Goal: Task Accomplishment & Management: Use online tool/utility

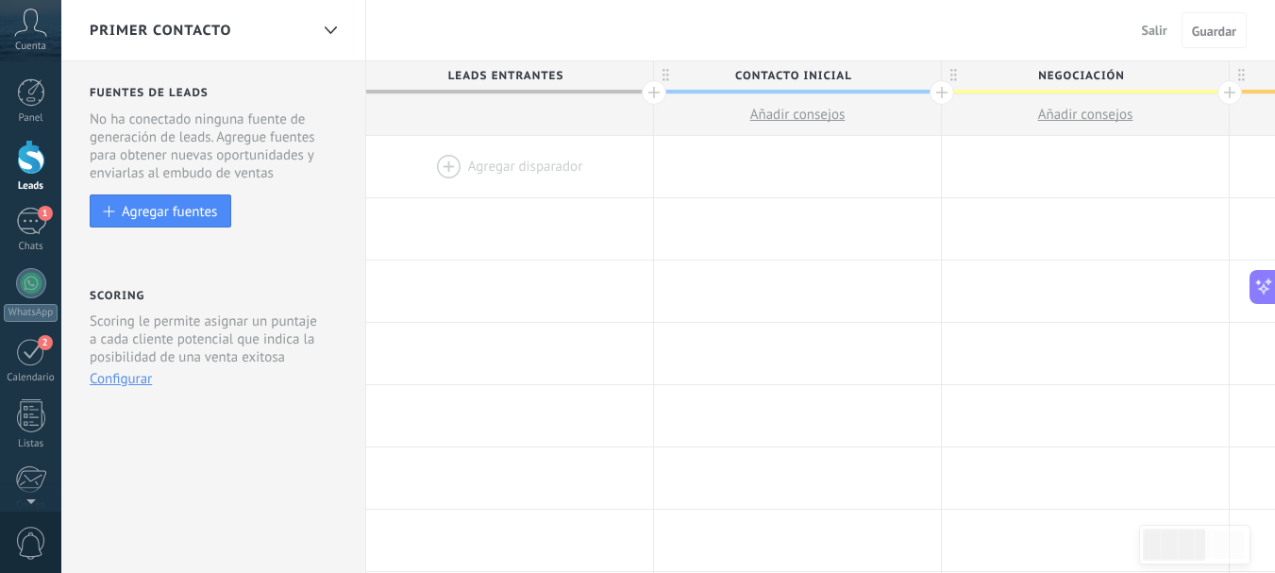
click at [25, 33] on icon at bounding box center [30, 22] width 33 height 28
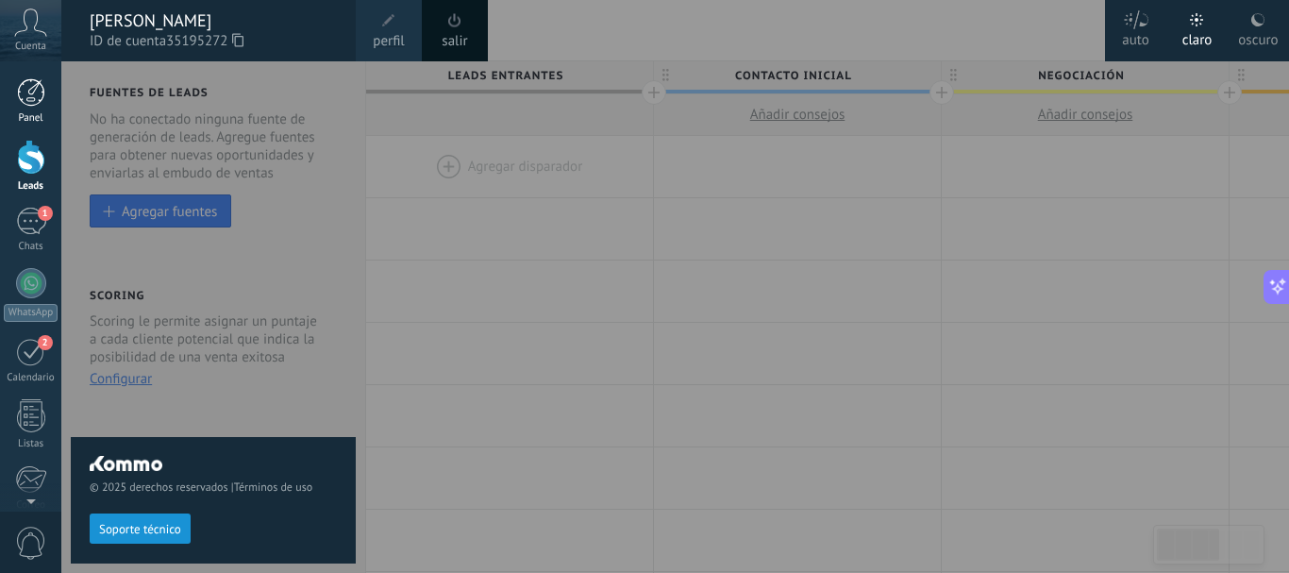
click at [26, 96] on div at bounding box center [31, 92] width 28 height 28
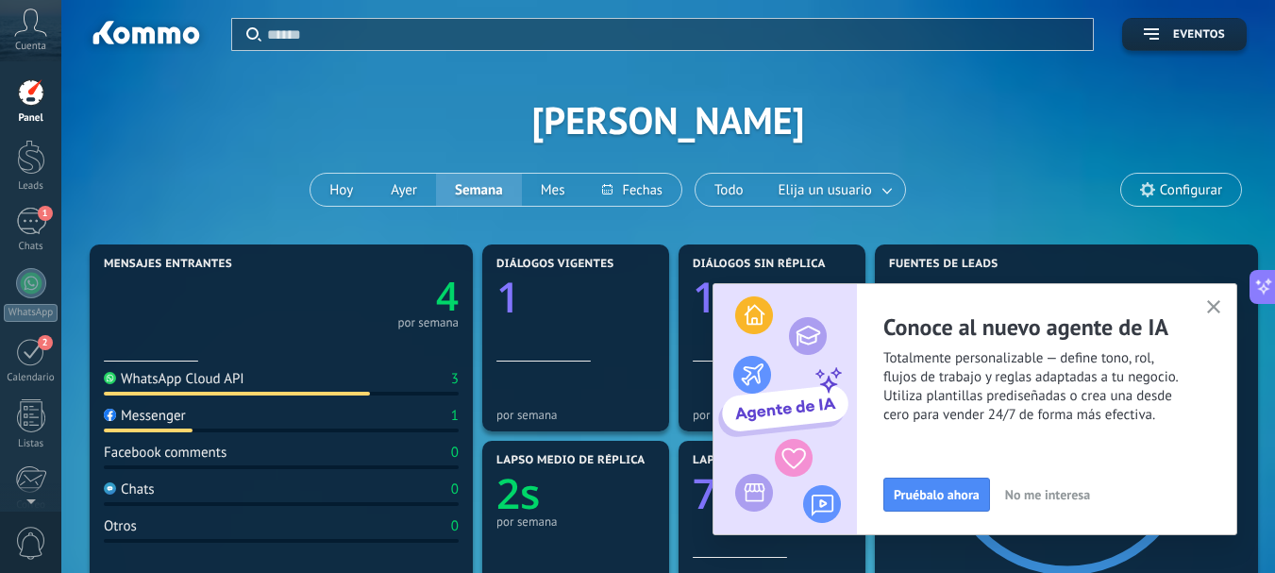
click at [5, 92] on link "Panel" at bounding box center [30, 101] width 61 height 46
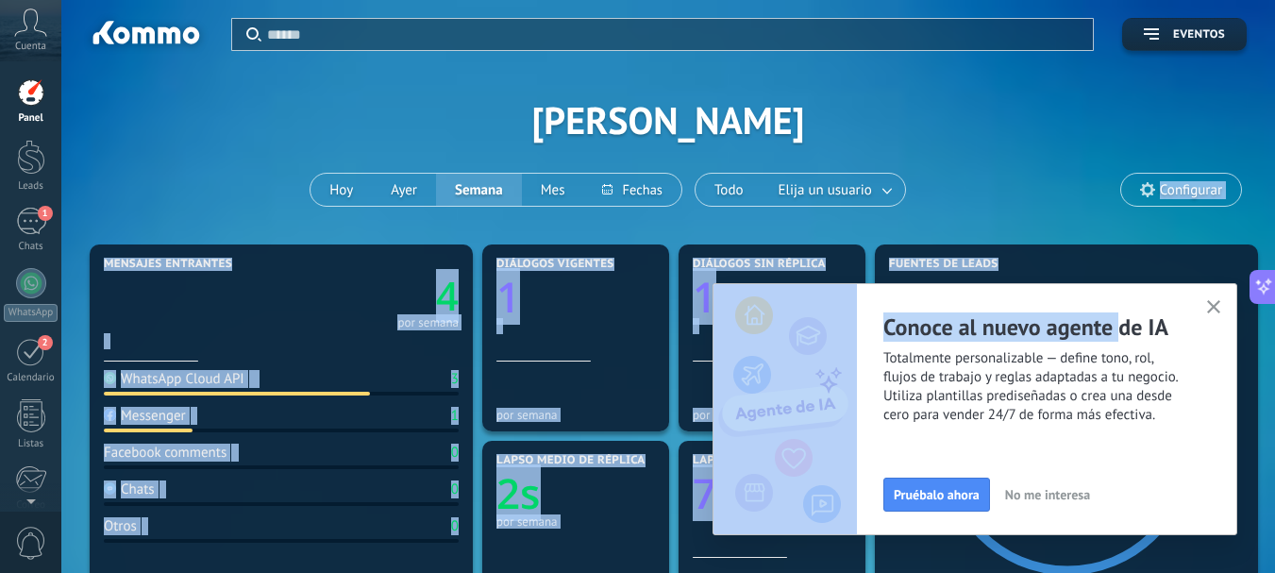
drag, startPoint x: 1118, startPoint y: 294, endPoint x: 1111, endPoint y: 206, distance: 89.0
click at [1111, 206] on body ".abccls-1,.abccls-2{fill-rule:evenodd}.abccls-2{fill:#fff} .abfcls-1{fill:none}…" at bounding box center [637, 286] width 1275 height 573
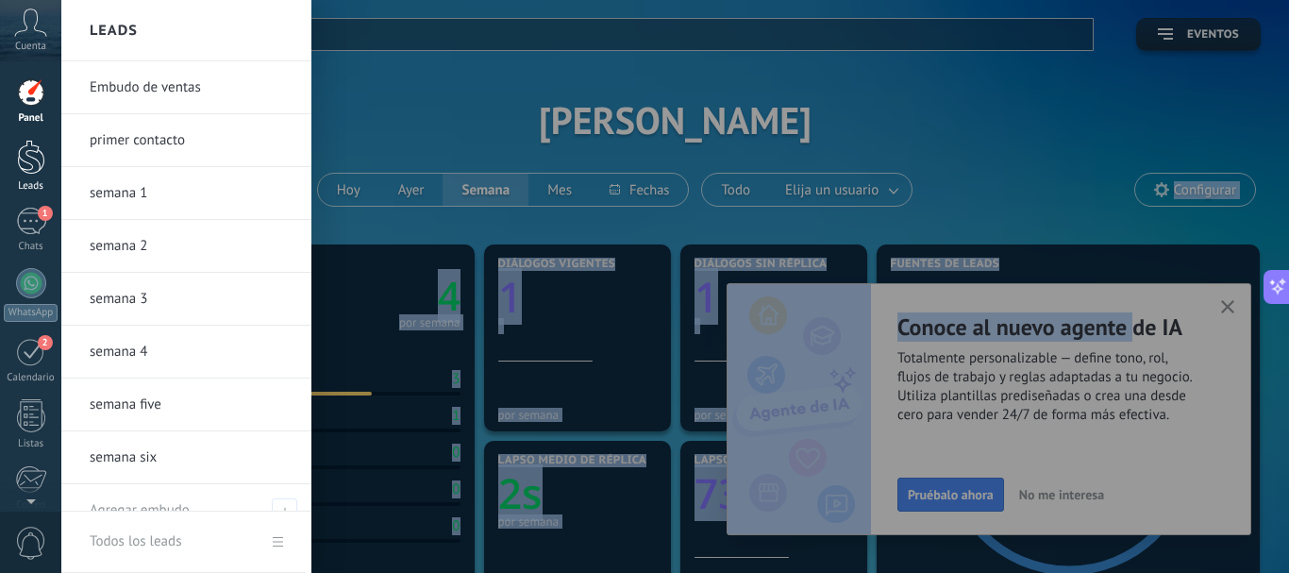
click at [38, 162] on div at bounding box center [31, 157] width 28 height 35
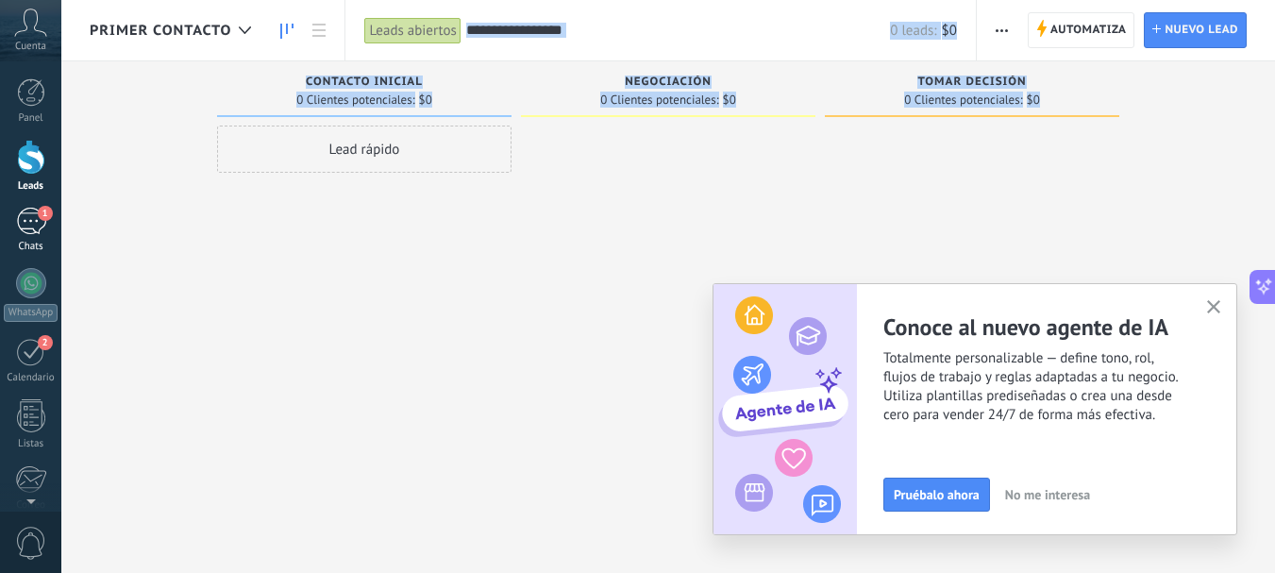
click at [34, 222] on div "1" at bounding box center [31, 221] width 30 height 27
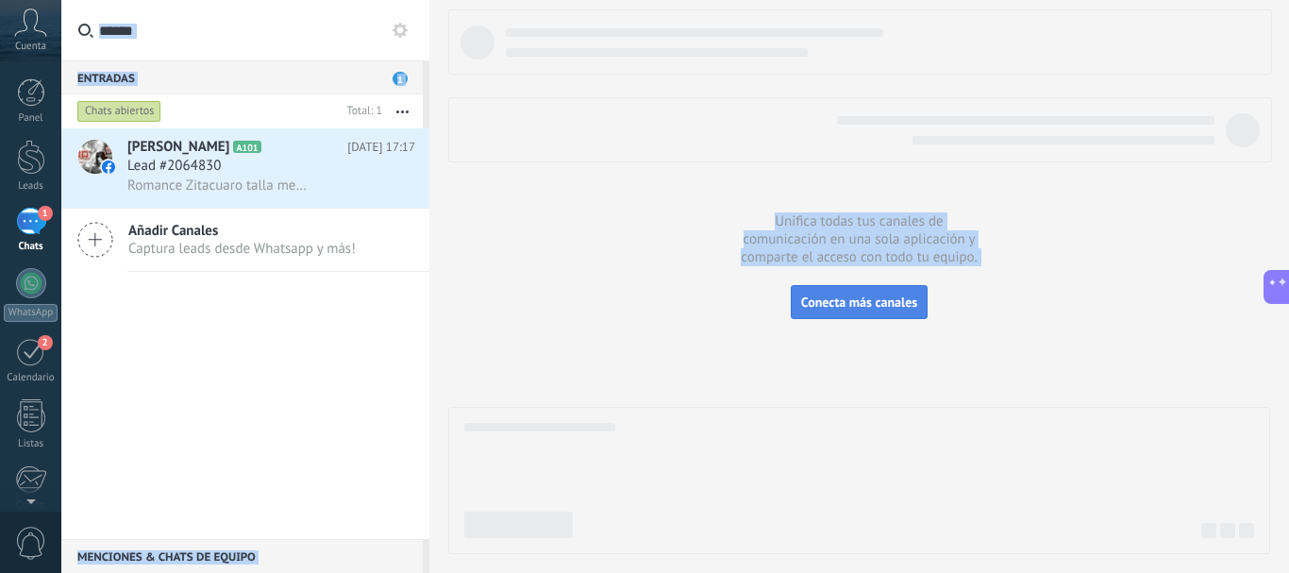
click at [840, 305] on span "Conecta más canales" at bounding box center [859, 302] width 116 height 17
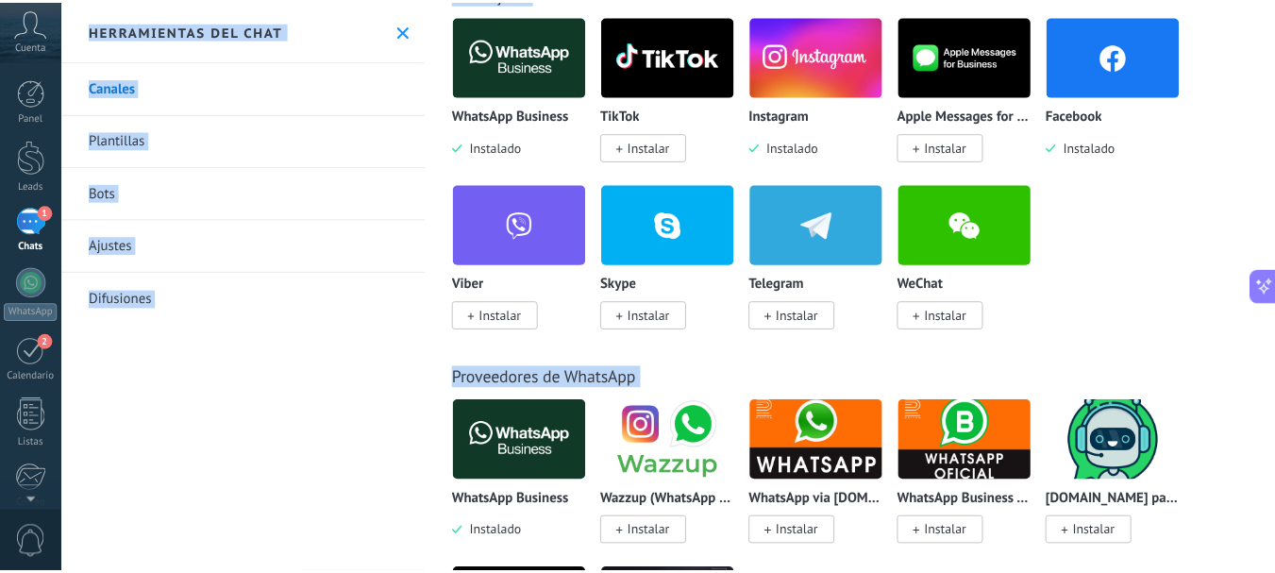
scroll to position [540, 0]
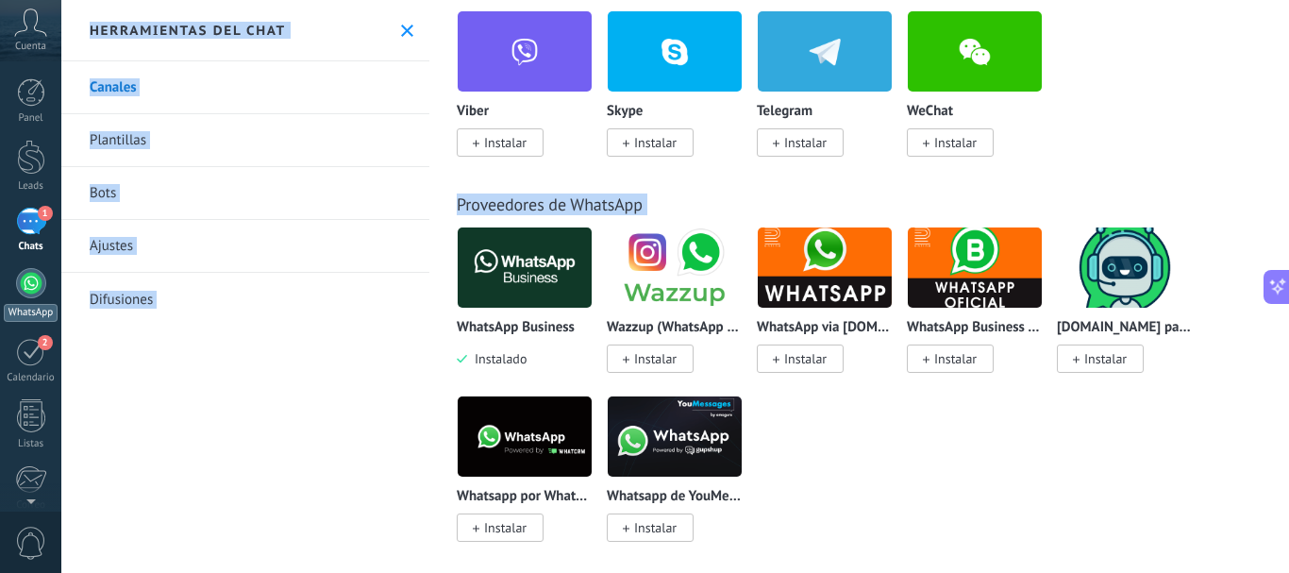
click at [31, 287] on div at bounding box center [31, 283] width 30 height 30
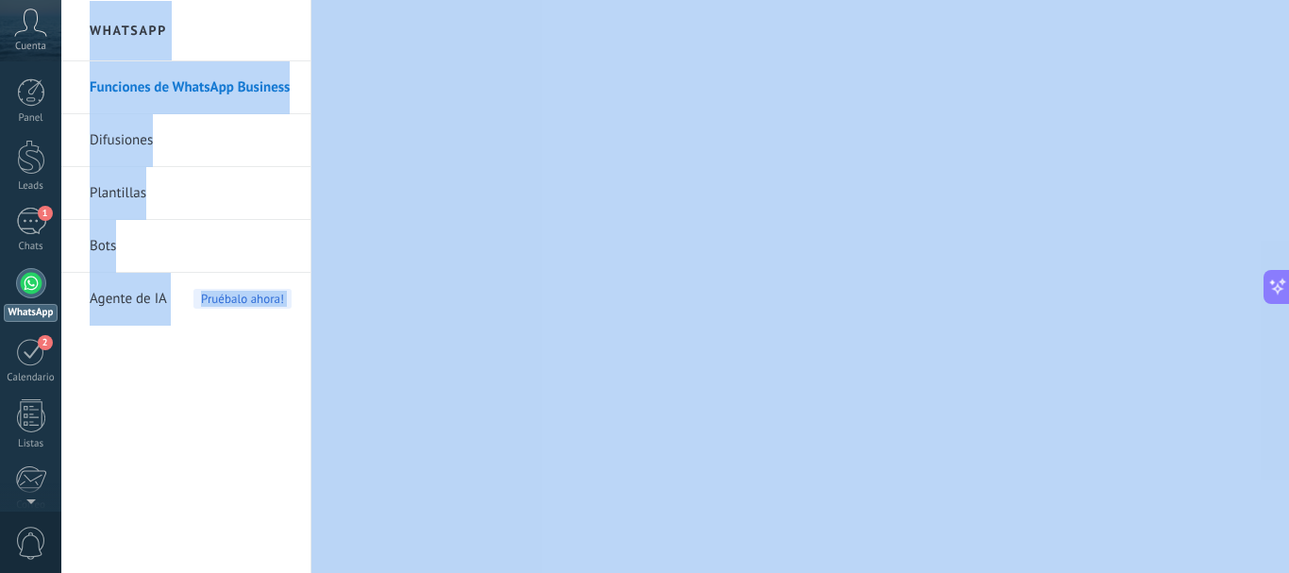
click at [151, 394] on div "Funciones de WhatsApp Business Difusiones Plantillas Bots Agente de IA Pruébalo…" at bounding box center [185, 317] width 249 height 512
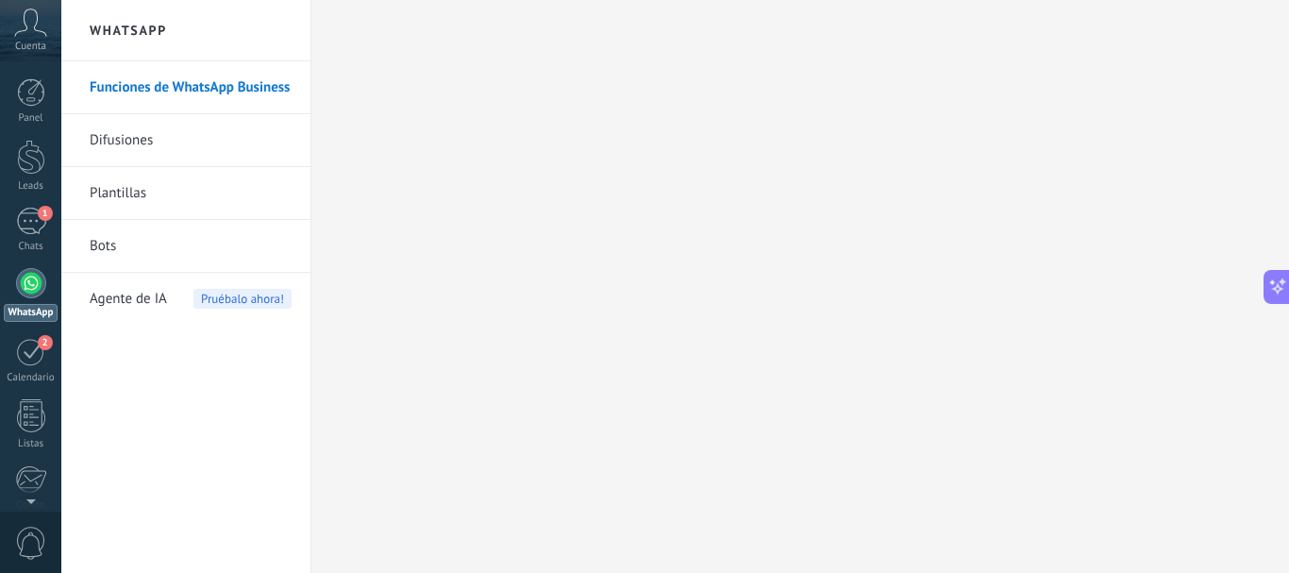
click at [230, 296] on span "Pruébalo ahora!" at bounding box center [242, 299] width 98 height 20
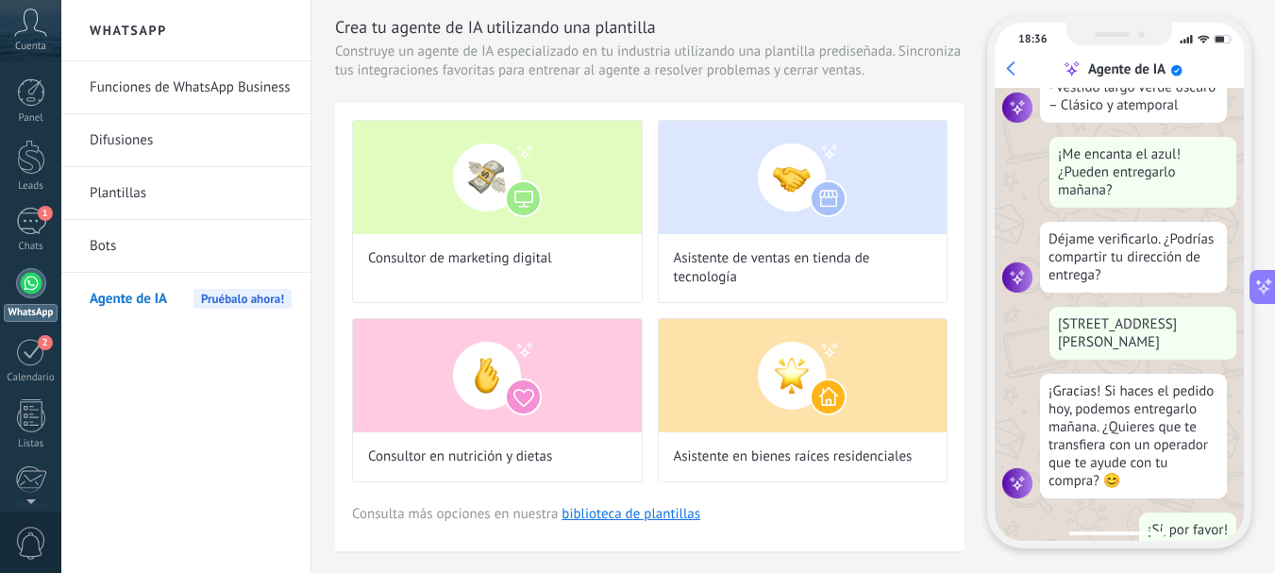
scroll to position [482, 0]
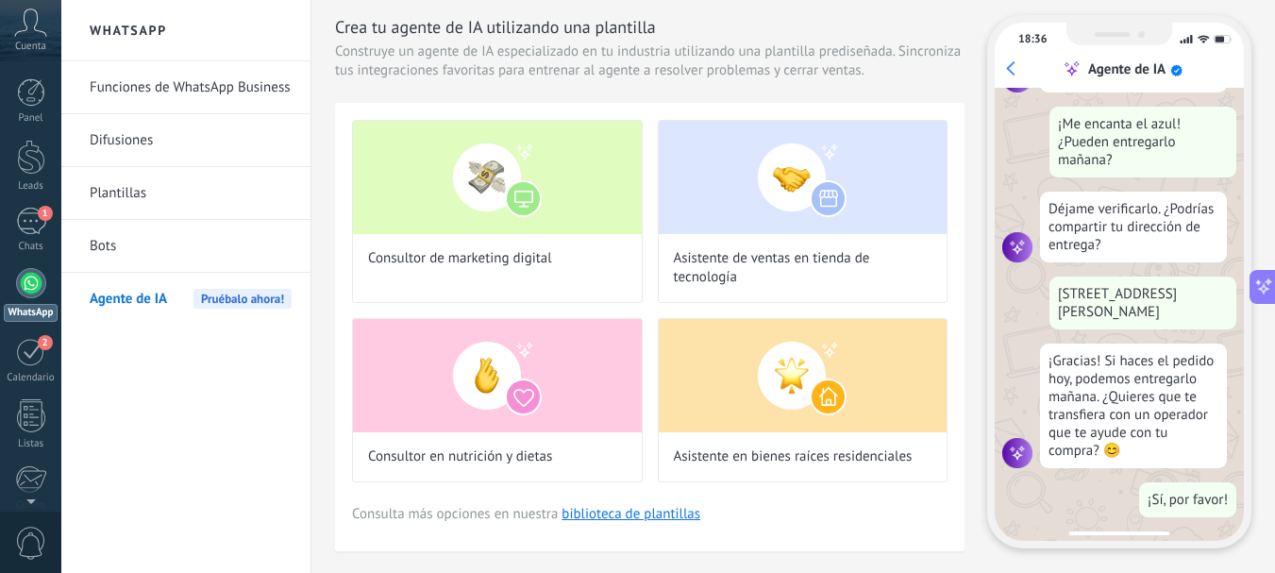
click at [1267, 297] on button at bounding box center [1263, 287] width 26 height 34
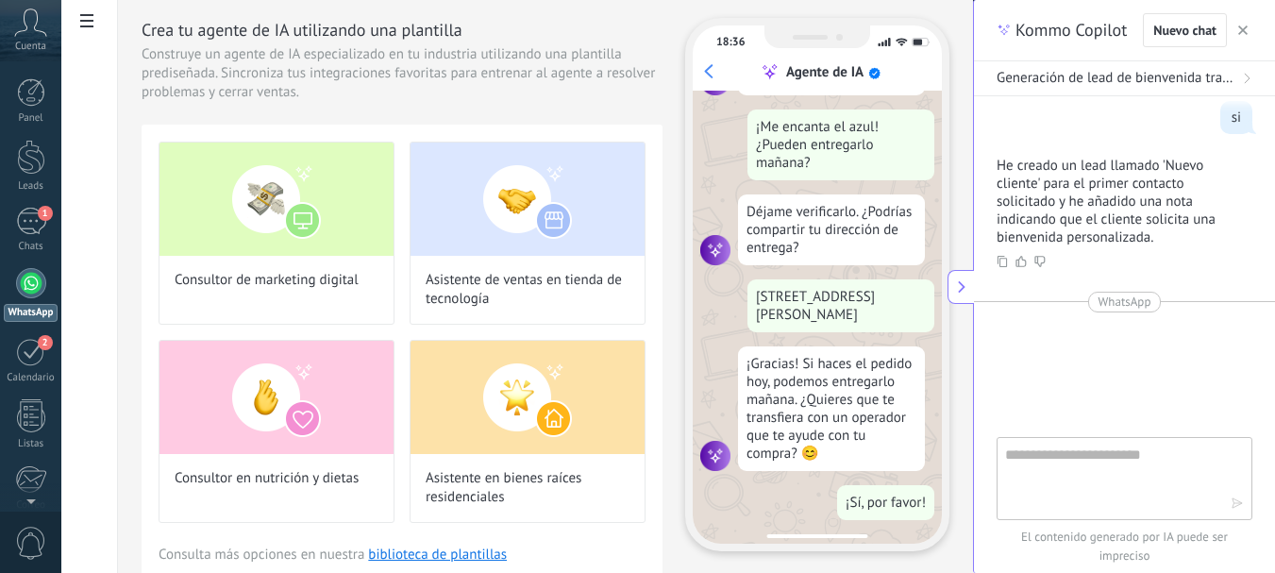
scroll to position [0, 0]
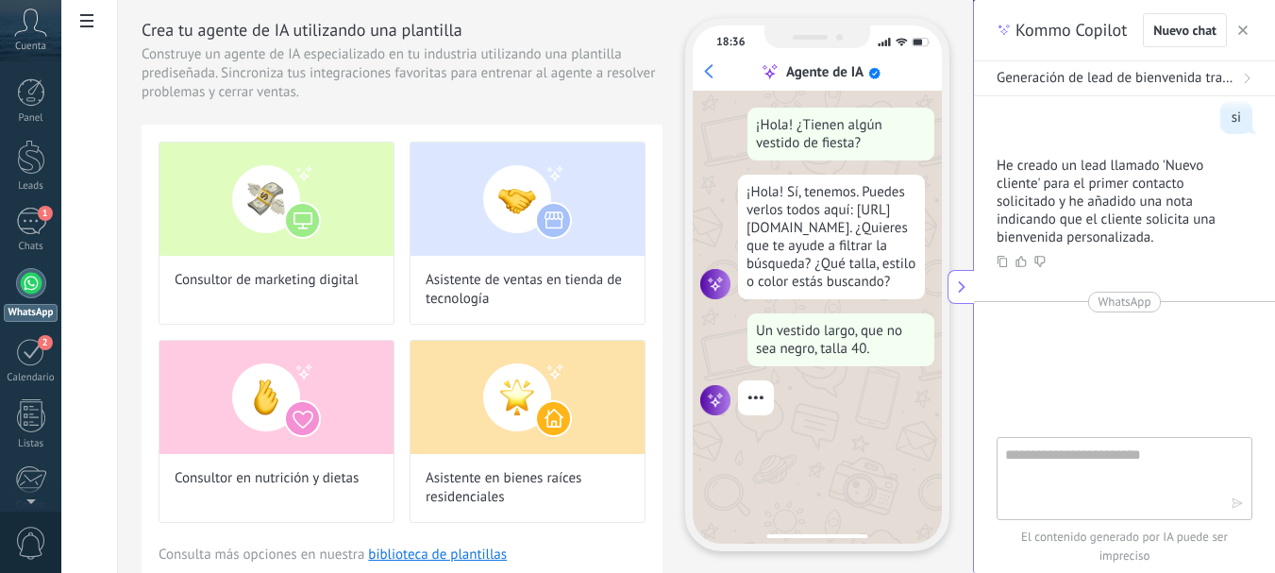
click at [1018, 463] on textarea at bounding box center [1111, 478] width 212 height 68
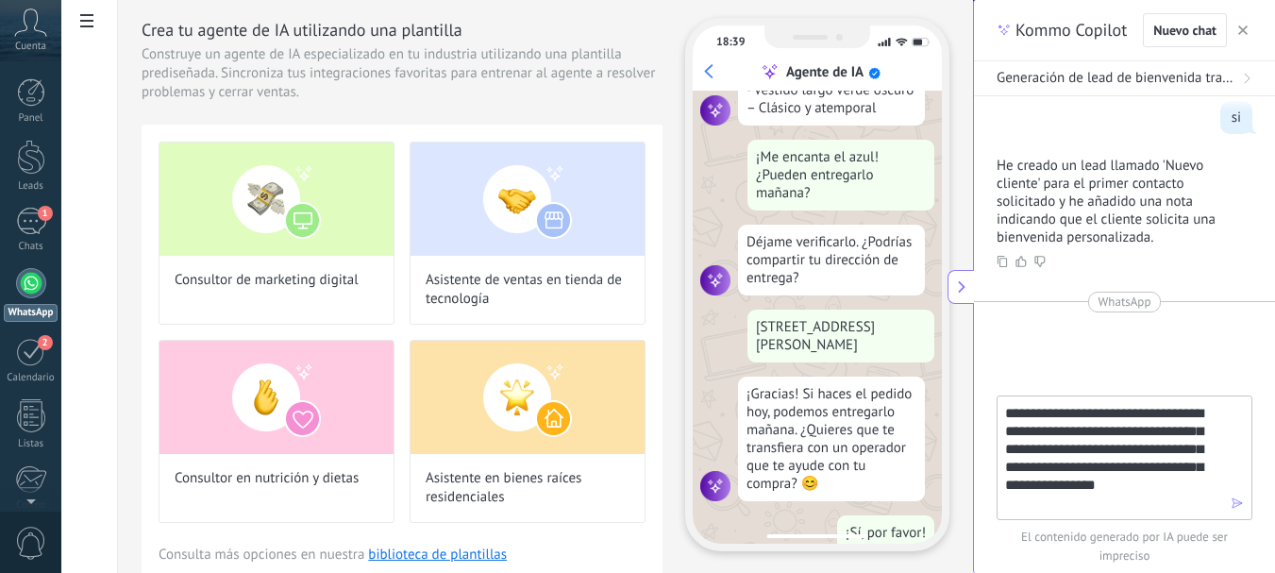
scroll to position [482, 0]
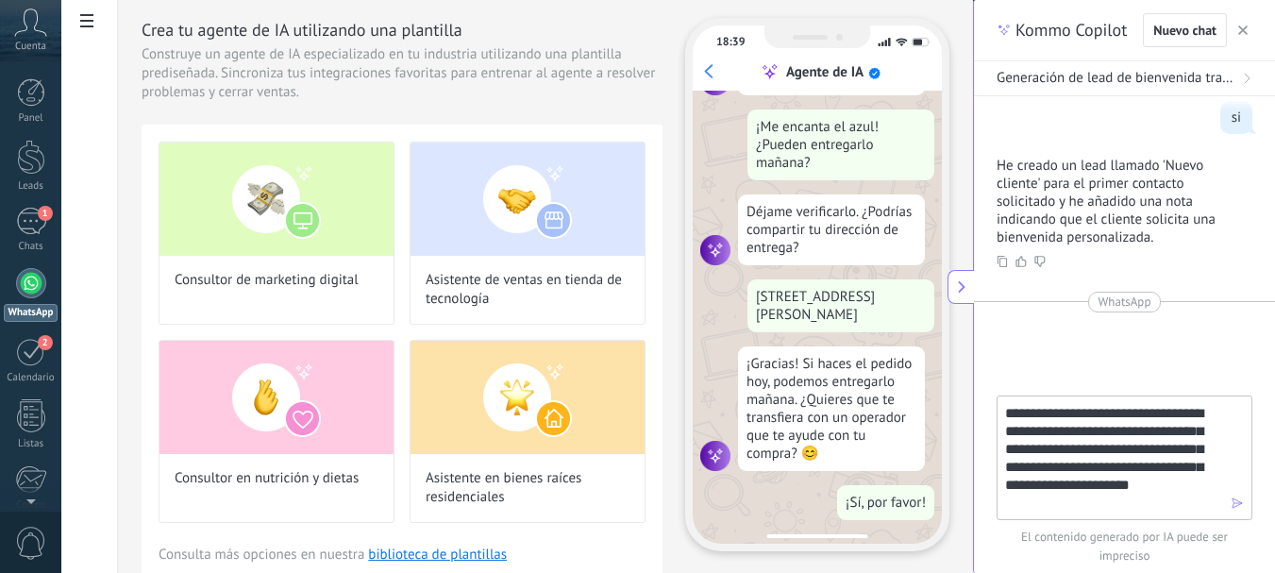
type textarea "**********"
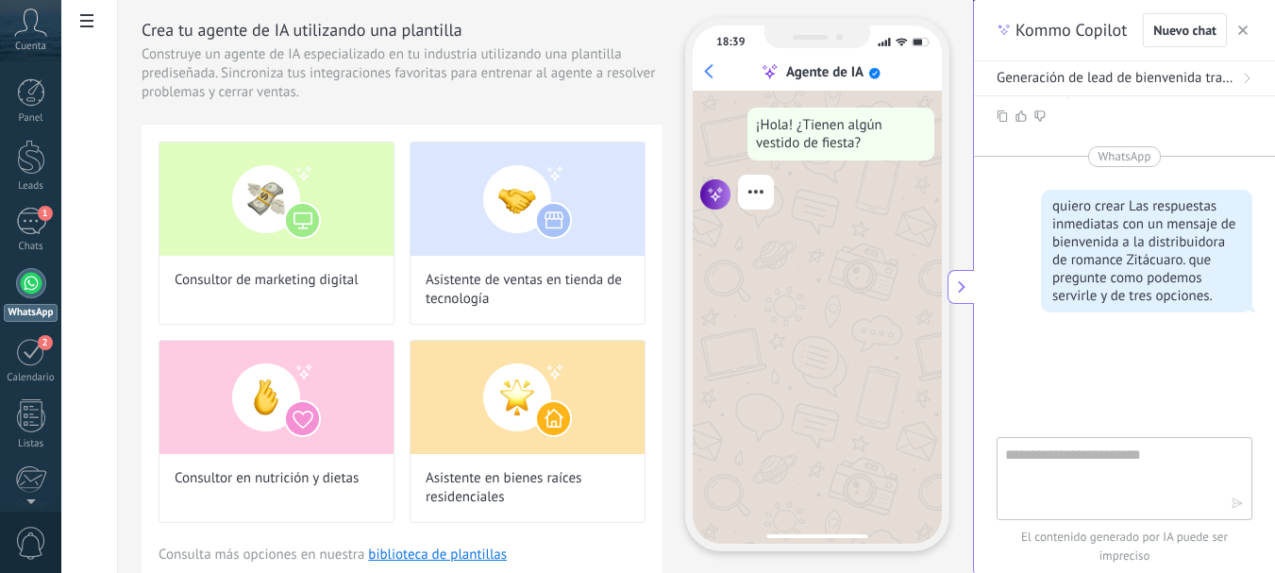
scroll to position [402, 0]
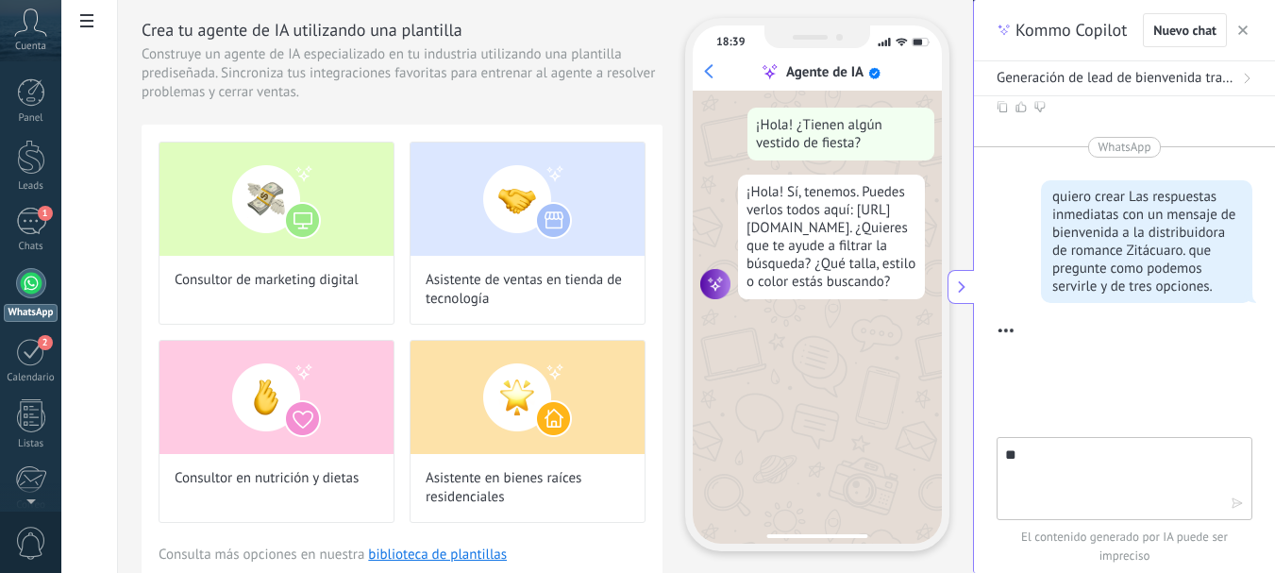
type textarea "*"
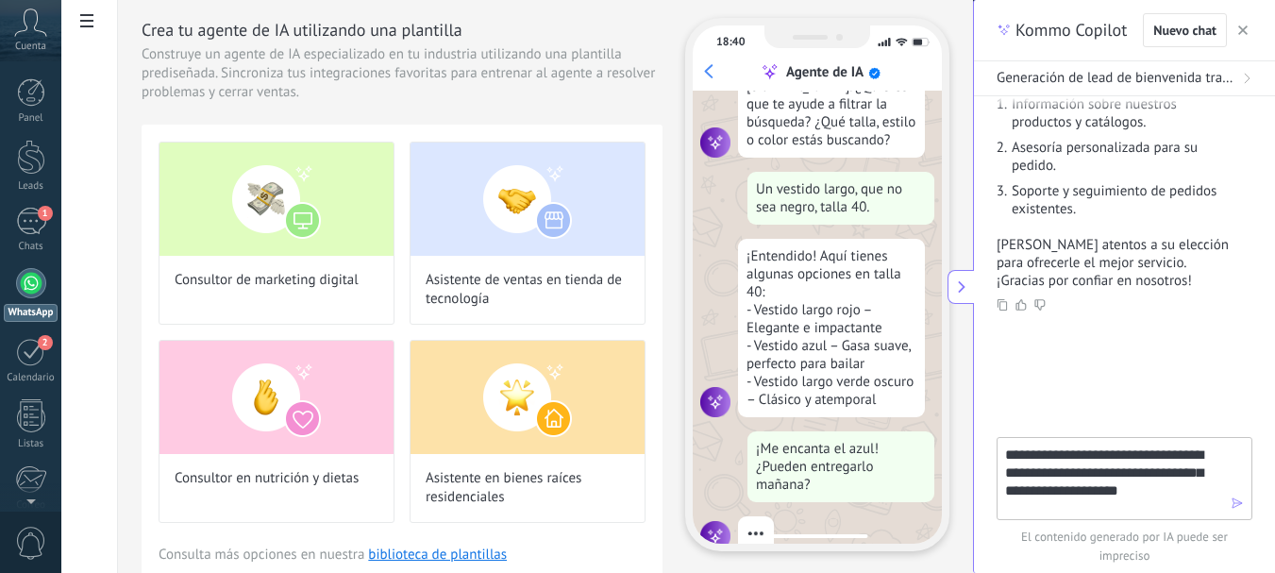
scroll to position [191, 0]
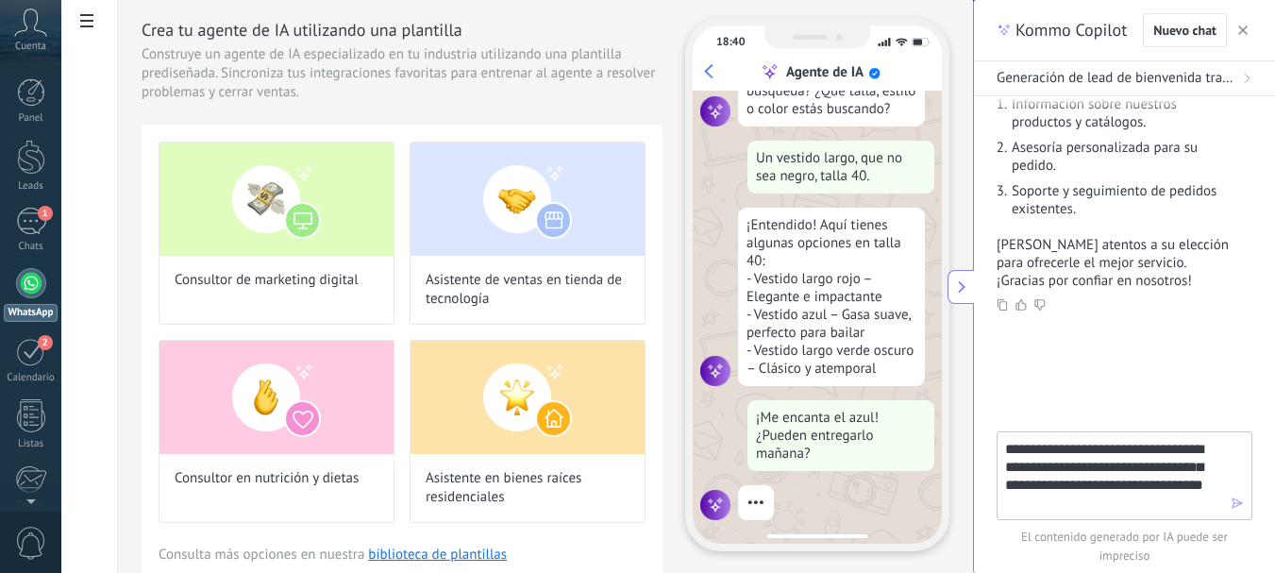
type textarea "**********"
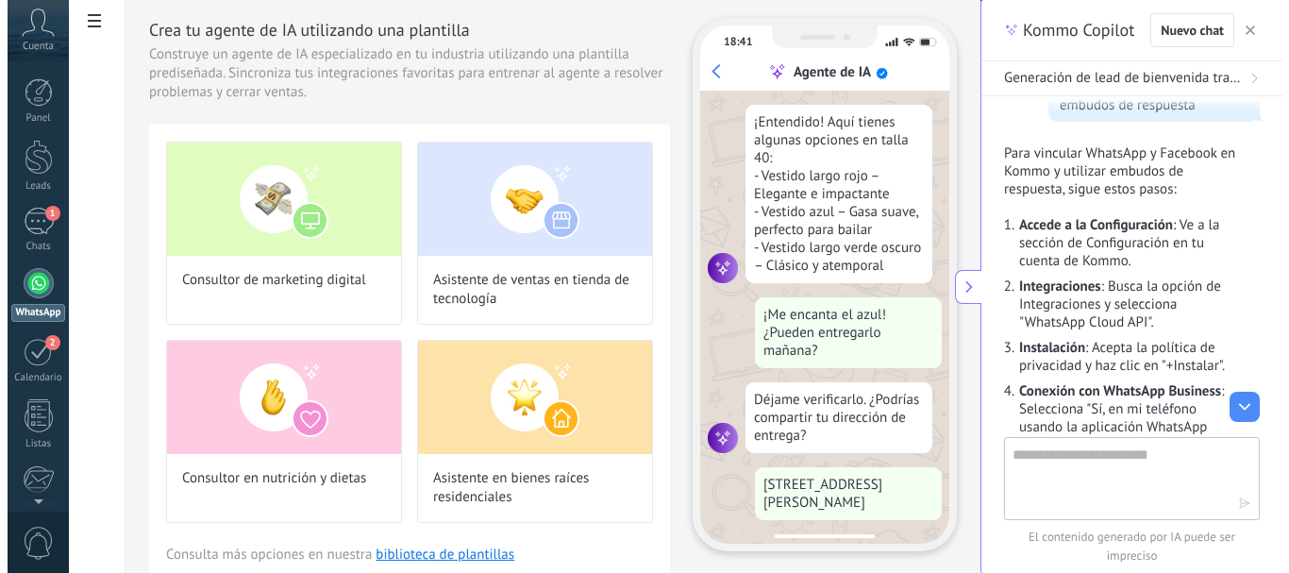
scroll to position [343, 0]
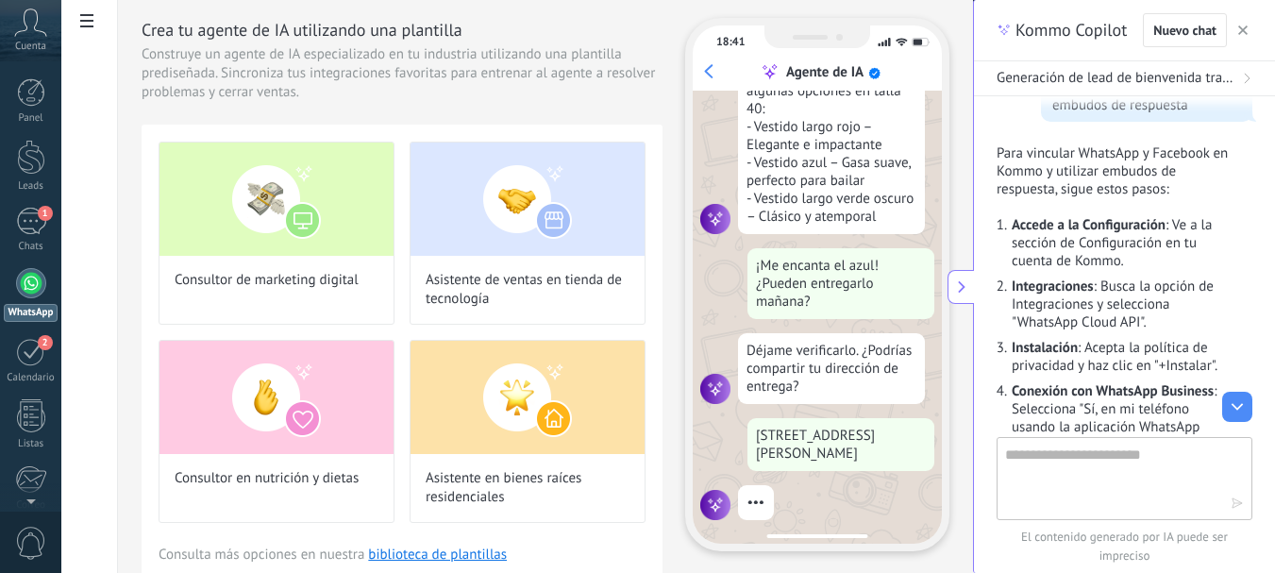
click at [90, 30] on span at bounding box center [87, 23] width 32 height 37
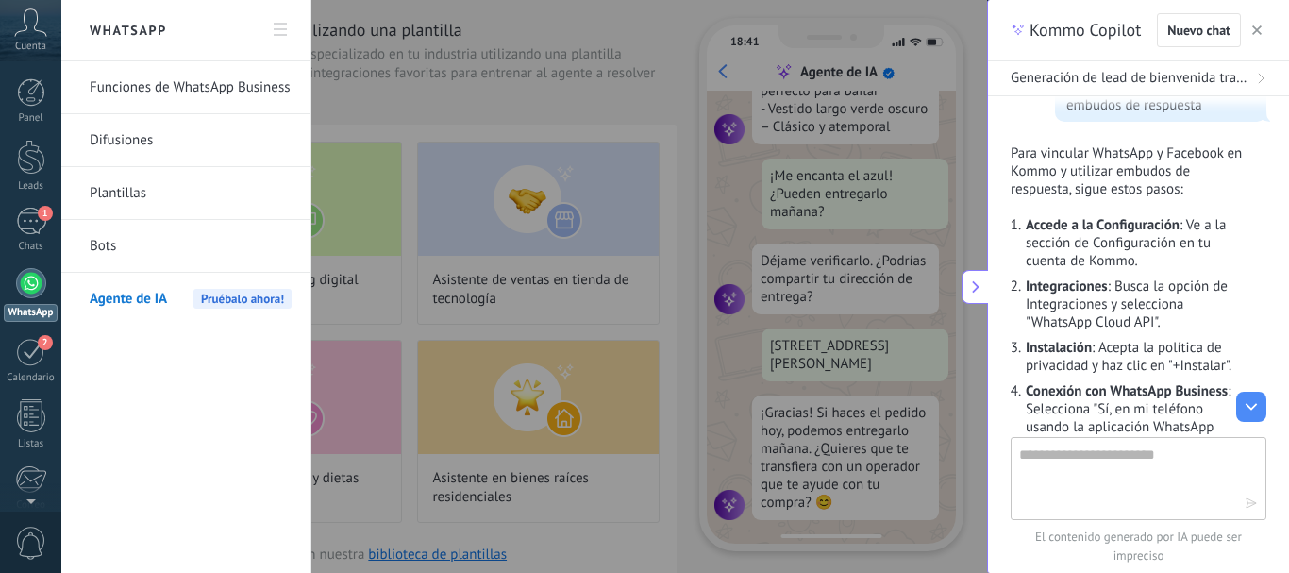
scroll to position [433, 0]
click at [38, 37] on div "Cuenta" at bounding box center [30, 30] width 61 height 61
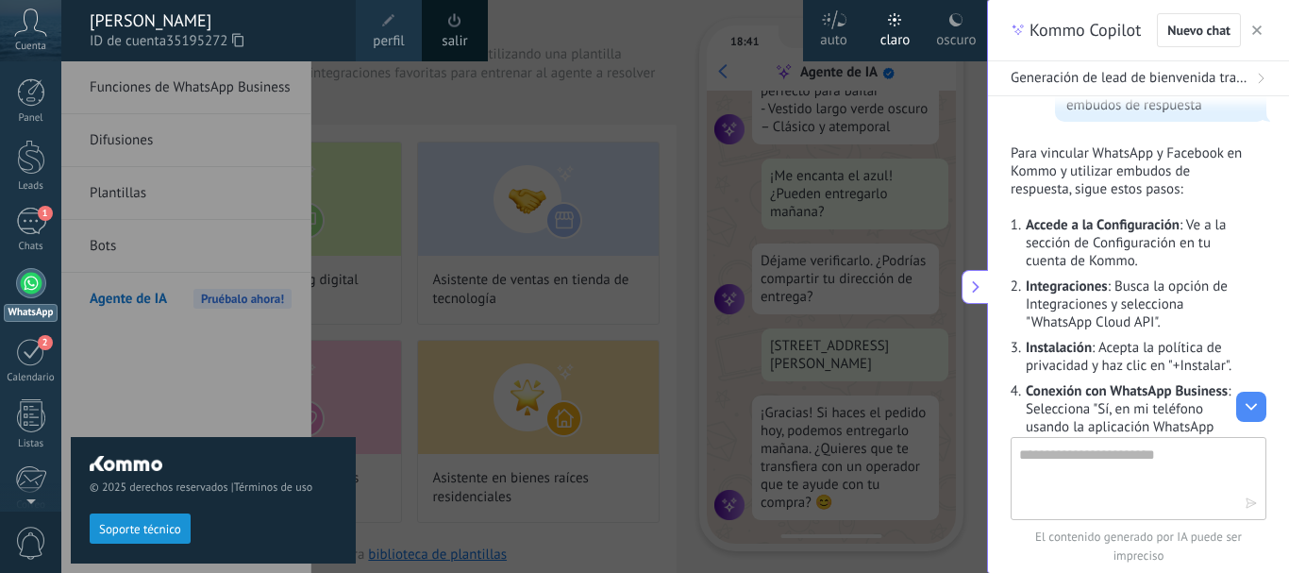
scroll to position [482, 0]
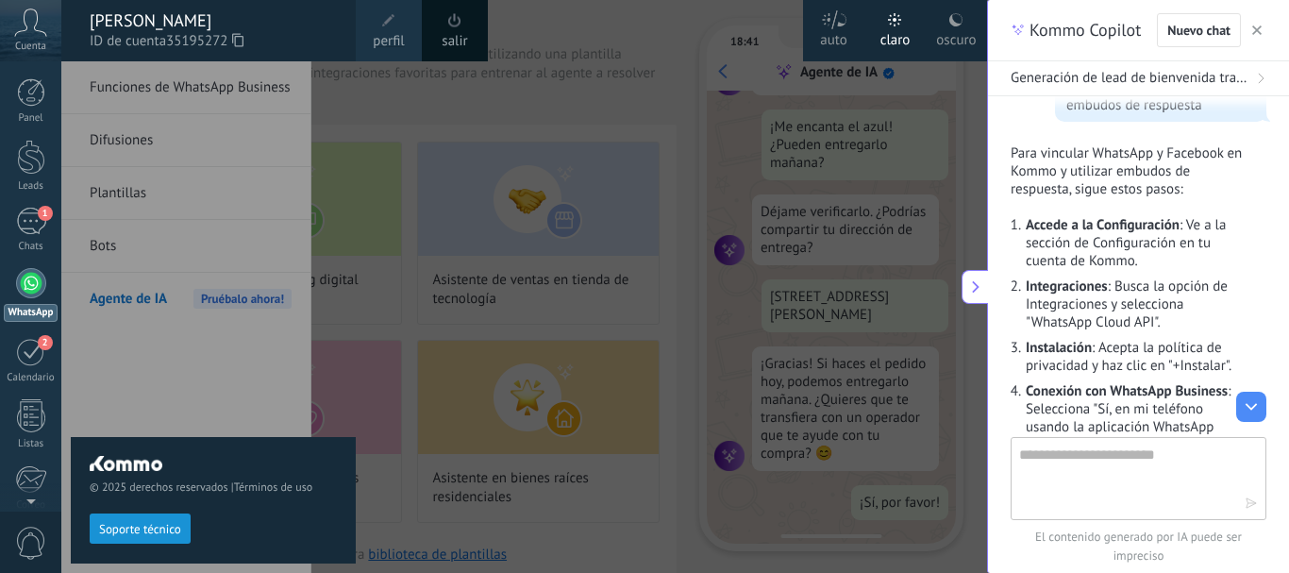
click at [38, 37] on div "Cuenta" at bounding box center [30, 30] width 61 height 61
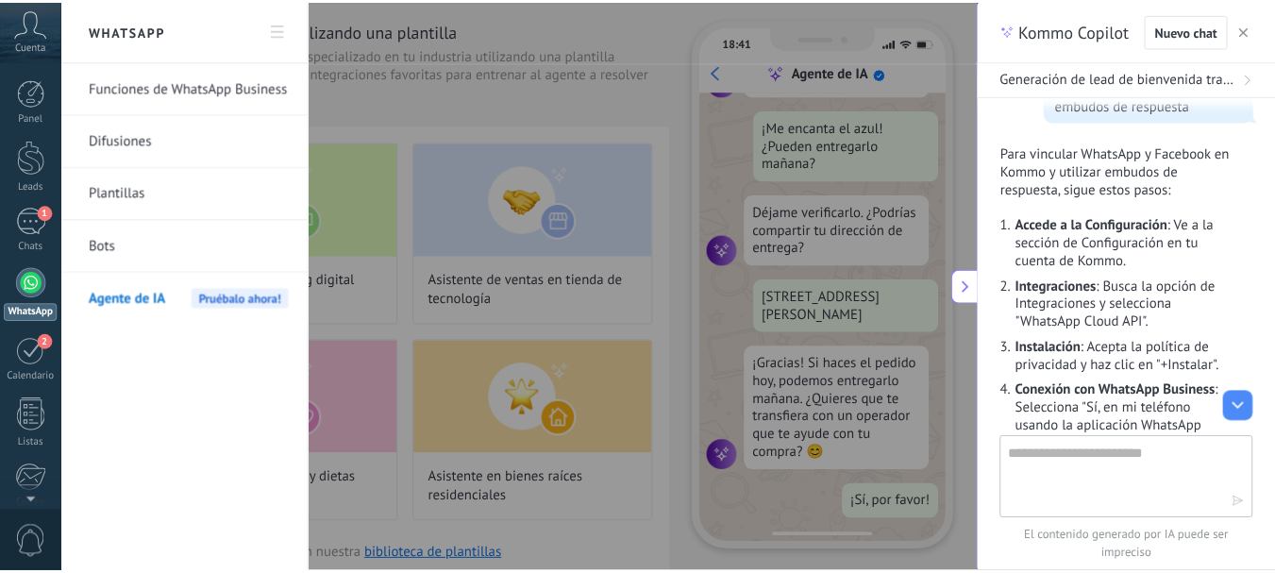
scroll to position [0, 0]
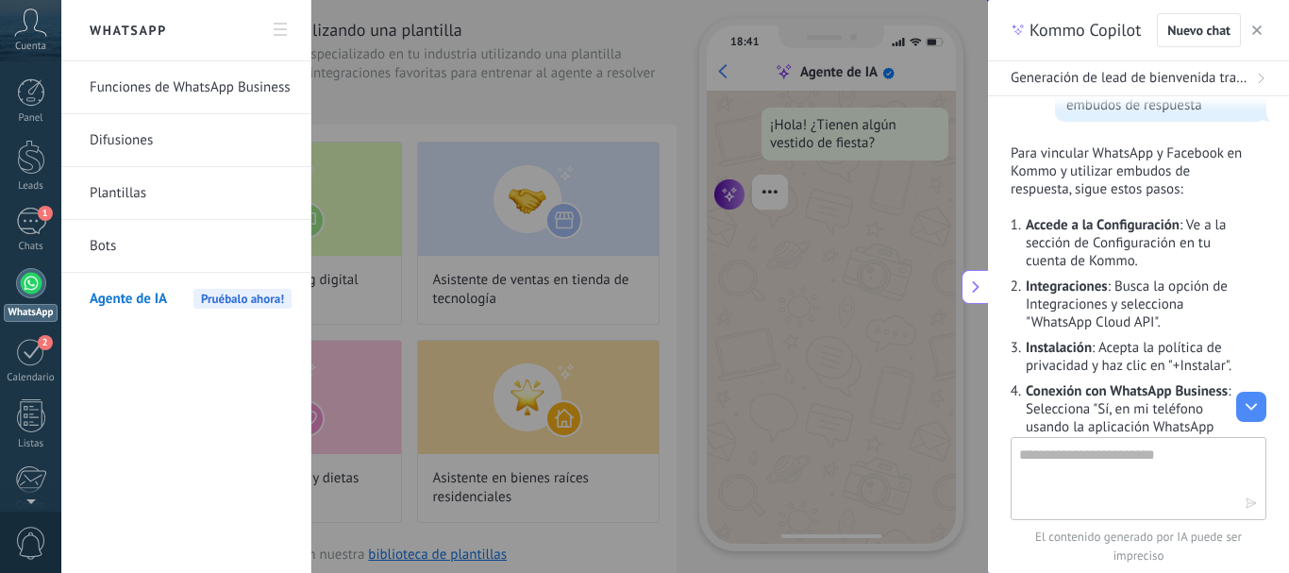
click at [285, 29] on use at bounding box center [280, 29] width 13 height 13
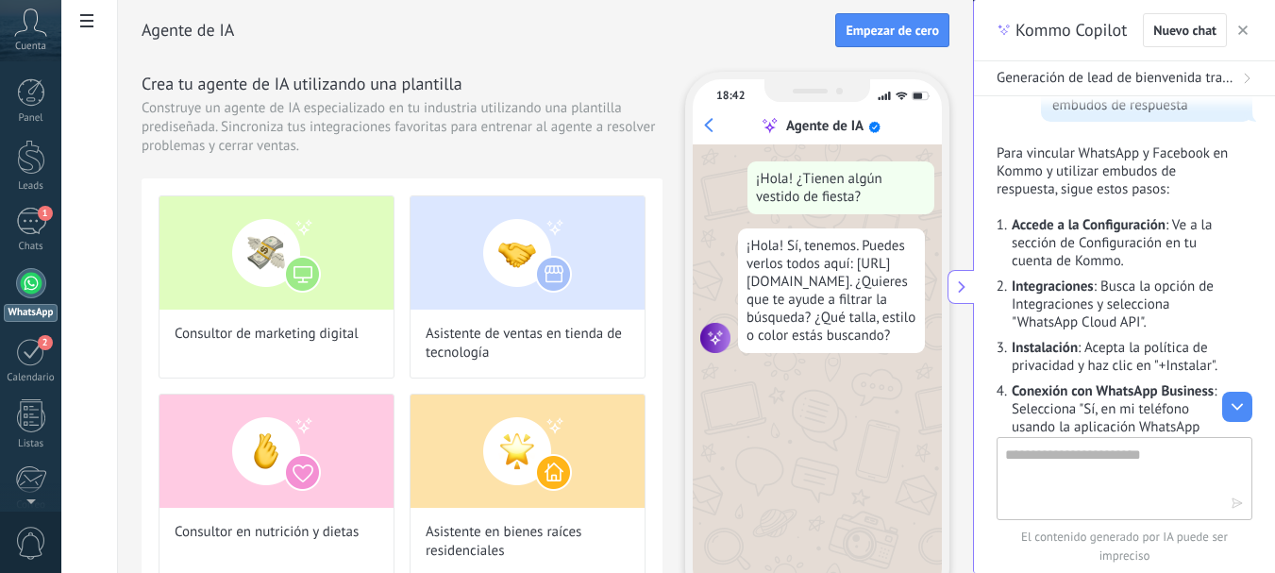
click at [35, 31] on icon at bounding box center [30, 22] width 33 height 28
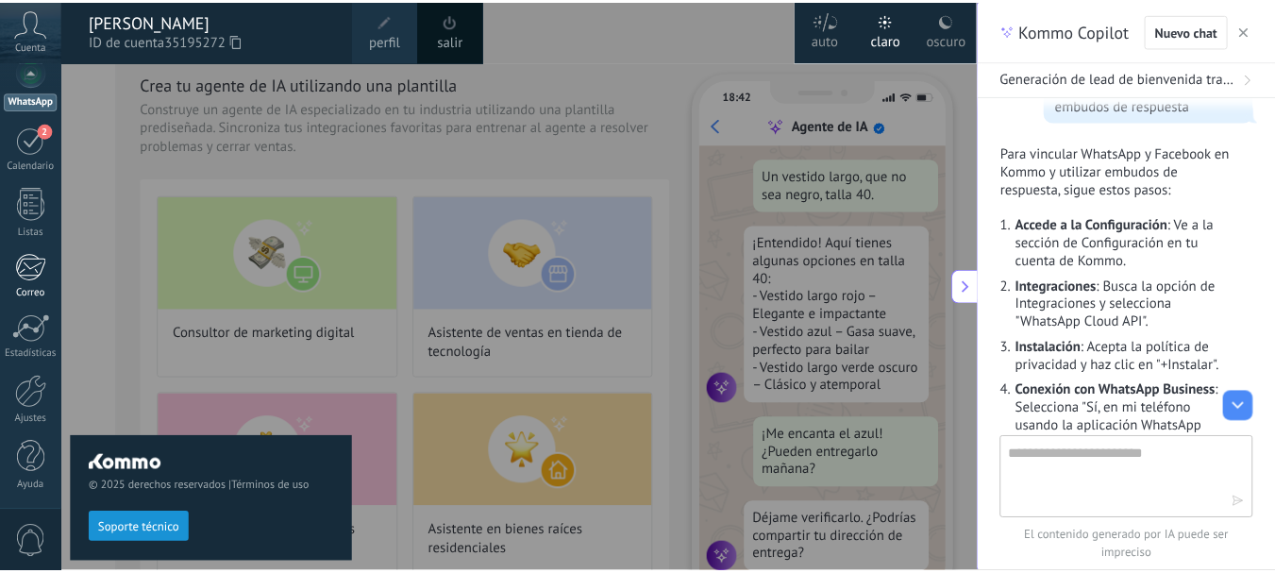
scroll to position [227, 0]
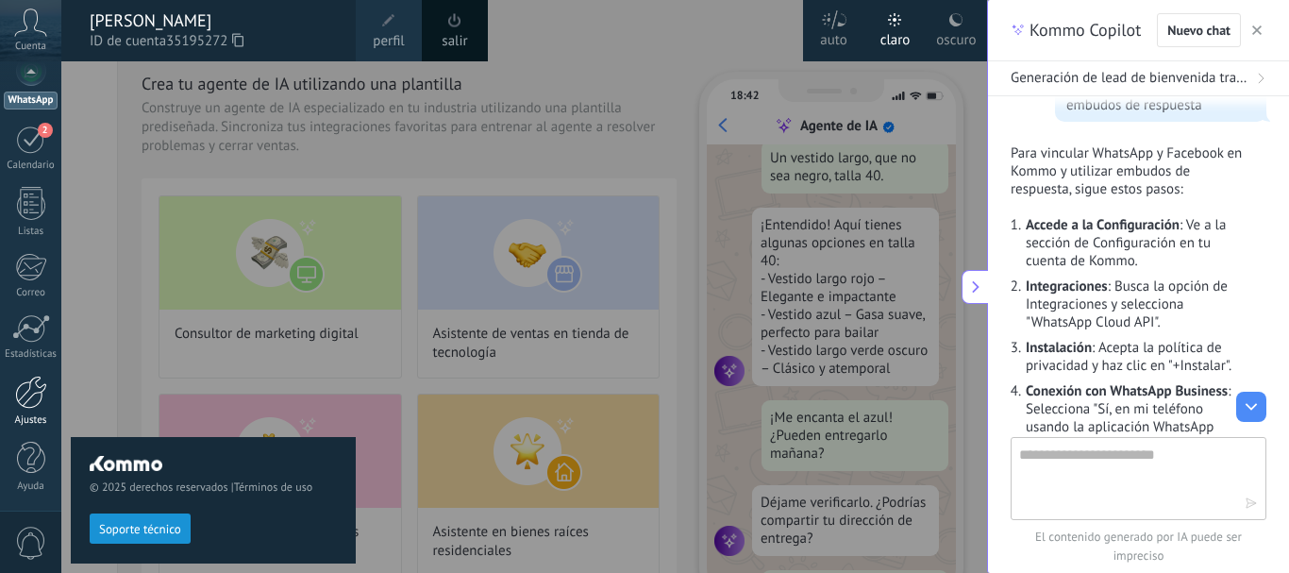
click at [37, 395] on div at bounding box center [31, 392] width 32 height 33
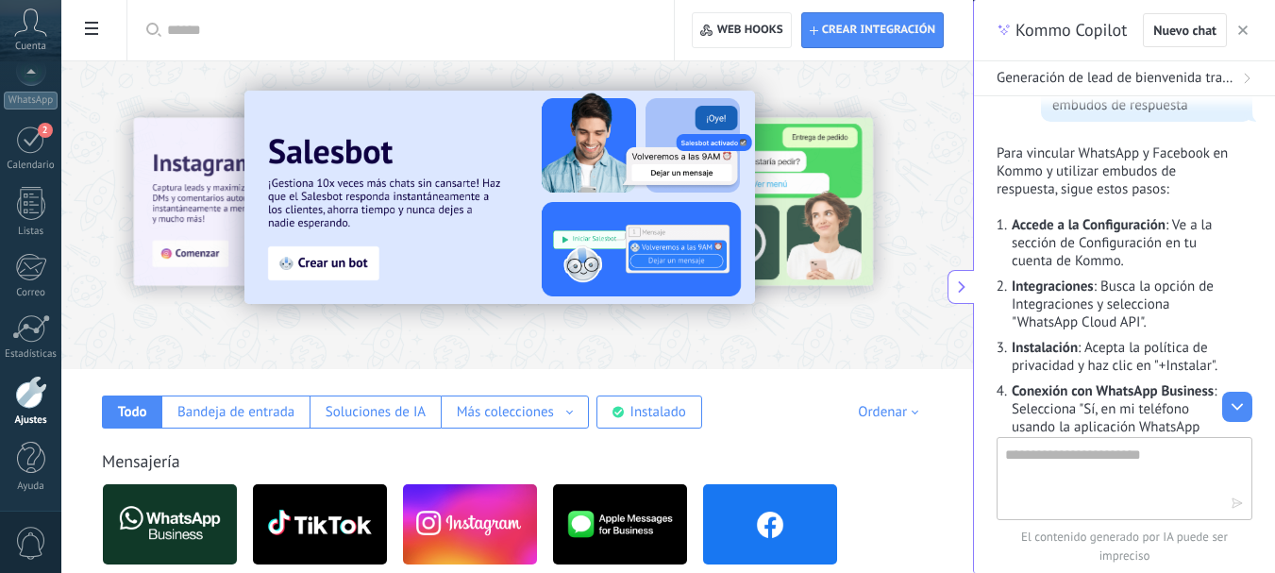
click at [1034, 462] on textarea at bounding box center [1111, 478] width 212 height 68
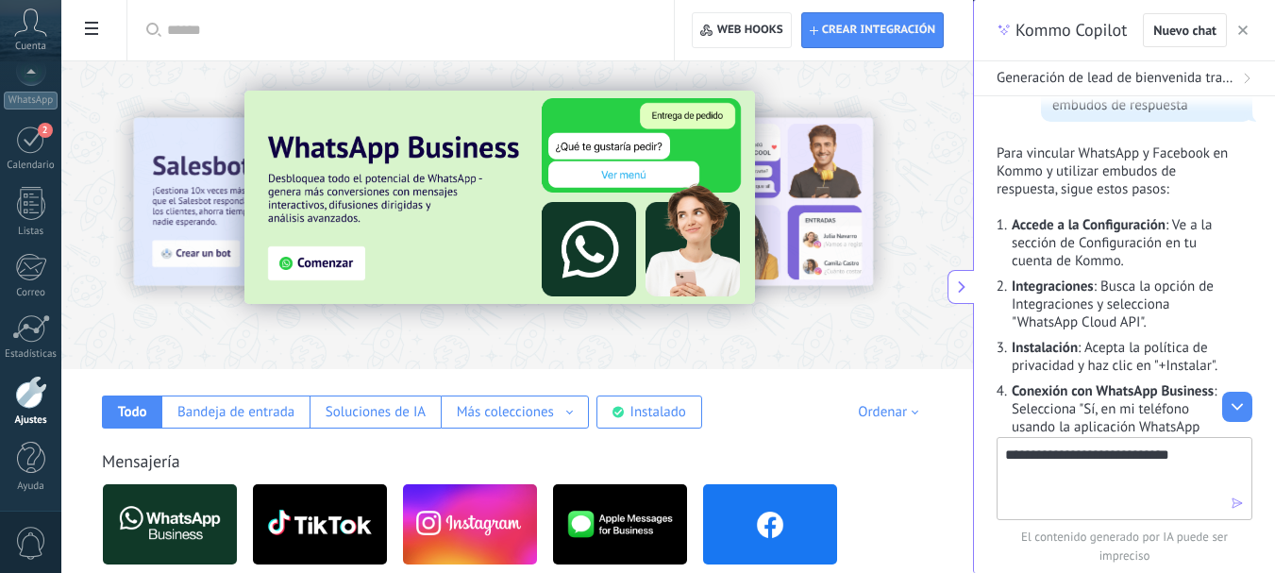
type textarea "**********"
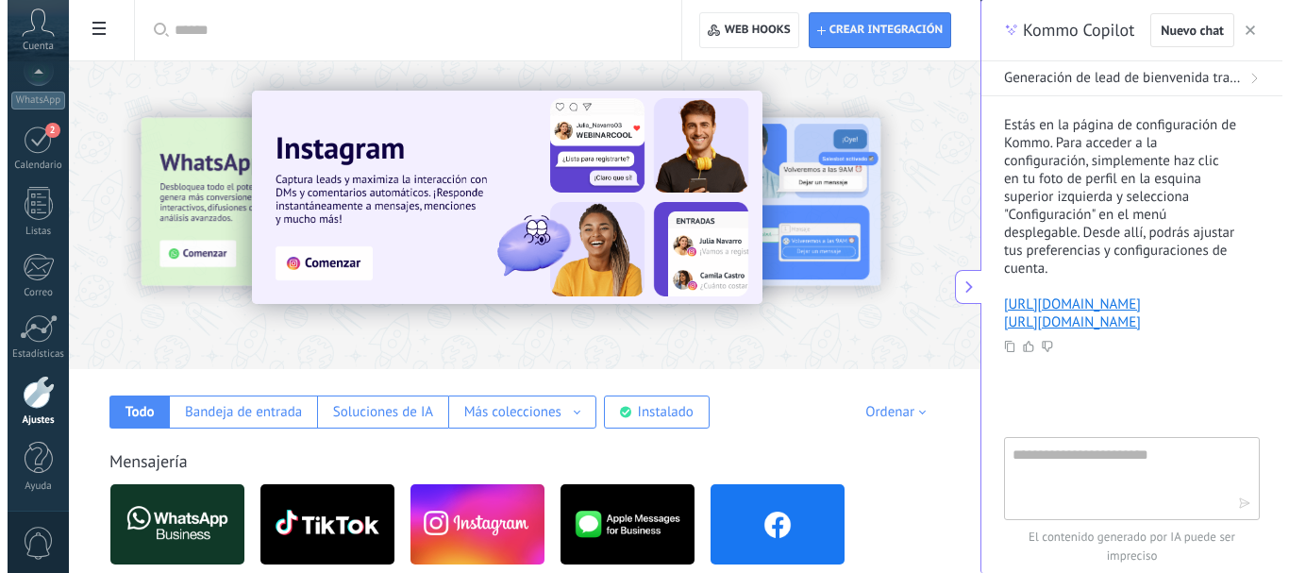
scroll to position [2333, 0]
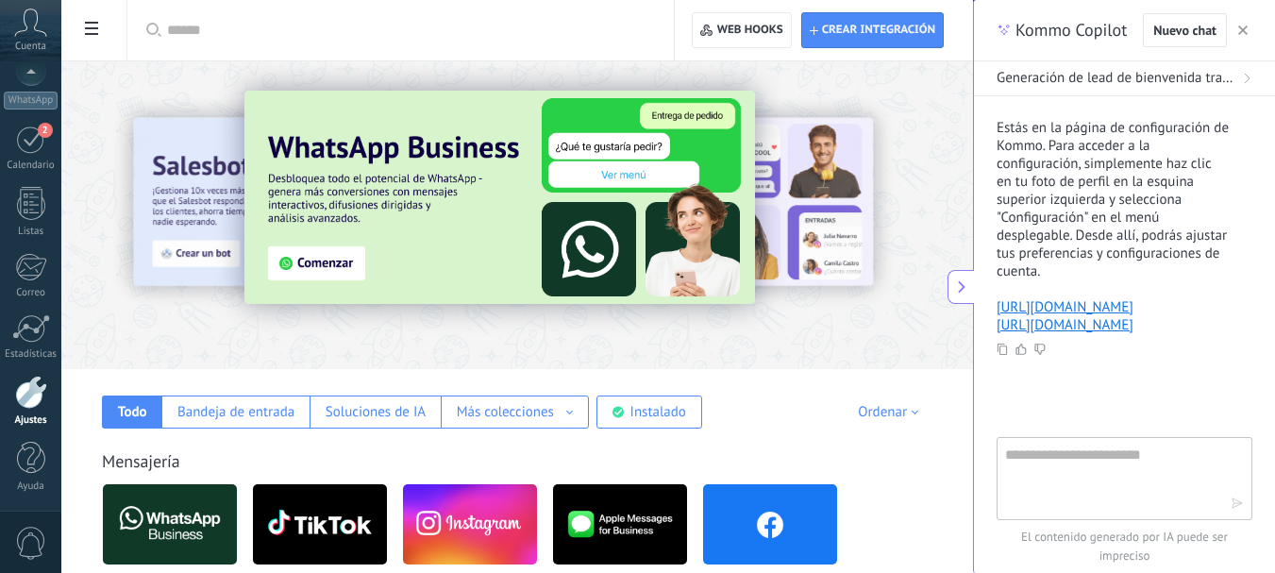
click at [29, 32] on icon at bounding box center [30, 22] width 33 height 28
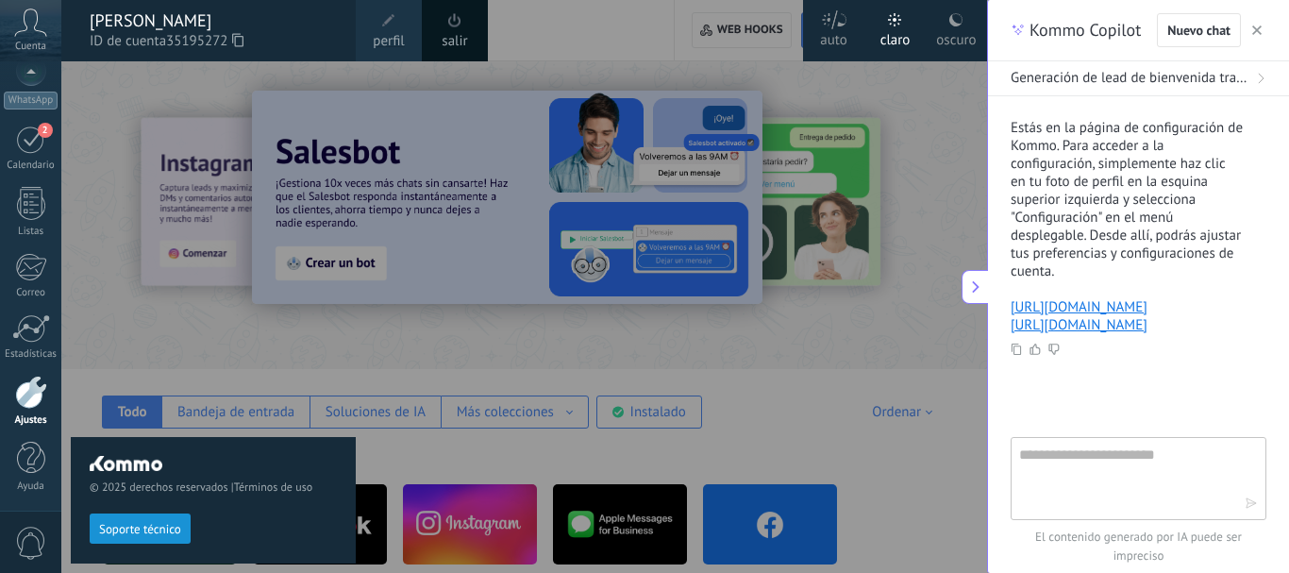
click at [37, 30] on use at bounding box center [31, 21] width 32 height 27
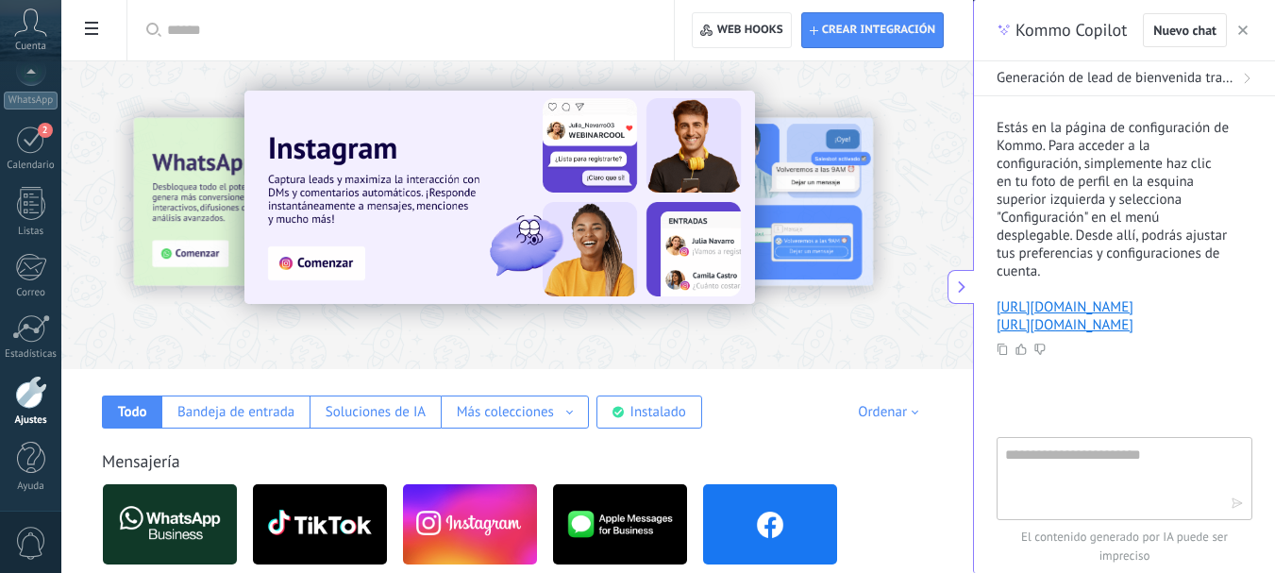
click at [93, 28] on use at bounding box center [91, 28] width 13 height 13
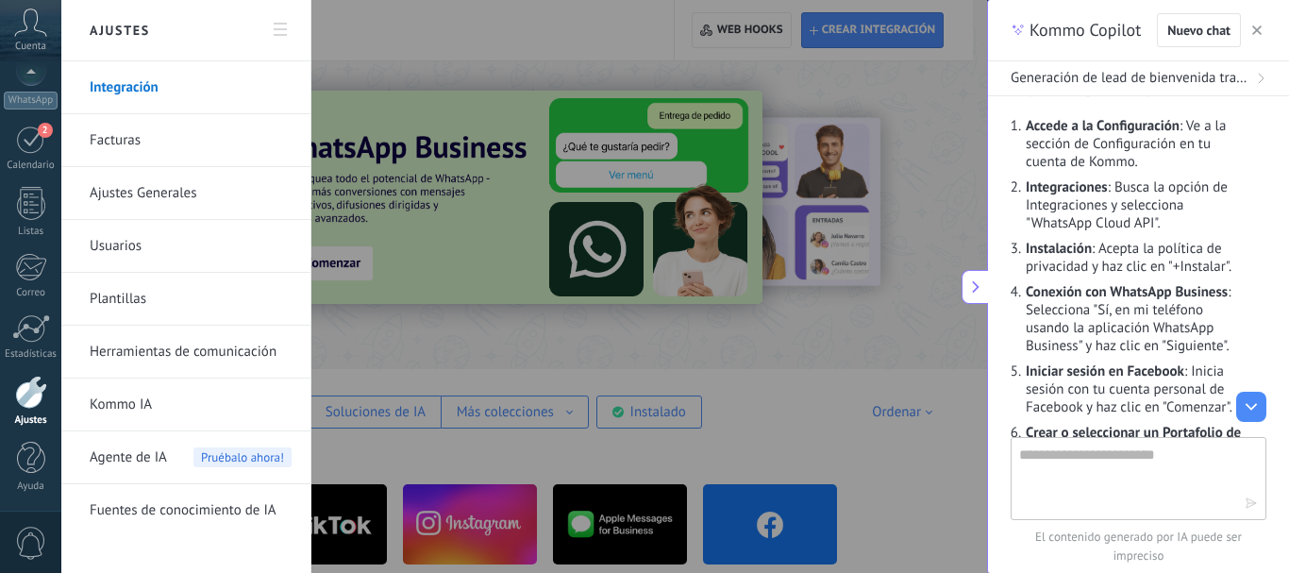
scroll to position [1108, 0]
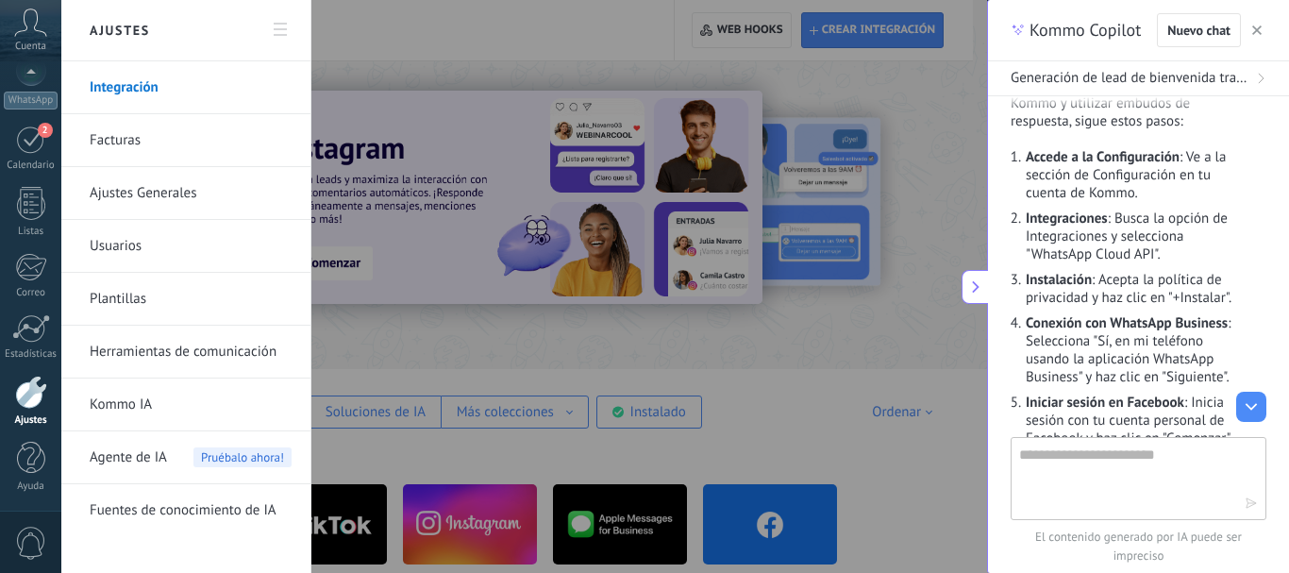
click at [140, 87] on link "Integración" at bounding box center [191, 87] width 202 height 53
click at [148, 88] on link "Integración" at bounding box center [191, 87] width 202 height 53
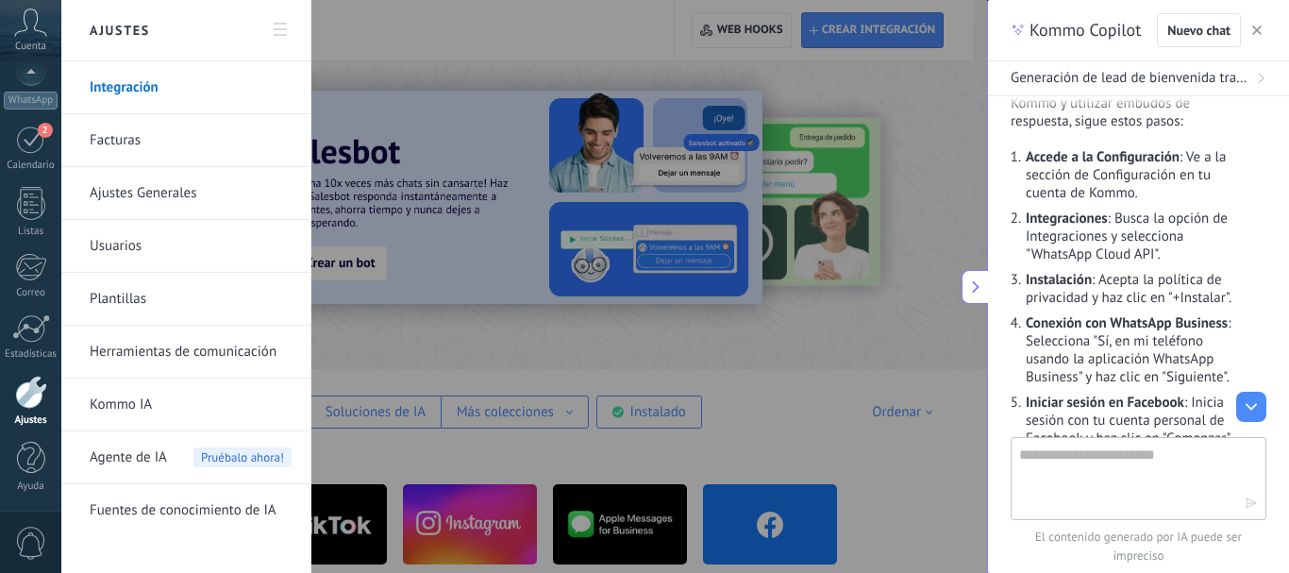
click at [148, 81] on link "Integración" at bounding box center [191, 87] width 202 height 53
click at [134, 90] on link "Integración" at bounding box center [191, 87] width 202 height 53
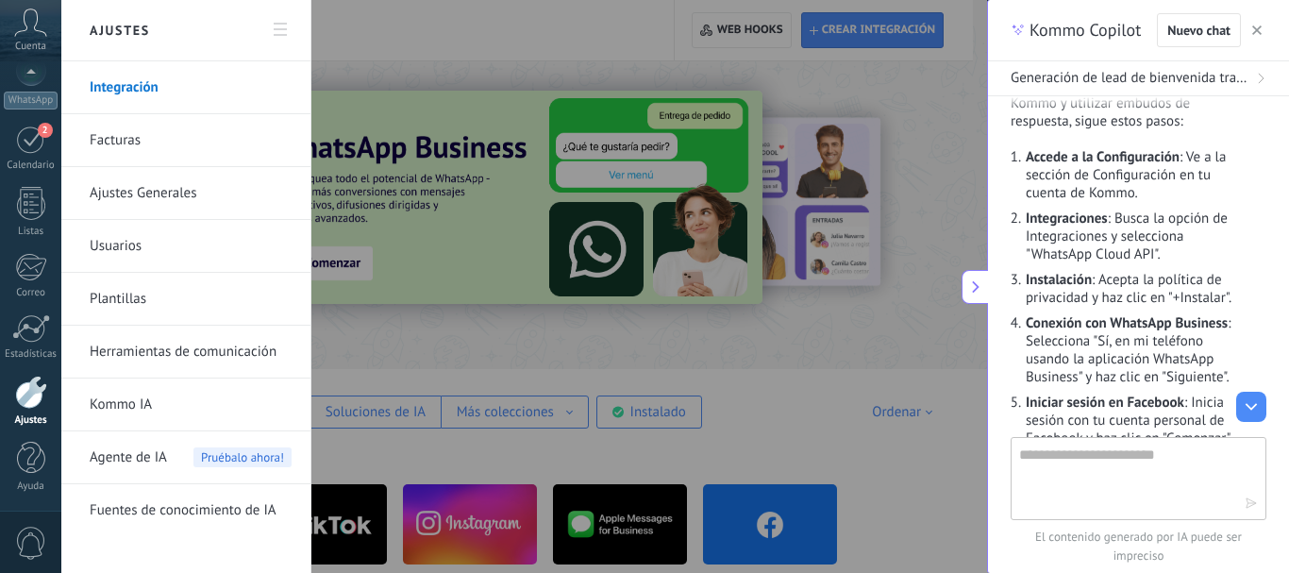
click at [247, 140] on link "Facturas" at bounding box center [191, 140] width 202 height 53
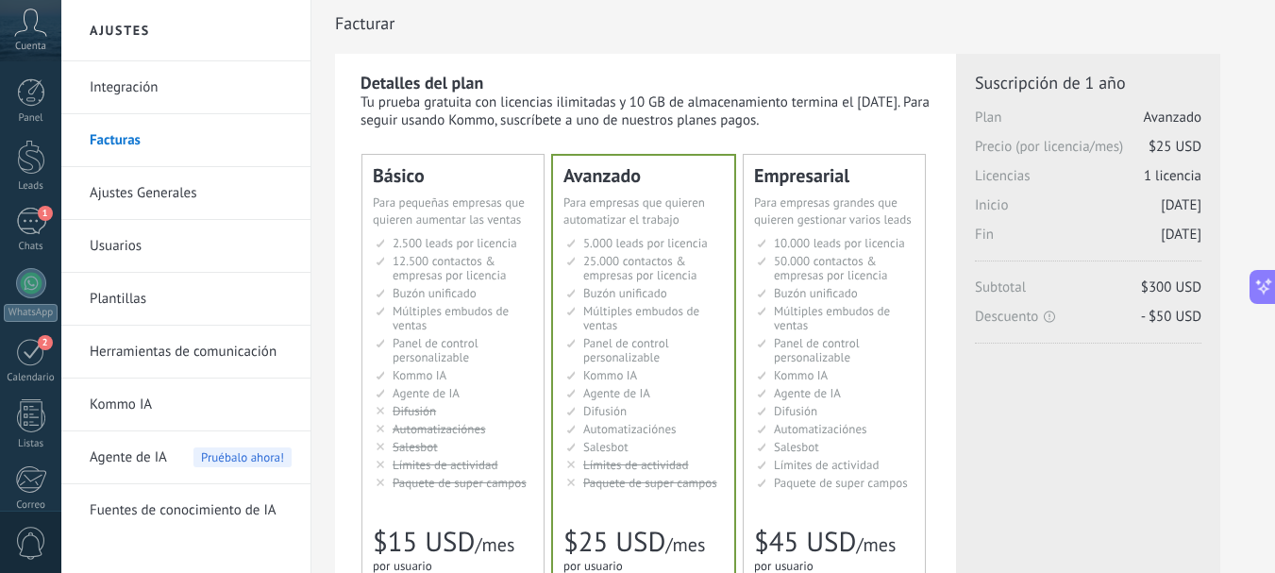
scroll to position [76, 0]
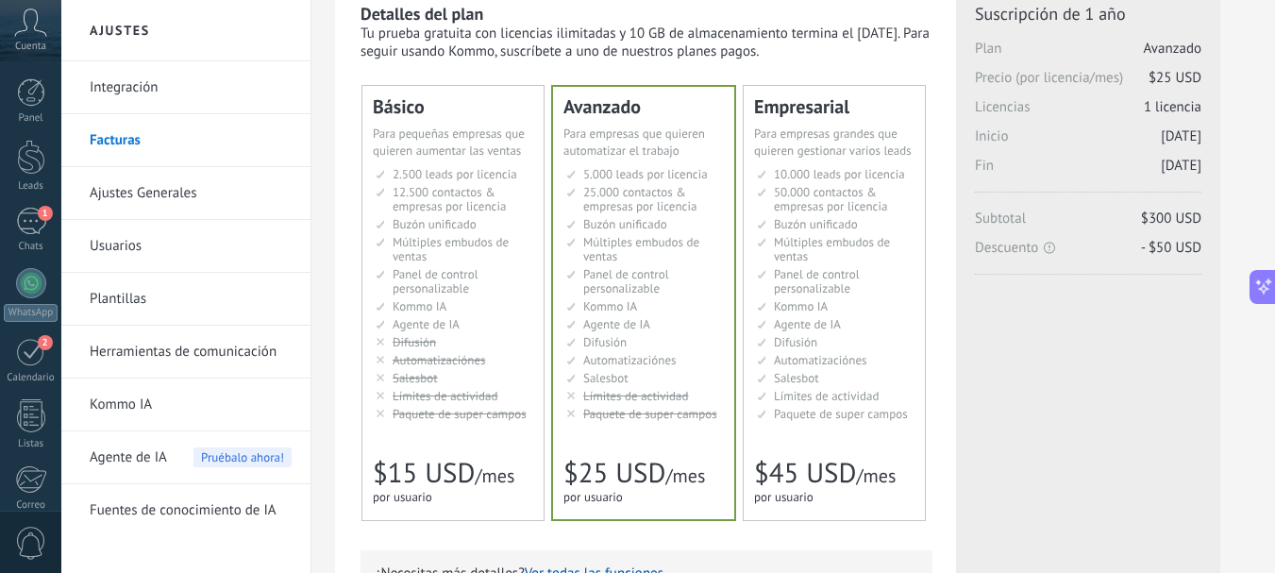
click at [124, 86] on link "Integración" at bounding box center [191, 87] width 202 height 53
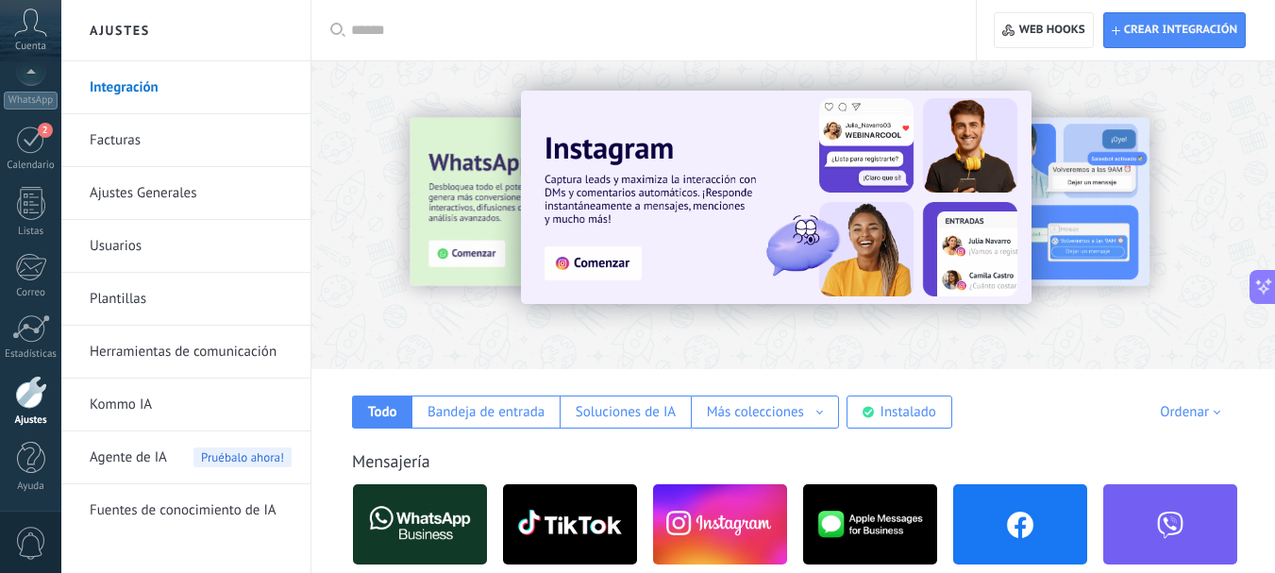
click at [1266, 280] on use at bounding box center [1263, 286] width 7 height 12
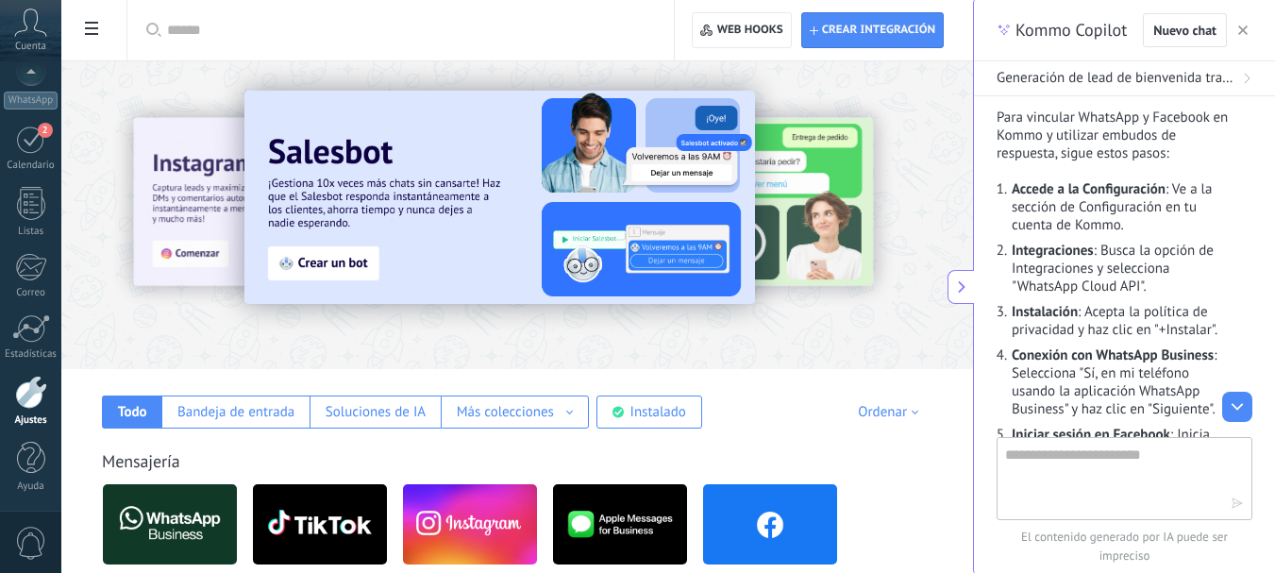
scroll to position [1073, 0]
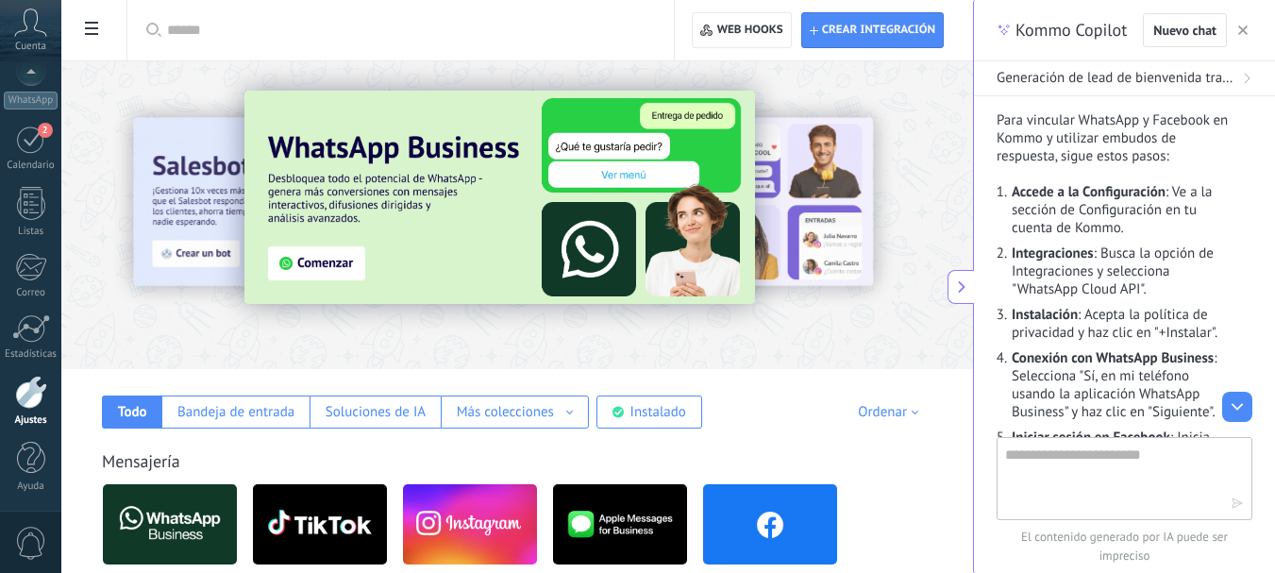
click at [93, 32] on icon at bounding box center [91, 28] width 13 height 13
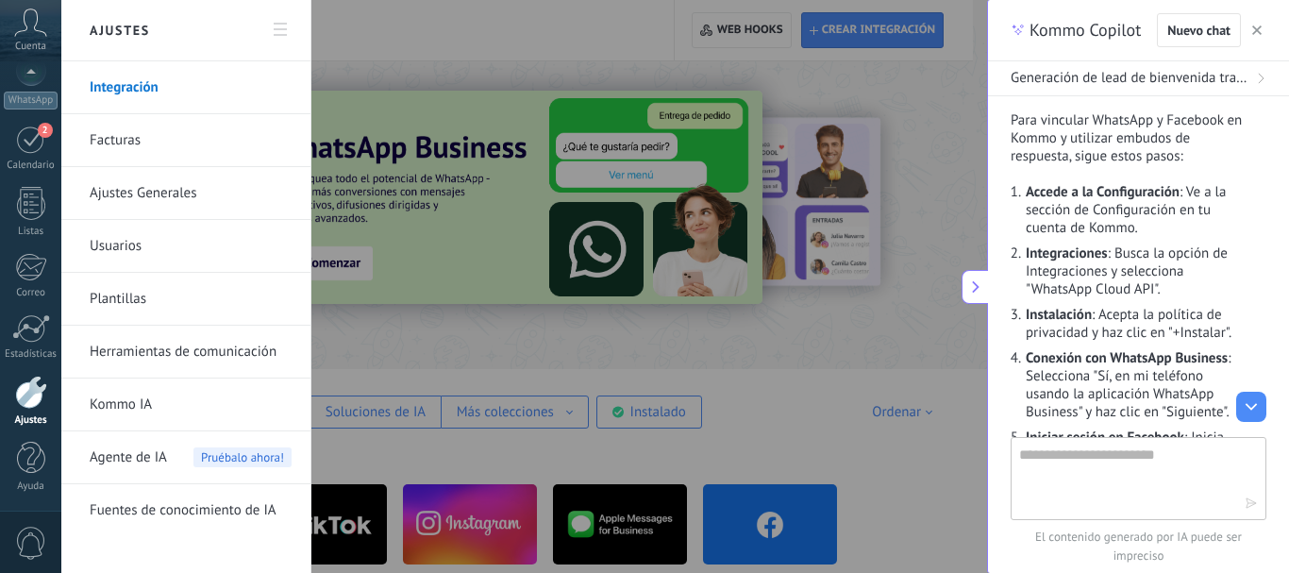
click at [123, 88] on link "Integración" at bounding box center [191, 87] width 202 height 53
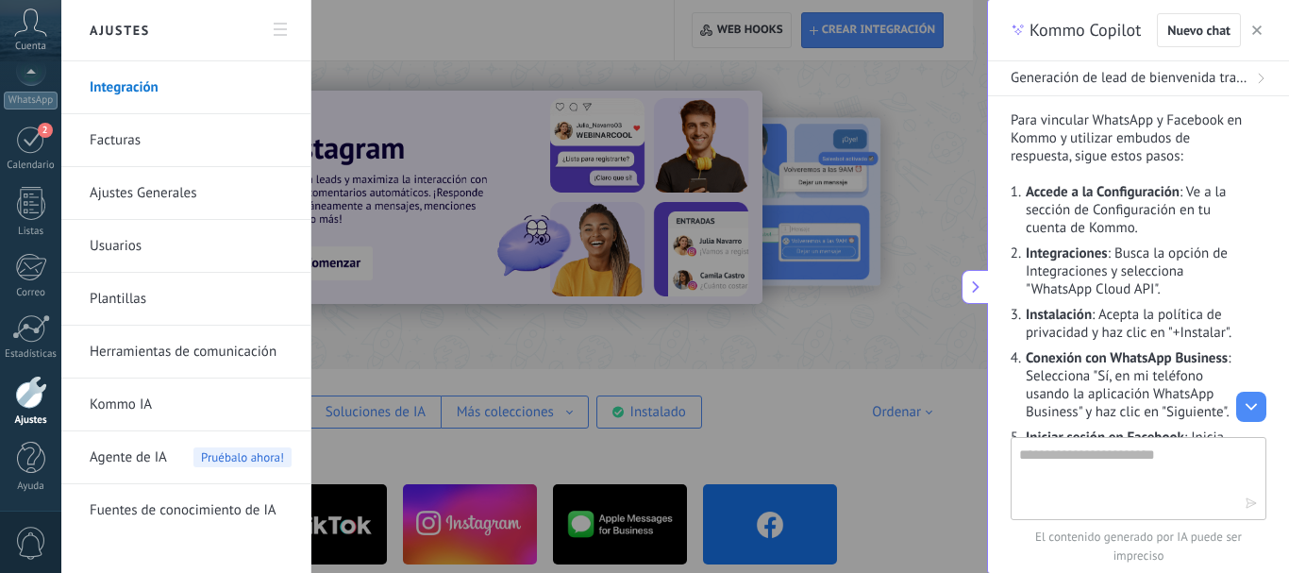
click at [498, 346] on div at bounding box center [644, 286] width 1289 height 573
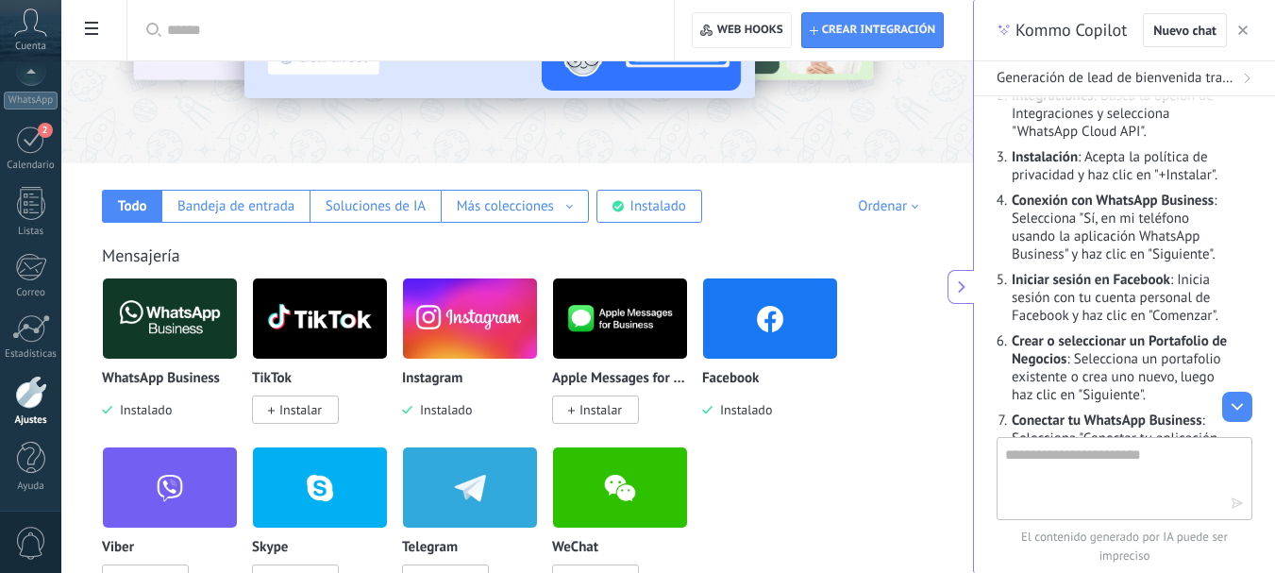
scroll to position [1312, 0]
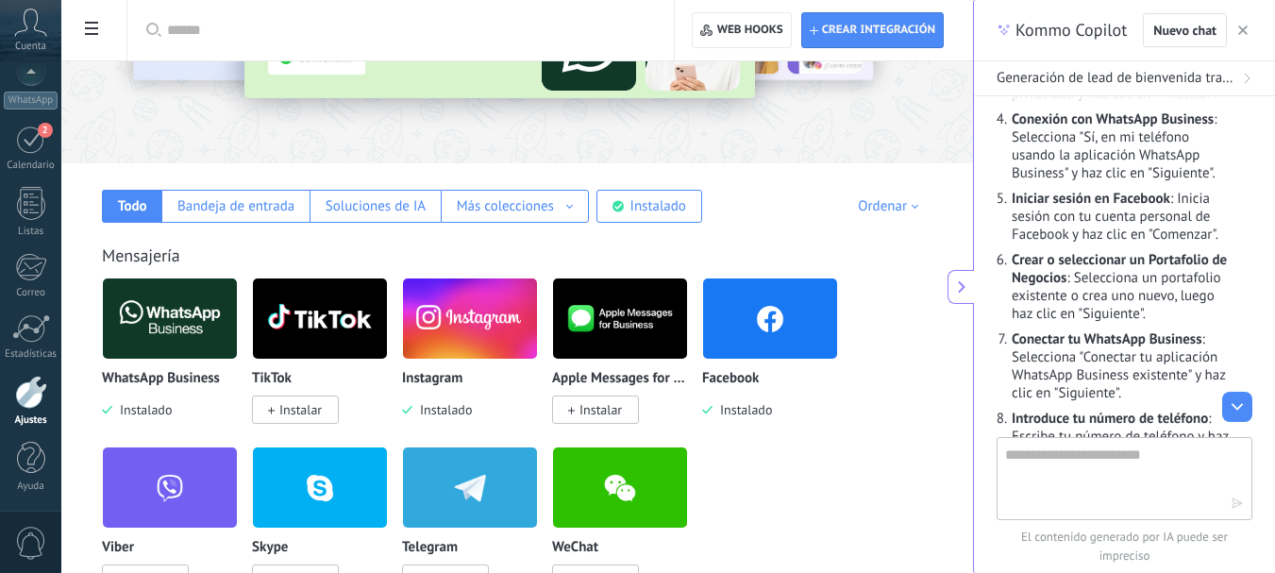
click at [89, 26] on icon at bounding box center [91, 28] width 13 height 13
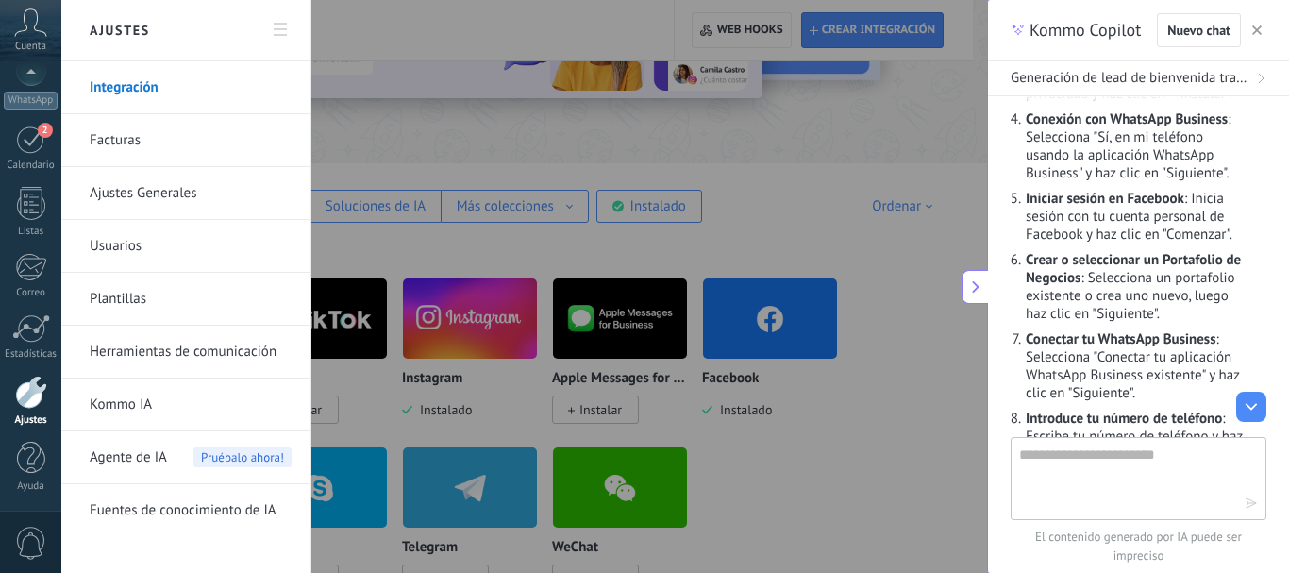
click at [742, 244] on div at bounding box center [644, 286] width 1289 height 573
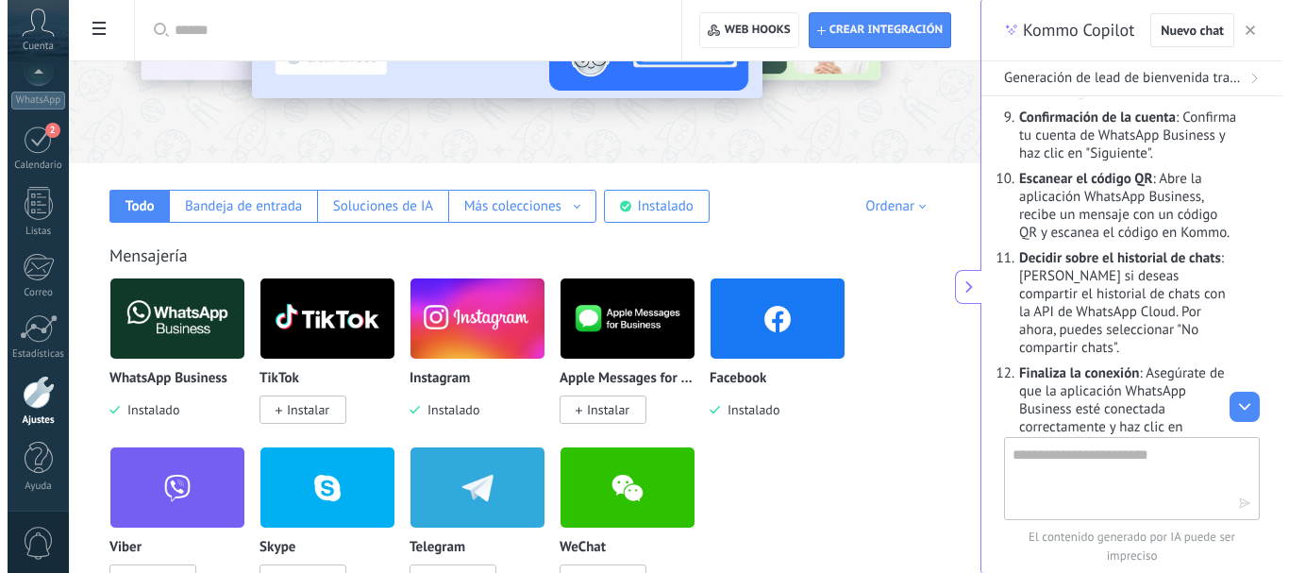
scroll to position [1677, 0]
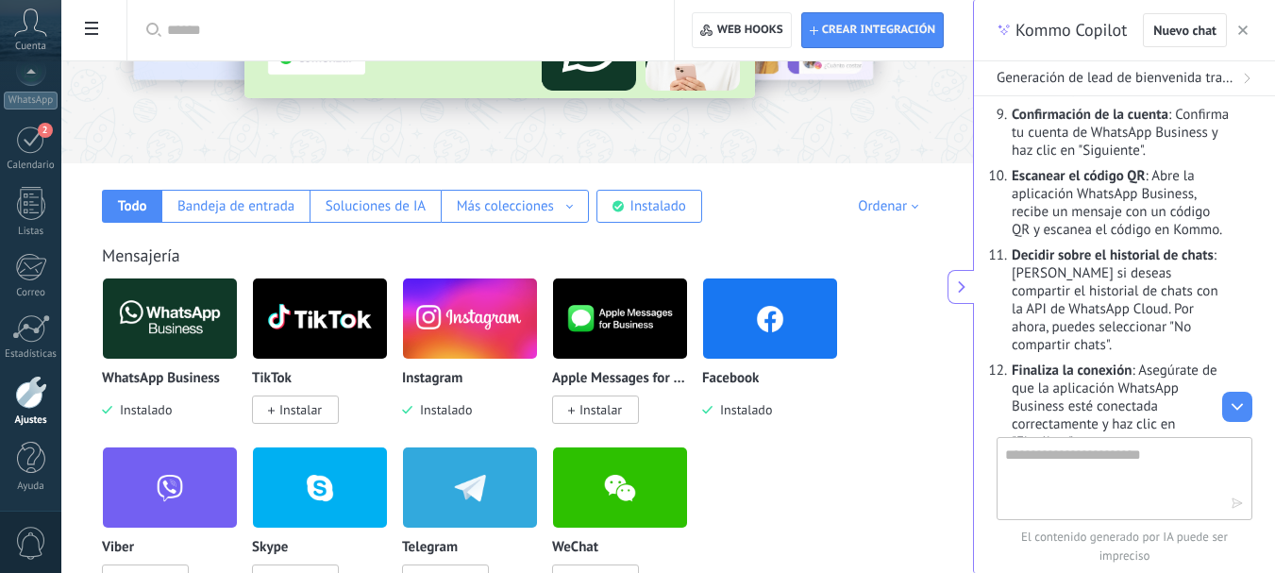
click at [155, 413] on span "Instalado" at bounding box center [141, 409] width 59 height 17
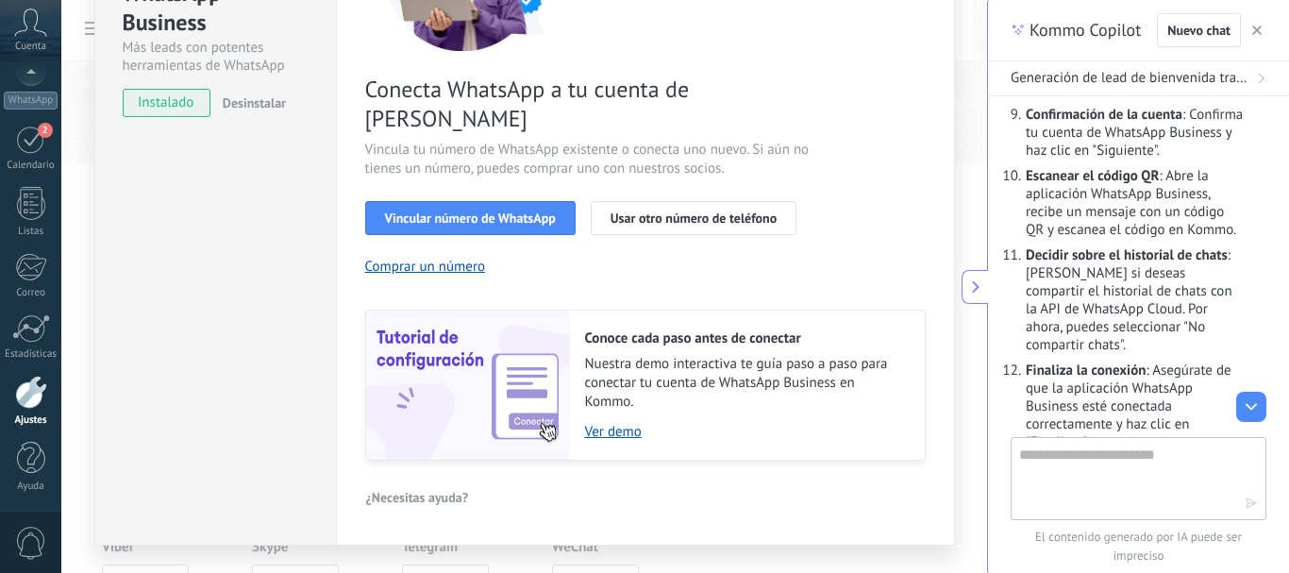
scroll to position [265, 0]
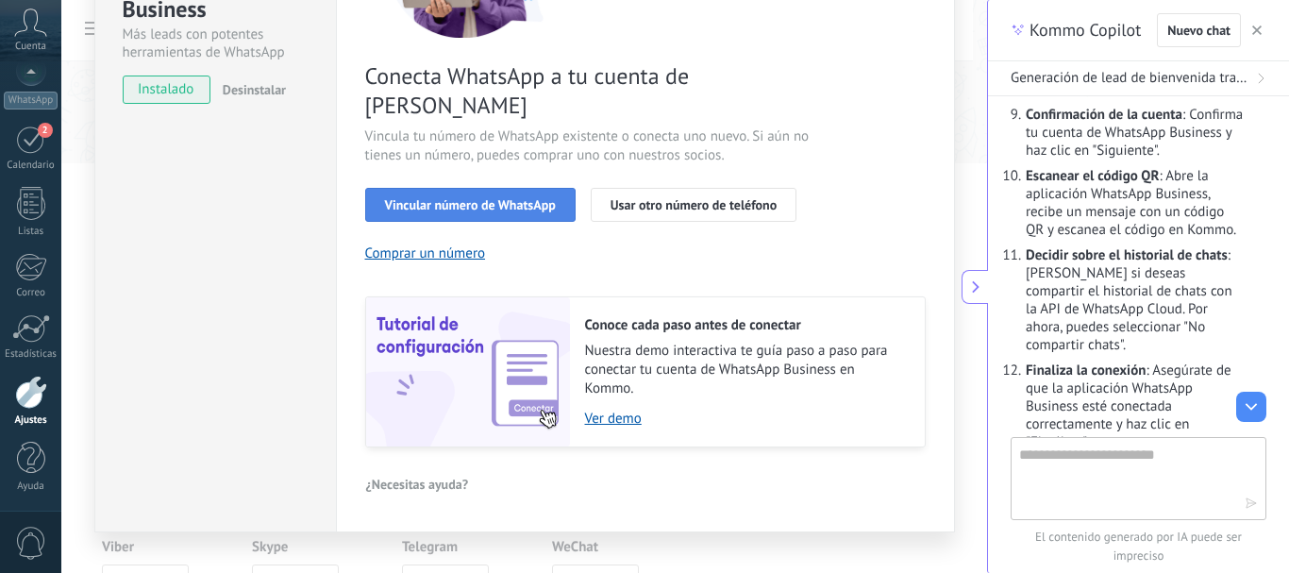
click at [536, 198] on span "Vincular número de WhatsApp" at bounding box center [470, 204] width 171 height 13
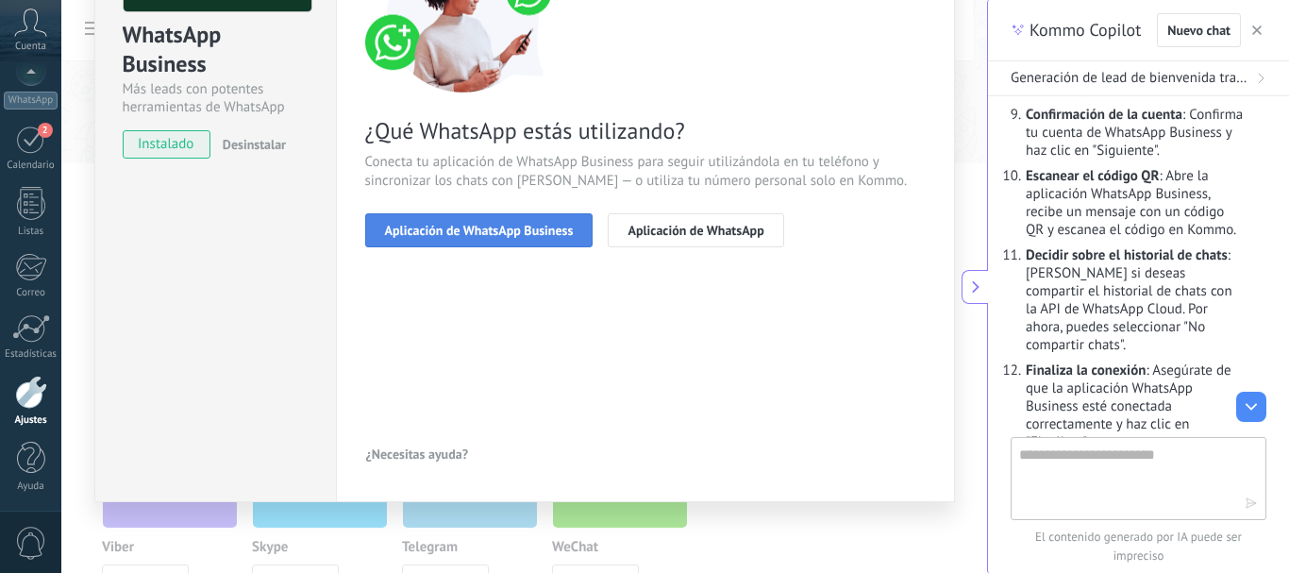
click at [526, 226] on span "Aplicación de WhatsApp Business" at bounding box center [479, 230] width 189 height 13
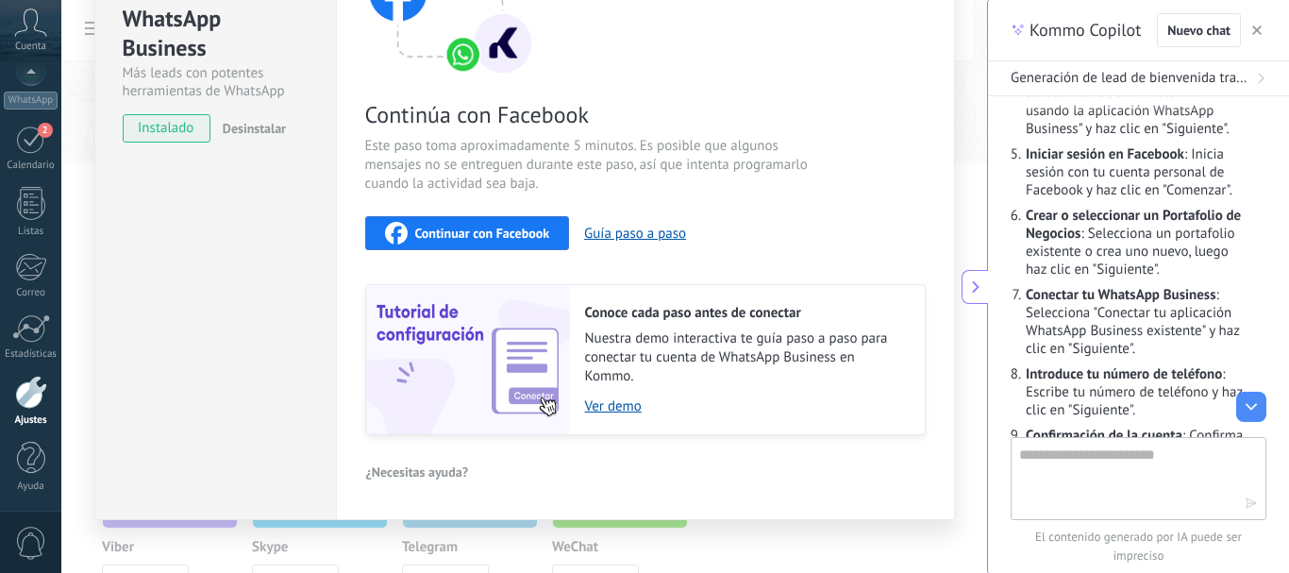
scroll to position [1347, 0]
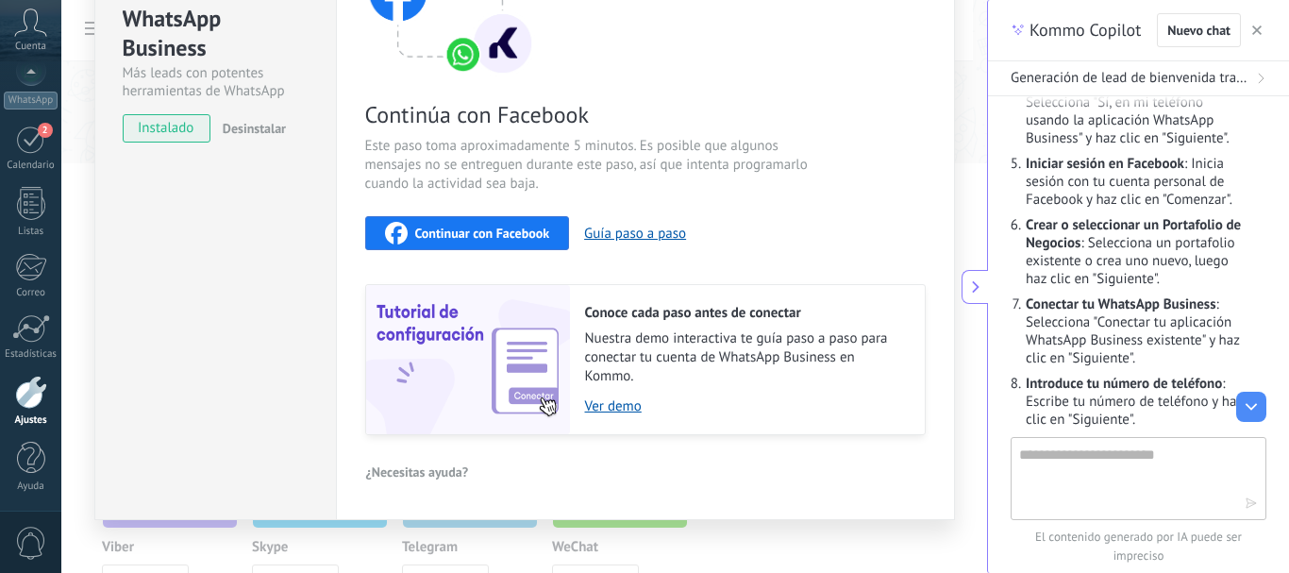
click at [507, 241] on div "Continuar con Facebook" at bounding box center [467, 233] width 165 height 23
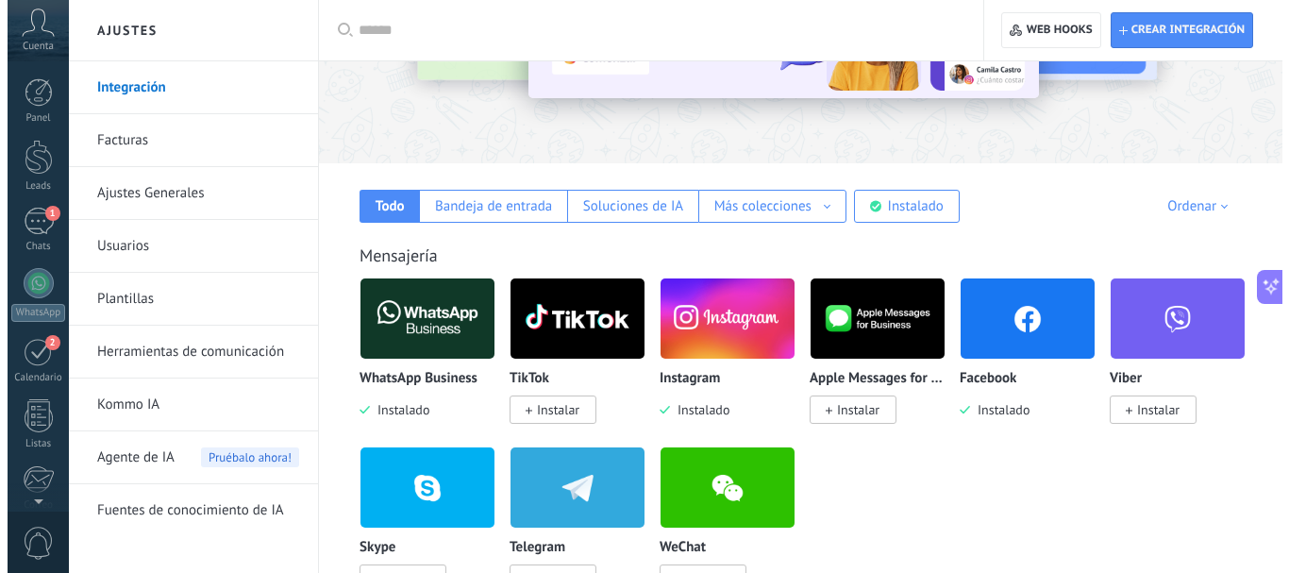
scroll to position [212, 0]
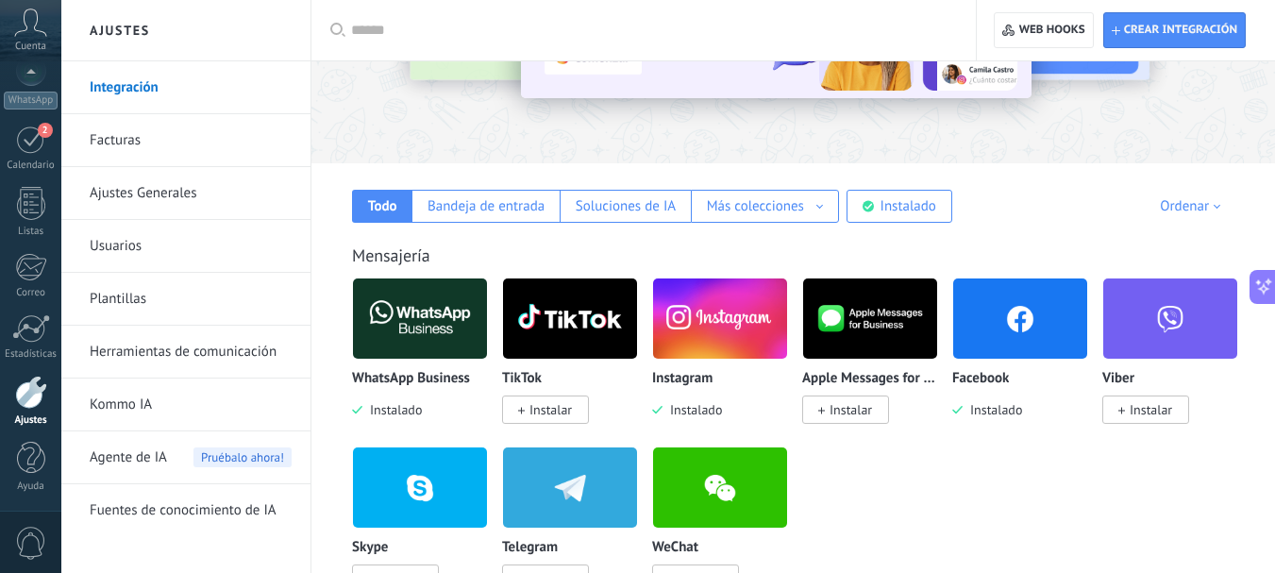
click at [412, 331] on img at bounding box center [420, 319] width 134 height 92
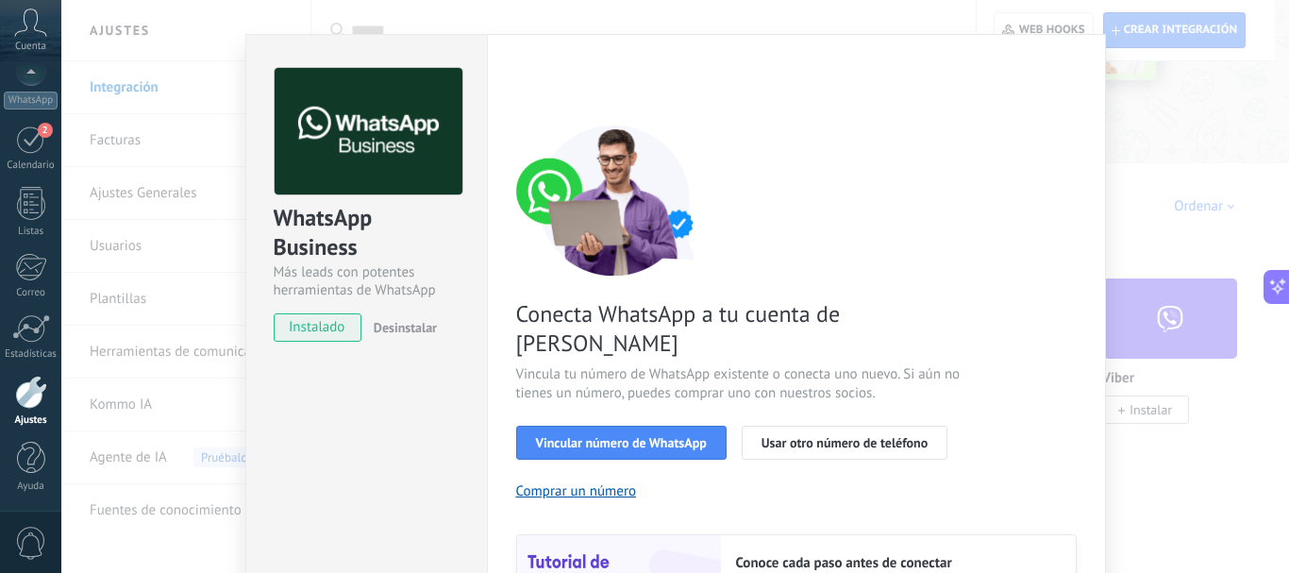
scroll to position [144, 0]
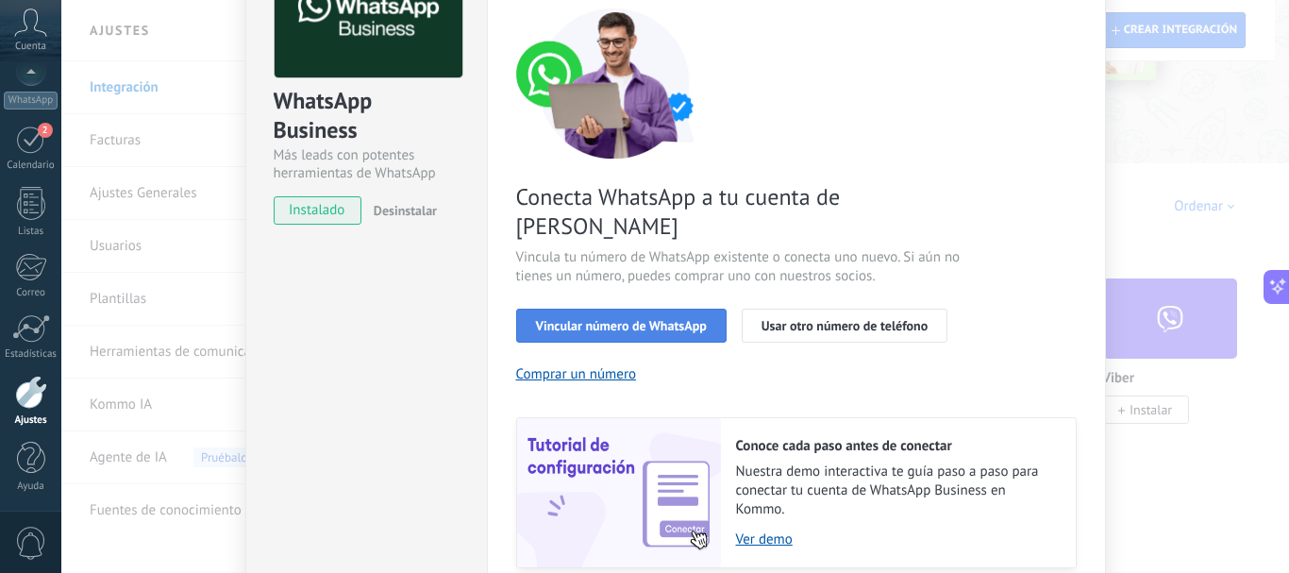
click at [689, 309] on button "Vincular número de WhatsApp" at bounding box center [621, 326] width 210 height 34
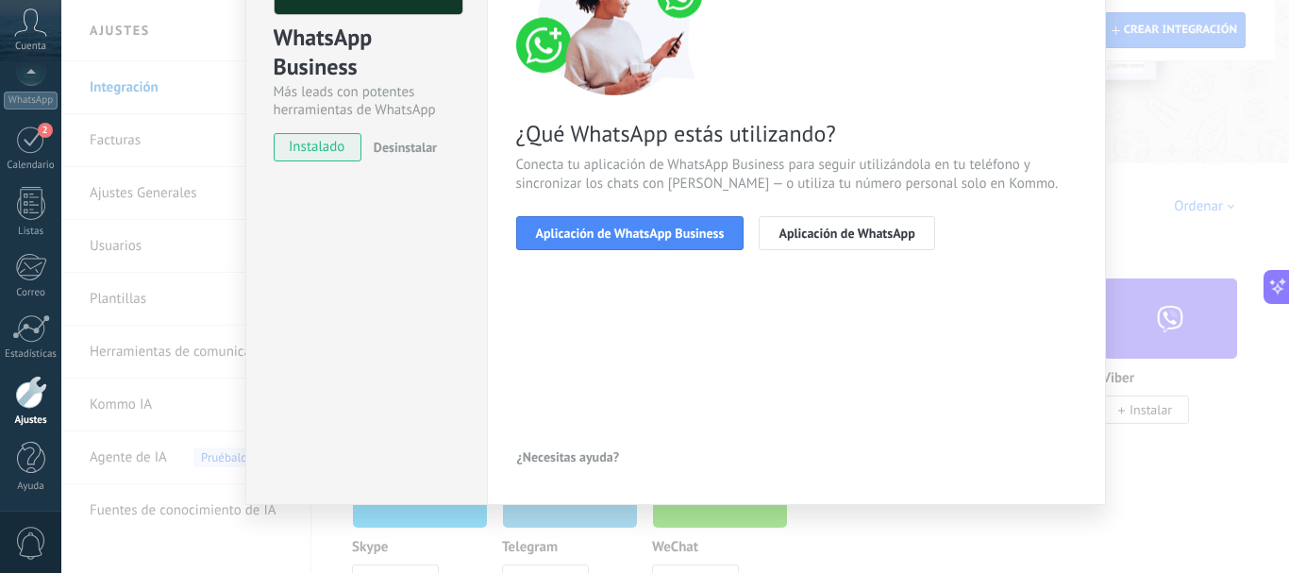
scroll to position [210, 0]
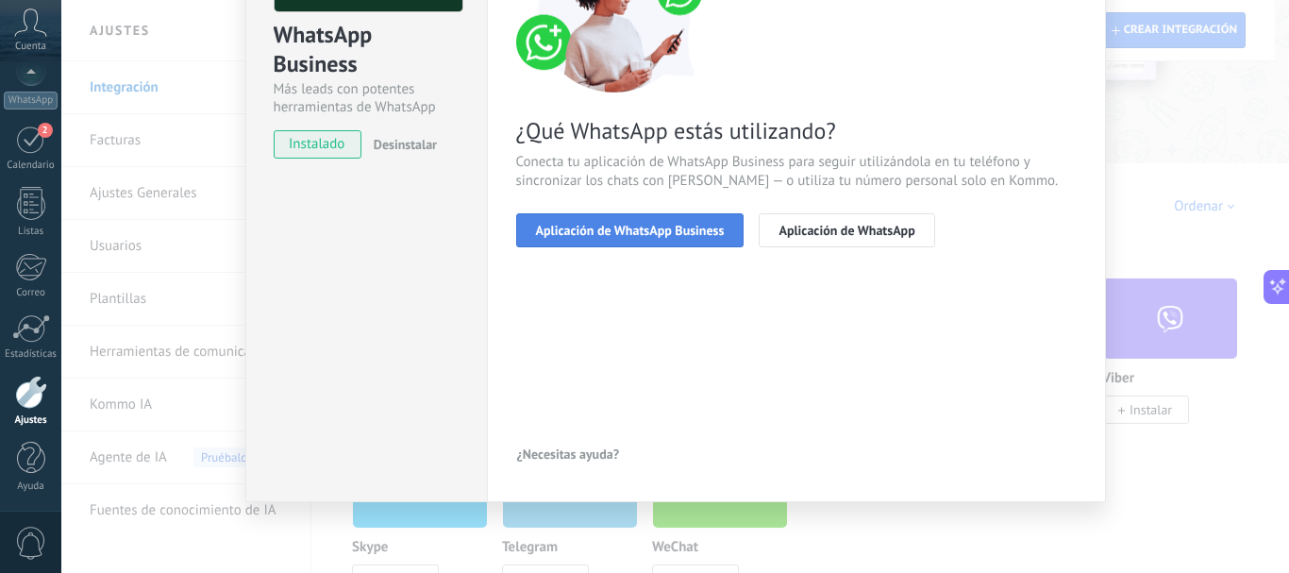
click at [636, 234] on span "Aplicación de WhatsApp Business" at bounding box center [630, 230] width 189 height 13
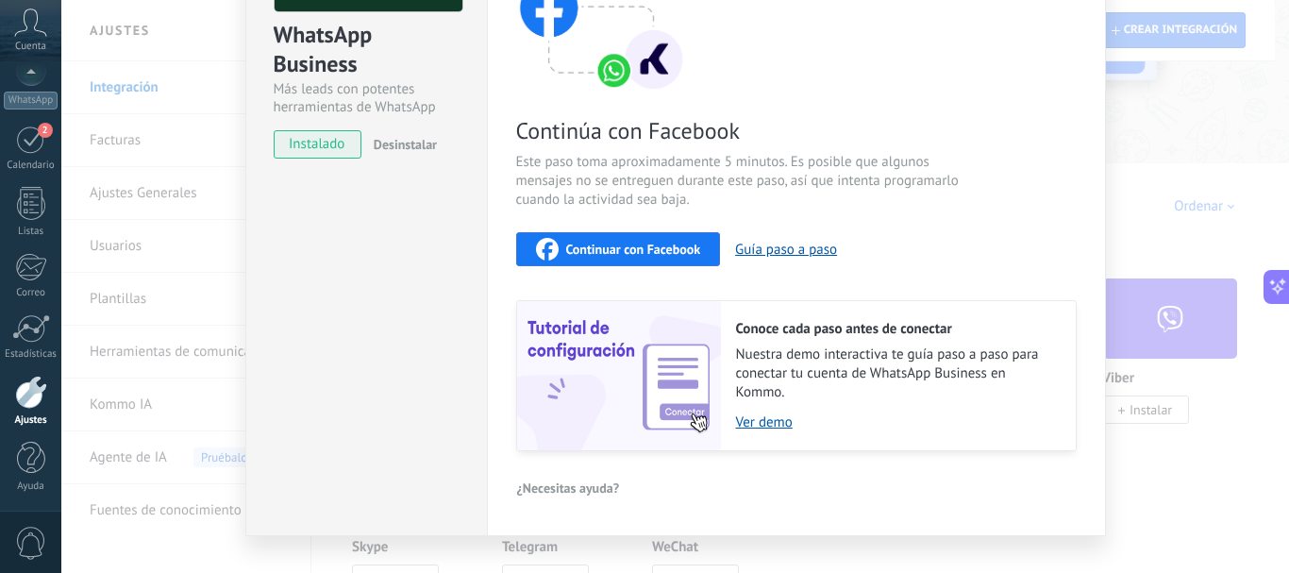
scroll to position [244, 0]
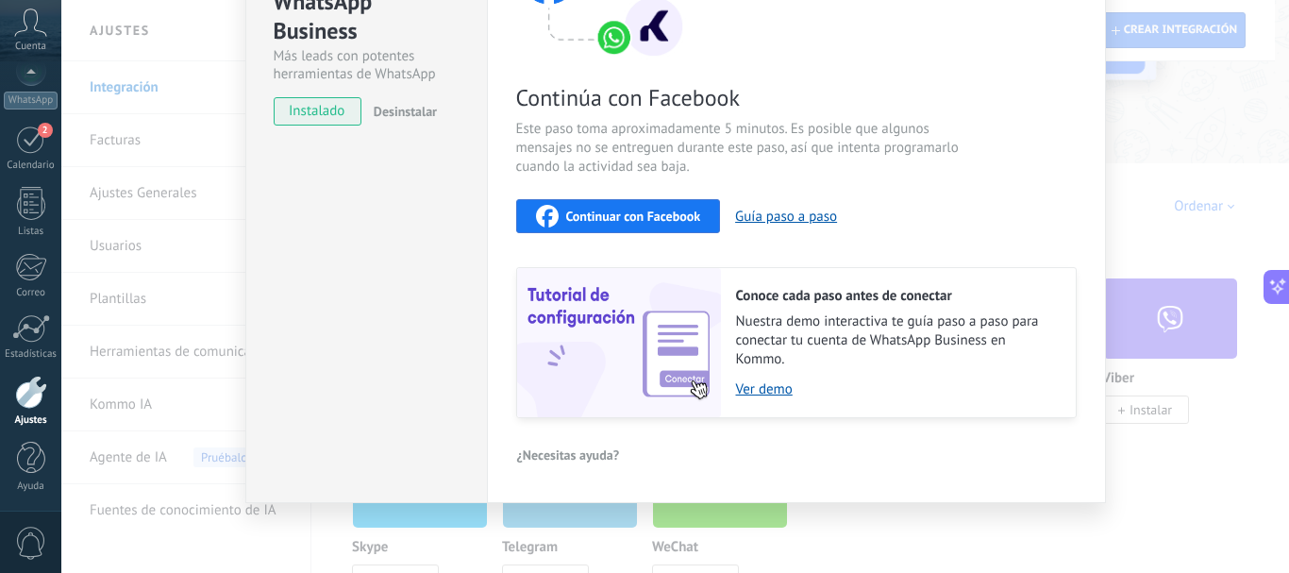
click at [652, 218] on span "Continuar con Facebook" at bounding box center [633, 216] width 135 height 13
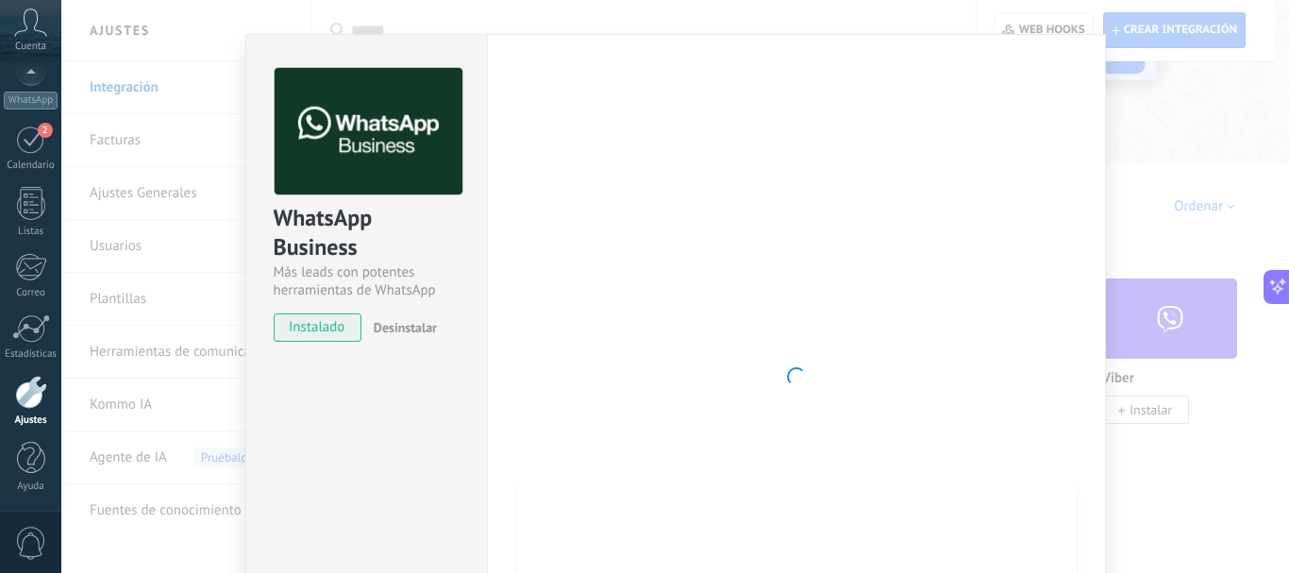
scroll to position [0, 0]
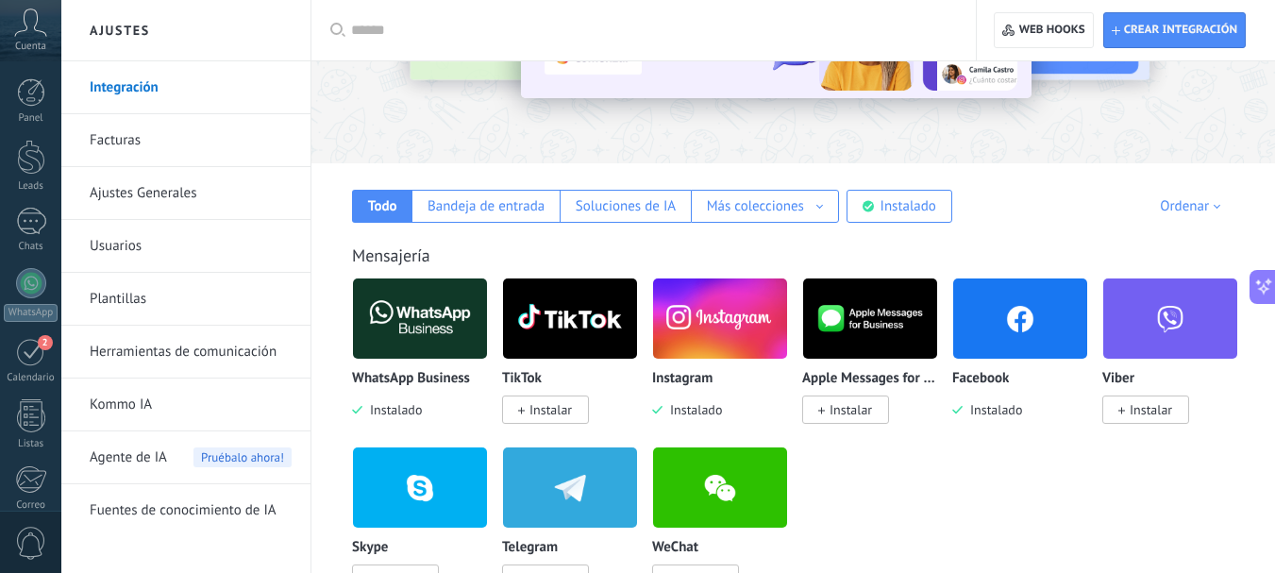
click at [400, 345] on img at bounding box center [420, 319] width 134 height 92
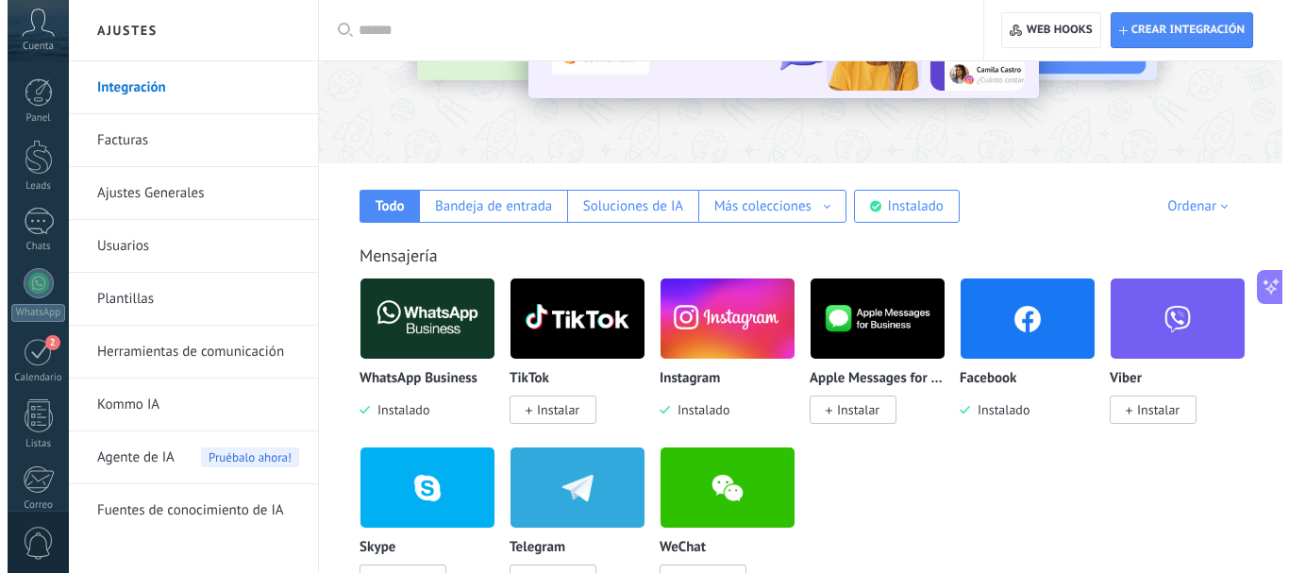
scroll to position [2503, 0]
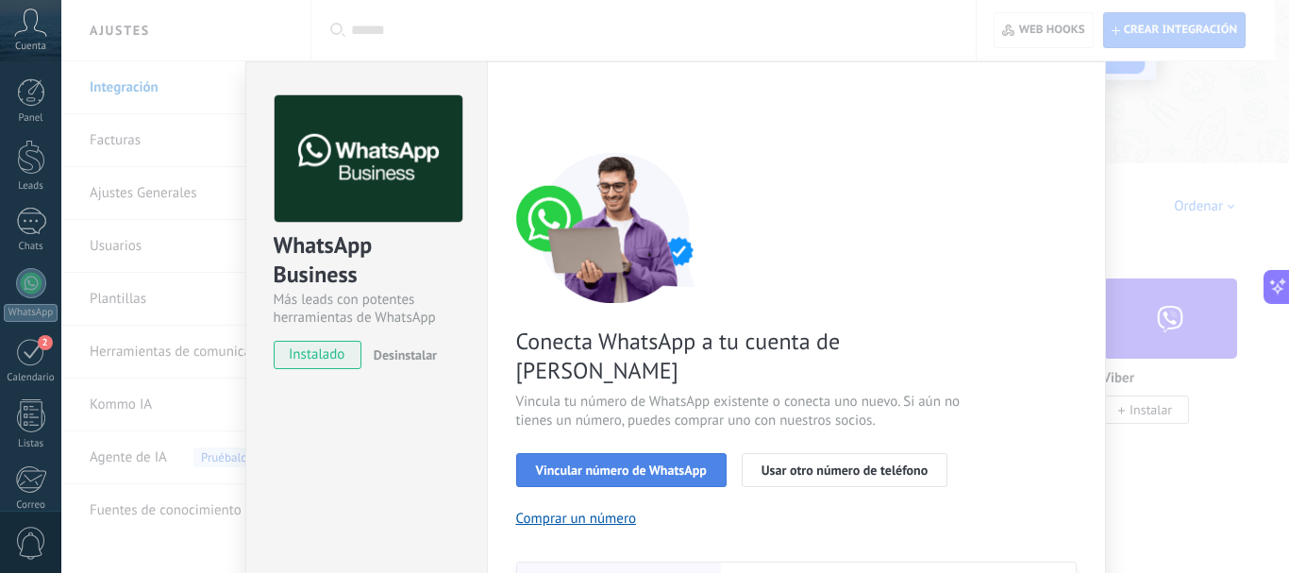
click at [683, 463] on span "Vincular número de WhatsApp" at bounding box center [621, 469] width 171 height 13
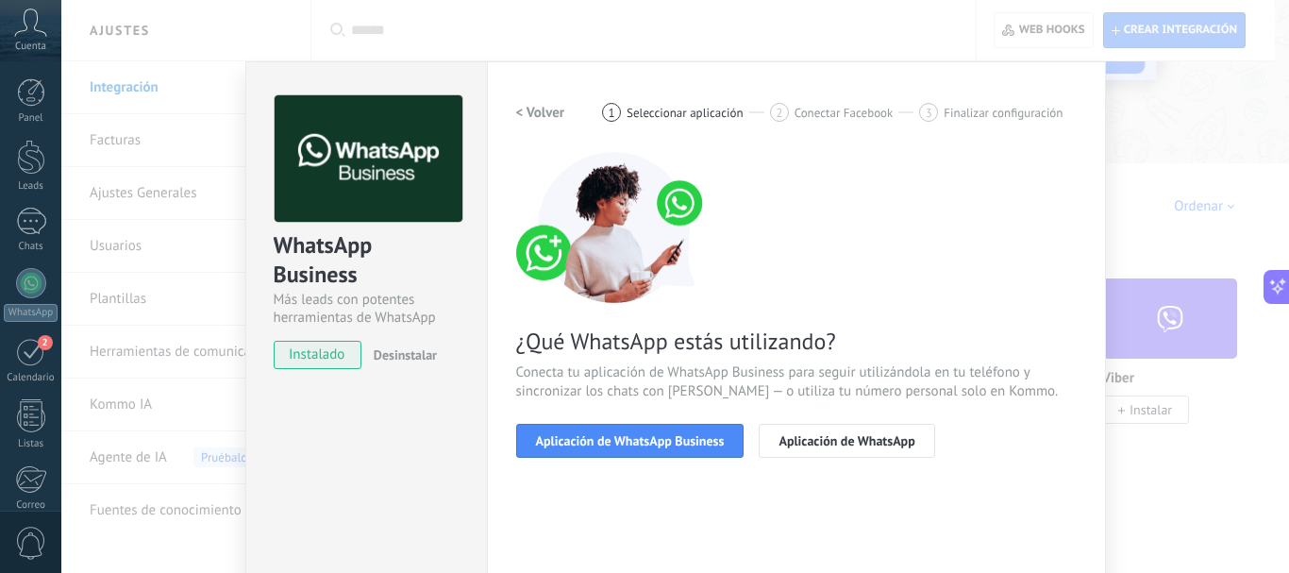
click at [683, 441] on span "Aplicación de WhatsApp Business" at bounding box center [630, 440] width 189 height 13
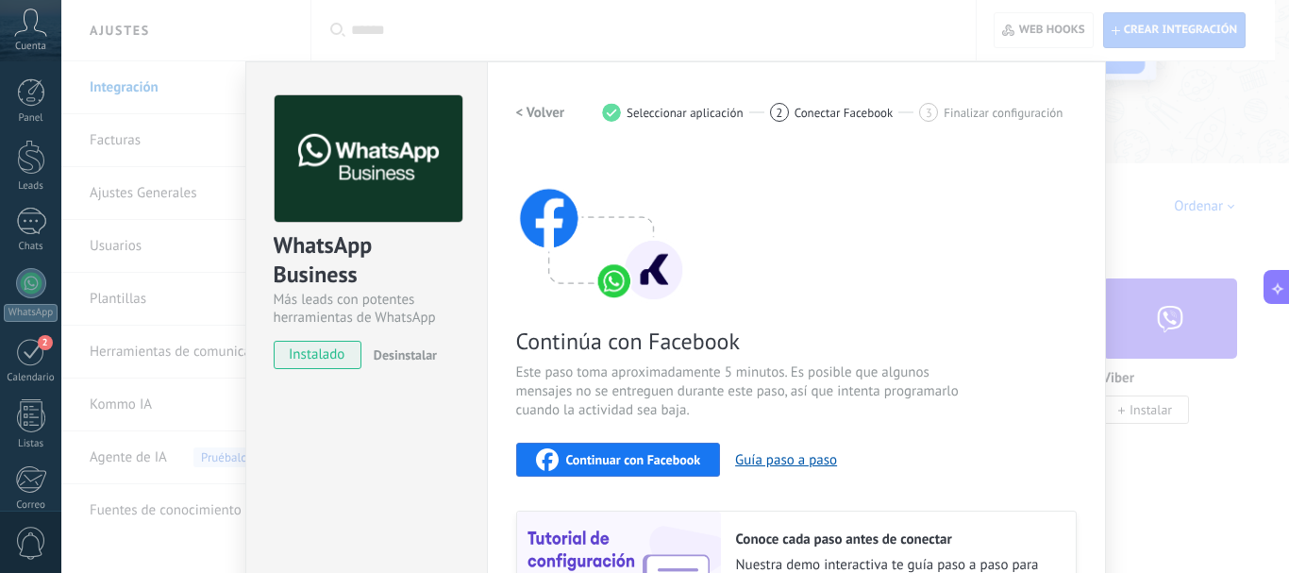
click at [675, 459] on span "Continuar con Facebook" at bounding box center [633, 459] width 135 height 13
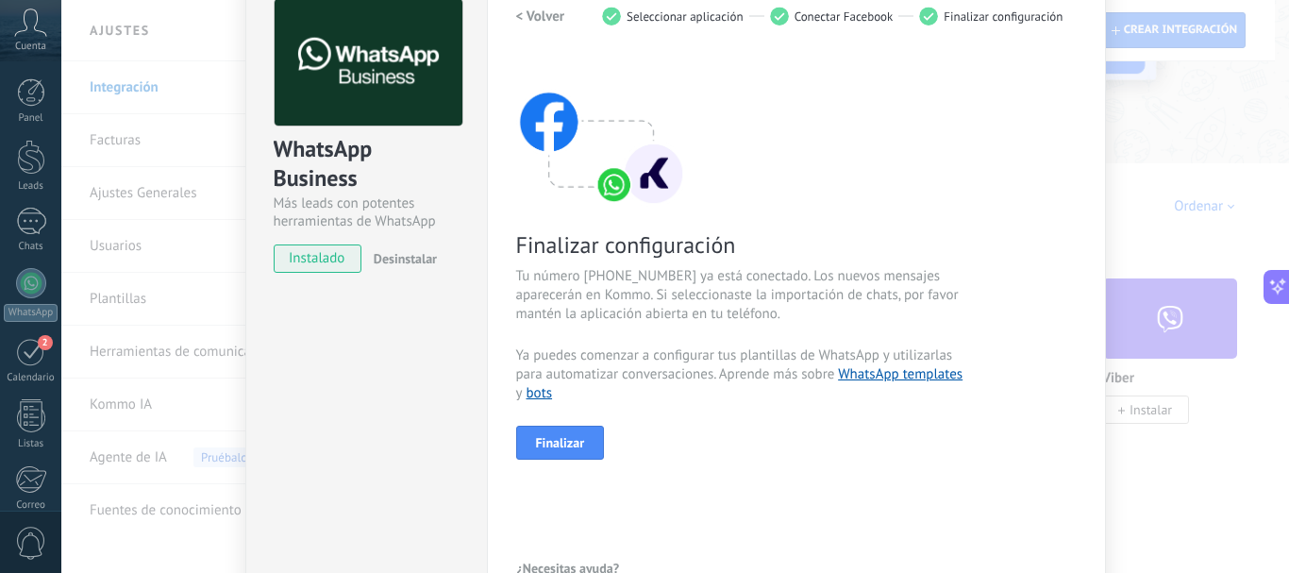
scroll to position [210, 0]
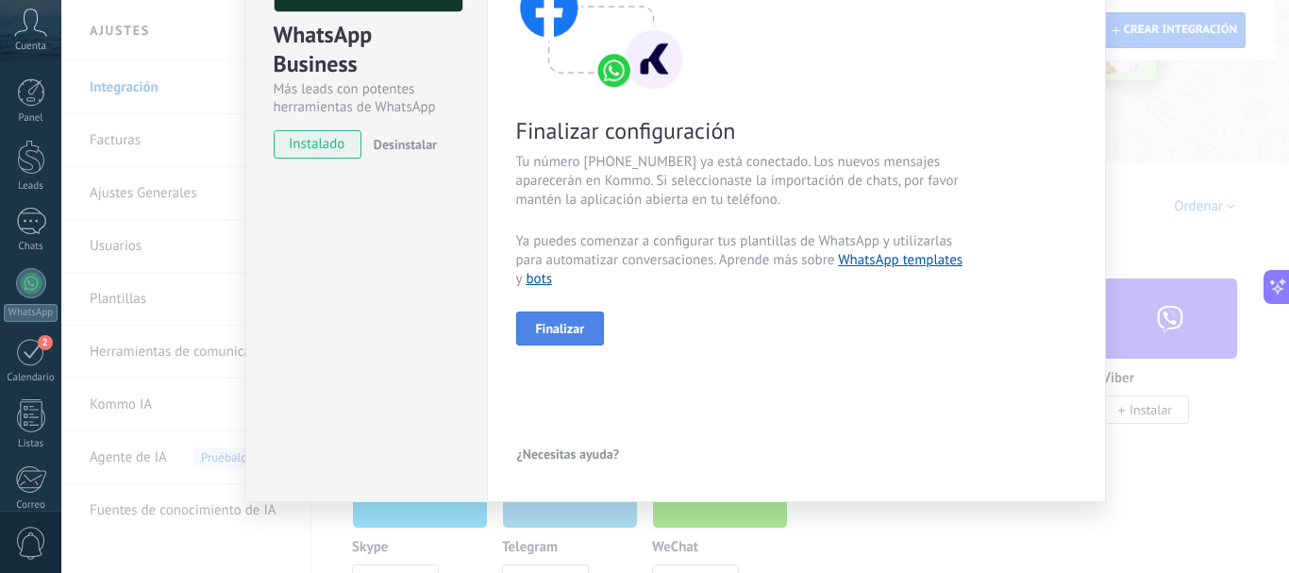
click at [578, 324] on span "Finalizar" at bounding box center [560, 328] width 49 height 13
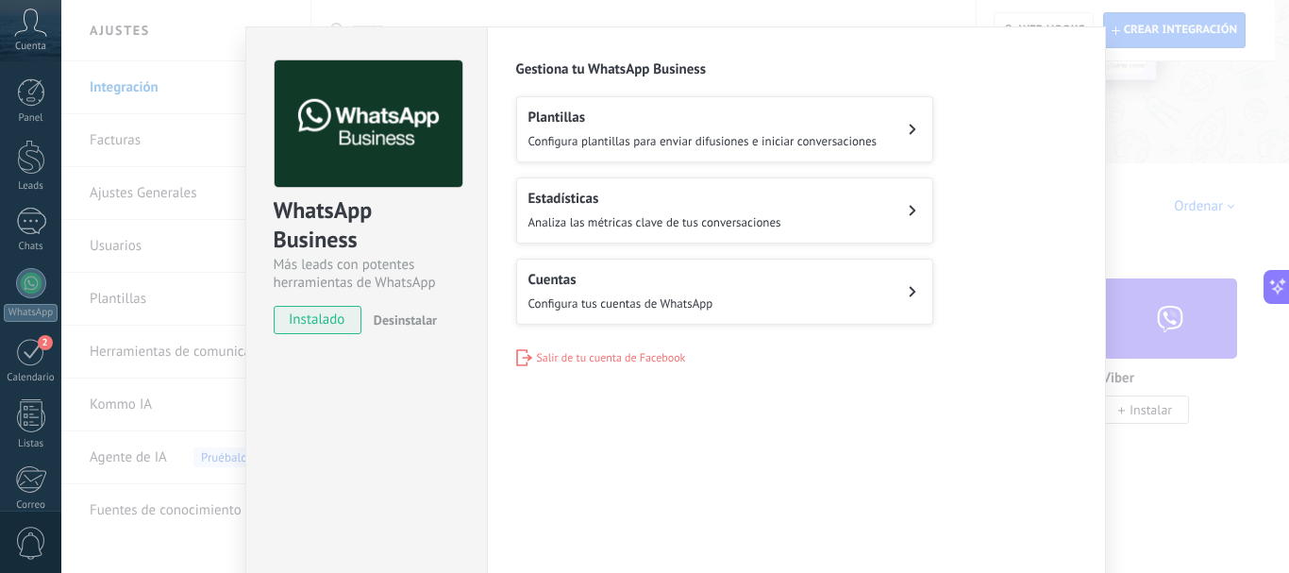
scroll to position [0, 0]
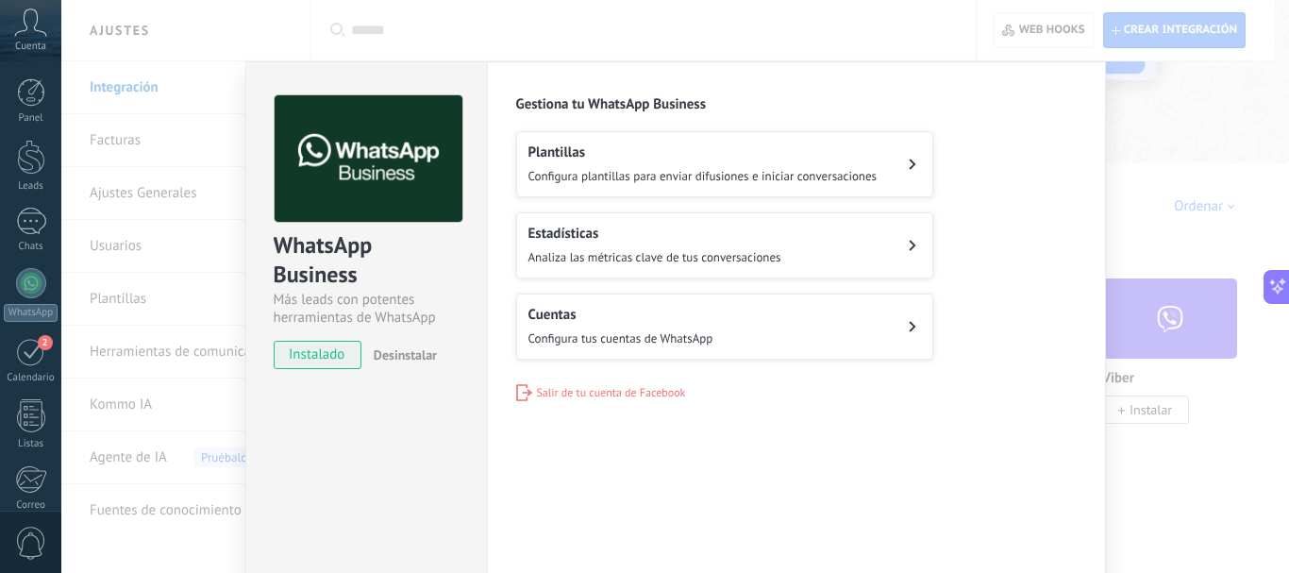
click at [645, 390] on span "Salir de tu cuenta de Facebook" at bounding box center [611, 393] width 149 height 14
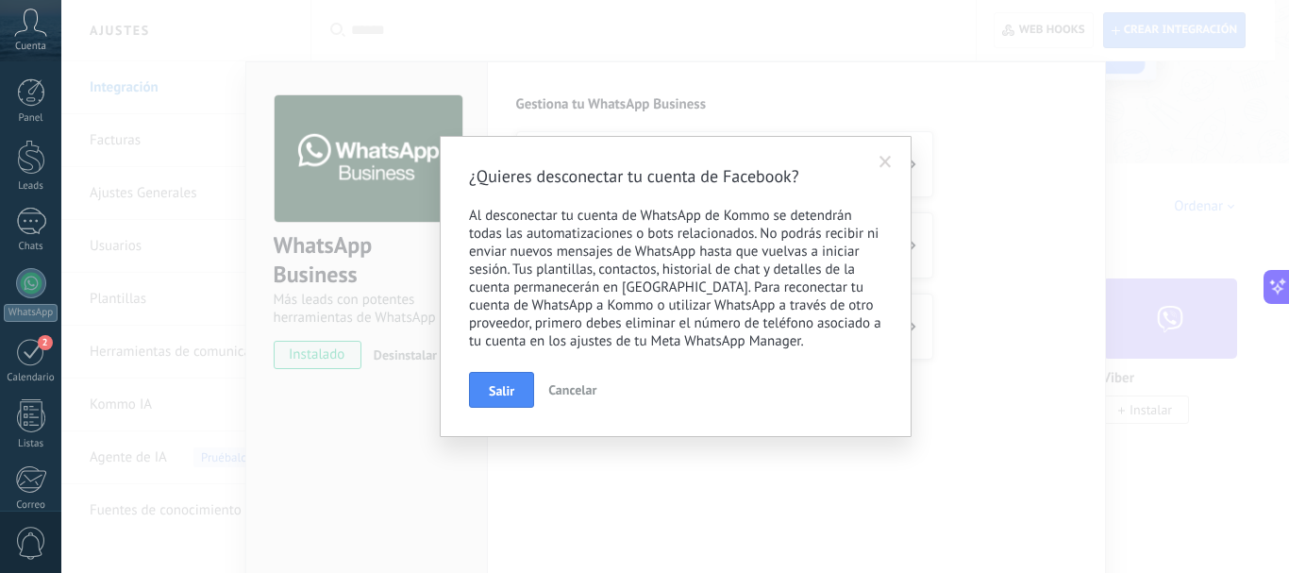
click at [586, 386] on span "Cancelar" at bounding box center [572, 389] width 48 height 17
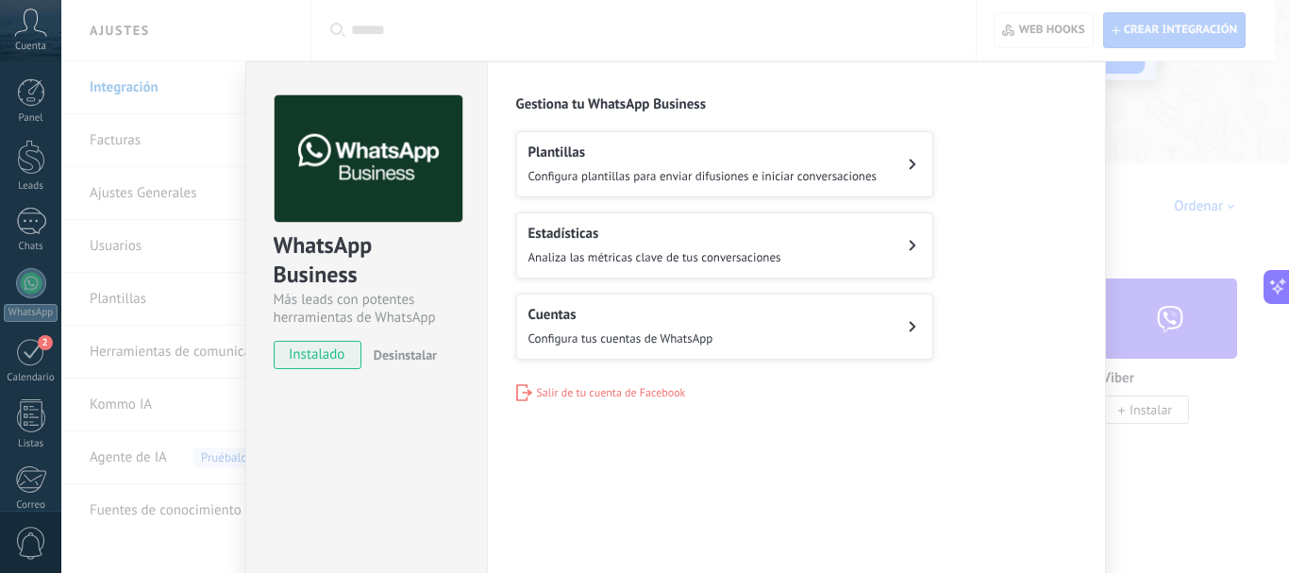
click at [123, 90] on div "WhatsApp Business Más leads con potentes herramientas de WhatsApp instalado Des…" at bounding box center [675, 286] width 1228 height 573
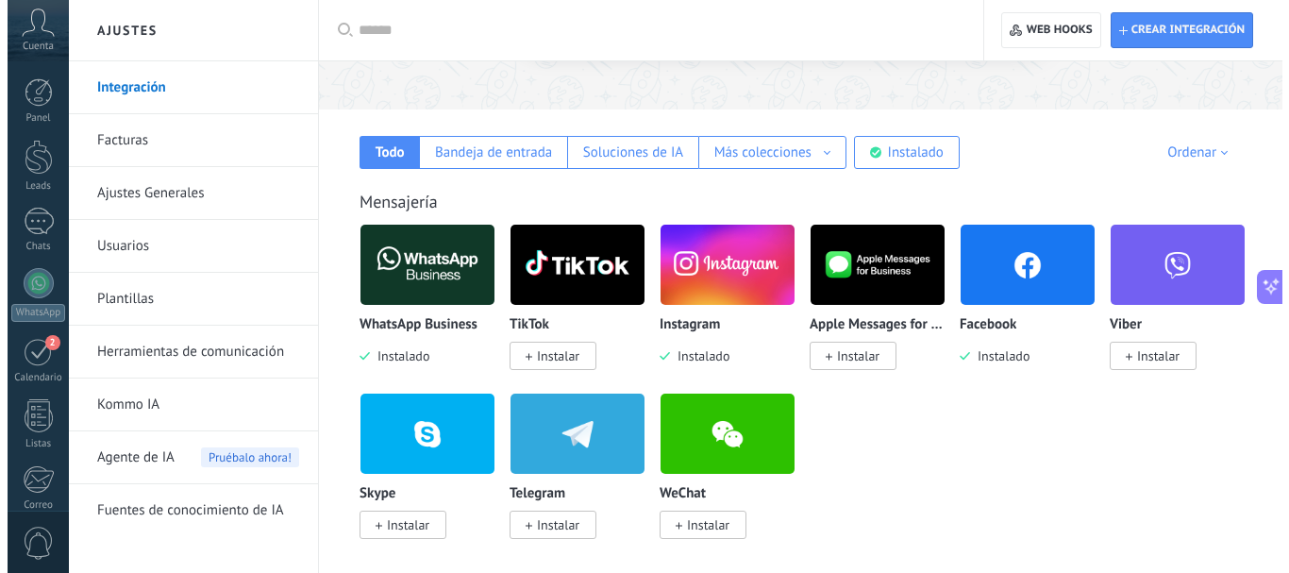
scroll to position [253, 0]
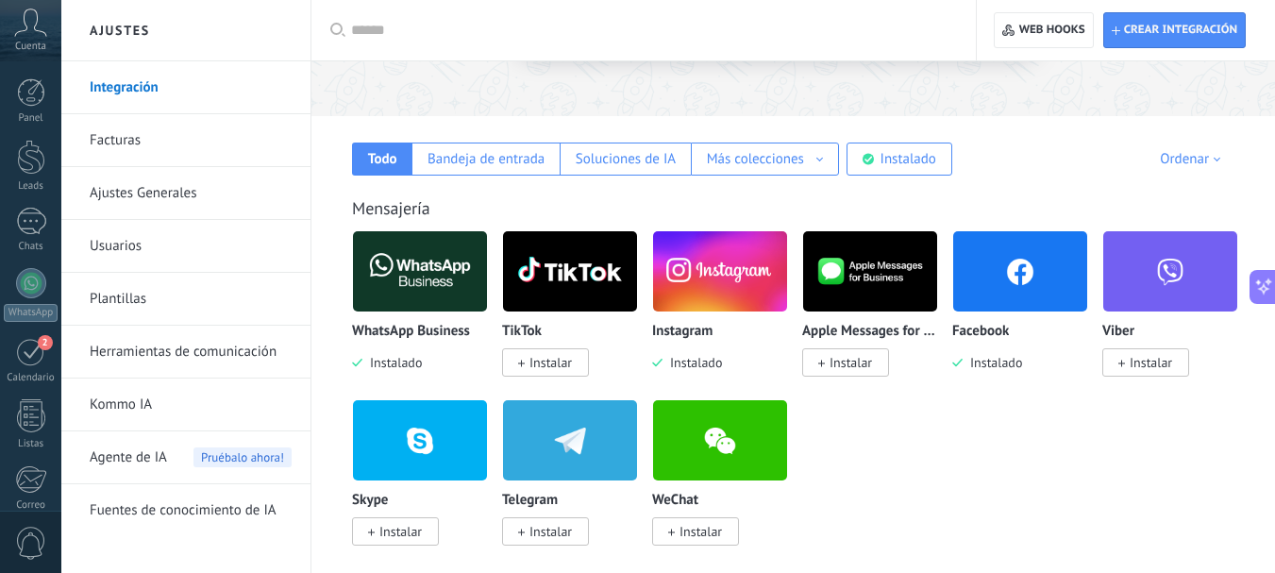
click at [990, 322] on div "Facebook Instalado" at bounding box center [1020, 301] width 136 height 142
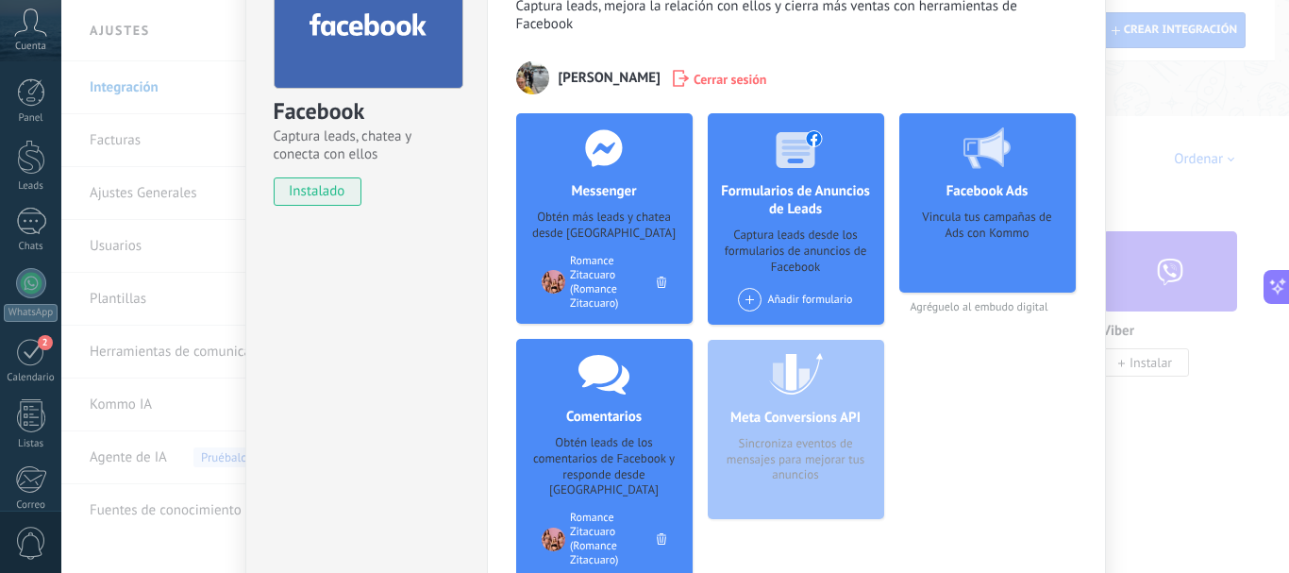
scroll to position [167, 0]
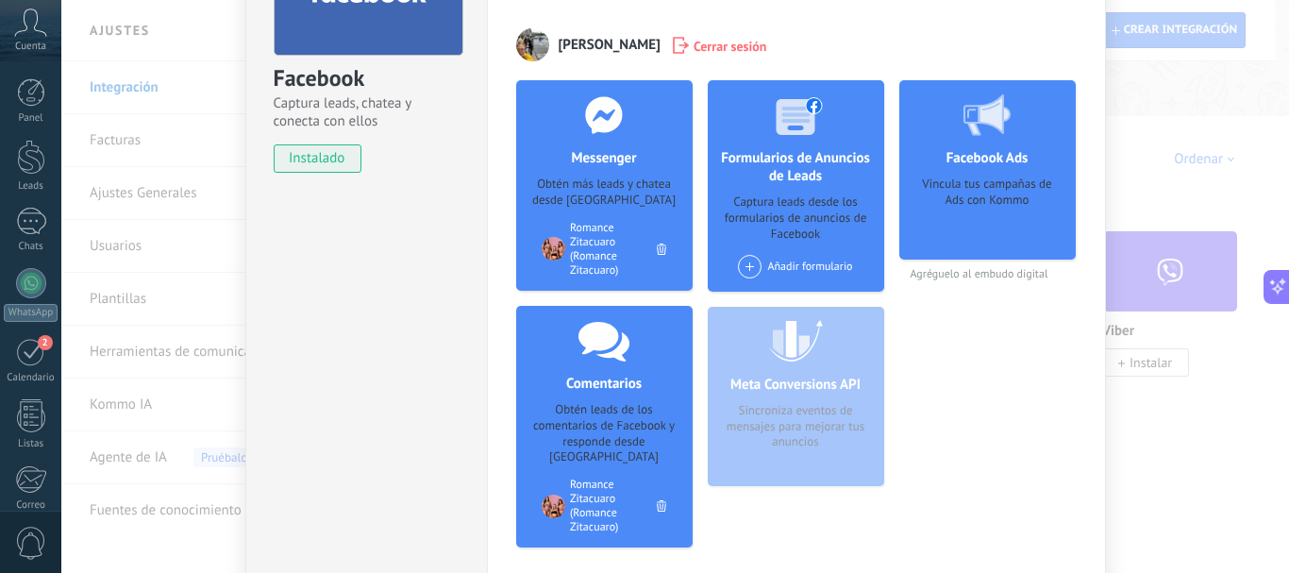
click at [1130, 133] on div "Facebook Captura leads, chatea y conecta con ellos instalado Desinstalar Herram…" at bounding box center [675, 286] width 1228 height 573
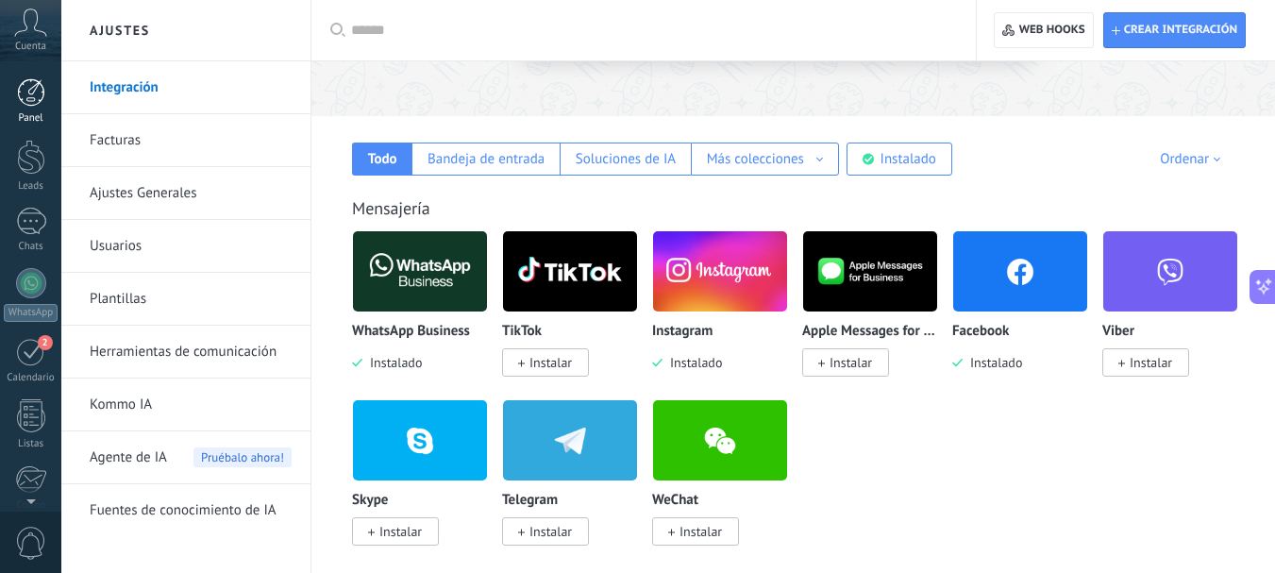
scroll to position [212, 0]
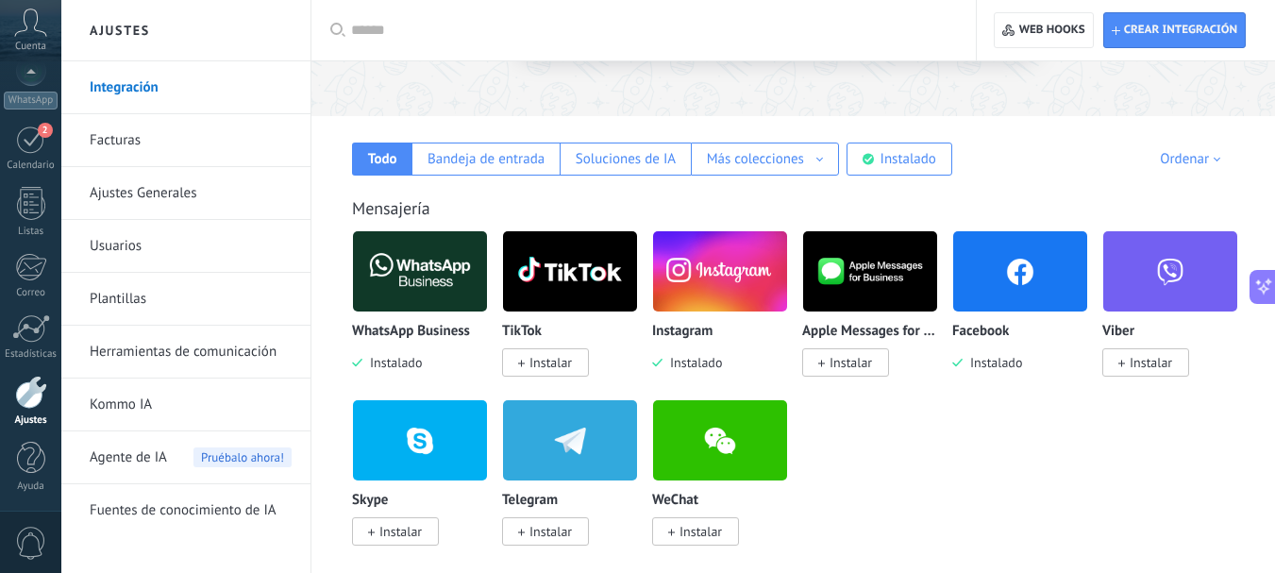
click at [1266, 296] on button at bounding box center [1263, 287] width 26 height 34
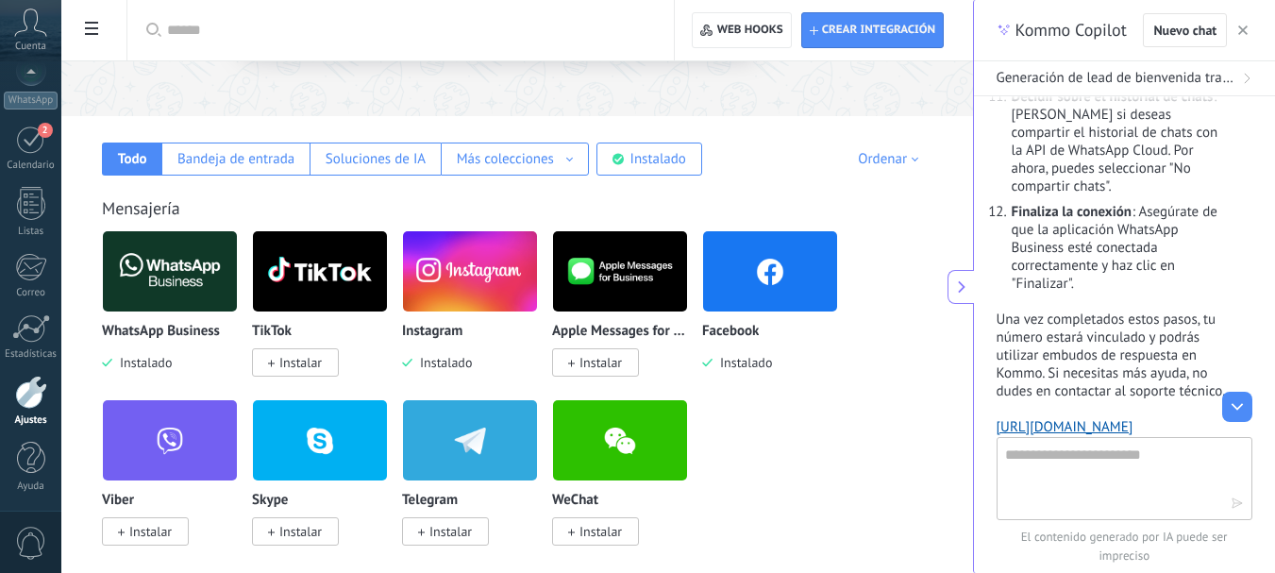
scroll to position [1840, 0]
click at [1131, 461] on textarea at bounding box center [1111, 478] width 212 height 68
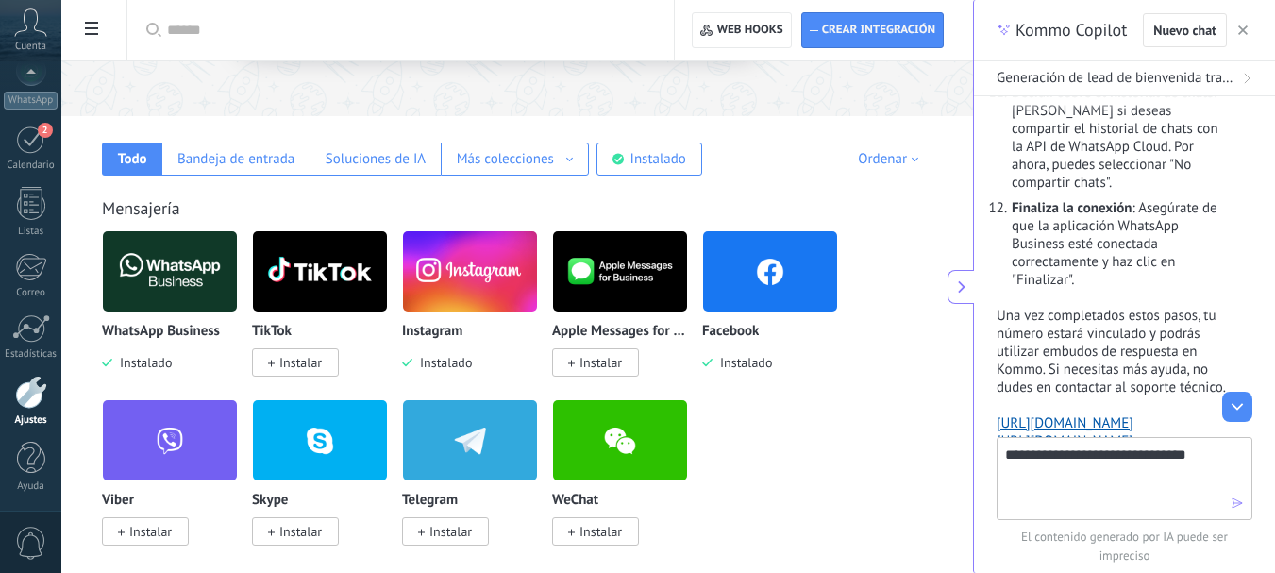
type textarea "**********"
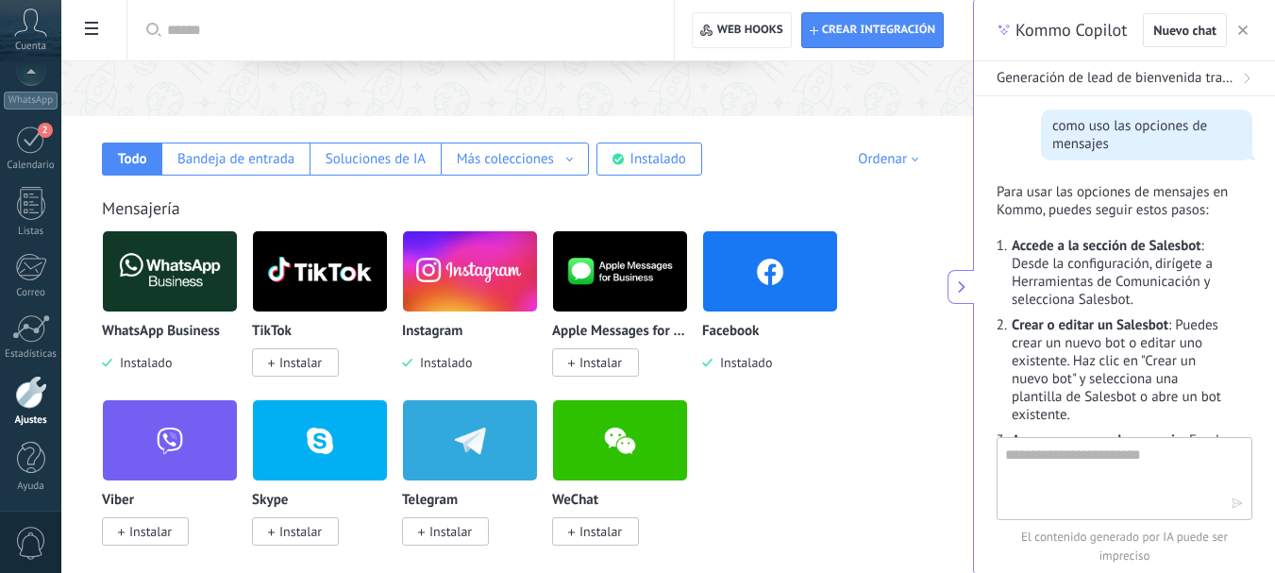
scroll to position [3590, 0]
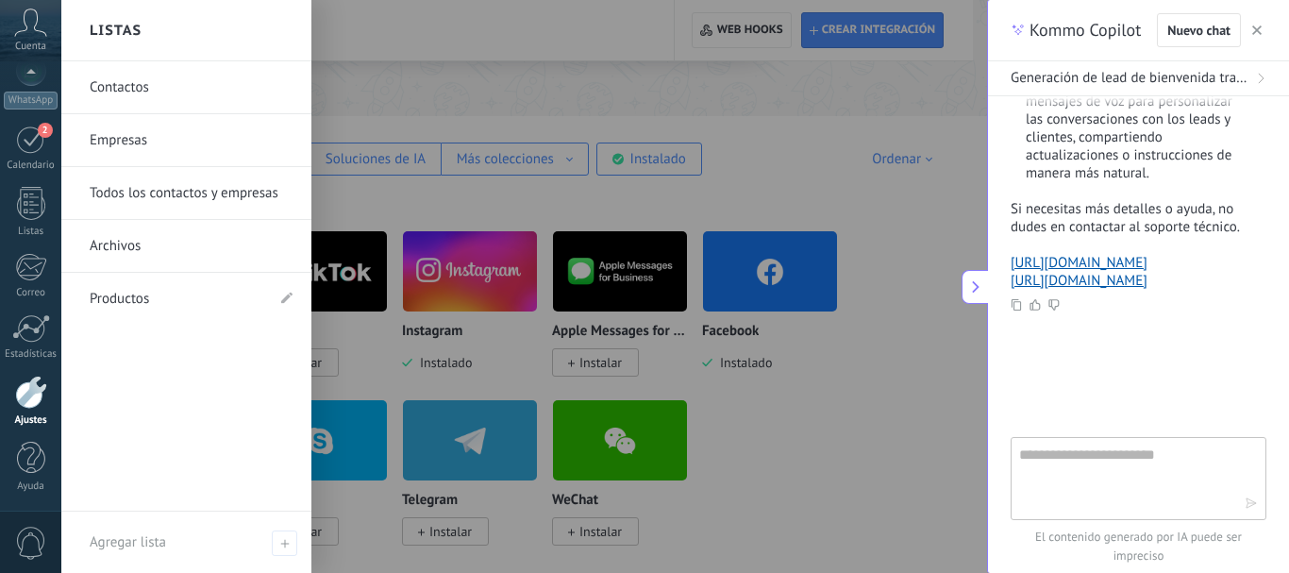
click at [126, 88] on link "Contactos" at bounding box center [191, 87] width 203 height 53
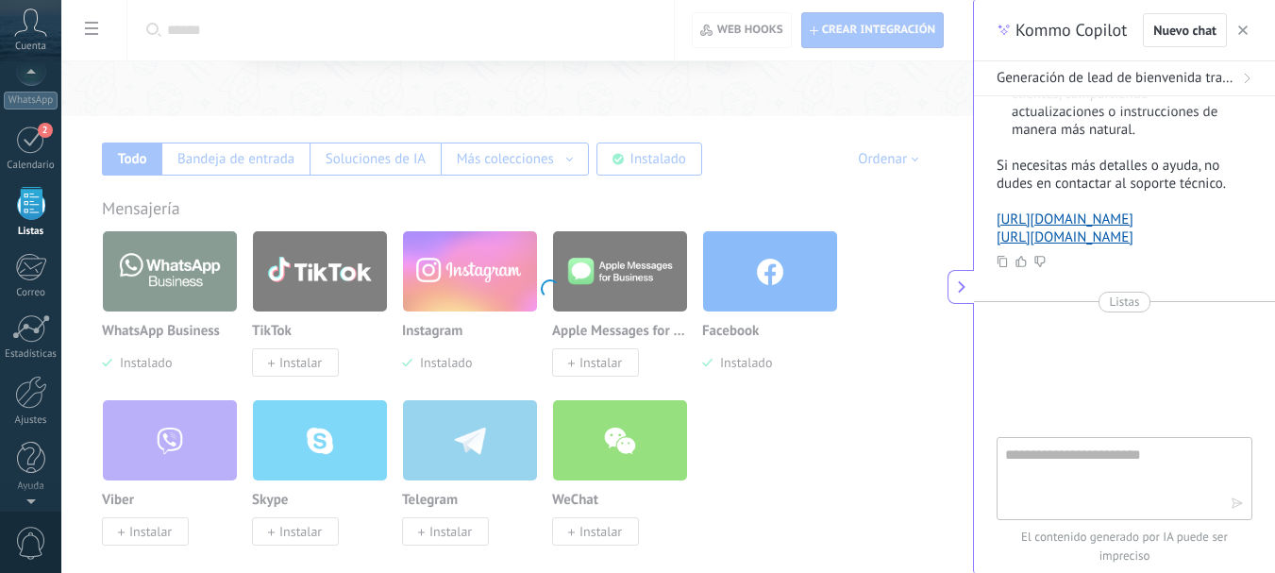
scroll to position [117, 0]
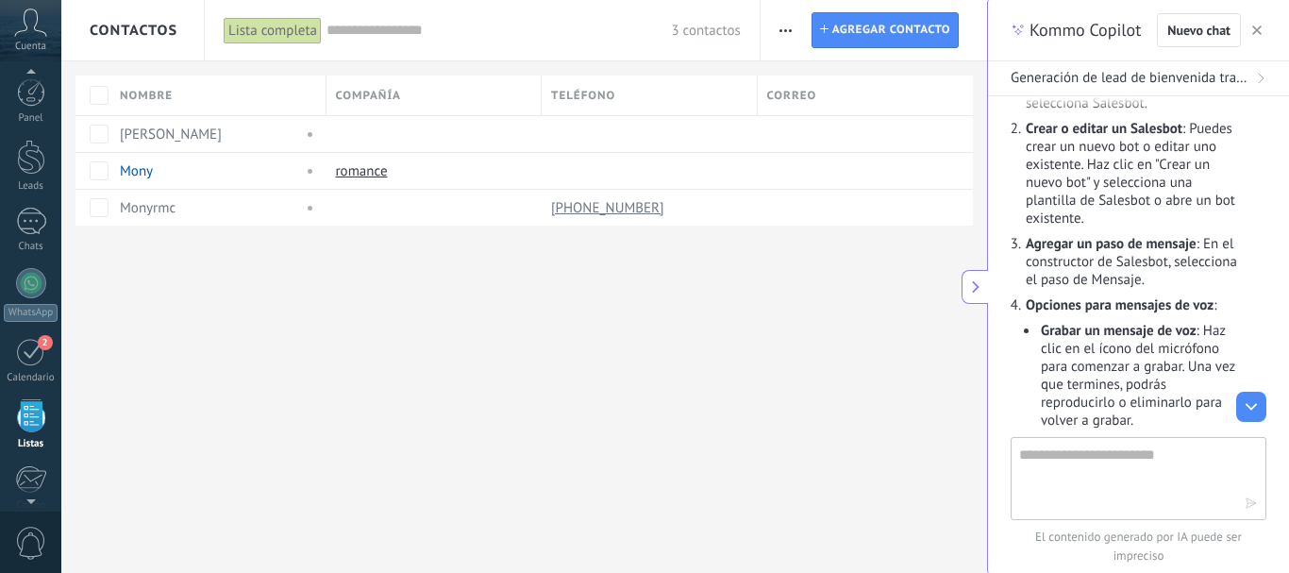
scroll to position [117, 0]
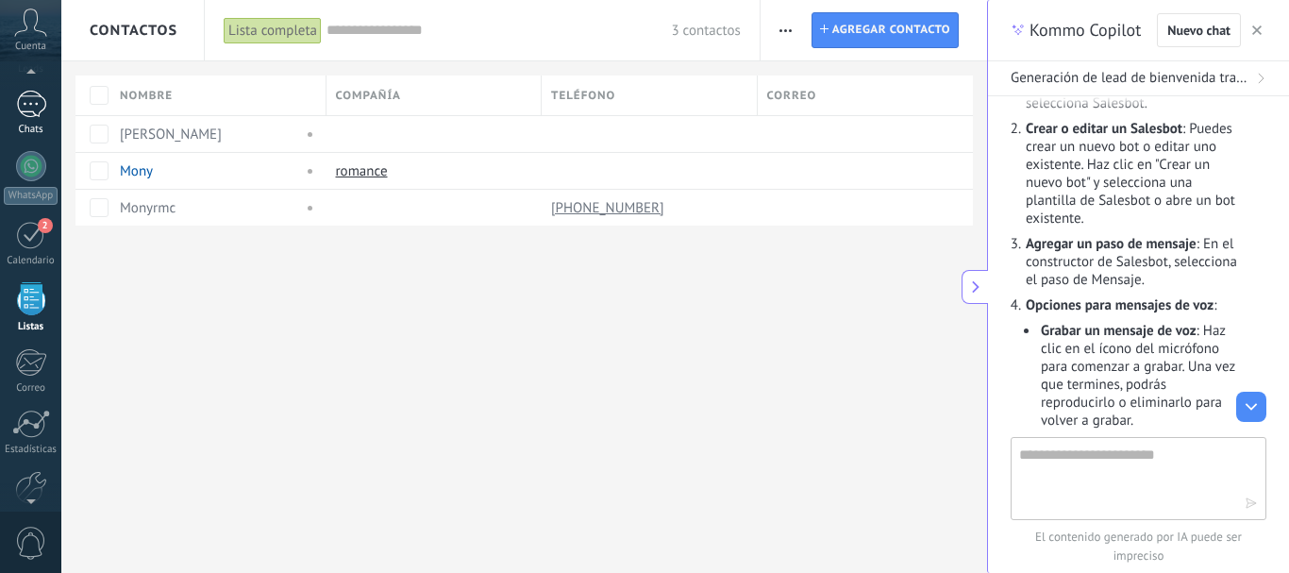
click at [33, 99] on div at bounding box center [31, 104] width 30 height 27
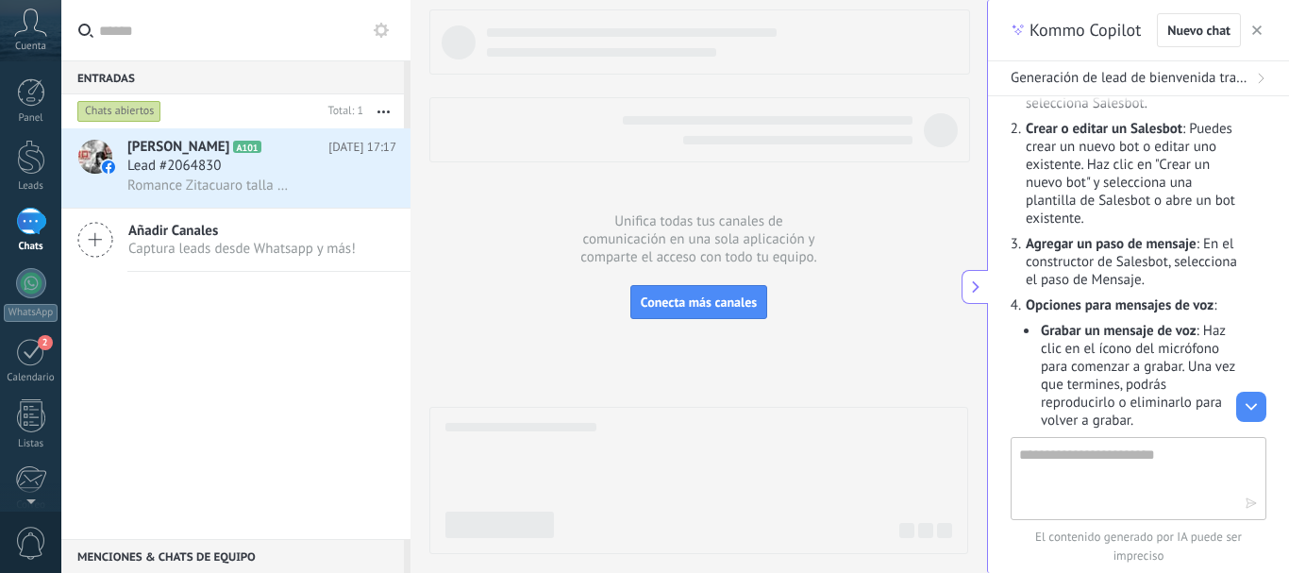
click at [34, 28] on icon at bounding box center [30, 22] width 33 height 28
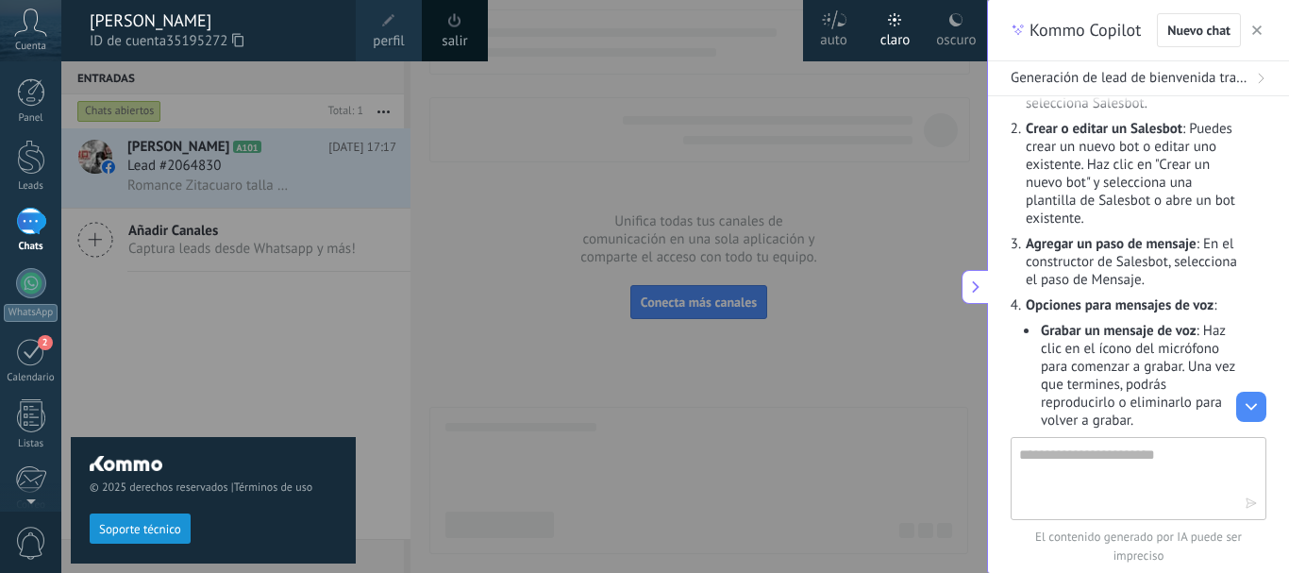
click at [36, 30] on use at bounding box center [31, 21] width 32 height 27
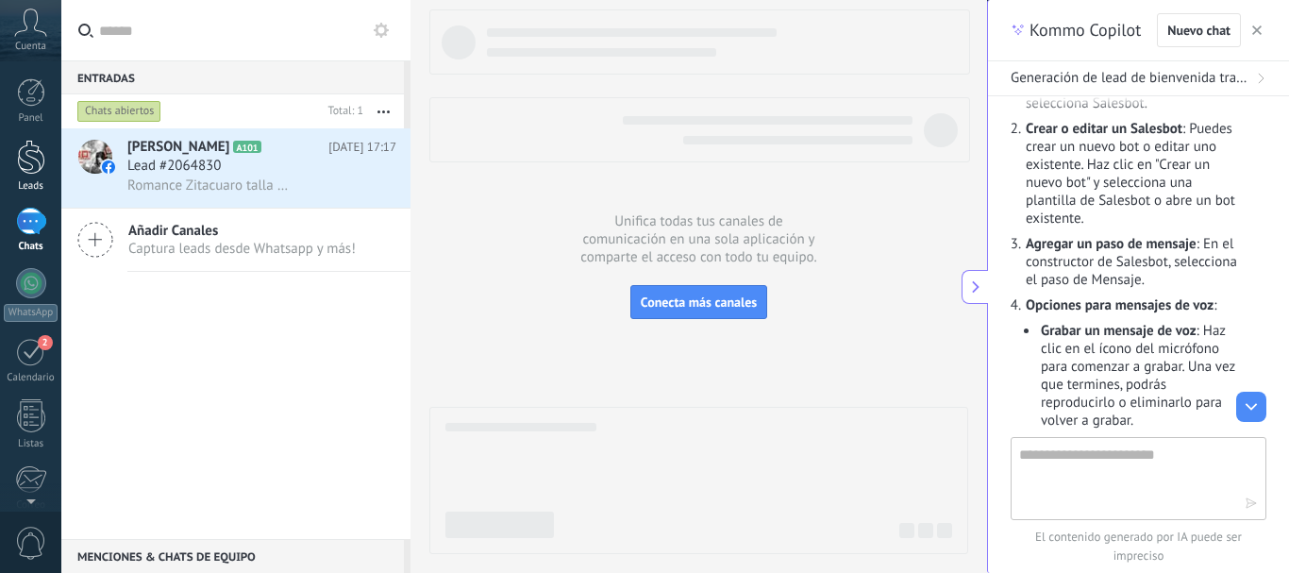
click at [25, 150] on div at bounding box center [31, 157] width 28 height 35
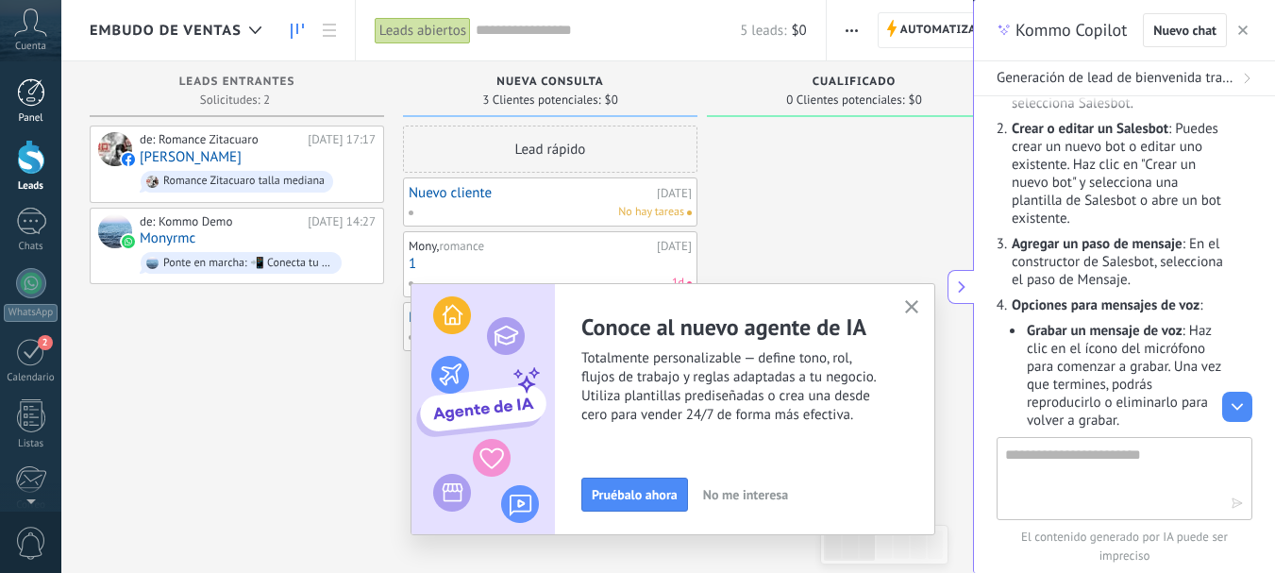
click at [32, 95] on div at bounding box center [31, 92] width 28 height 28
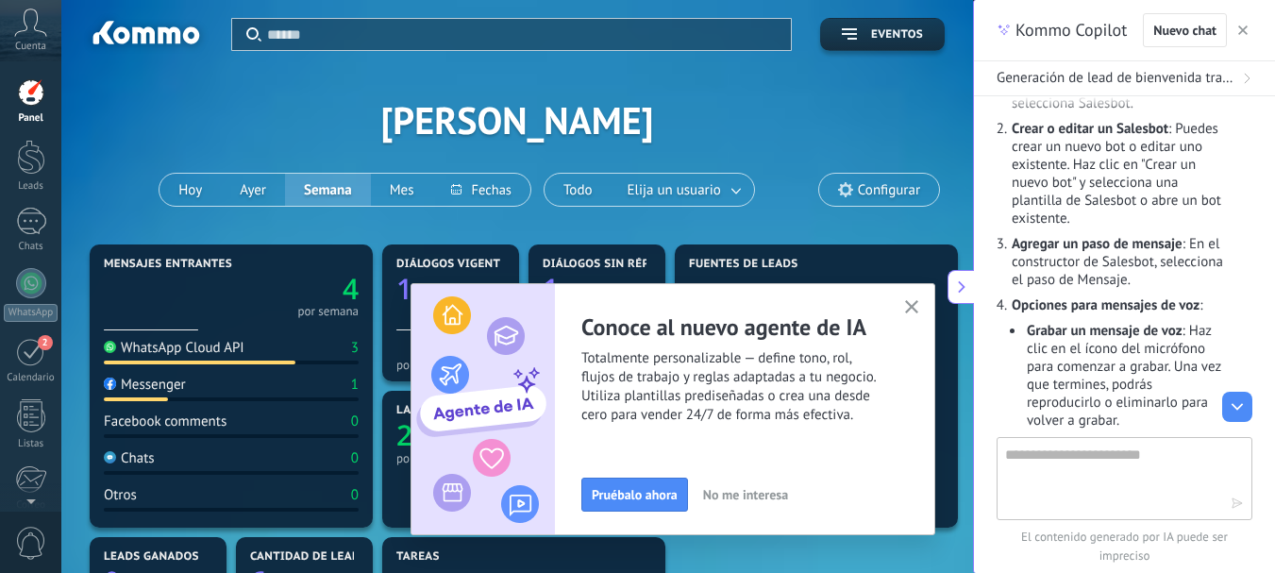
click at [914, 306] on use "button" at bounding box center [912, 307] width 14 height 14
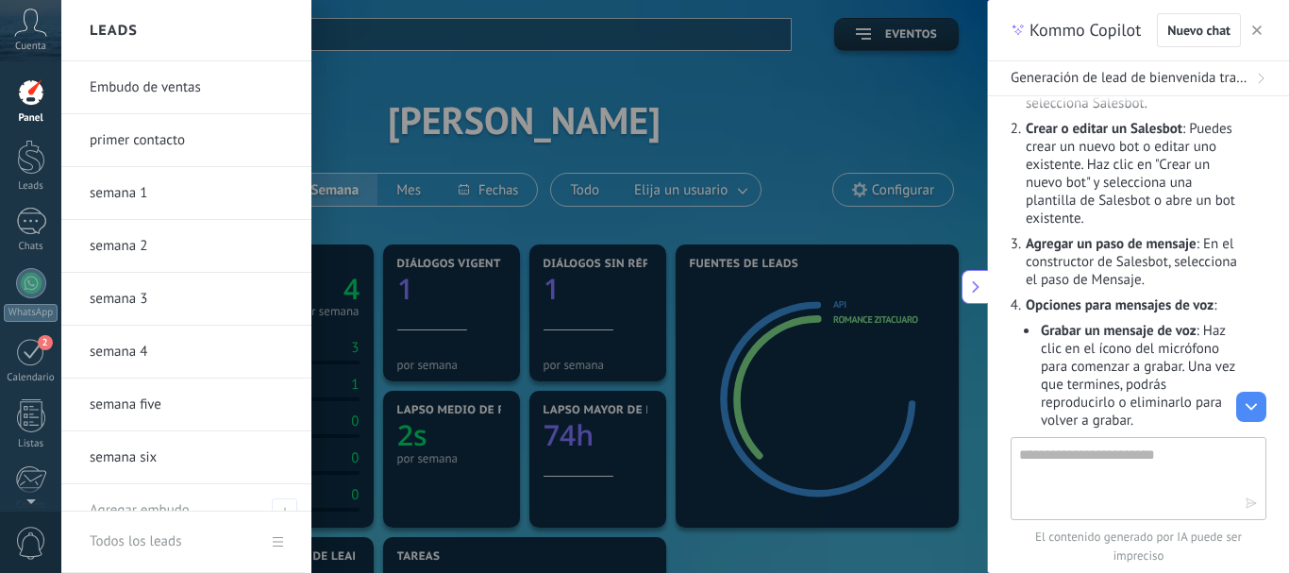
scroll to position [25, 0]
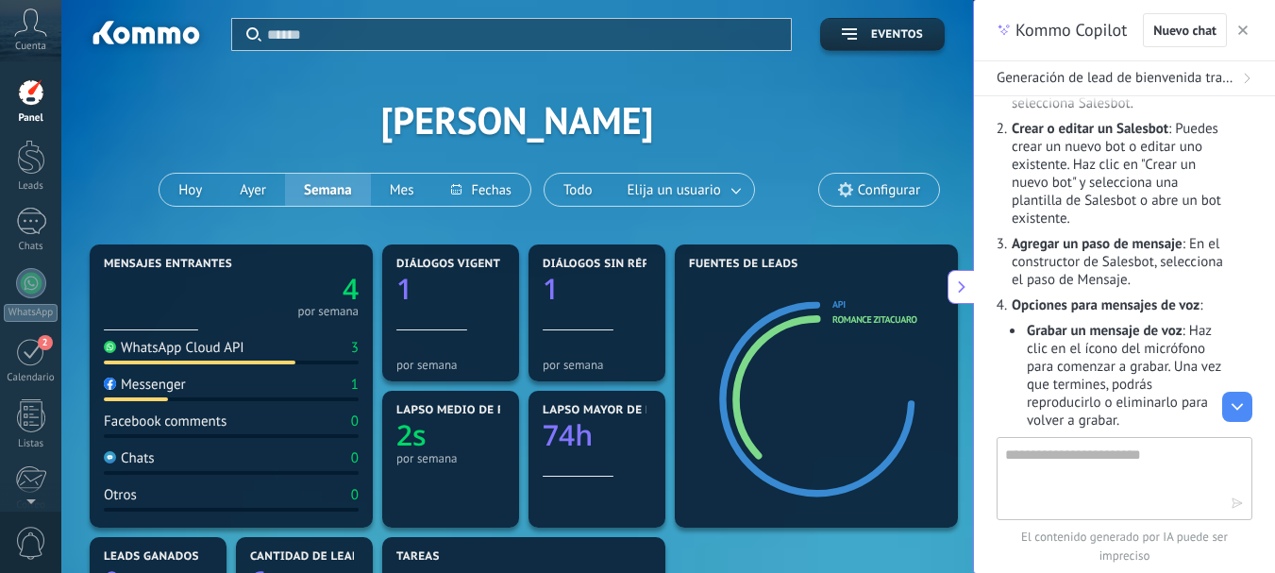
click at [294, 33] on input "text" at bounding box center [523, 35] width 513 height 20
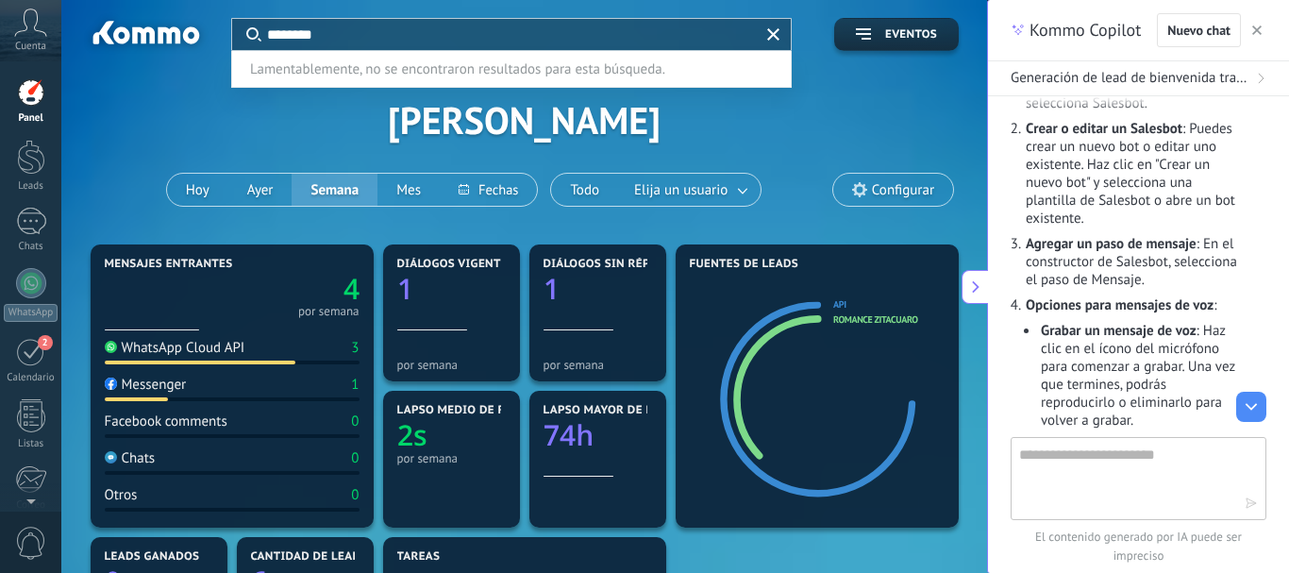
type input "********"
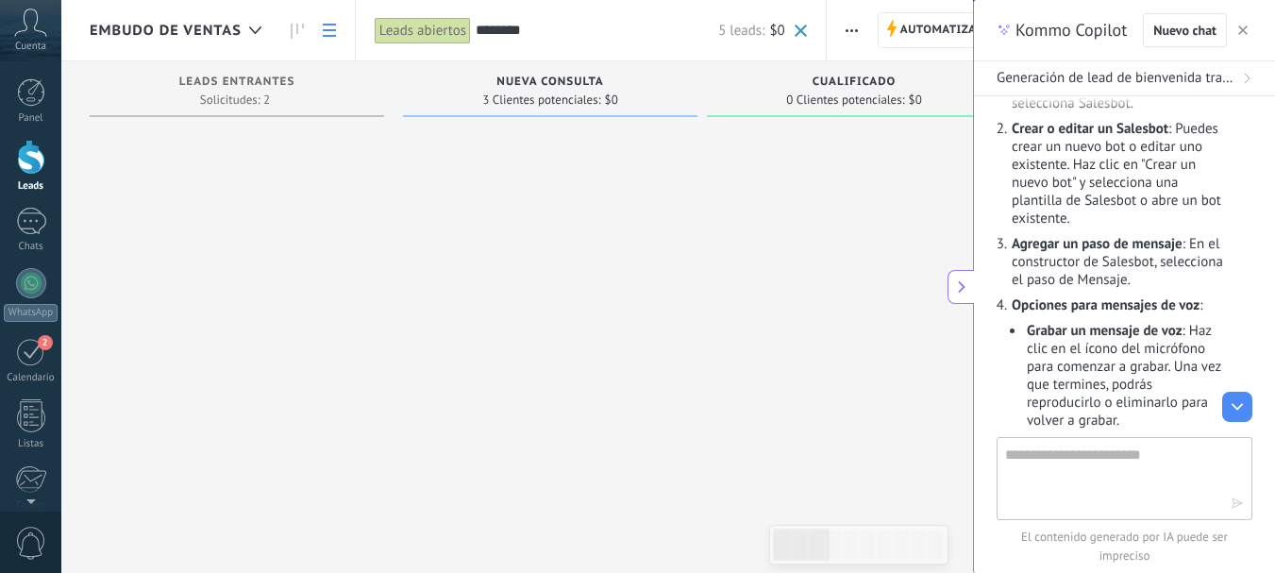
click at [328, 34] on icon at bounding box center [329, 30] width 13 height 13
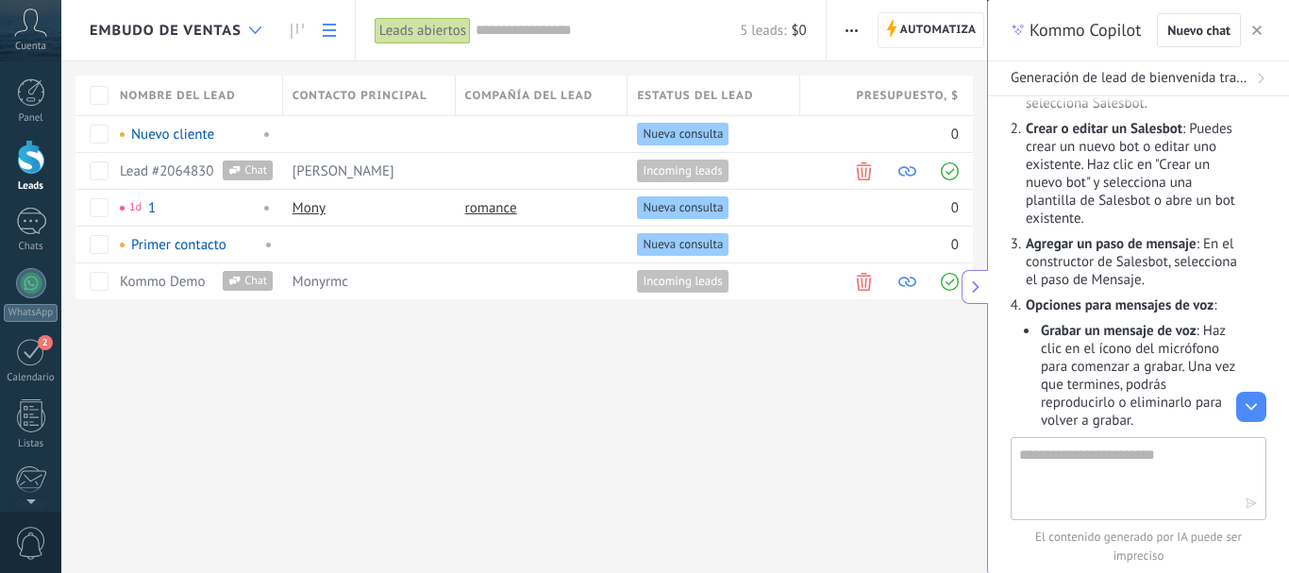
click at [253, 30] on use at bounding box center [255, 30] width 12 height 8
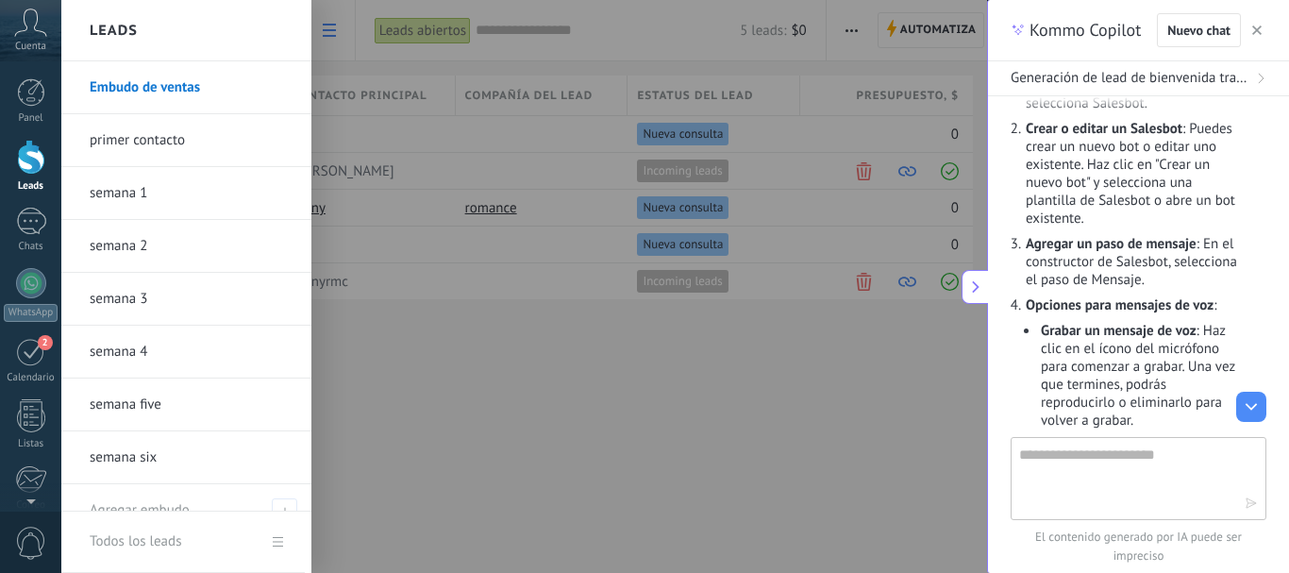
click at [458, 359] on div at bounding box center [705, 286] width 1289 height 573
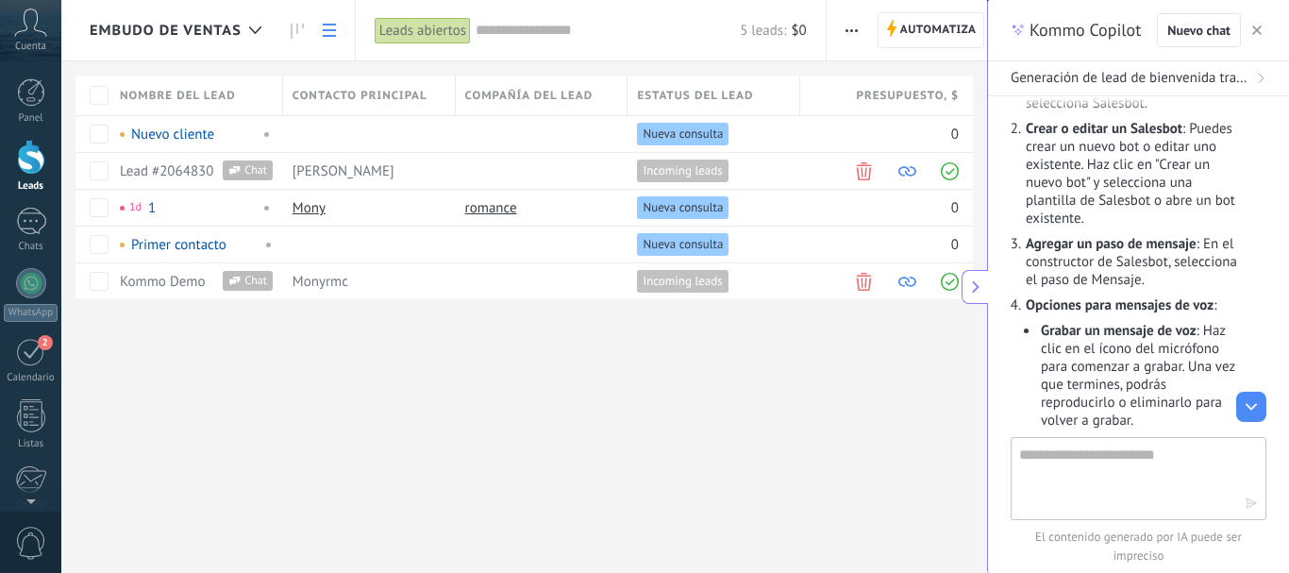
click at [25, 37] on div "Cuenta" at bounding box center [30, 30] width 61 height 61
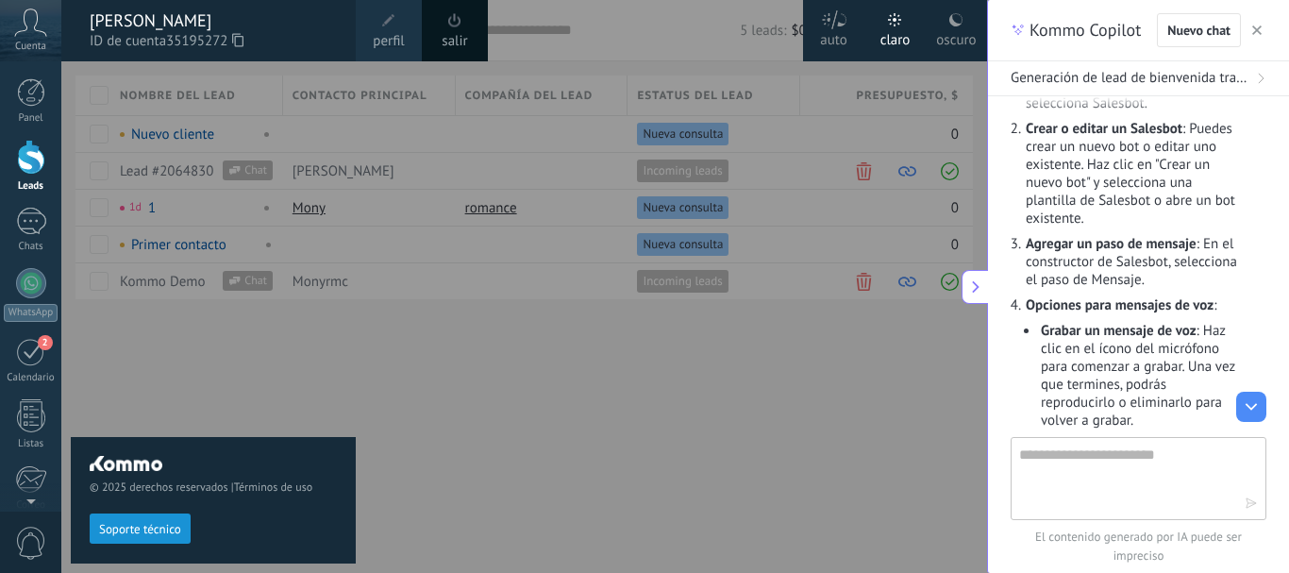
click at [318, 391] on div "© 2025 derechos reservados | Términos de uso Soporte técnico" at bounding box center [213, 317] width 285 height 512
click at [385, 355] on div at bounding box center [705, 286] width 1289 height 573
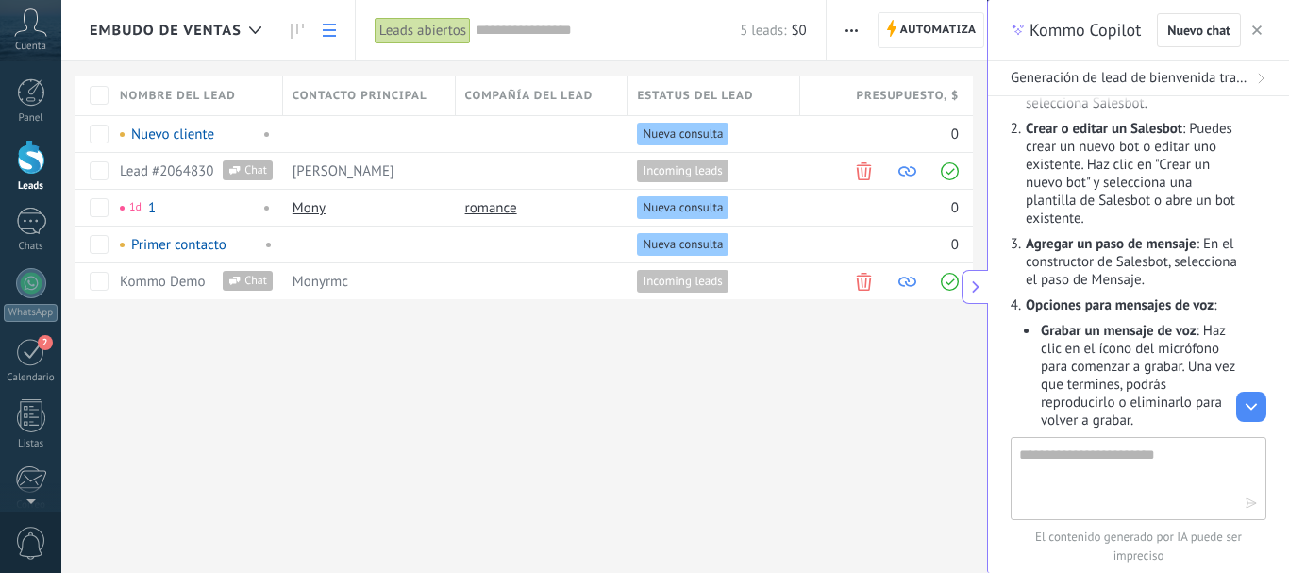
click at [328, 34] on icon at bounding box center [329, 30] width 13 height 13
click at [330, 30] on use at bounding box center [329, 30] width 13 height 13
click at [327, 34] on icon at bounding box center [329, 30] width 13 height 13
click at [32, 219] on div at bounding box center [31, 221] width 30 height 27
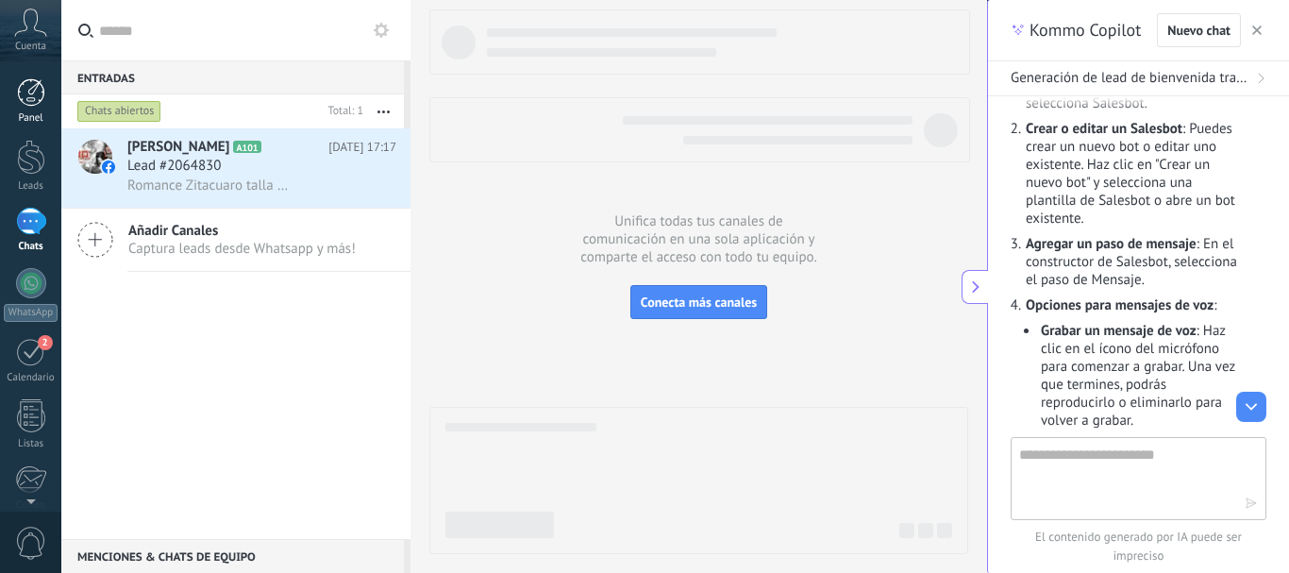
click at [34, 92] on div at bounding box center [31, 92] width 28 height 28
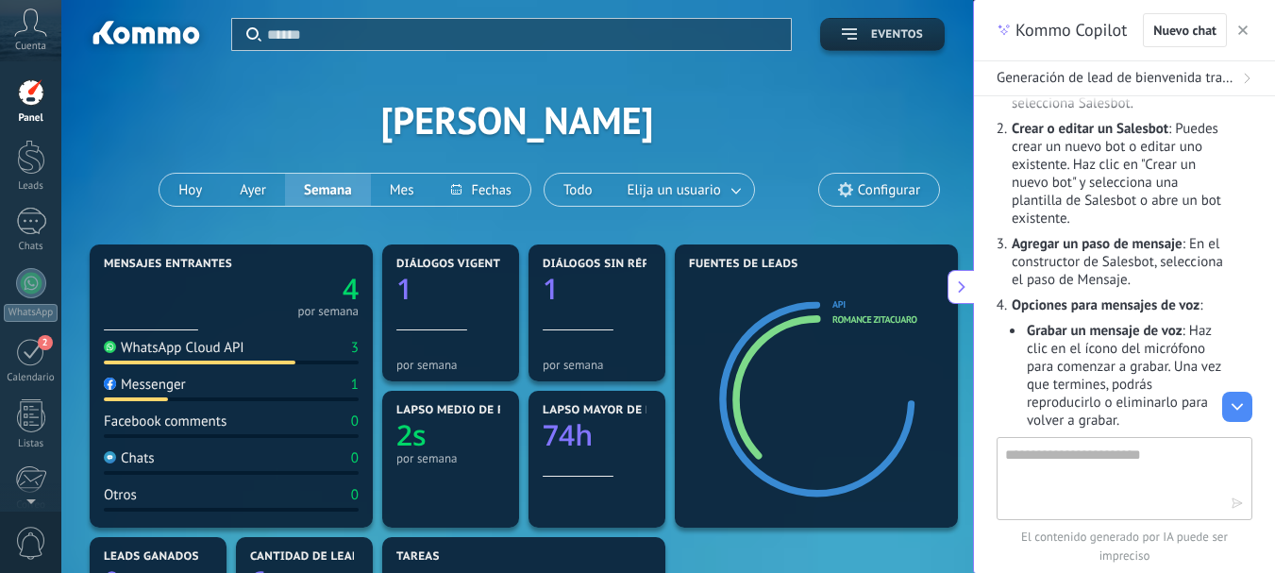
click at [848, 30] on icon "button" at bounding box center [849, 33] width 15 height 11
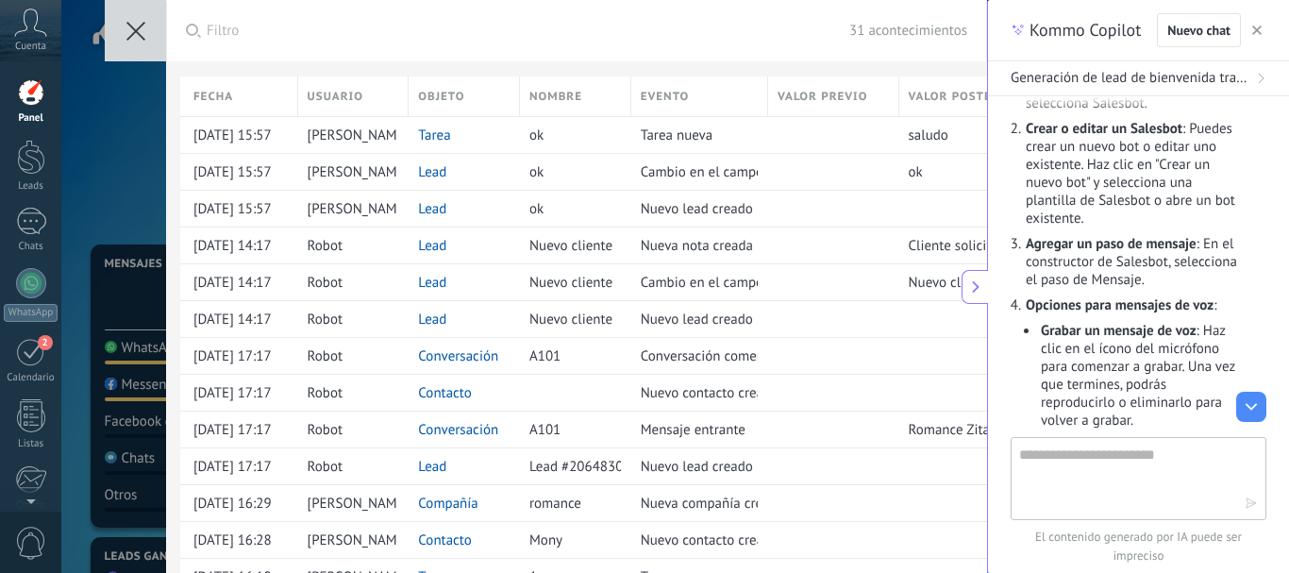
click at [138, 31] on icon at bounding box center [135, 31] width 19 height 19
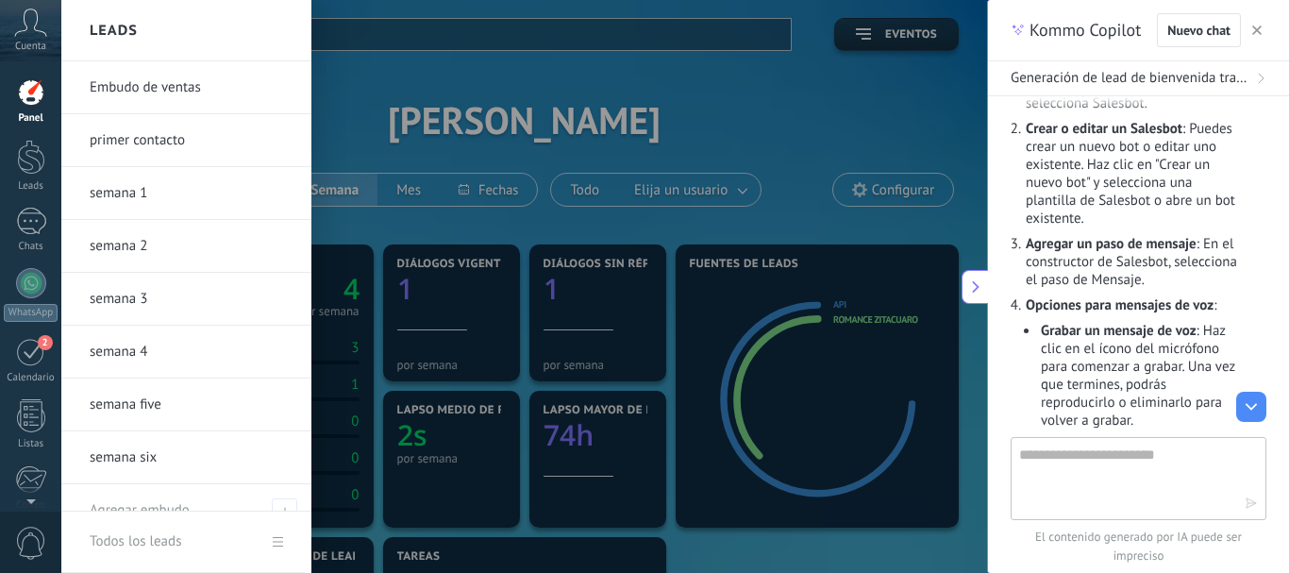
click at [279, 541] on link "Todos los leads" at bounding box center [183, 542] width 244 height 61
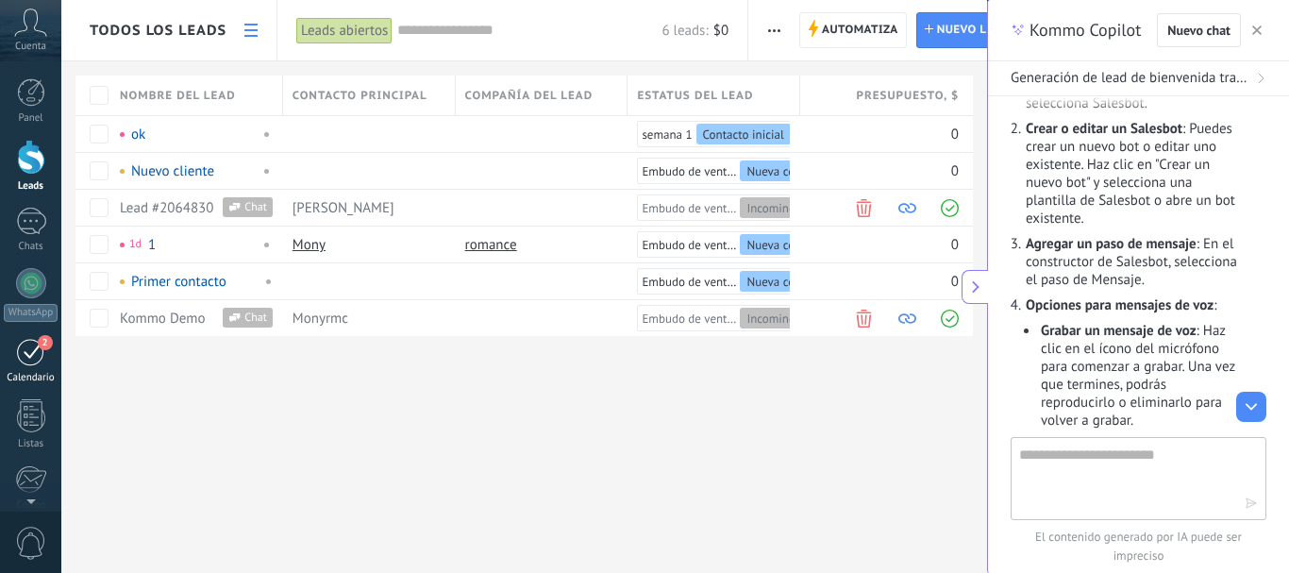
click at [25, 351] on div "2" at bounding box center [31, 351] width 30 height 29
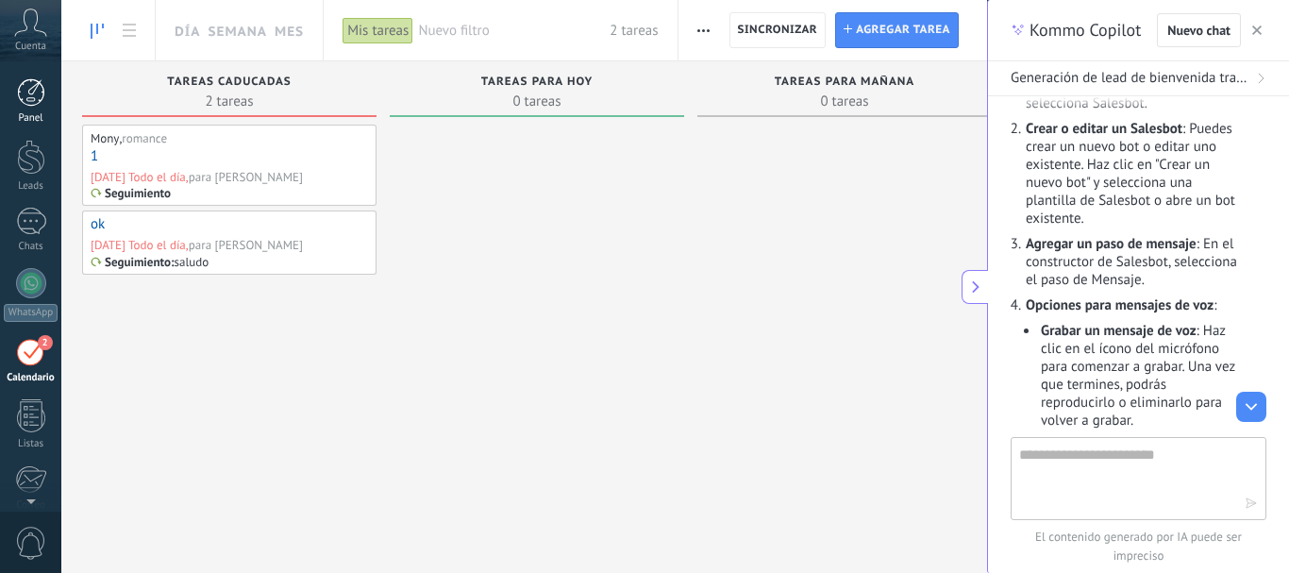
click at [29, 99] on div at bounding box center [31, 92] width 28 height 28
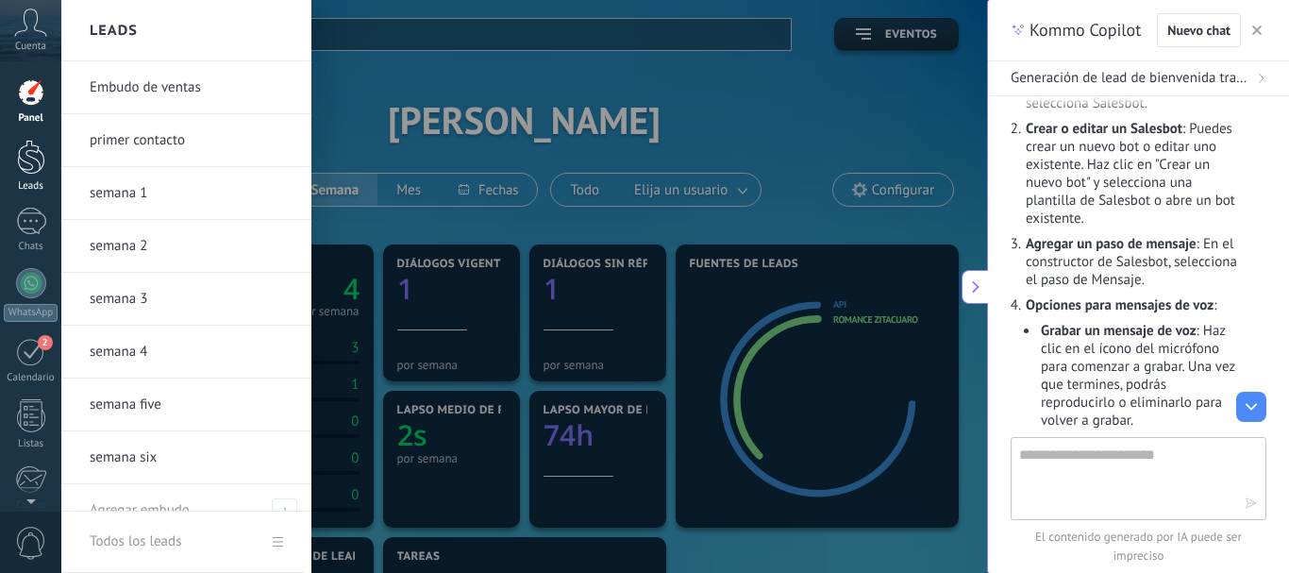
click at [27, 167] on div at bounding box center [31, 157] width 28 height 35
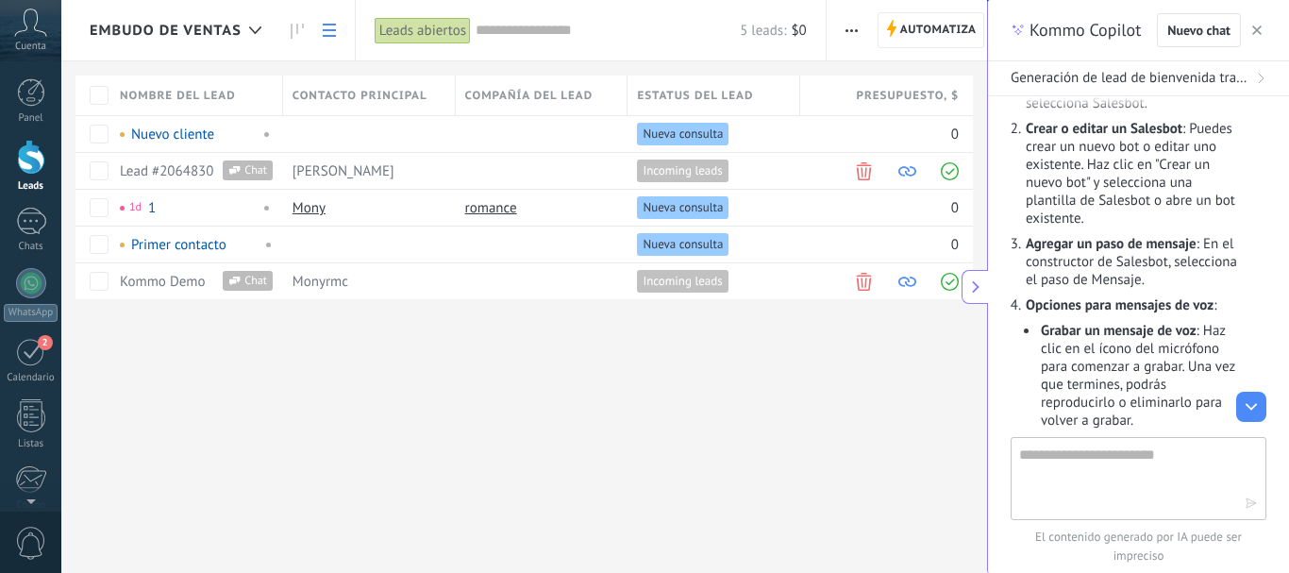
click at [333, 30] on use at bounding box center [329, 30] width 13 height 13
click at [294, 30] on icon at bounding box center [297, 31] width 13 height 15
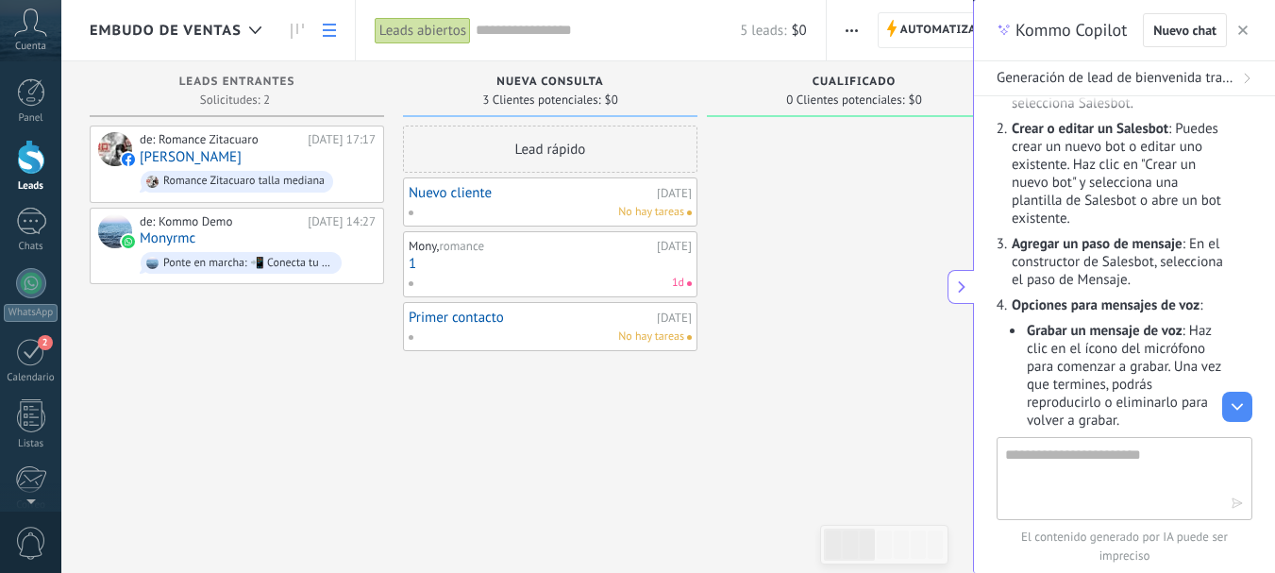
click at [326, 33] on icon at bounding box center [329, 30] width 13 height 13
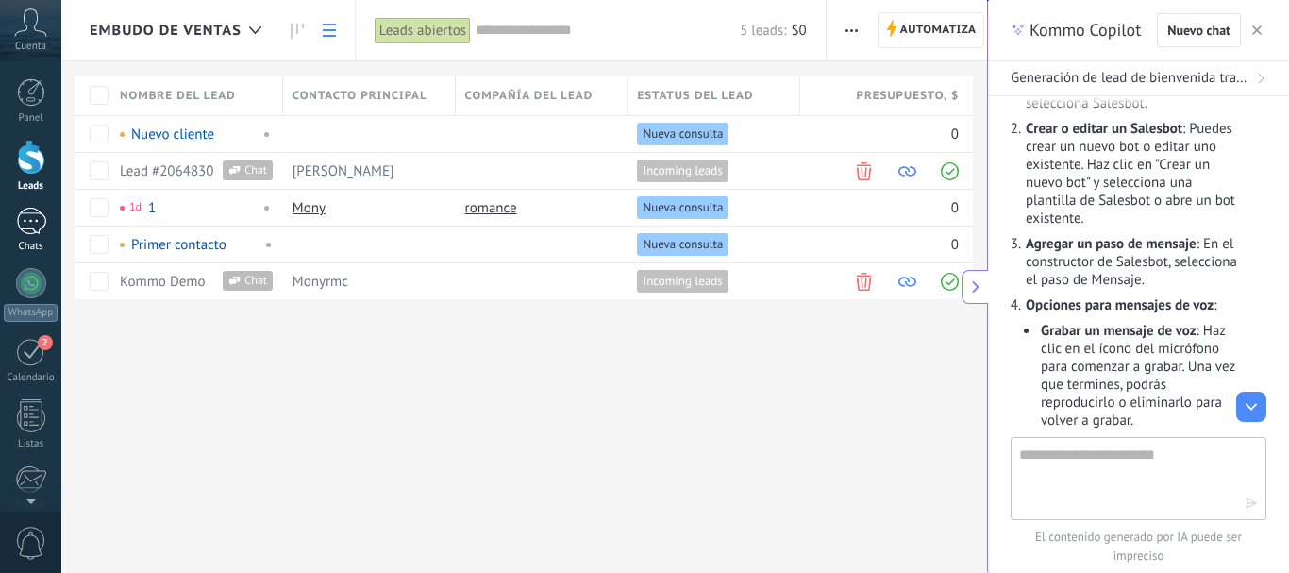
click at [29, 214] on div at bounding box center [31, 221] width 30 height 27
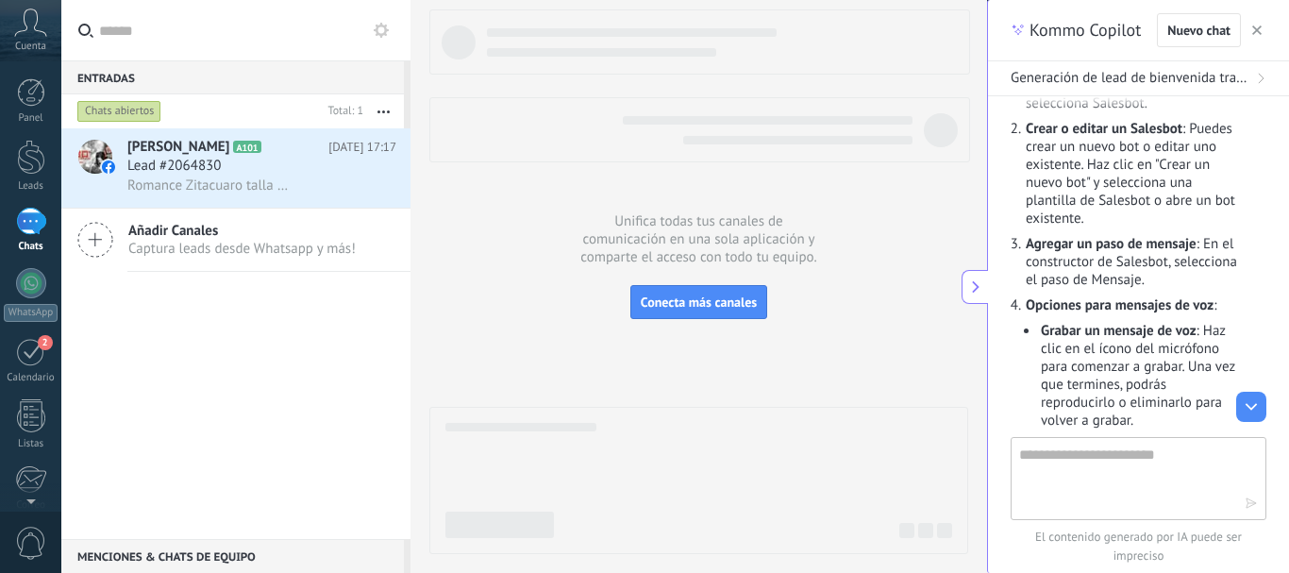
click at [379, 29] on icon at bounding box center [381, 30] width 15 height 15
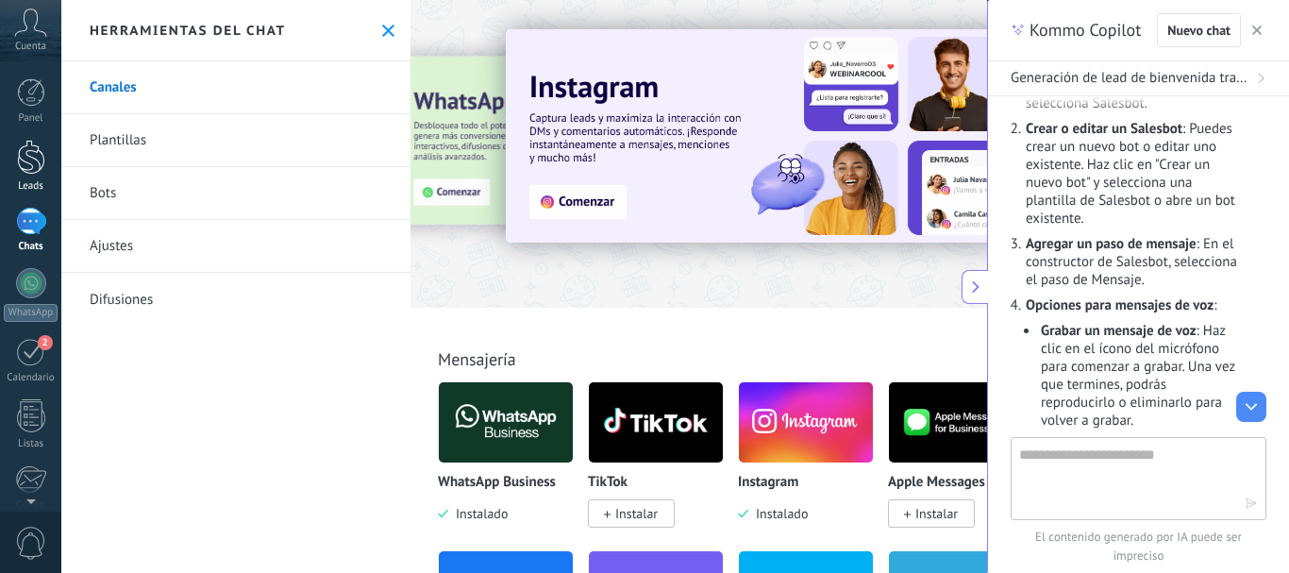
click at [30, 158] on div at bounding box center [31, 157] width 28 height 35
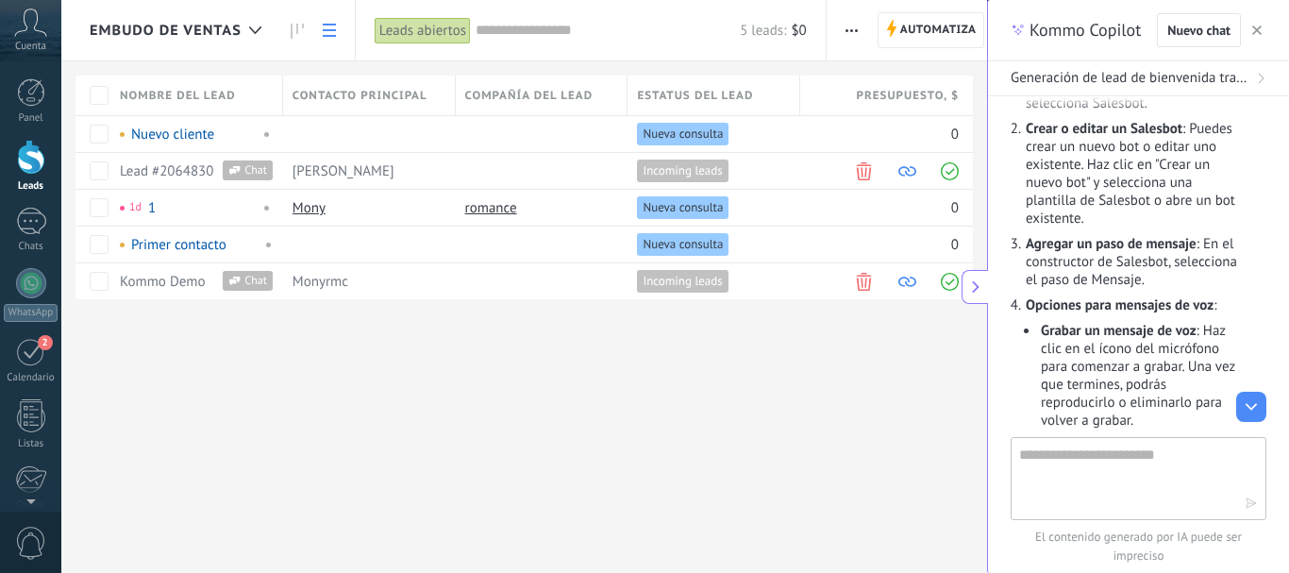
click at [33, 33] on icon at bounding box center [30, 22] width 33 height 28
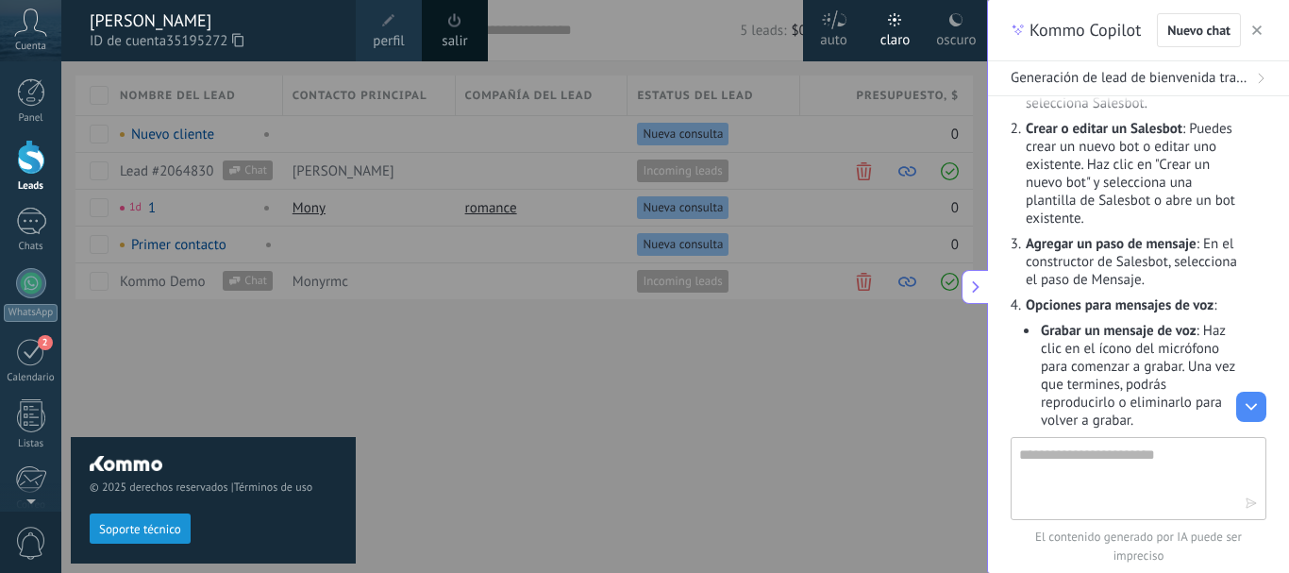
click at [33, 33] on icon at bounding box center [30, 22] width 33 height 28
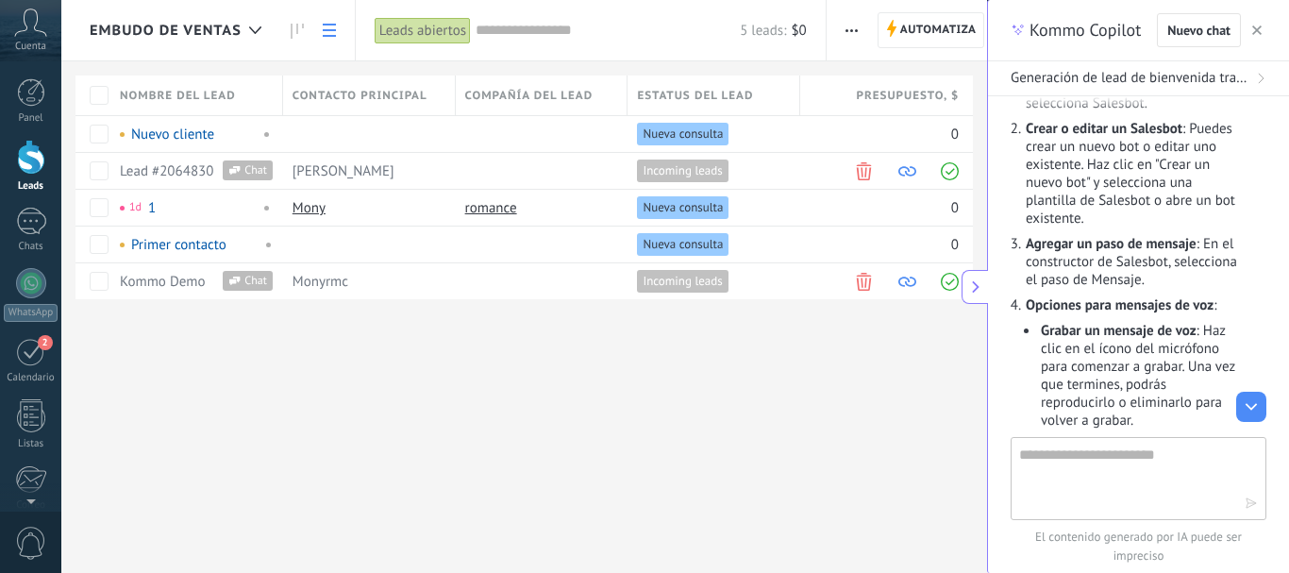
click at [33, 33] on icon at bounding box center [30, 22] width 33 height 28
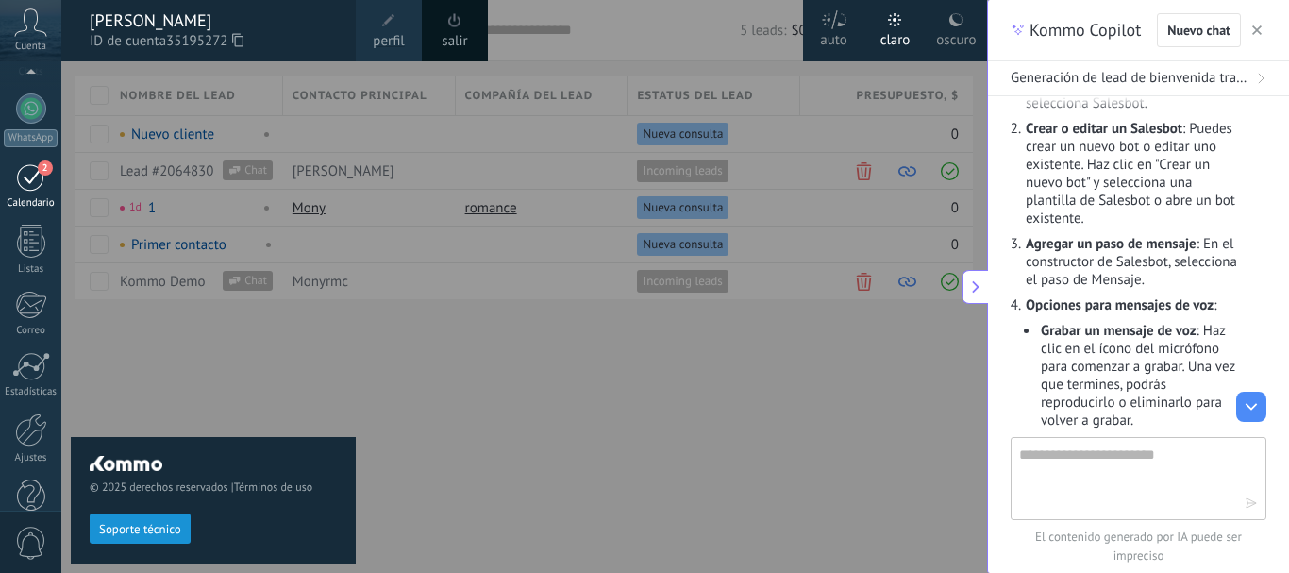
scroll to position [212, 0]
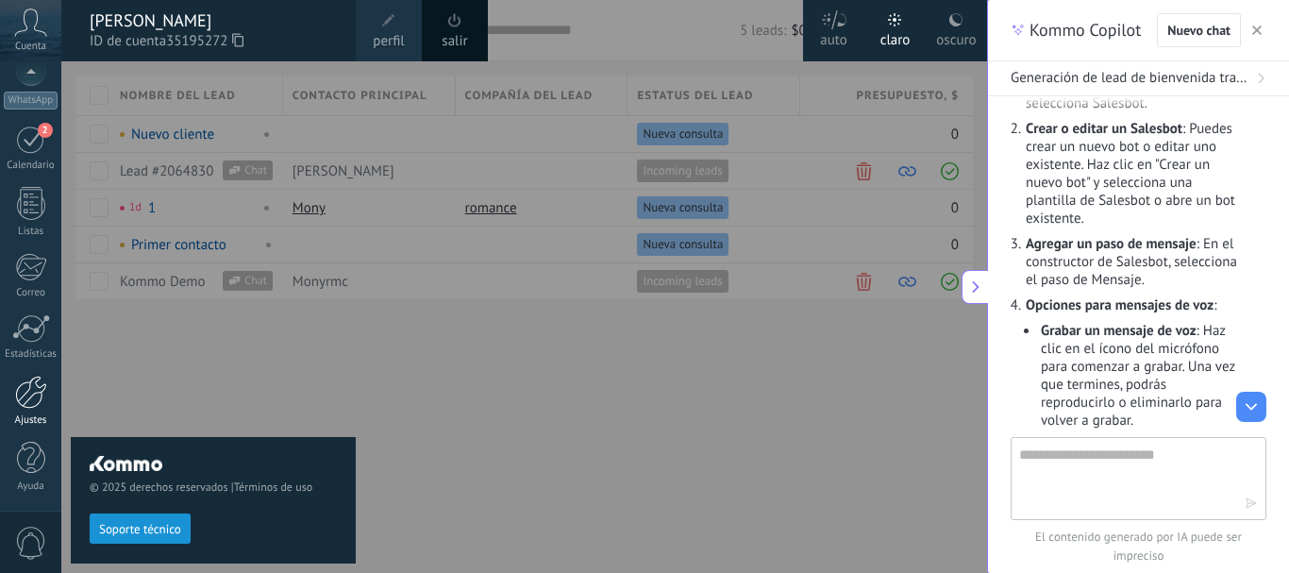
click at [30, 389] on div at bounding box center [31, 392] width 32 height 33
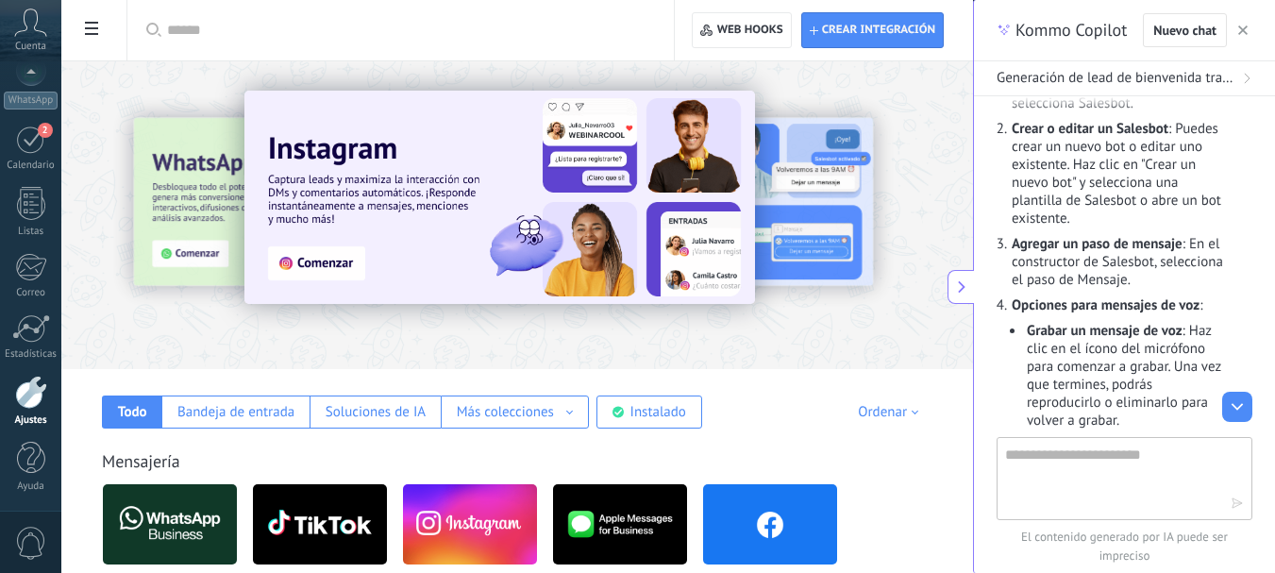
click at [92, 25] on icon at bounding box center [91, 28] width 13 height 13
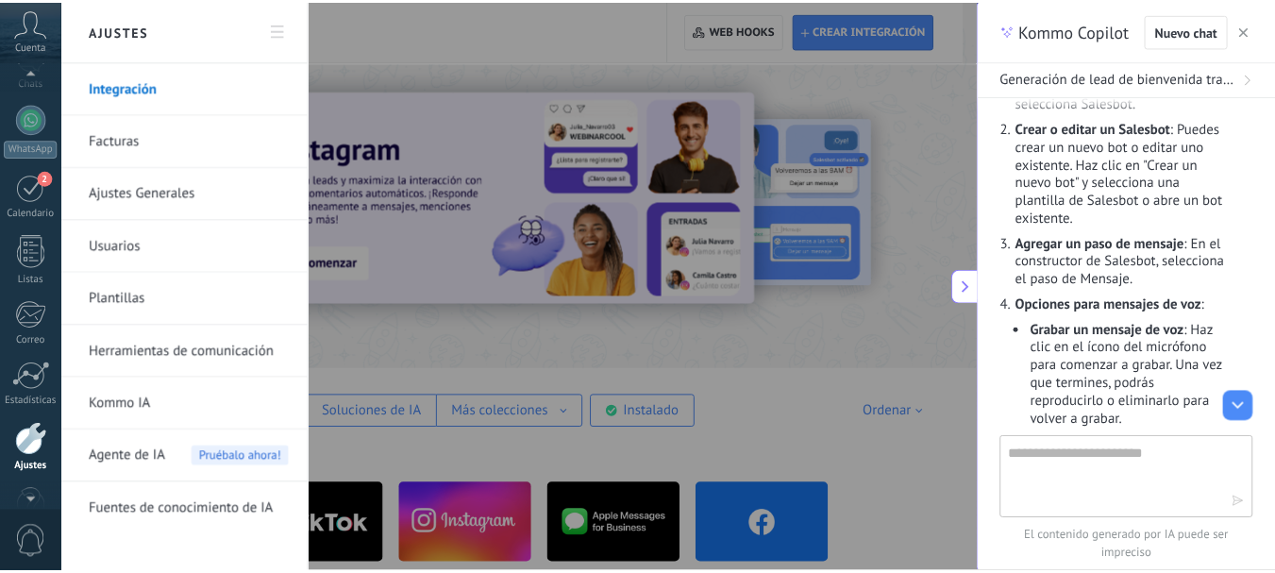
scroll to position [212, 0]
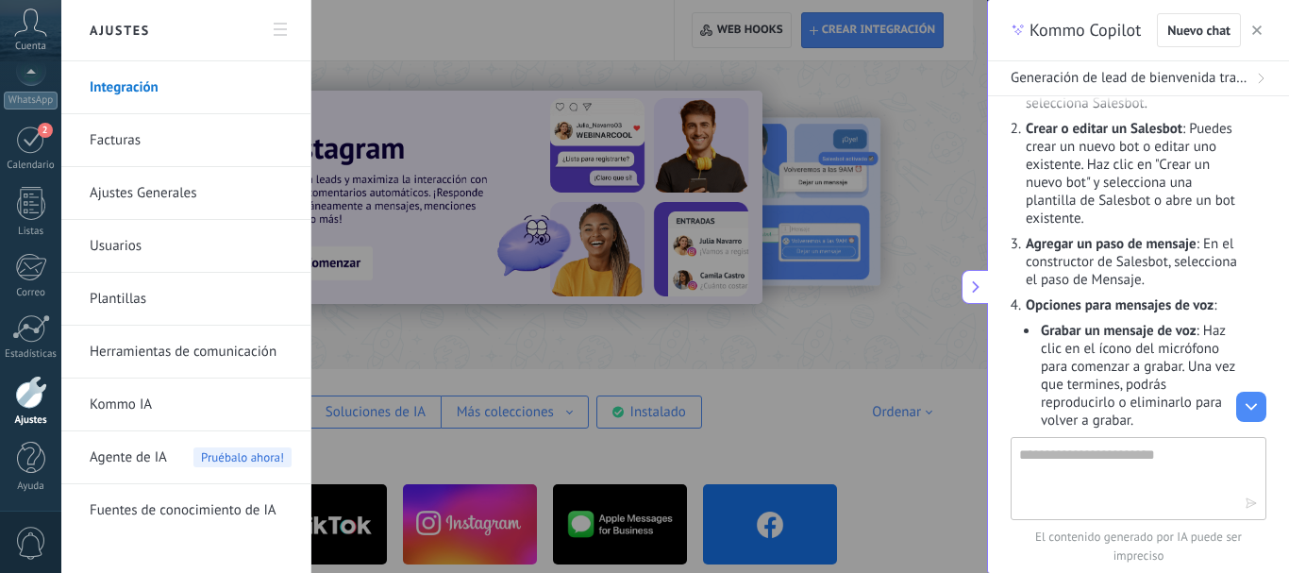
click at [349, 42] on div at bounding box center [644, 286] width 1289 height 573
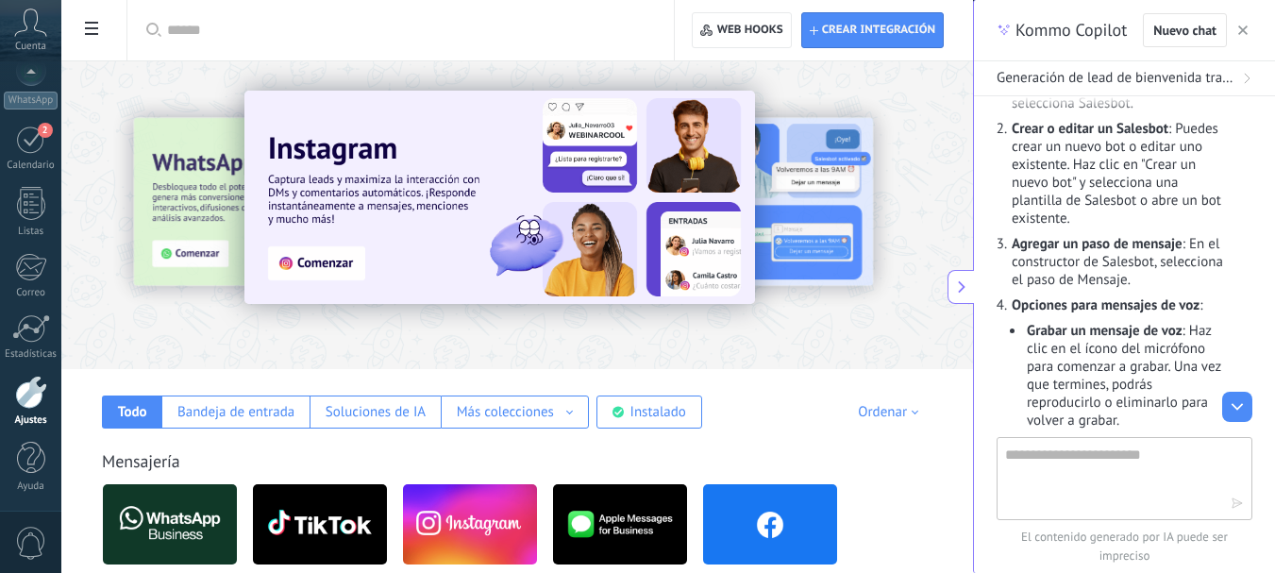
click at [281, 28] on input "text" at bounding box center [407, 31] width 480 height 20
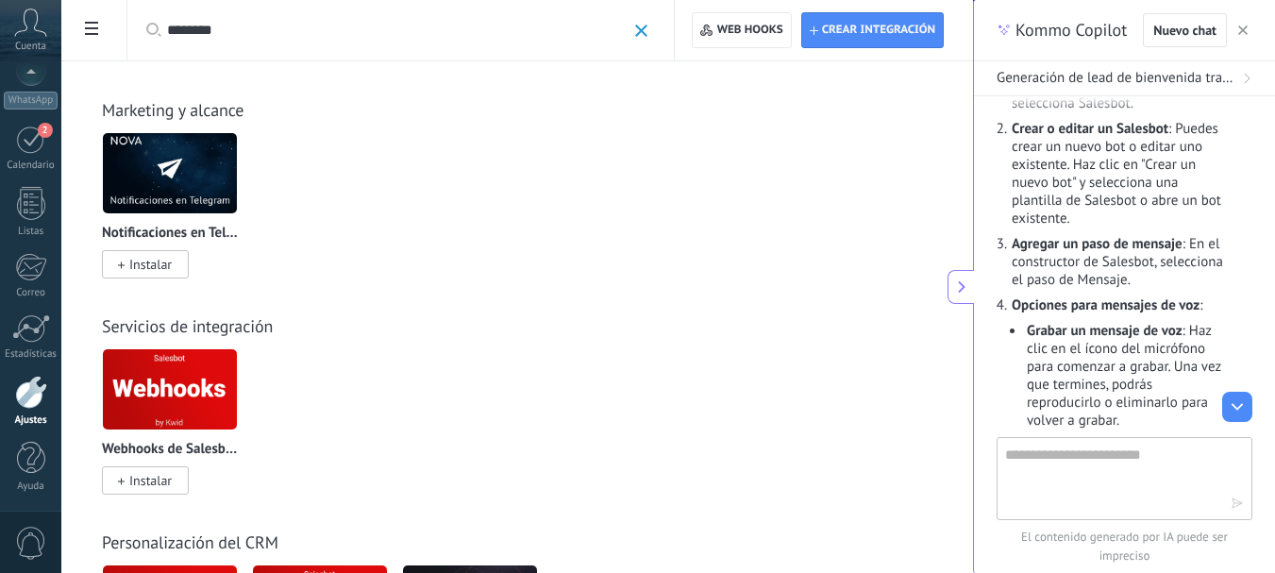
type input "********"
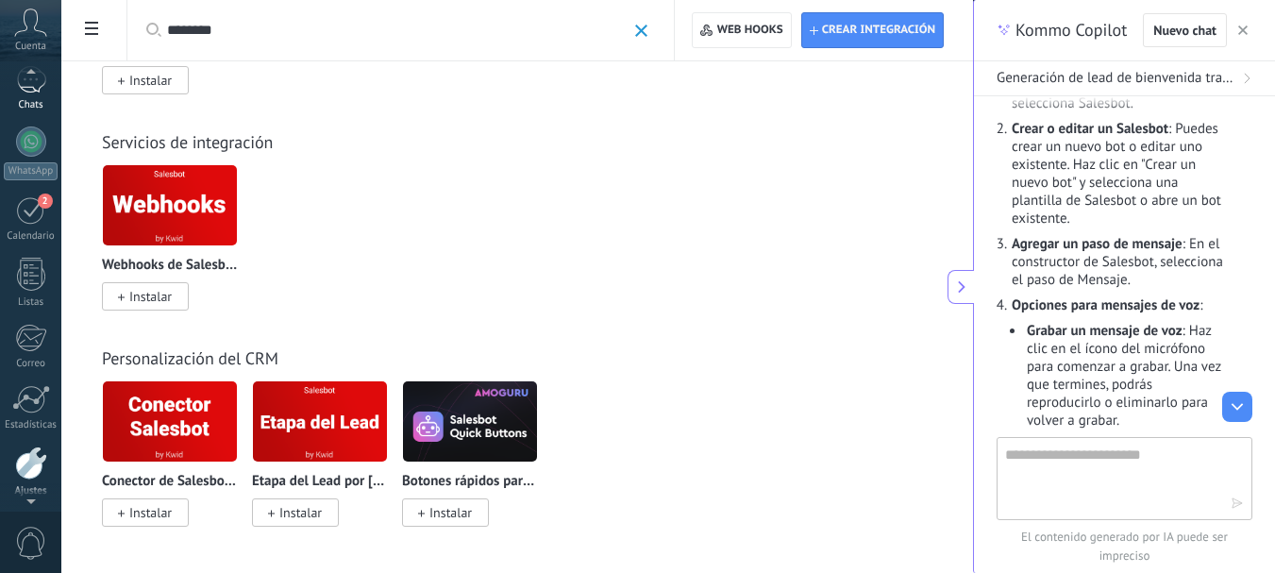
scroll to position [139, 0]
click at [30, 138] on div at bounding box center [31, 144] width 30 height 30
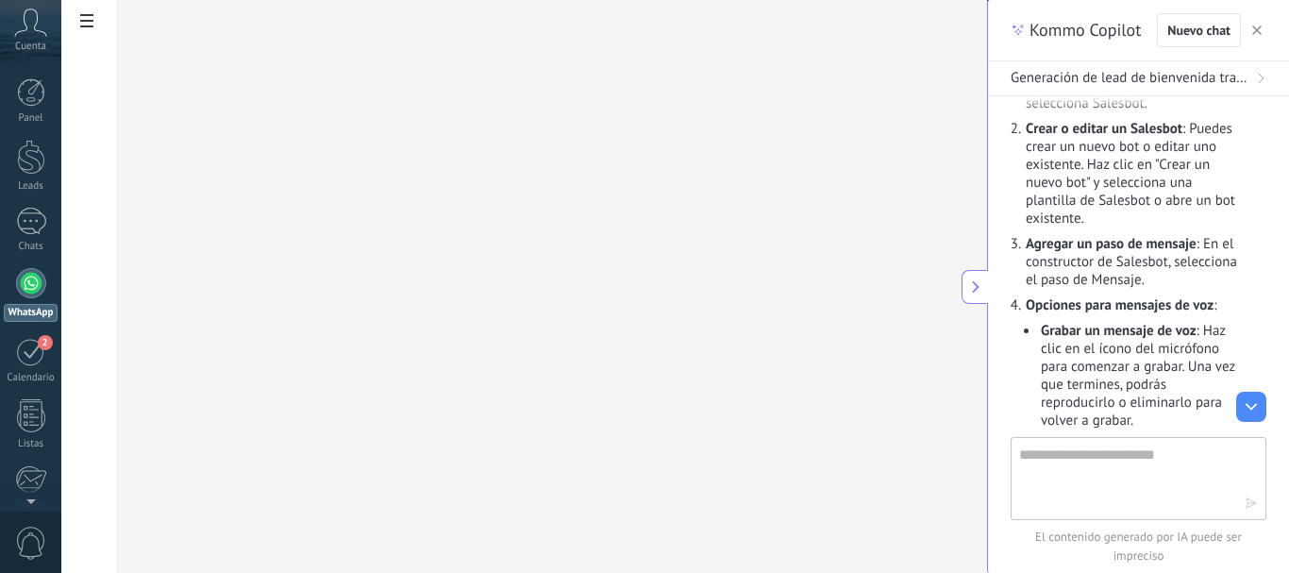
click at [90, 22] on use at bounding box center [86, 20] width 13 height 13
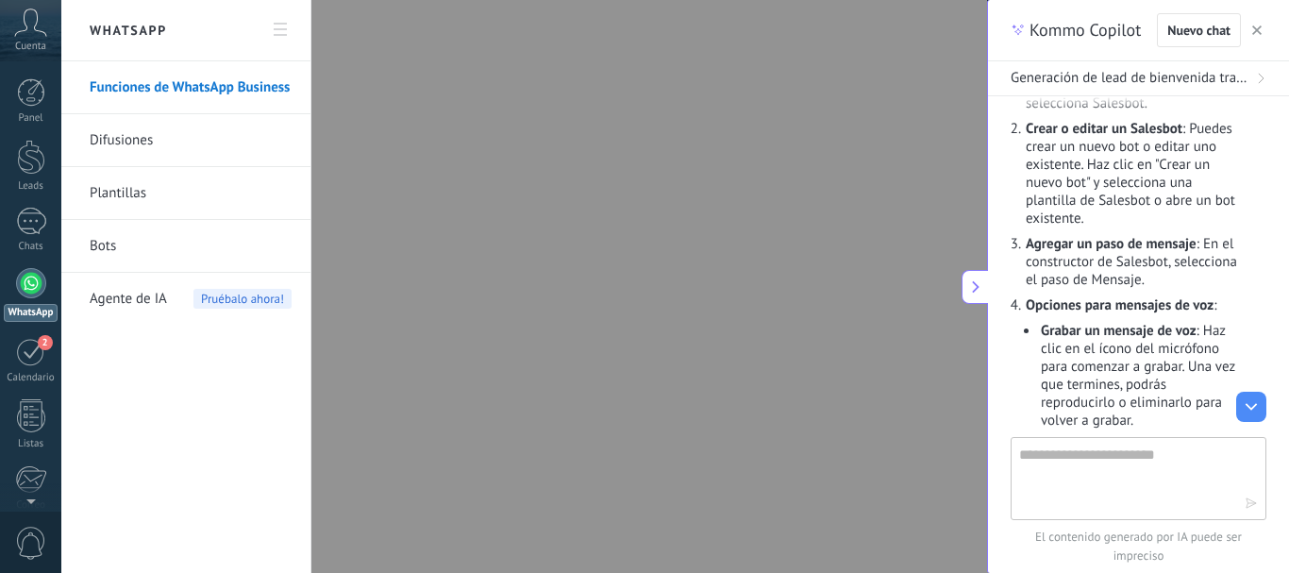
click at [107, 244] on link "Bots" at bounding box center [191, 246] width 202 height 53
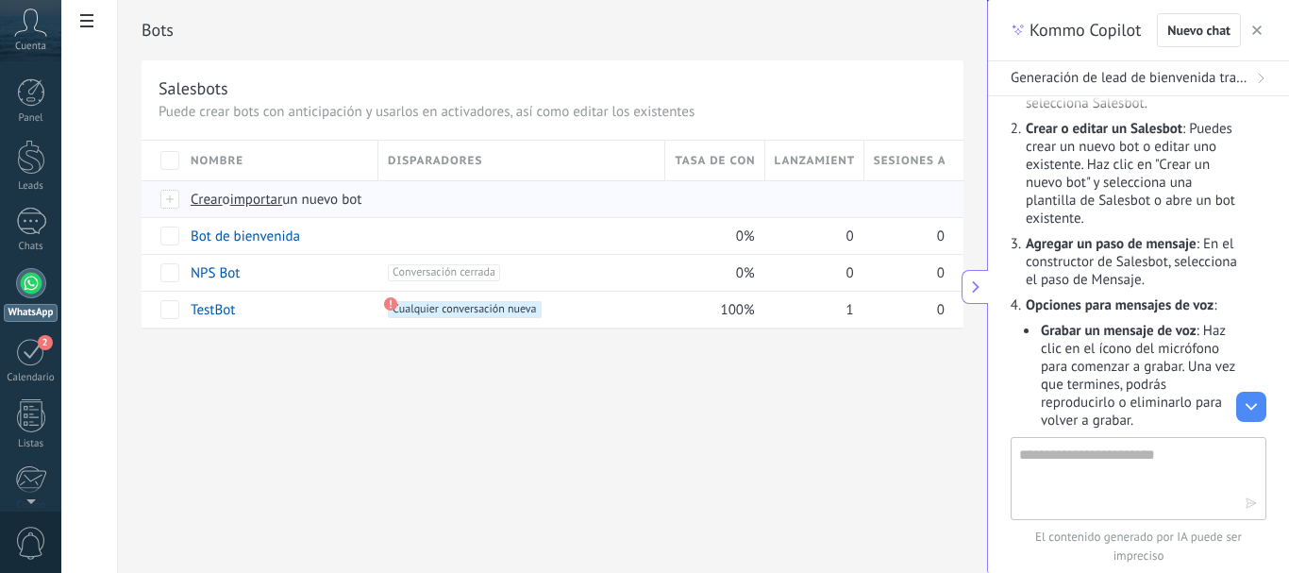
click at [175, 197] on div at bounding box center [170, 199] width 21 height 17
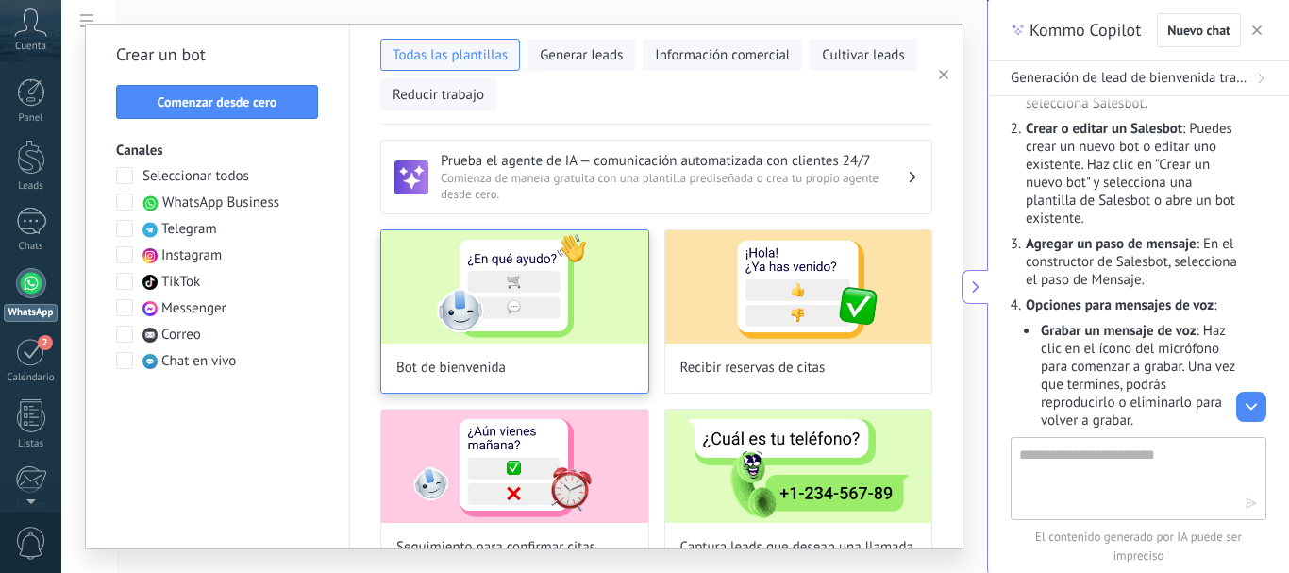
click at [484, 337] on img at bounding box center [514, 286] width 267 height 113
type input "**********"
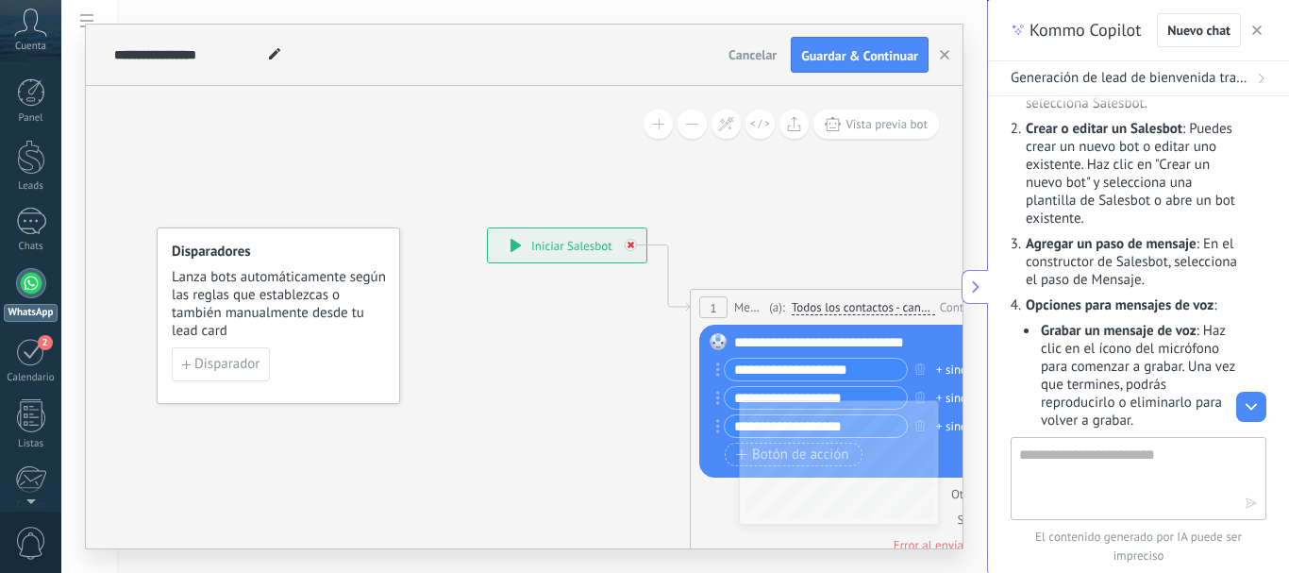
click at [631, 246] on icon at bounding box center [631, 245] width 7 height 7
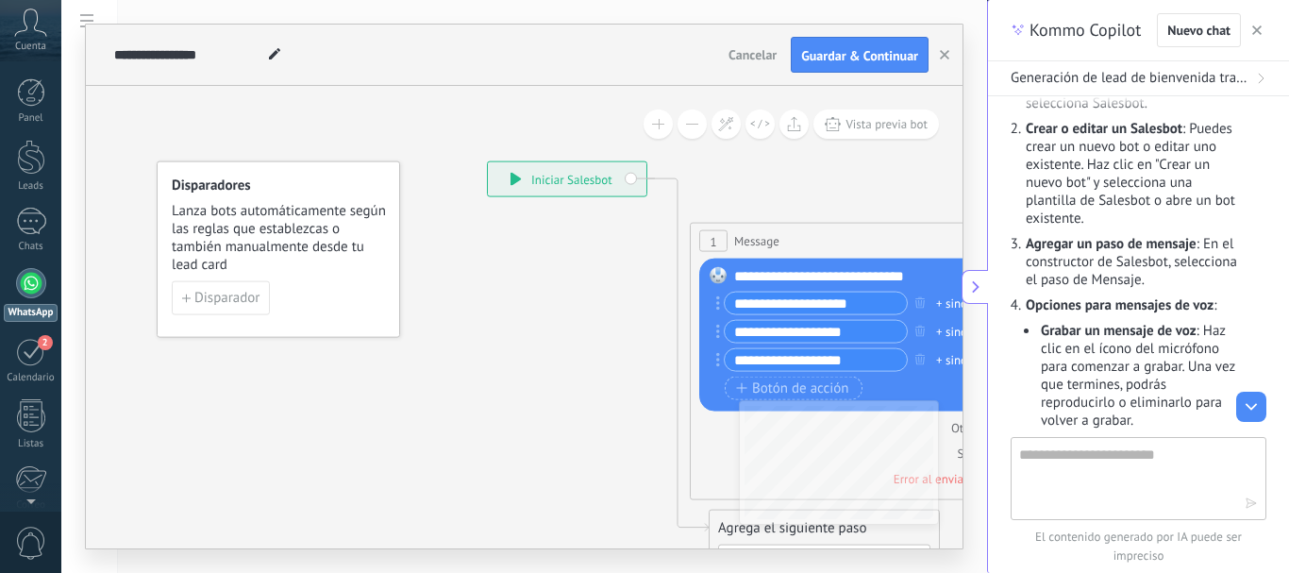
click at [629, 177] on div "**********" at bounding box center [567, 179] width 159 height 34
click at [631, 179] on div "**********" at bounding box center [567, 179] width 159 height 34
click at [850, 243] on div "1 Message ******* (a): Todos los contactos - canales seleccionados Todos los co…" at bounding box center [879, 241] width 376 height 35
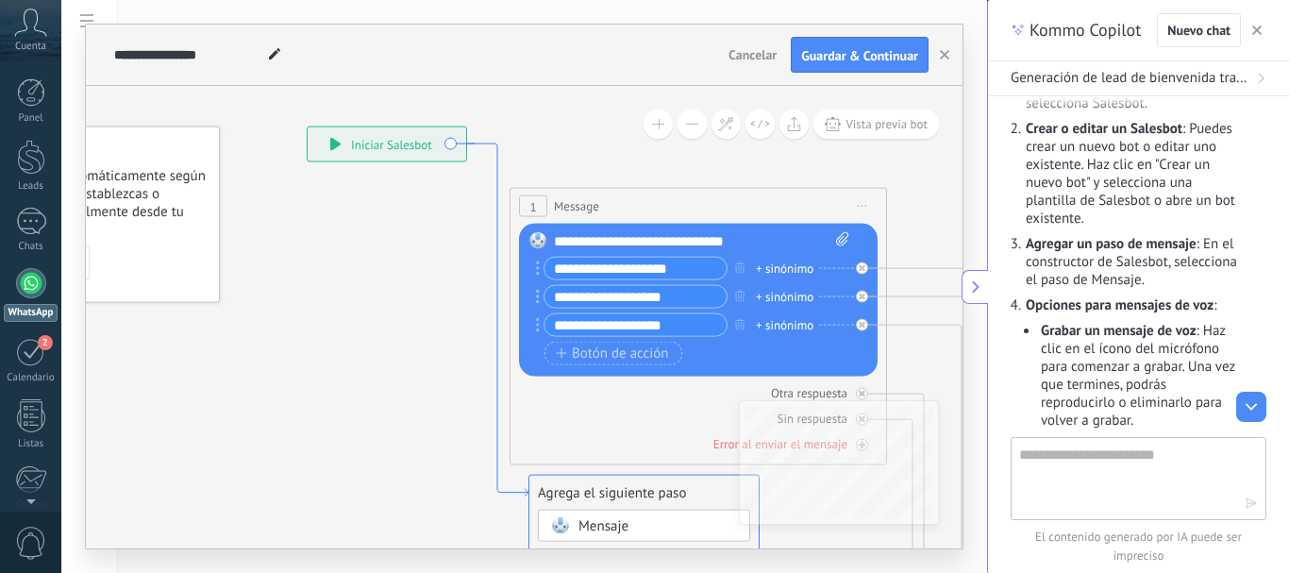
drag, startPoint x: 677, startPoint y: 393, endPoint x: 496, endPoint y: 358, distance: 183.6
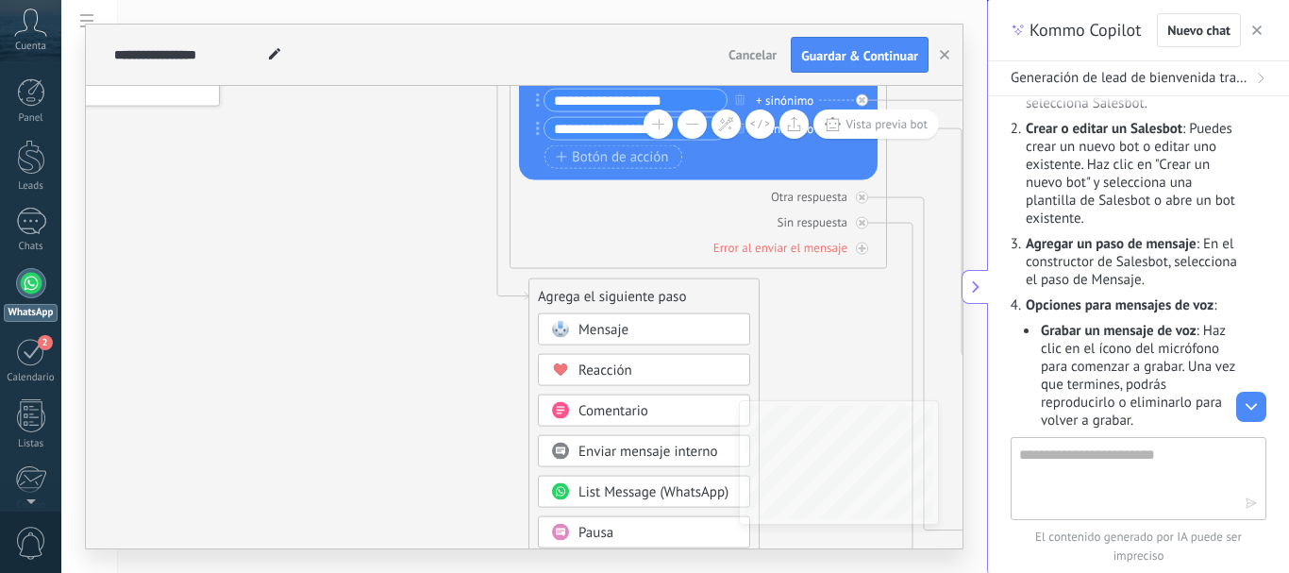
click at [722, 294] on div "Agrega el siguiente paso" at bounding box center [644, 296] width 229 height 31
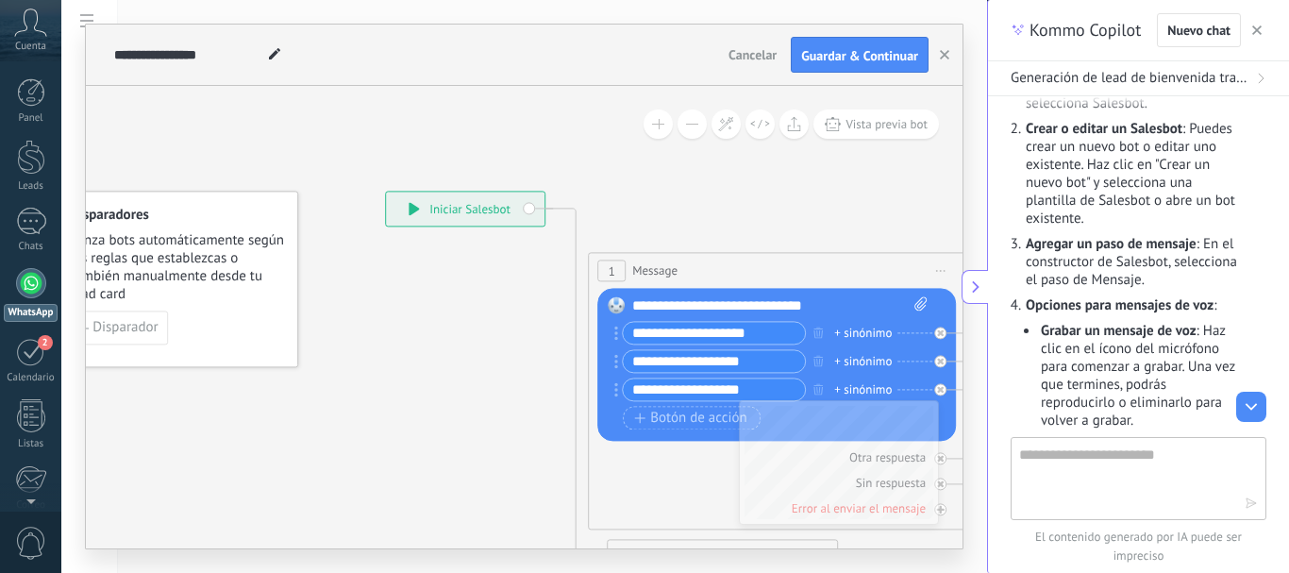
click at [759, 55] on span "Cancelar" at bounding box center [753, 54] width 48 height 17
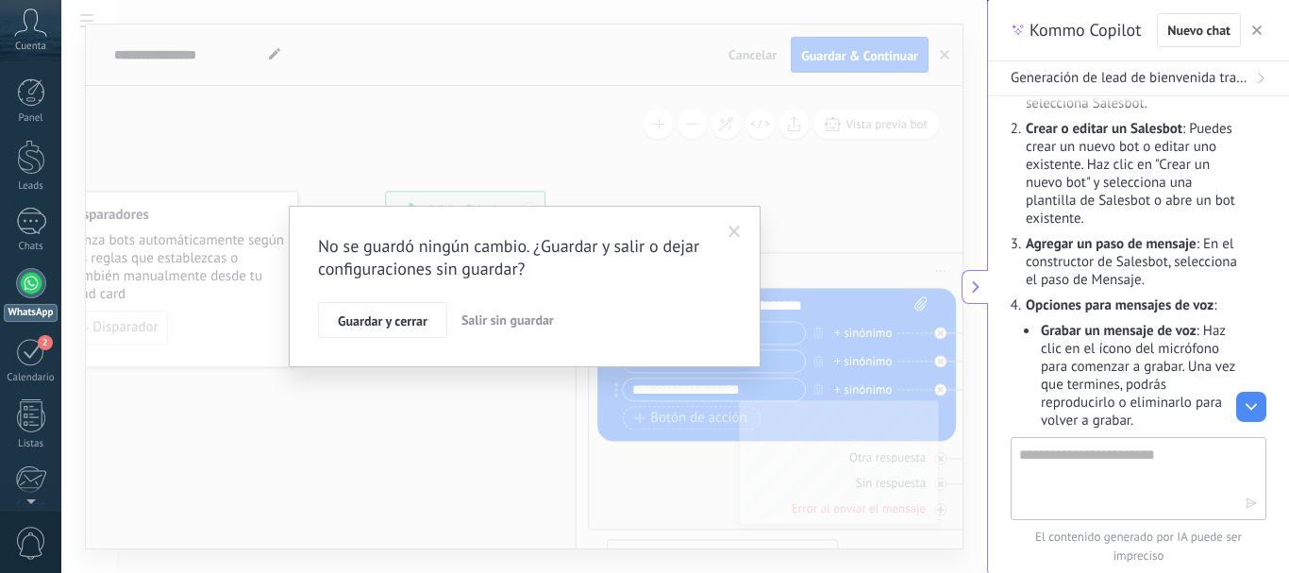
click at [506, 320] on span "Salir sin guardar" at bounding box center [508, 319] width 93 height 17
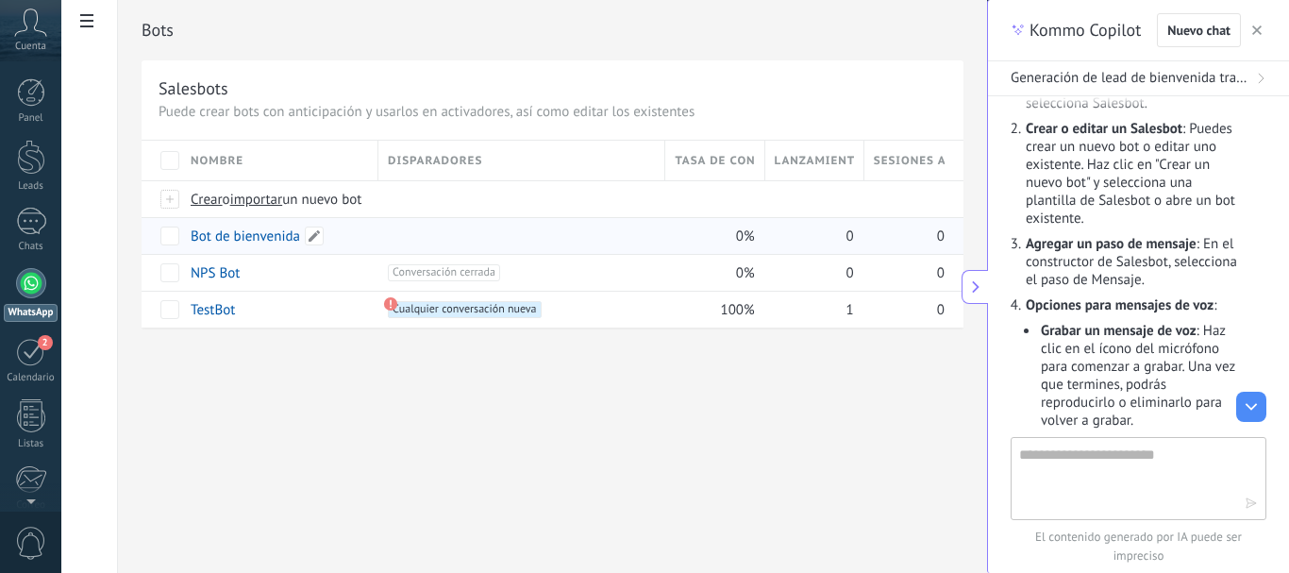
click at [209, 240] on link "Bot de bienvenida" at bounding box center [245, 236] width 109 height 18
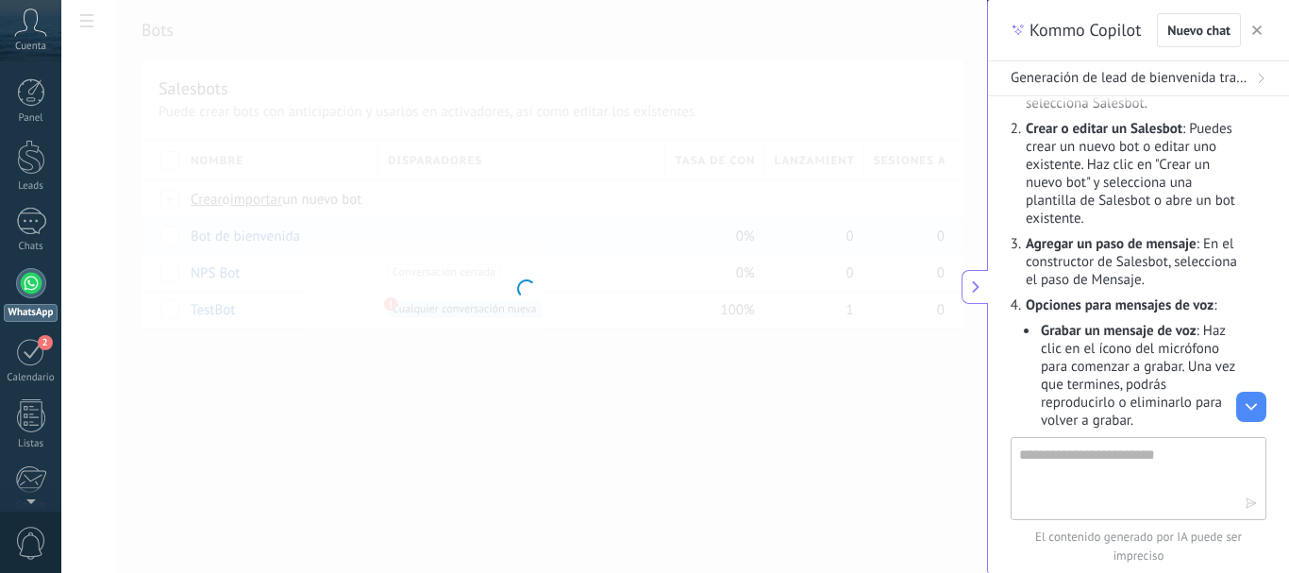
type input "**********"
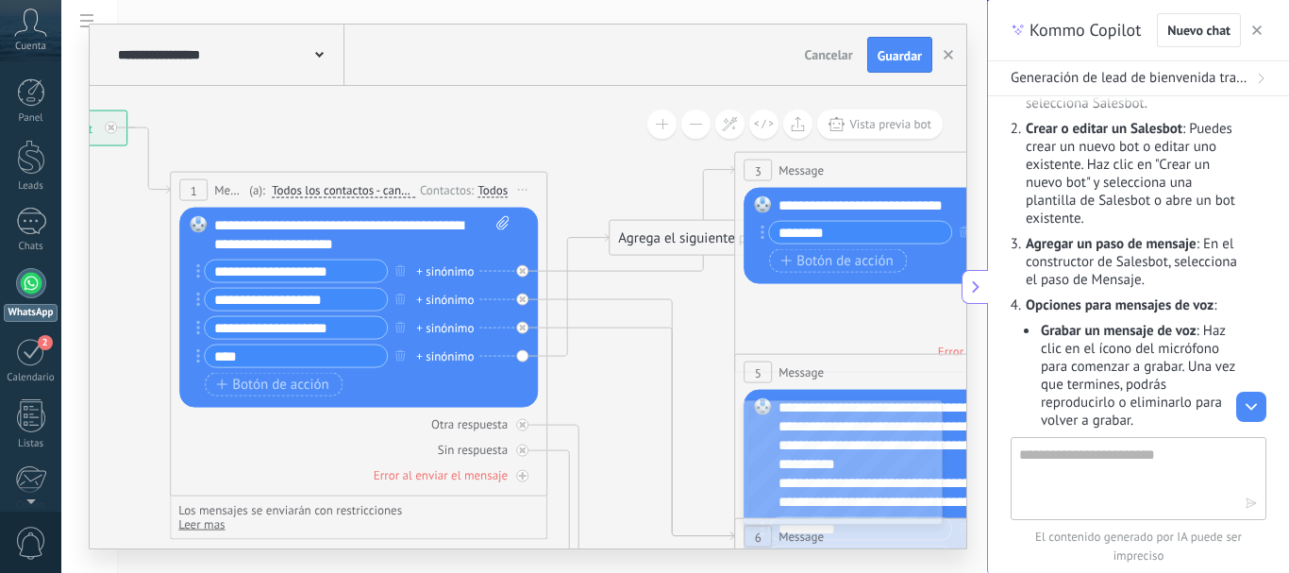
click at [270, 297] on input "**********" at bounding box center [296, 300] width 182 height 22
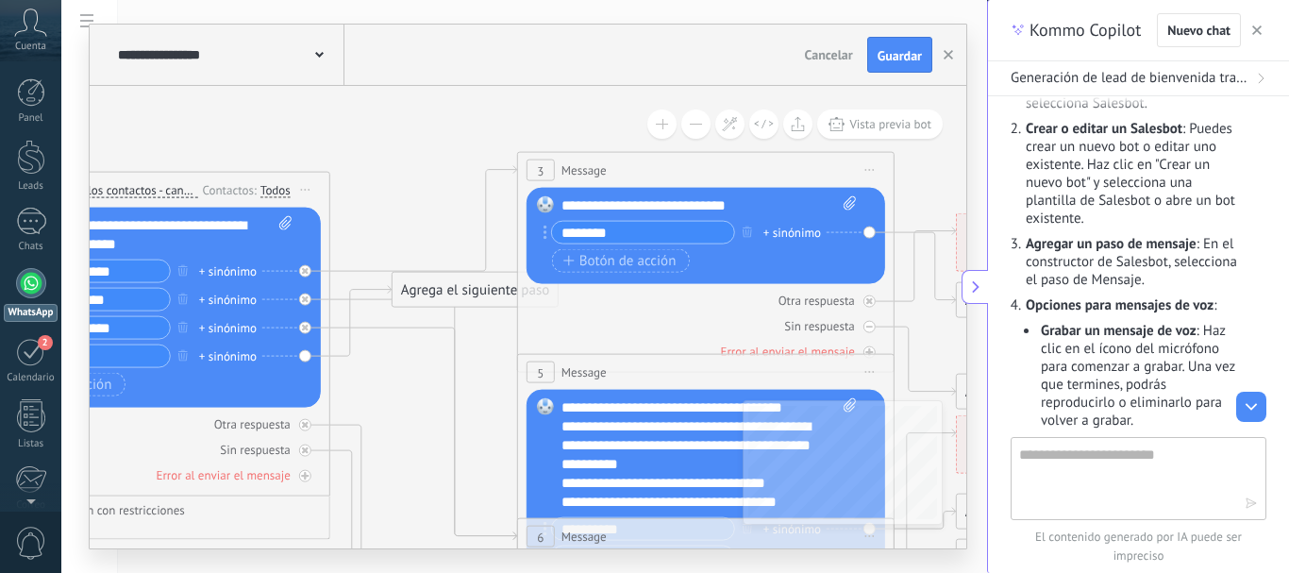
type input "**********"
click at [720, 201] on div "**********" at bounding box center [709, 205] width 295 height 19
click at [745, 204] on div "**********" at bounding box center [709, 205] width 295 height 19
click at [644, 231] on input "********" at bounding box center [643, 233] width 182 height 22
click at [544, 234] on icon at bounding box center [546, 233] width 4 height 14
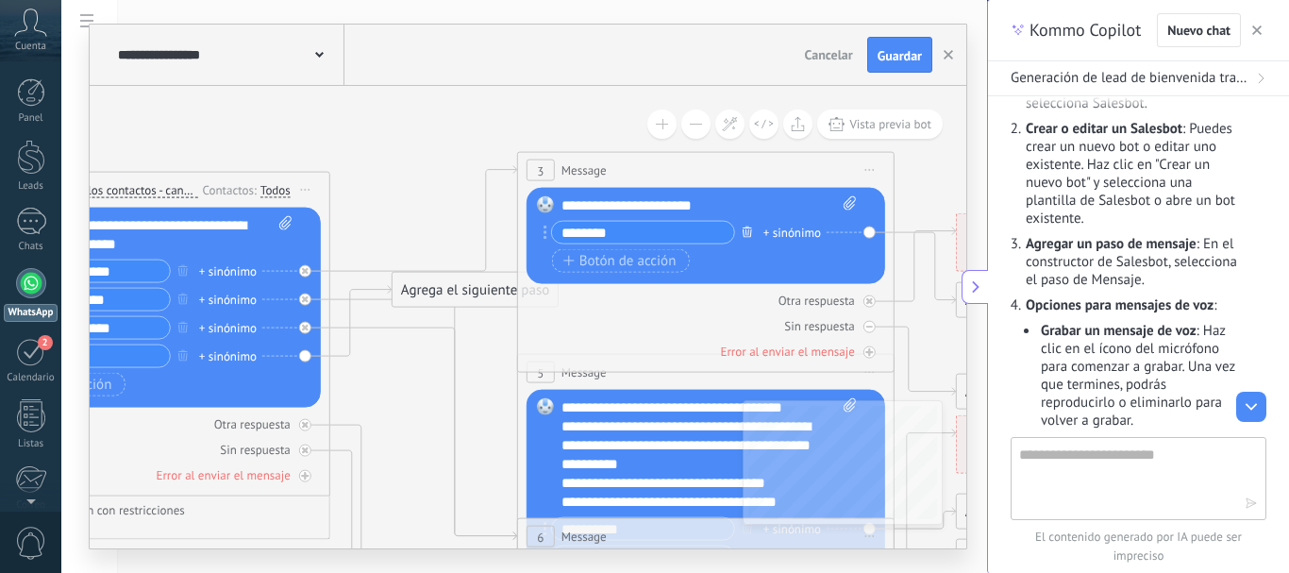
click at [750, 230] on icon "button" at bounding box center [747, 231] width 9 height 11
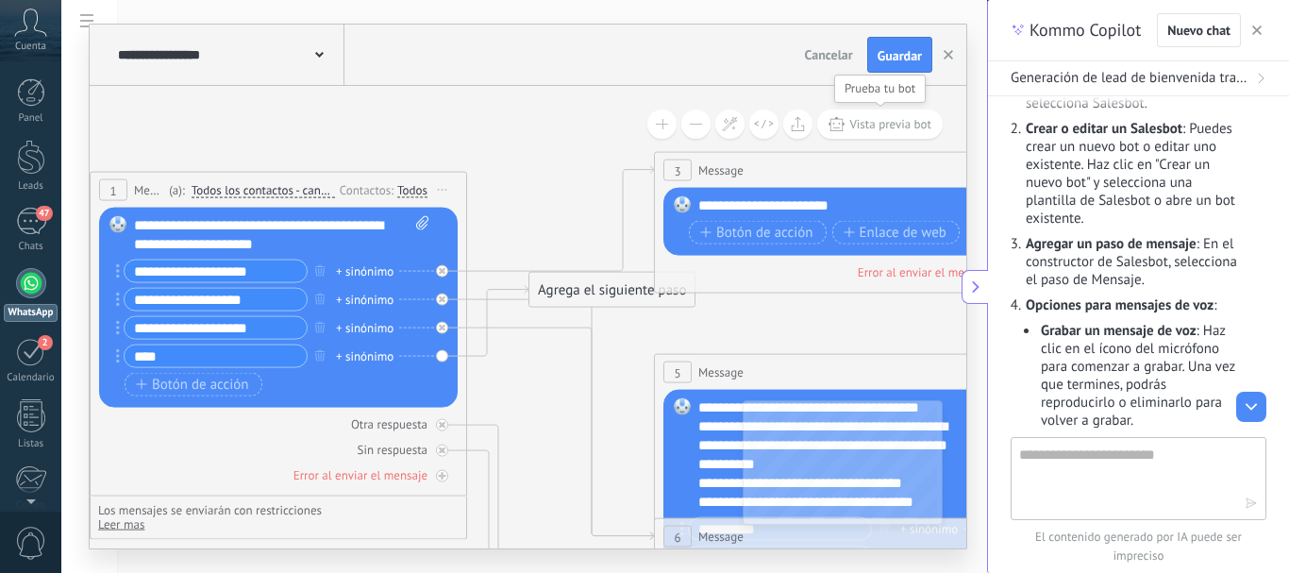
click at [860, 118] on span "Vista previa bot" at bounding box center [891, 124] width 82 height 16
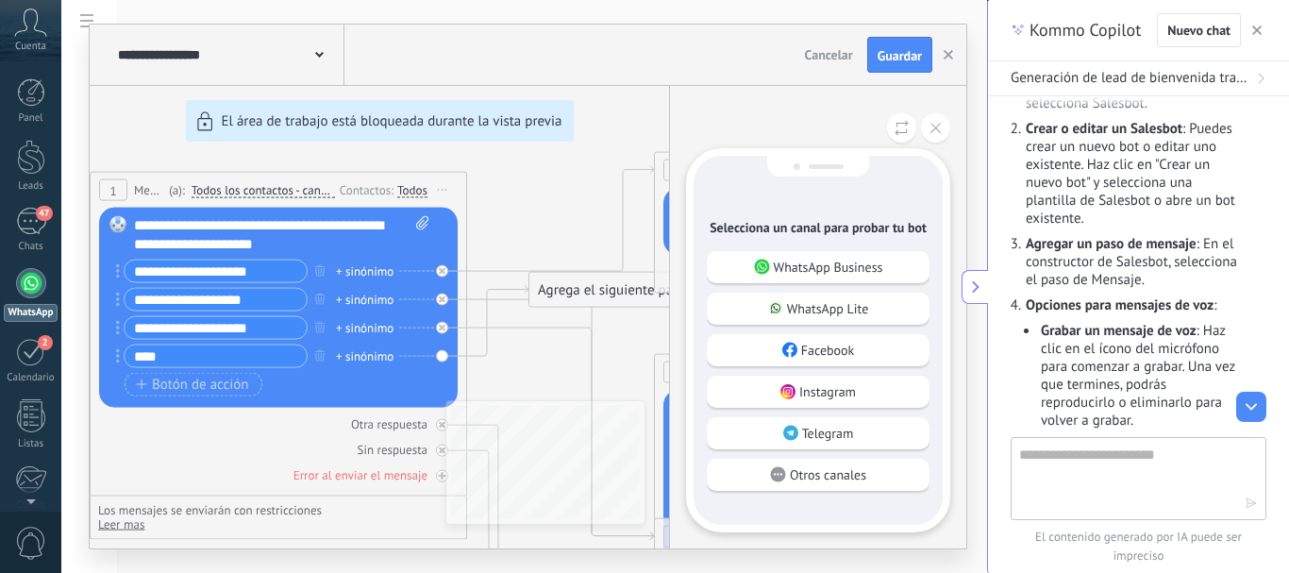
click at [974, 221] on div "**********" at bounding box center [524, 286] width 926 height 573
click at [937, 129] on icon at bounding box center [936, 128] width 10 height 10
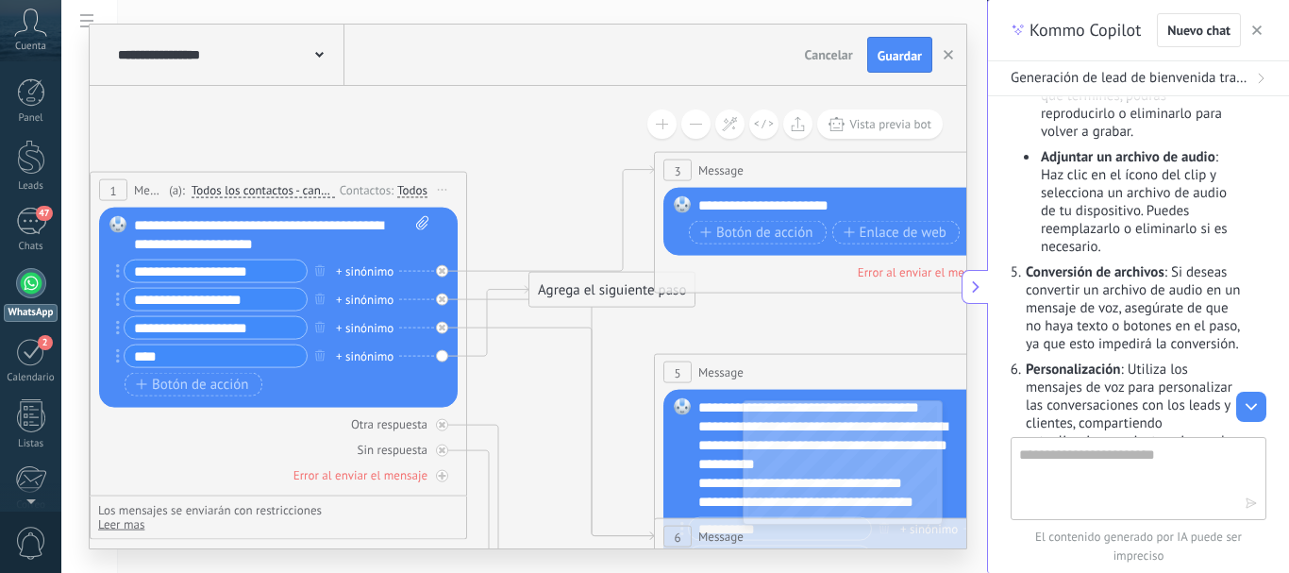
scroll to position [3075, 0]
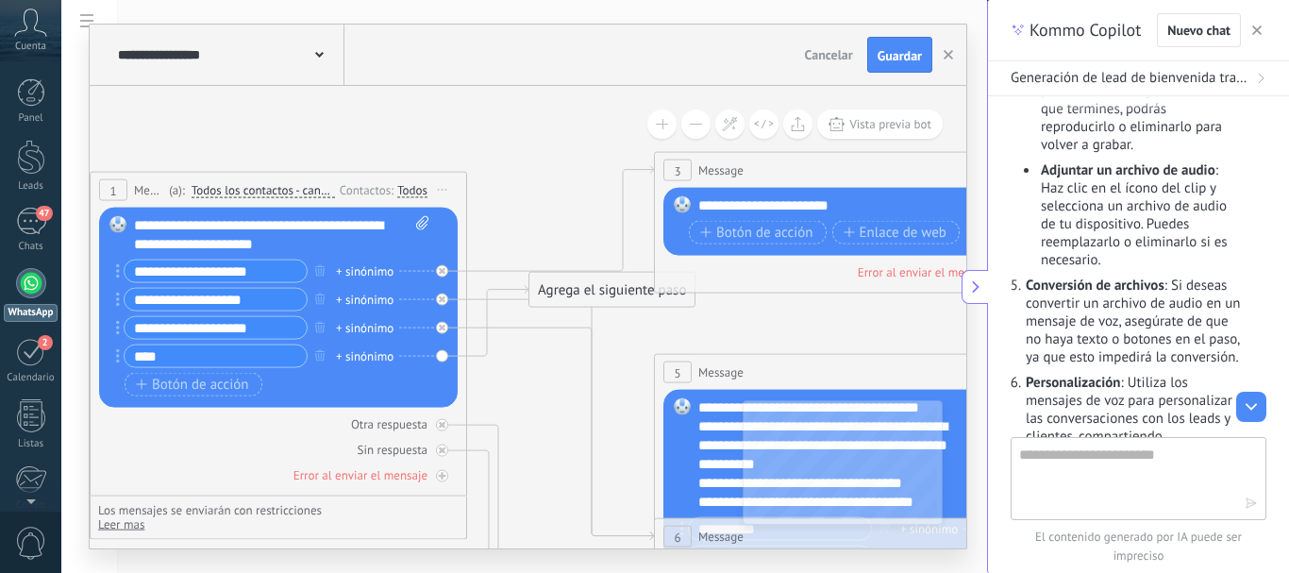
click at [842, 55] on span "Cancelar" at bounding box center [829, 54] width 48 height 17
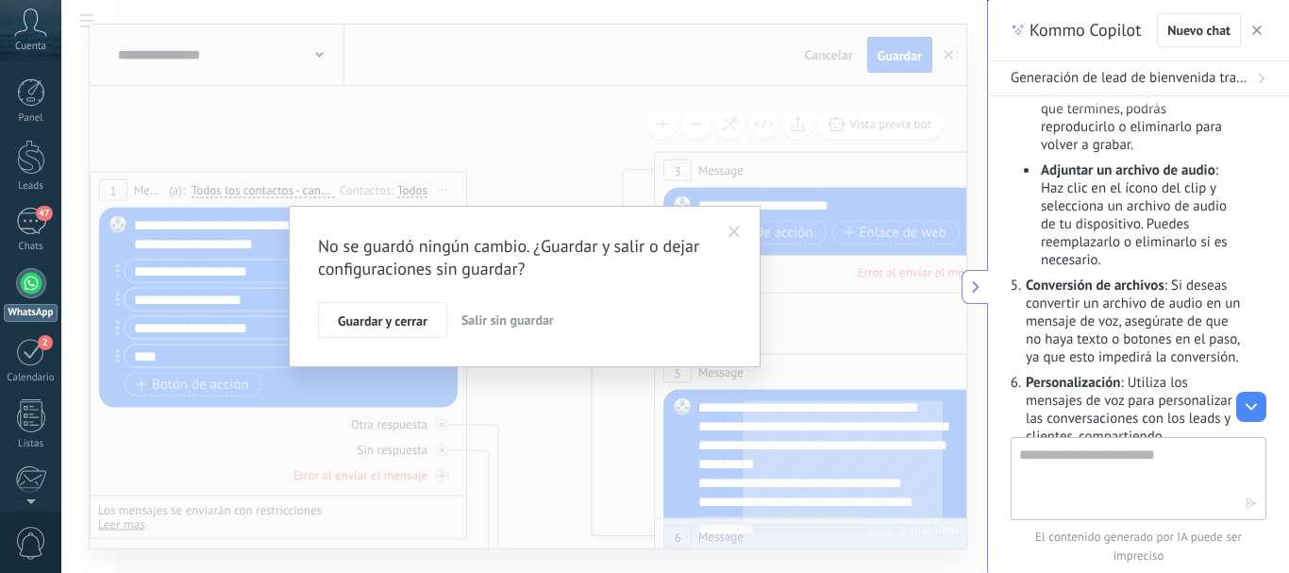
click at [542, 328] on button "Salir sin guardar" at bounding box center [508, 320] width 108 height 36
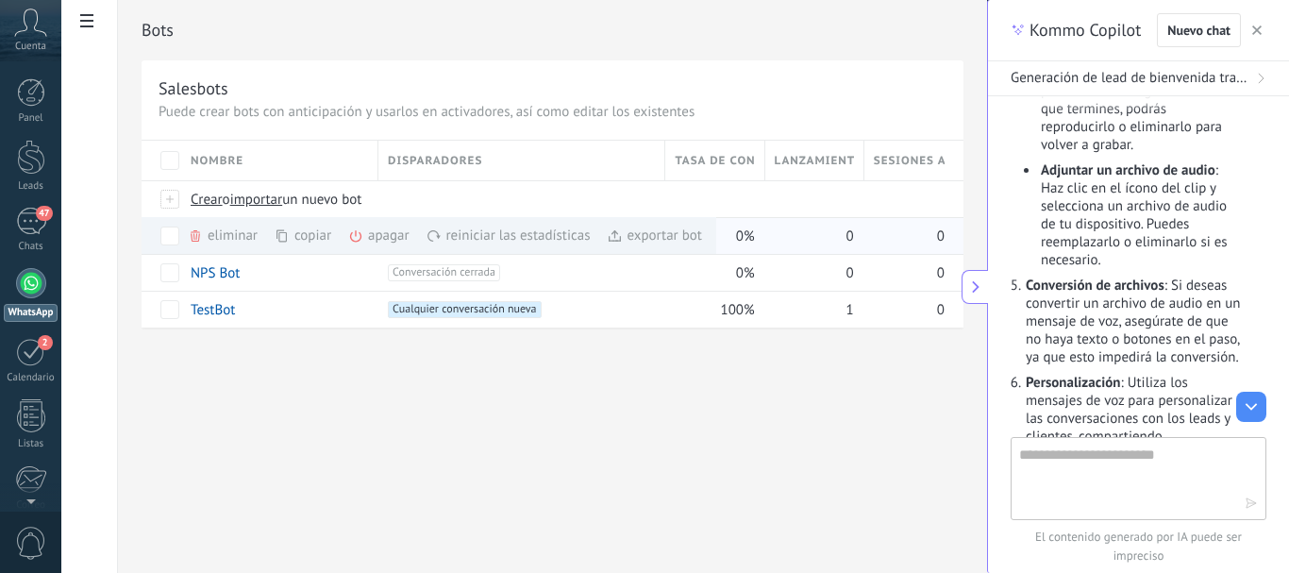
click at [197, 237] on icon at bounding box center [195, 235] width 9 height 11
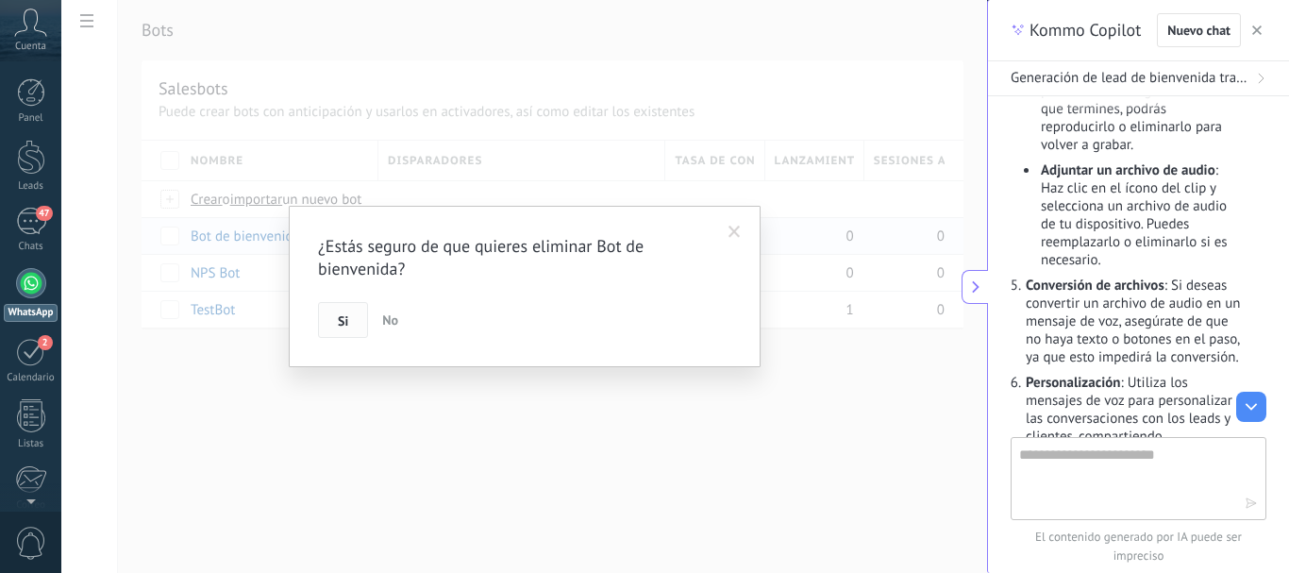
click at [345, 321] on span "Si" at bounding box center [343, 320] width 10 height 13
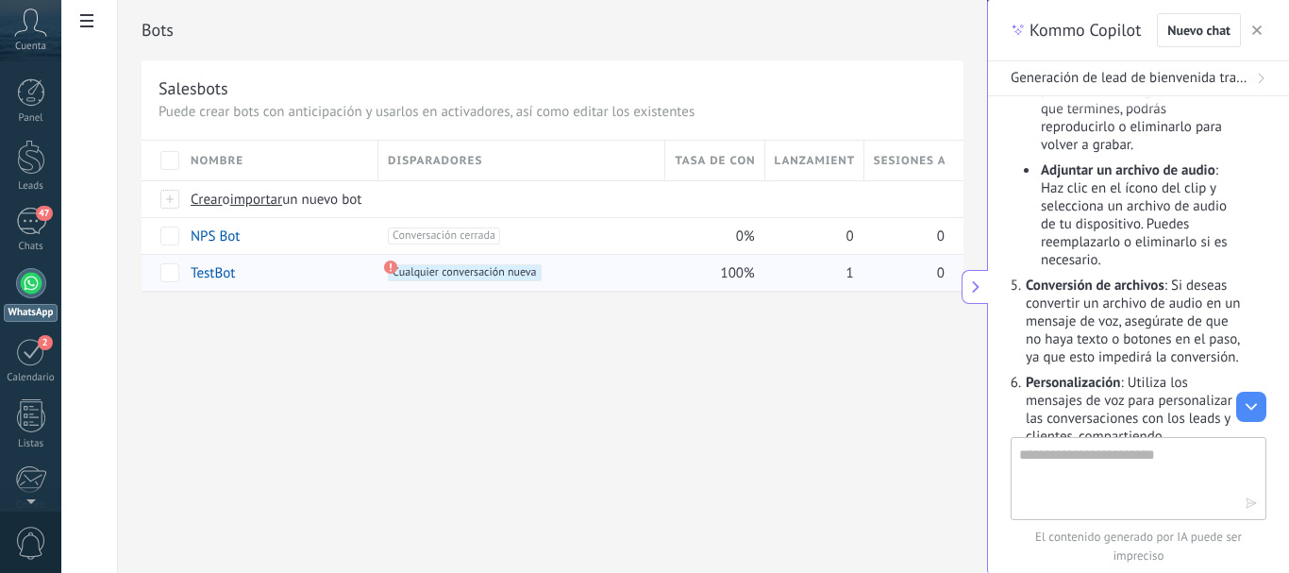
click at [210, 274] on link "TestBot" at bounding box center [213, 273] width 44 height 18
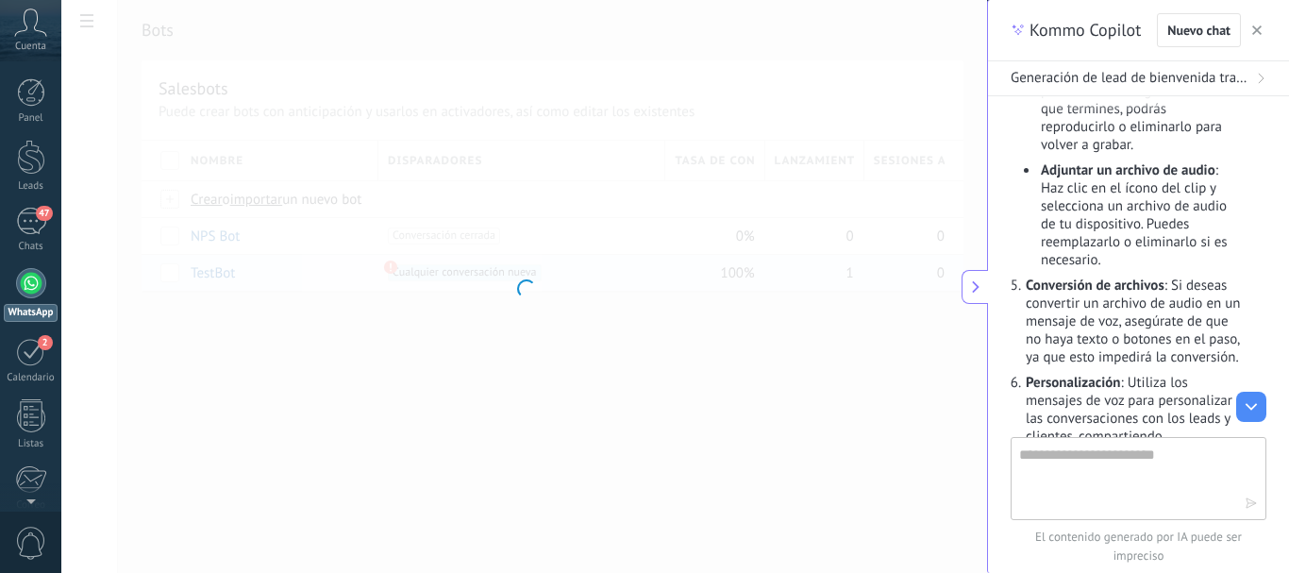
type input "*******"
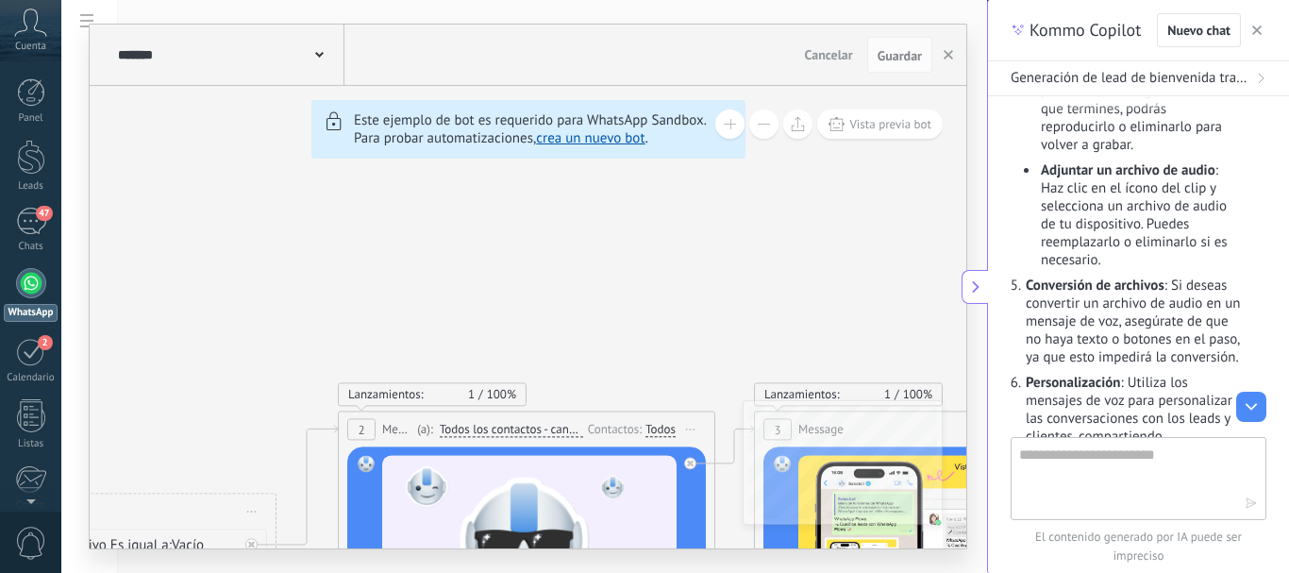
click at [321, 51] on span at bounding box center [319, 53] width 8 height 18
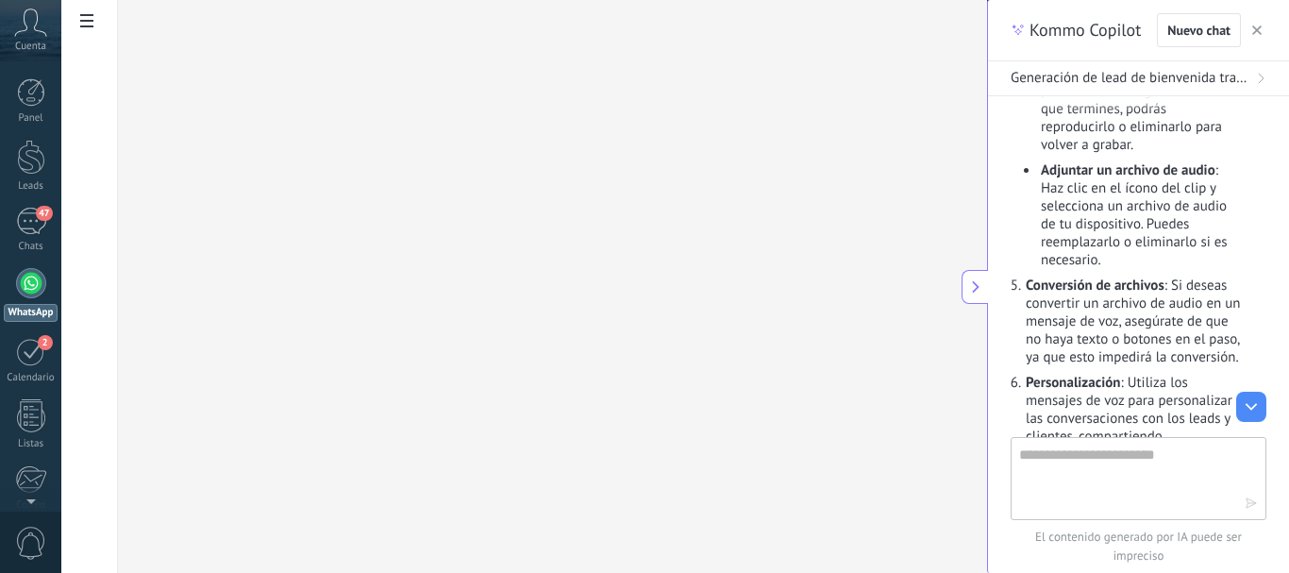
click at [90, 21] on use at bounding box center [86, 20] width 13 height 13
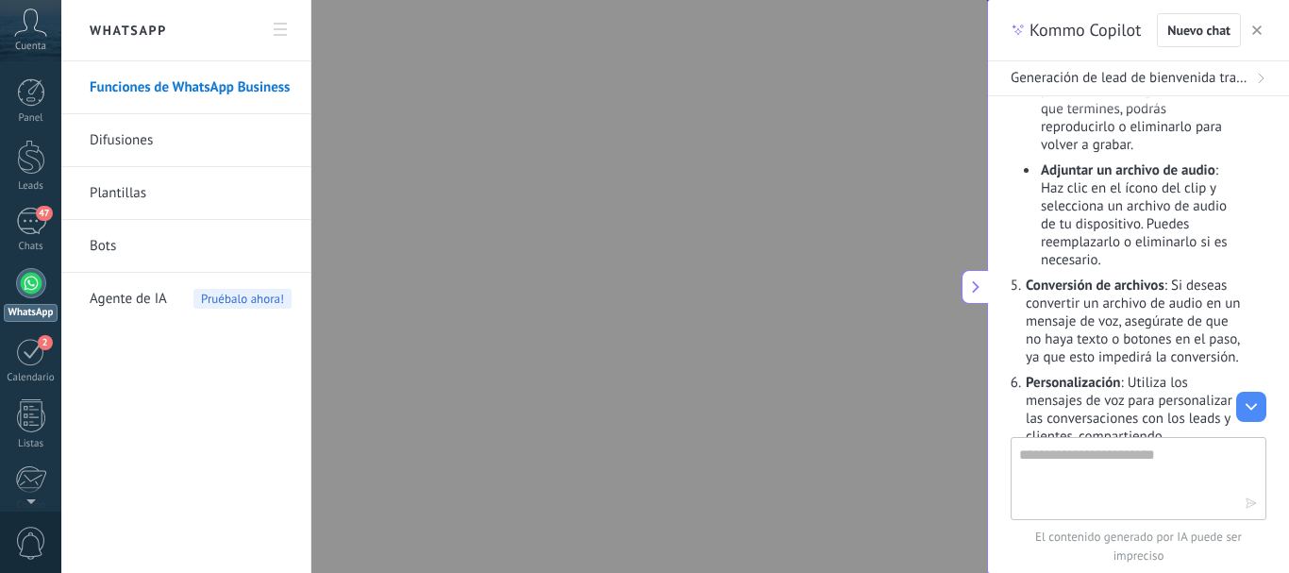
click at [112, 250] on link "Bots" at bounding box center [191, 246] width 202 height 53
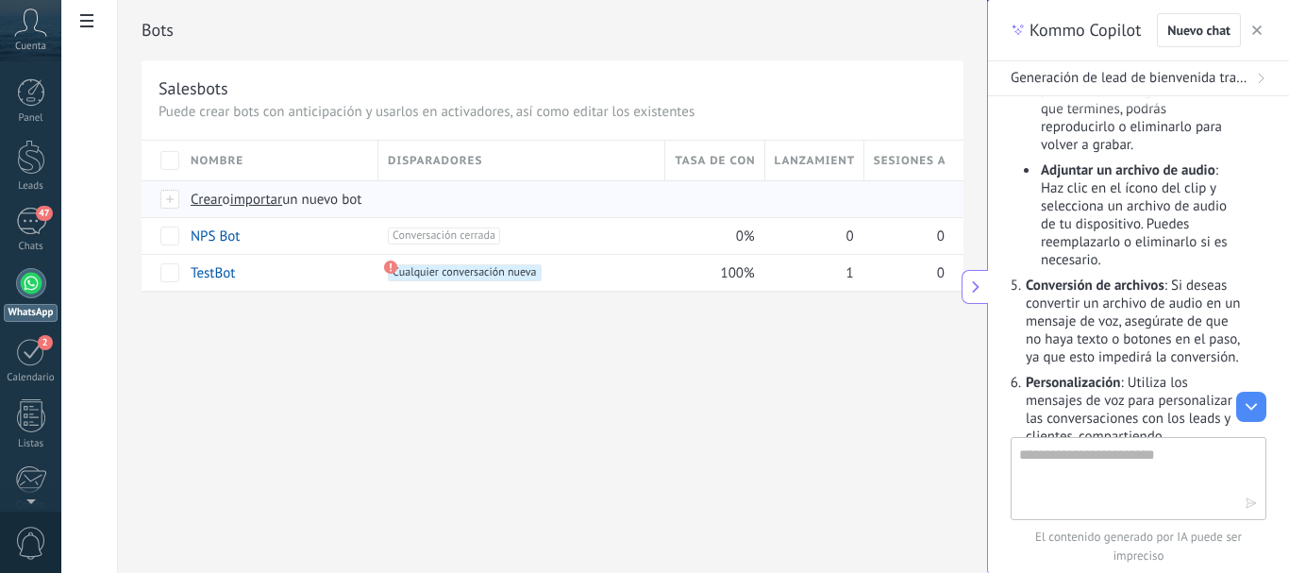
click at [210, 201] on span "Crear" at bounding box center [207, 200] width 32 height 18
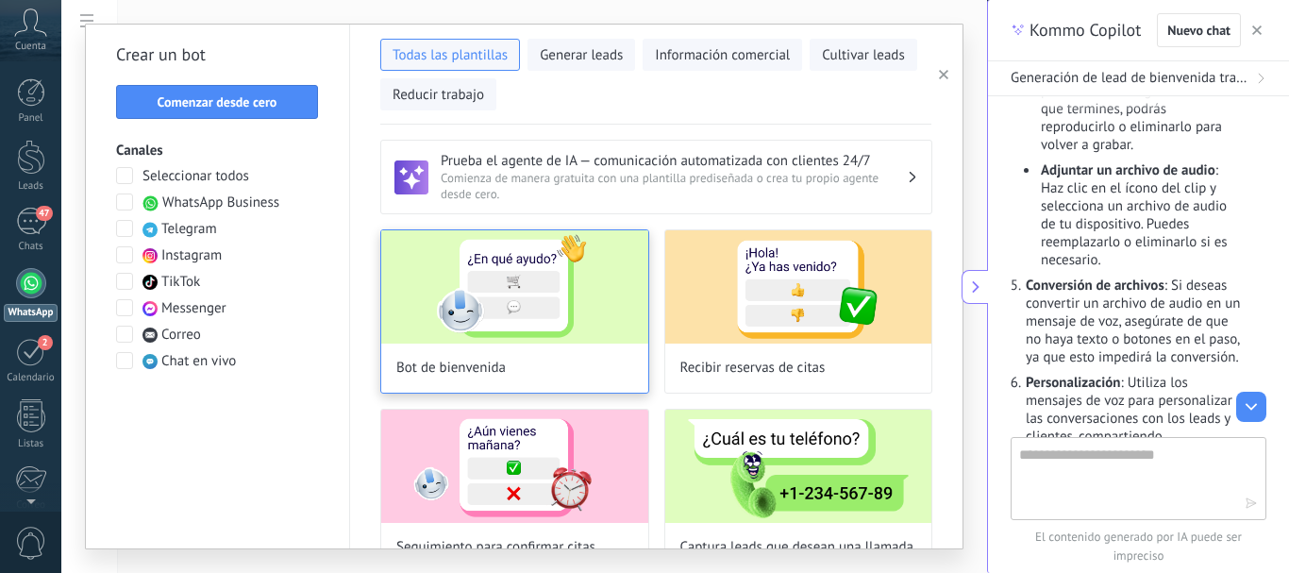
click at [437, 369] on span "Bot de bienvenida" at bounding box center [450, 368] width 109 height 19
type input "**********"
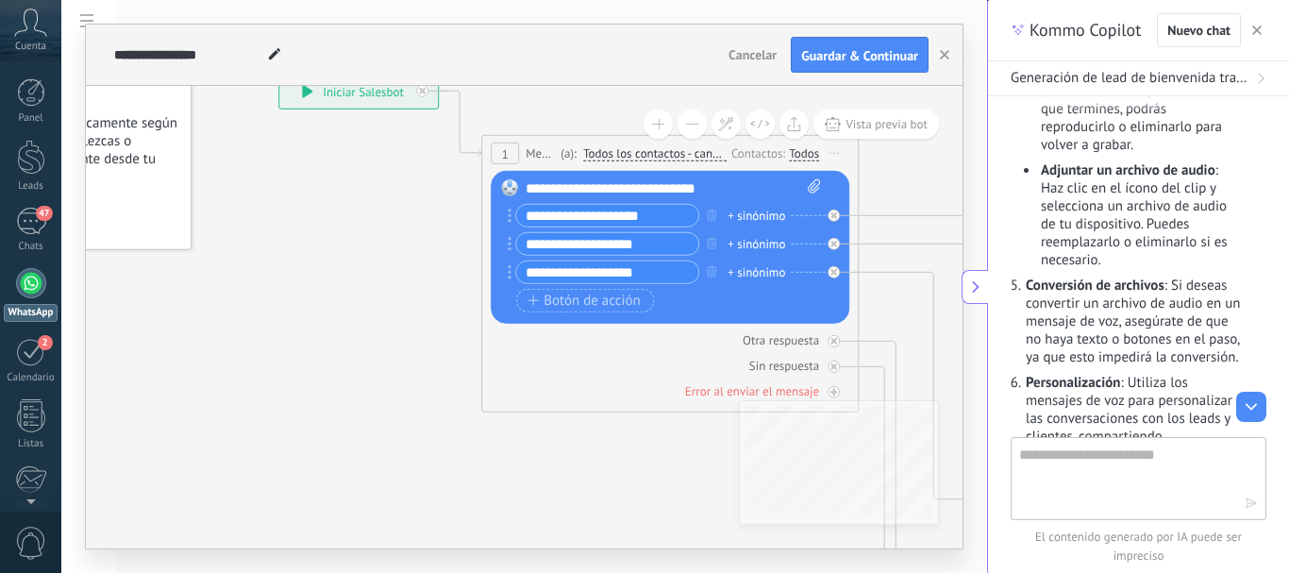
click at [658, 217] on input "**********" at bounding box center [607, 216] width 182 height 22
type input "*"
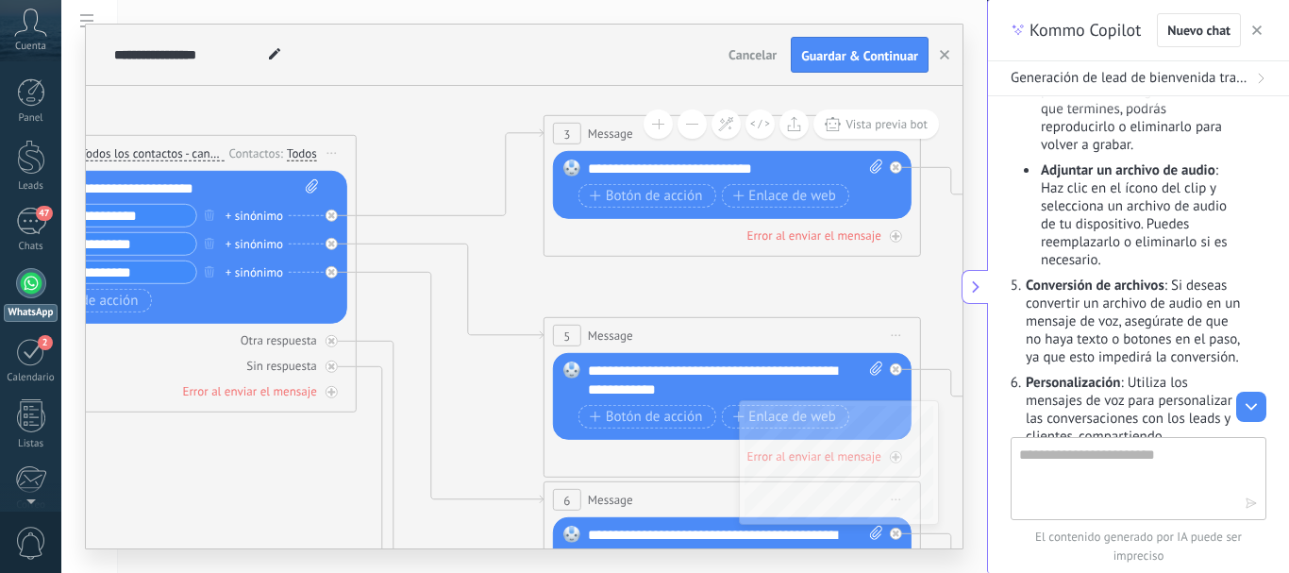
type input "**********"
click at [875, 163] on icon at bounding box center [876, 167] width 12 height 14
click input "Subir" at bounding box center [0, 0] width 0 height 0
click at [794, 193] on span "Enlace de web" at bounding box center [783, 195] width 103 height 15
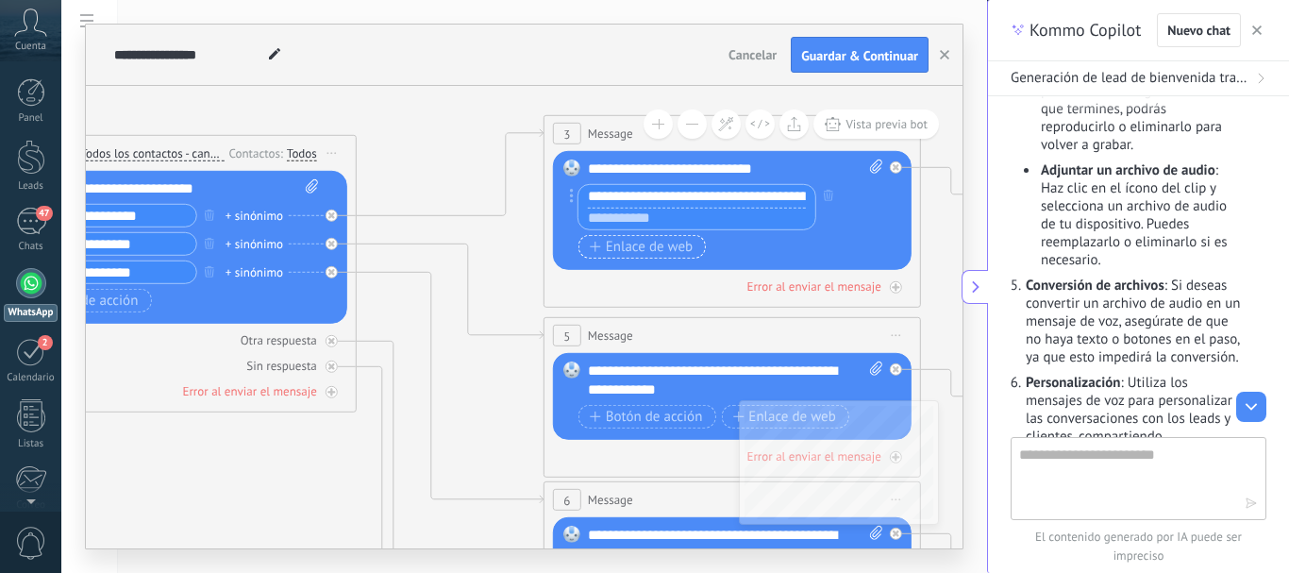
scroll to position [0, 110]
type input "**********"
click at [749, 168] on div "**********" at bounding box center [735, 169] width 295 height 19
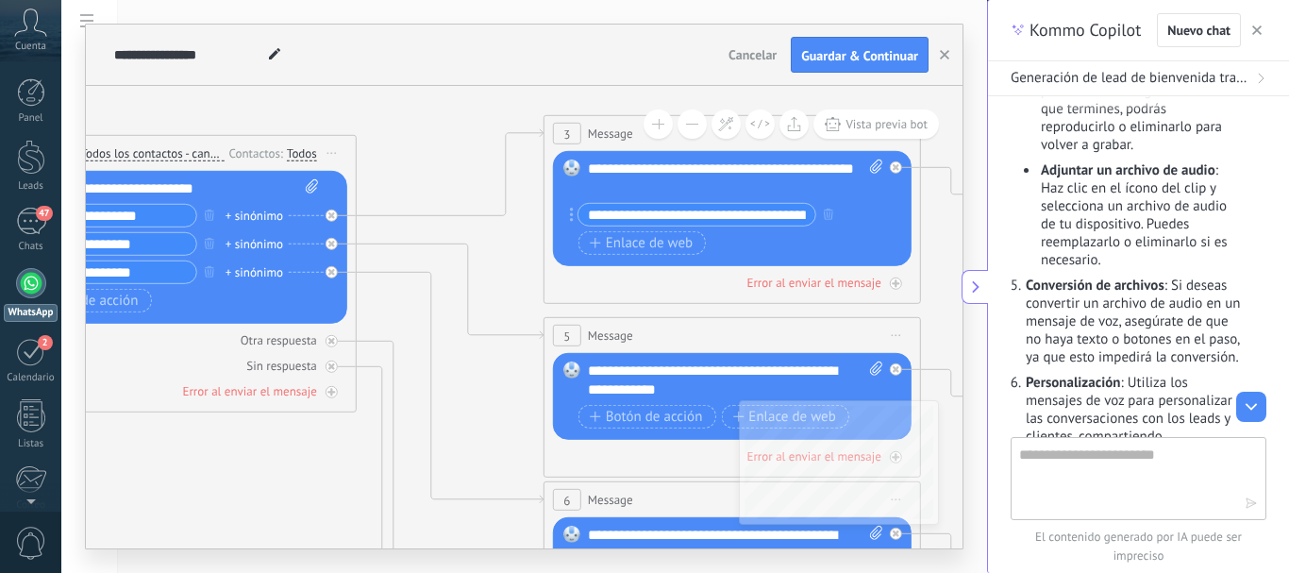
click at [732, 189] on div "**********" at bounding box center [735, 179] width 295 height 38
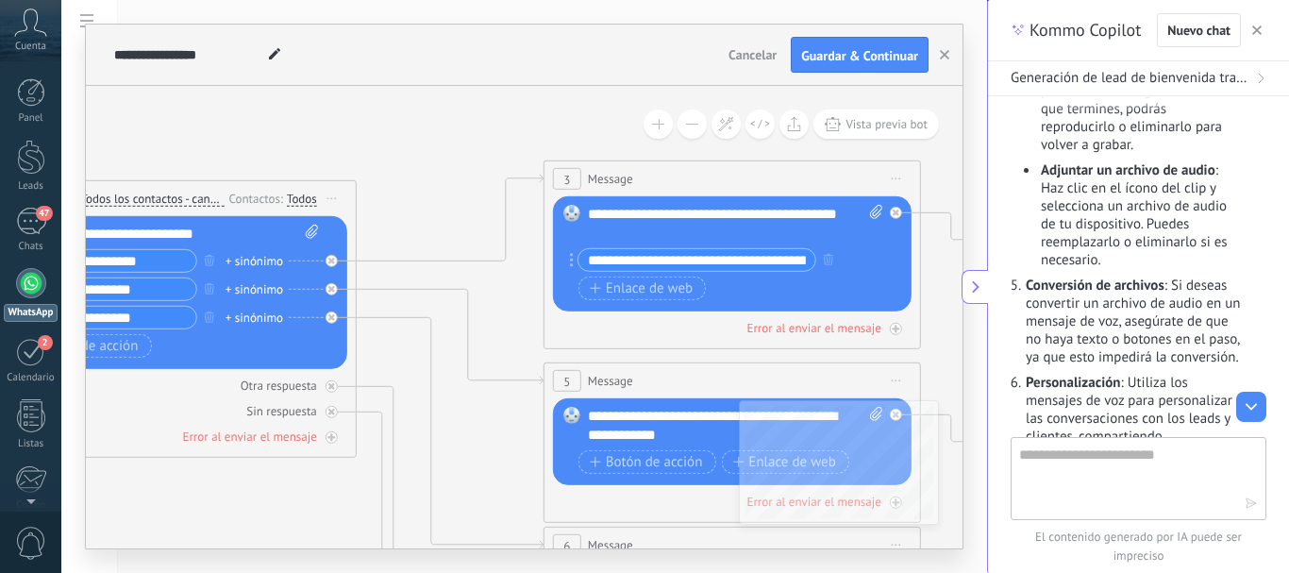
click at [782, 230] on div "**********" at bounding box center [735, 224] width 295 height 38
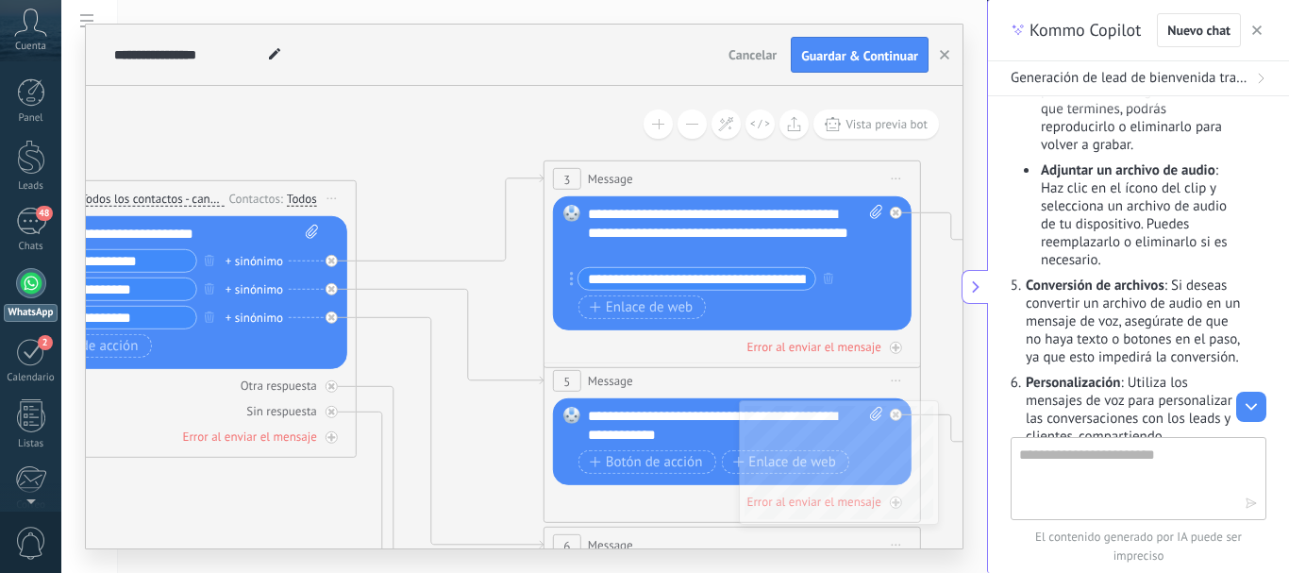
click at [687, 248] on div "**********" at bounding box center [735, 233] width 295 height 57
click at [569, 215] on rect at bounding box center [572, 213] width 17 height 17
click at [668, 250] on div "**********" at bounding box center [735, 233] width 295 height 57
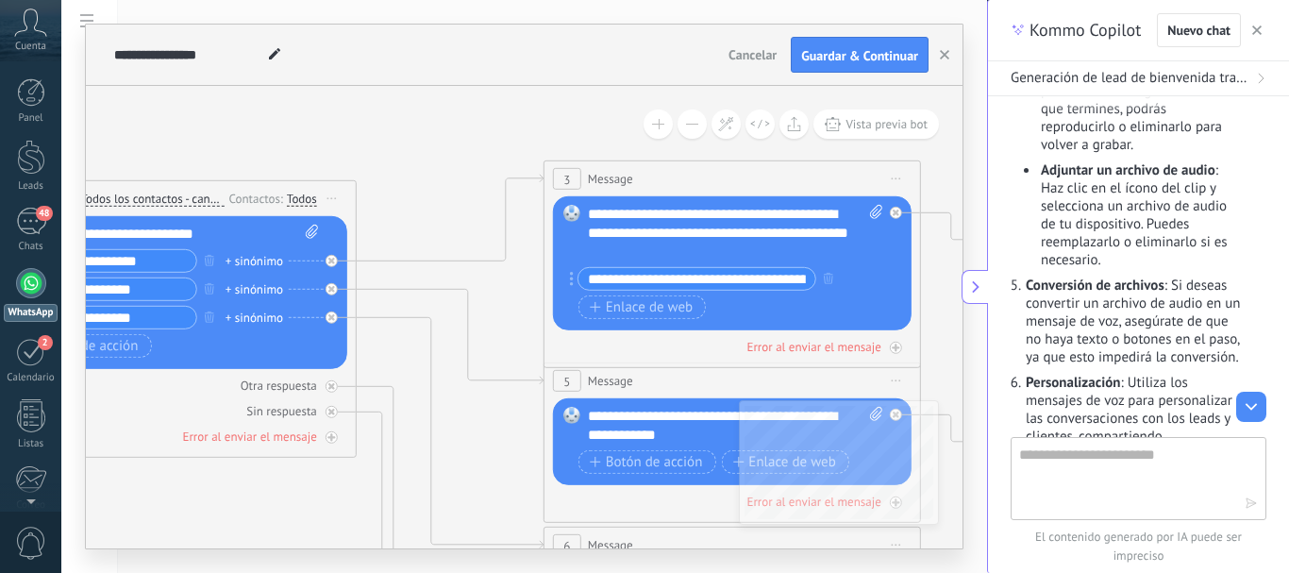
click at [668, 250] on div "**********" at bounding box center [735, 233] width 295 height 57
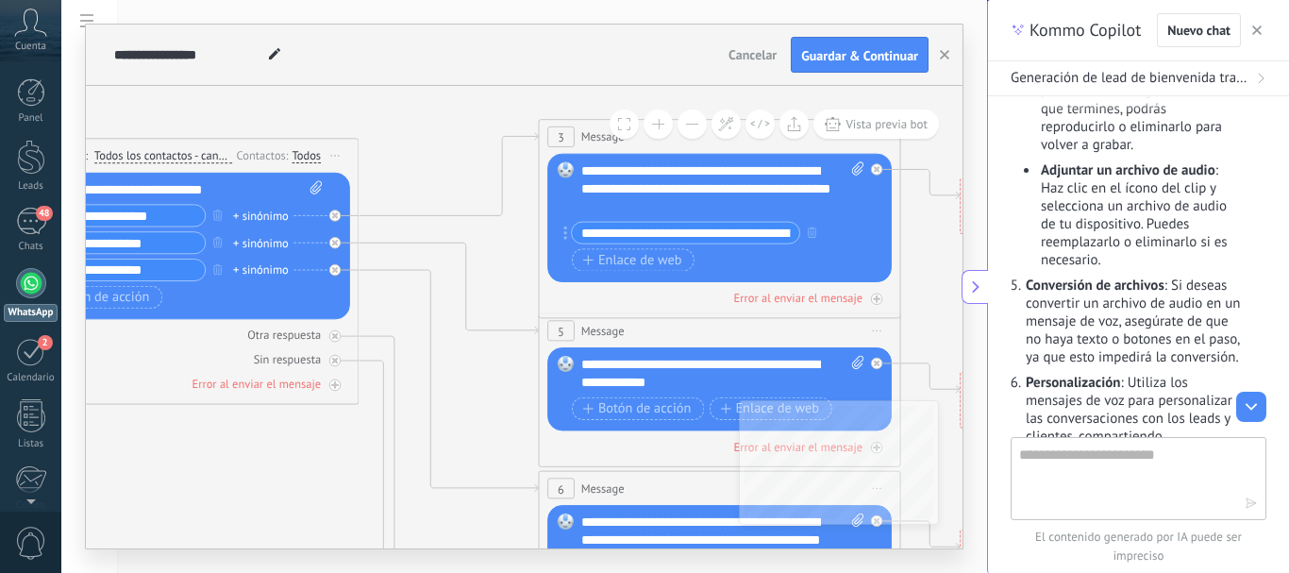
click at [229, 466] on icon at bounding box center [761, 541] width 2824 height 1830
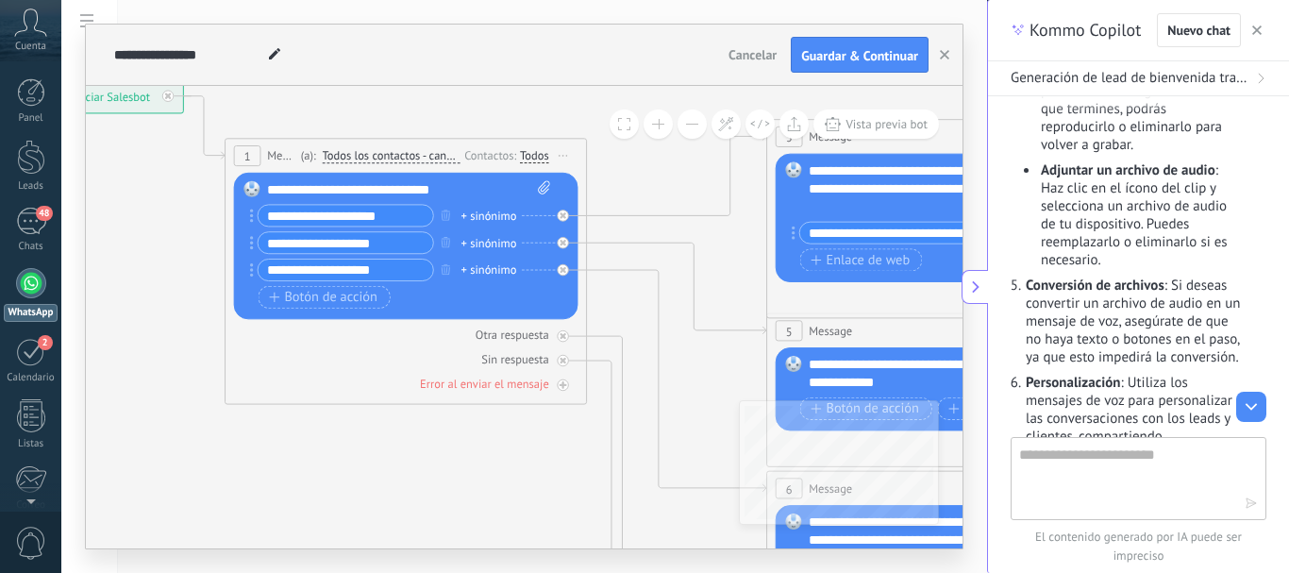
click at [310, 212] on input "**********" at bounding box center [346, 215] width 175 height 21
type input "**********"
click at [387, 249] on input "**********" at bounding box center [346, 242] width 175 height 21
type input "*"
type input "**********"
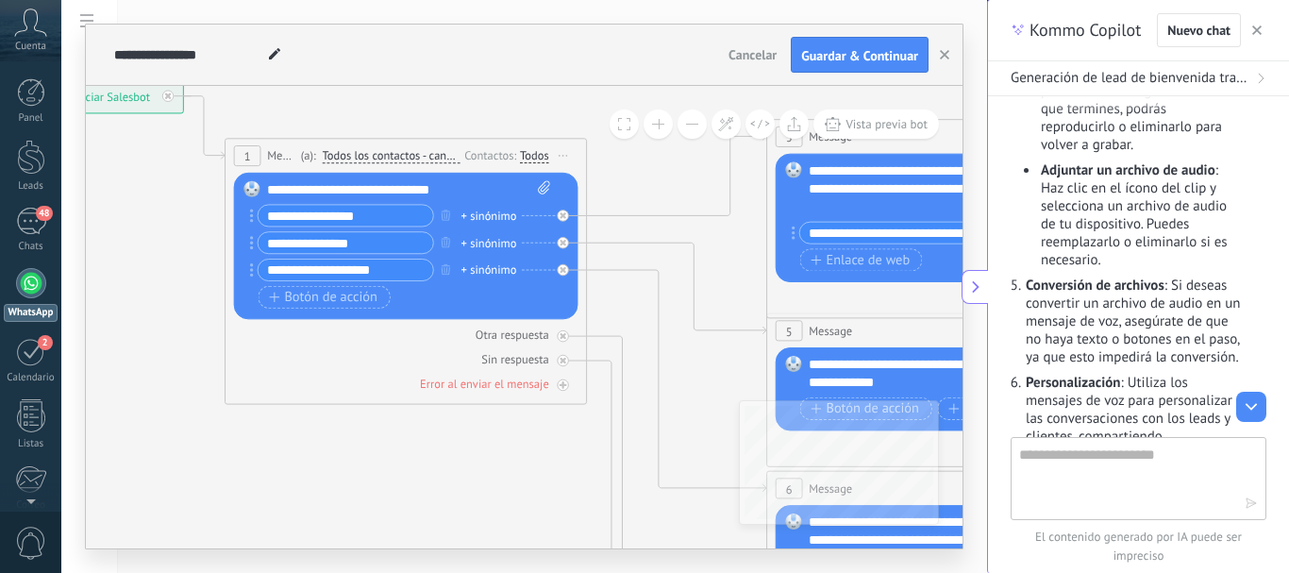
click at [384, 273] on input "**********" at bounding box center [346, 270] width 175 height 21
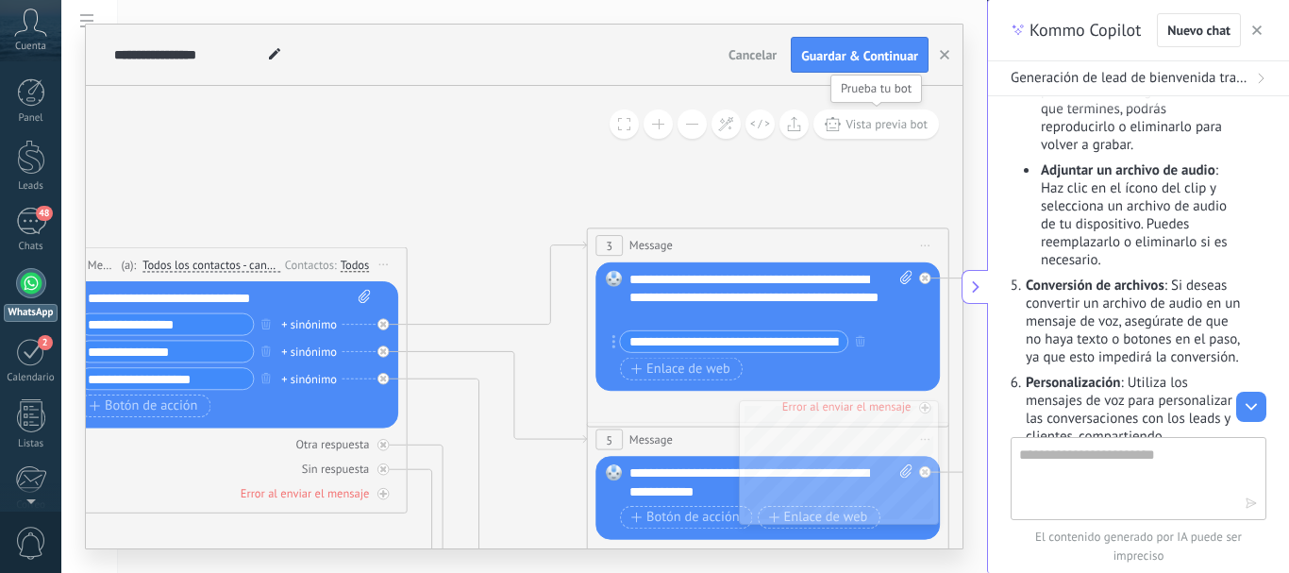
click at [866, 128] on span "Vista previa bot" at bounding box center [887, 124] width 82 height 16
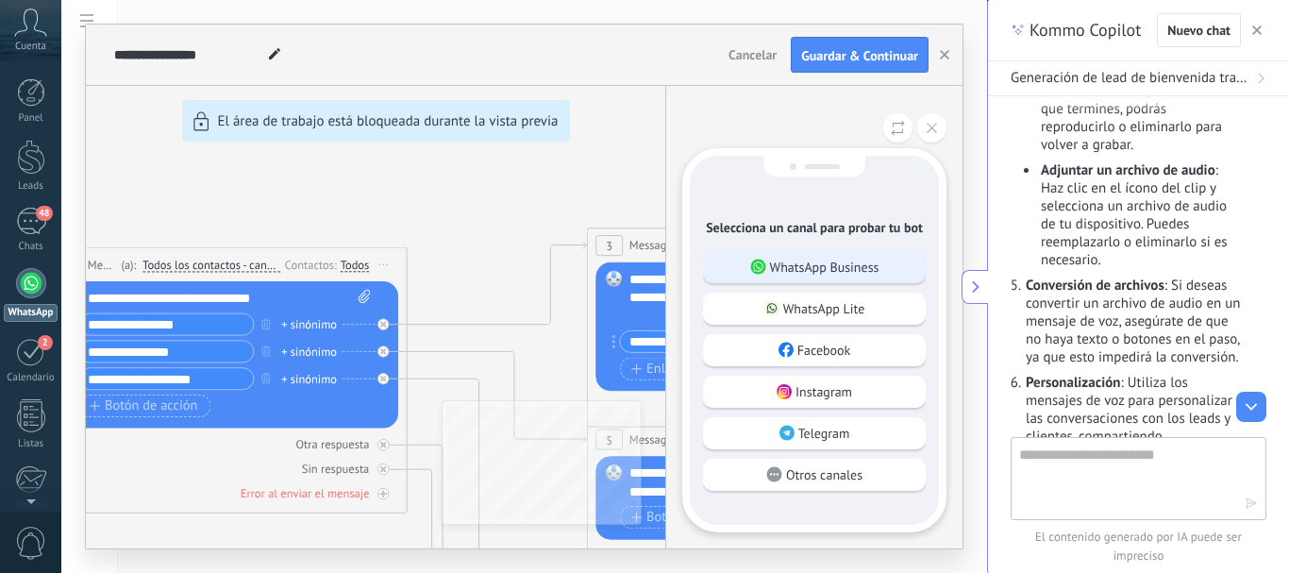
click at [833, 270] on p "WhatsApp Business" at bounding box center [824, 267] width 109 height 17
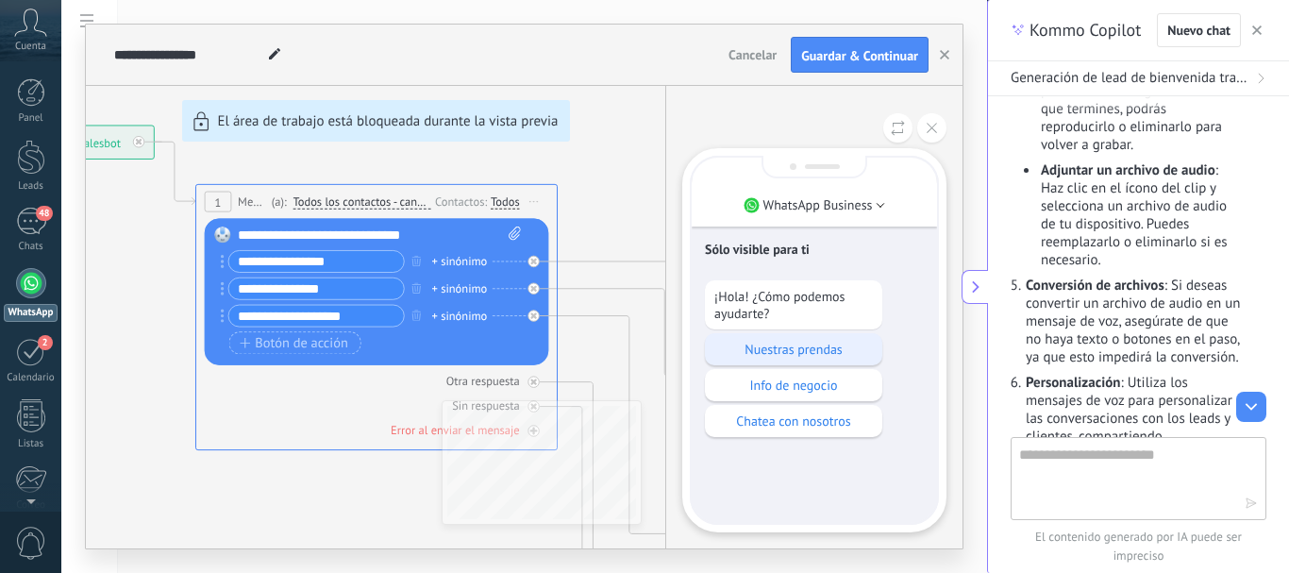
click at [781, 354] on p "Nuestras prendas" at bounding box center [794, 349] width 159 height 17
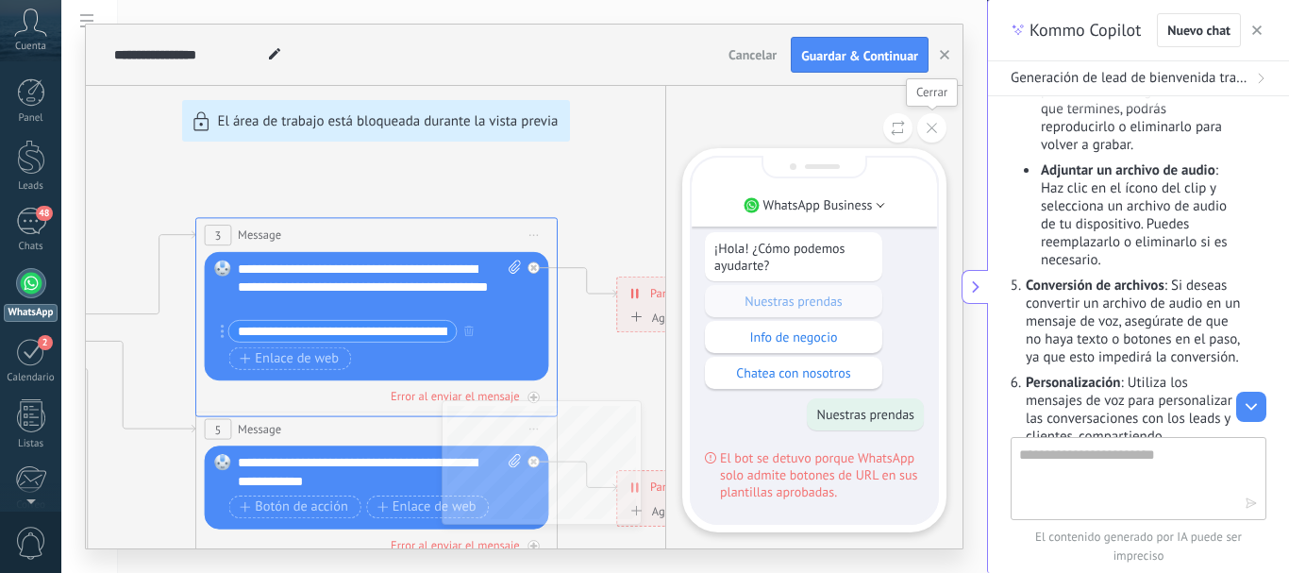
click at [932, 131] on icon at bounding box center [932, 128] width 10 height 10
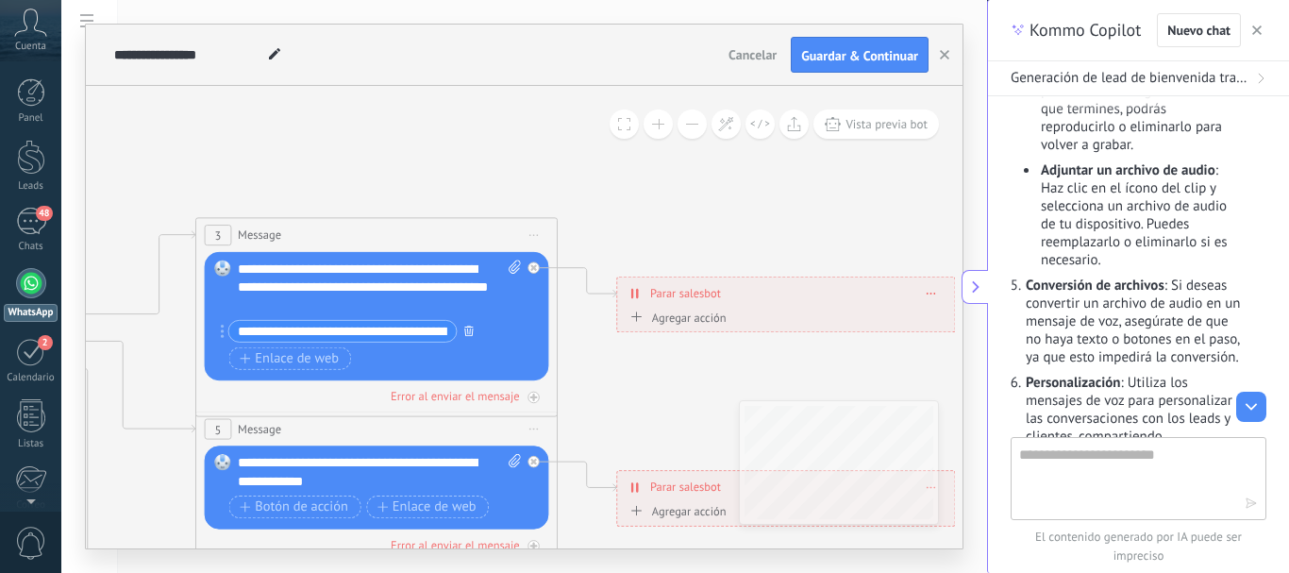
click at [466, 331] on icon "button" at bounding box center [468, 330] width 9 height 11
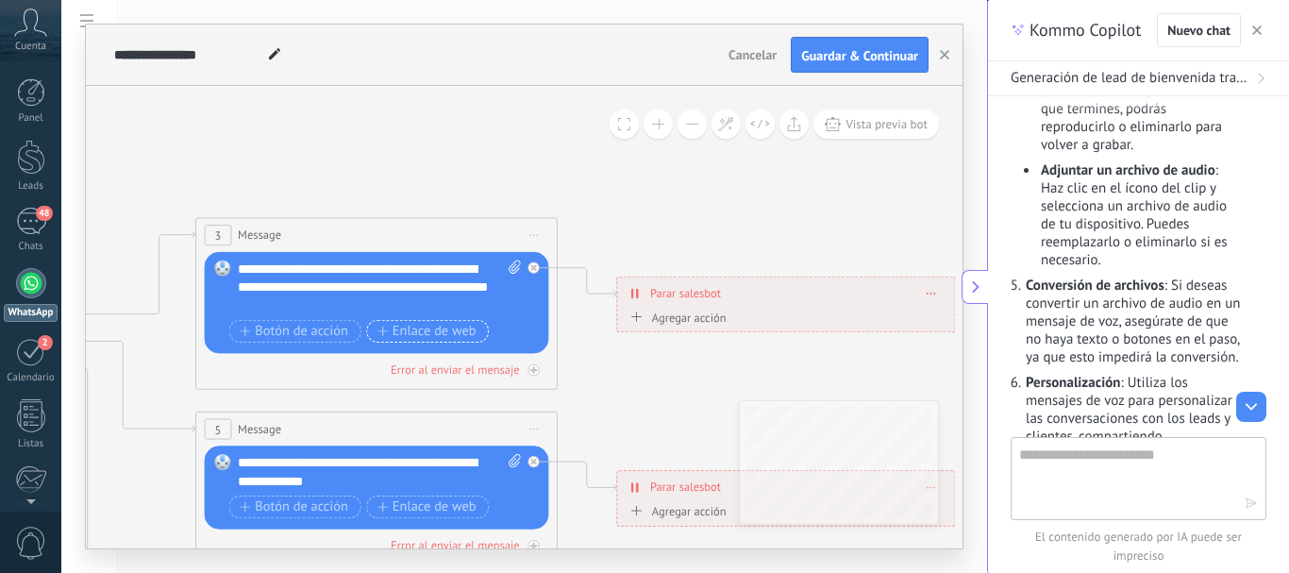
click at [447, 331] on span "Enlace de web" at bounding box center [427, 331] width 99 height 14
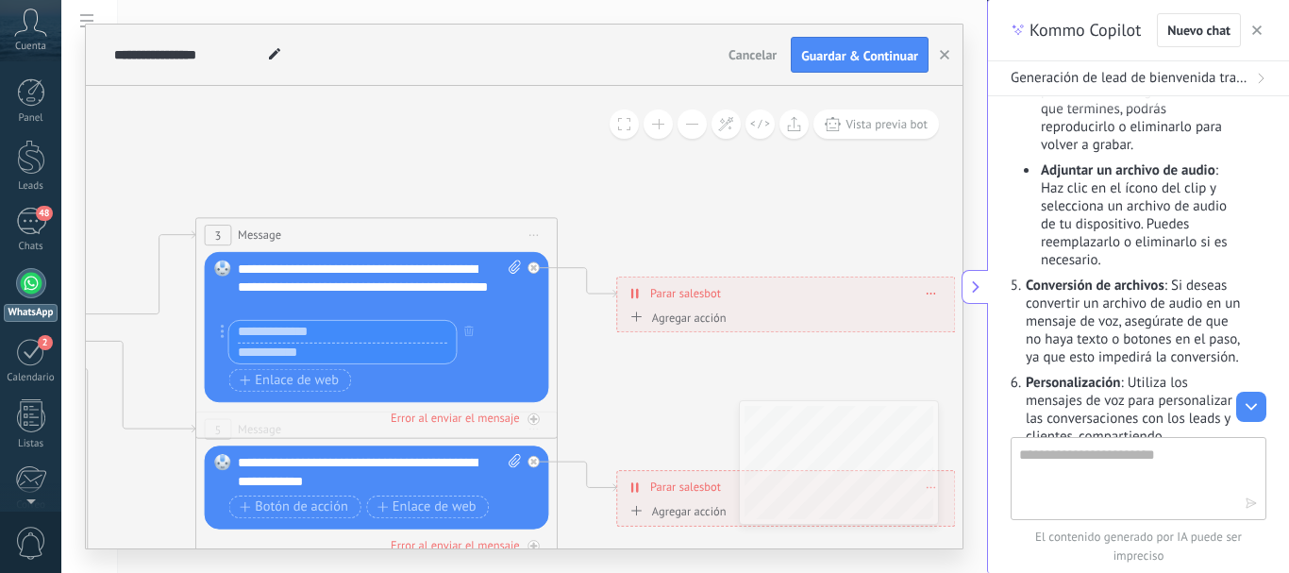
click at [357, 355] on input "text" at bounding box center [342, 353] width 227 height 22
paste input "**********"
type input "**********"
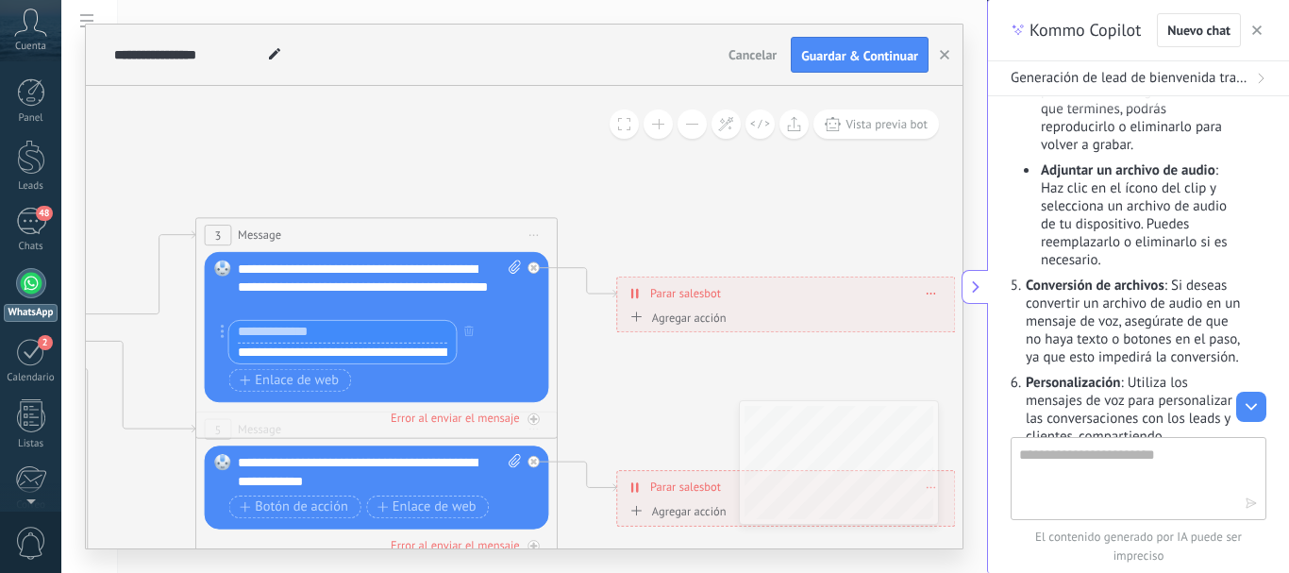
click at [362, 326] on input "text" at bounding box center [342, 332] width 227 height 22
type input "*"
type input "**********"
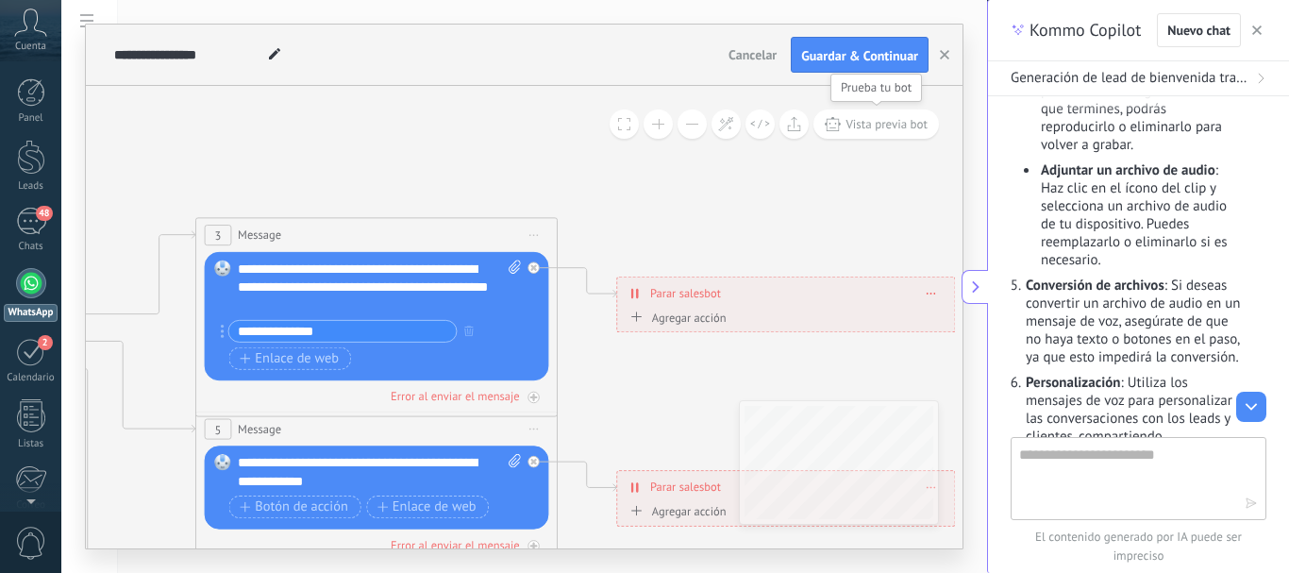
click at [856, 123] on span "Vista previa bot" at bounding box center [887, 124] width 82 height 16
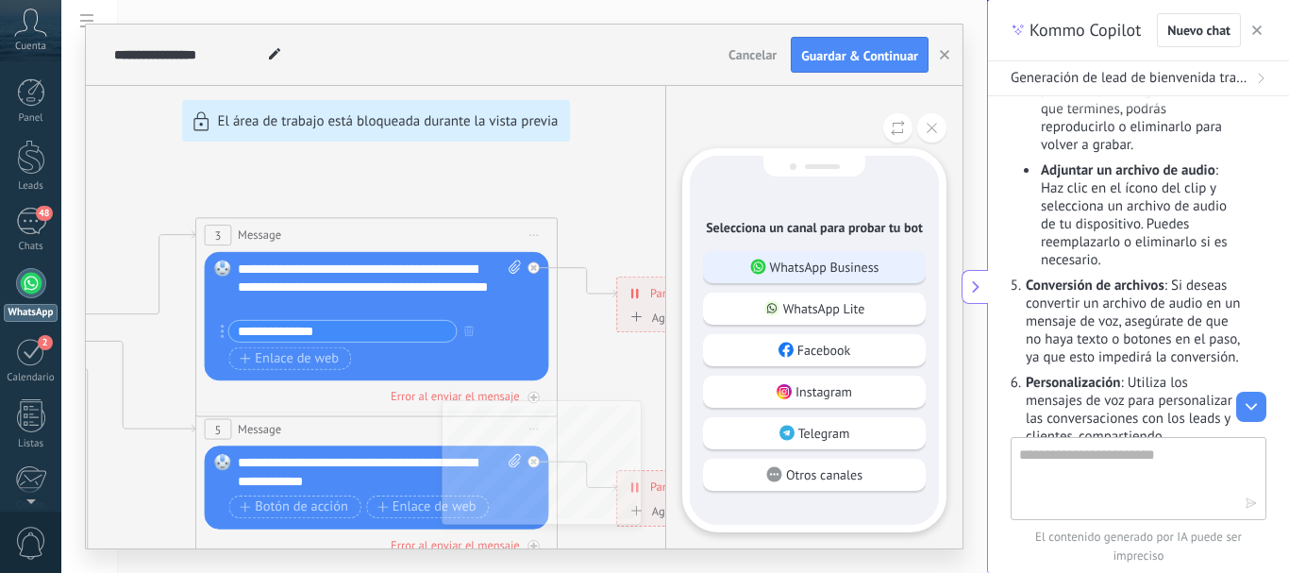
click at [793, 267] on p "WhatsApp Business" at bounding box center [824, 267] width 109 height 17
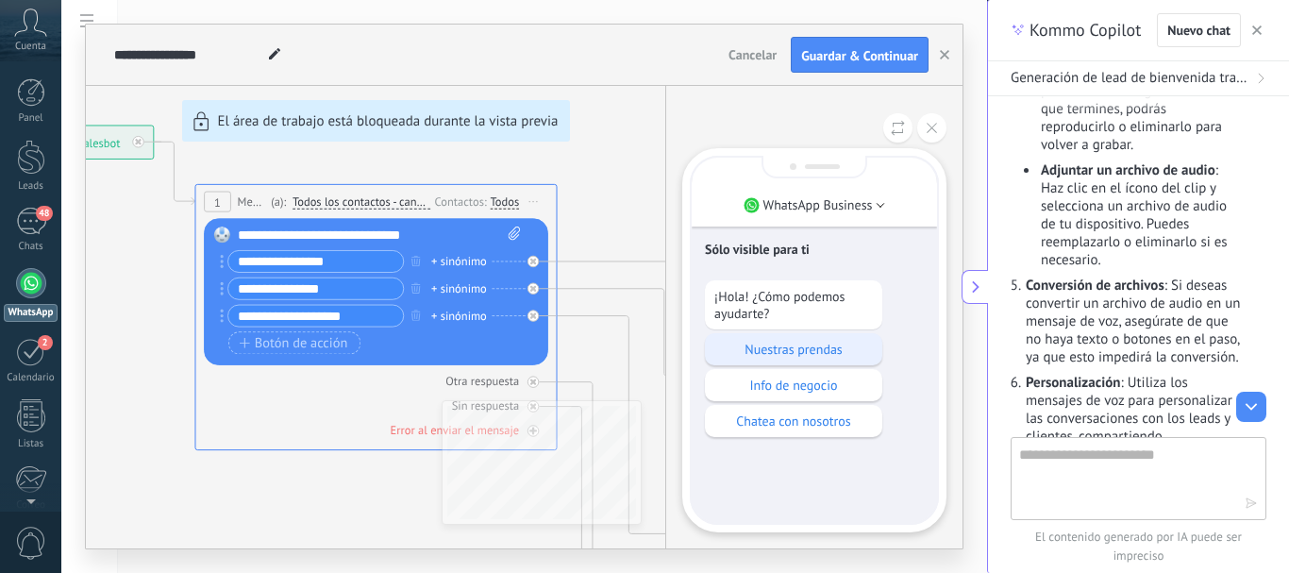
click at [767, 349] on p "Nuestras prendas" at bounding box center [794, 349] width 159 height 17
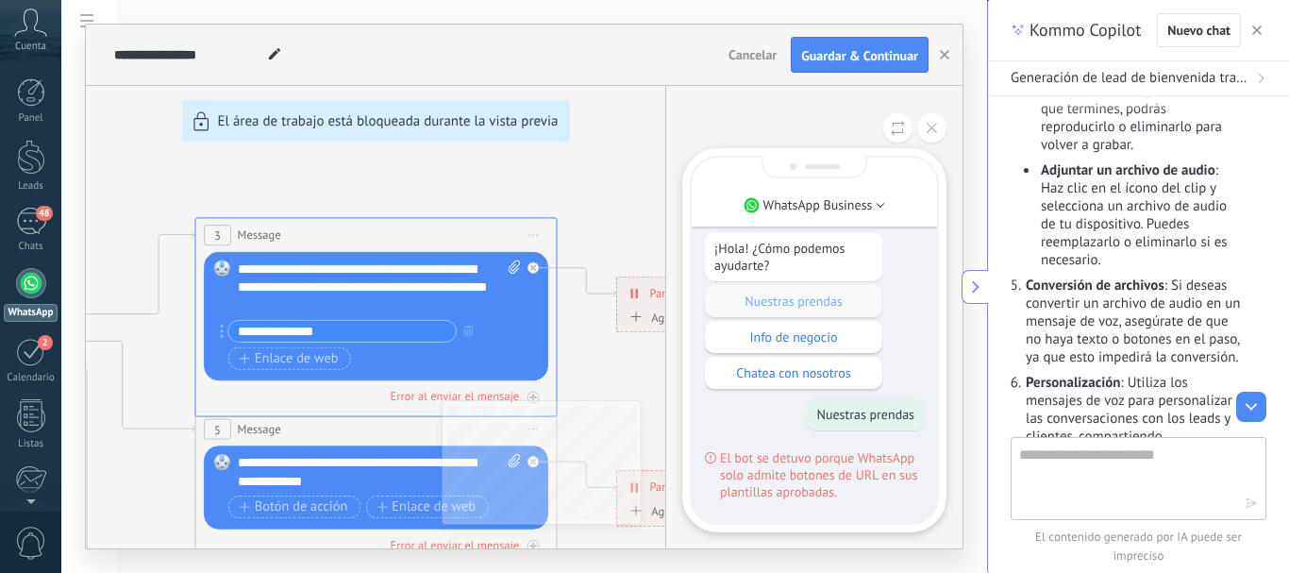
click at [397, 329] on div "**********" at bounding box center [524, 287] width 877 height 524
click at [930, 129] on icon at bounding box center [932, 128] width 10 height 10
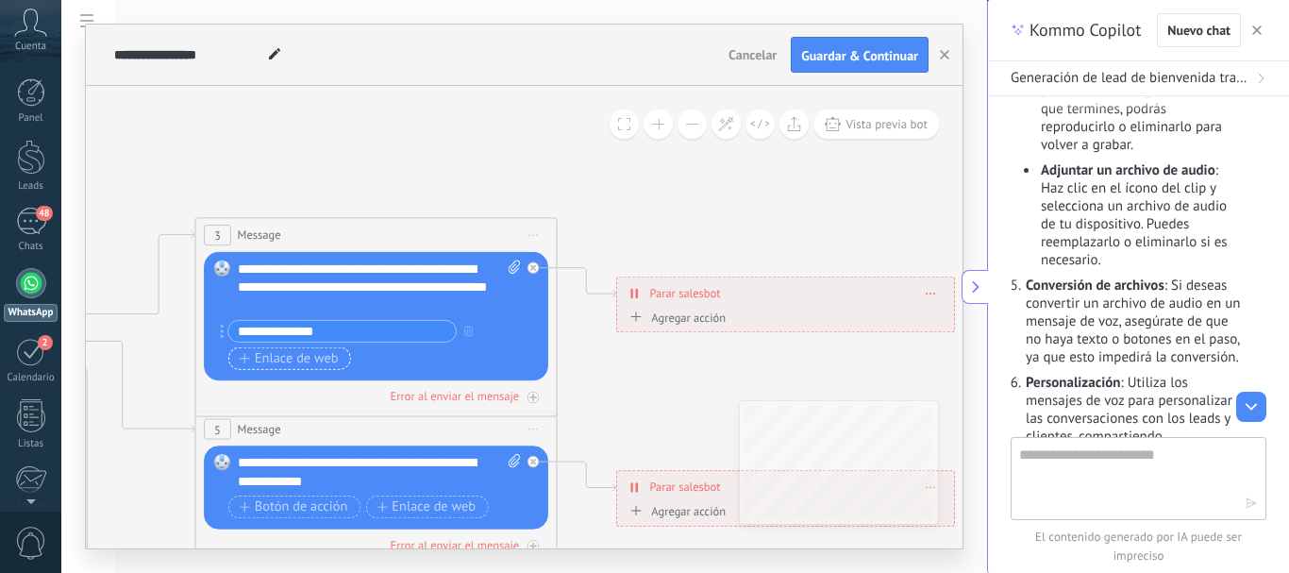
click at [321, 359] on span "Enlace de web" at bounding box center [289, 358] width 99 height 14
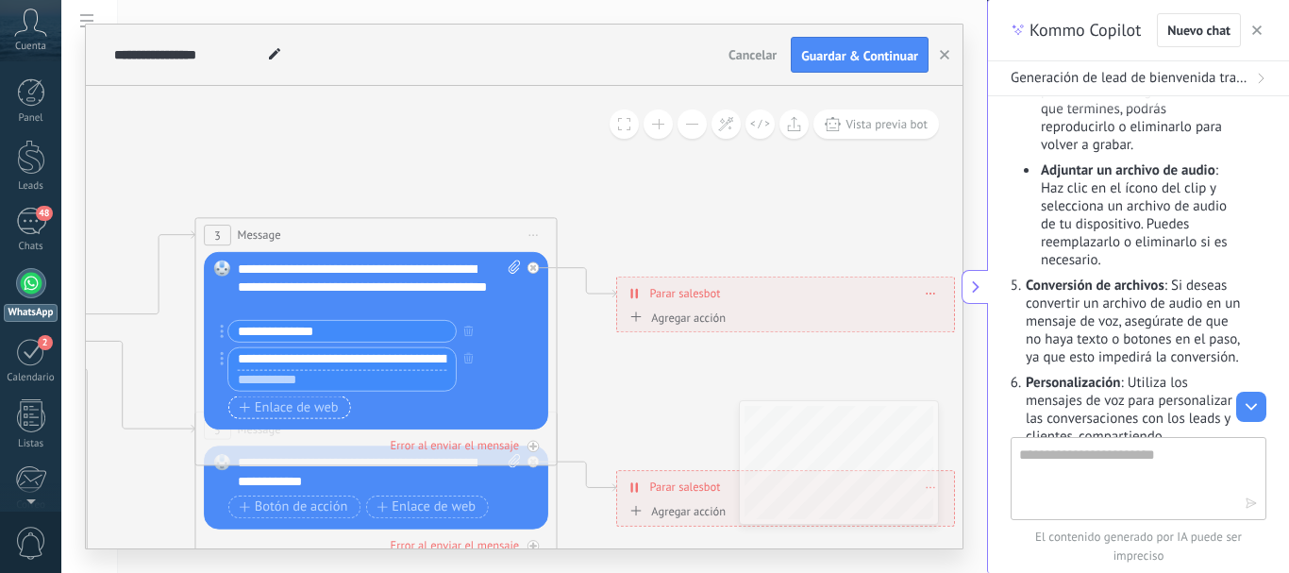
scroll to position [0, 110]
click at [294, 356] on input "**********" at bounding box center [341, 359] width 227 height 22
type input "**********"
click at [521, 402] on div "Reemplazar Quitar Convertir a mensaje de voz Arrastre la imagen aquí para adjun…" at bounding box center [376, 340] width 345 height 177
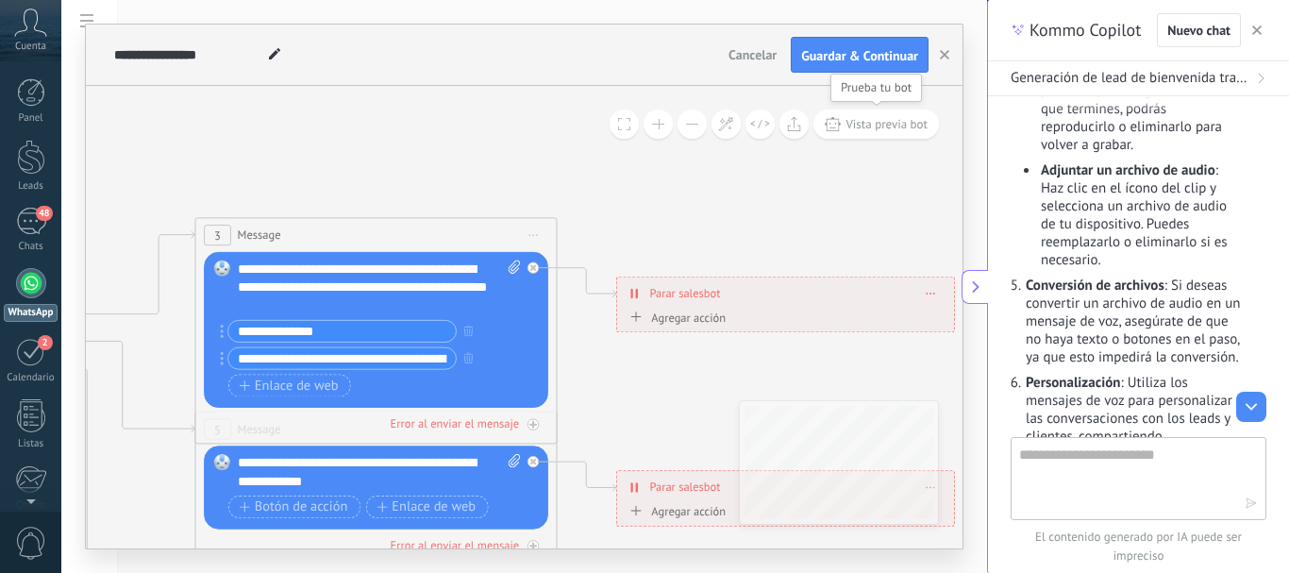
click at [874, 124] on span "Vista previa bot" at bounding box center [887, 124] width 82 height 16
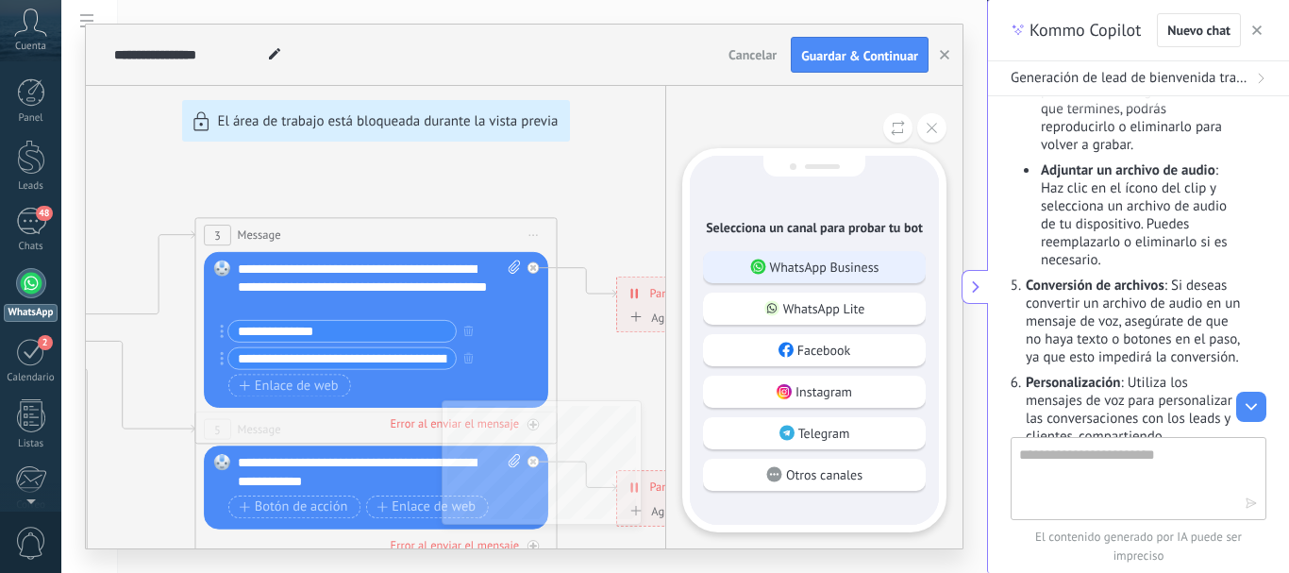
click at [857, 267] on p "WhatsApp Business" at bounding box center [824, 267] width 109 height 17
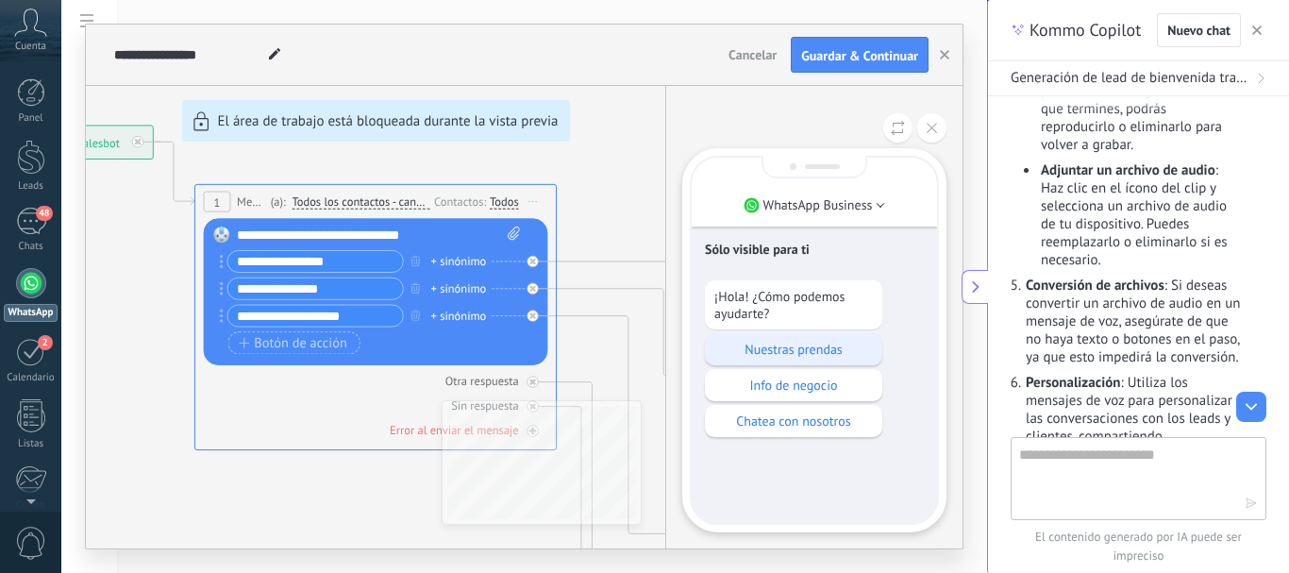
click at [831, 351] on p "Nuestras prendas" at bounding box center [794, 349] width 159 height 17
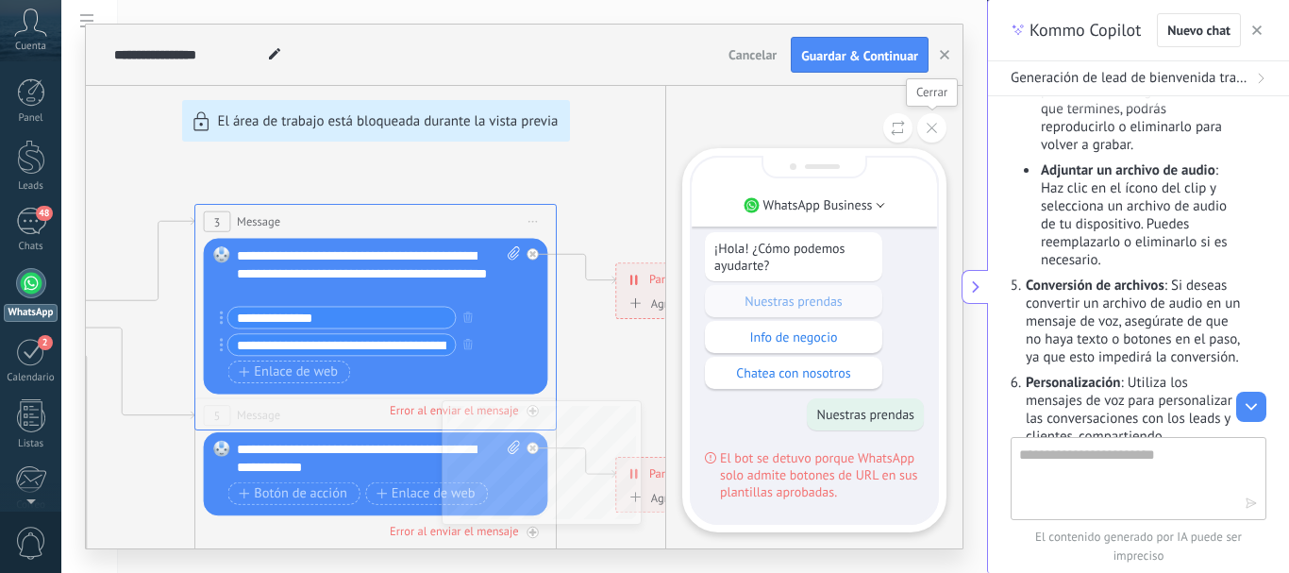
click at [928, 126] on icon at bounding box center [932, 128] width 10 height 10
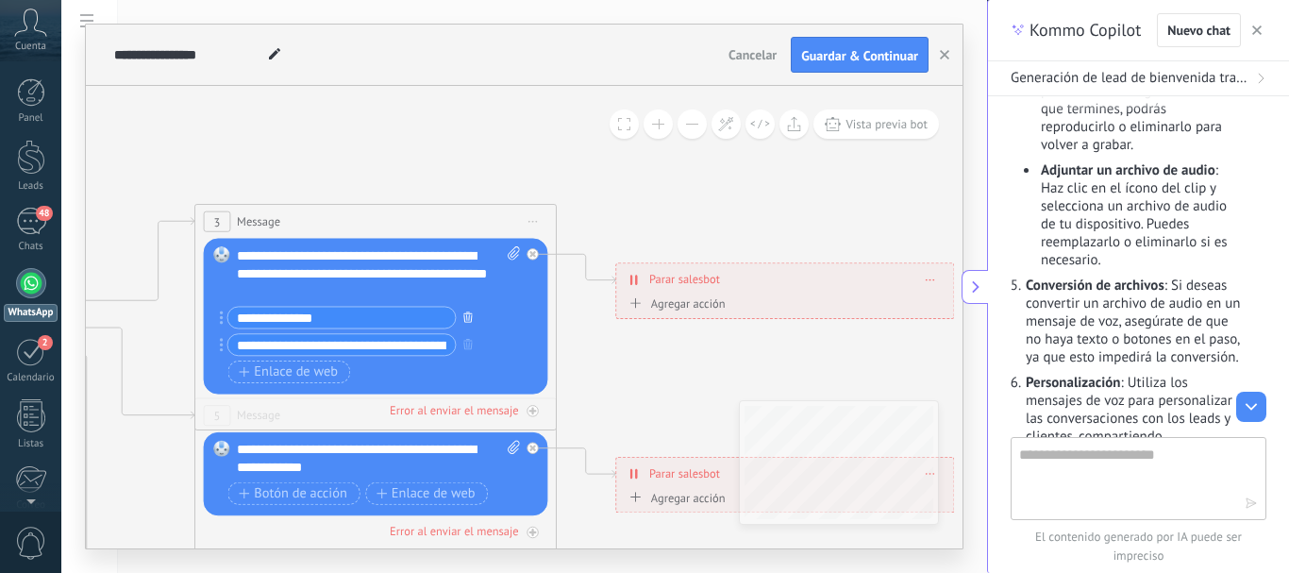
click at [470, 318] on icon "button" at bounding box center [467, 316] width 9 height 11
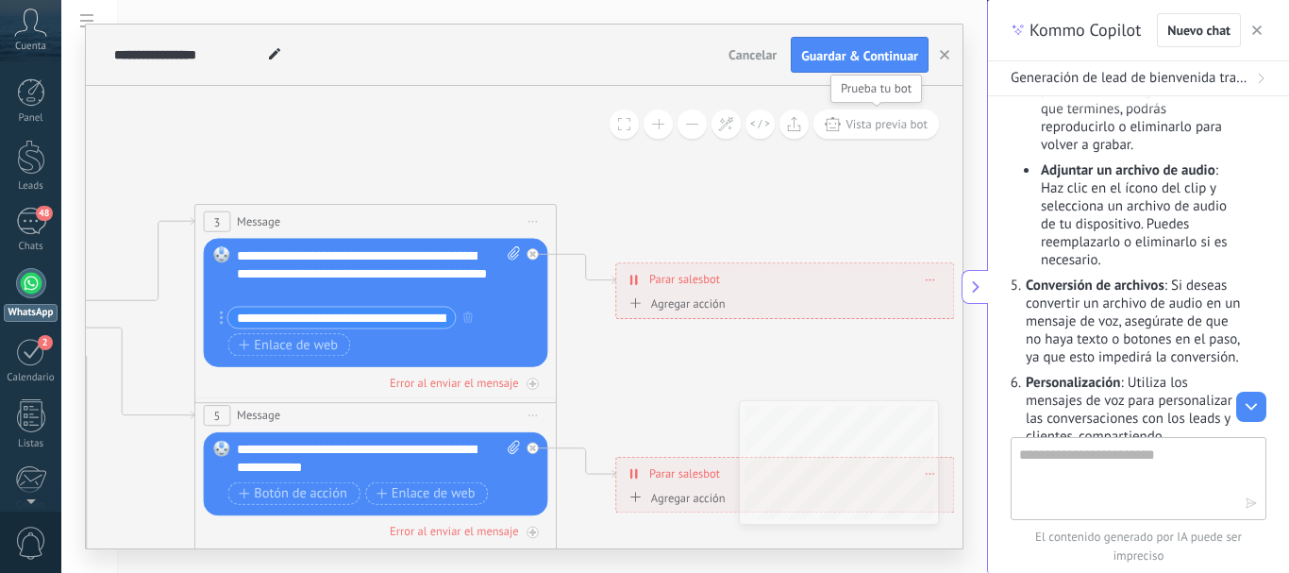
click at [868, 131] on span "Vista previa bot" at bounding box center [887, 124] width 82 height 16
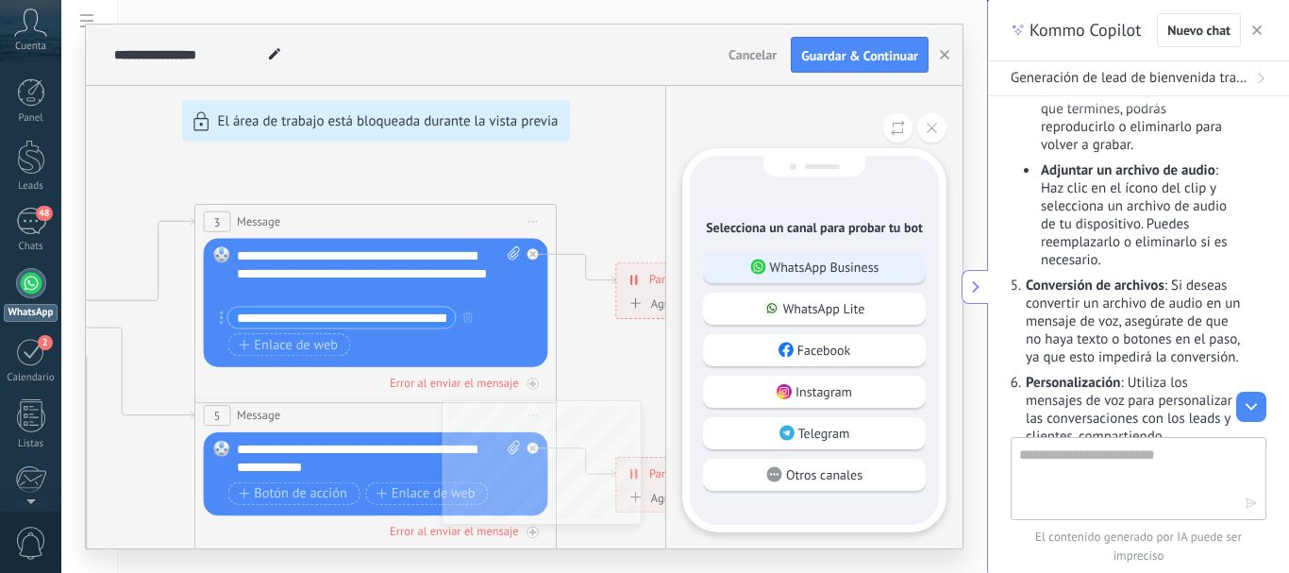
click at [795, 261] on p "WhatsApp Business" at bounding box center [824, 267] width 109 height 17
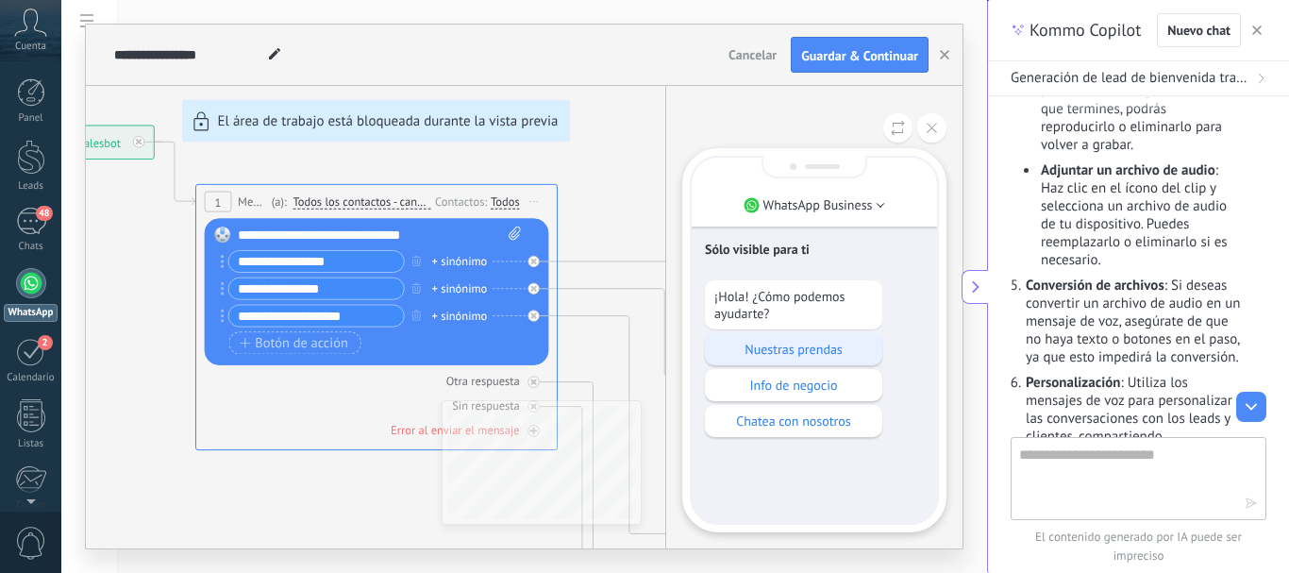
click at [786, 350] on p "Nuestras prendas" at bounding box center [794, 349] width 159 height 17
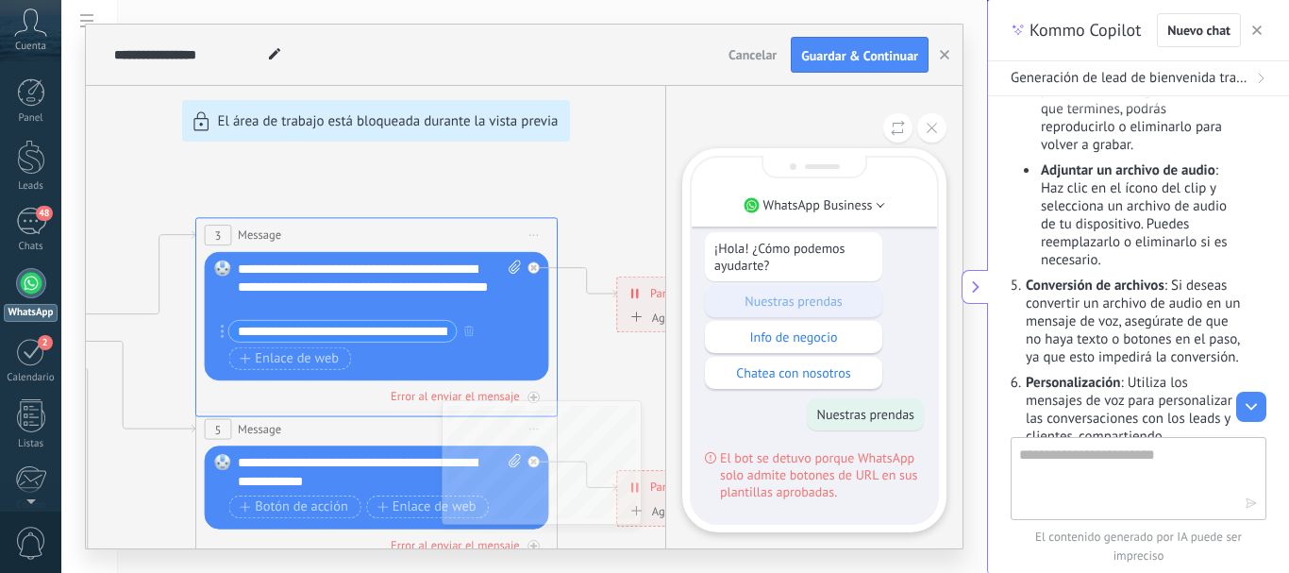
click at [786, 350] on div "Info de negocio" at bounding box center [793, 337] width 177 height 32
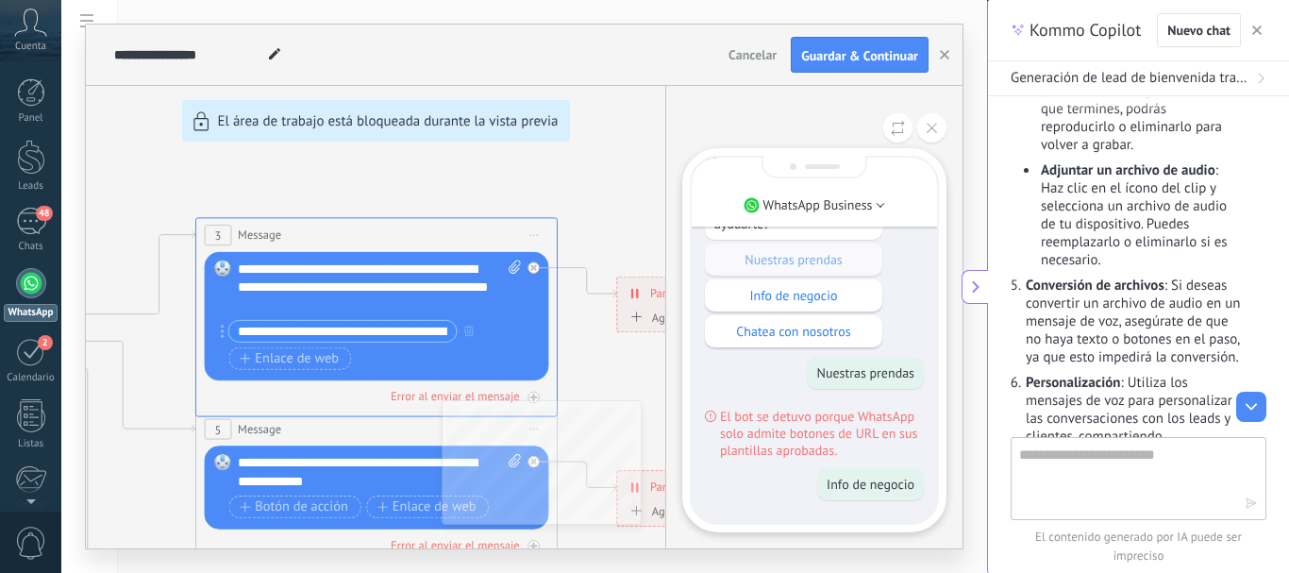
click at [887, 492] on p "Info de negocio" at bounding box center [871, 484] width 88 height 17
click at [890, 482] on p "Info de negocio" at bounding box center [871, 484] width 88 height 17
click at [934, 129] on icon at bounding box center [932, 128] width 10 height 10
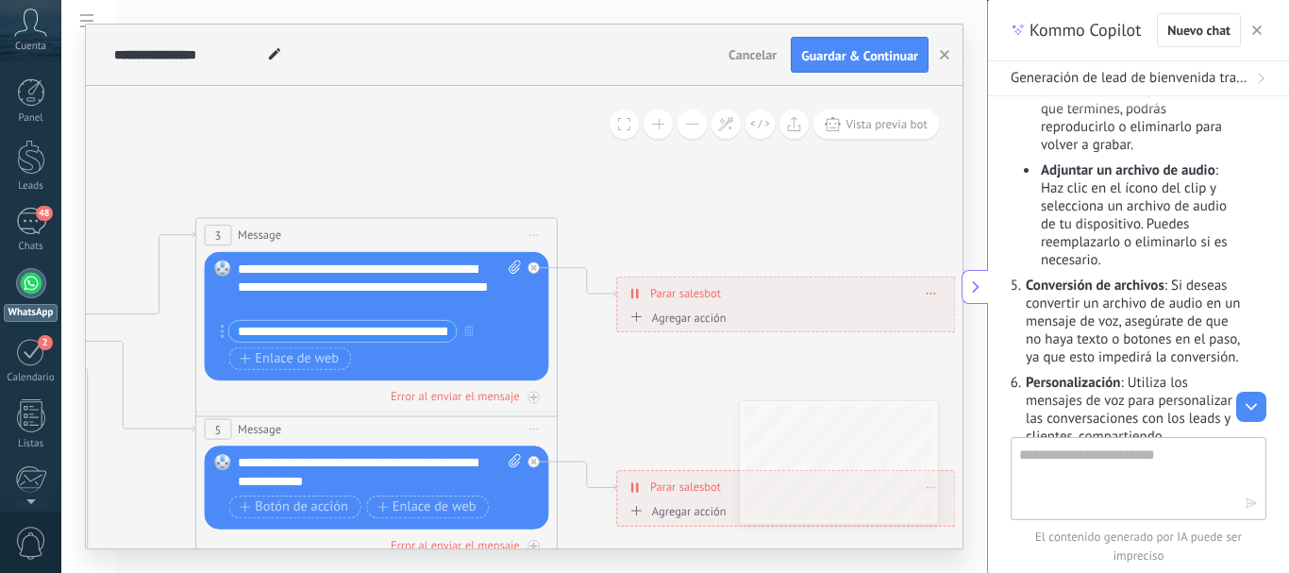
click at [416, 333] on input "**********" at bounding box center [342, 331] width 227 height 21
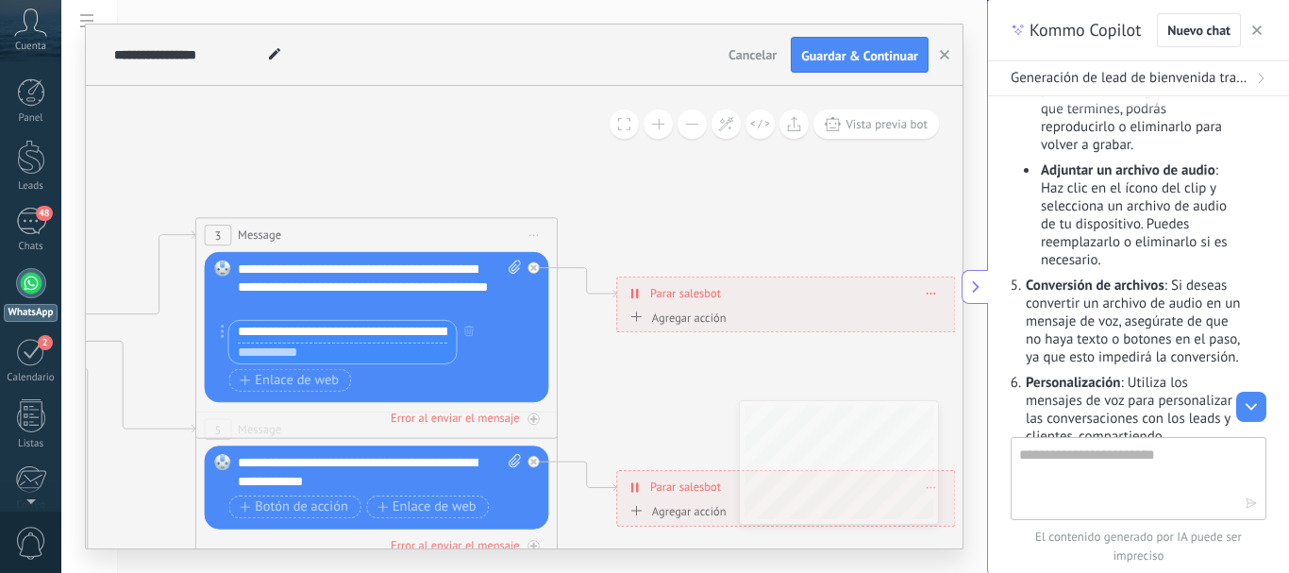
click at [553, 364] on div "3 Message ******* (a): Todos los contactos - canales seleccionados Todos los co…" at bounding box center [376, 327] width 362 height 221
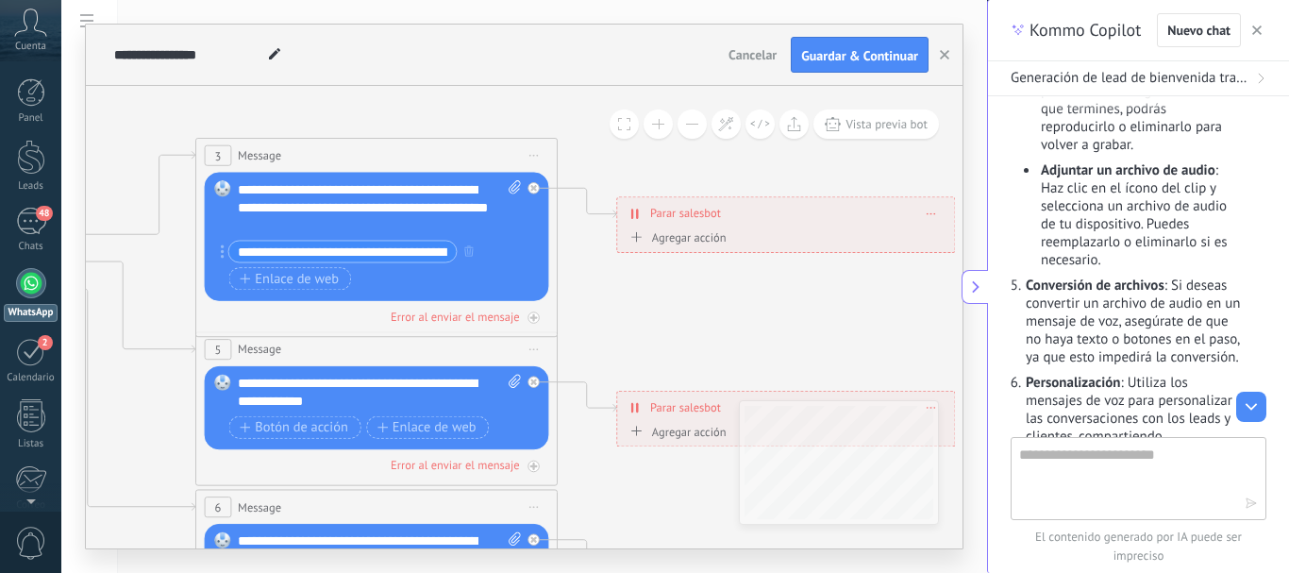
click at [351, 218] on div "**********" at bounding box center [379, 207] width 283 height 55
click at [1050, 483] on textarea at bounding box center [1125, 478] width 212 height 68
type textarea "**********"
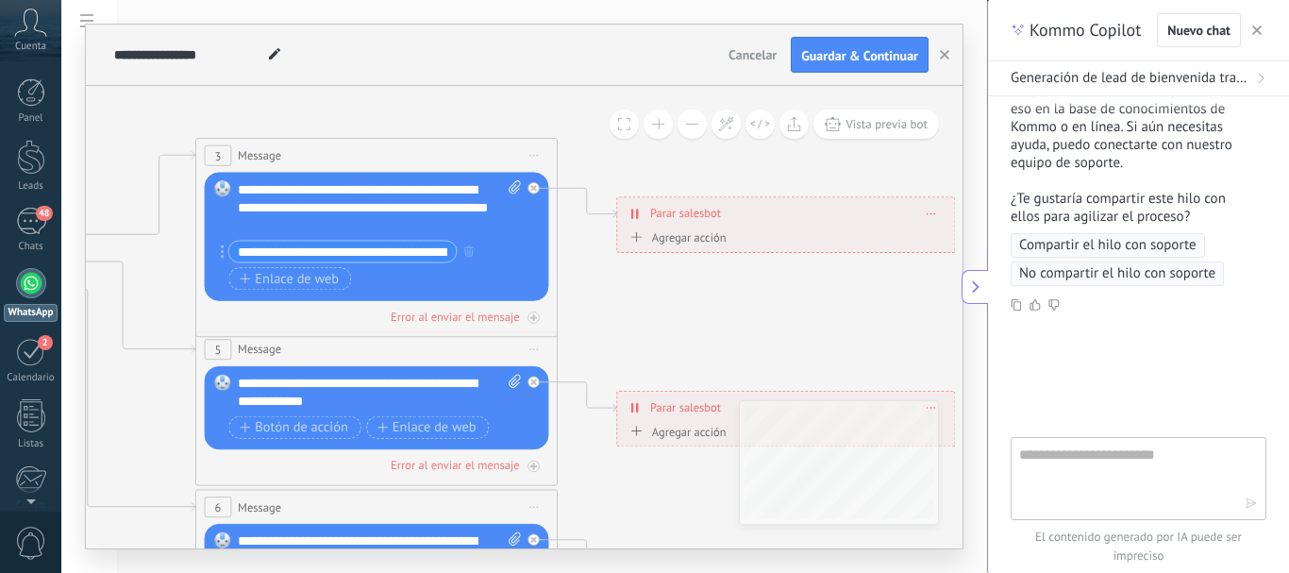
scroll to position [3901, 0]
type textarea "**********"
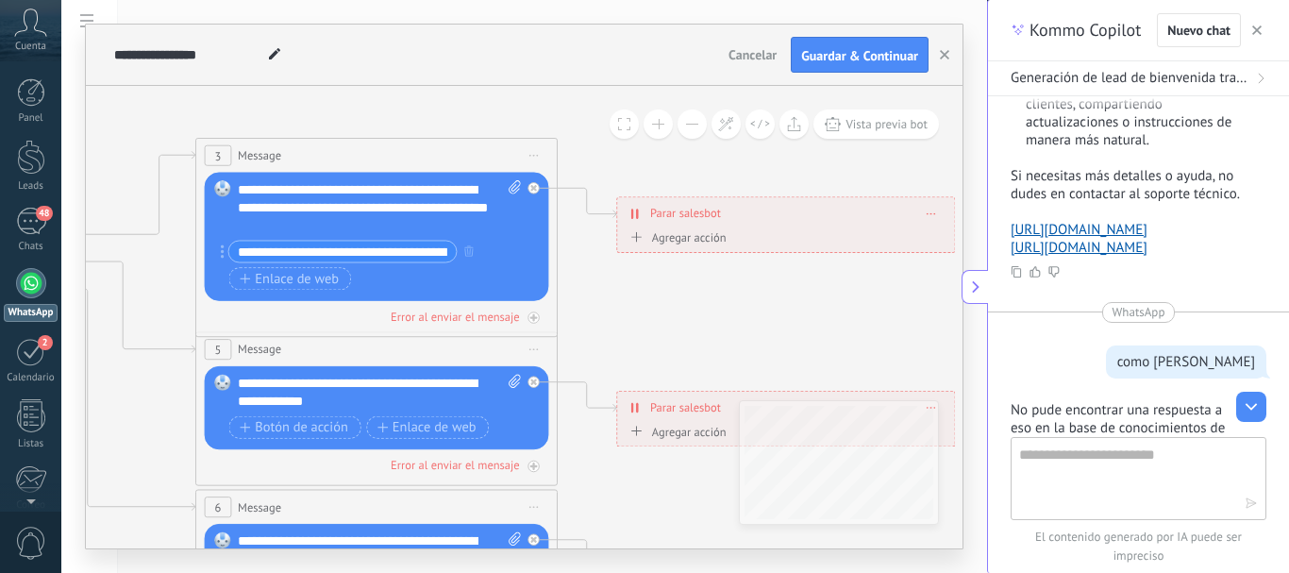
scroll to position [3403, 0]
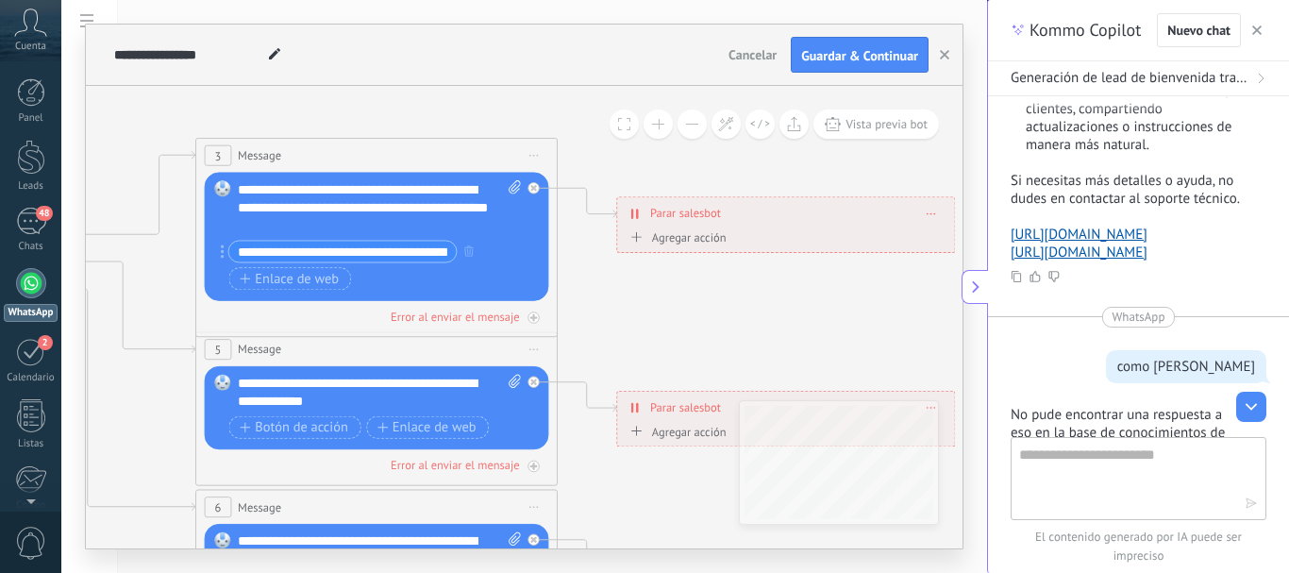
click at [420, 254] on input "**********" at bounding box center [342, 251] width 227 height 21
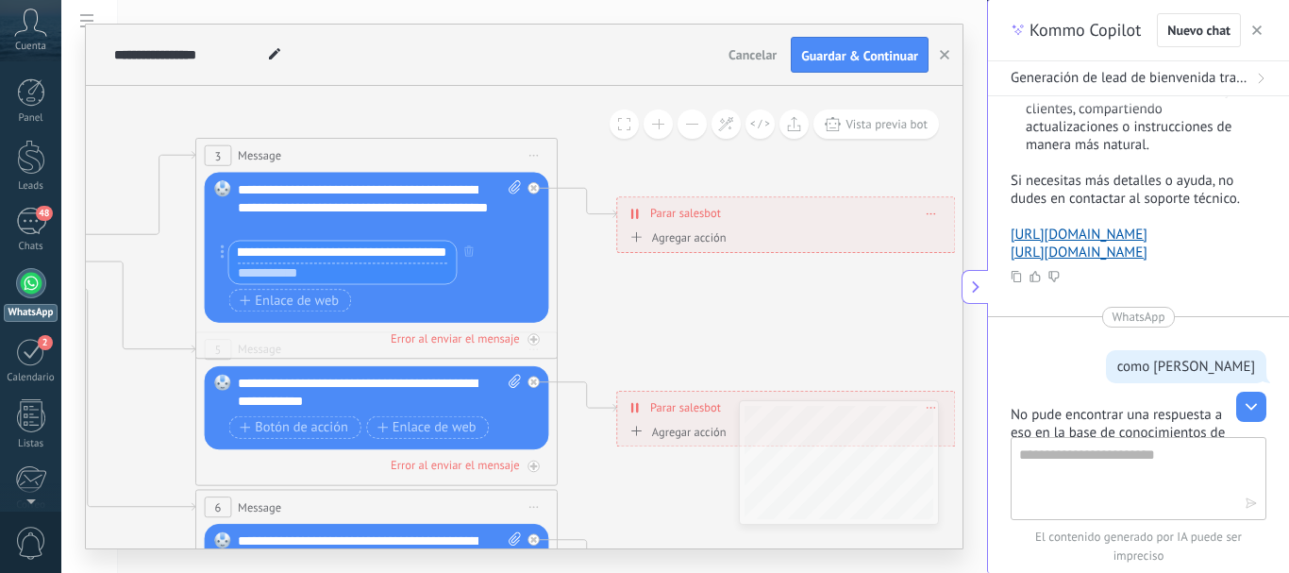
scroll to position [0, 97]
type input "**********"
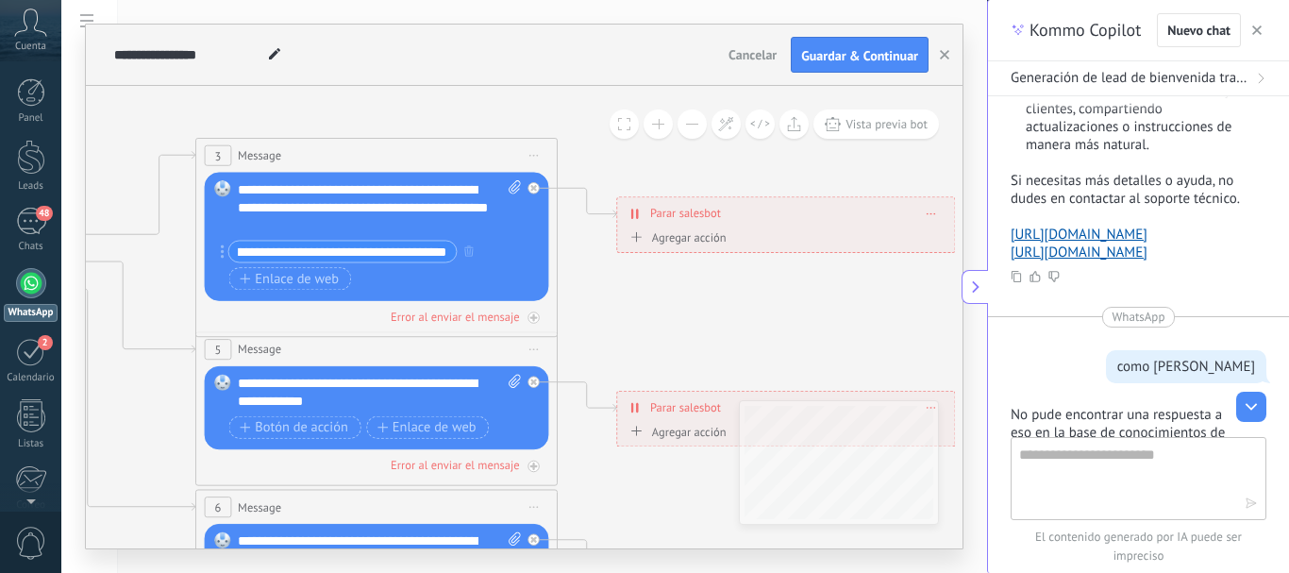
scroll to position [0, 0]
click at [644, 294] on icon at bounding box center [418, 560] width 2824 height 1830
click at [853, 127] on span "Vista previa bot" at bounding box center [887, 124] width 82 height 16
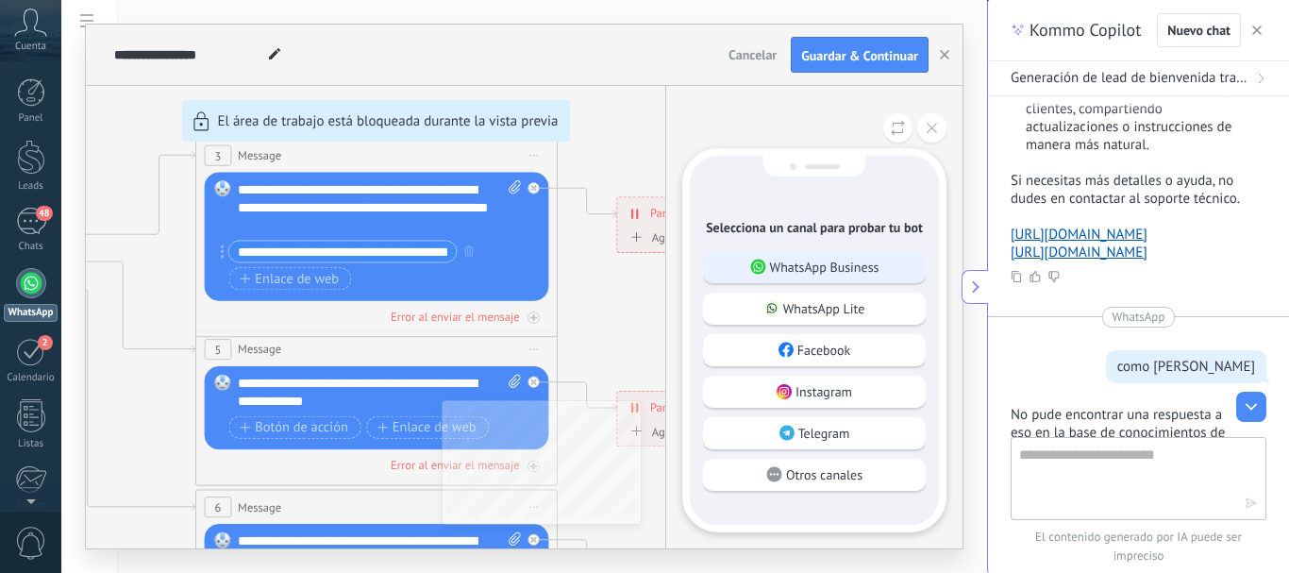
click at [830, 267] on p "WhatsApp Business" at bounding box center [824, 267] width 109 height 17
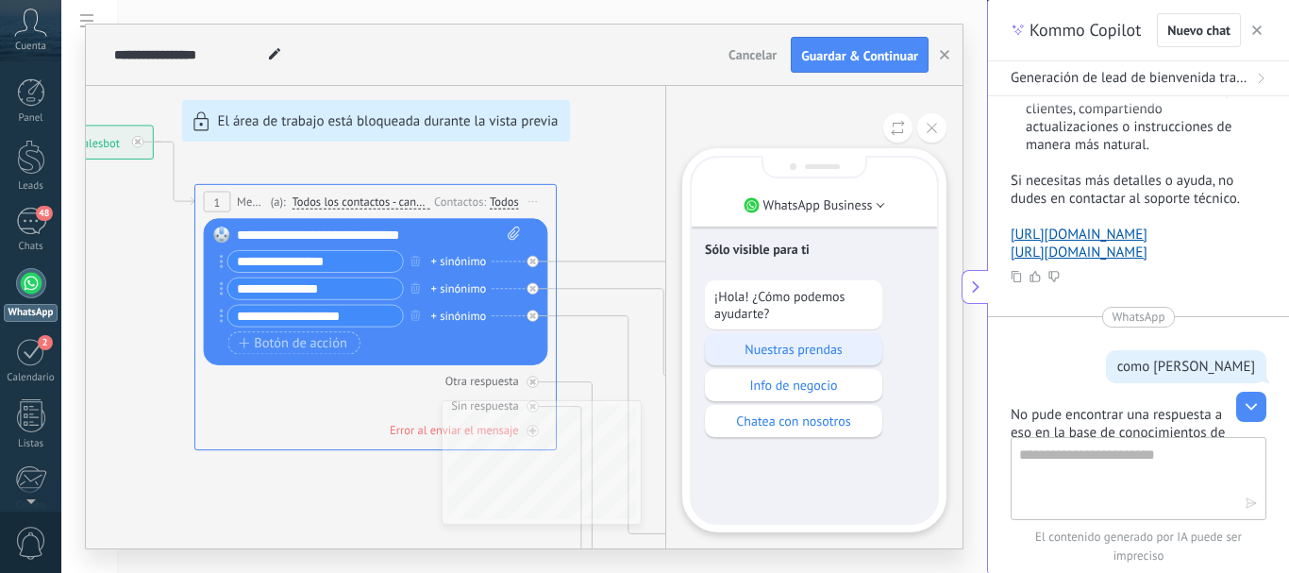
click at [817, 348] on p "Nuestras prendas" at bounding box center [794, 349] width 159 height 17
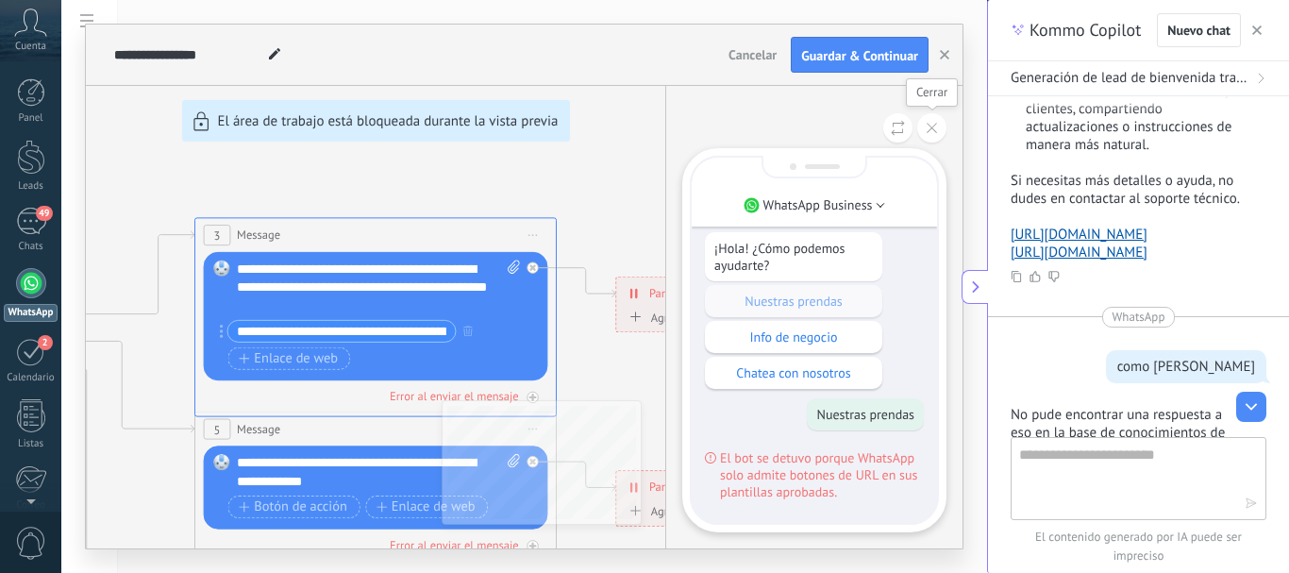
click at [933, 133] on button at bounding box center [931, 127] width 29 height 29
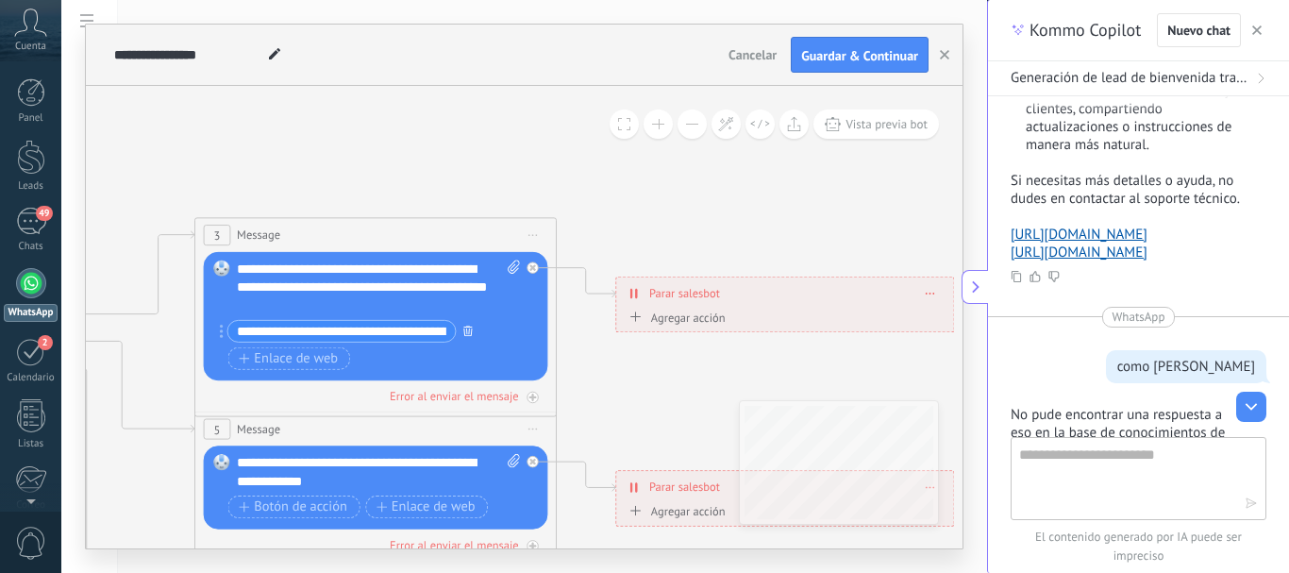
click at [467, 332] on icon "button" at bounding box center [467, 330] width 9 height 11
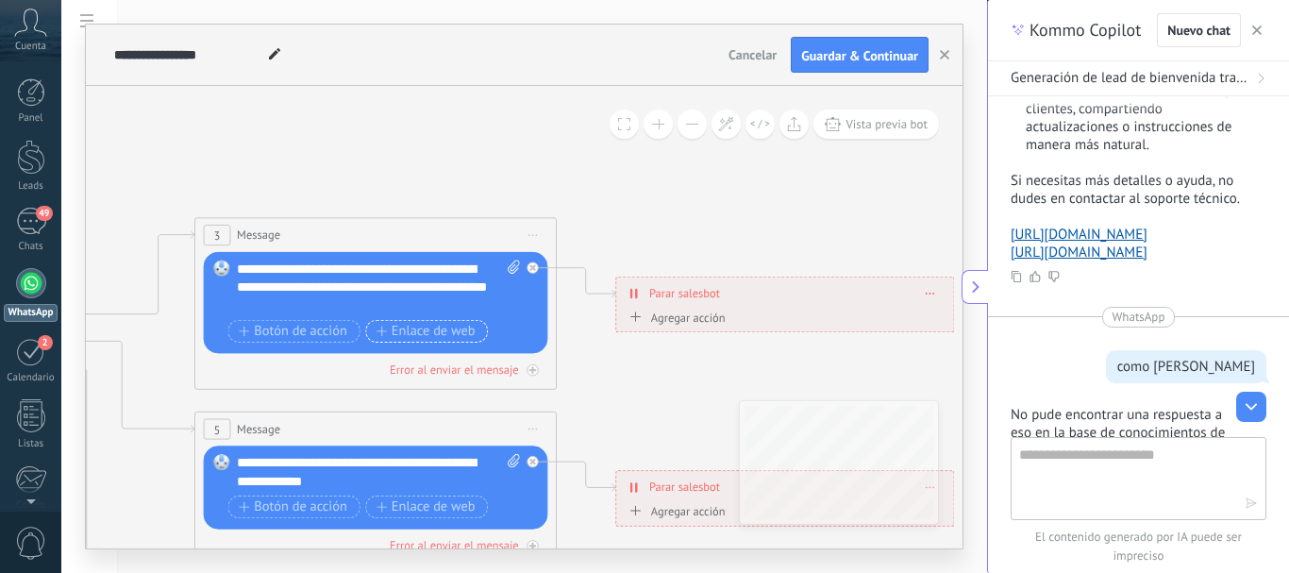
click at [412, 333] on span "Enlace de web" at bounding box center [426, 331] width 99 height 14
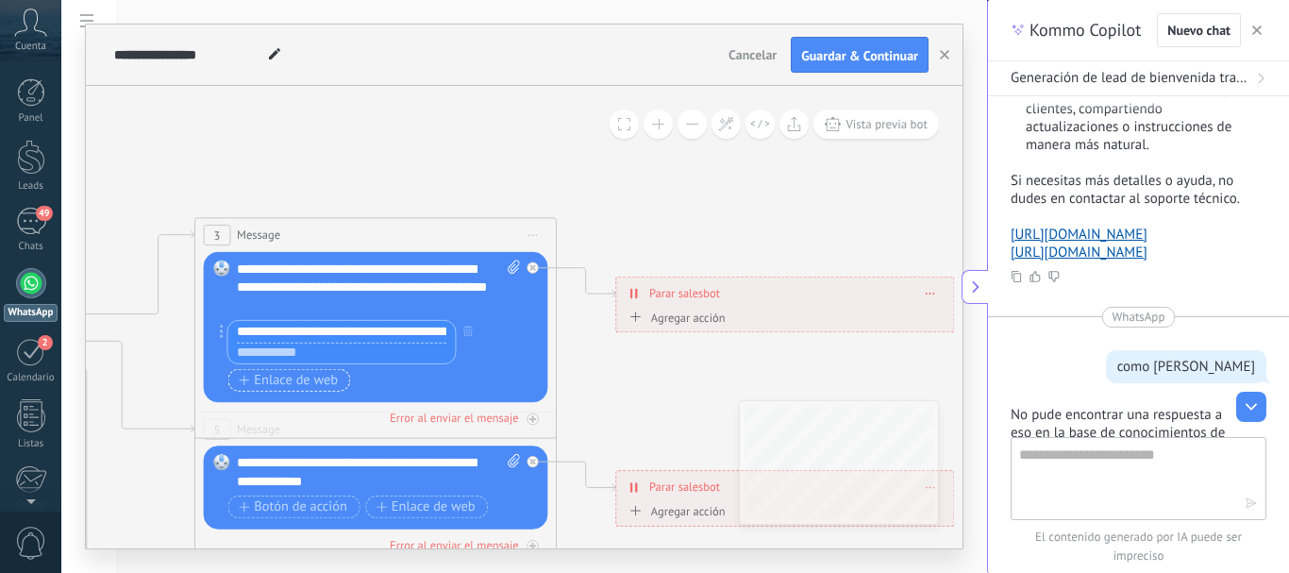
scroll to position [0, 111]
type input "**********"
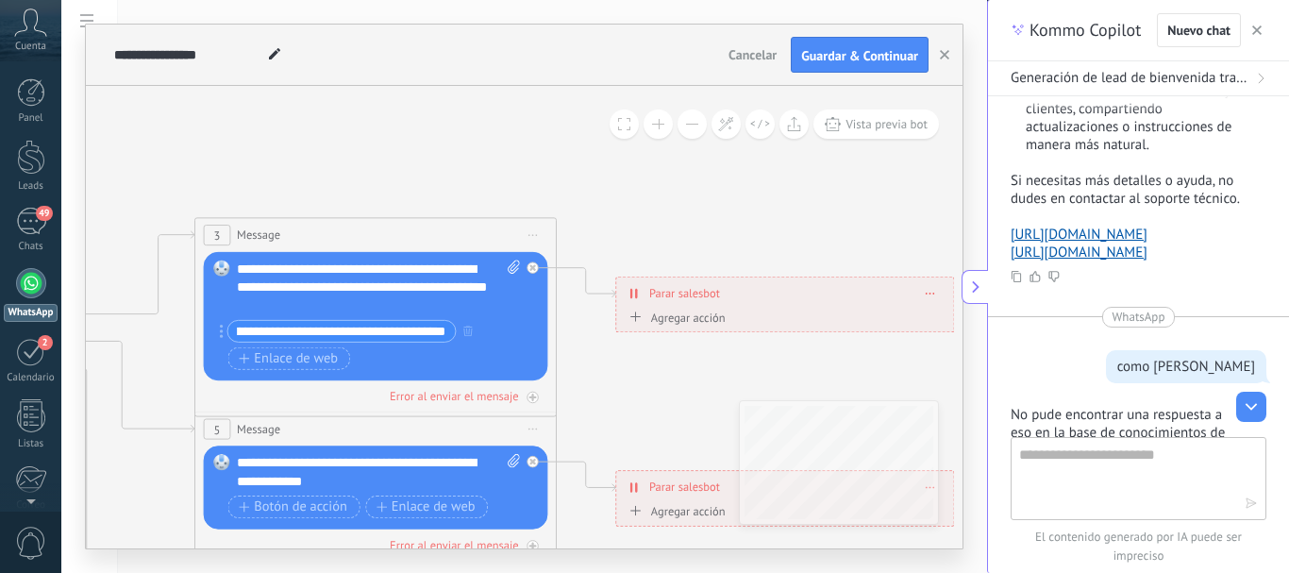
scroll to position [0, 0]
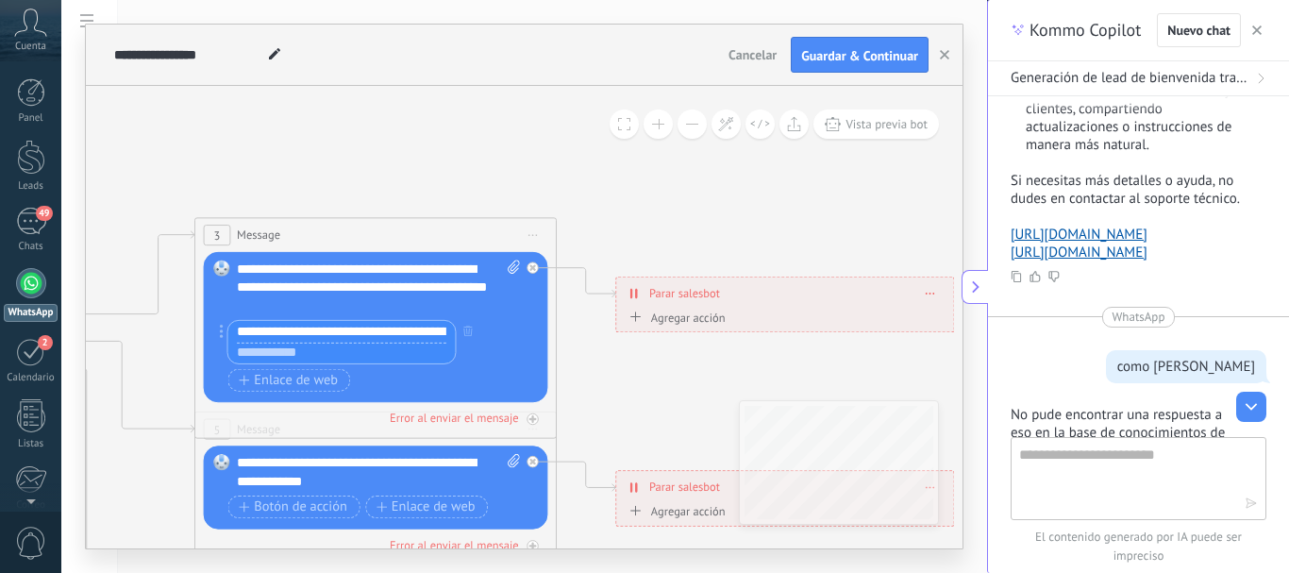
click at [335, 341] on input "**********" at bounding box center [341, 332] width 227 height 22
click at [330, 309] on div "**********" at bounding box center [378, 288] width 283 height 55
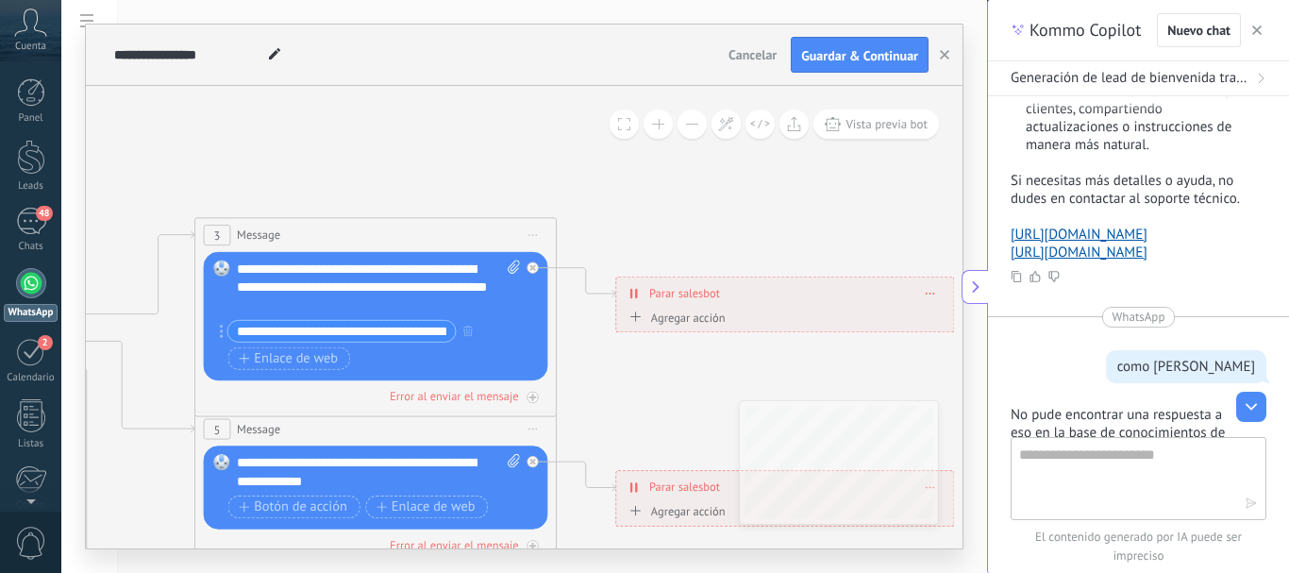
click at [345, 303] on div "**********" at bounding box center [378, 288] width 283 height 55
click at [341, 305] on div "**********" at bounding box center [378, 288] width 283 height 55
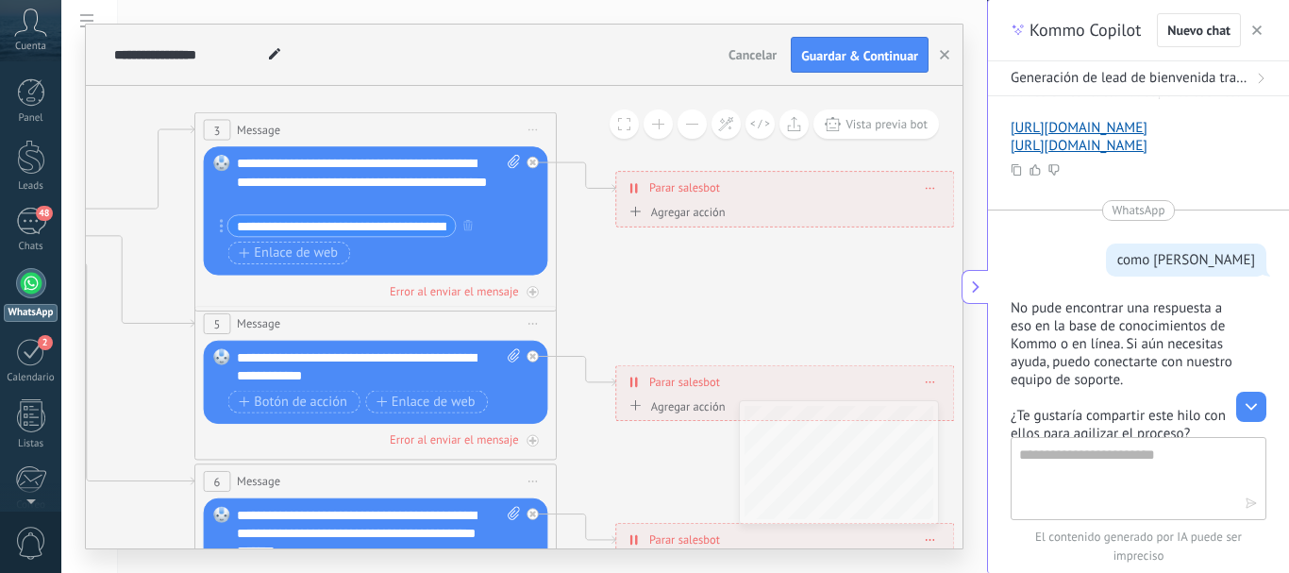
scroll to position [3522, 0]
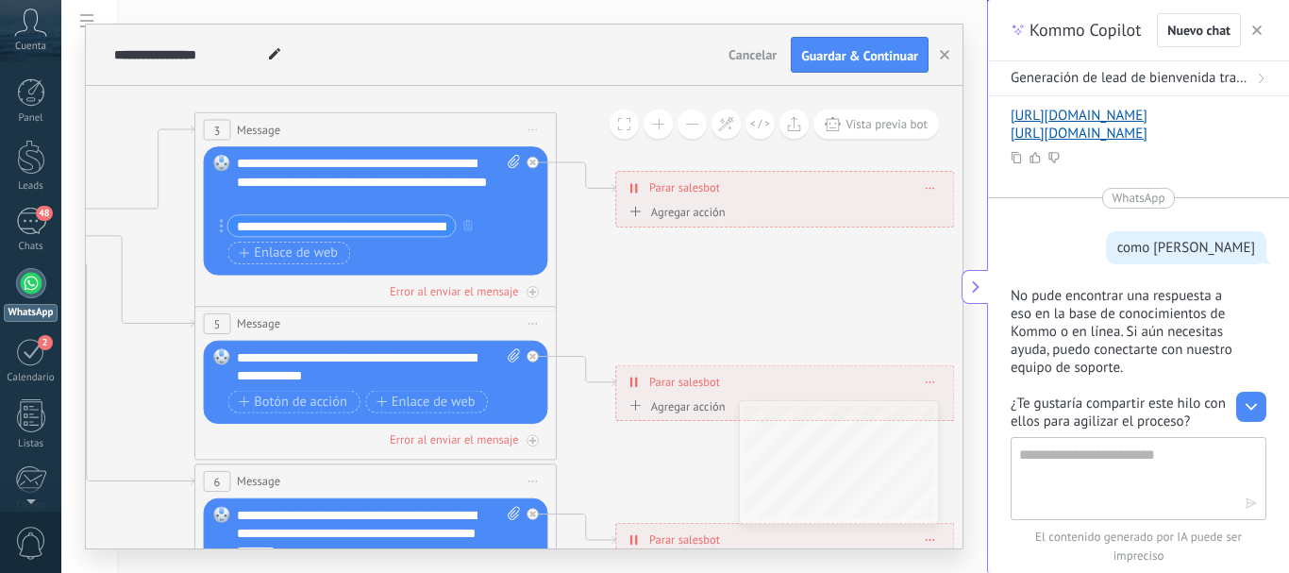
click at [304, 376] on div "**********" at bounding box center [378, 366] width 283 height 36
drag, startPoint x: 308, startPoint y: 379, endPoint x: 229, endPoint y: 359, distance: 81.0
click at [229, 359] on div "Reemplazar Quitar Convertir a mensaje de voz Arrastre la imagen aquí para adjun…" at bounding box center [376, 382] width 345 height 83
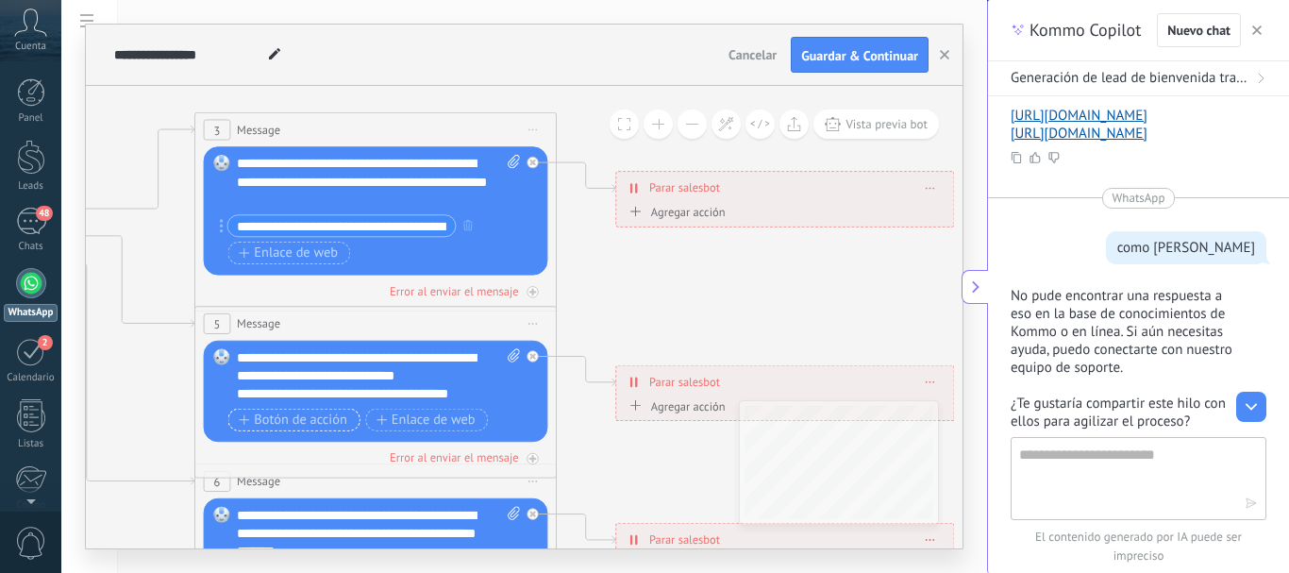
click at [262, 415] on span "Botón de acción" at bounding box center [293, 419] width 109 height 14
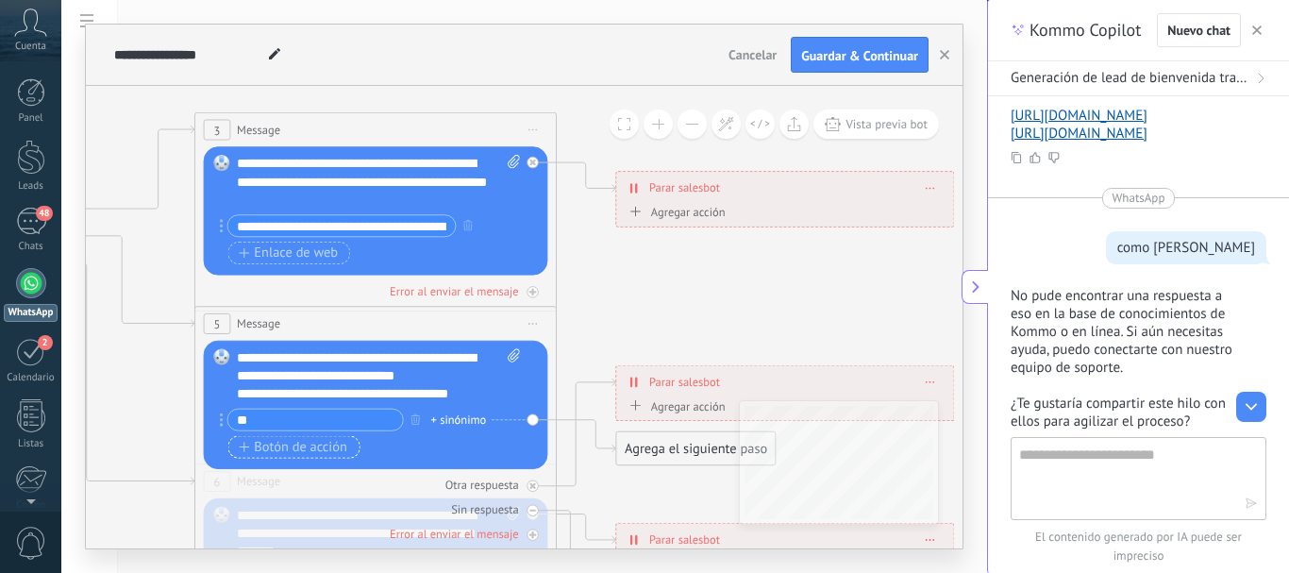
type input "*"
type input "******"
click at [260, 444] on span "Botón de acción" at bounding box center [293, 447] width 109 height 14
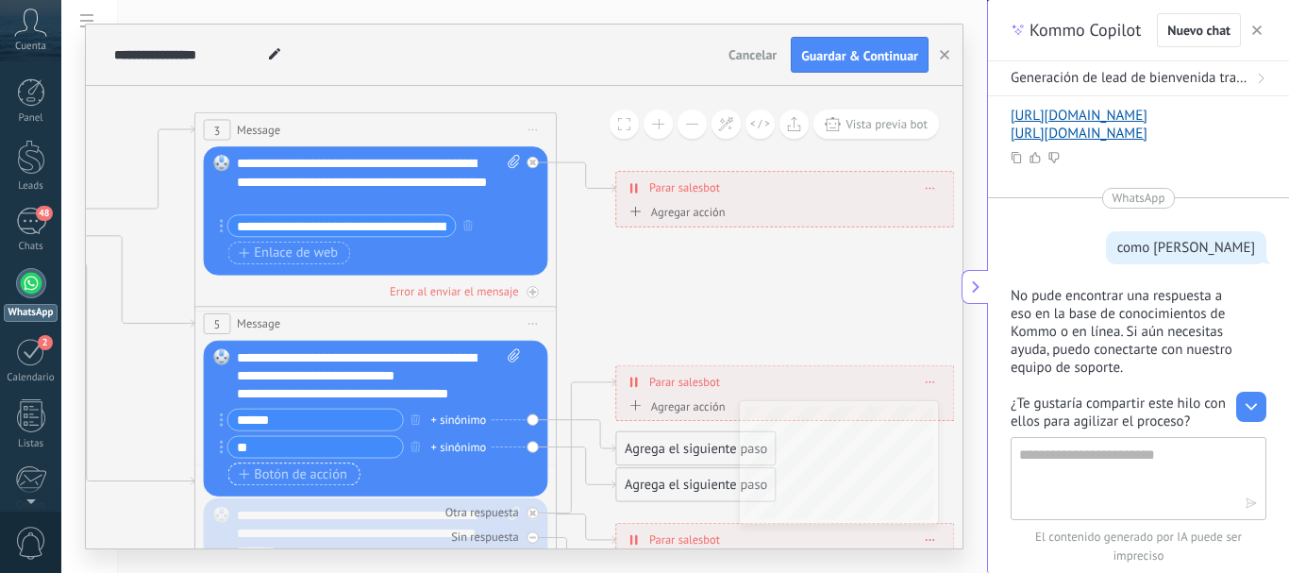
type input "*"
type input "**"
click at [294, 417] on input "******" at bounding box center [315, 420] width 175 height 21
type input "**"
click at [672, 486] on div "Agrega el siguiente paso" at bounding box center [695, 485] width 159 height 30
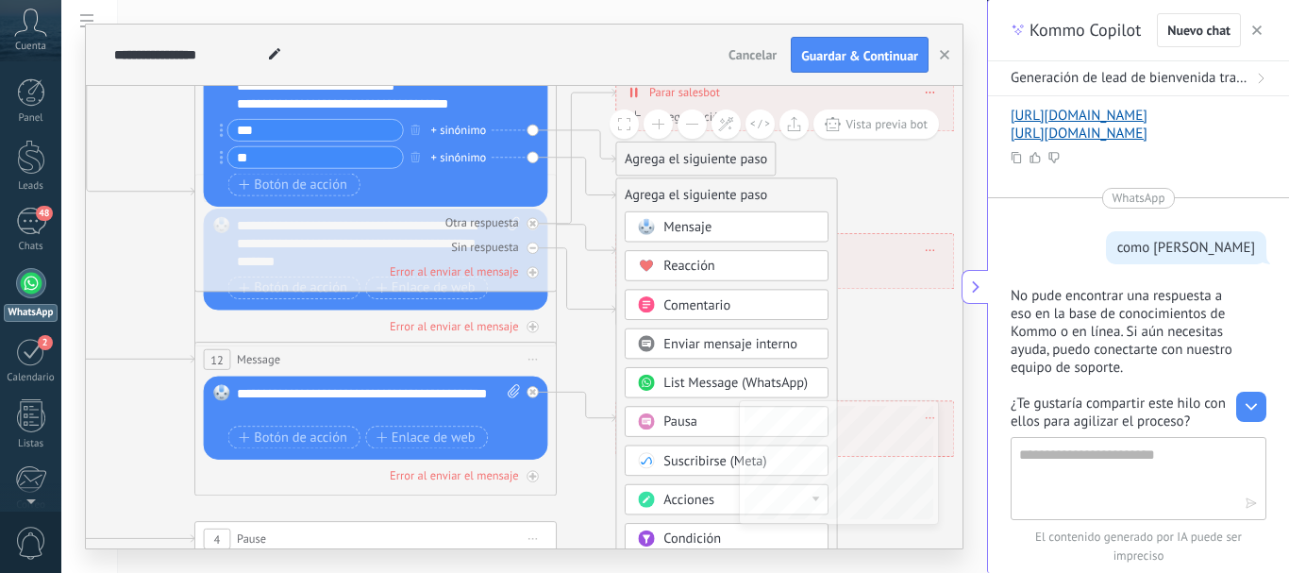
click at [701, 227] on span "Mensaje" at bounding box center [688, 227] width 48 height 17
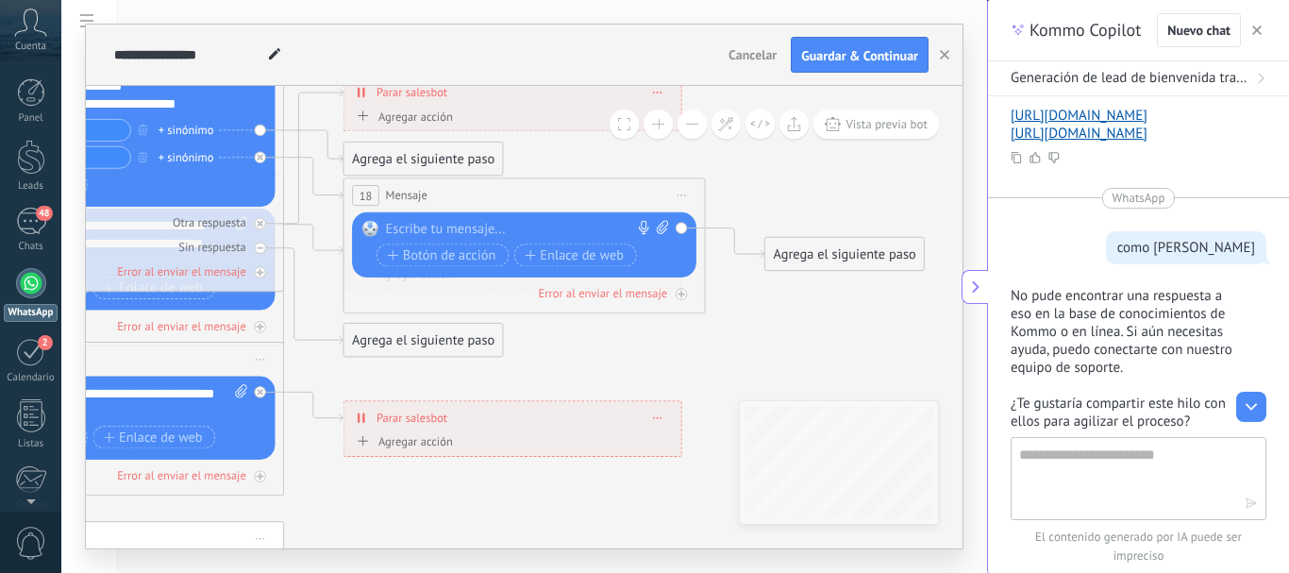
click at [570, 230] on div at bounding box center [520, 229] width 269 height 18
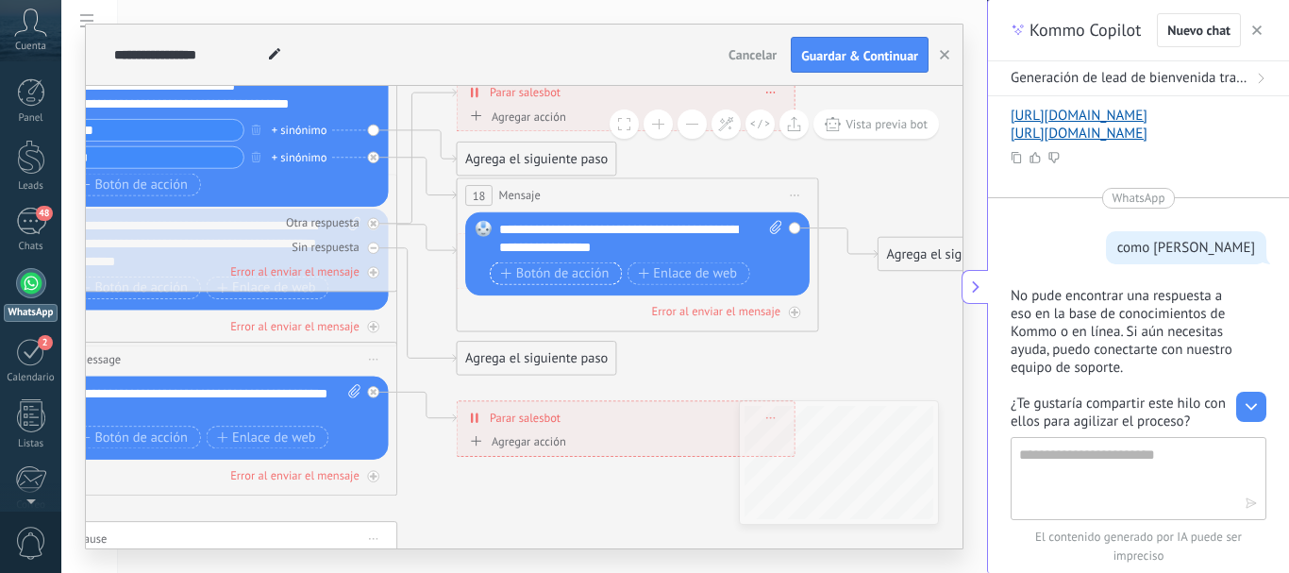
click at [501, 273] on icon "button" at bounding box center [506, 273] width 11 height 10
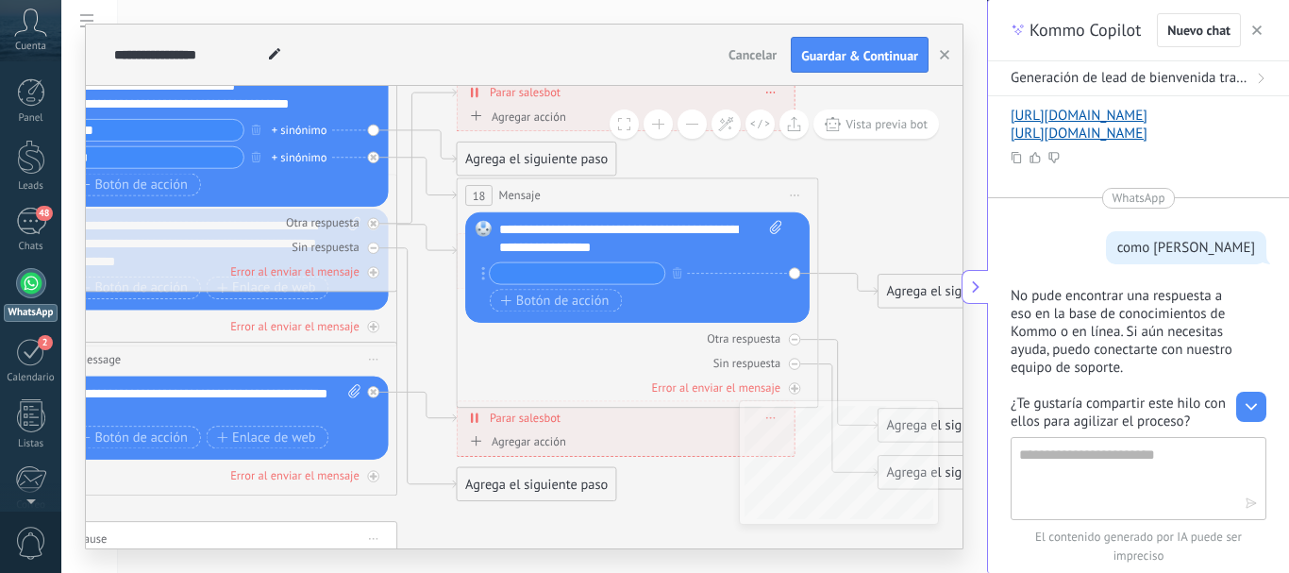
click at [482, 276] on icon at bounding box center [483, 272] width 4 height 13
type input "*"
click at [481, 274] on icon at bounding box center [483, 272] width 4 height 13
click at [678, 274] on icon "button" at bounding box center [677, 272] width 9 height 11
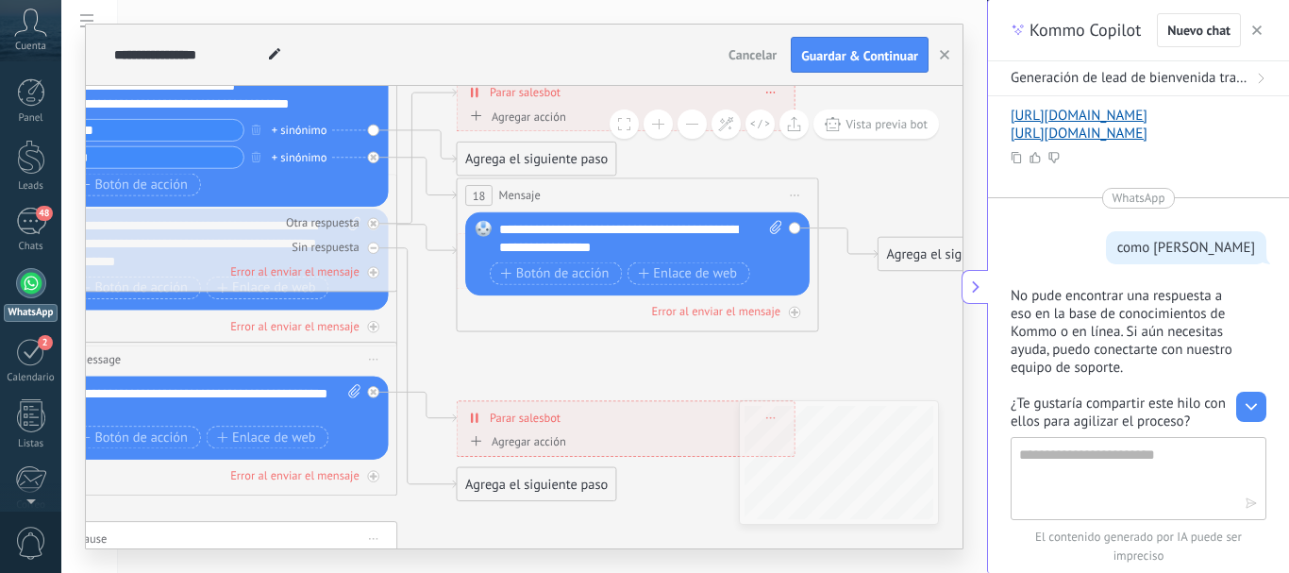
click at [694, 245] on div "**********" at bounding box center [640, 238] width 283 height 36
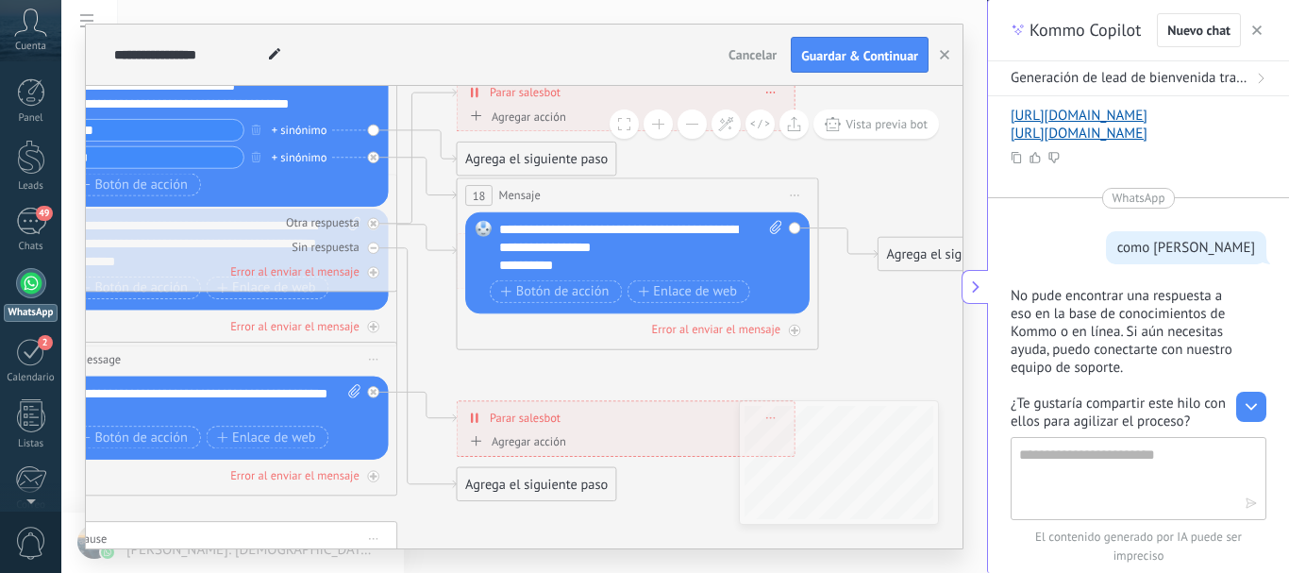
click at [139, 413] on div "**********" at bounding box center [218, 402] width 283 height 36
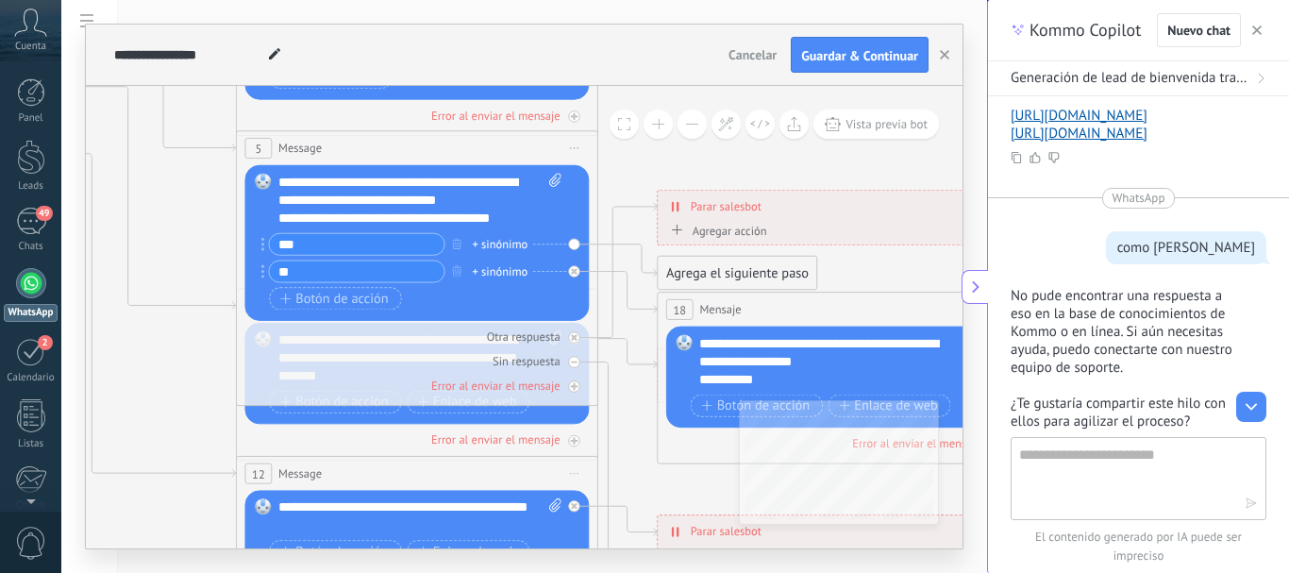
click at [691, 279] on div "Agrega el siguiente paso" at bounding box center [737, 274] width 159 height 30
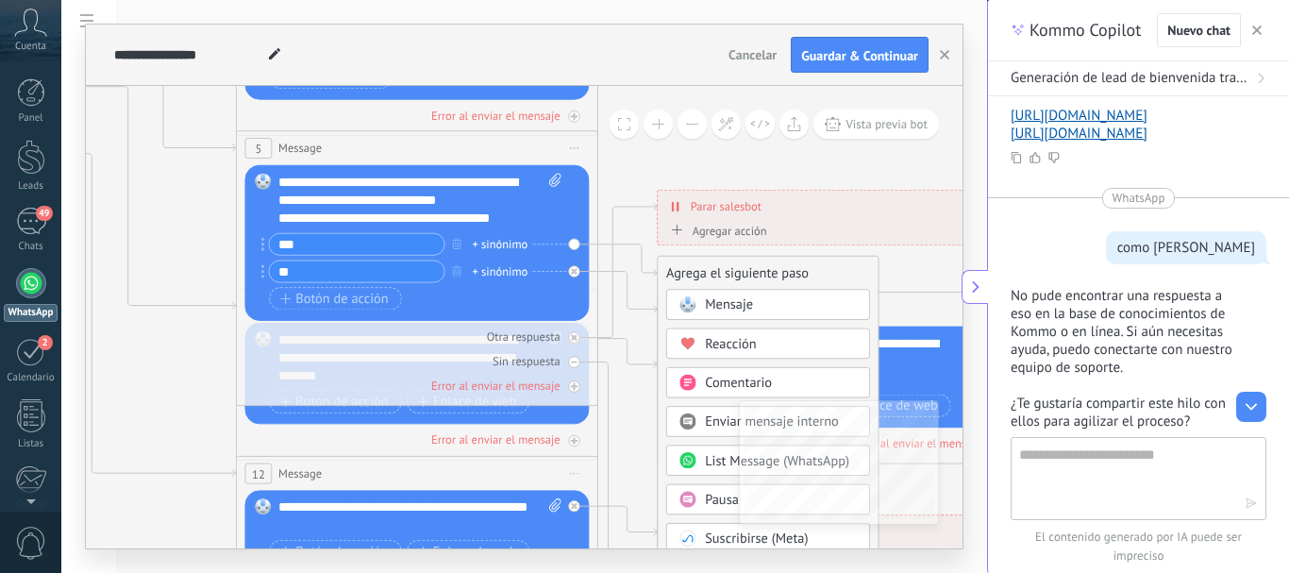
click at [704, 308] on span at bounding box center [687, 304] width 35 height 14
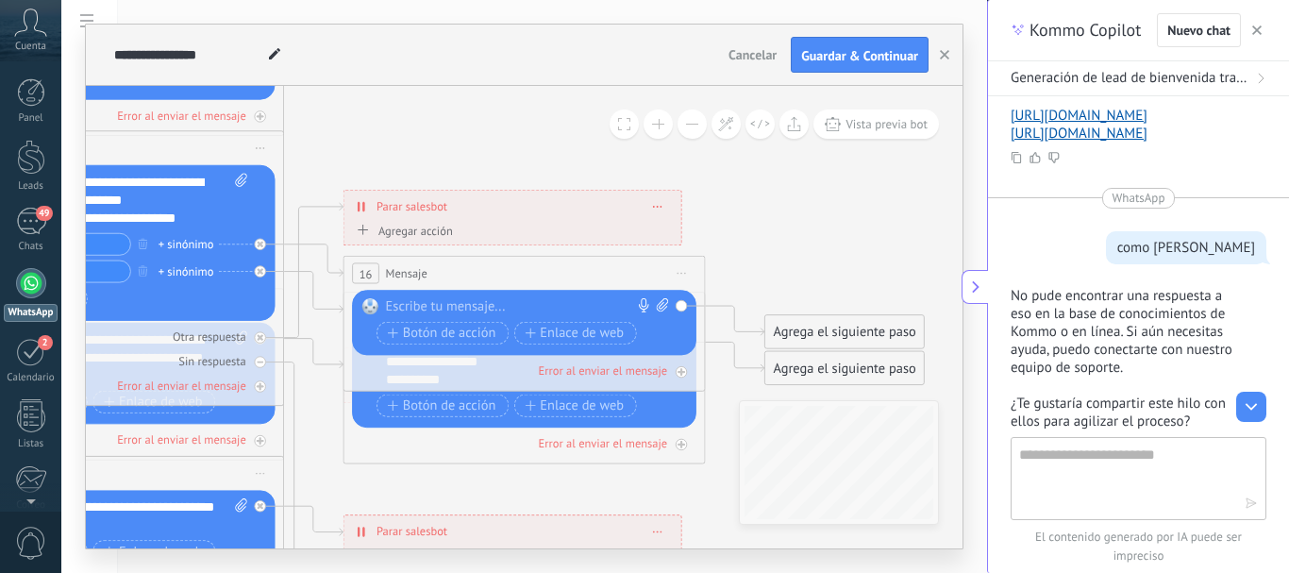
click at [542, 311] on div at bounding box center [520, 307] width 269 height 18
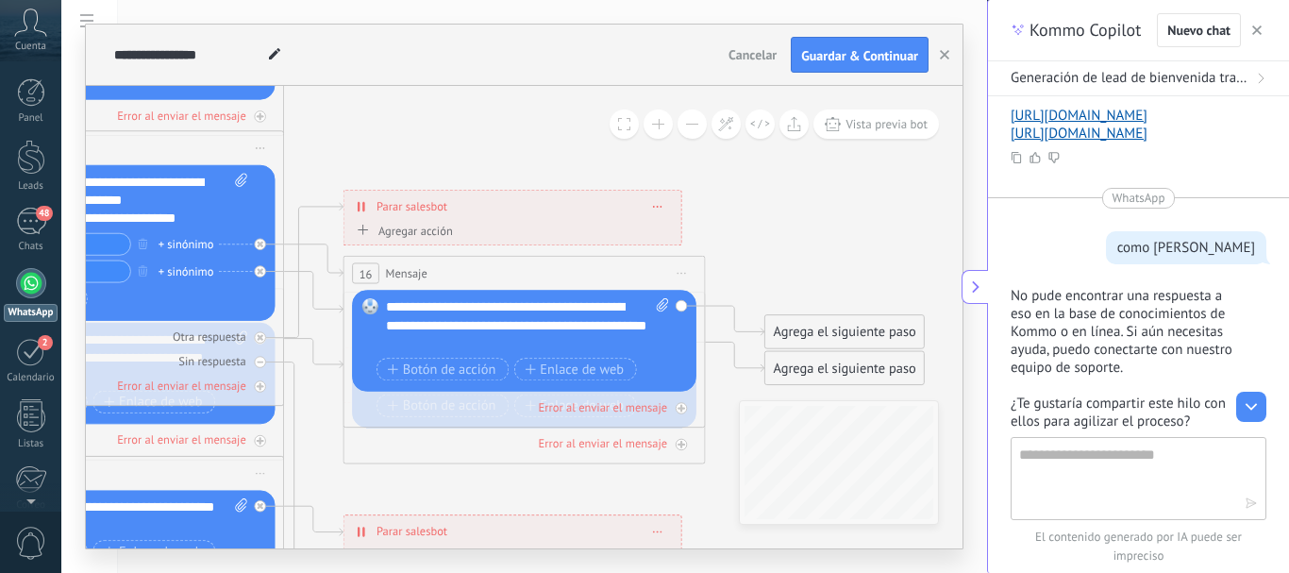
click at [624, 326] on div "**********" at bounding box center [527, 325] width 283 height 55
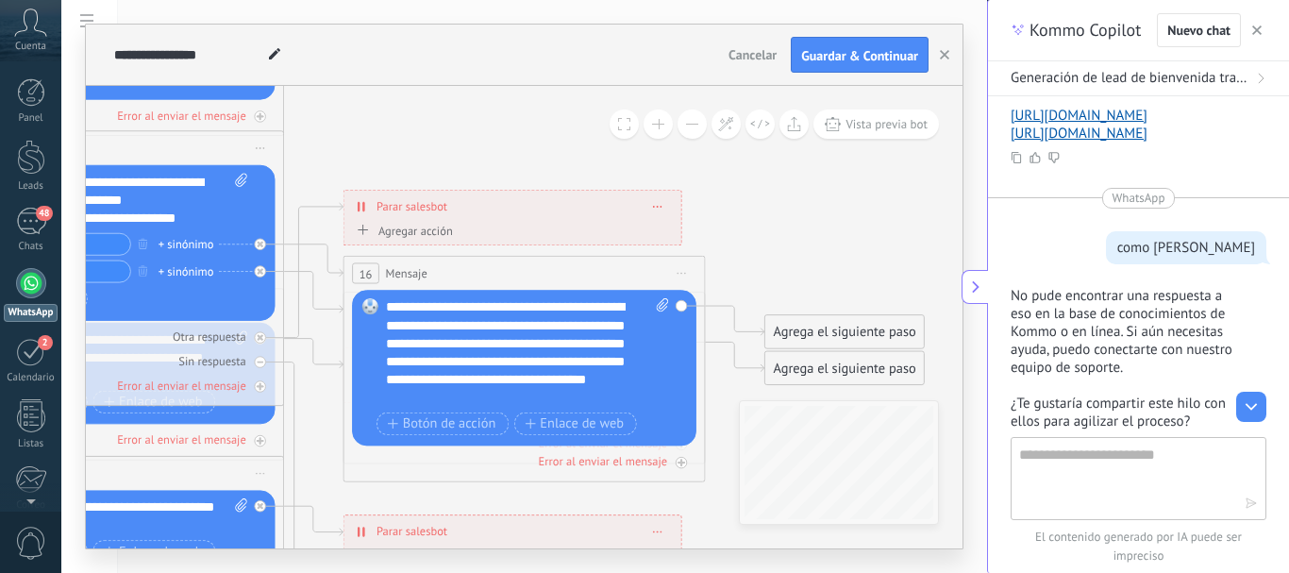
click at [442, 377] on div "**********" at bounding box center [527, 352] width 283 height 109
click at [436, 422] on span "Botón de acción" at bounding box center [442, 423] width 109 height 14
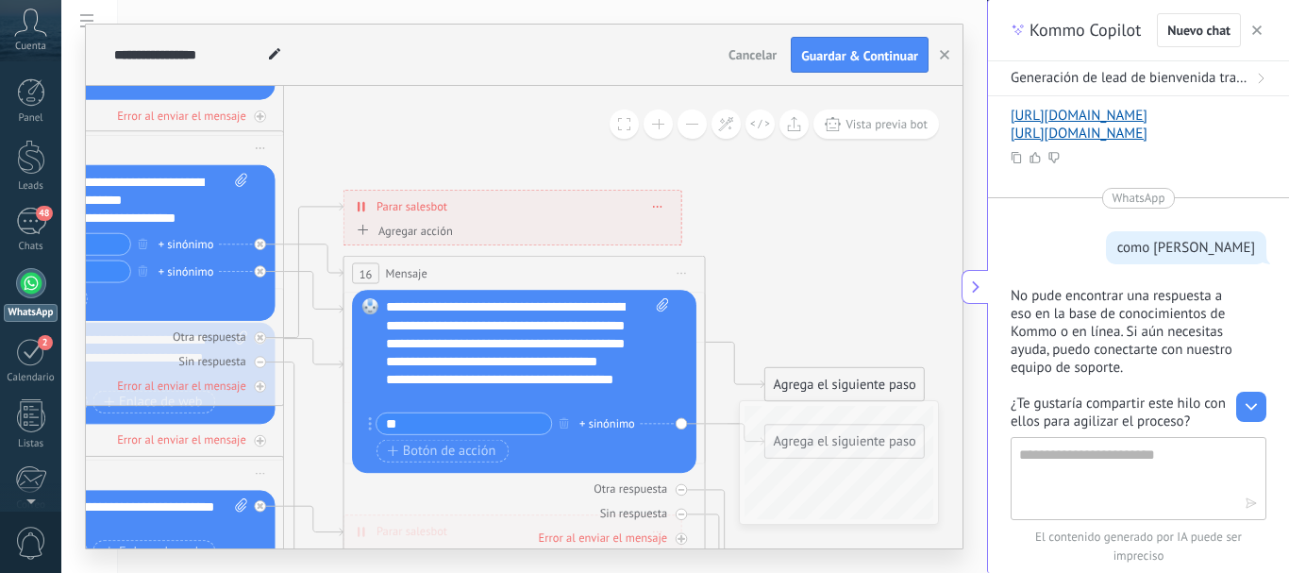
type input "*"
type input "**"
click at [425, 449] on span "Botón de acción" at bounding box center [442, 451] width 109 height 14
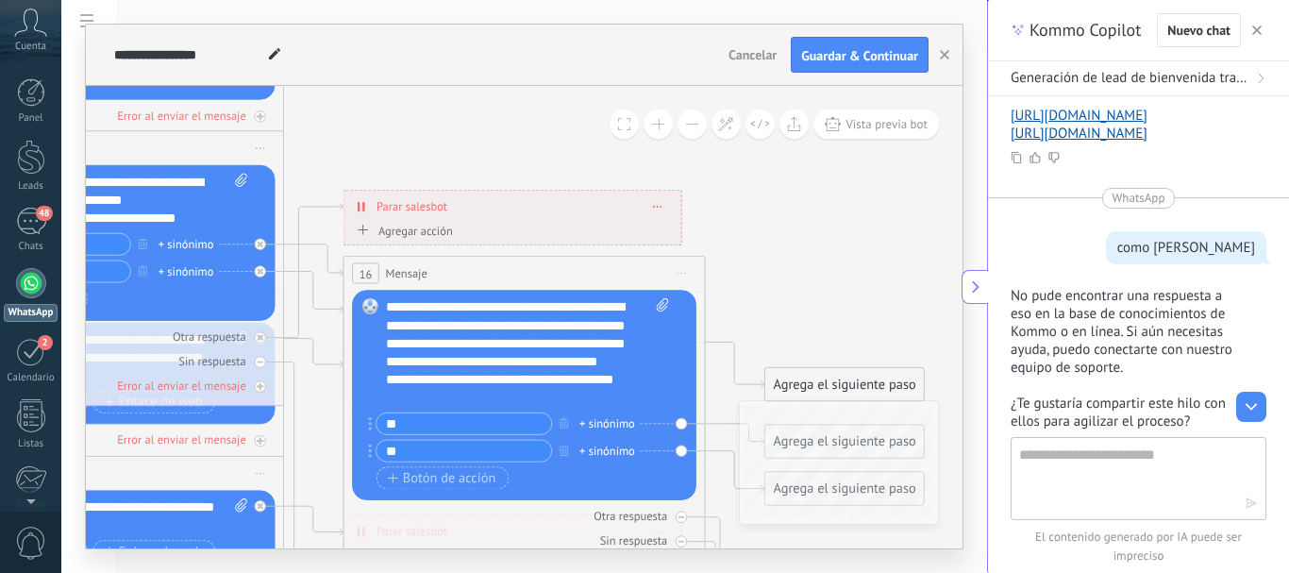
type input "**"
click at [525, 473] on div "Botón de acción Enlace de web" at bounding box center [523, 477] width 292 height 23
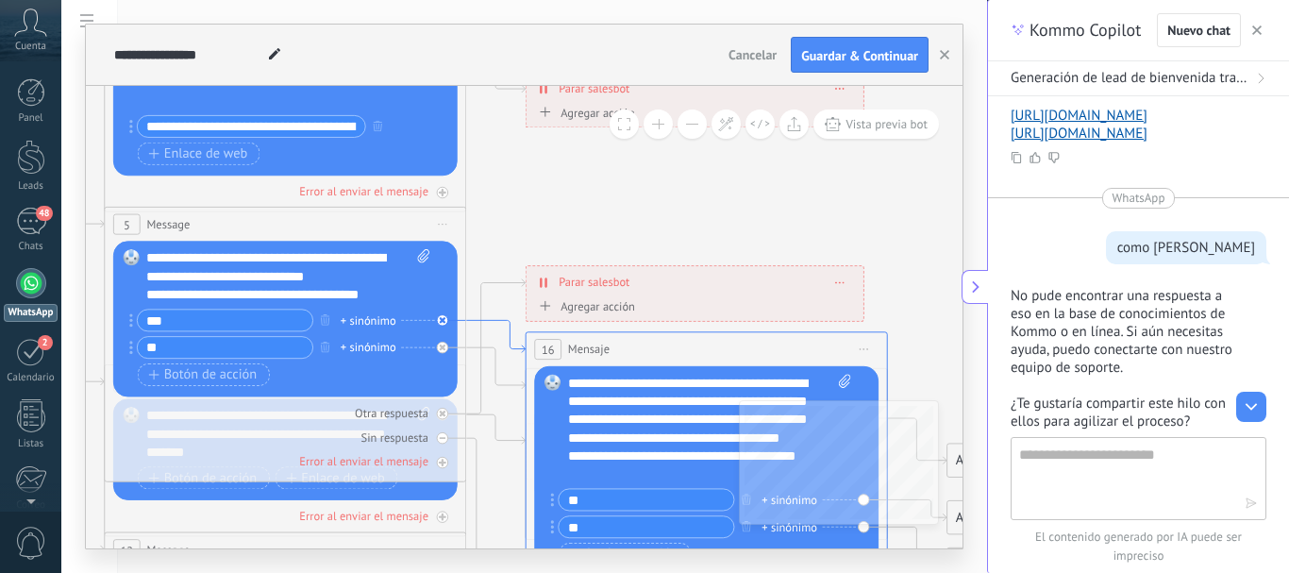
drag, startPoint x: 499, startPoint y: 273, endPoint x: 505, endPoint y: 323, distance: 50.3
click at [505, 323] on icon at bounding box center [495, 336] width 59 height 32
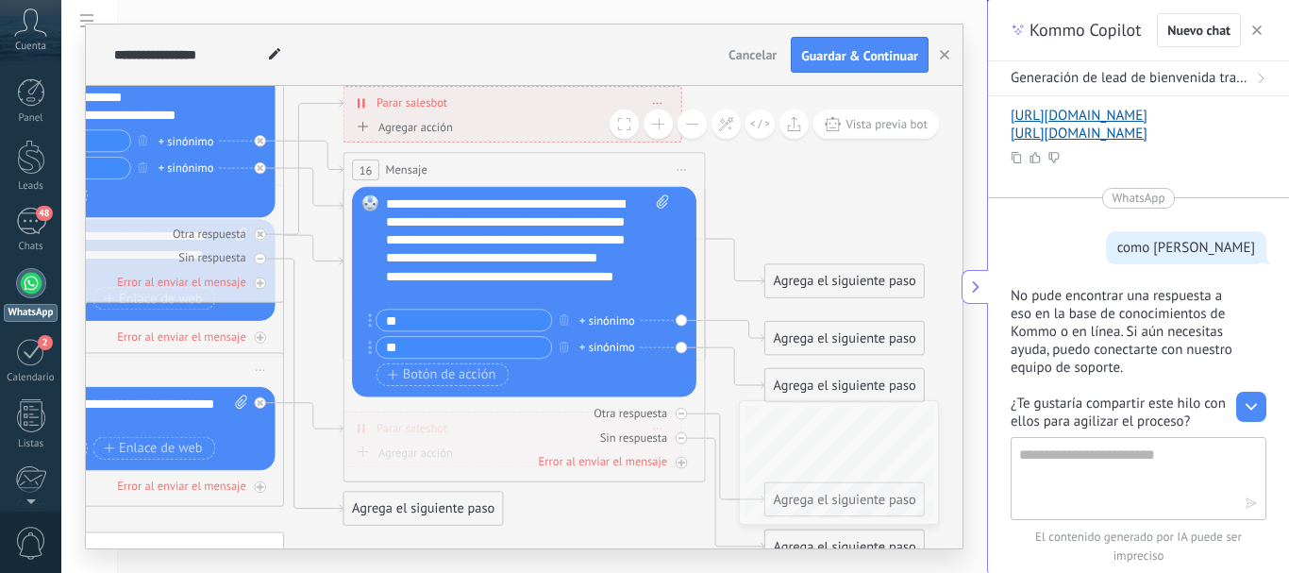
click at [769, 192] on icon at bounding box center [144, 255] width 2824 height 1830
click at [316, 207] on icon at bounding box center [313, 189] width 59 height 42
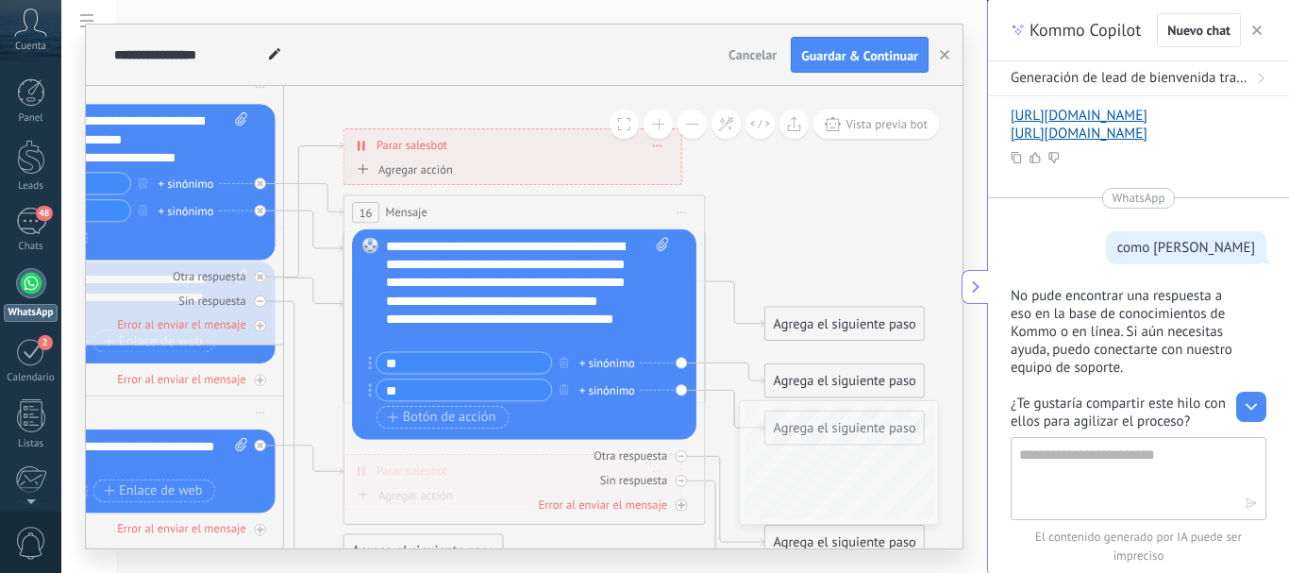
click at [832, 237] on icon at bounding box center [144, 298] width 2824 height 1830
click at [689, 124] on button at bounding box center [692, 123] width 29 height 29
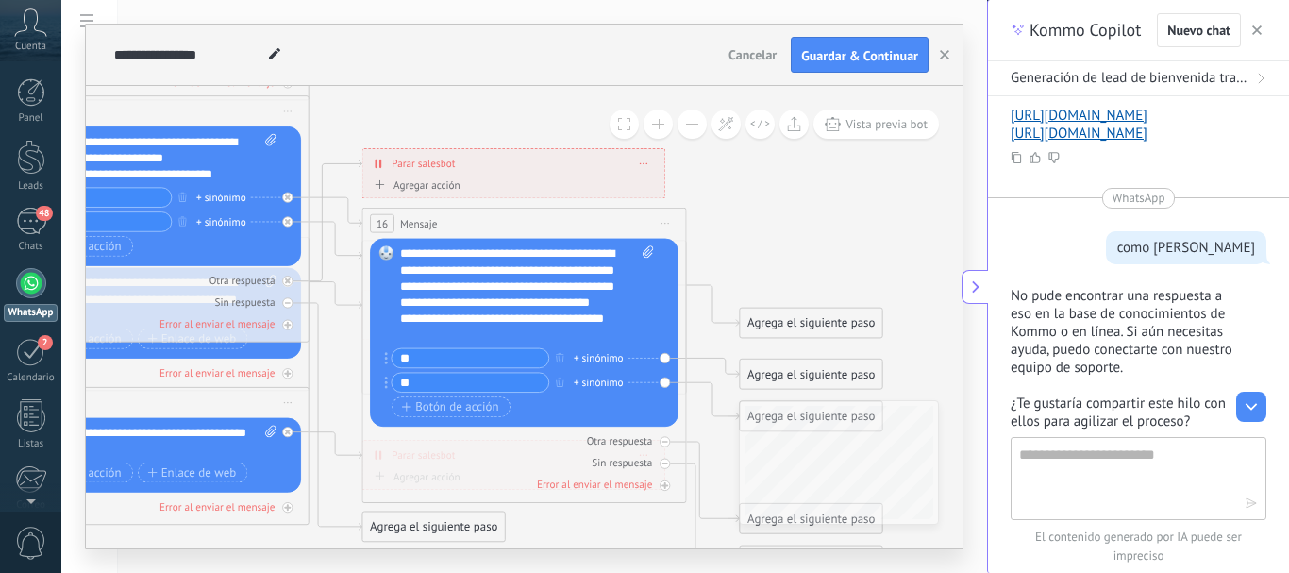
click at [689, 124] on button at bounding box center [692, 123] width 29 height 29
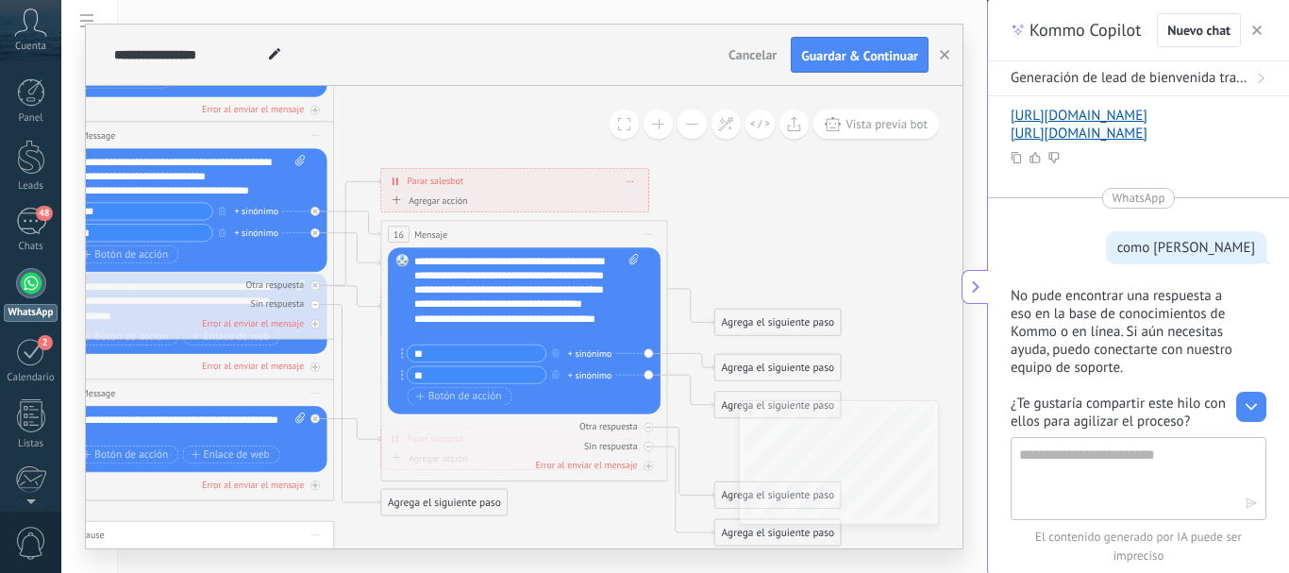
click at [689, 124] on button at bounding box center [692, 123] width 29 height 29
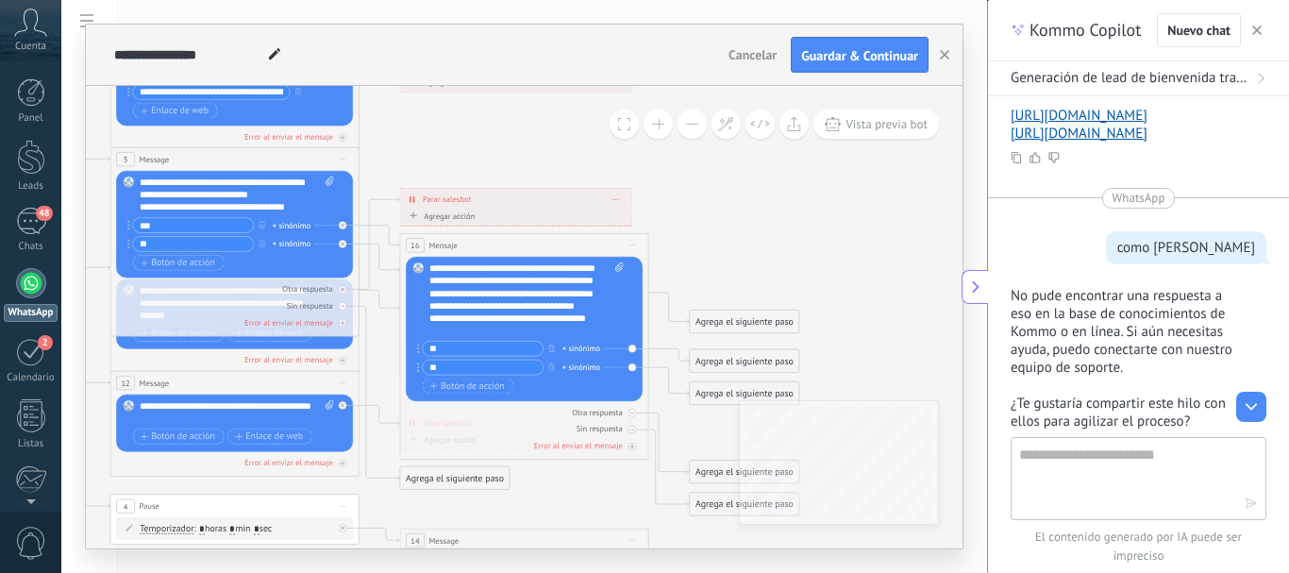
drag, startPoint x: 614, startPoint y: 289, endPoint x: 711, endPoint y: 179, distance: 145.8
click at [622, 121] on span at bounding box center [624, 124] width 12 height 12
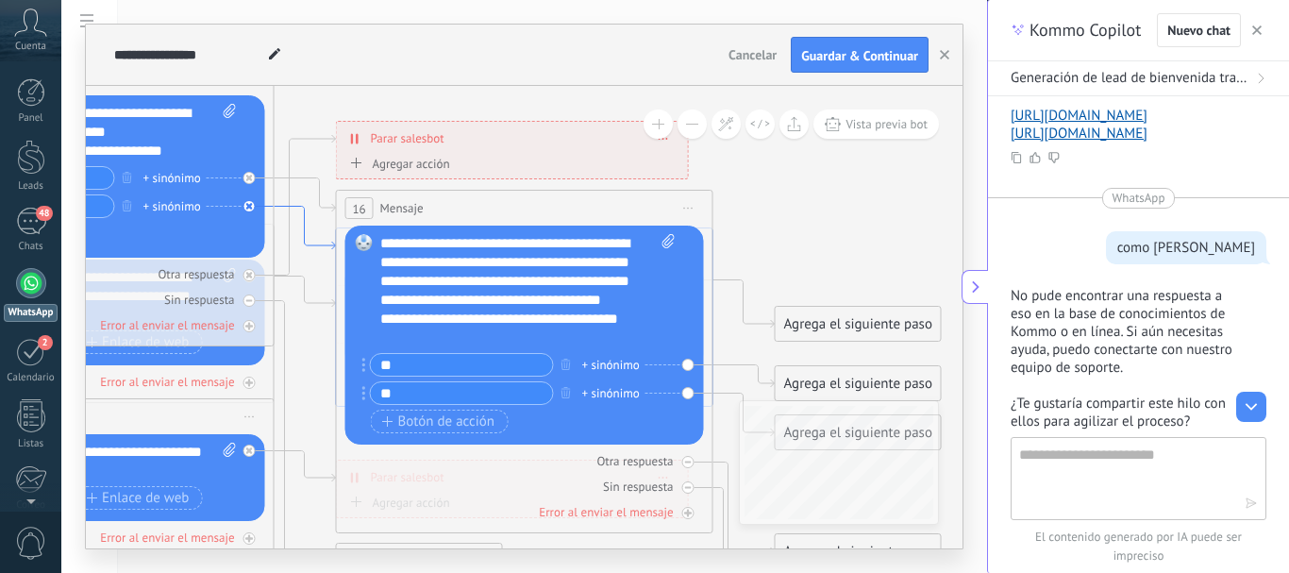
click at [303, 220] on icon at bounding box center [305, 228] width 61 height 43
click at [562, 143] on div "**********" at bounding box center [512, 138] width 351 height 33
click at [812, 322] on div "Agrega el siguiente paso" at bounding box center [858, 324] width 165 height 31
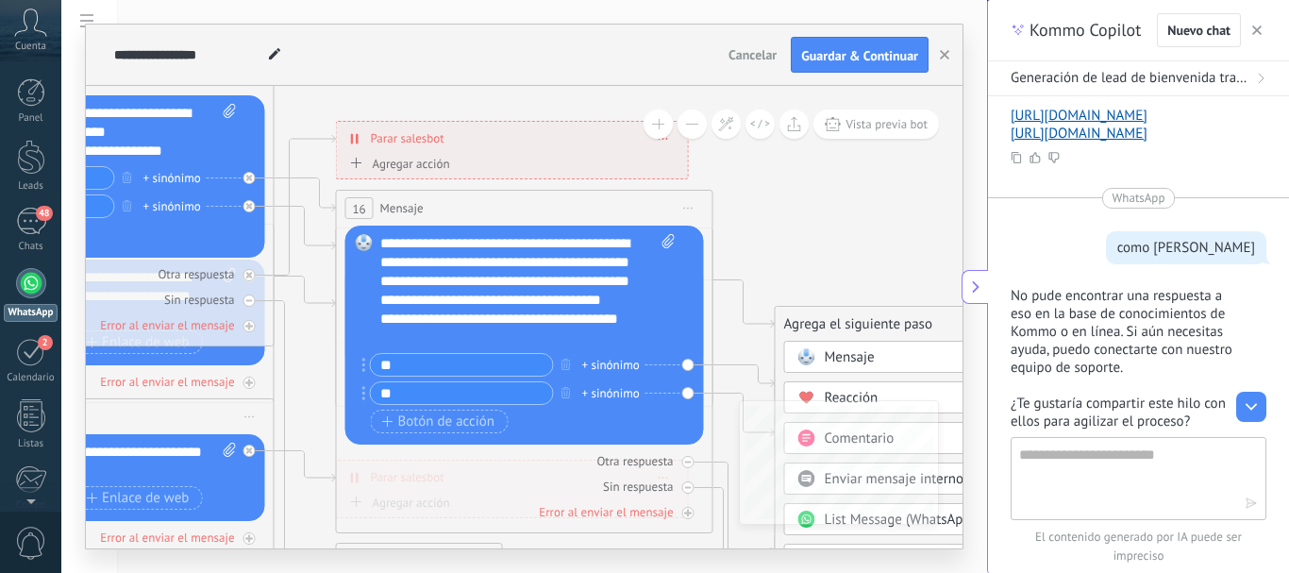
click at [200, 475] on div "**********" at bounding box center [88, 462] width 295 height 38
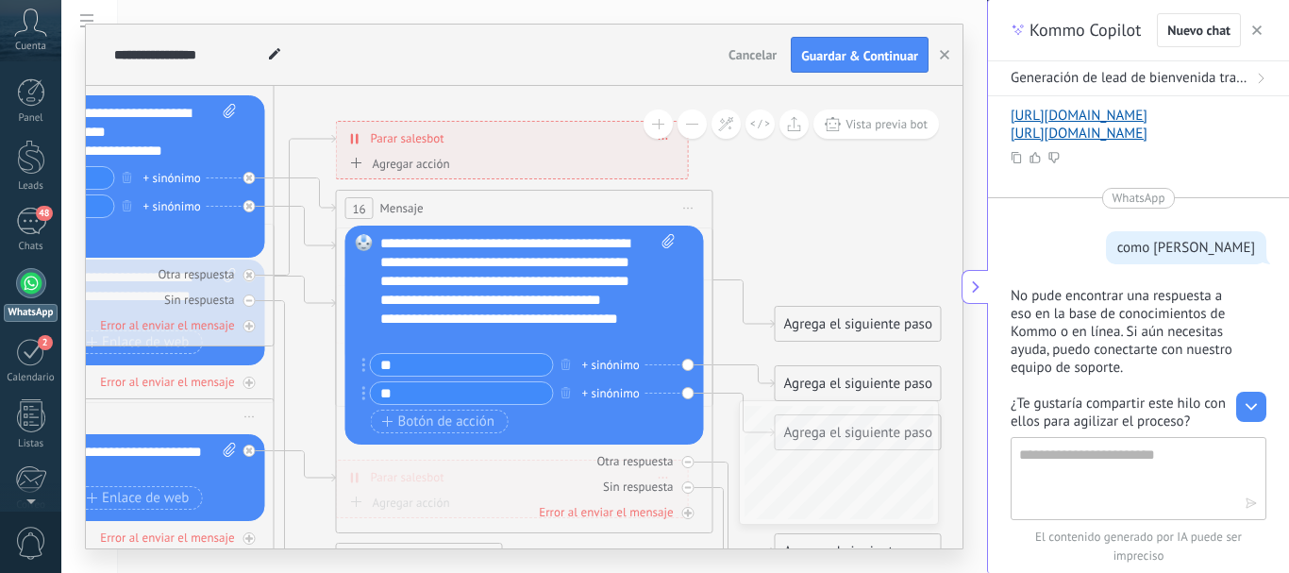
click at [830, 256] on icon at bounding box center [129, 297] width 2942 height 1907
click at [536, 158] on div "Agregar acción Conversación marcada como cerrada Iniciar Salesbot Conversación …" at bounding box center [512, 167] width 334 height 24
click at [857, 320] on div "Agrega el siguiente paso" at bounding box center [858, 324] width 165 height 31
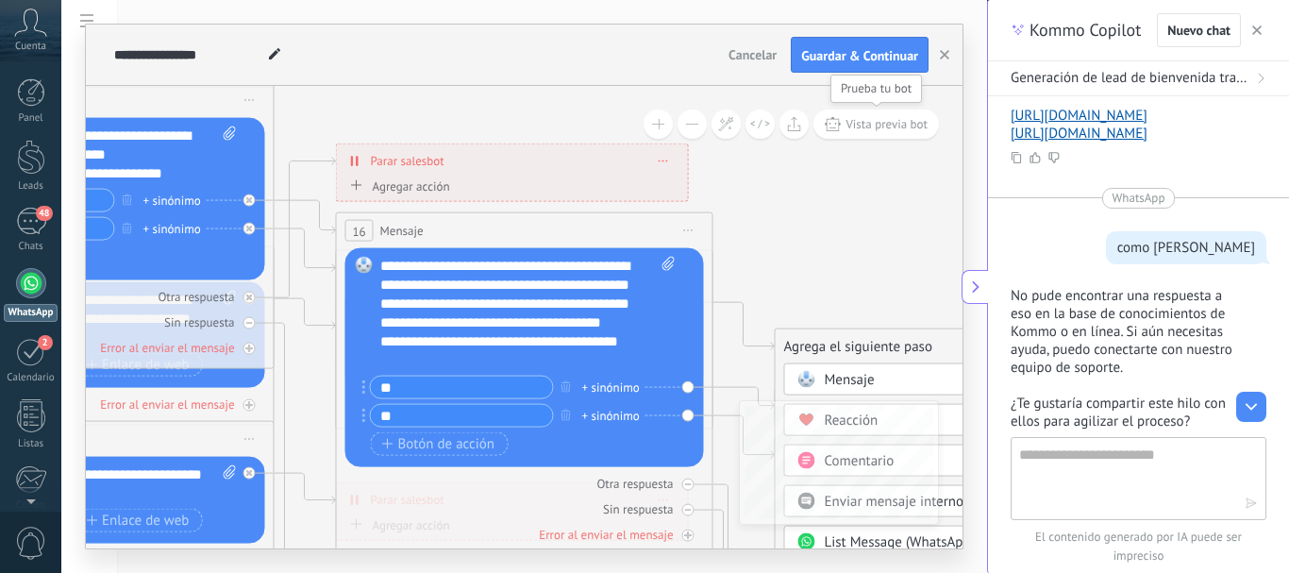
click at [883, 127] on span "Vista previa bot" at bounding box center [887, 124] width 82 height 16
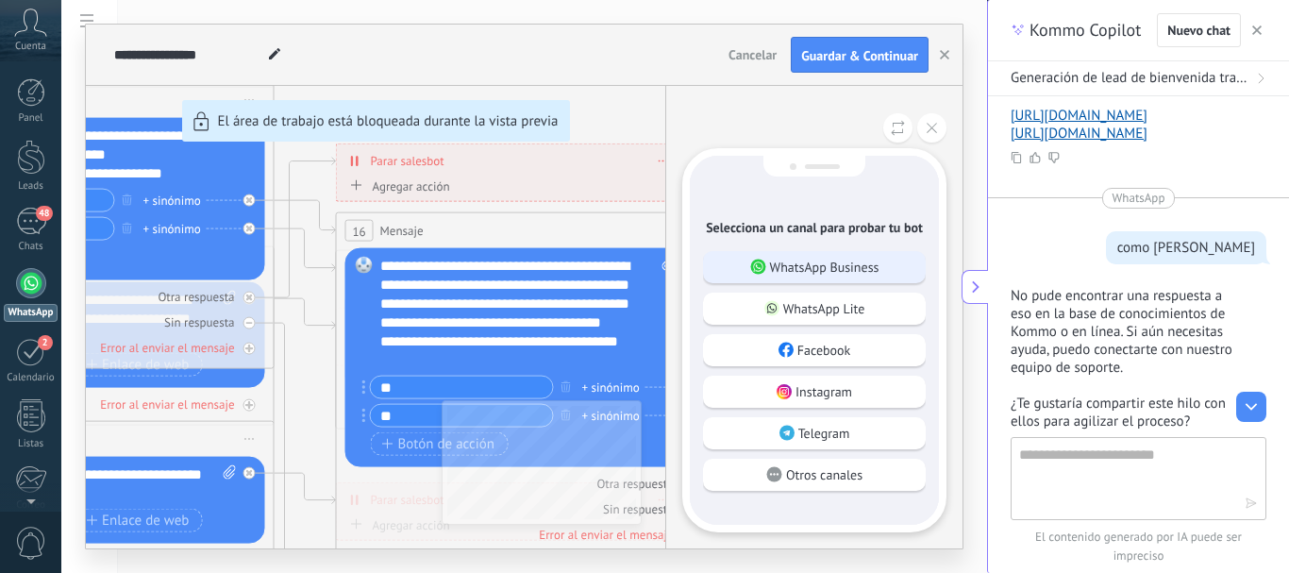
click at [848, 274] on p "WhatsApp Business" at bounding box center [824, 267] width 109 height 17
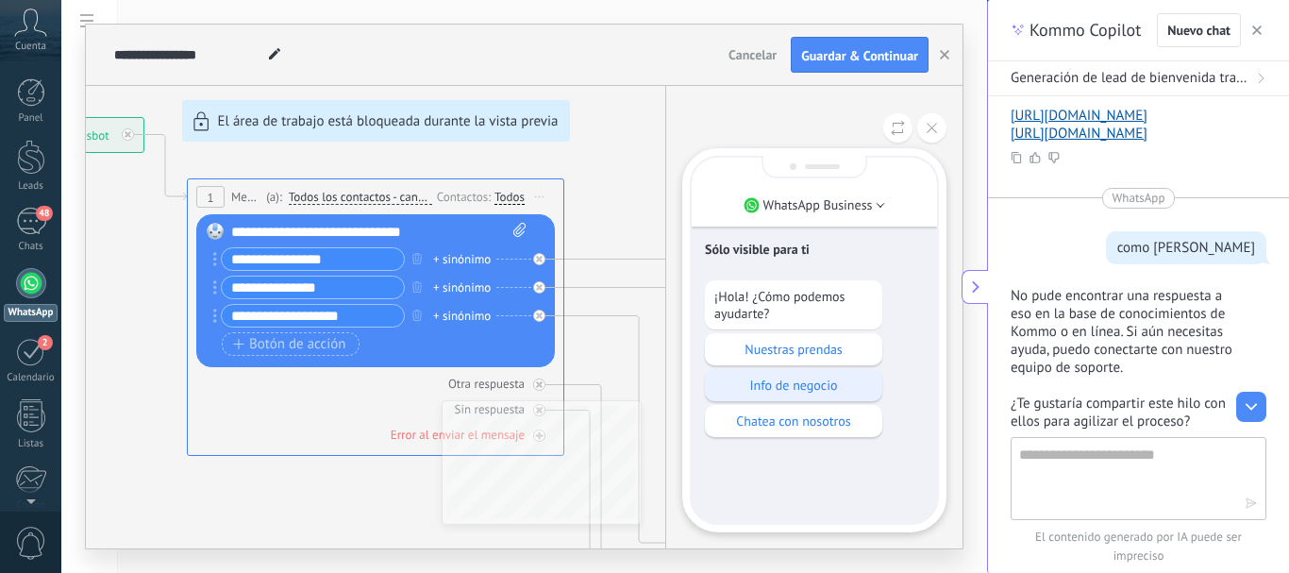
click at [801, 387] on p "Info de negocio" at bounding box center [794, 385] width 159 height 17
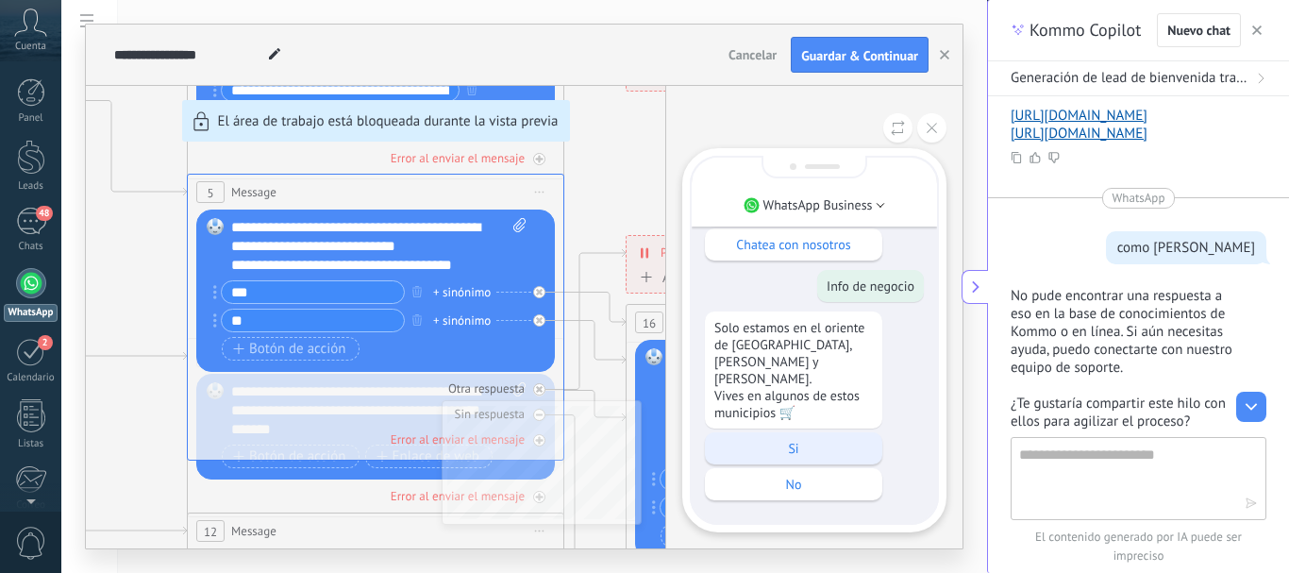
click at [818, 451] on p "Si" at bounding box center [794, 448] width 159 height 17
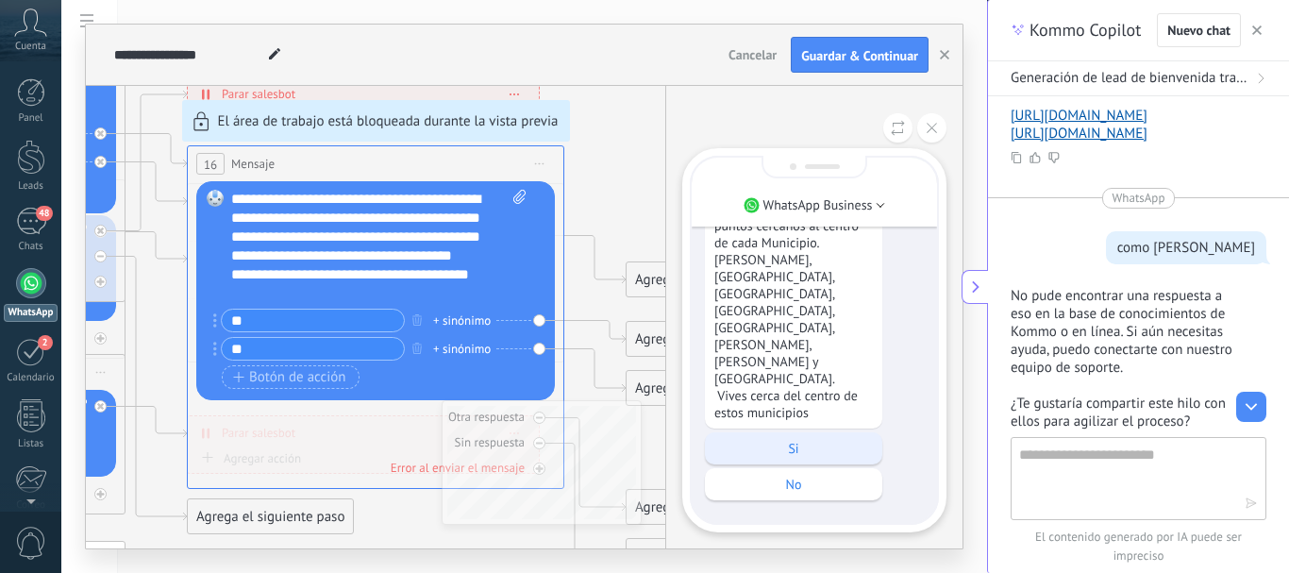
click at [827, 455] on p "Si" at bounding box center [794, 448] width 159 height 17
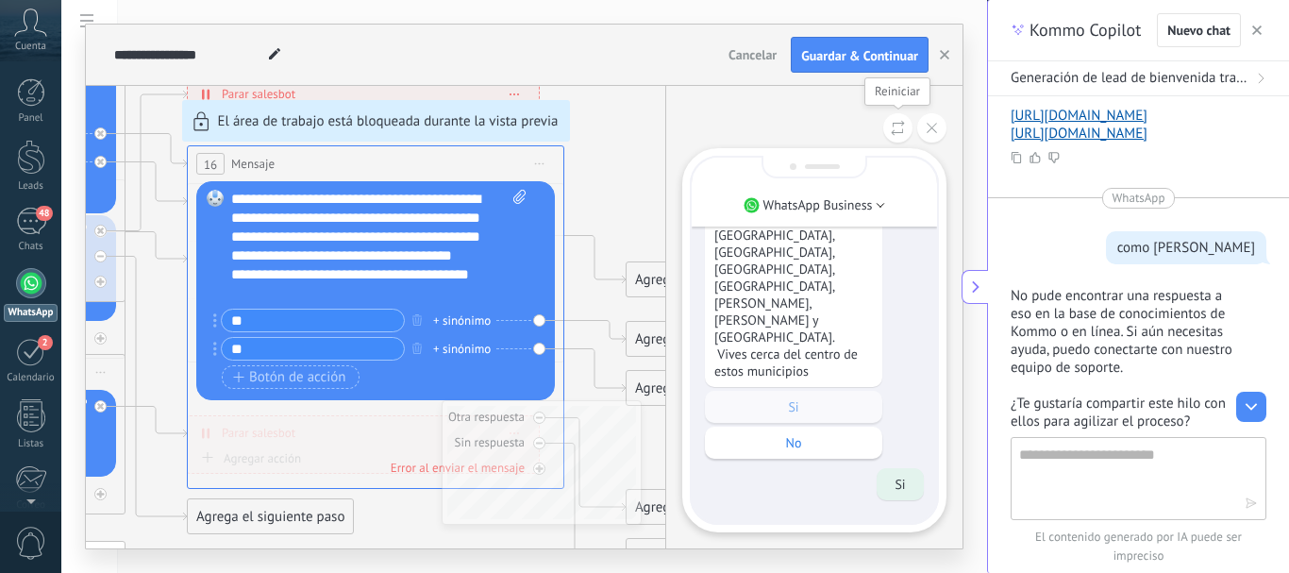
click at [896, 135] on icon at bounding box center [898, 128] width 14 height 16
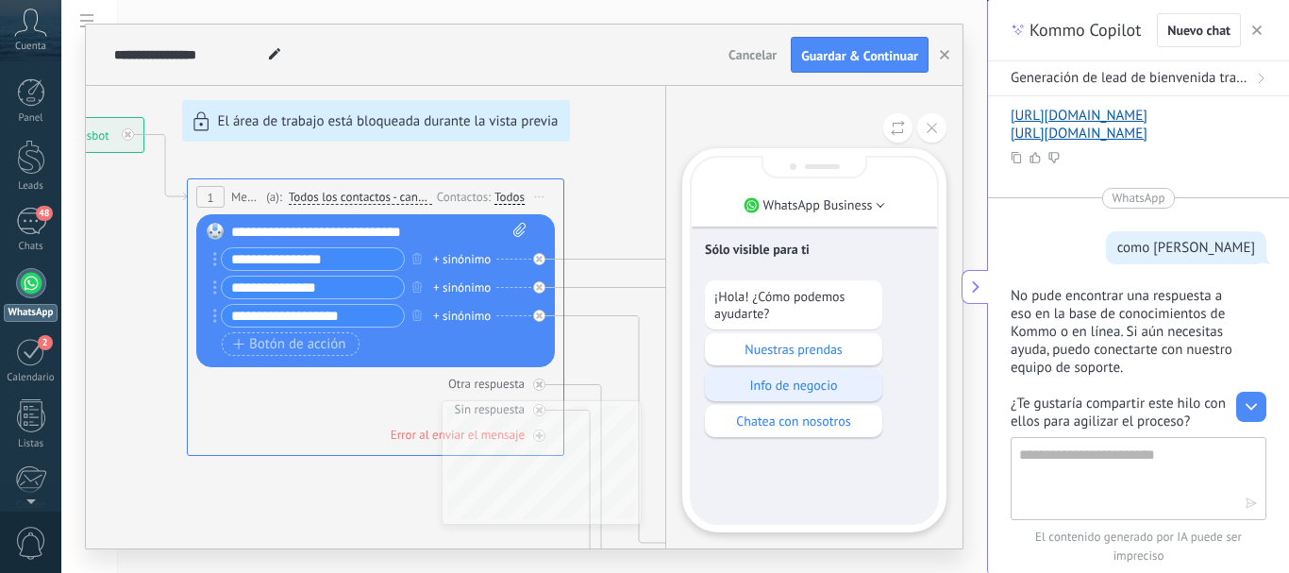
click at [799, 384] on p "Info de negocio" at bounding box center [794, 385] width 159 height 17
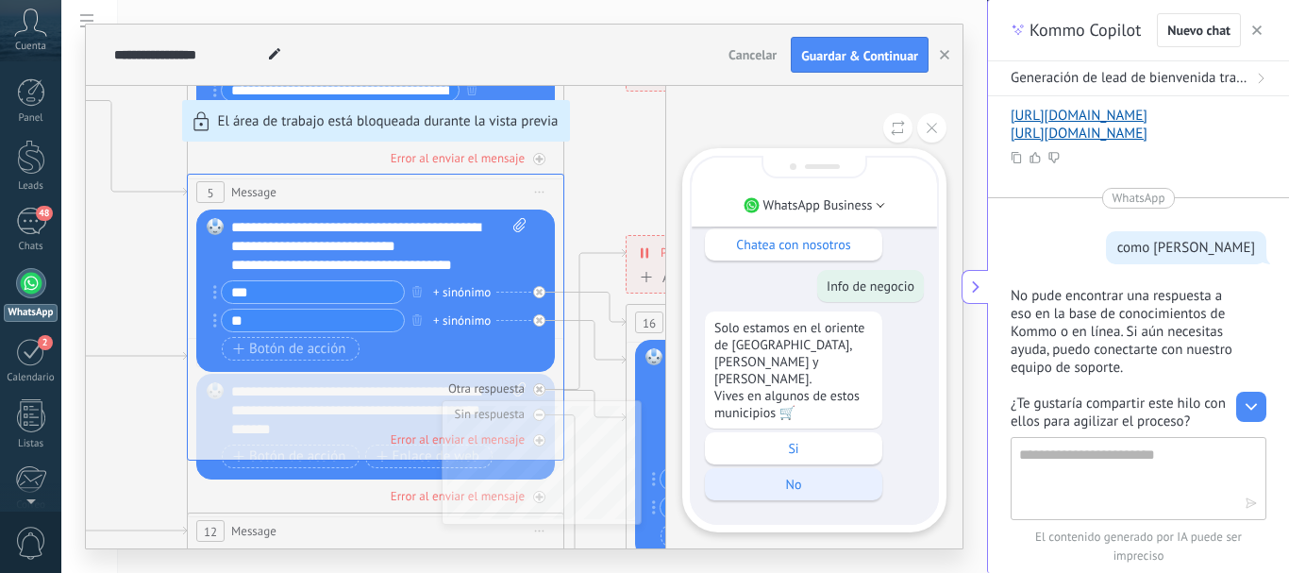
click at [826, 489] on p "No" at bounding box center [794, 484] width 159 height 17
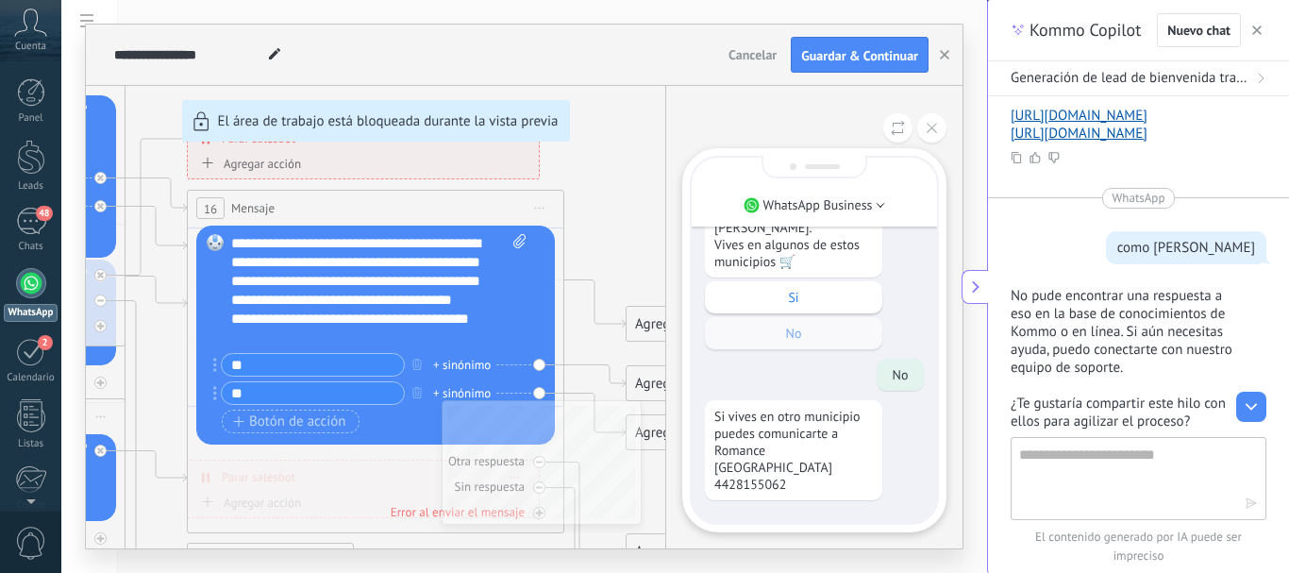
click at [789, 485] on p "Si vives en otro municipio puedes comunicarte a Romance México 4428155062" at bounding box center [794, 450] width 159 height 85
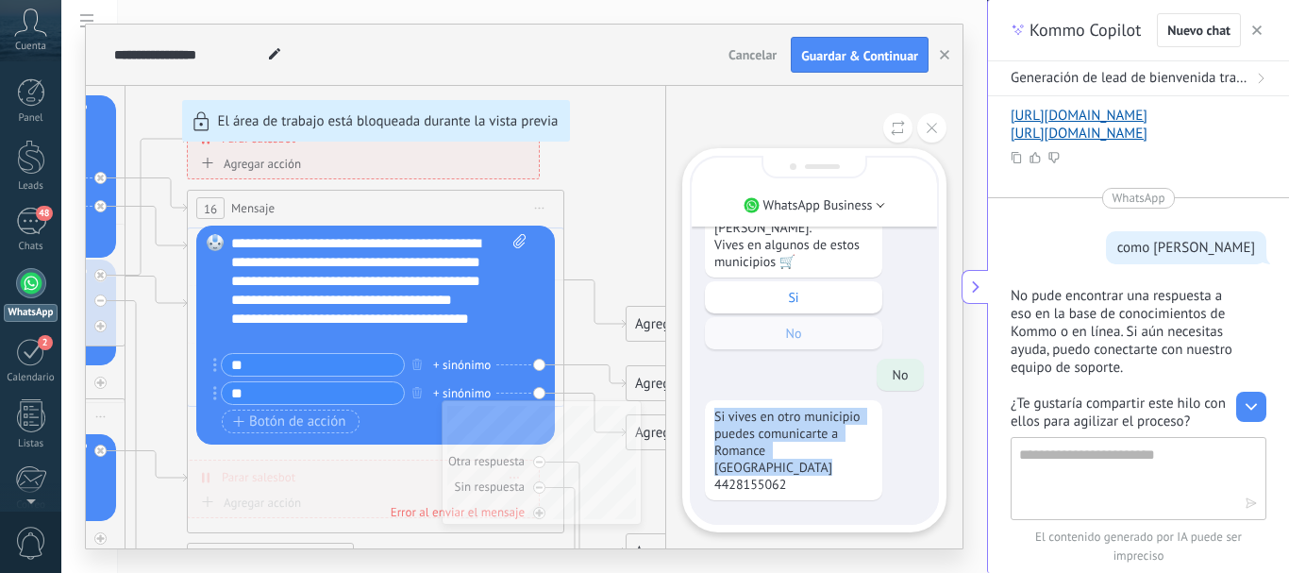
drag, startPoint x: 789, startPoint y: 485, endPoint x: 712, endPoint y: 433, distance: 93.2
click at [712, 433] on div "Si vives en otro municipio puedes comunicarte a Romance México 4428155062" at bounding box center [793, 450] width 177 height 100
copy p "Si vives en otro municipio puedes comunicarte a Romance México 4428155062"
click at [928, 135] on button at bounding box center [931, 127] width 29 height 29
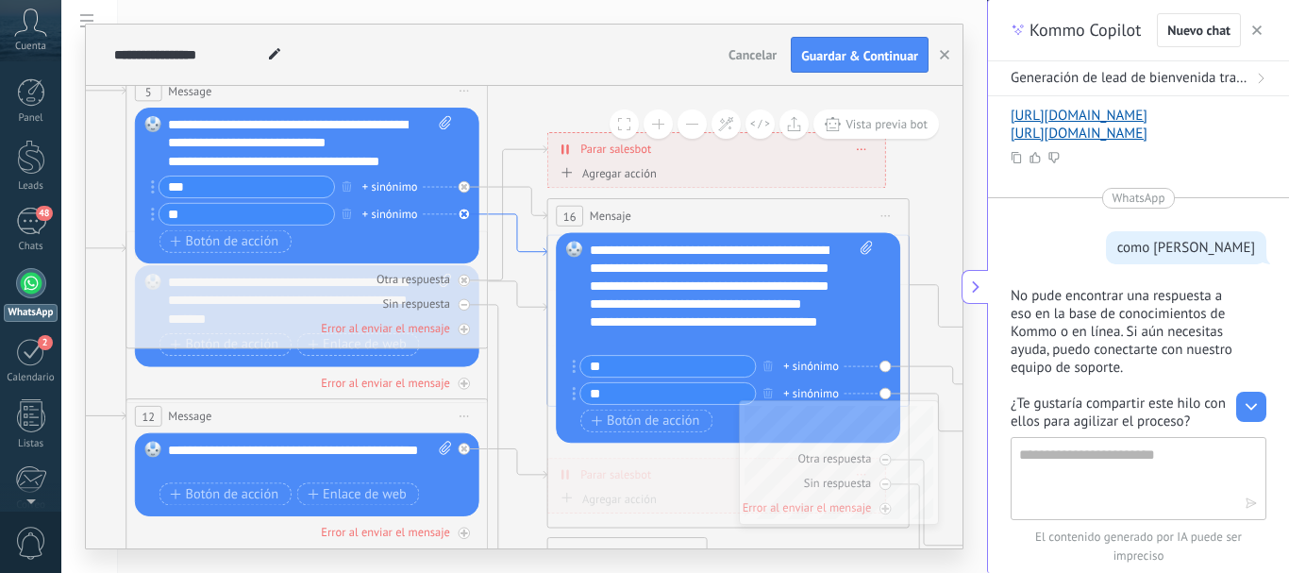
click at [507, 214] on icon at bounding box center [517, 235] width 59 height 42
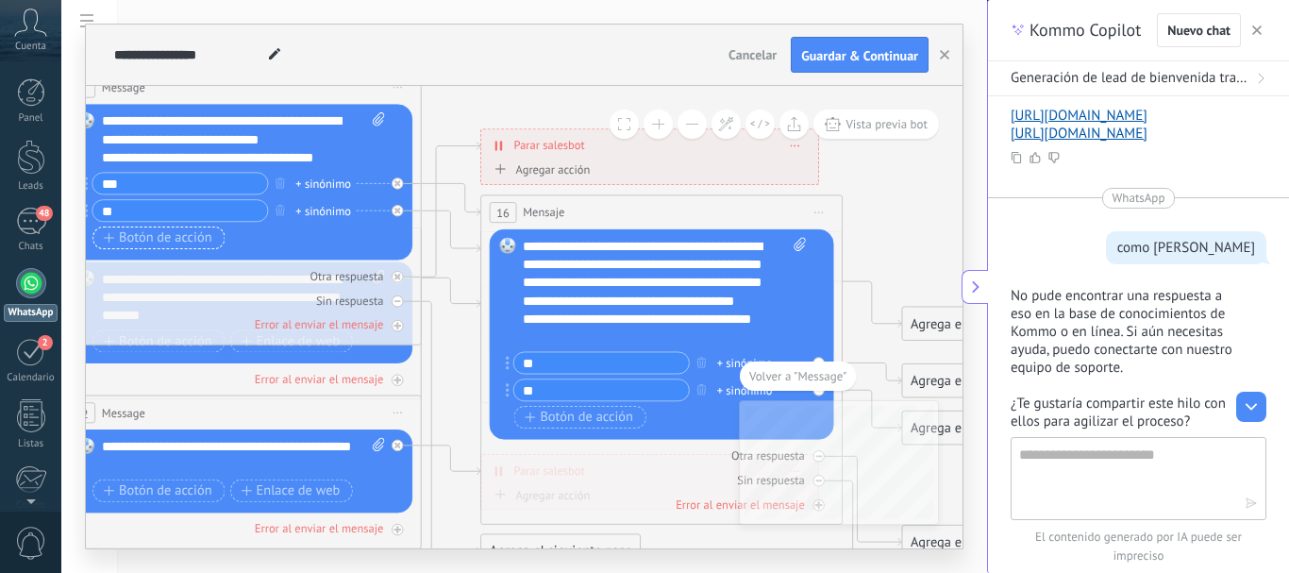
click at [171, 244] on span "Botón de acción" at bounding box center [158, 237] width 109 height 14
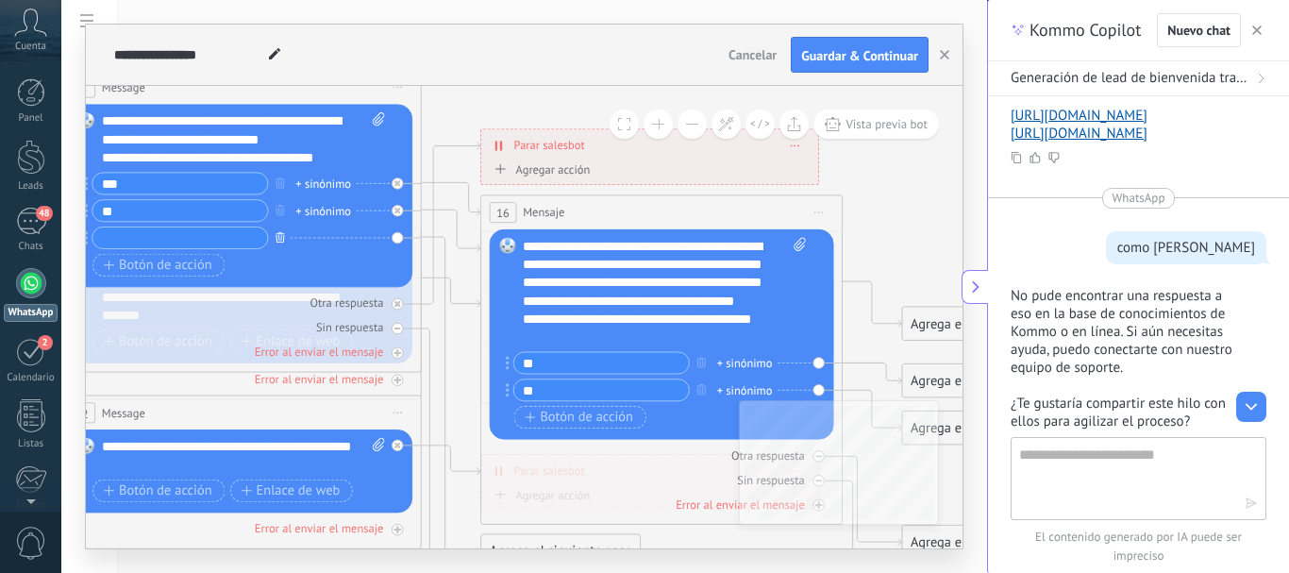
click at [281, 237] on icon "button" at bounding box center [280, 236] width 9 height 11
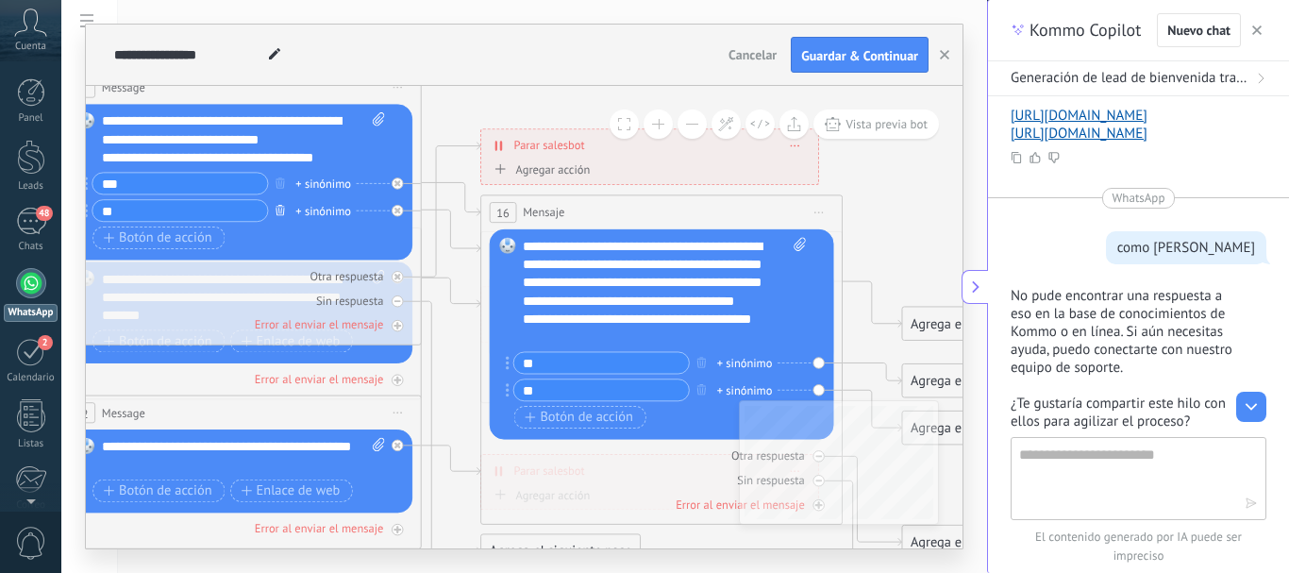
click at [280, 208] on icon "button" at bounding box center [280, 209] width 9 height 11
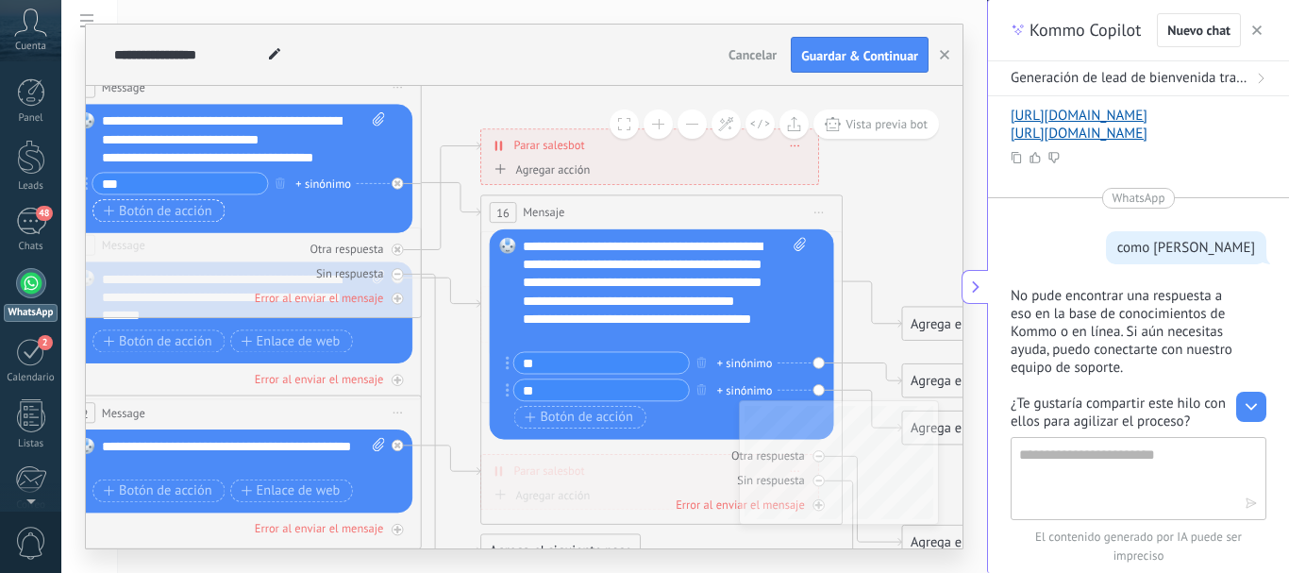
click at [203, 210] on span "Botón de acción" at bounding box center [158, 211] width 109 height 14
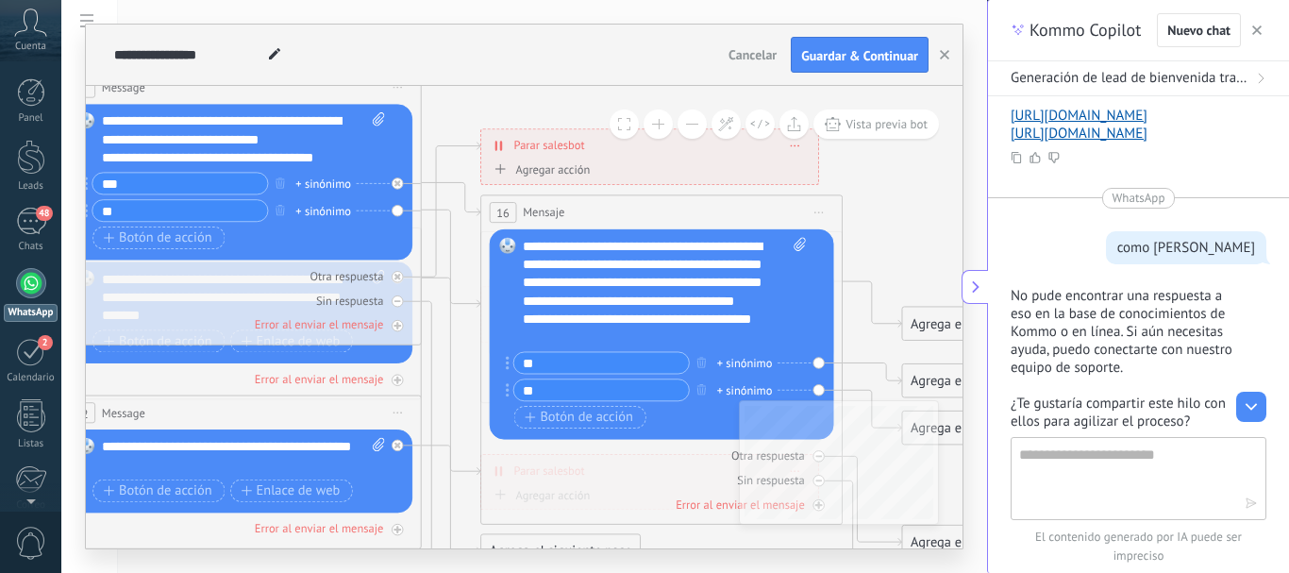
type input "**"
click at [398, 210] on div "Reemplazar Quitar Convertir a mensaje de voz Arrastre la imagen aquí para adjun…" at bounding box center [240, 182] width 345 height 156
click at [195, 213] on input "**" at bounding box center [180, 210] width 175 height 21
click at [210, 180] on input "**" at bounding box center [180, 183] width 175 height 21
click at [428, 210] on icon at bounding box center [451, 404] width 59 height 388
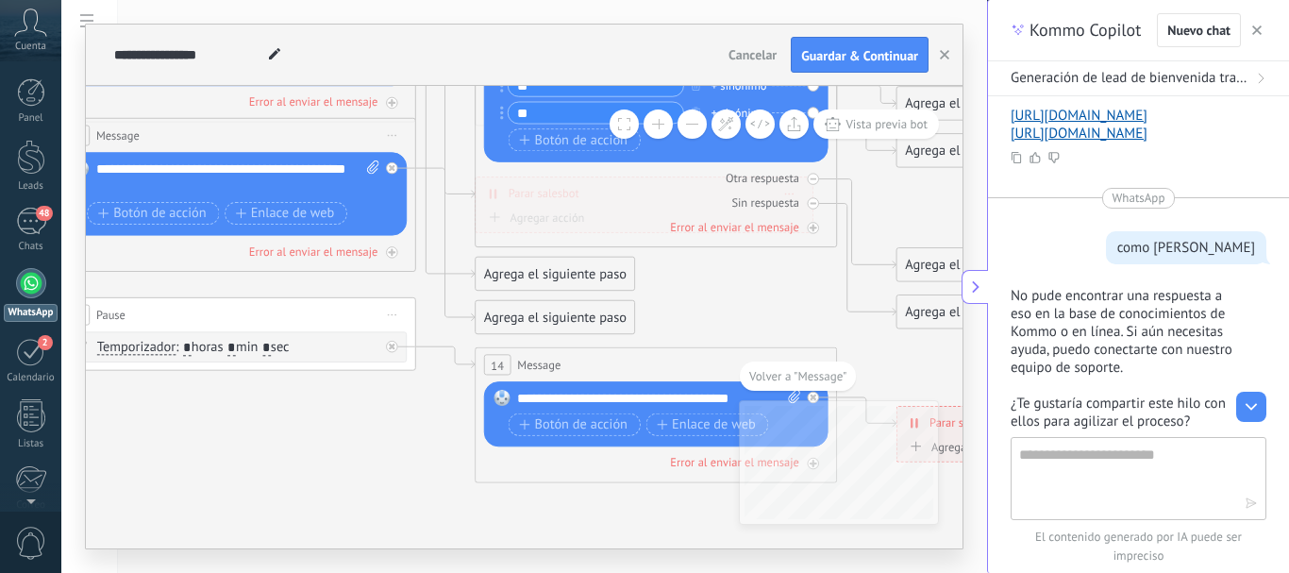
click at [512, 275] on div "Agrega el siguiente paso" at bounding box center [555, 275] width 159 height 30
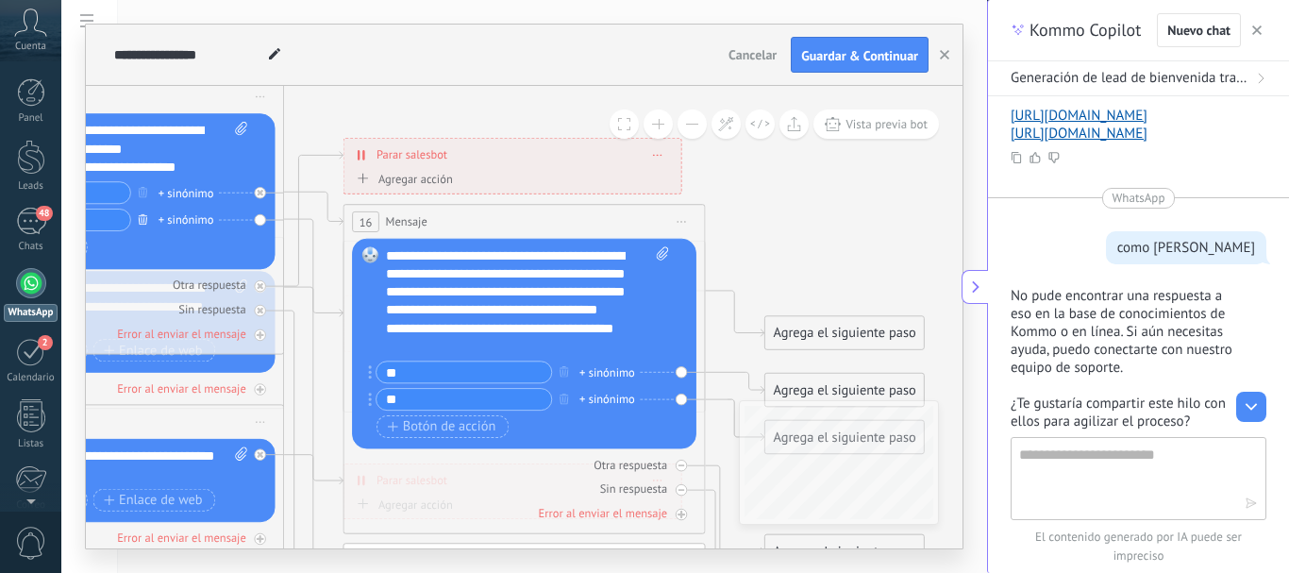
click at [141, 219] on icon "button" at bounding box center [143, 218] width 9 height 11
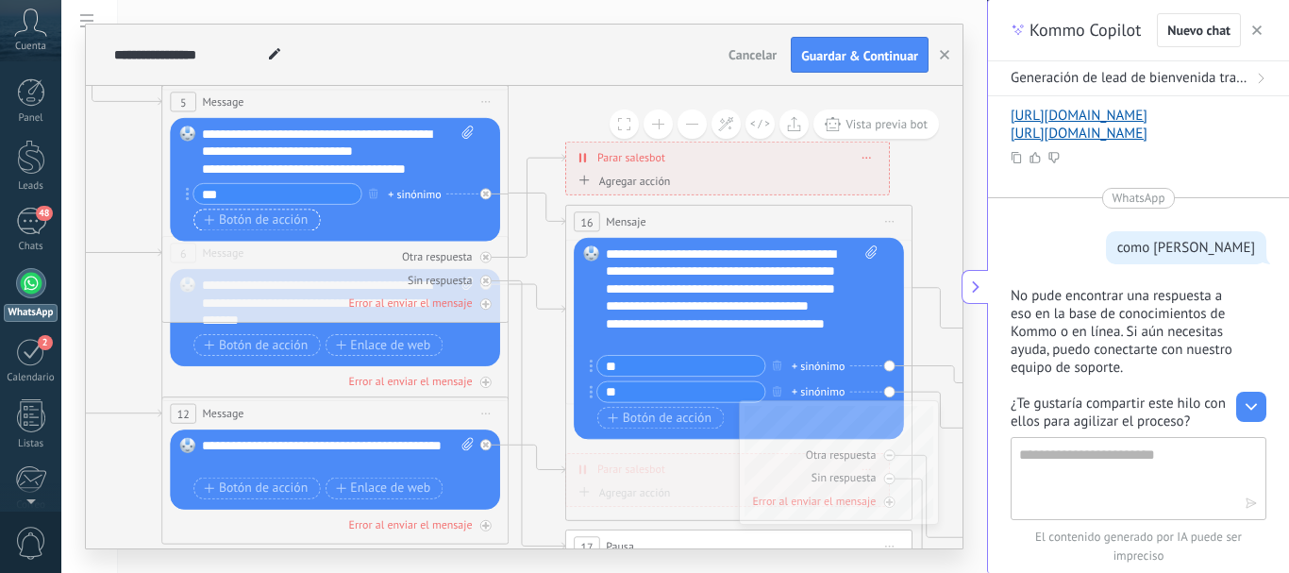
click at [234, 218] on span "Botón de acción" at bounding box center [256, 220] width 104 height 14
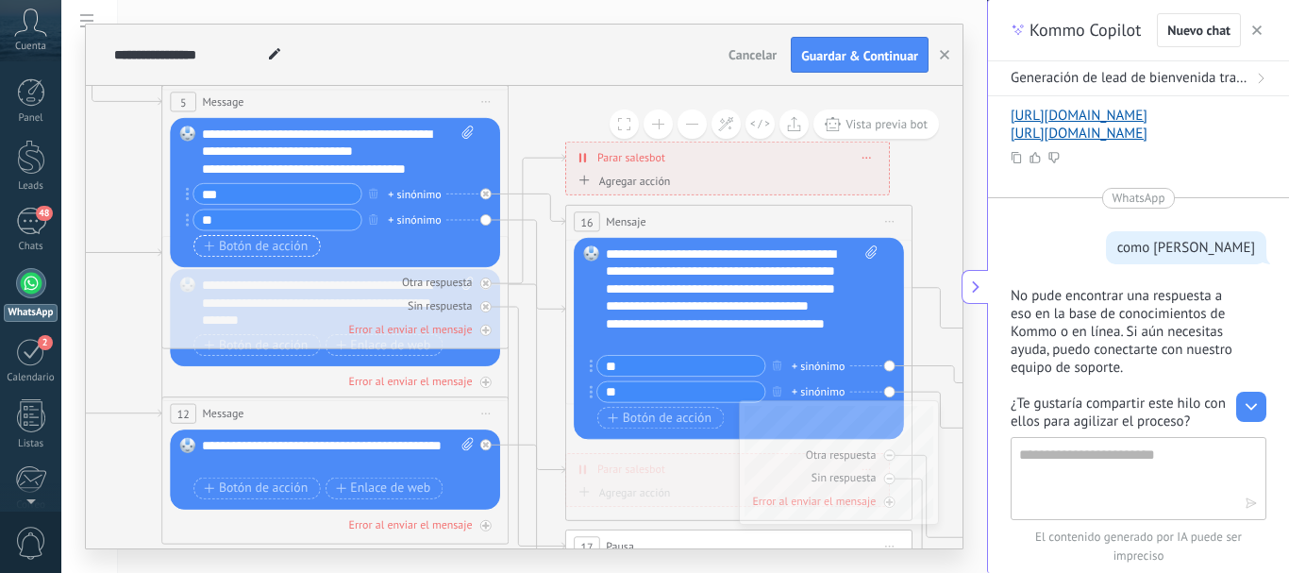
type input "*"
type input "**"
click at [486, 220] on div "Reemplazar Quitar Convertir a mensaje de voz Arrastre la imagen aquí para adjun…" at bounding box center [335, 192] width 330 height 149
click at [484, 217] on div "Reemplazar Quitar Convertir a mensaje de voz Arrastre la imagen aquí para adjun…" at bounding box center [335, 192] width 330 height 149
click at [487, 191] on icon at bounding box center [486, 194] width 6 height 6
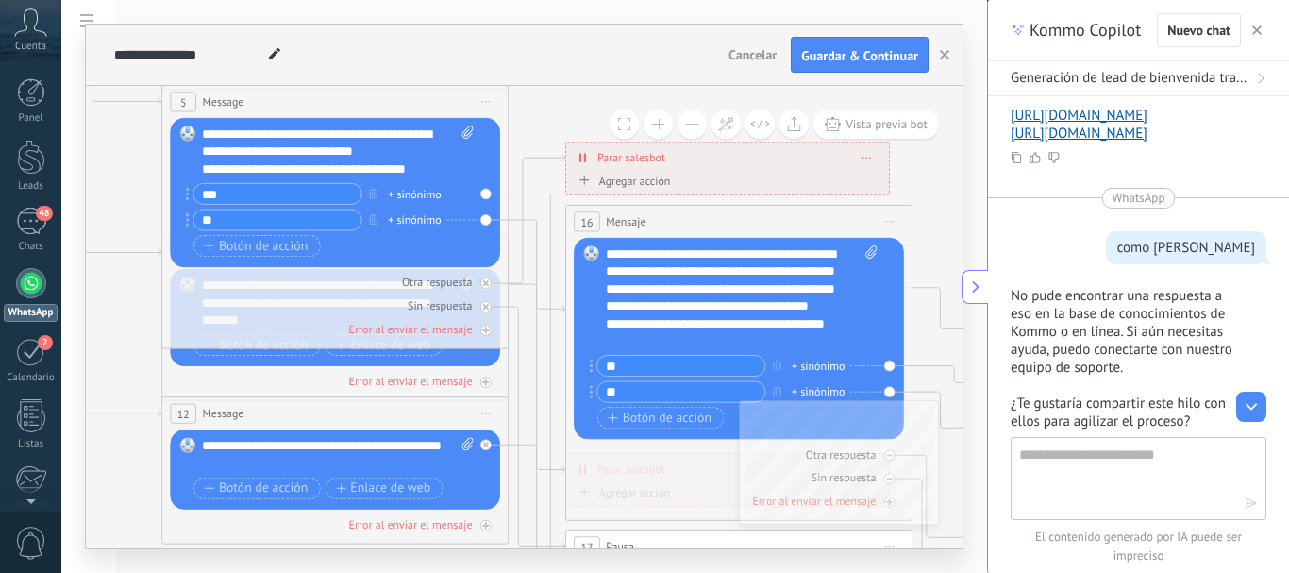
click at [487, 191] on div "Reemplazar Quitar Convertir a mensaje de voz Arrastre la imagen aquí para adjun…" at bounding box center [335, 192] width 330 height 149
click at [486, 197] on div "Reemplazar Quitar Convertir a mensaje de voz Arrastre la imagen aquí para adjun…" at bounding box center [335, 192] width 330 height 149
click at [585, 281] on div "Reemplazar Quitar Convertir a mensaje de voz Arrastre la imagen aquí para adjun…" at bounding box center [739, 338] width 330 height 201
drag, startPoint x: 585, startPoint y: 281, endPoint x: 548, endPoint y: 207, distance: 83.2
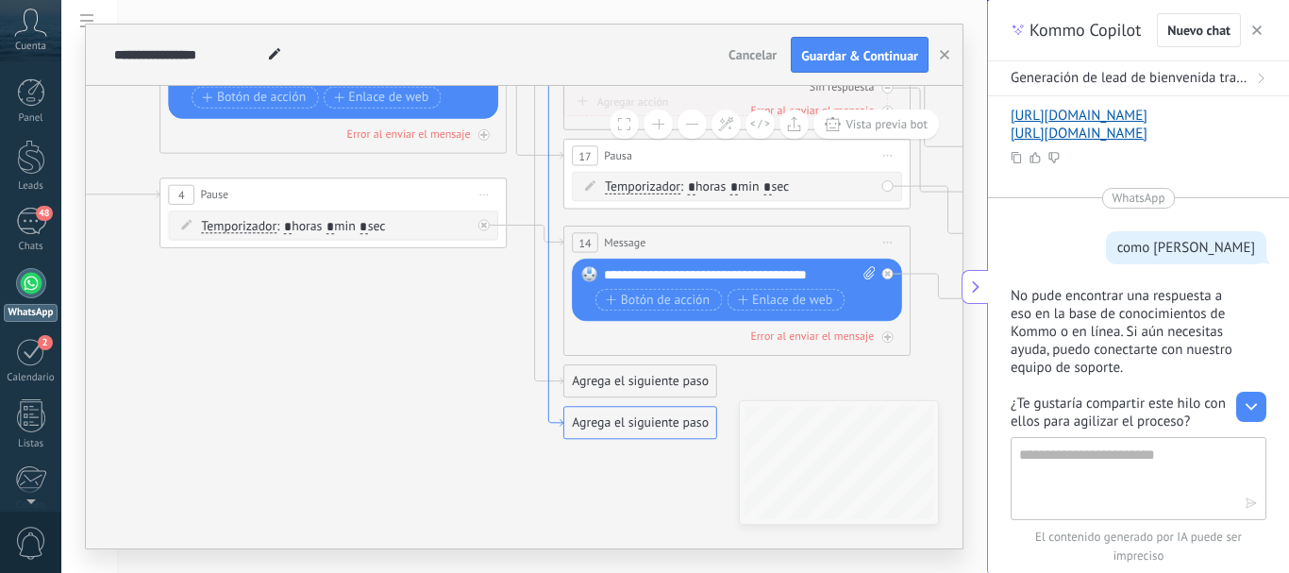
drag, startPoint x: 552, startPoint y: 444, endPoint x: 550, endPoint y: 423, distance: 20.9
click at [550, 423] on icon at bounding box center [535, 114] width 57 height 623
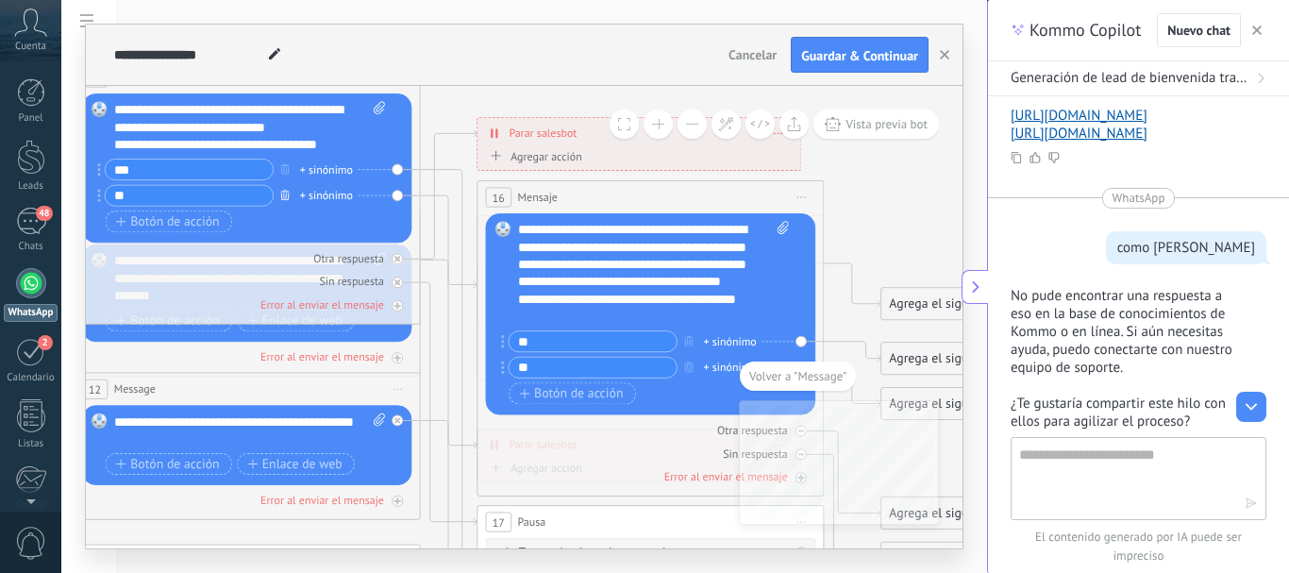
click at [281, 195] on icon "button" at bounding box center [284, 195] width 8 height 10
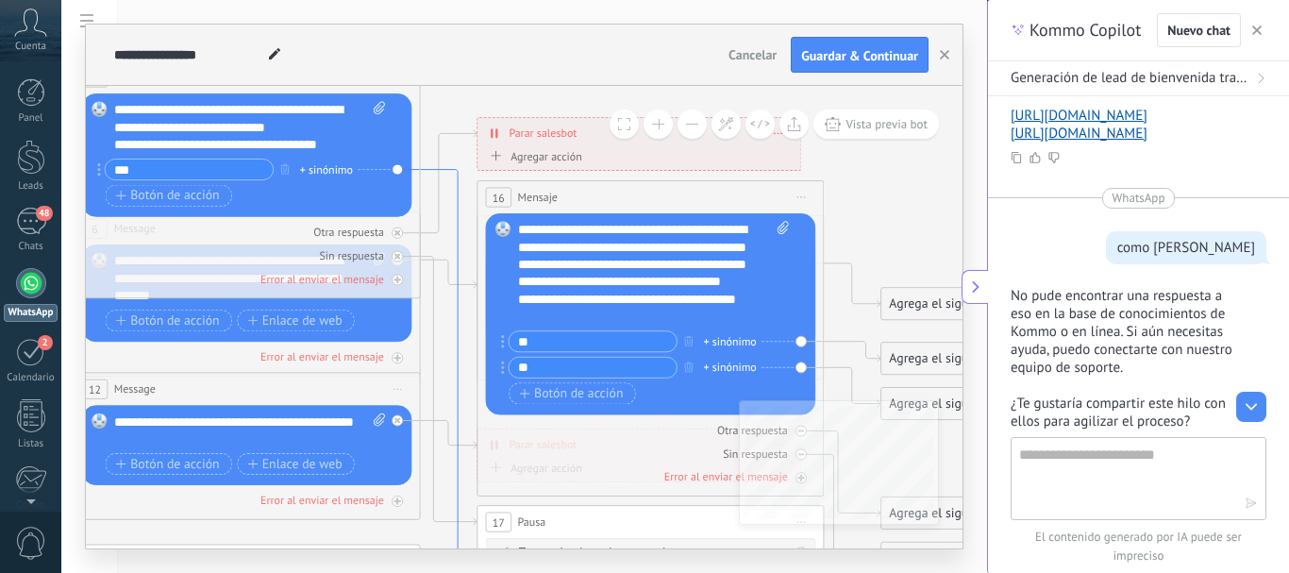
click at [460, 235] on icon at bounding box center [449, 387] width 57 height 434
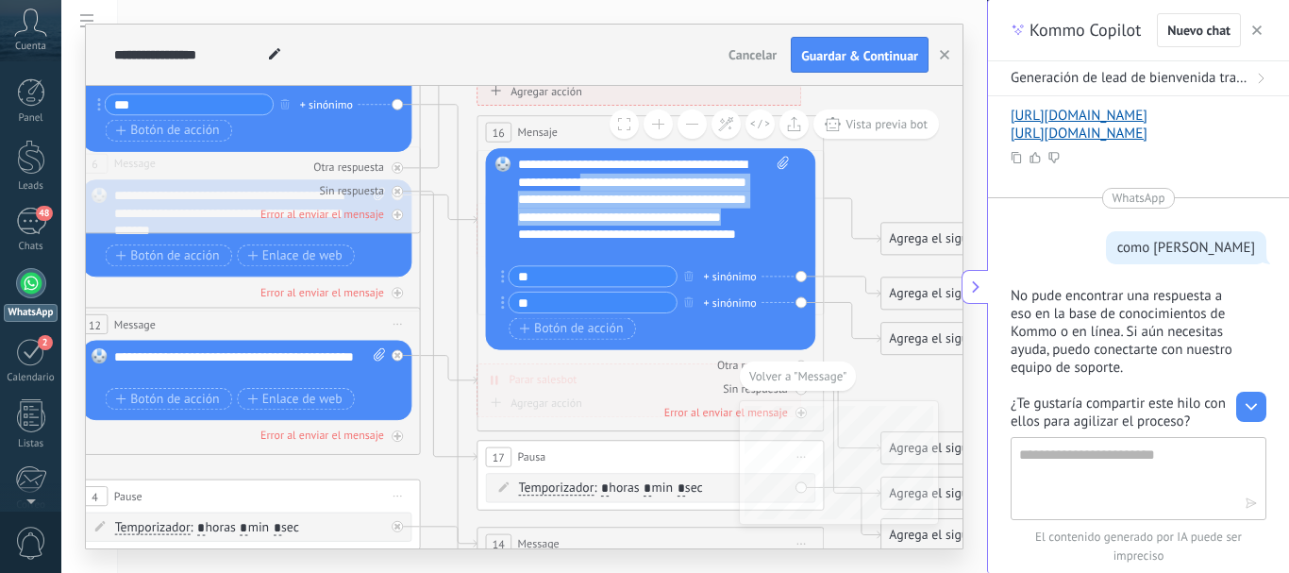
drag, startPoint x: 603, startPoint y: 184, endPoint x: 703, endPoint y: 240, distance: 114.5
click at [703, 240] on div "**********" at bounding box center [654, 208] width 272 height 104
drag, startPoint x: 662, startPoint y: 338, endPoint x: 673, endPoint y: 278, distance: 60.5
click at [657, 338] on div "Botón de acción Enlace de web" at bounding box center [648, 329] width 279 height 22
click at [770, 224] on div "**********" at bounding box center [654, 208] width 272 height 104
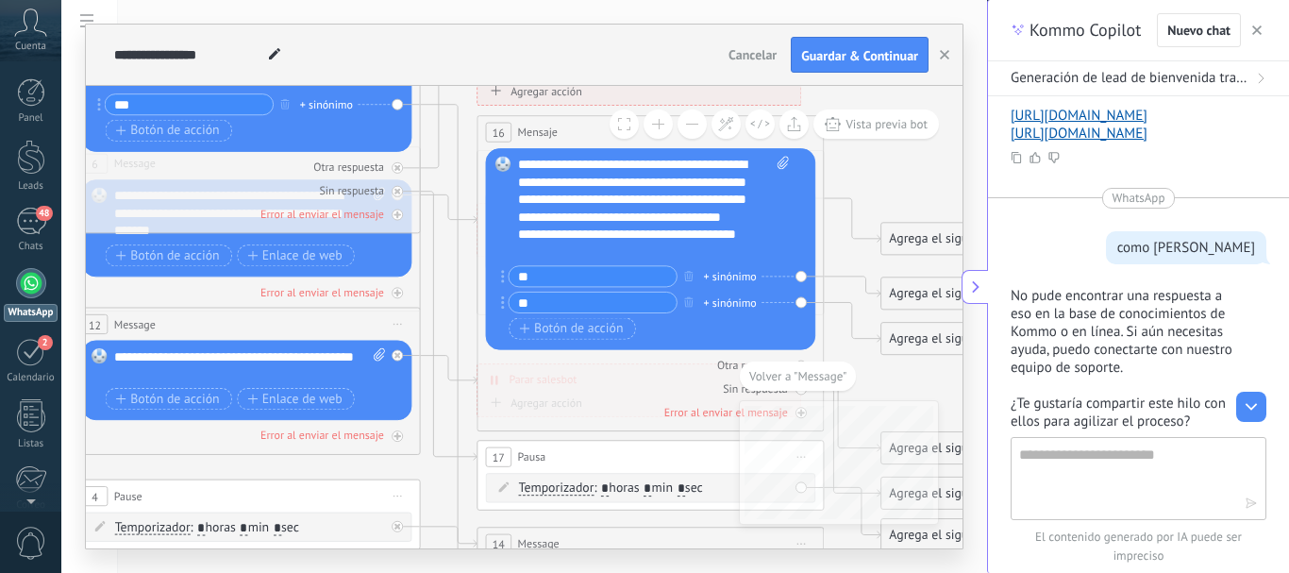
click at [770, 224] on div "**********" at bounding box center [654, 208] width 272 height 104
click at [903, 174] on icon at bounding box center [286, 256] width 2707 height 1838
click at [398, 194] on div at bounding box center [397, 191] width 11 height 11
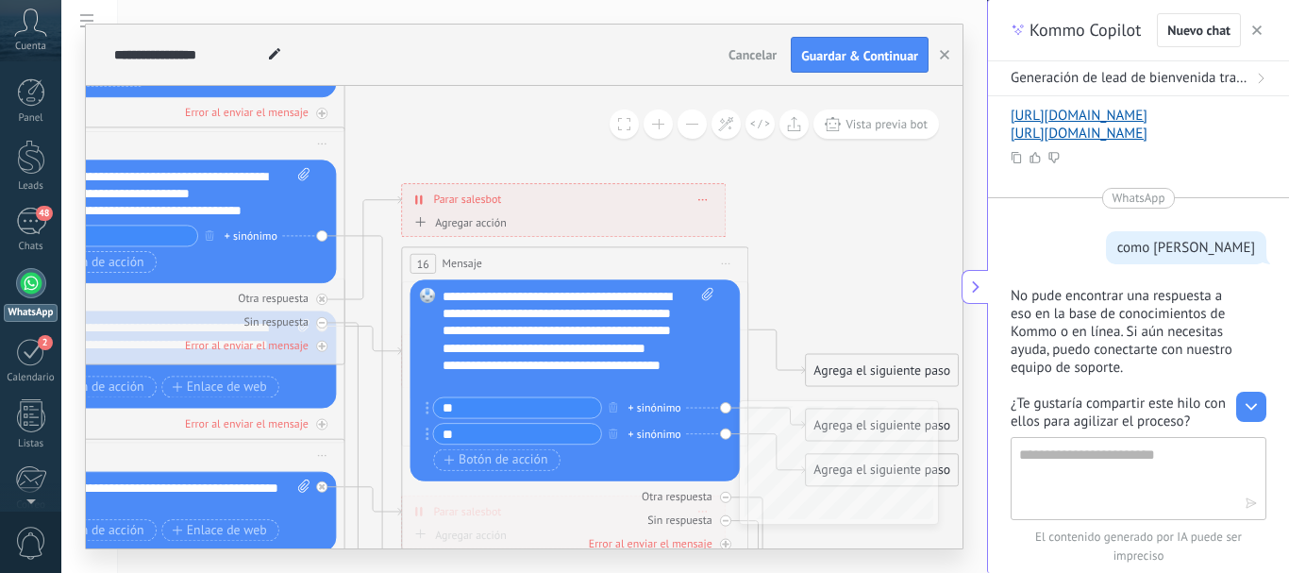
click at [322, 234] on div "Reemplazar Quitar Convertir a mensaje de voz Arrastre la imagen aquí para adjun…" at bounding box center [172, 222] width 330 height 124
click at [321, 233] on div "Reemplazar Quitar Convertir a mensaje de voz Arrastre la imagen aquí para adjun…" at bounding box center [172, 222] width 330 height 124
click at [258, 234] on div "+ sinónimo" at bounding box center [251, 235] width 53 height 17
click at [387, 170] on icon at bounding box center [211, 388] width 2707 height 1838
click at [324, 236] on div "Reemplazar Quitar Convertir a mensaje de voz Arrastre la imagen aquí para adjun…" at bounding box center [172, 222] width 330 height 124
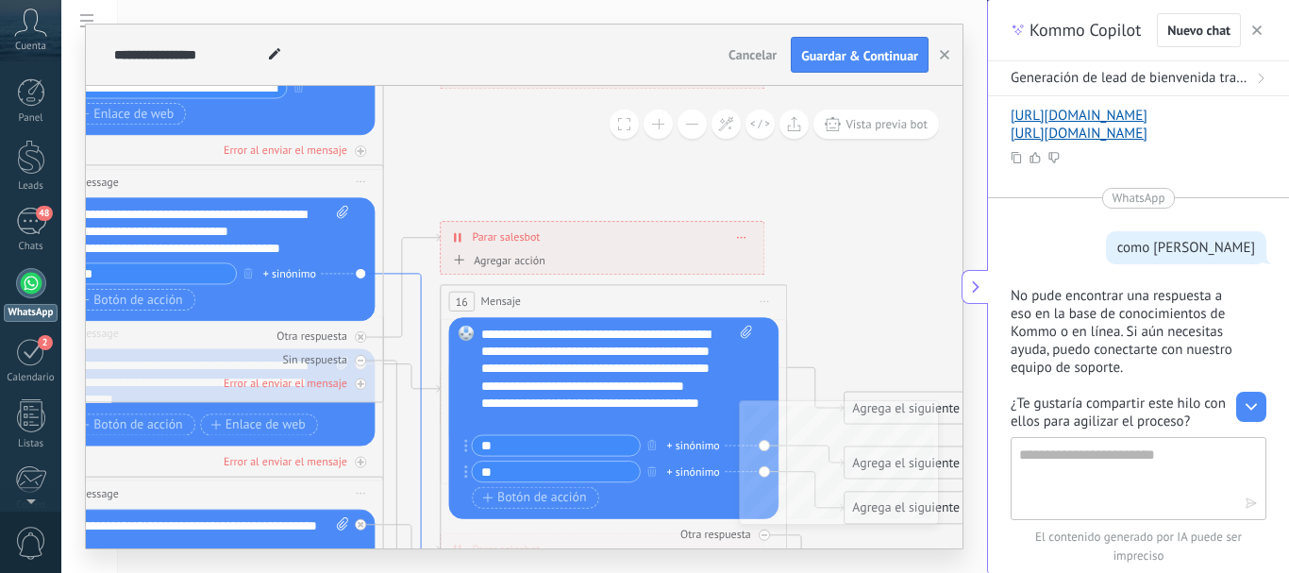
drag, startPoint x: 382, startPoint y: 272, endPoint x: 421, endPoint y: 310, distance: 54.1
click at [421, 310] on icon at bounding box center [412, 564] width 57 height 581
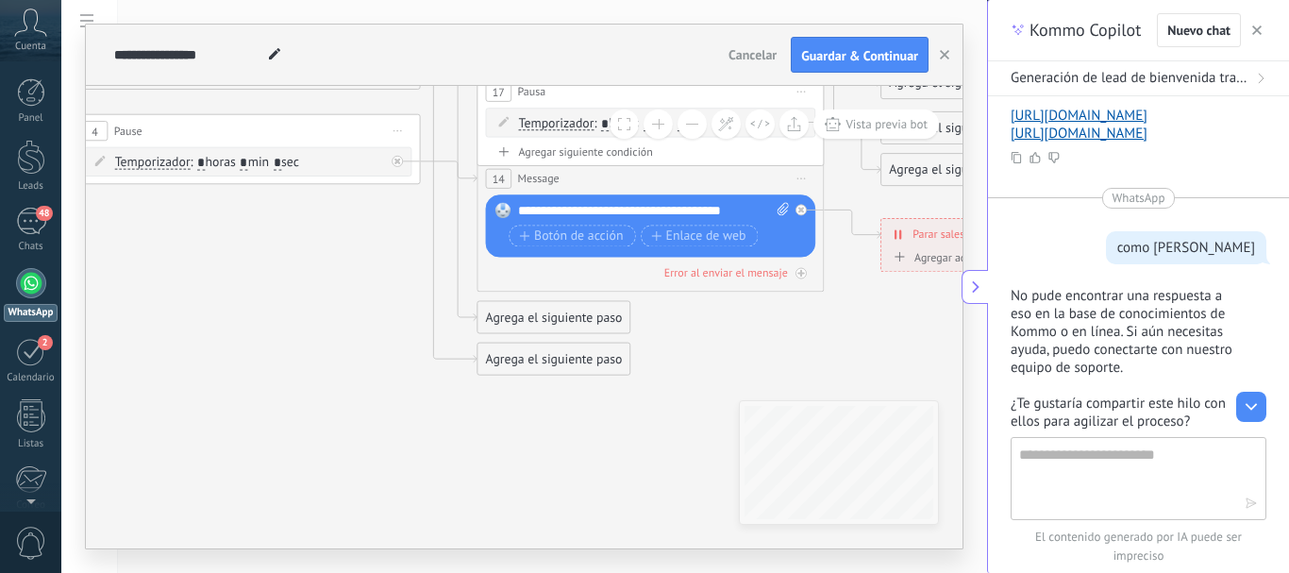
click at [501, 360] on div "Agrega el siguiente paso" at bounding box center [554, 359] width 152 height 28
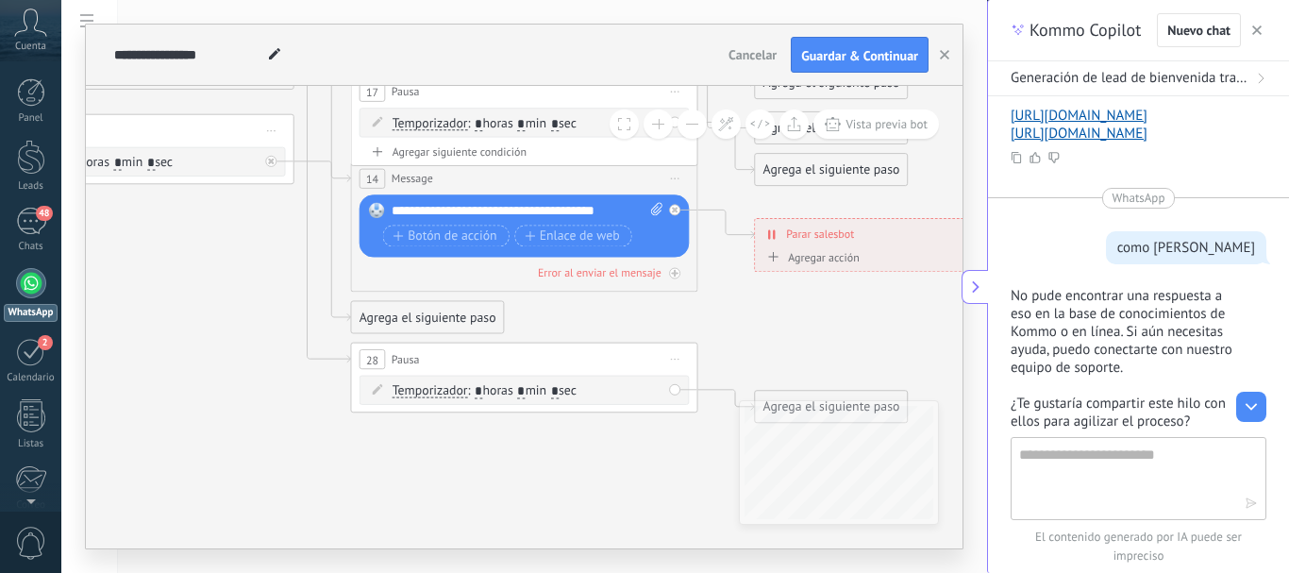
click at [674, 359] on icon at bounding box center [675, 360] width 8 height 2
click at [686, 471] on icon at bounding box center [686, 471] width 10 height 10
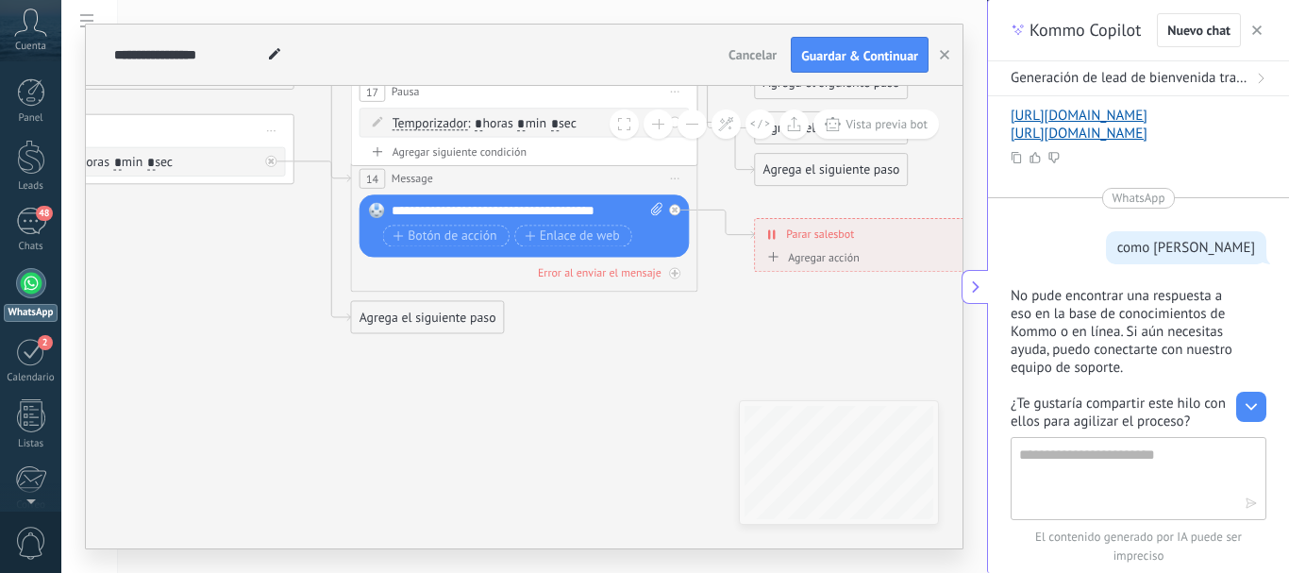
click at [484, 310] on div "Agrega el siguiente paso" at bounding box center [427, 317] width 152 height 28
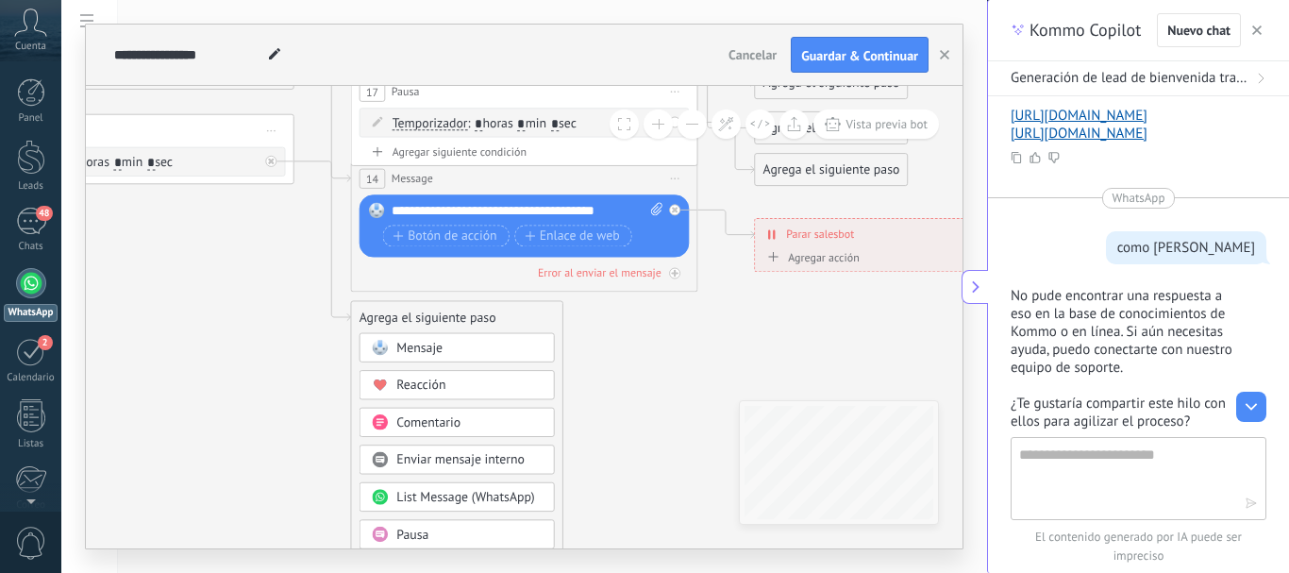
click at [525, 312] on div "Agrega el siguiente paso" at bounding box center [456, 317] width 211 height 28
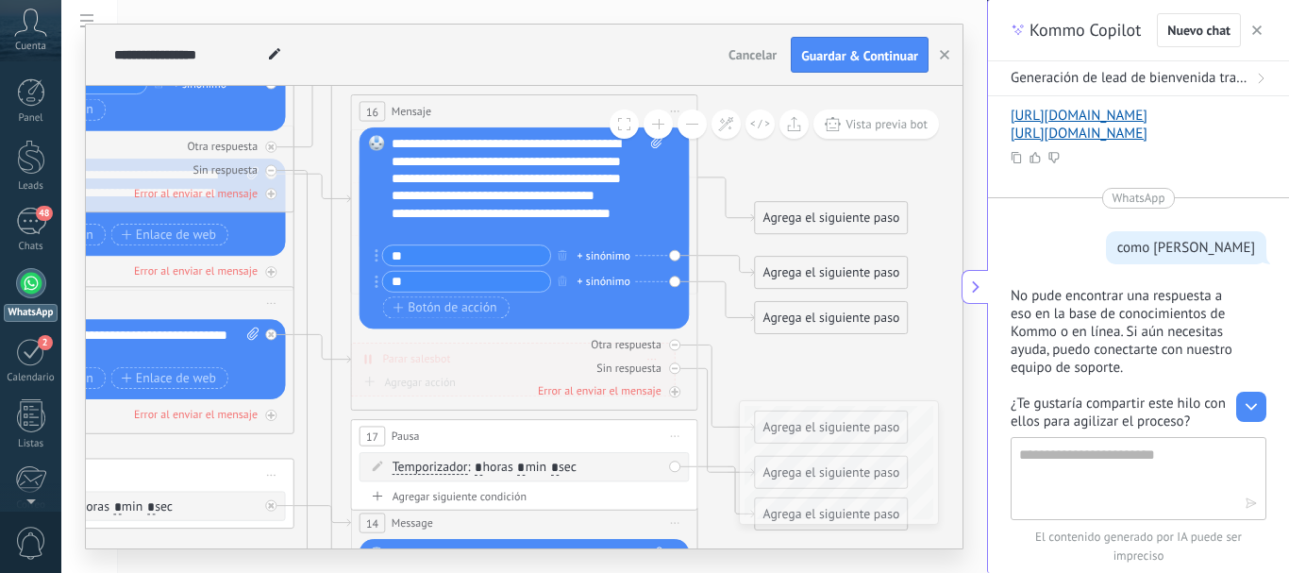
click at [675, 432] on span "Iniciar vista previa aquí Cambiar nombre Duplicar Borrar" at bounding box center [675, 436] width 27 height 25
click at [698, 545] on div "Borrar" at bounding box center [754, 548] width 172 height 29
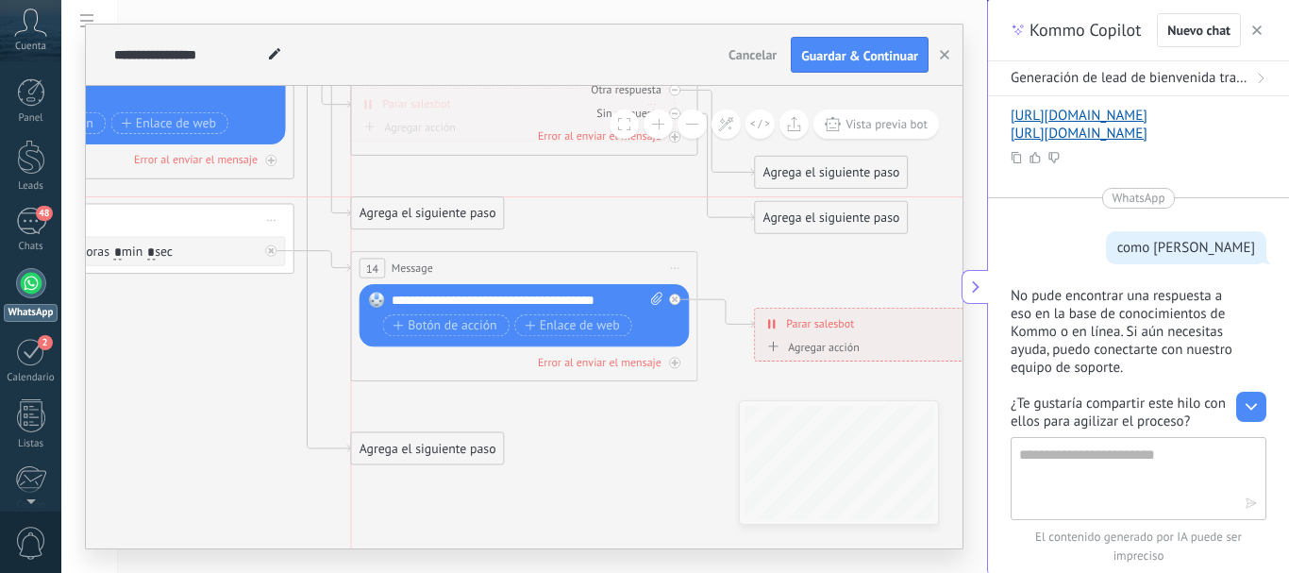
drag, startPoint x: 373, startPoint y: 410, endPoint x: 373, endPoint y: 210, distance: 200.1
click at [373, 210] on div "Agrega el siguiente paso" at bounding box center [427, 213] width 152 height 28
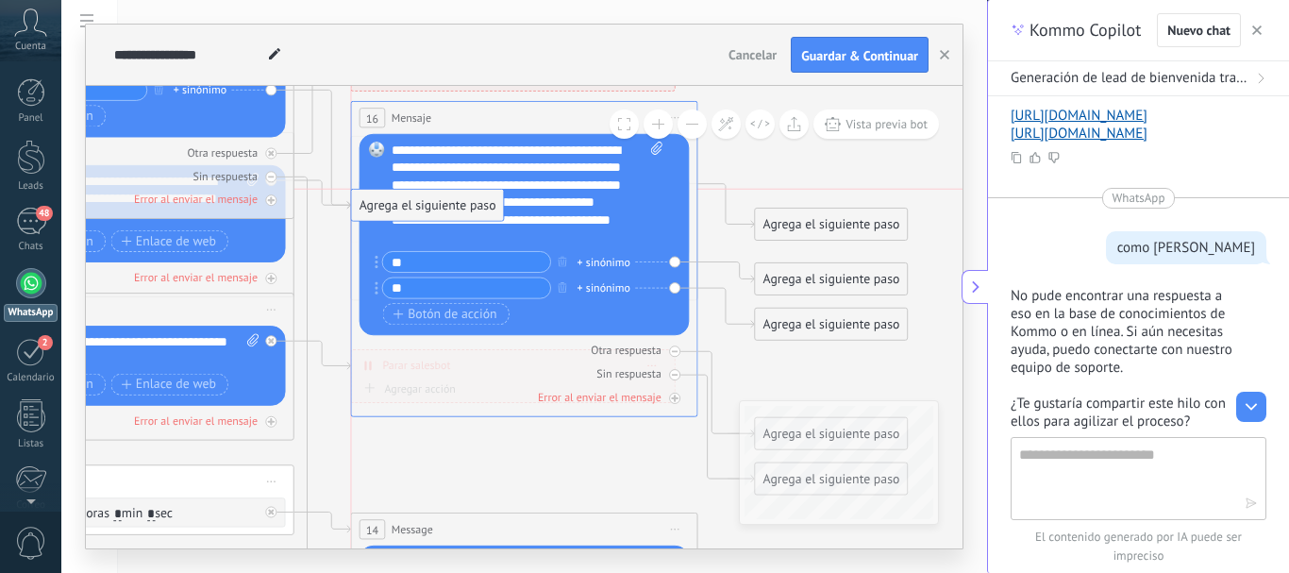
drag, startPoint x: 391, startPoint y: 474, endPoint x: 387, endPoint y: 209, distance: 265.3
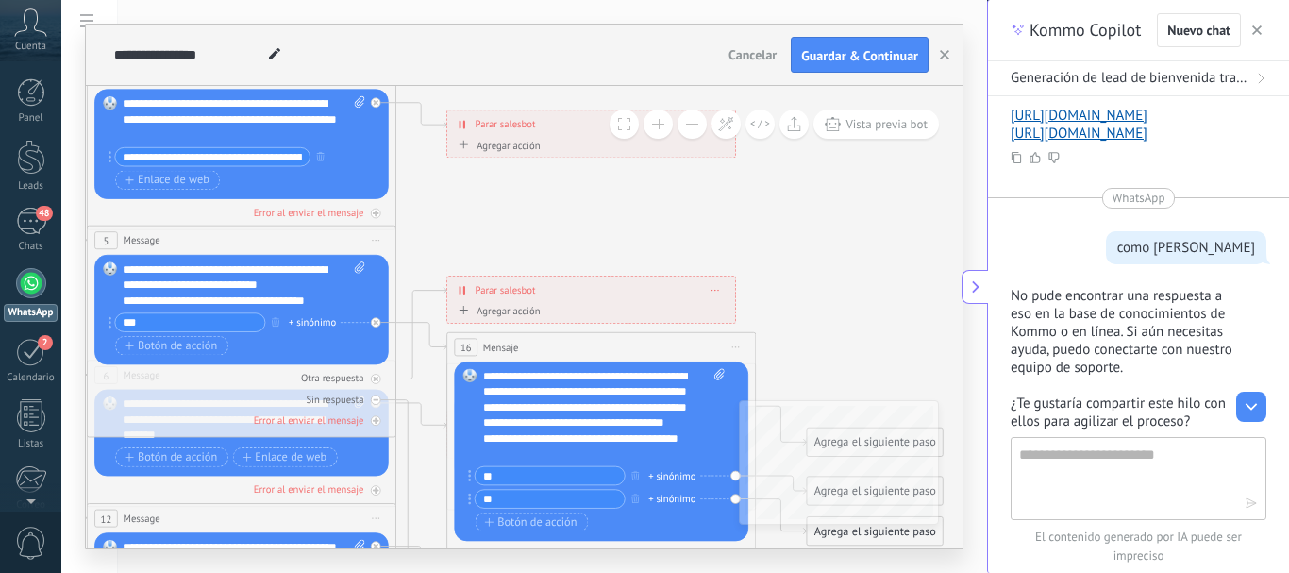
click at [559, 230] on icon at bounding box center [276, 457] width 2413 height 1638
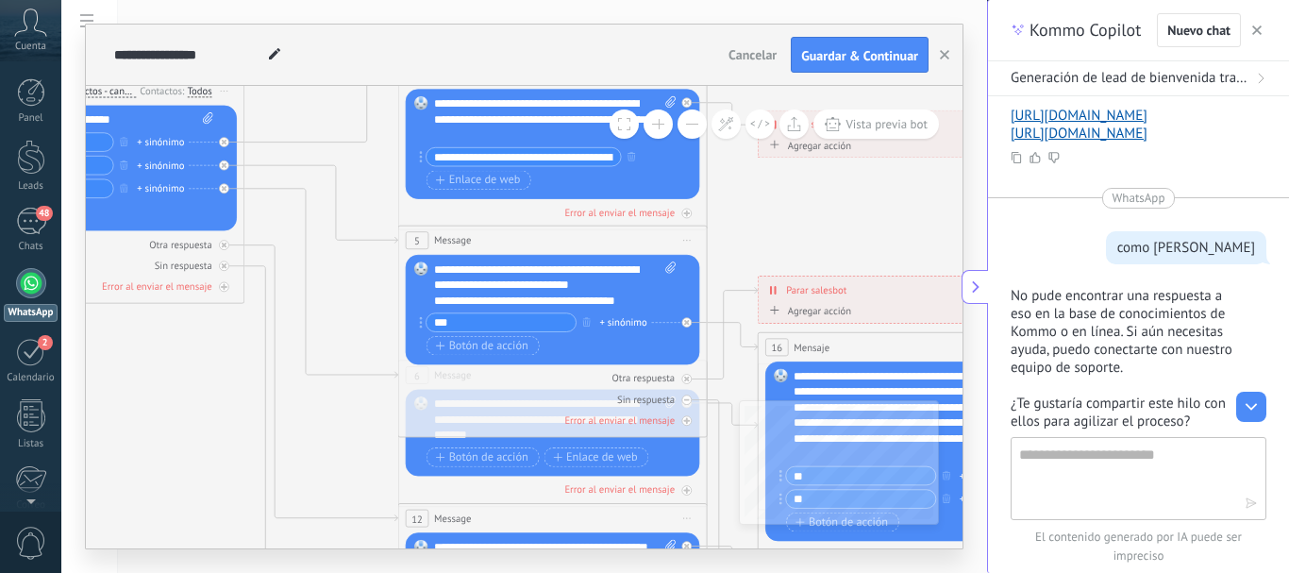
click at [762, 193] on icon at bounding box center [588, 457] width 2413 height 1638
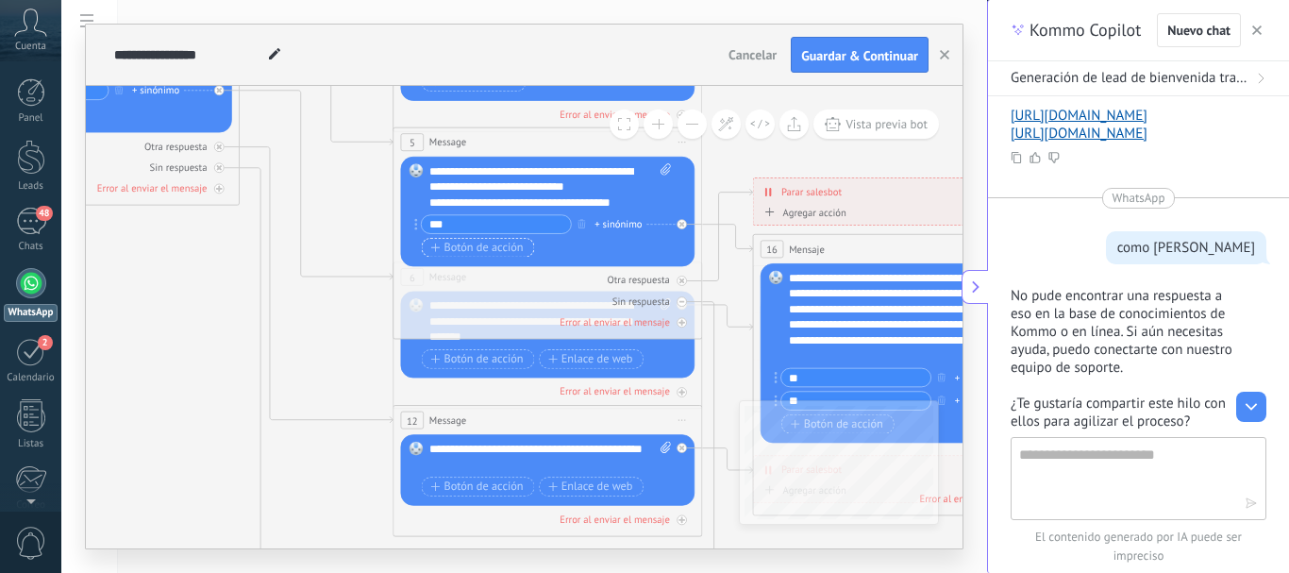
click at [485, 250] on span "Botón de acción" at bounding box center [477, 248] width 93 height 12
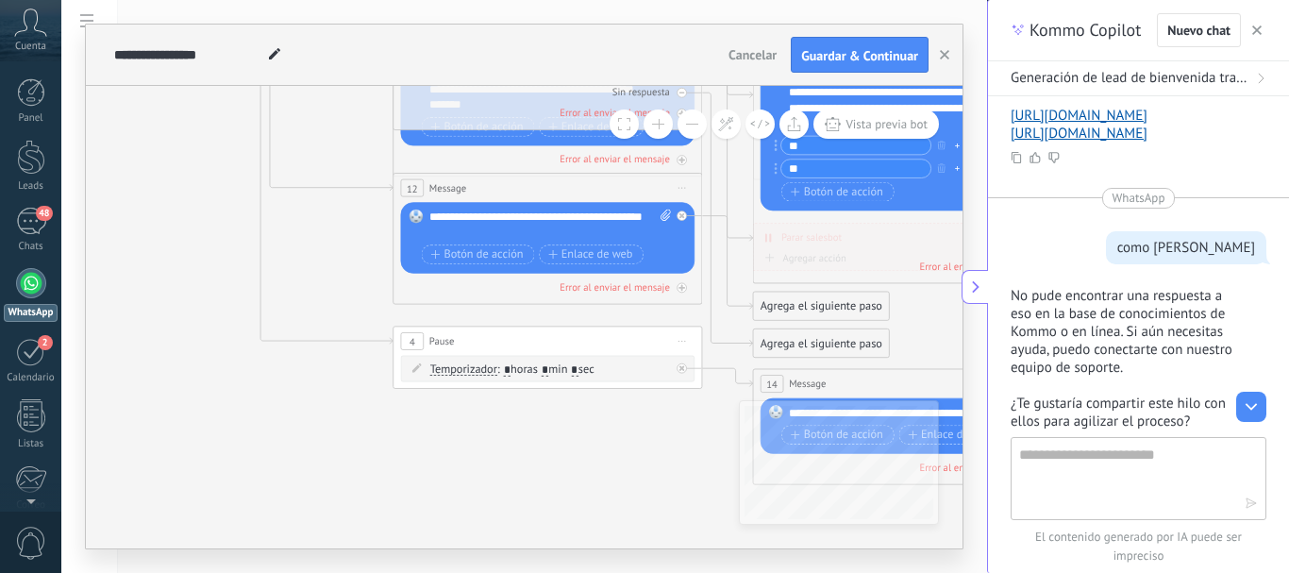
type input "**"
click at [791, 305] on div "Agrega el siguiente paso" at bounding box center [821, 306] width 136 height 25
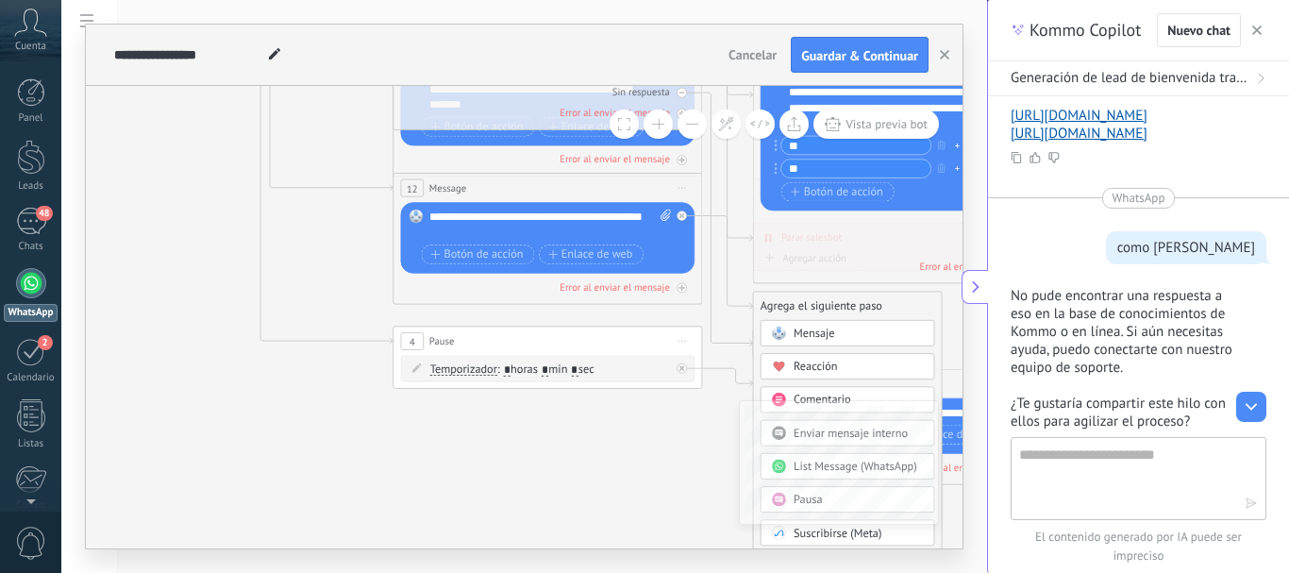
click at [797, 337] on span "Mensaje" at bounding box center [815, 333] width 42 height 15
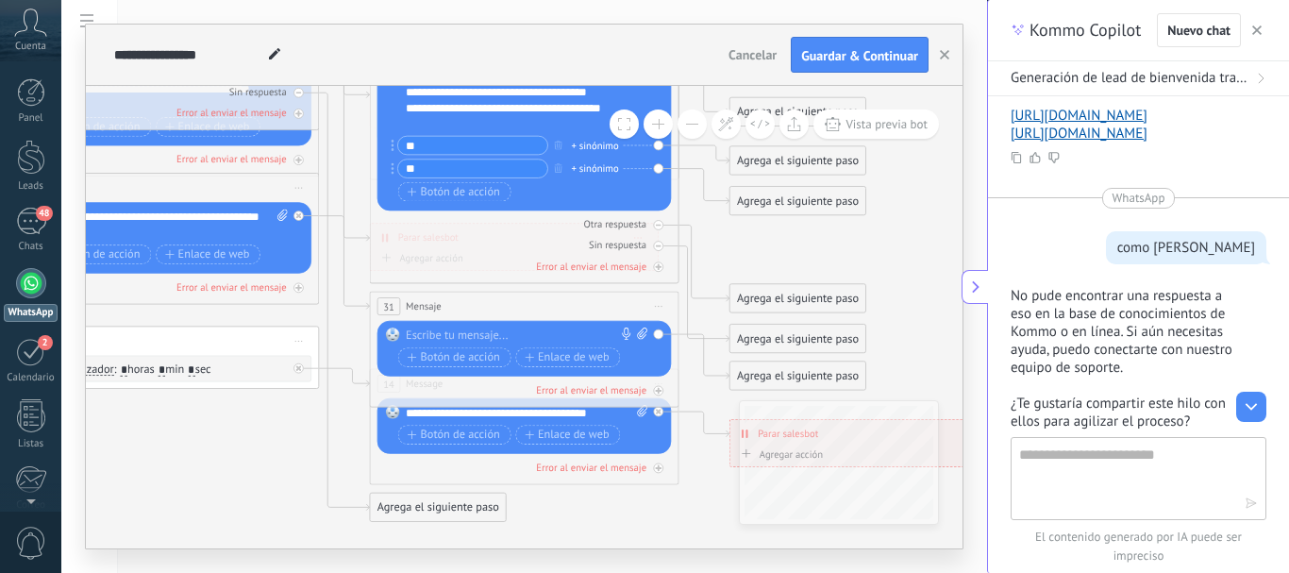
click at [518, 333] on div at bounding box center [521, 335] width 230 height 15
paste div
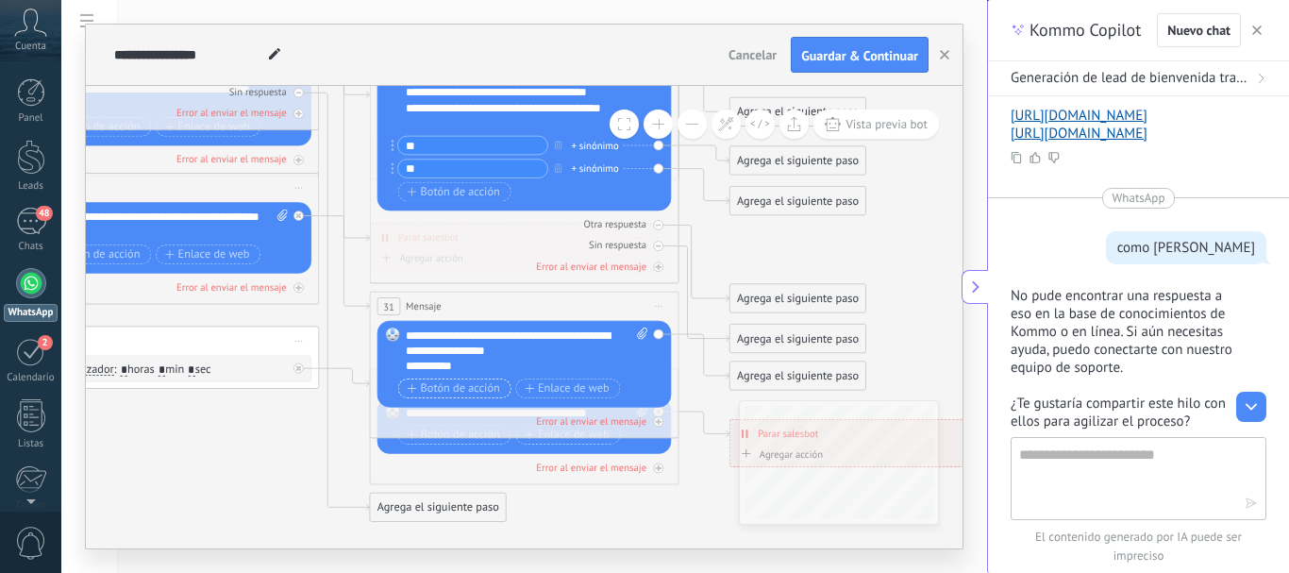
click at [480, 391] on span "Botón de acción" at bounding box center [454, 388] width 93 height 12
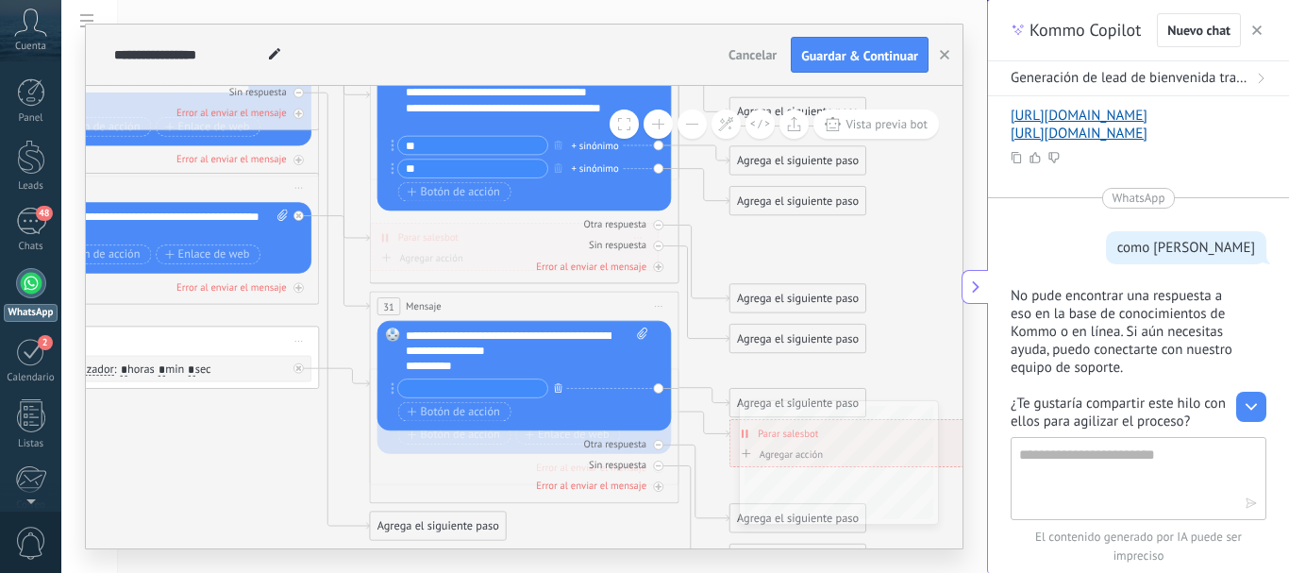
click at [562, 391] on icon "button" at bounding box center [558, 387] width 8 height 9
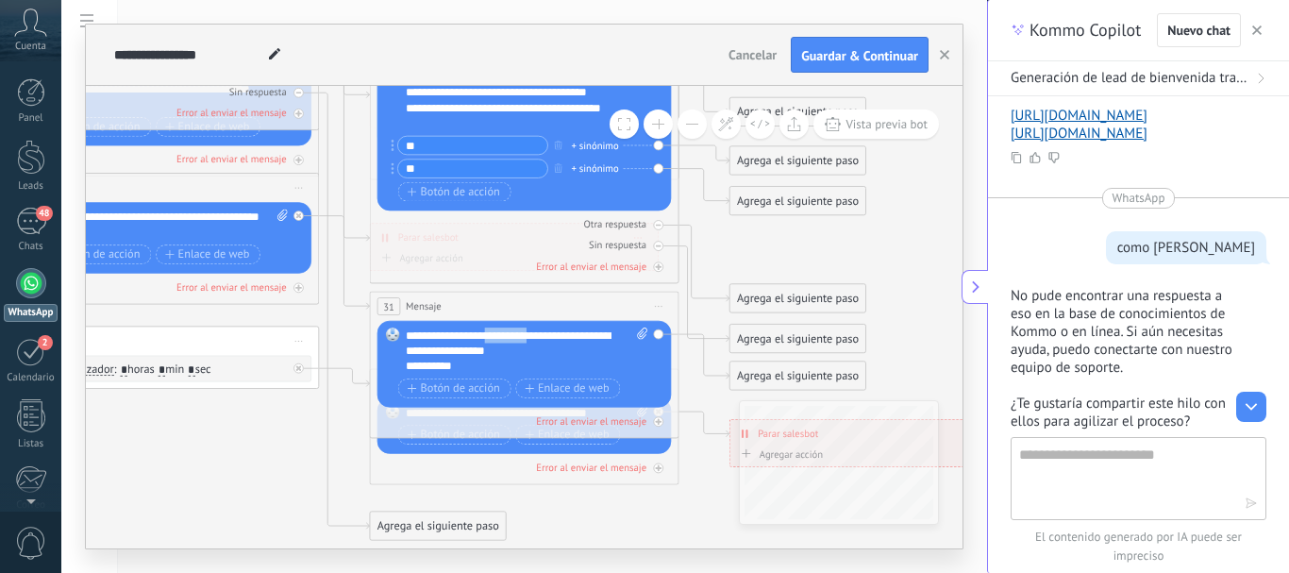
drag, startPoint x: 484, startPoint y: 334, endPoint x: 535, endPoint y: 338, distance: 51.1
click at [535, 338] on div "**********" at bounding box center [527, 351] width 243 height 46
click at [974, 226] on div "**********" at bounding box center [524, 286] width 926 height 573
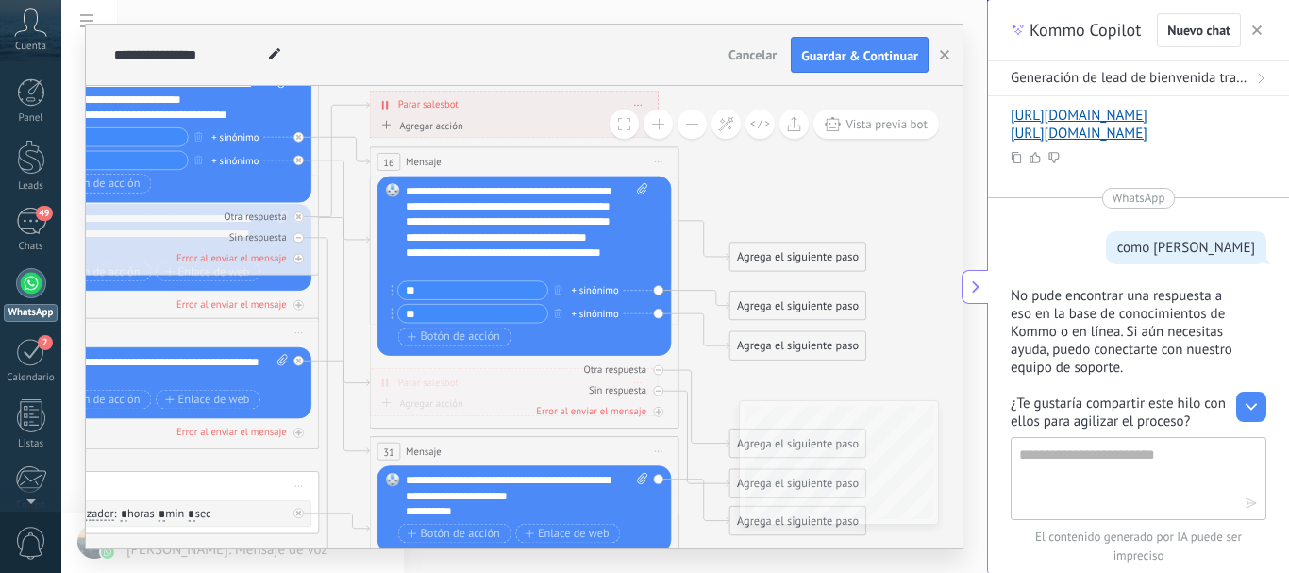
click at [631, 253] on div "**********" at bounding box center [527, 229] width 243 height 93
click at [833, 306] on div "Agrega el siguiente paso" at bounding box center [799, 305] width 136 height 25
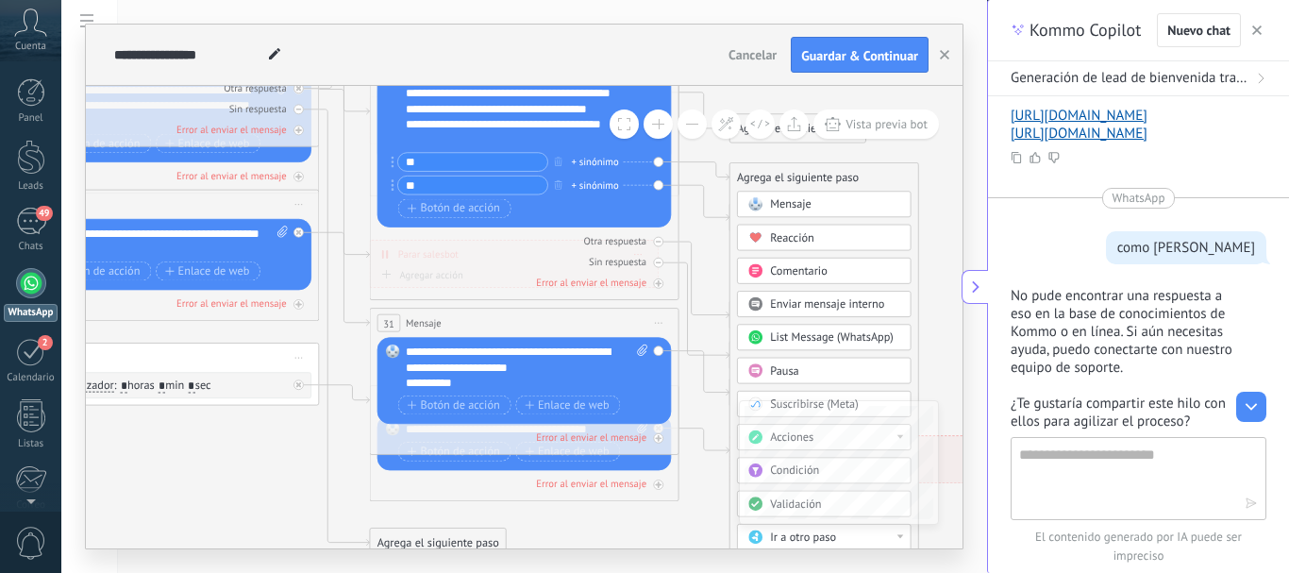
click at [800, 208] on span "Mensaje" at bounding box center [791, 204] width 42 height 15
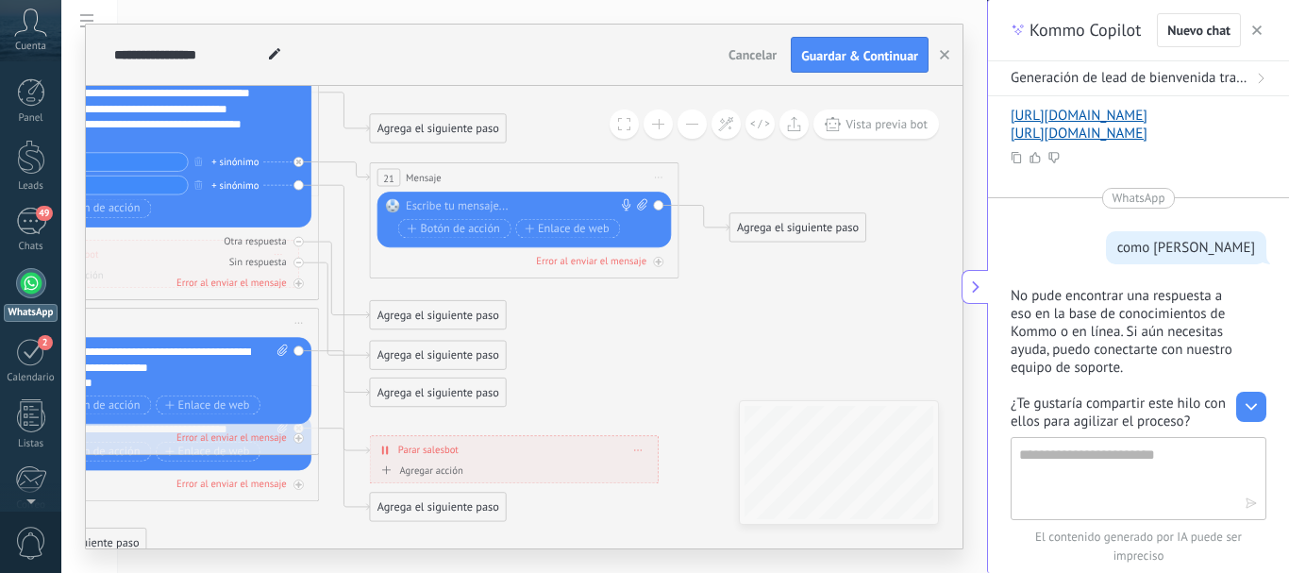
click at [538, 202] on div at bounding box center [521, 206] width 230 height 15
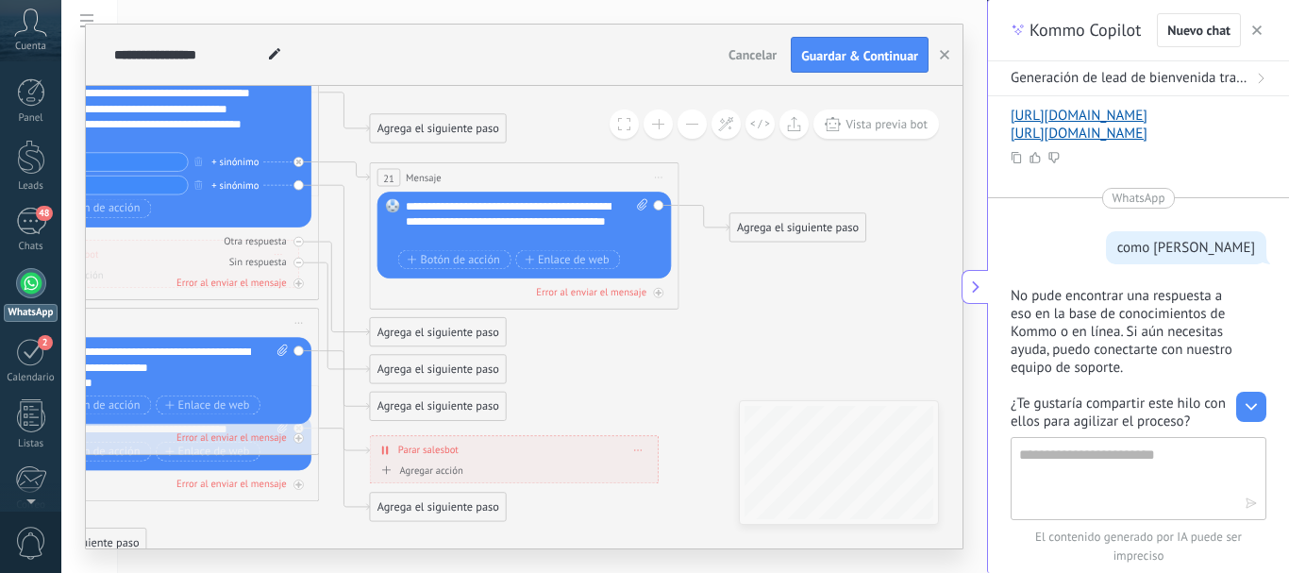
click at [637, 205] on icon at bounding box center [642, 204] width 10 height 11
click input "Subir" at bounding box center [0, 0] width 0 height 0
click at [641, 206] on icon at bounding box center [642, 204] width 10 height 11
click input "Subir" at bounding box center [0, 0] width 0 height 0
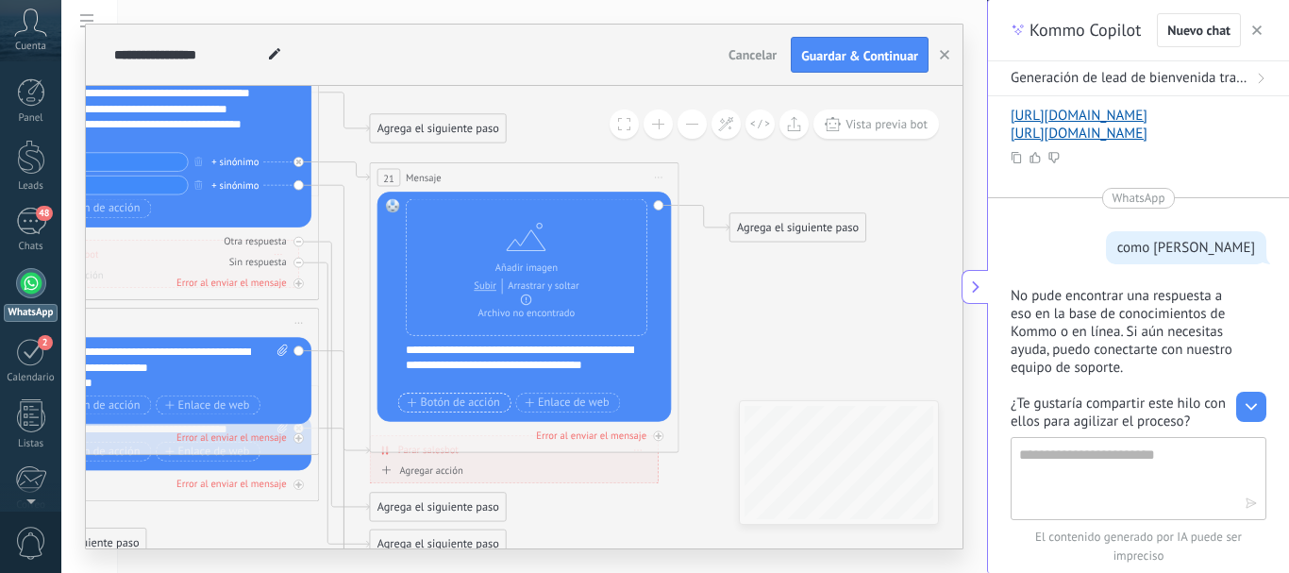
click at [433, 402] on span "Botón de acción" at bounding box center [454, 402] width 93 height 12
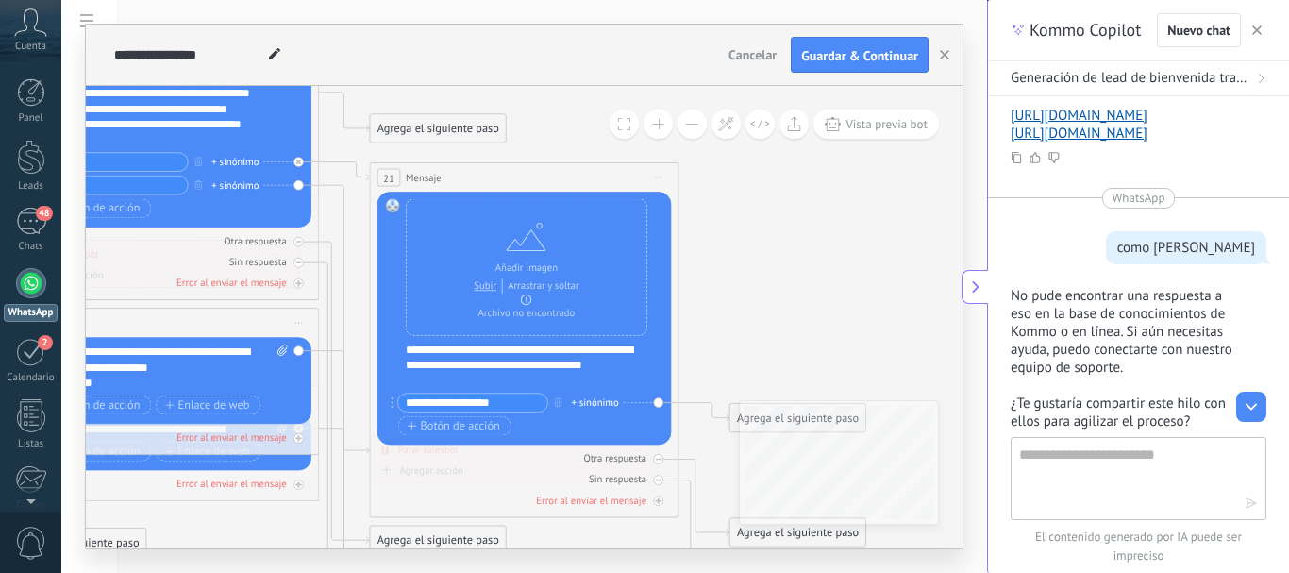
click at [412, 399] on input "**********" at bounding box center [472, 403] width 149 height 18
type input "**********"
click at [426, 427] on span "Botón de acción" at bounding box center [454, 426] width 93 height 12
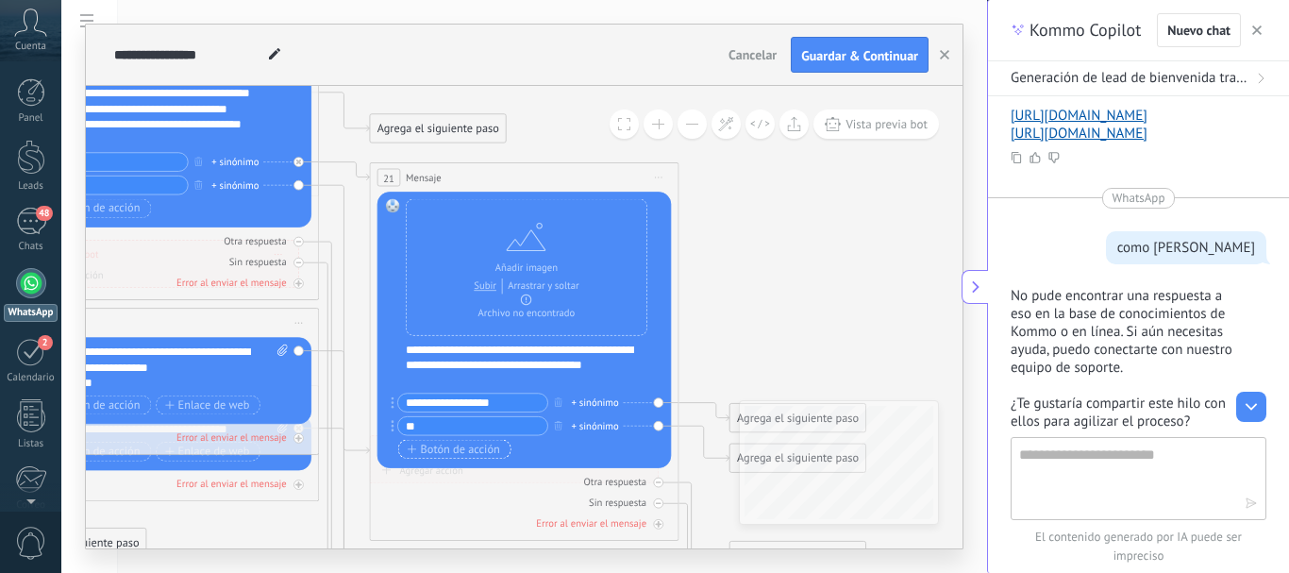
type input "*"
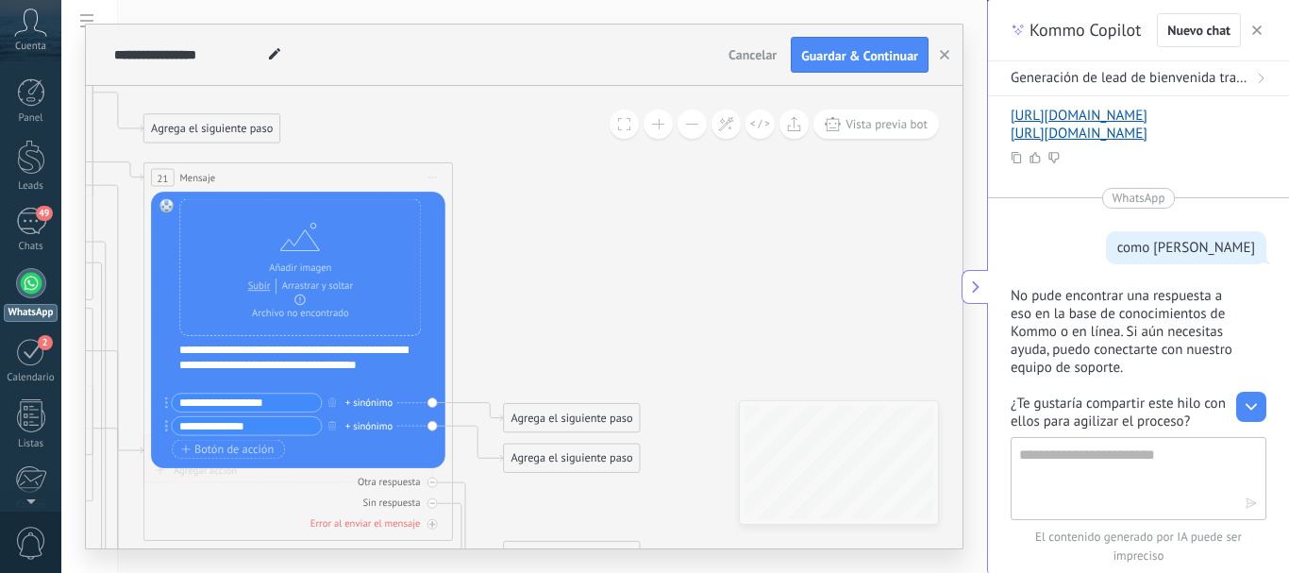
type input "**********"
click at [570, 419] on div "Agrega el siguiente paso" at bounding box center [572, 417] width 136 height 25
click at [569, 445] on span "Mensaje" at bounding box center [566, 445] width 42 height 15
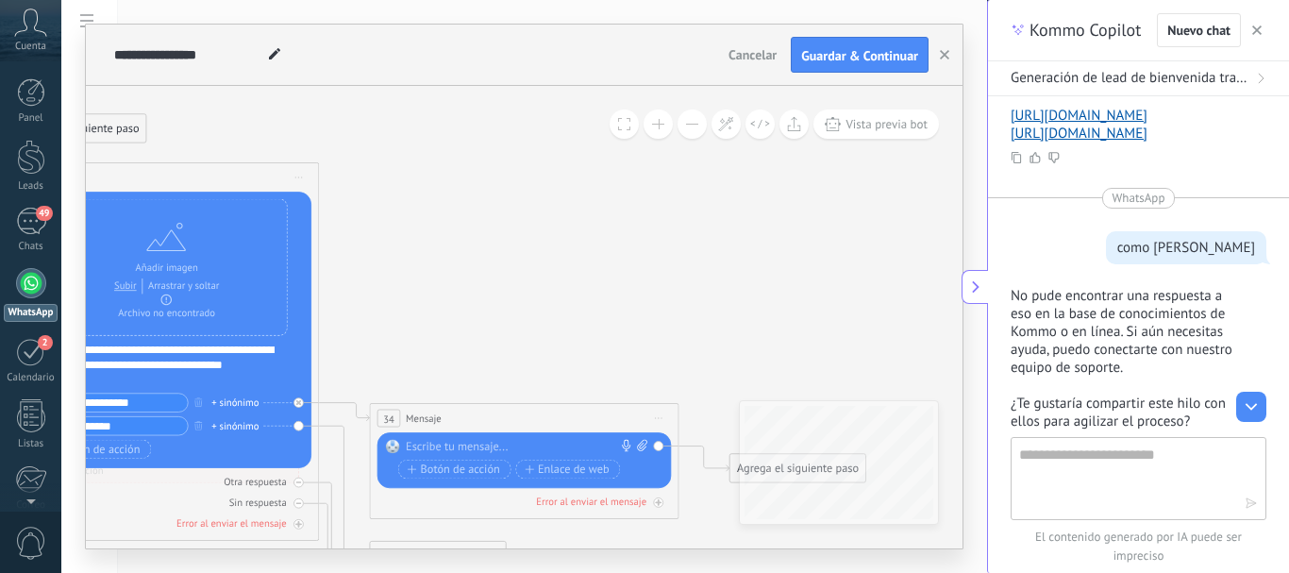
click at [550, 445] on div at bounding box center [521, 447] width 230 height 15
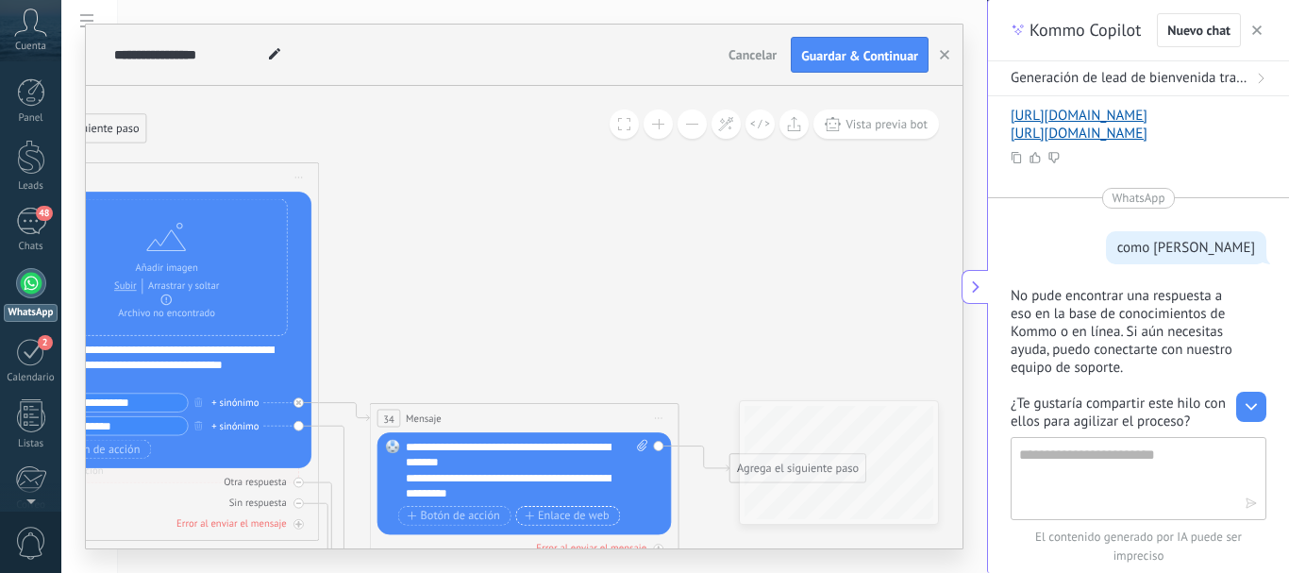
click at [546, 518] on span "Enlace de web" at bounding box center [567, 516] width 85 height 12
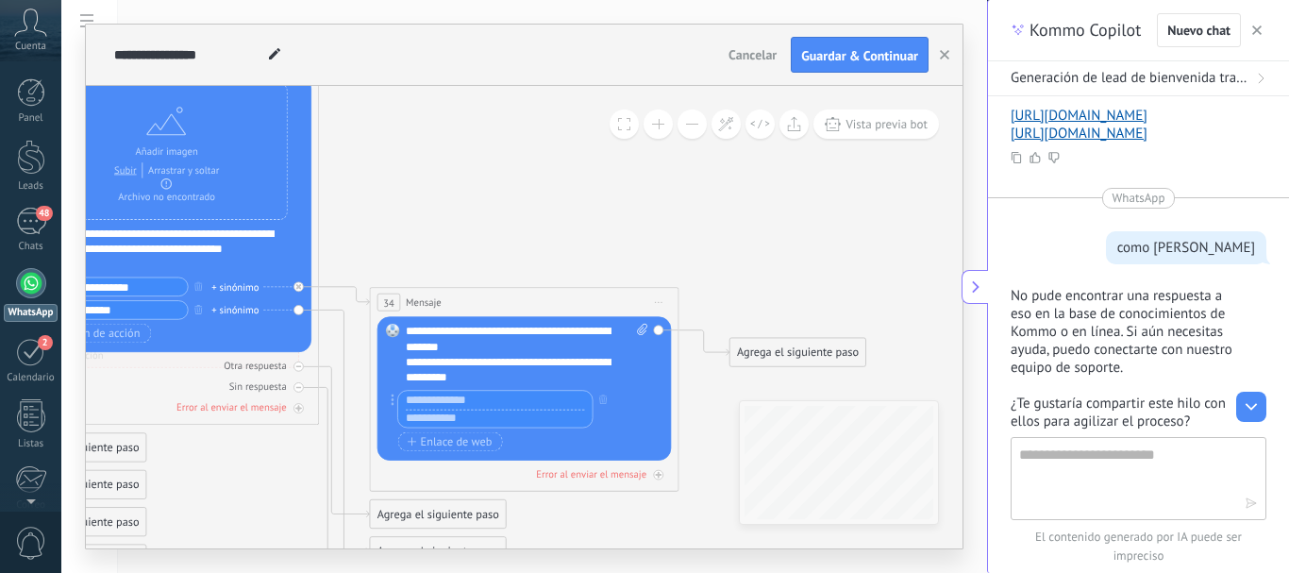
click at [511, 423] on input "text" at bounding box center [495, 418] width 194 height 18
paste input "**********"
type input "**********"
click at [536, 403] on input "text" at bounding box center [495, 400] width 194 height 18
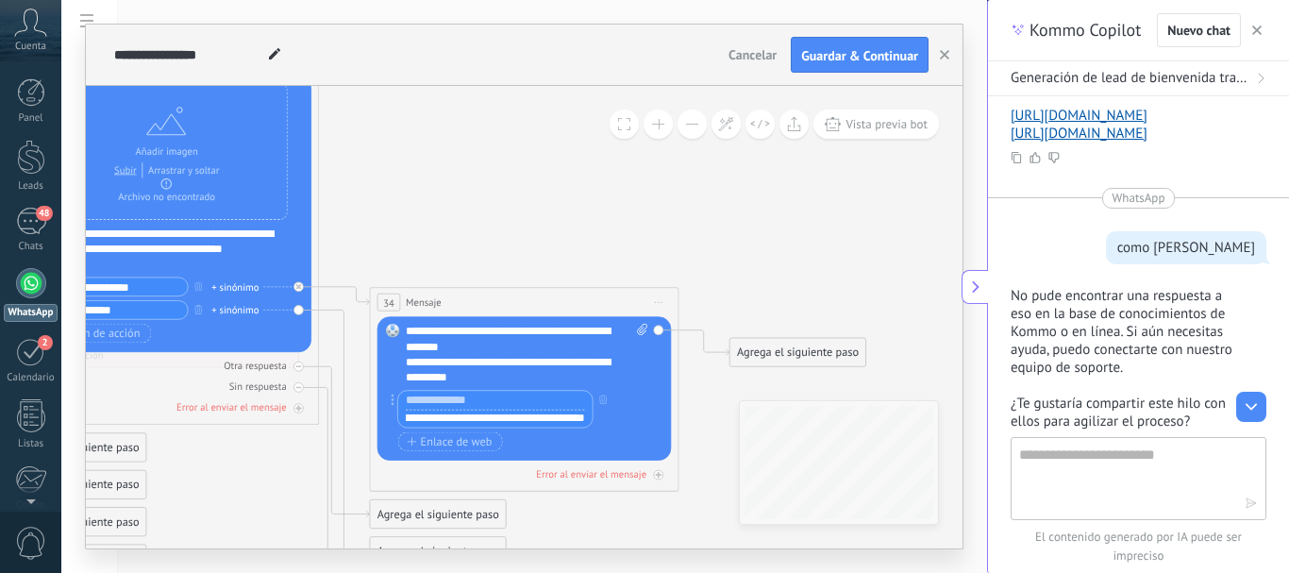
scroll to position [0, 0]
type input "**********"
click at [661, 422] on div "Reemplazar Quitar Convertir a mensaje de voz Arrastre la imagen aquí para adjun…" at bounding box center [525, 388] width 294 height 144
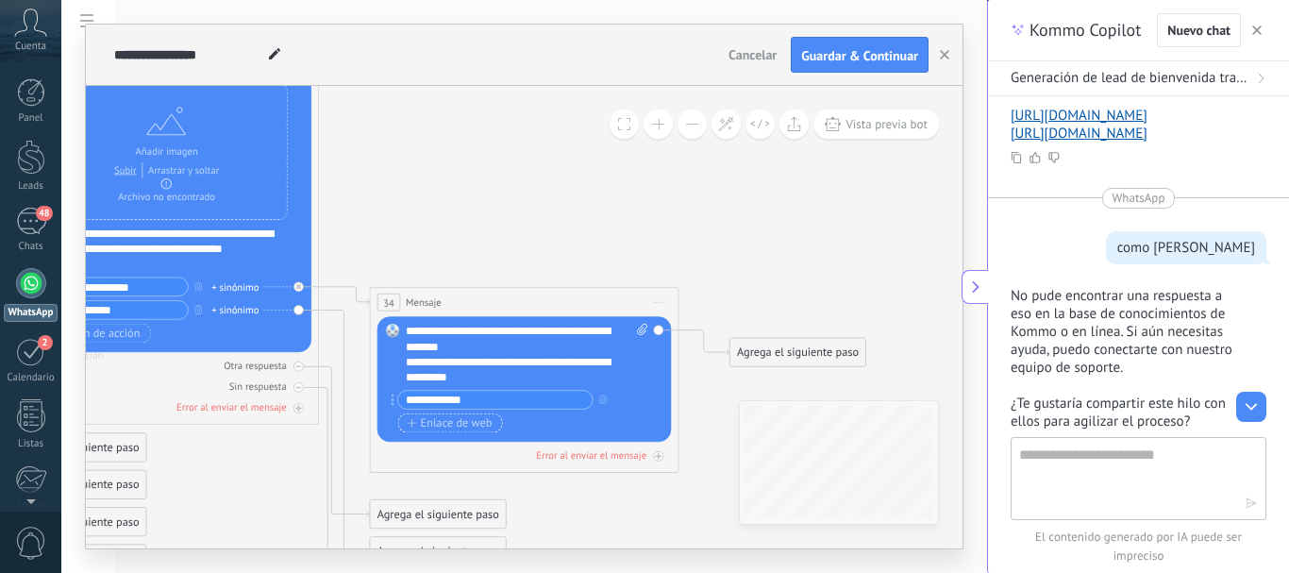
click at [480, 424] on span "Enlace de web" at bounding box center [450, 423] width 85 height 12
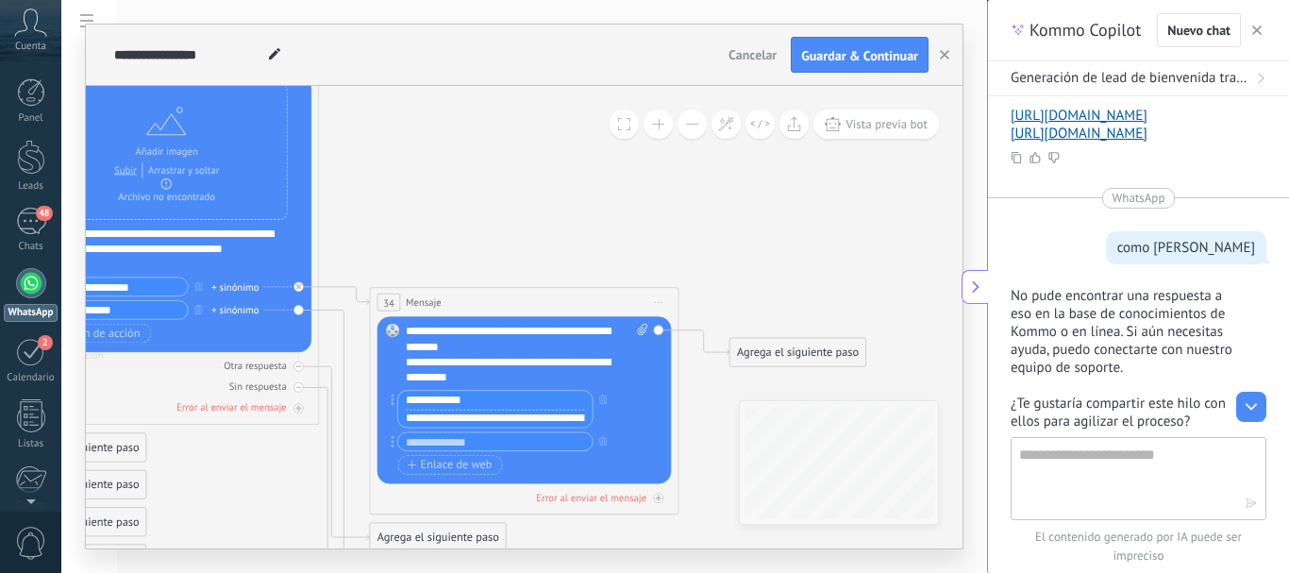
click at [477, 397] on input "**********" at bounding box center [495, 400] width 194 height 18
drag, startPoint x: 477, startPoint y: 397, endPoint x: 478, endPoint y: 427, distance: 29.3
click at [478, 427] on div "**********" at bounding box center [494, 409] width 195 height 38
click at [480, 422] on input "**********" at bounding box center [495, 418] width 194 height 18
click at [582, 425] on input "**********" at bounding box center [495, 418] width 194 height 18
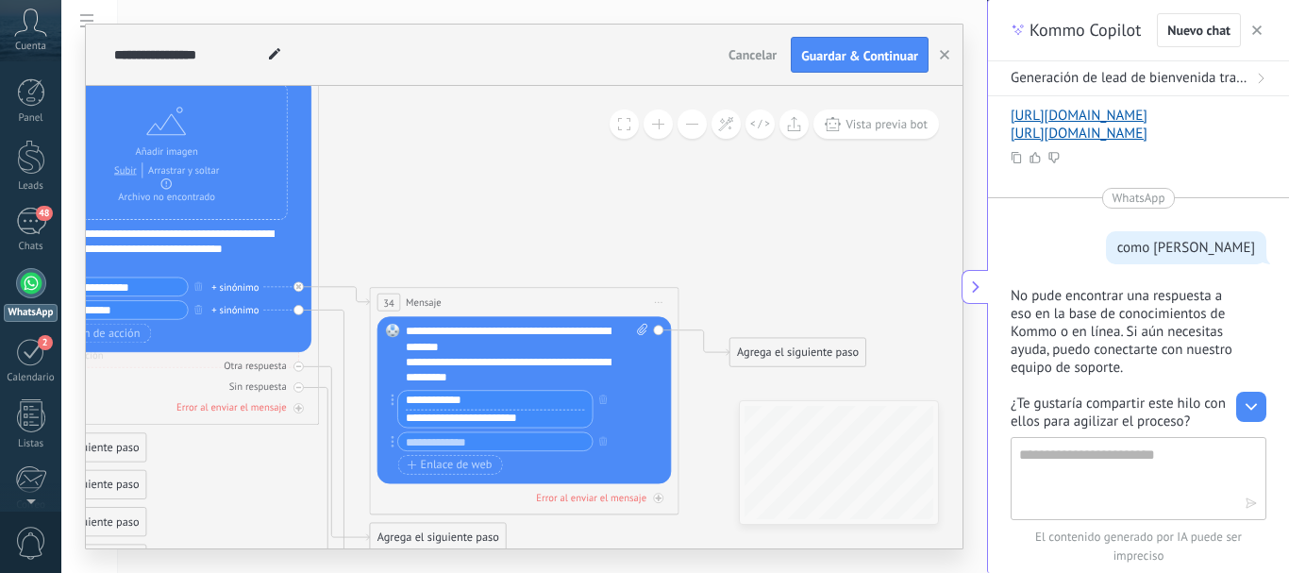
click at [582, 425] on input "**********" at bounding box center [495, 418] width 194 height 18
type input "*"
paste input "**********"
type input "*"
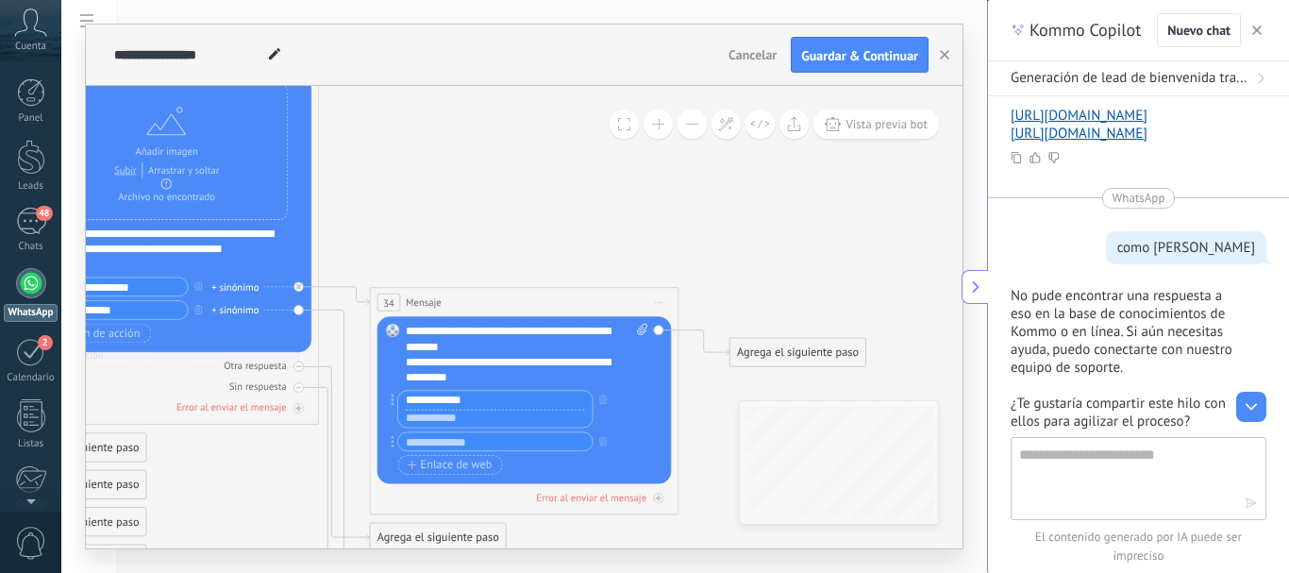
scroll to position [0, 0]
paste input "**********"
type input "**********"
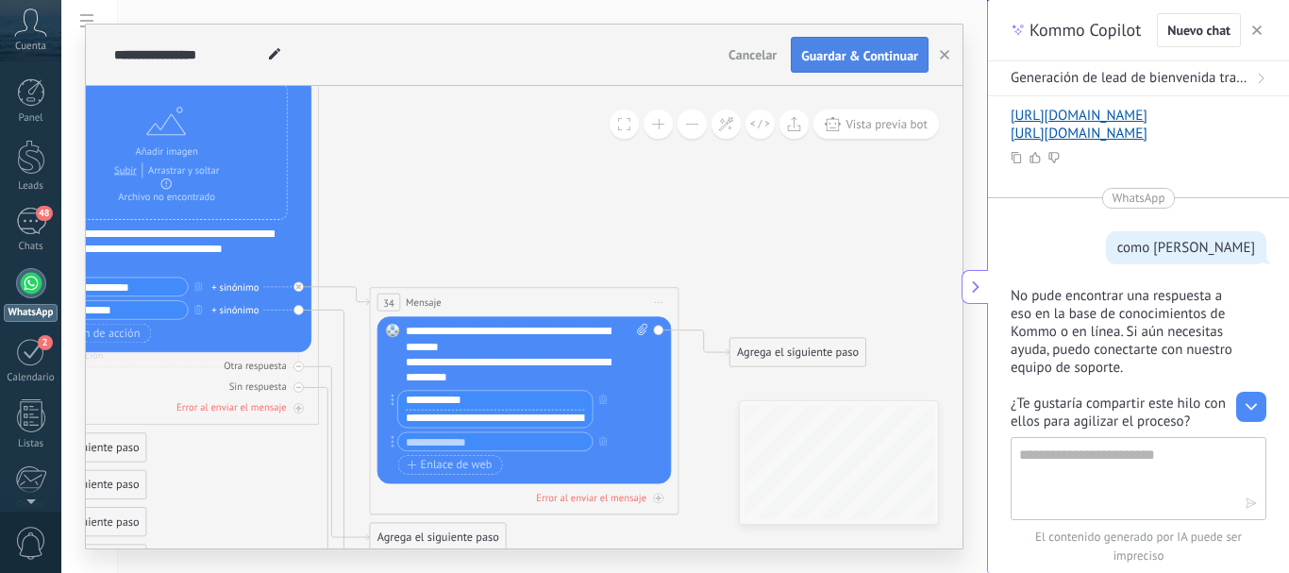
click at [842, 59] on span "Guardar & Continuar" at bounding box center [859, 55] width 117 height 13
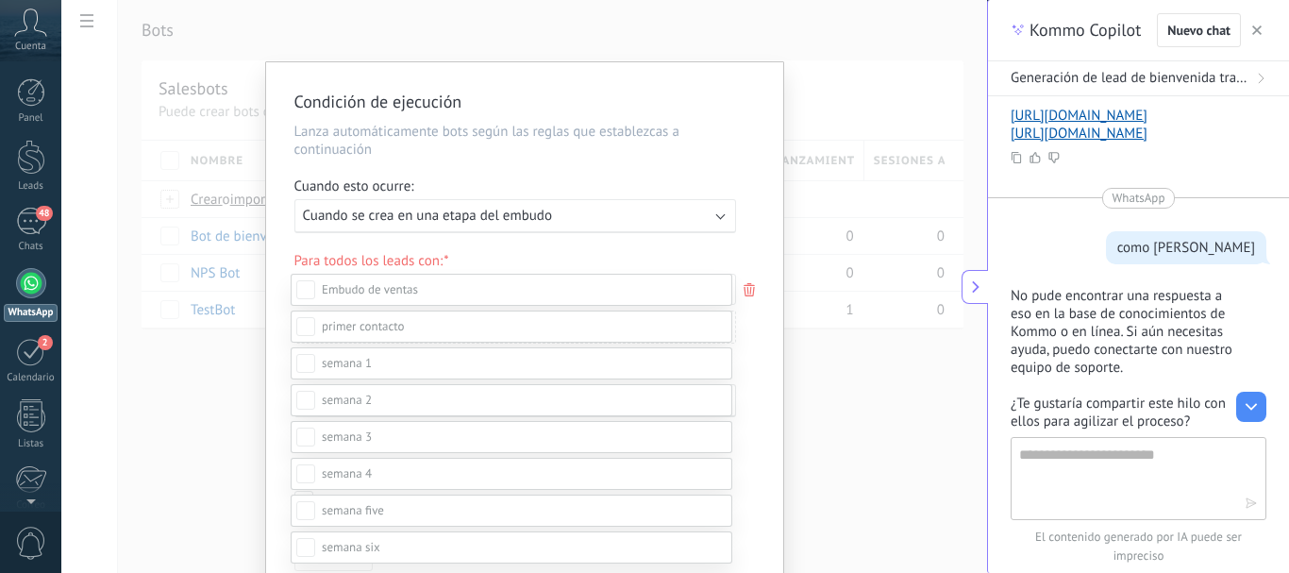
click at [869, 472] on div at bounding box center [675, 286] width 1228 height 573
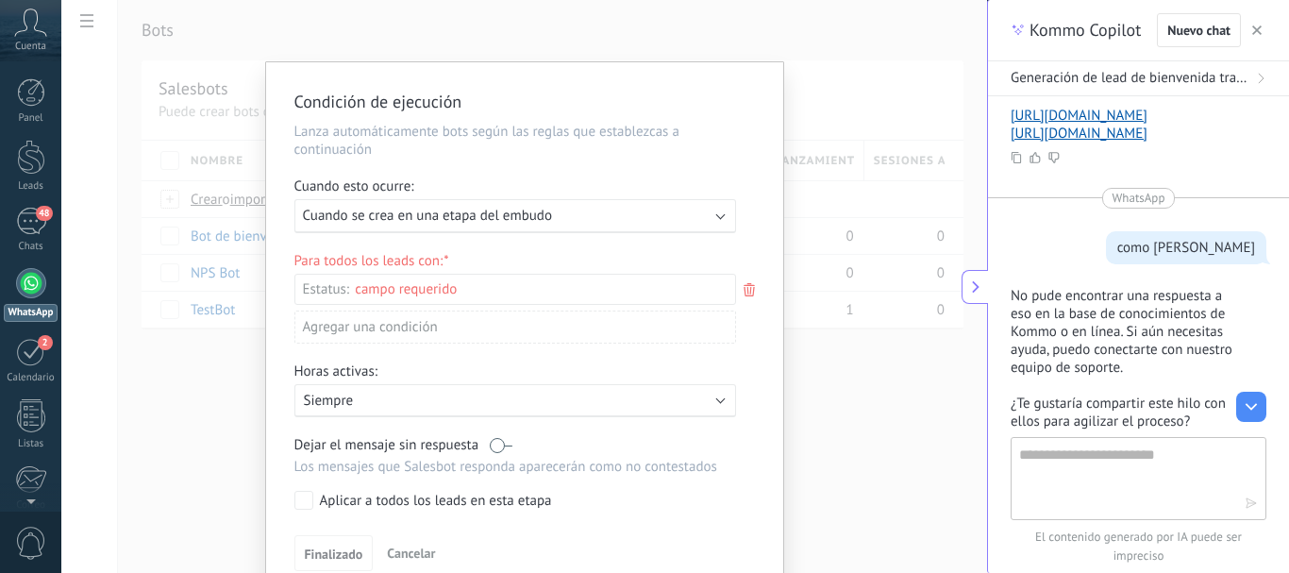
click at [878, 58] on div "Condición de ejecución Lanza automáticamente bots según las reglas que establez…" at bounding box center [524, 286] width 926 height 573
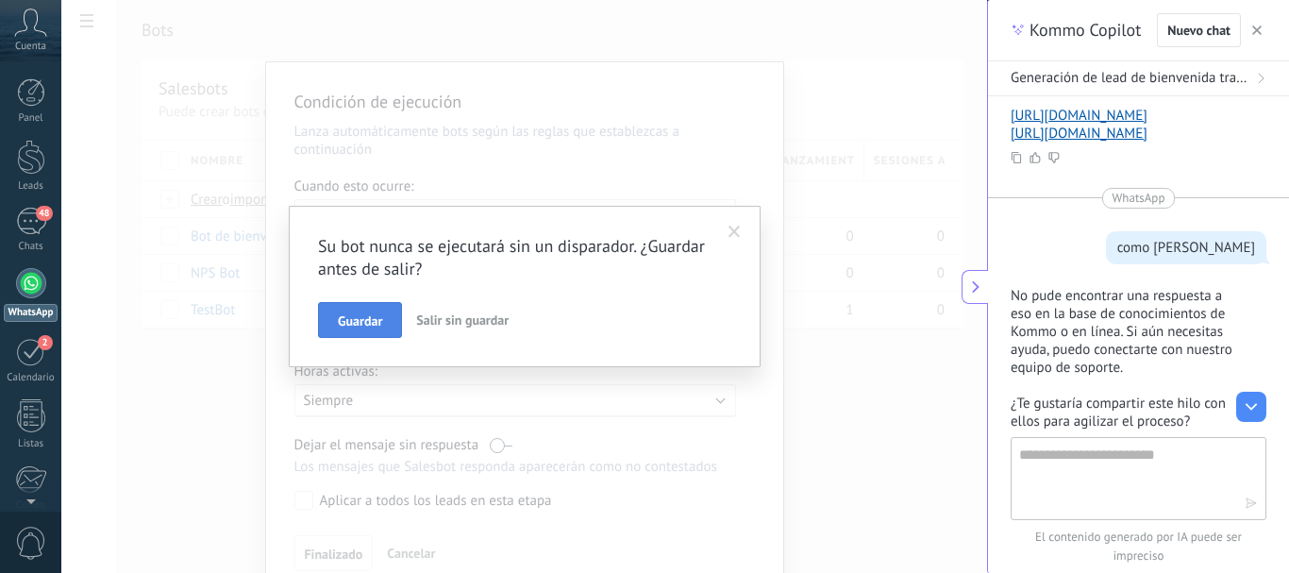
click at [362, 328] on span "Guardar" at bounding box center [360, 320] width 44 height 13
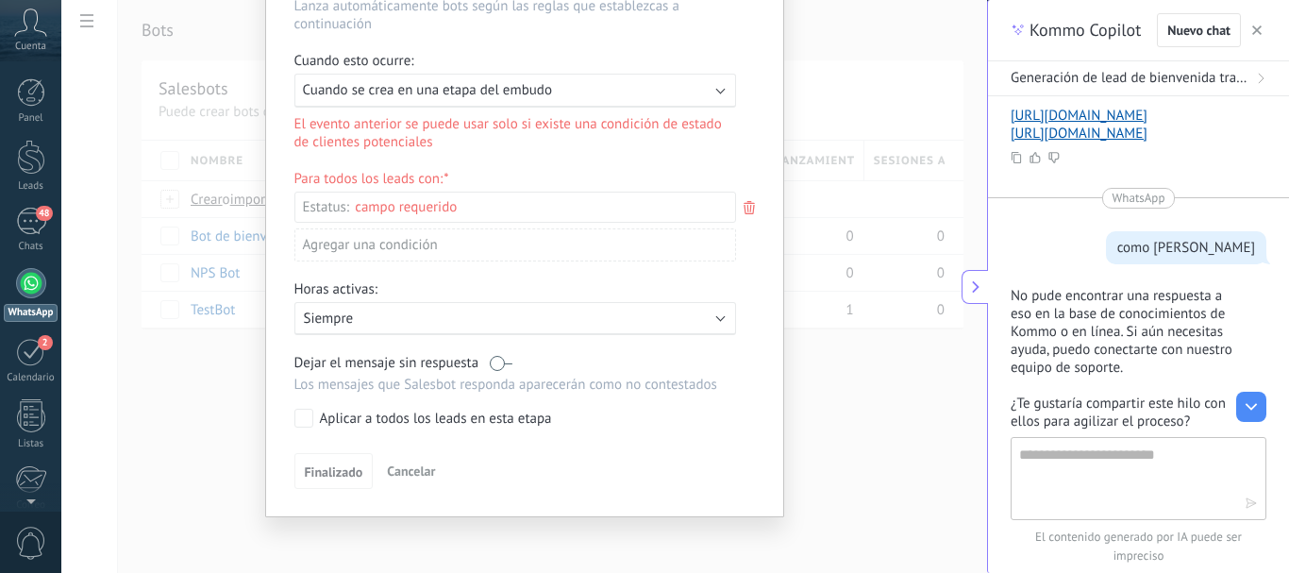
scroll to position [131, 0]
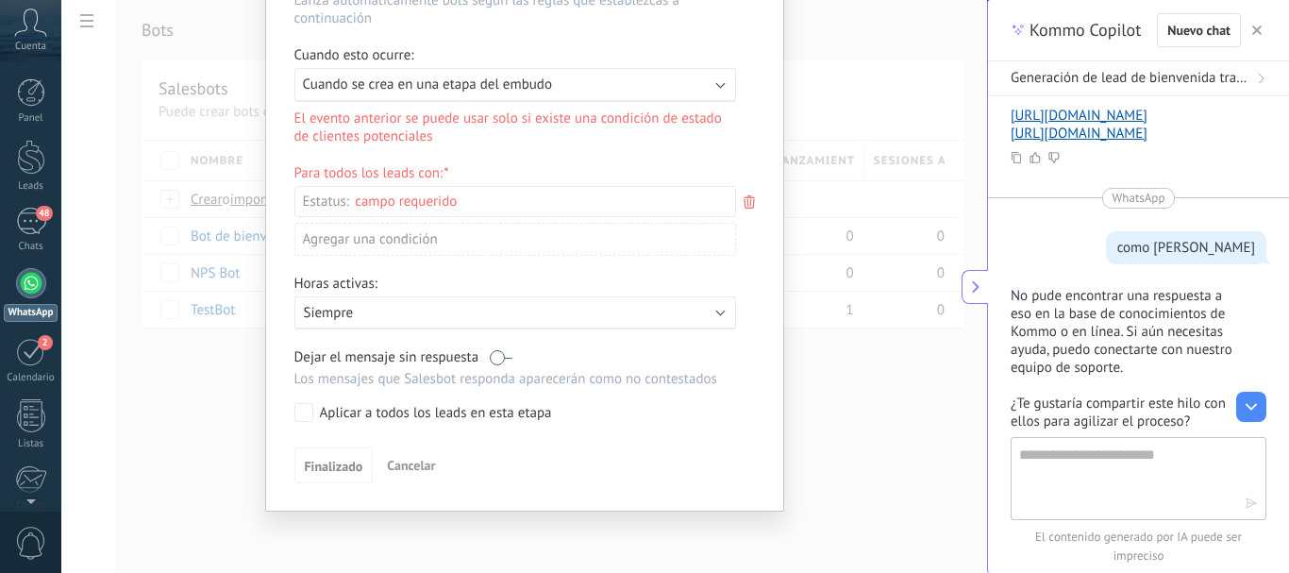
click at [396, 467] on span "Cancelar" at bounding box center [411, 465] width 48 height 17
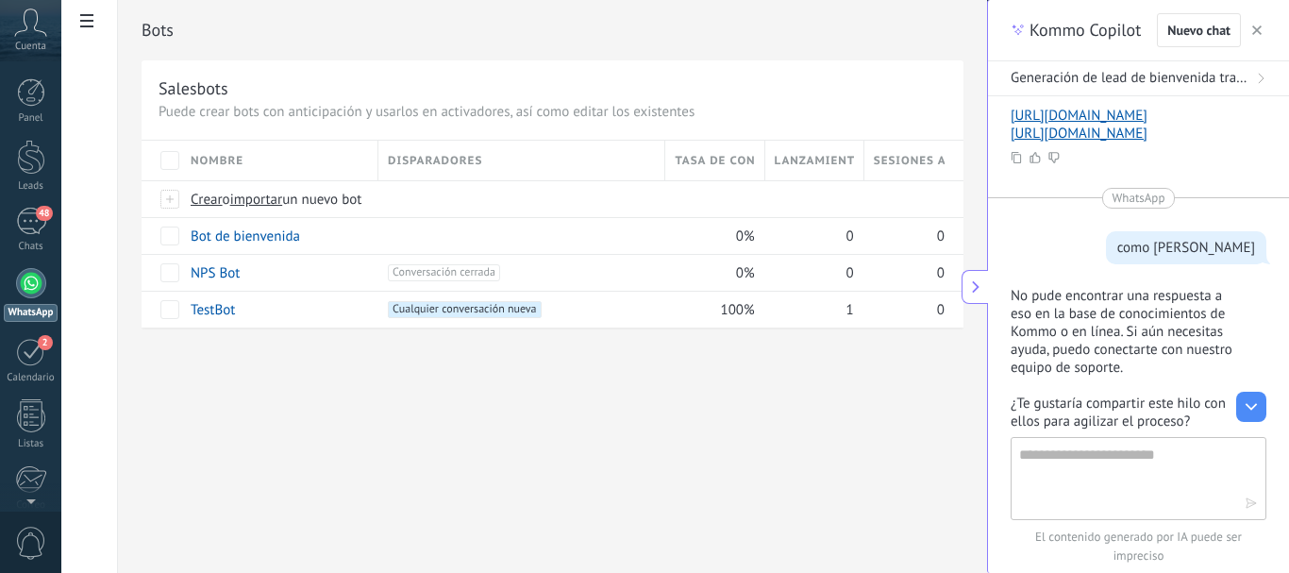
scroll to position [0, 0]
click at [279, 233] on link "Bot de bienvenida" at bounding box center [245, 236] width 109 height 18
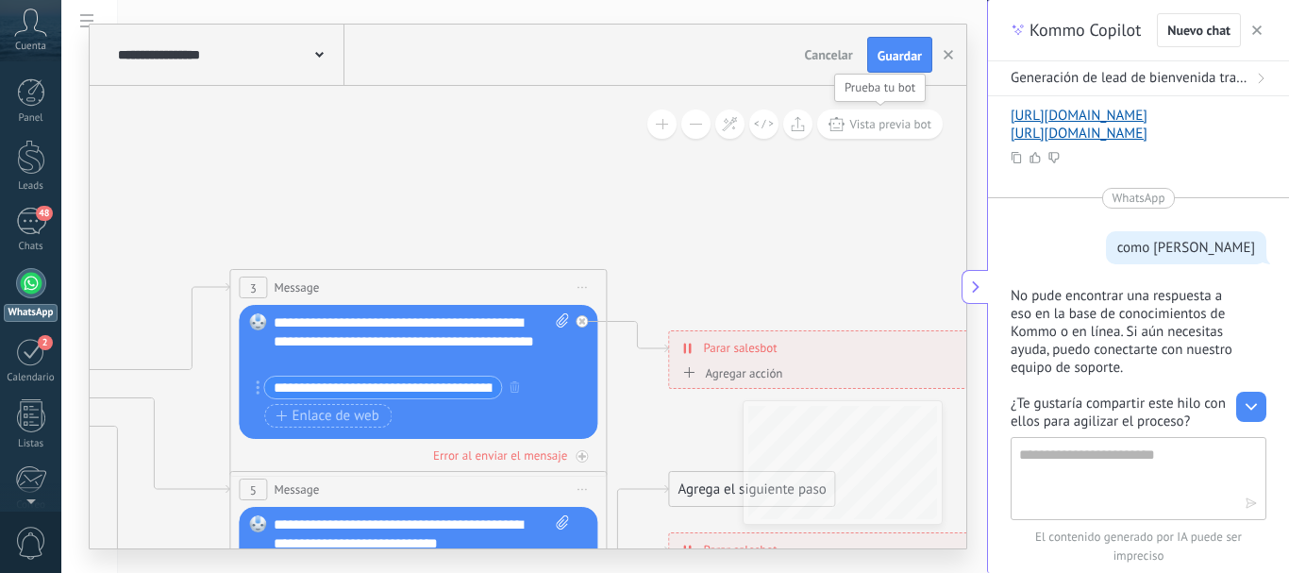
click at [910, 129] on span "Vista previa bot" at bounding box center [891, 124] width 82 height 16
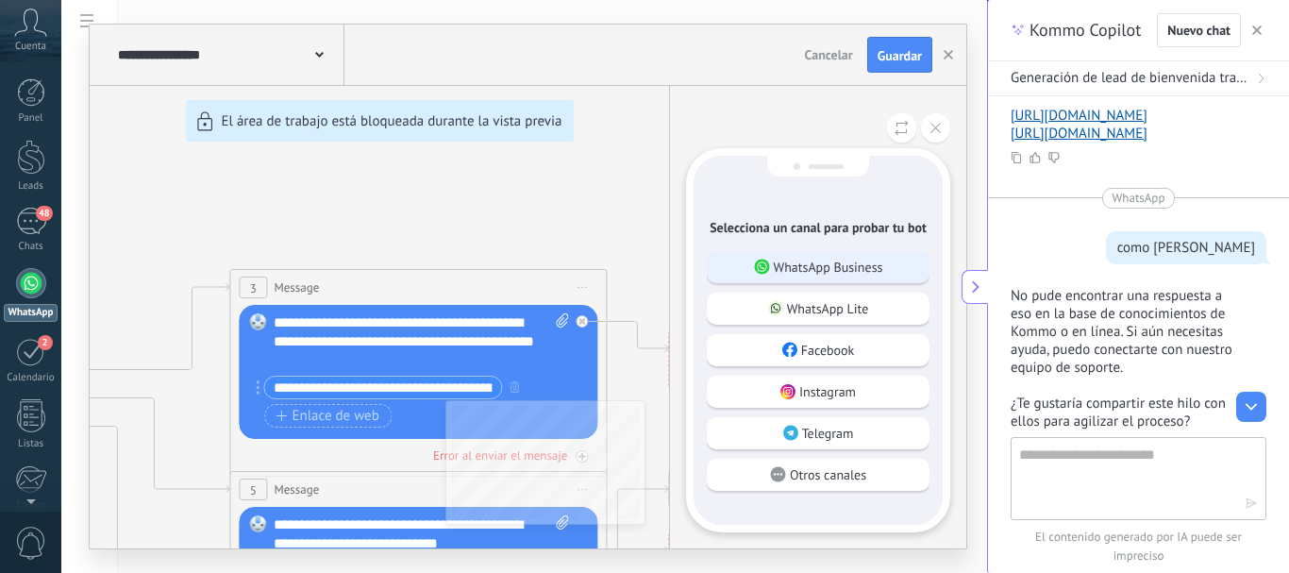
click at [832, 273] on p "WhatsApp Business" at bounding box center [828, 267] width 109 height 17
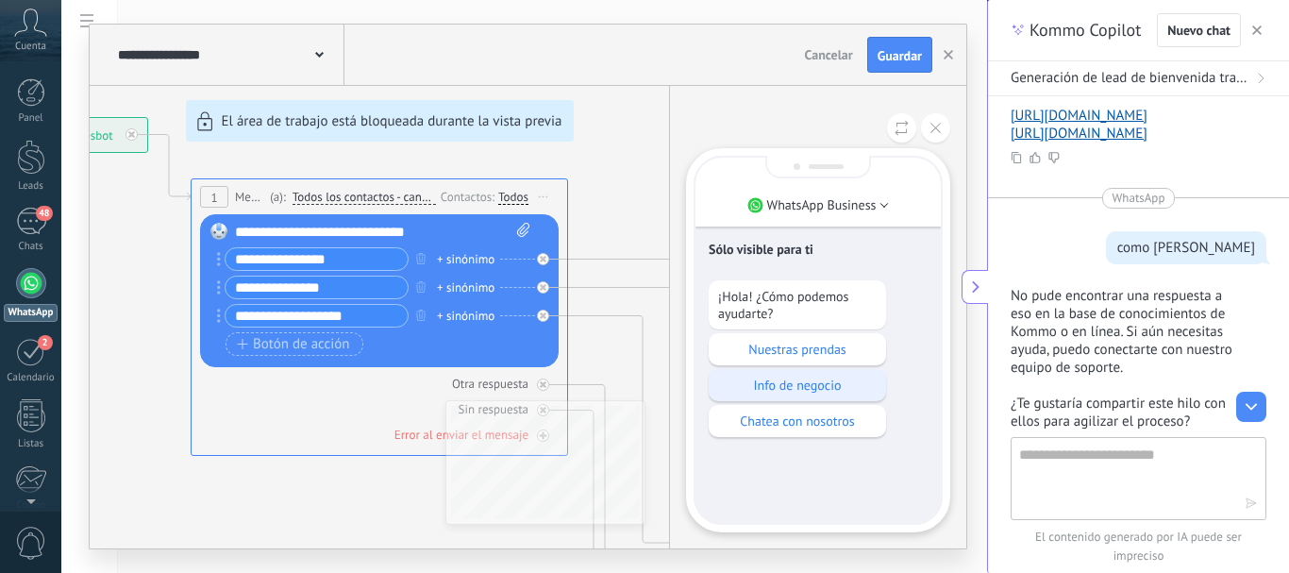
click at [816, 382] on p "Info de negocio" at bounding box center [797, 385] width 159 height 17
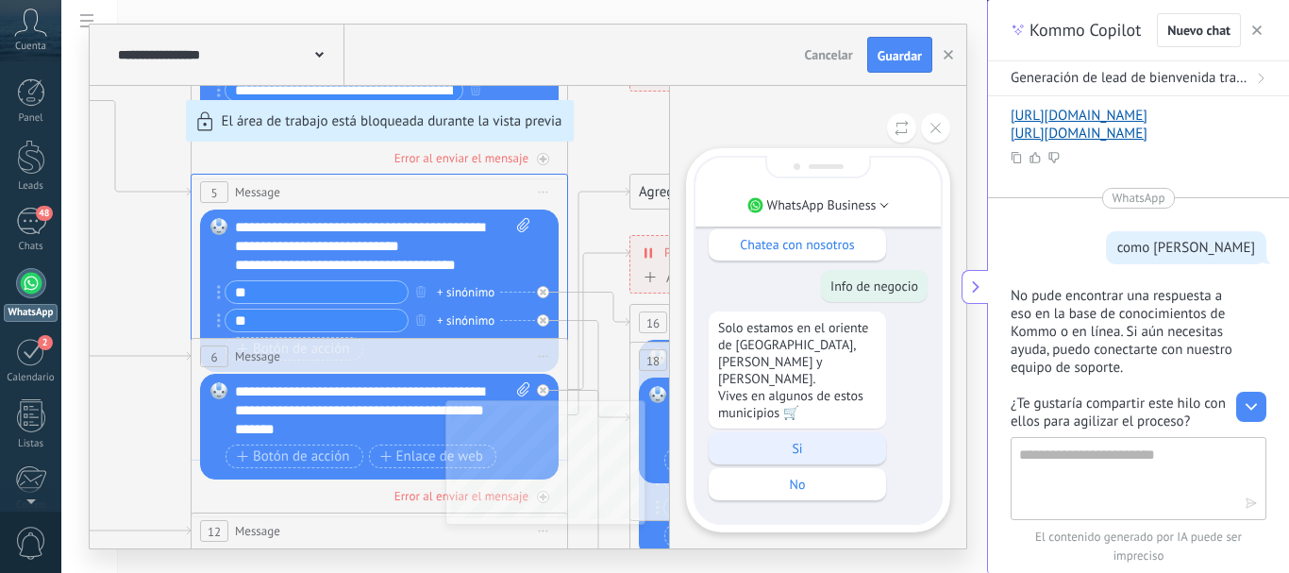
click at [818, 451] on p "Si" at bounding box center [797, 448] width 159 height 17
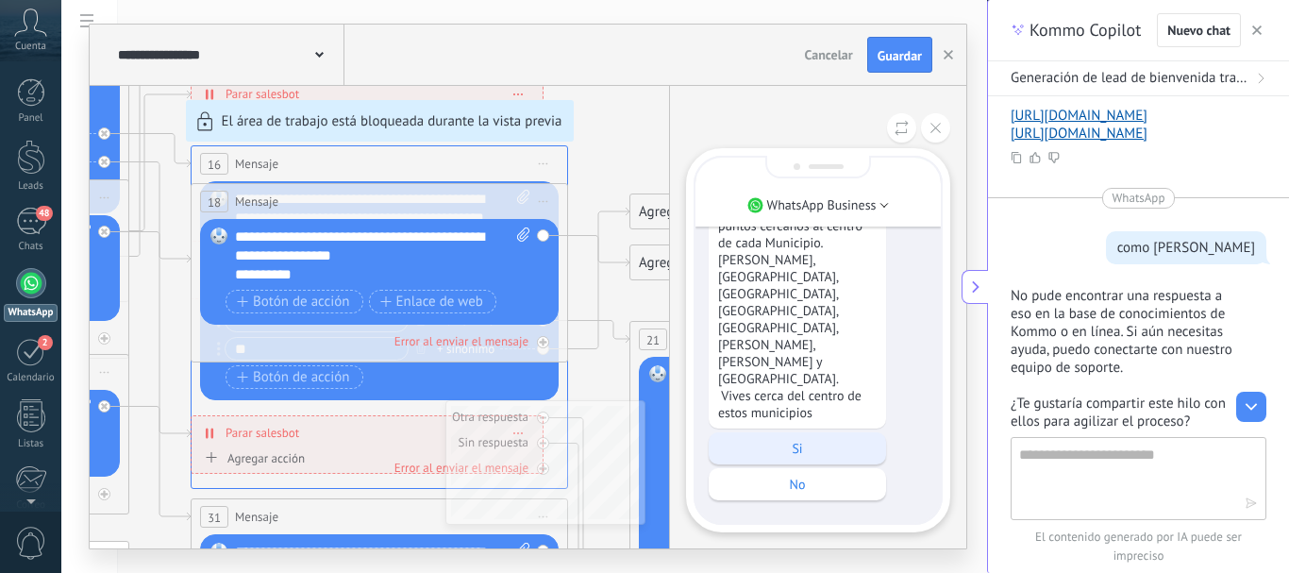
click at [815, 444] on p "Si" at bounding box center [797, 448] width 159 height 17
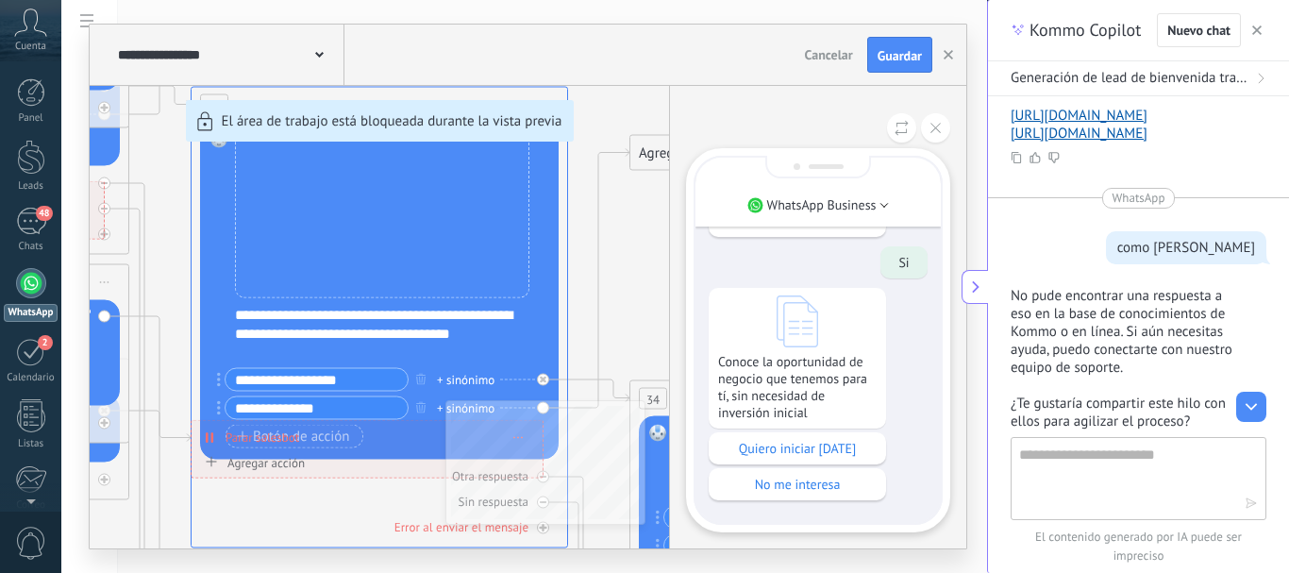
click at [806, 333] on icon at bounding box center [798, 321] width 42 height 52
click at [809, 454] on p "Quiero iniciar [DATE]" at bounding box center [797, 448] width 159 height 17
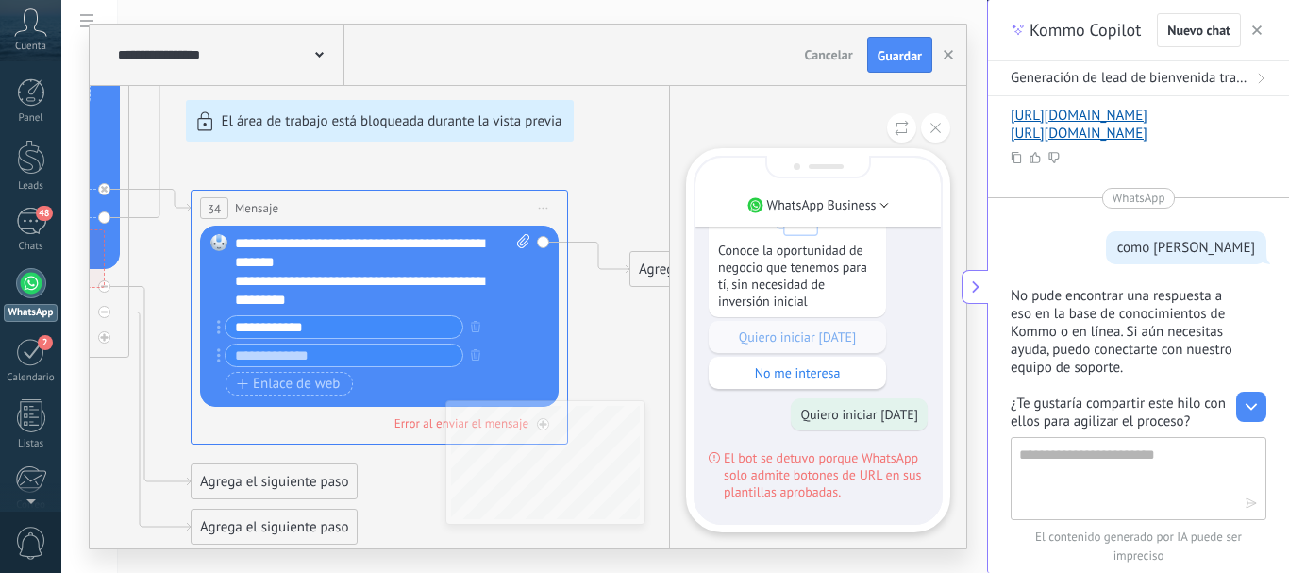
click at [714, 460] on icon at bounding box center [714, 457] width 11 height 11
click at [935, 126] on icon at bounding box center [936, 128] width 10 height 10
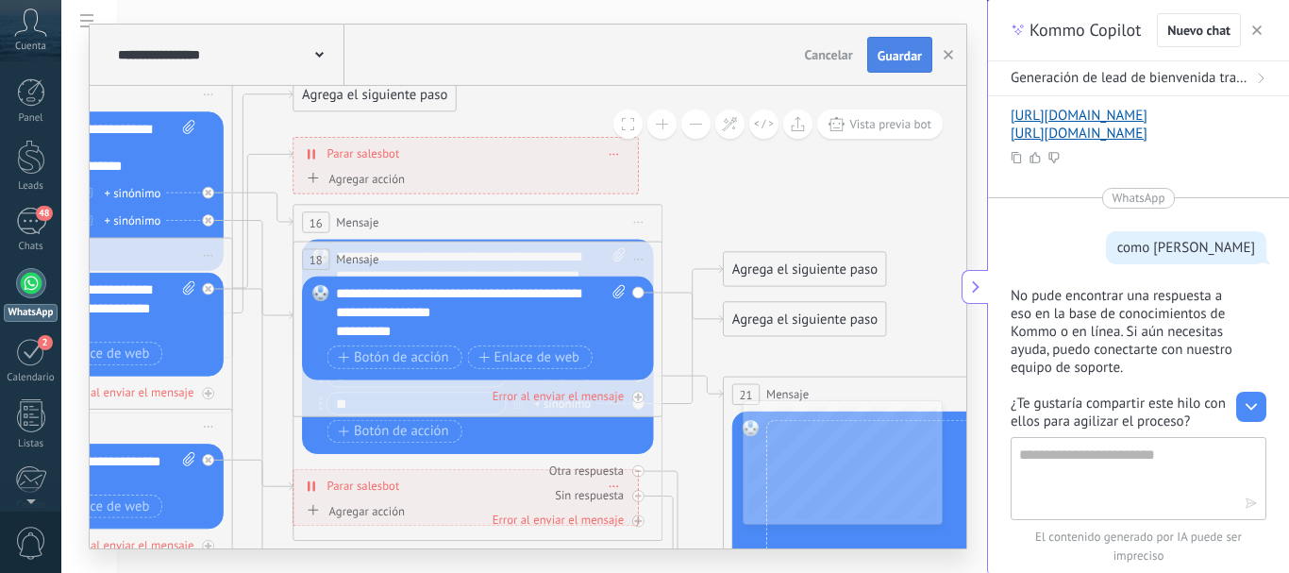
click at [888, 57] on span "Guardar" at bounding box center [900, 55] width 44 height 13
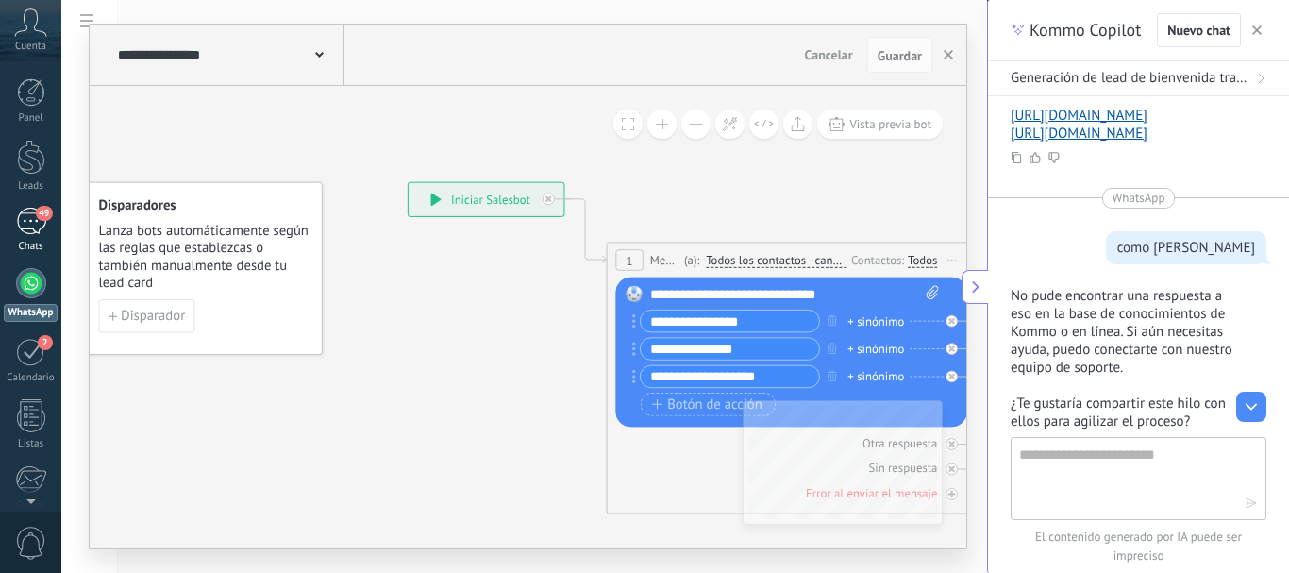
click at [33, 218] on div "49" at bounding box center [31, 221] width 30 height 27
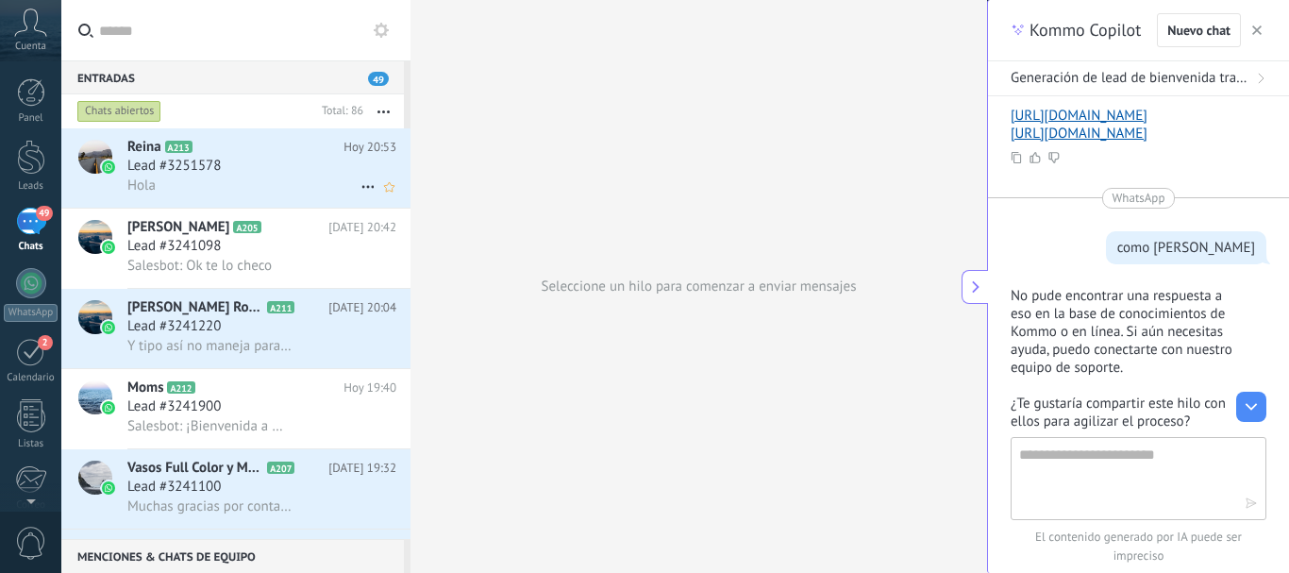
click at [210, 180] on div "Hola" at bounding box center [261, 186] width 269 height 20
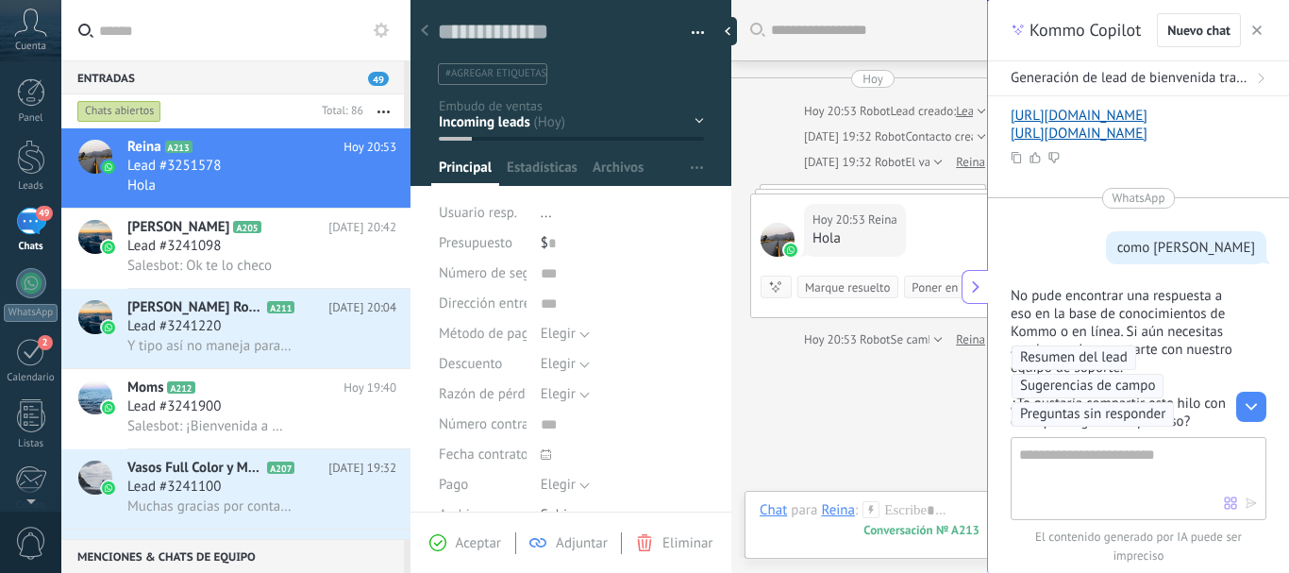
scroll to position [28, 0]
click at [736, 33] on div at bounding box center [732, 31] width 28 height 28
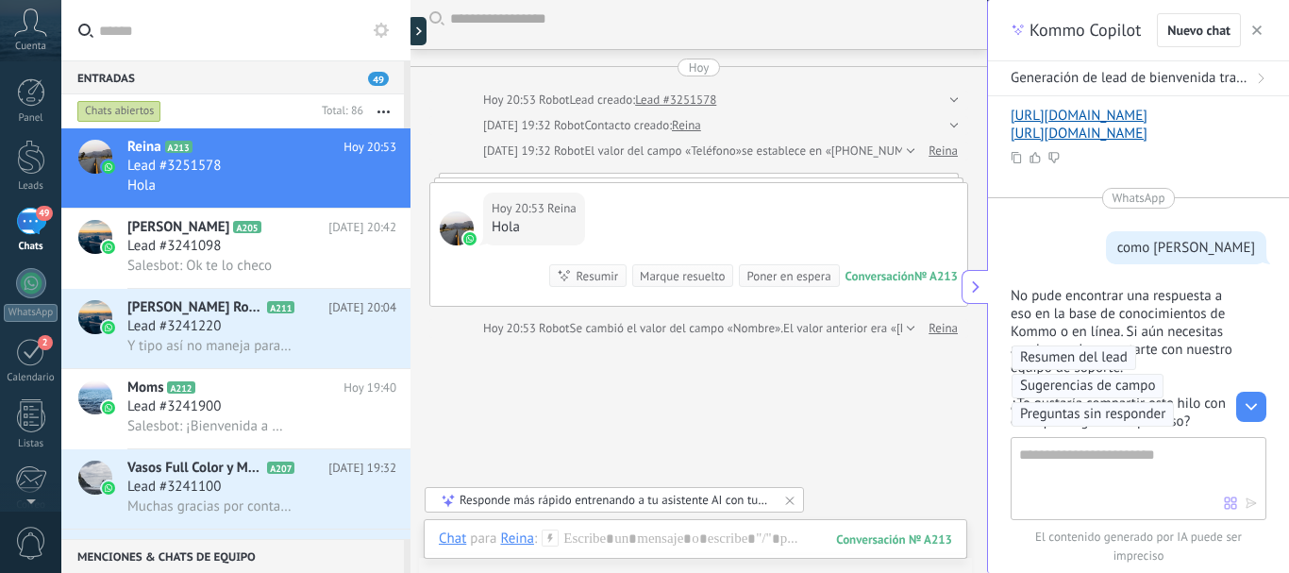
scroll to position [0, 0]
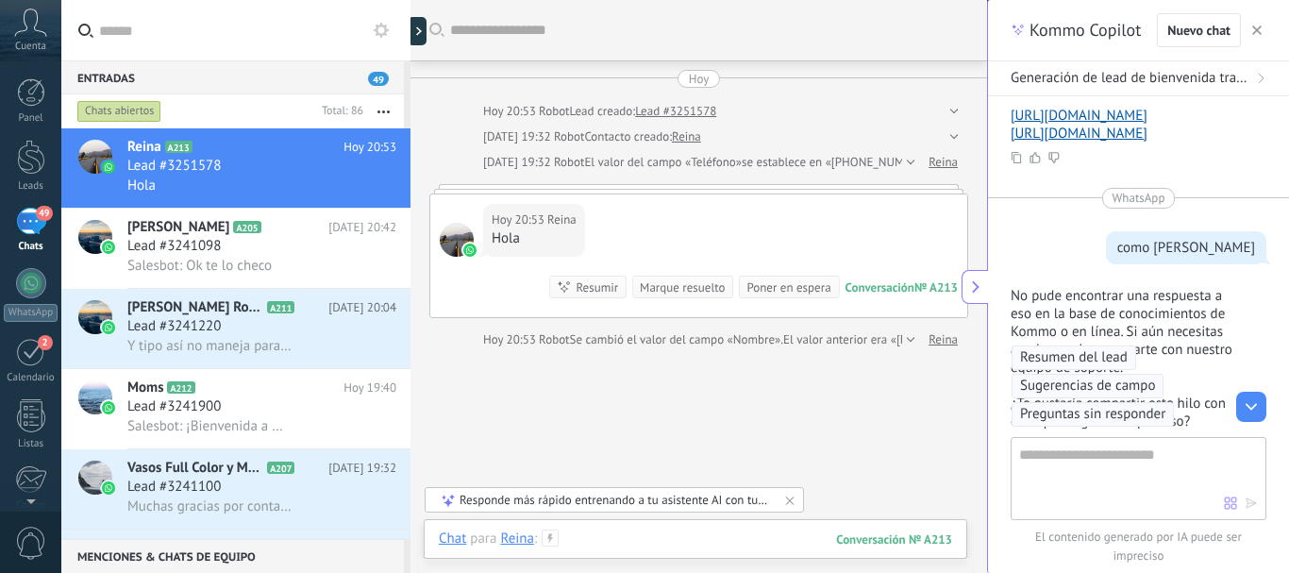
click at [587, 535] on div at bounding box center [695, 558] width 513 height 57
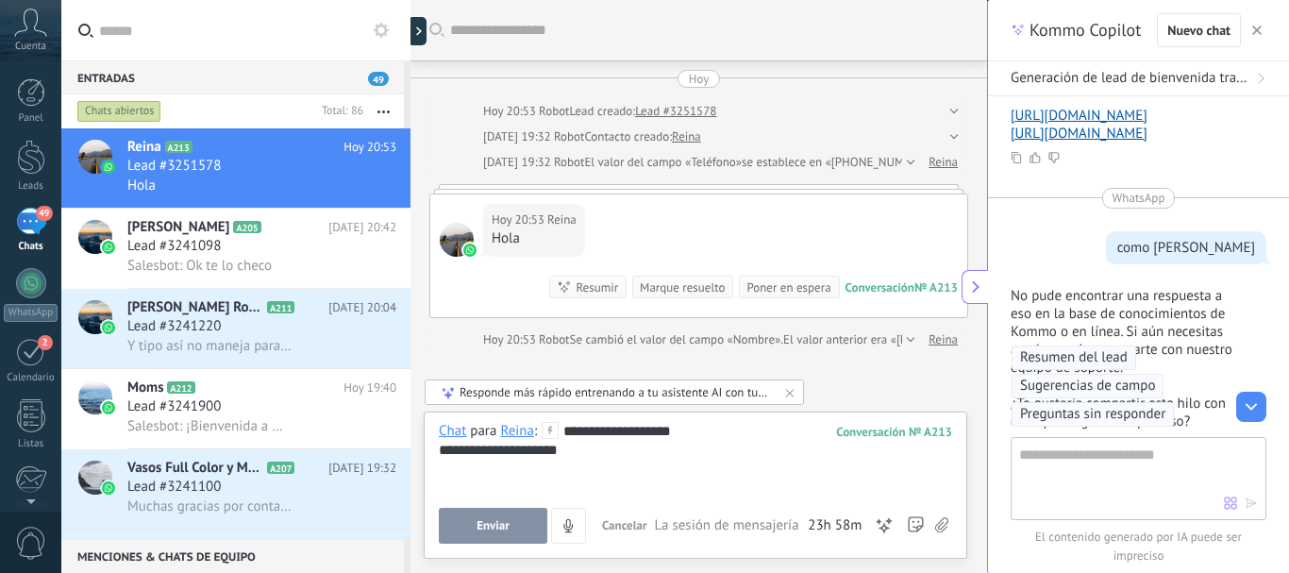
click at [530, 531] on button "Enviar" at bounding box center [493, 526] width 109 height 36
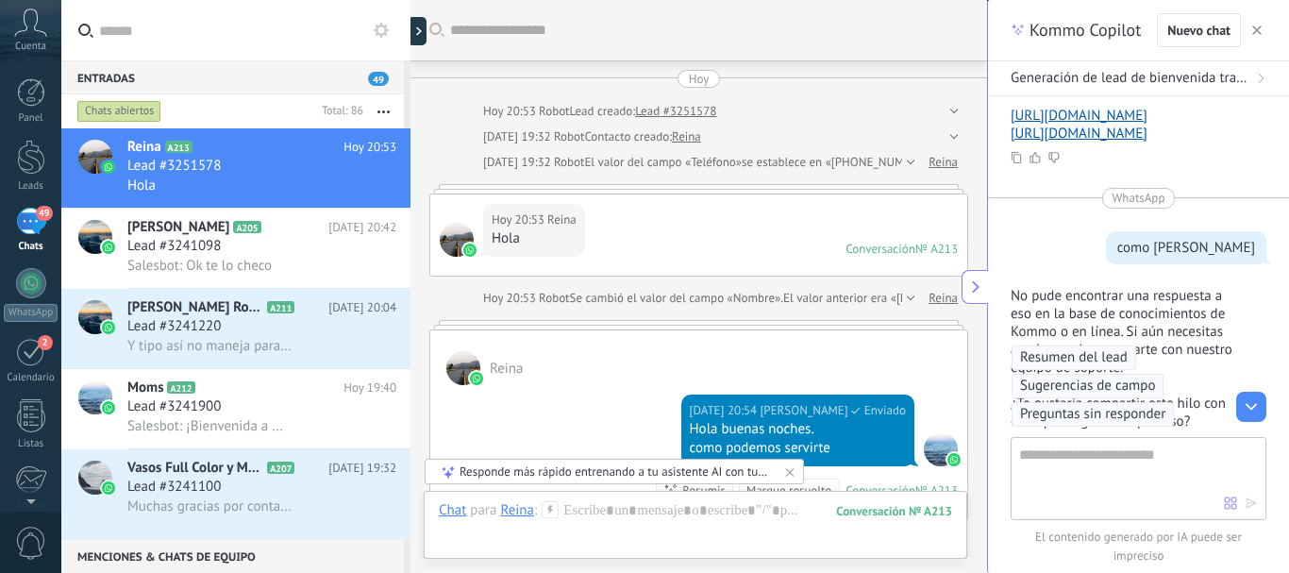
scroll to position [52, 0]
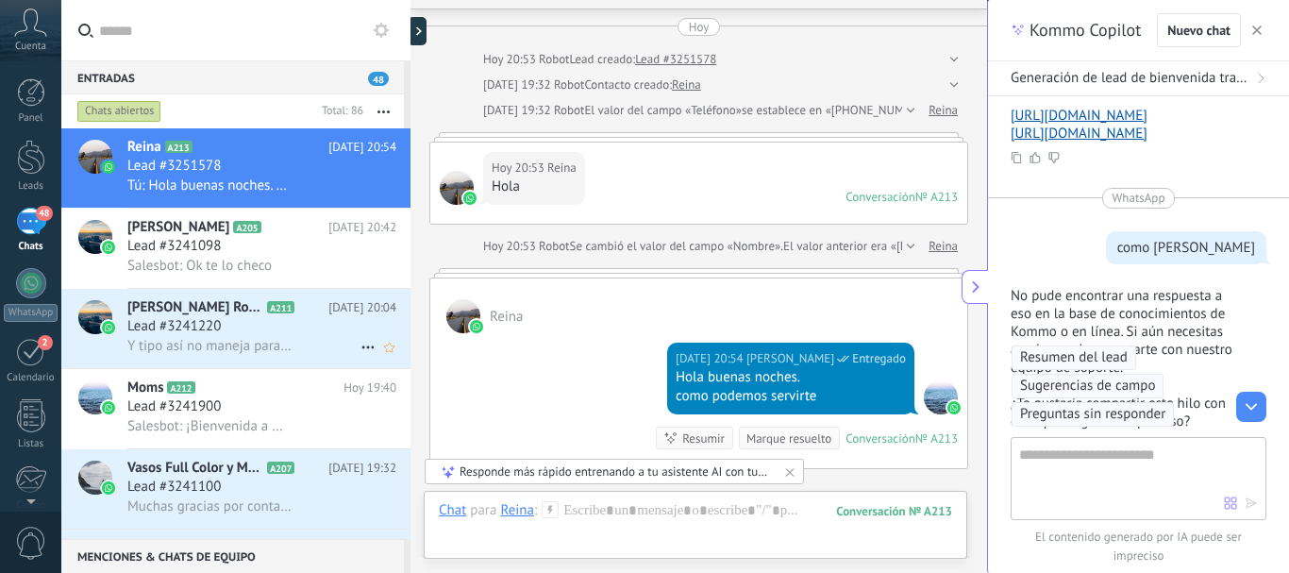
click at [155, 317] on span "Lead #3241220" at bounding box center [173, 326] width 93 height 19
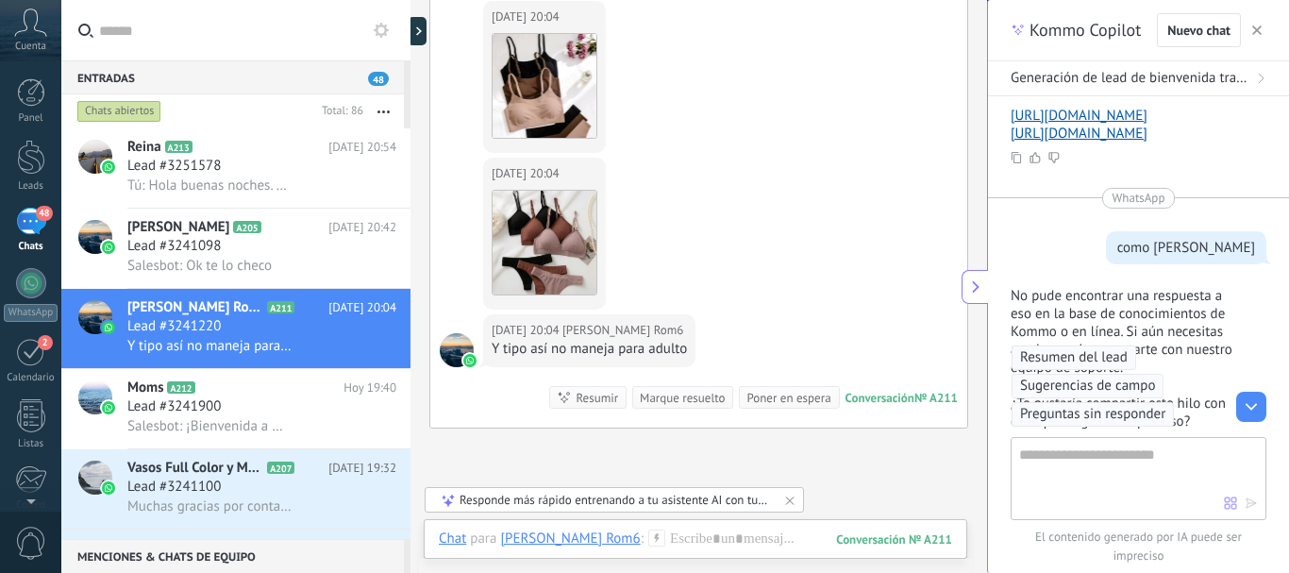
scroll to position [649, 0]
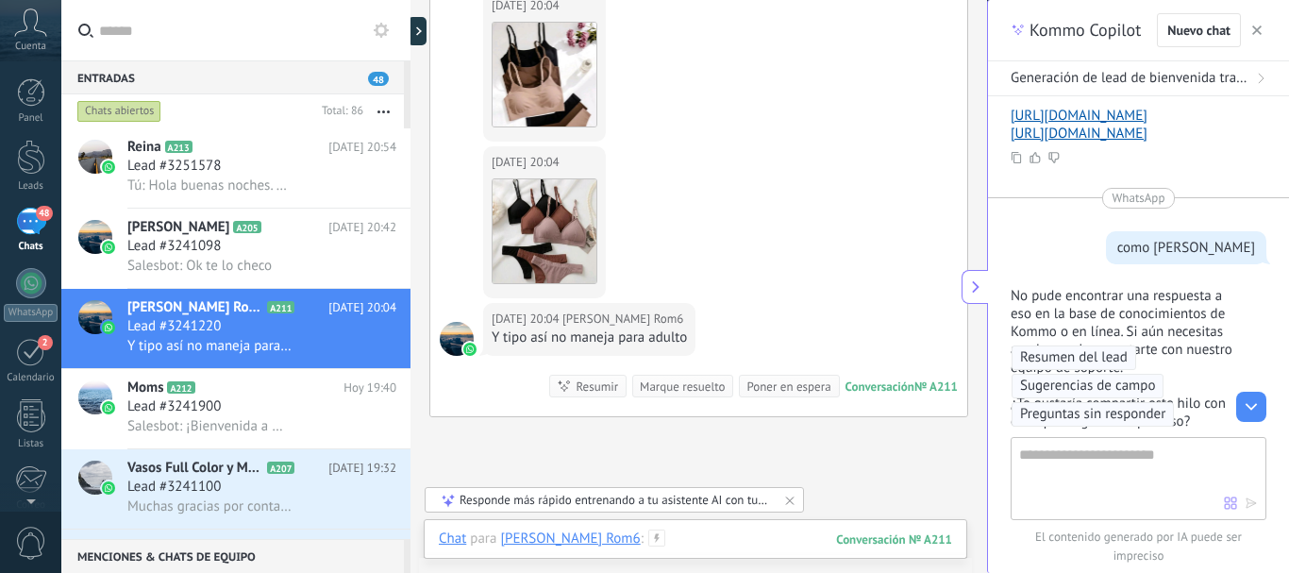
click at [671, 544] on div at bounding box center [695, 558] width 513 height 57
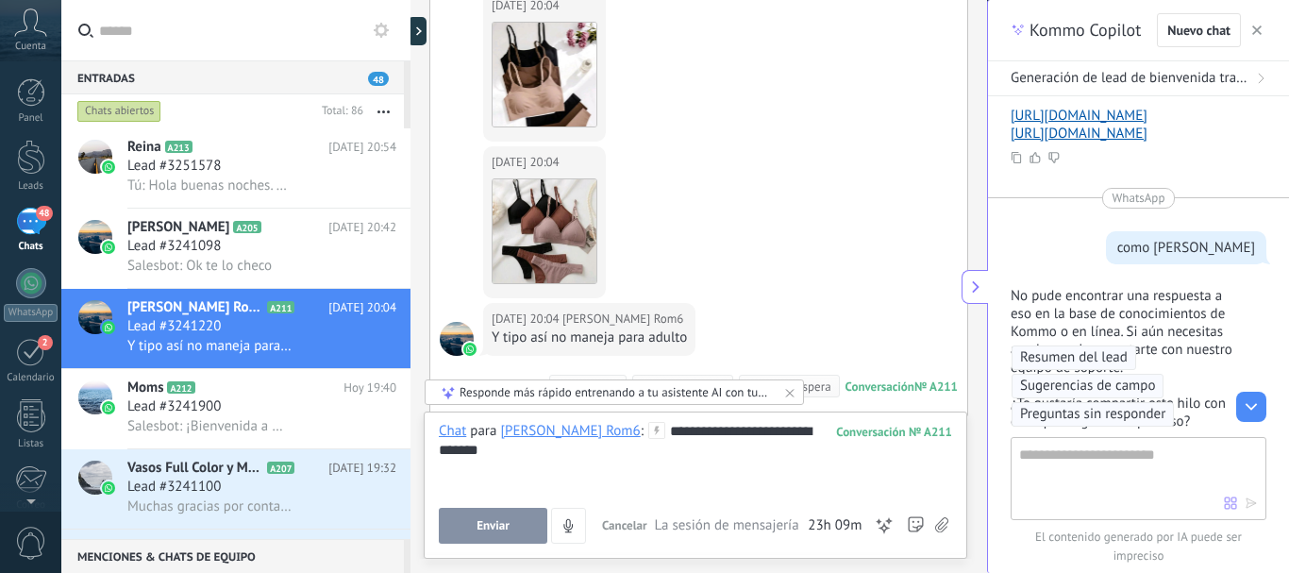
click at [529, 528] on button "Enviar" at bounding box center [493, 526] width 109 height 36
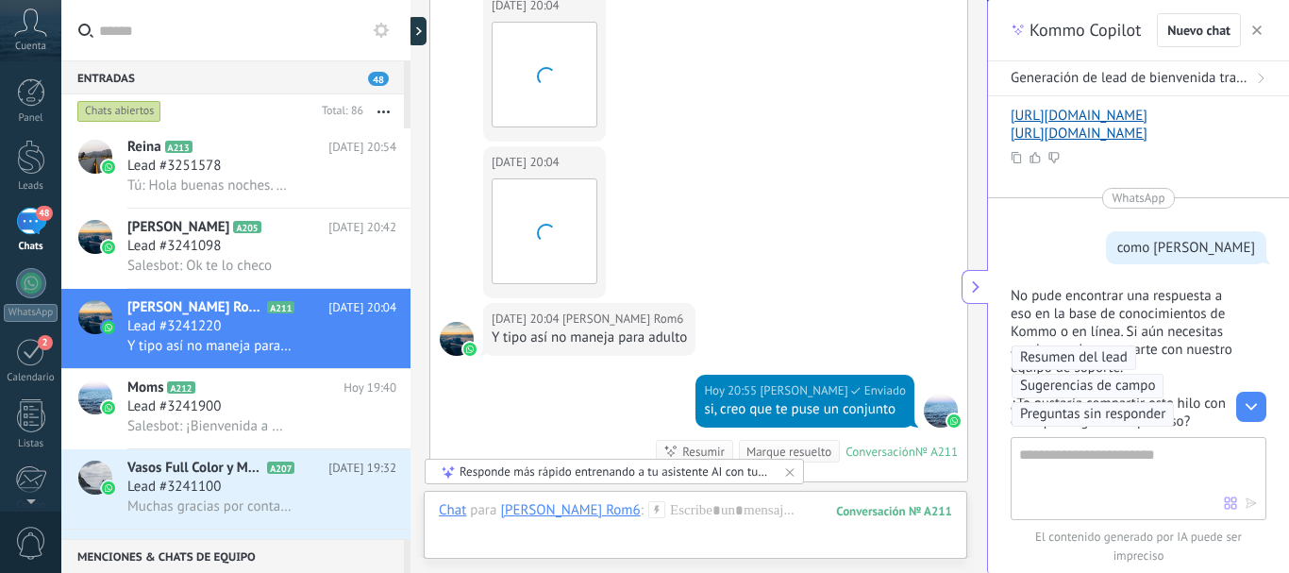
scroll to position [888, 0]
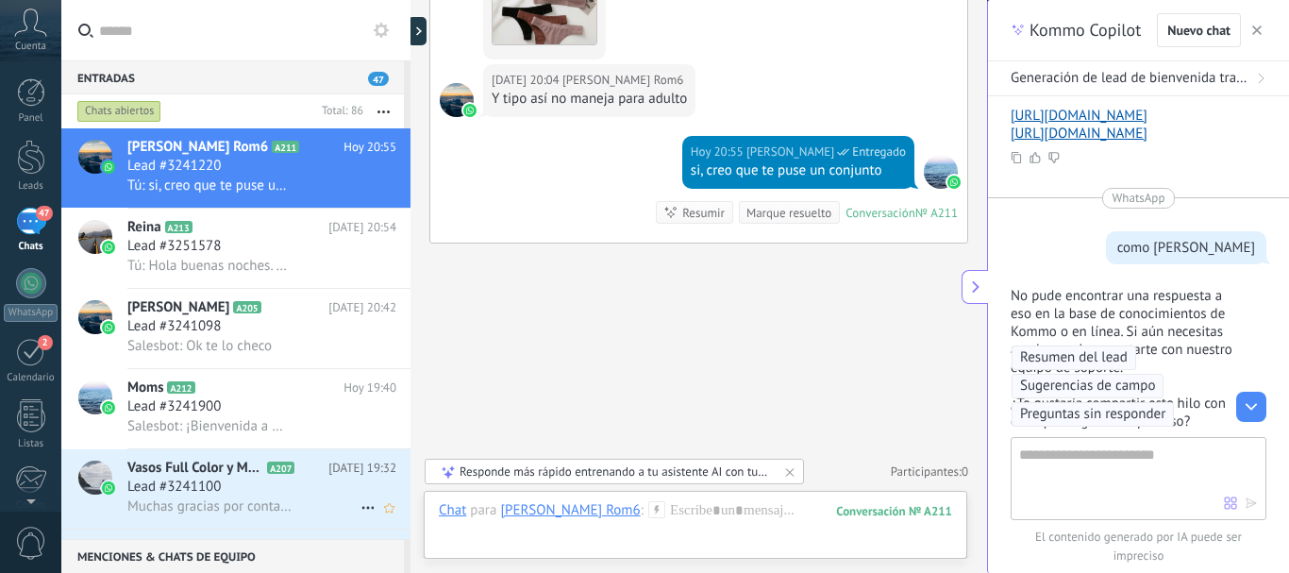
click at [202, 467] on span "Vasos Full Color y Merch Promocional" at bounding box center [195, 468] width 136 height 19
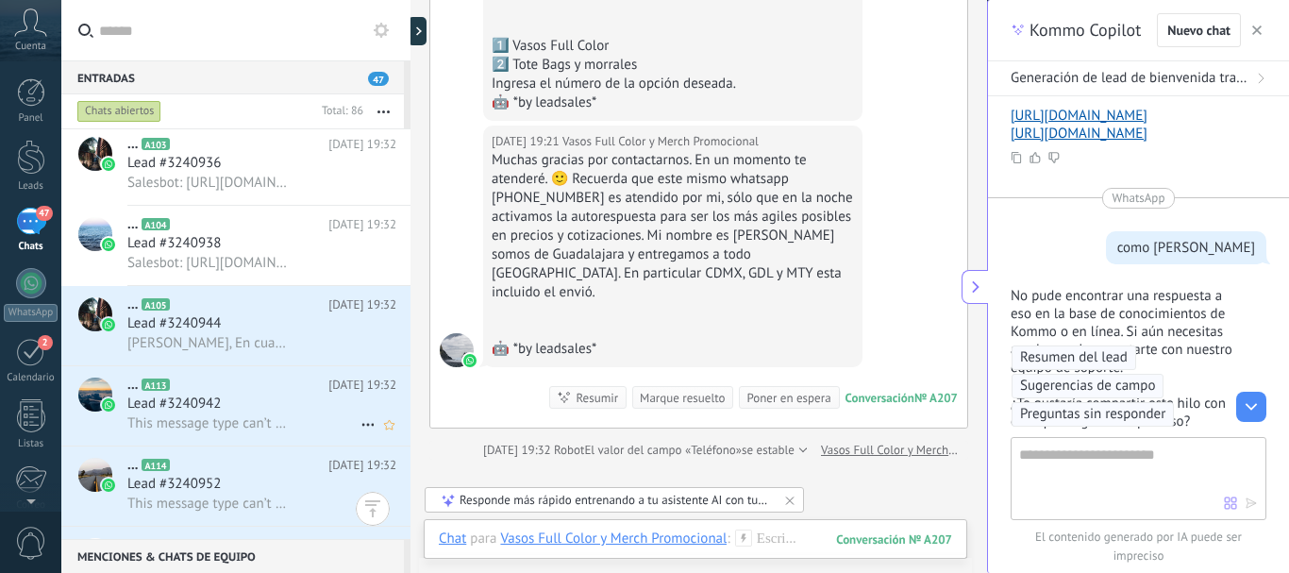
scroll to position [671, 0]
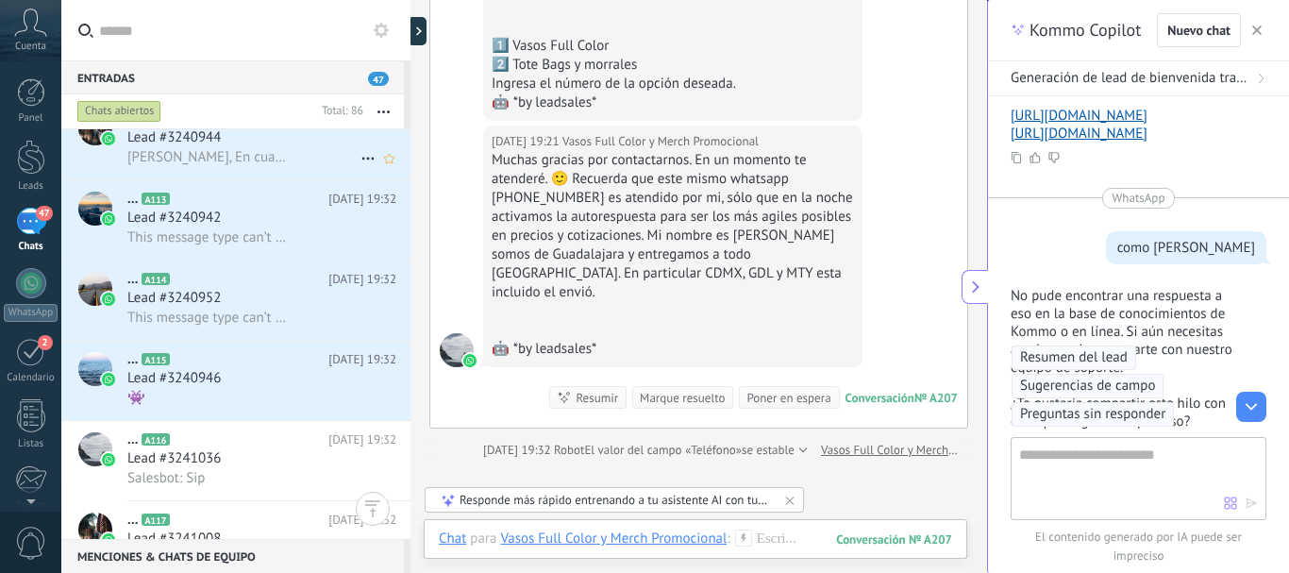
click at [244, 162] on span "[PERSON_NAME], En cuanto sale el envío de traje a GDL?" at bounding box center [209, 157] width 165 height 18
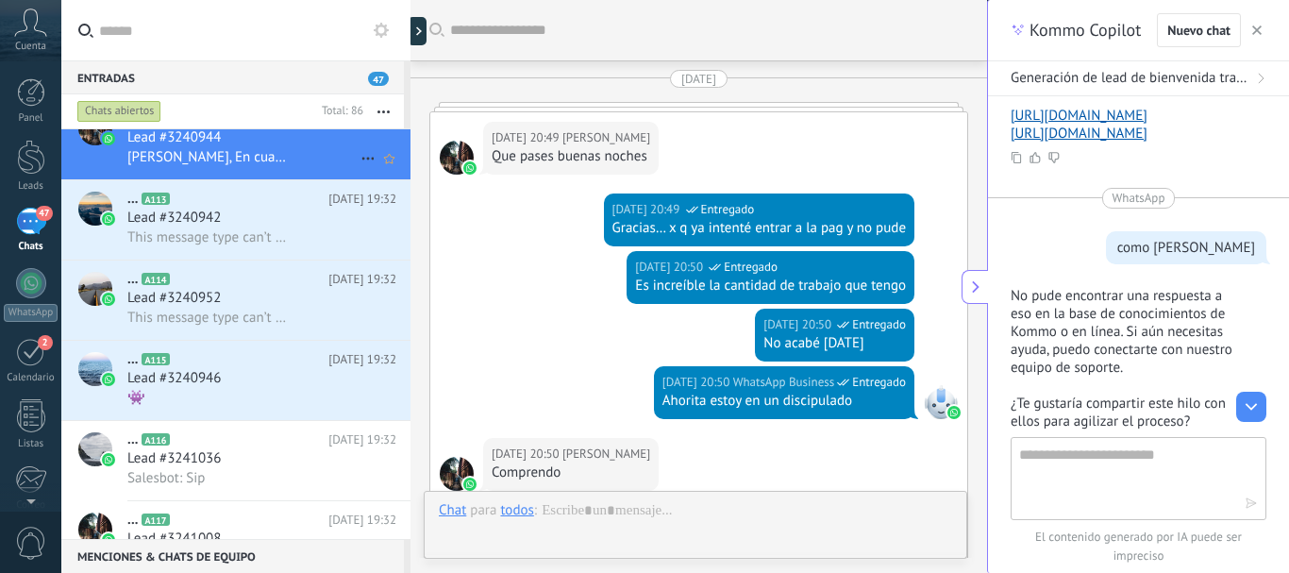
scroll to position [2985, 0]
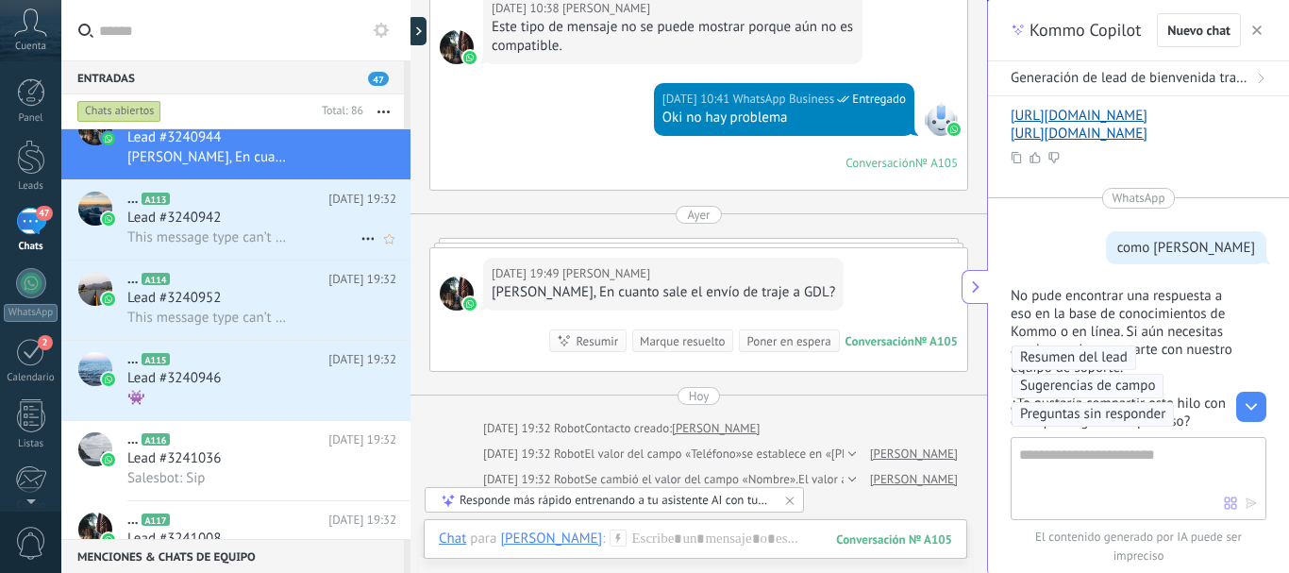
click at [243, 227] on div "This message type can’t be displayed because it’s not supported yet." at bounding box center [261, 237] width 269 height 20
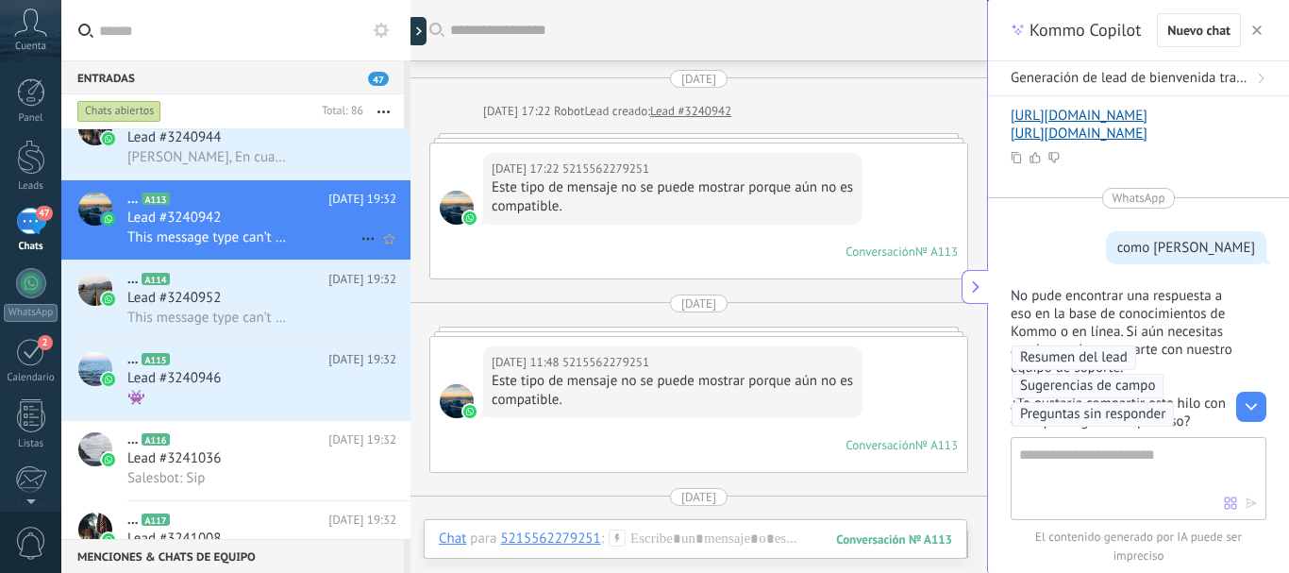
scroll to position [891, 0]
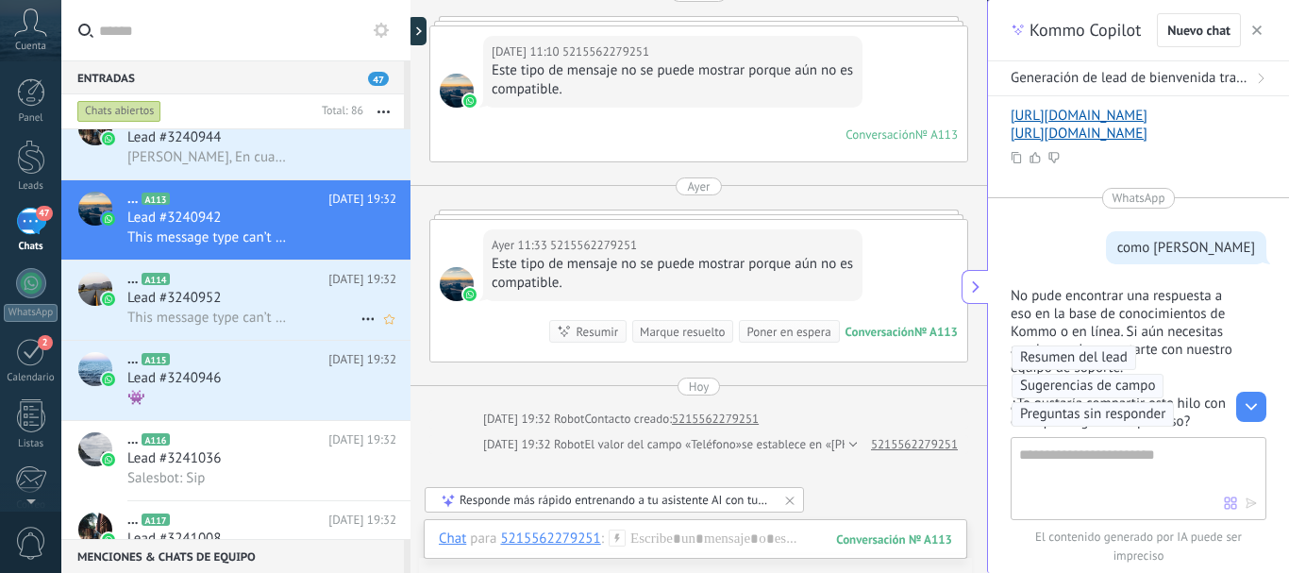
click at [222, 311] on span "This message type can’t be displayed because it’s not supported yet." at bounding box center [209, 318] width 165 height 18
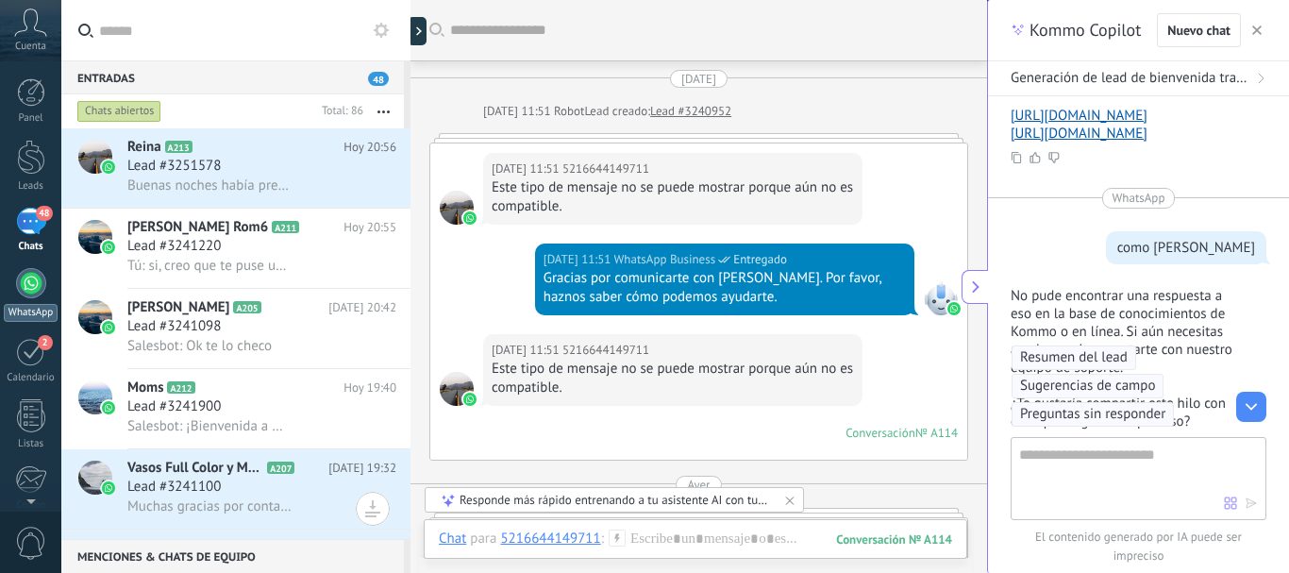
click at [27, 287] on div at bounding box center [31, 283] width 30 height 30
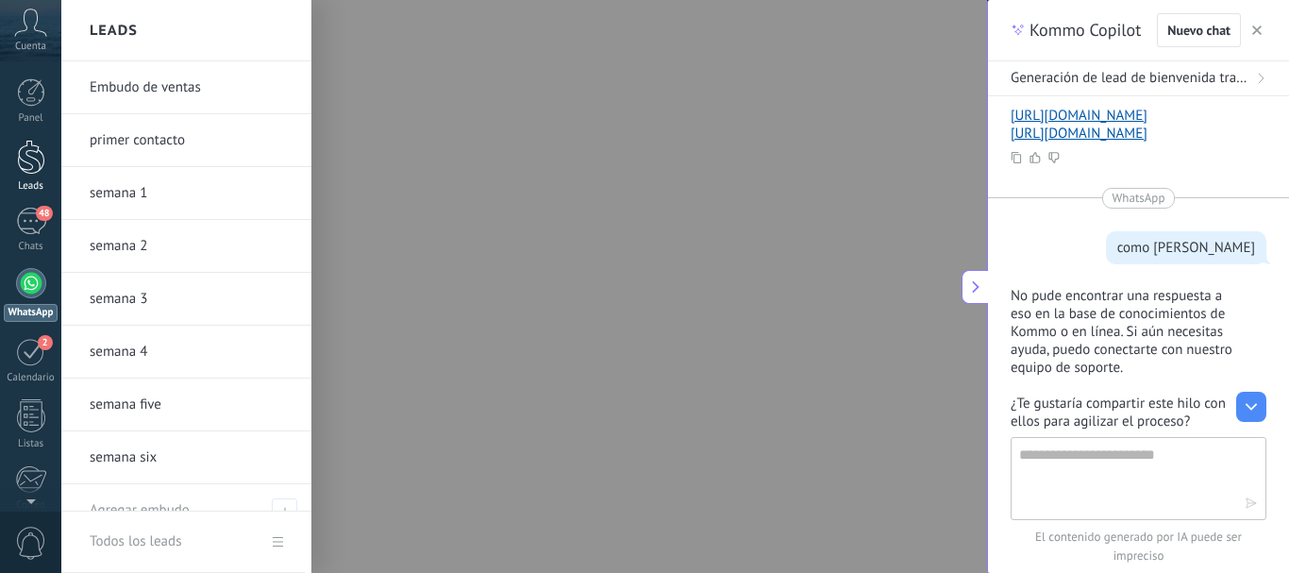
click at [32, 167] on div at bounding box center [31, 157] width 28 height 35
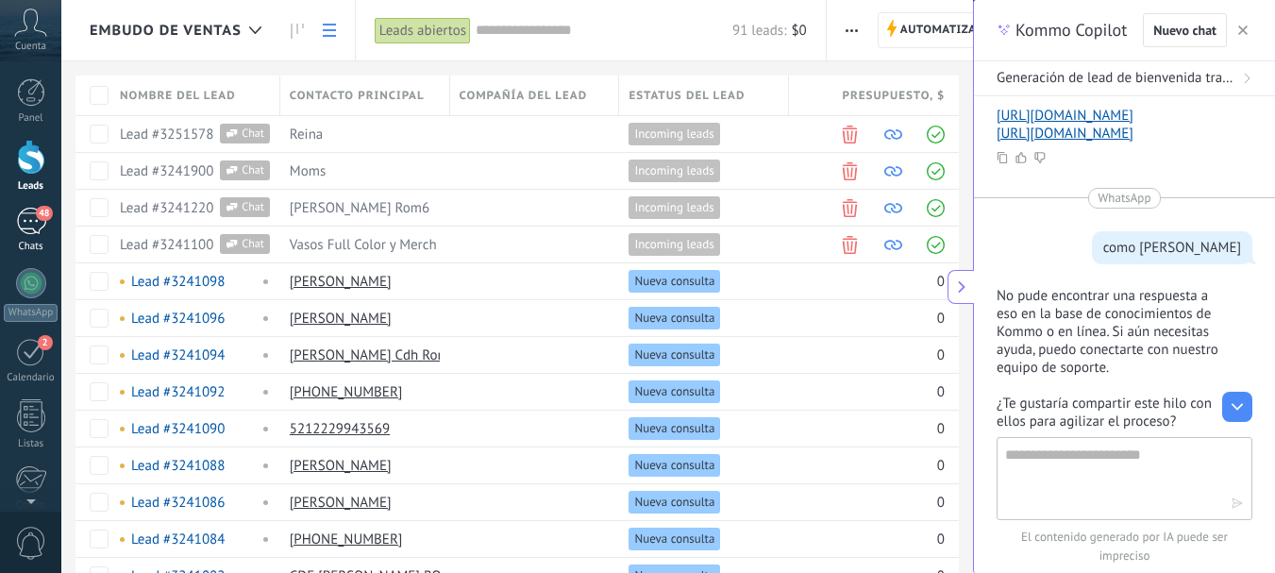
click at [31, 224] on div "48" at bounding box center [31, 221] width 30 height 27
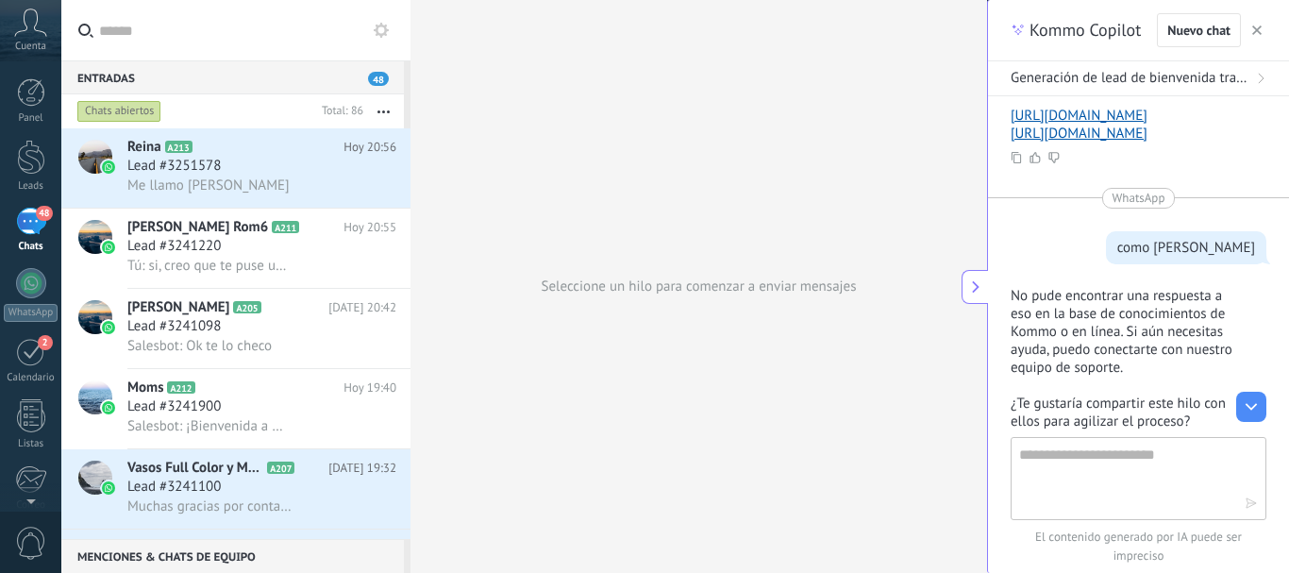
click at [37, 31] on use at bounding box center [31, 21] width 32 height 27
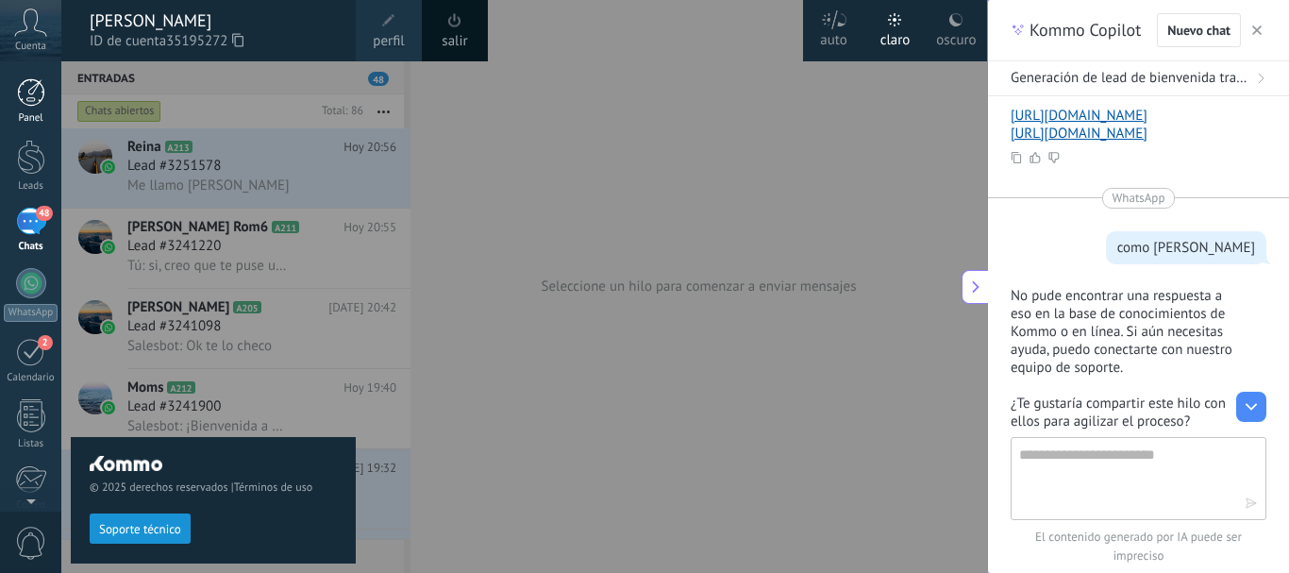
click at [29, 100] on div at bounding box center [31, 92] width 28 height 28
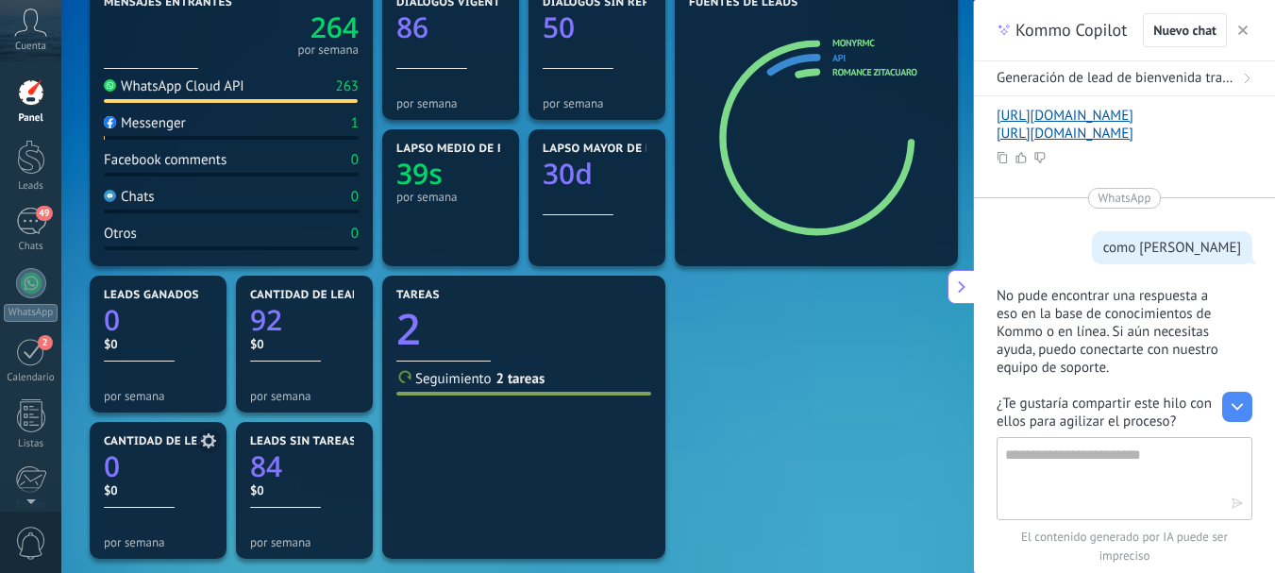
scroll to position [250, 0]
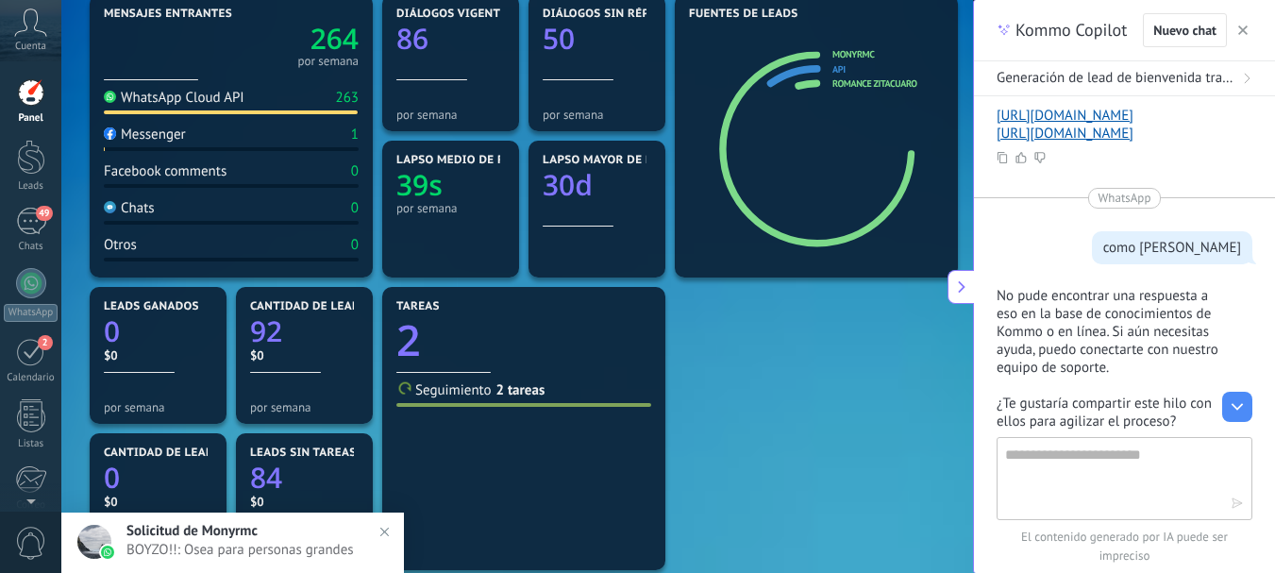
click at [184, 548] on span "BOYZO!!: Osea para personas grandes" at bounding box center [251, 550] width 250 height 18
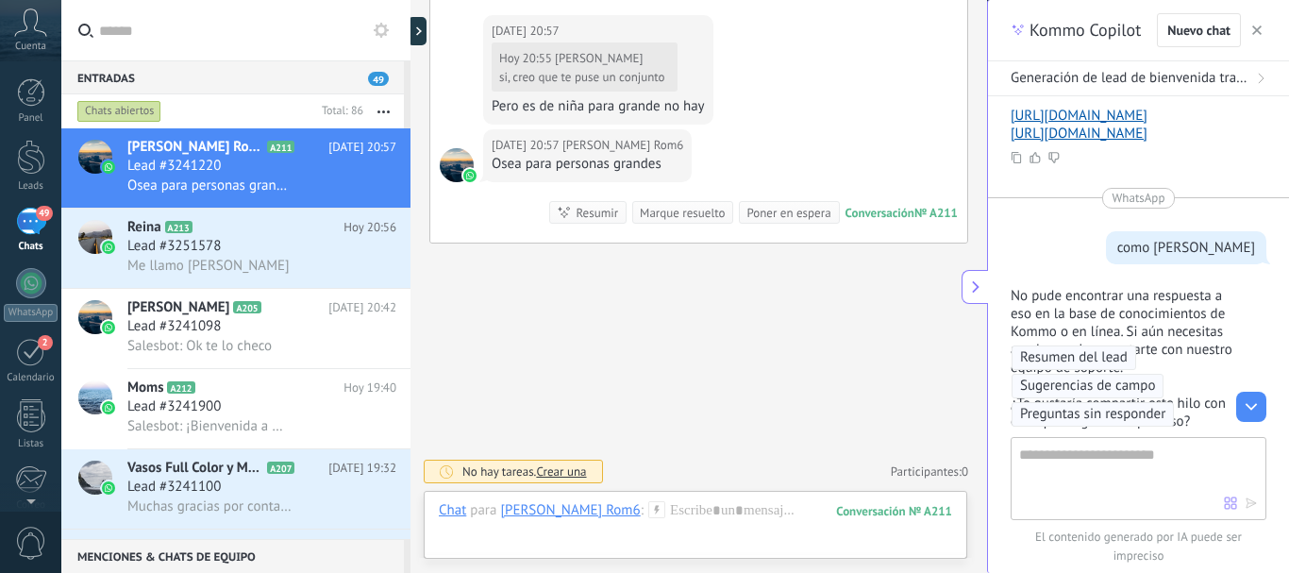
scroll to position [1155, 0]
click at [685, 513] on div at bounding box center [695, 529] width 513 height 57
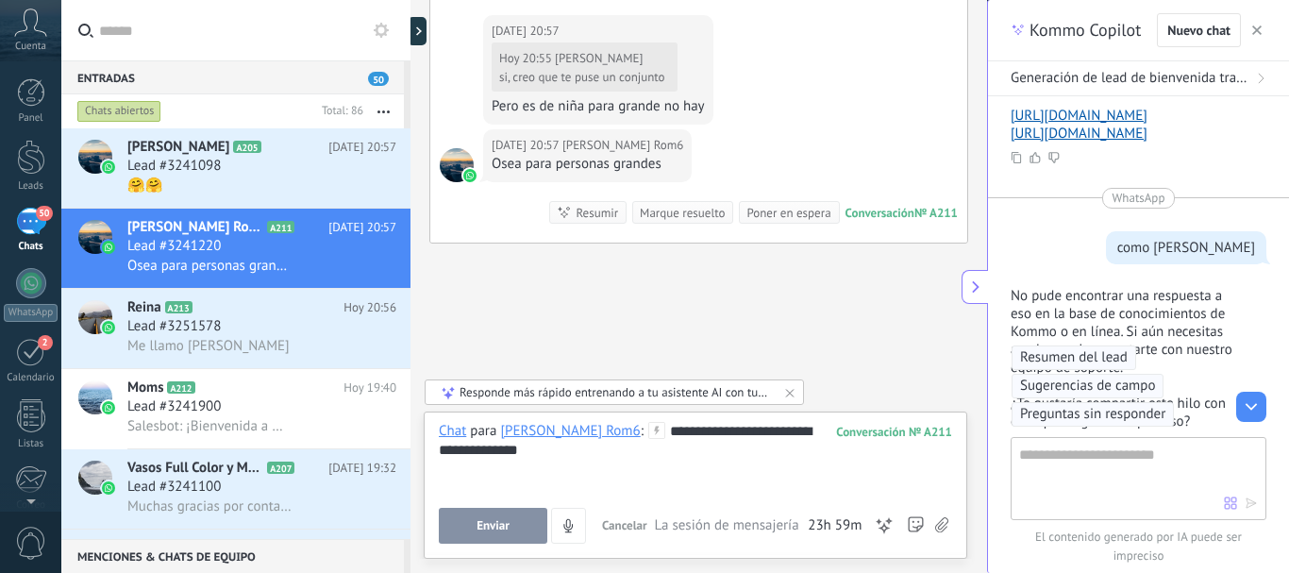
click at [480, 513] on button "Enviar" at bounding box center [493, 526] width 109 height 36
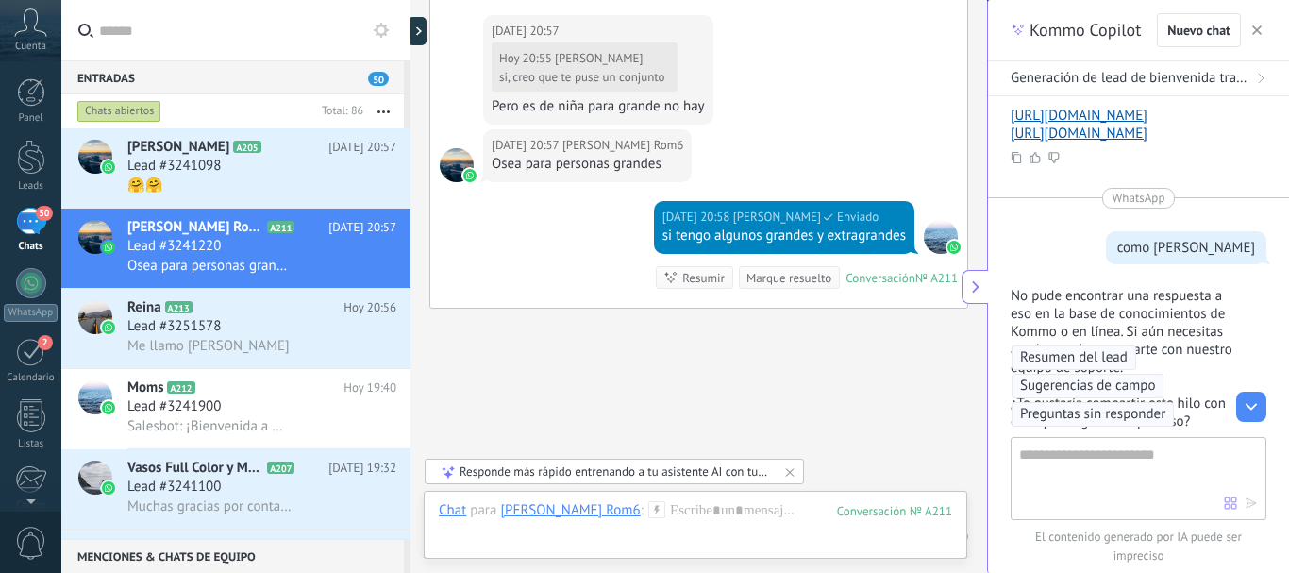
scroll to position [1220, 0]
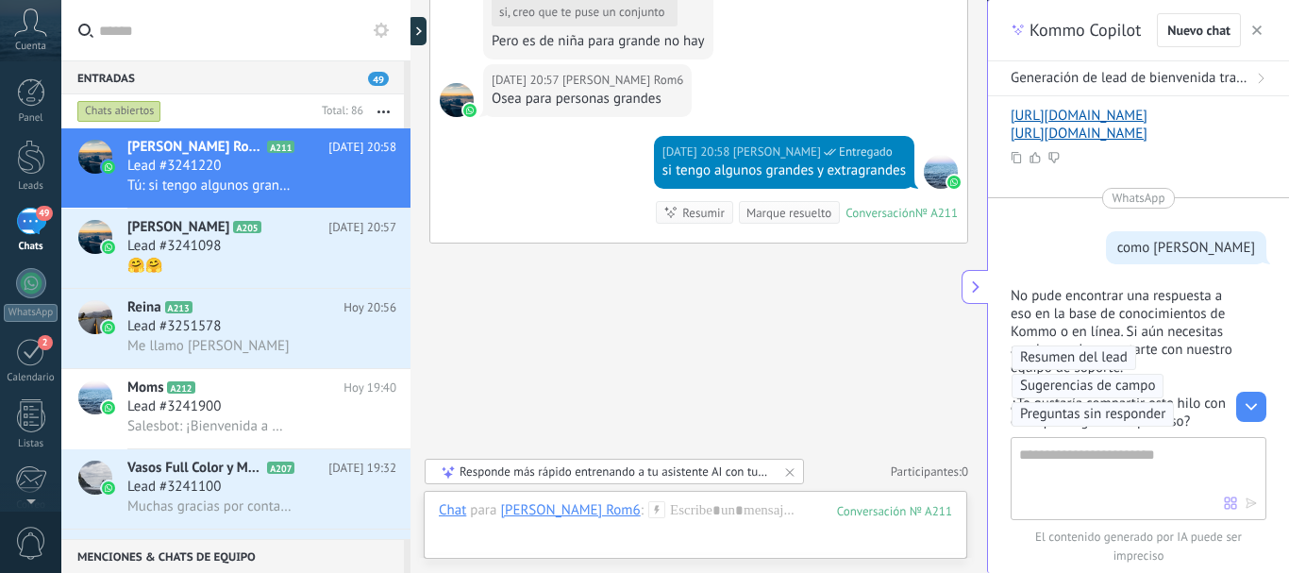
click at [129, 33] on input "text" at bounding box center [247, 30] width 296 height 60
type input "*"
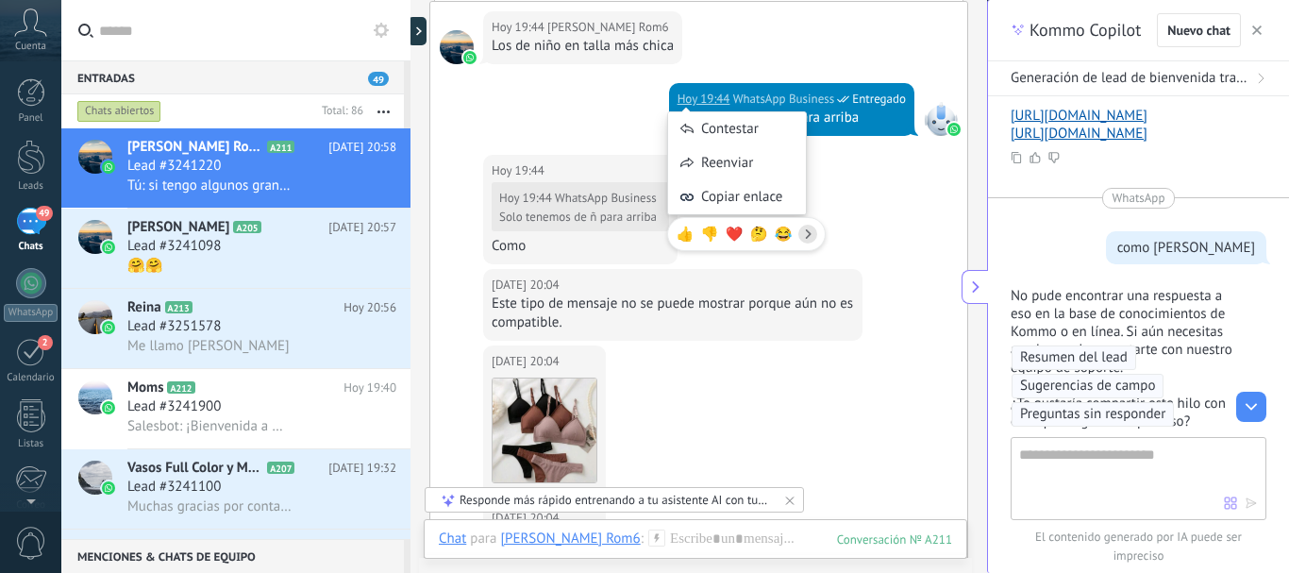
scroll to position [774, 0]
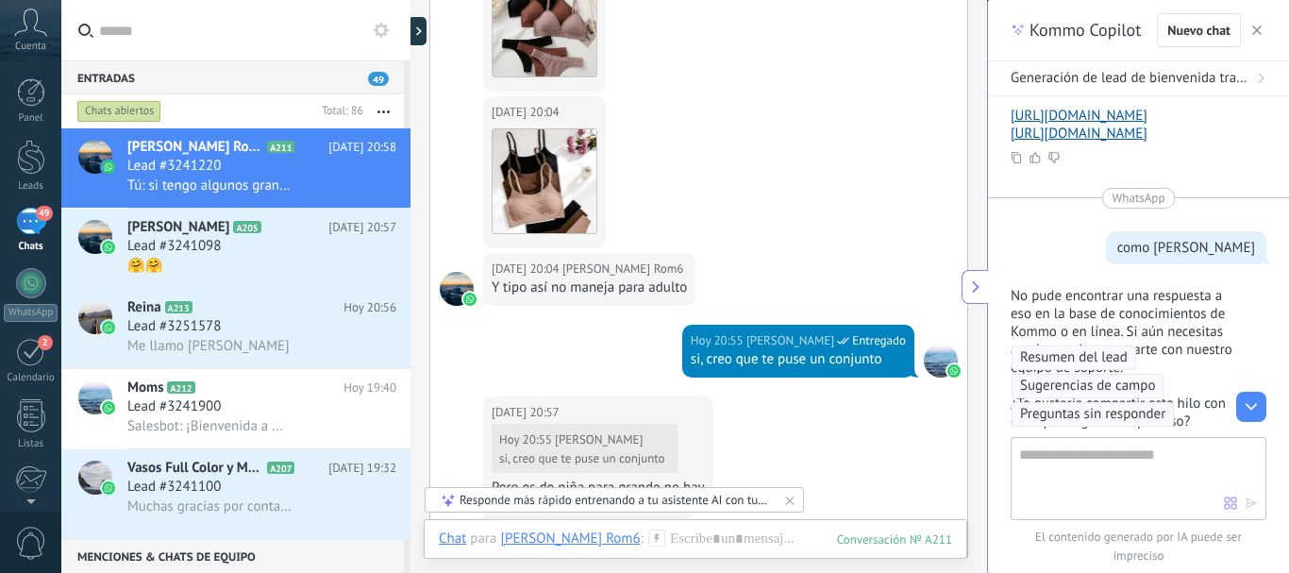
click at [382, 29] on icon at bounding box center [381, 30] width 15 height 15
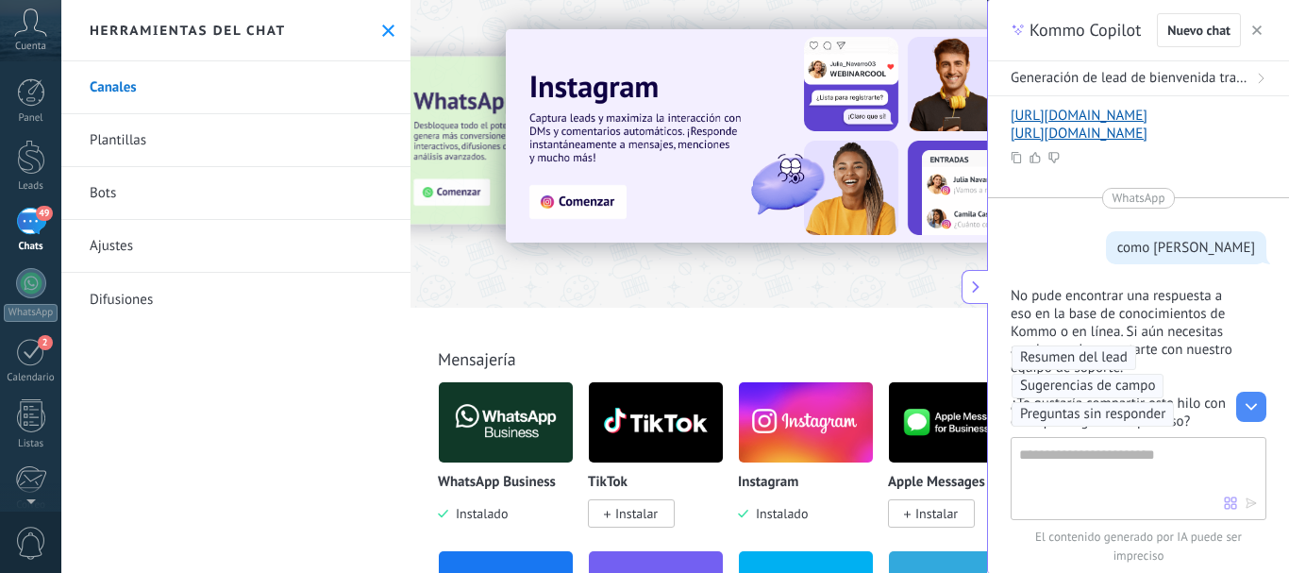
click at [275, 190] on link "Bots" at bounding box center [235, 193] width 349 height 53
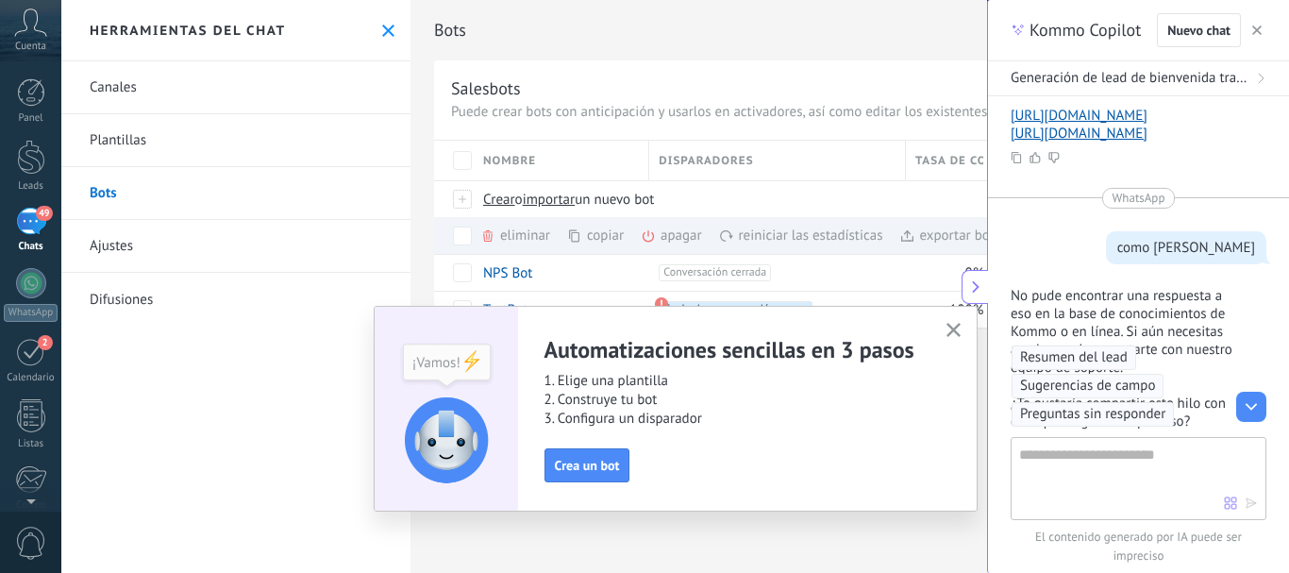
click at [956, 325] on icon "button" at bounding box center [954, 330] width 14 height 14
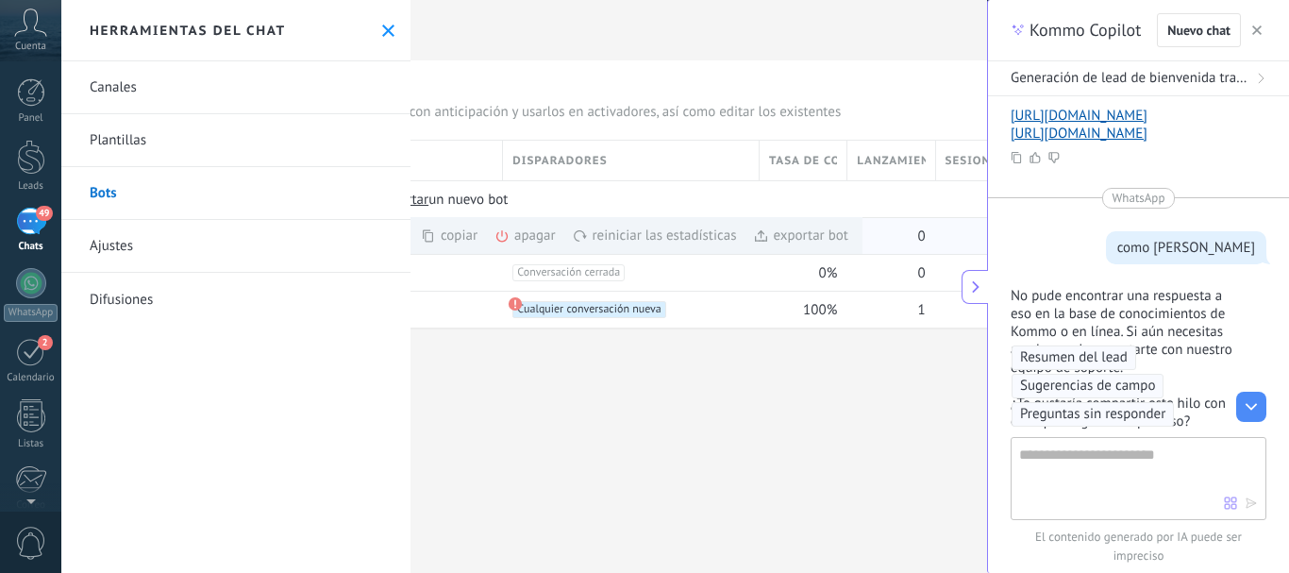
scroll to position [0, 207]
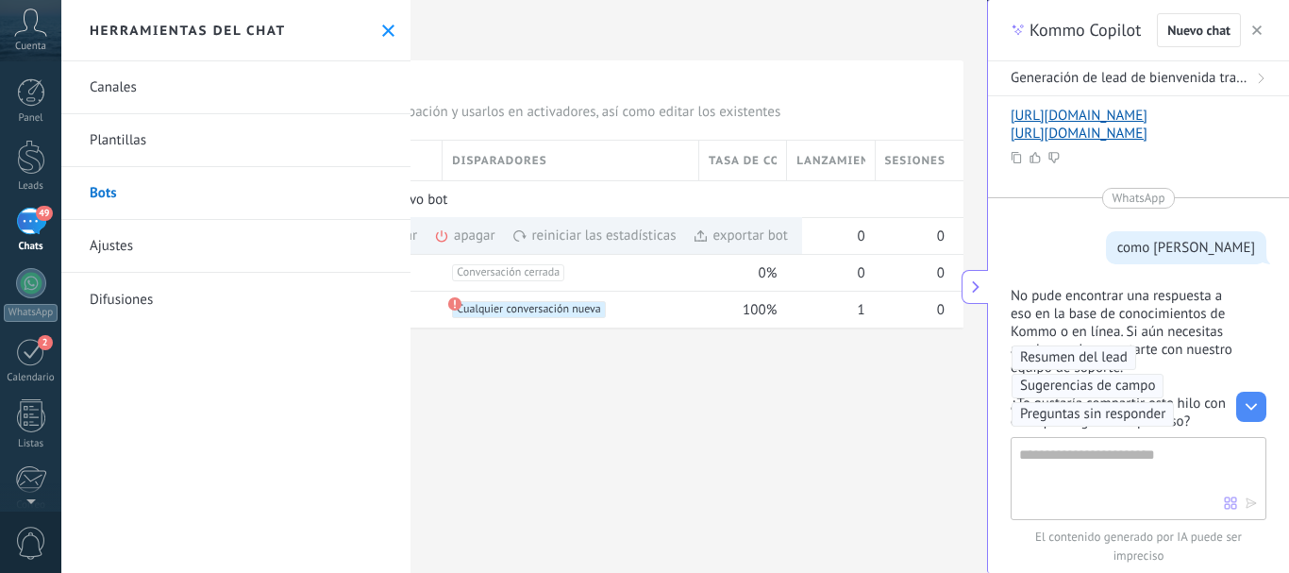
click at [713, 454] on div "Bots Salesbots Puede crear bots con anticipación y usarlos en activadores, así …" at bounding box center [699, 286] width 577 height 573
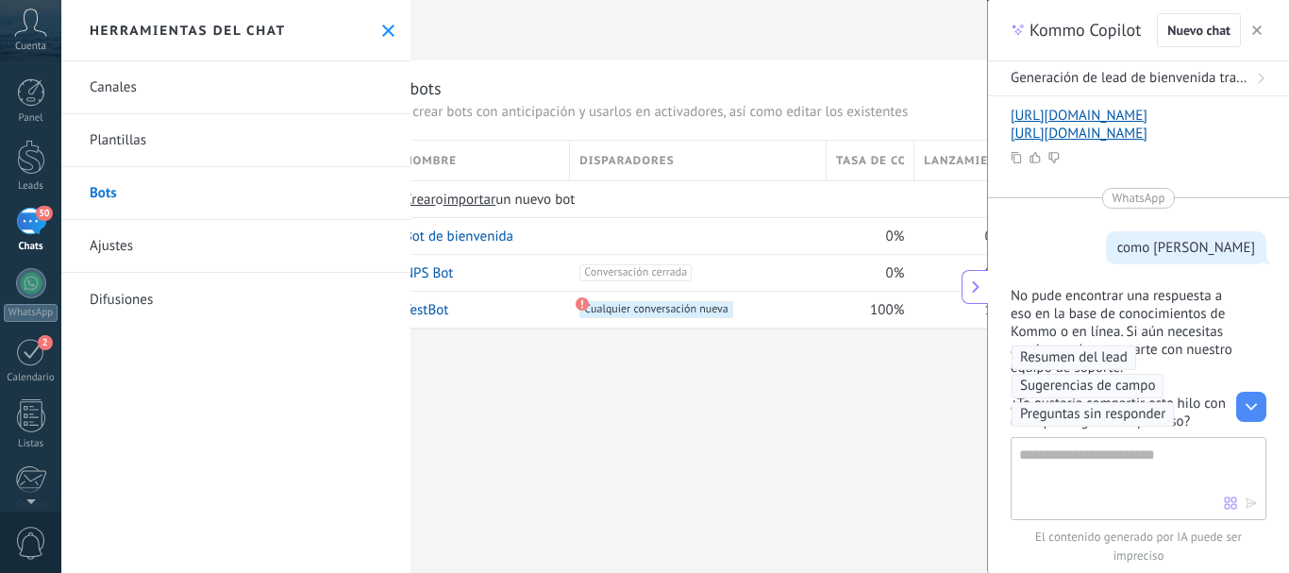
scroll to position [0, 0]
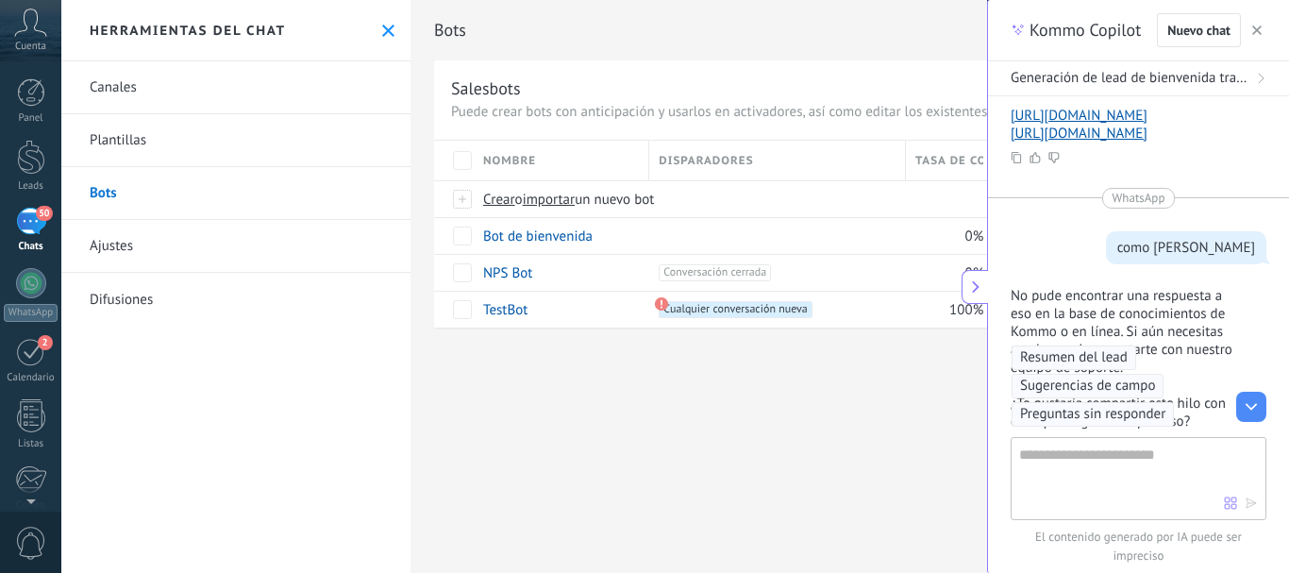
click at [111, 138] on link "Plantillas" at bounding box center [235, 140] width 349 height 53
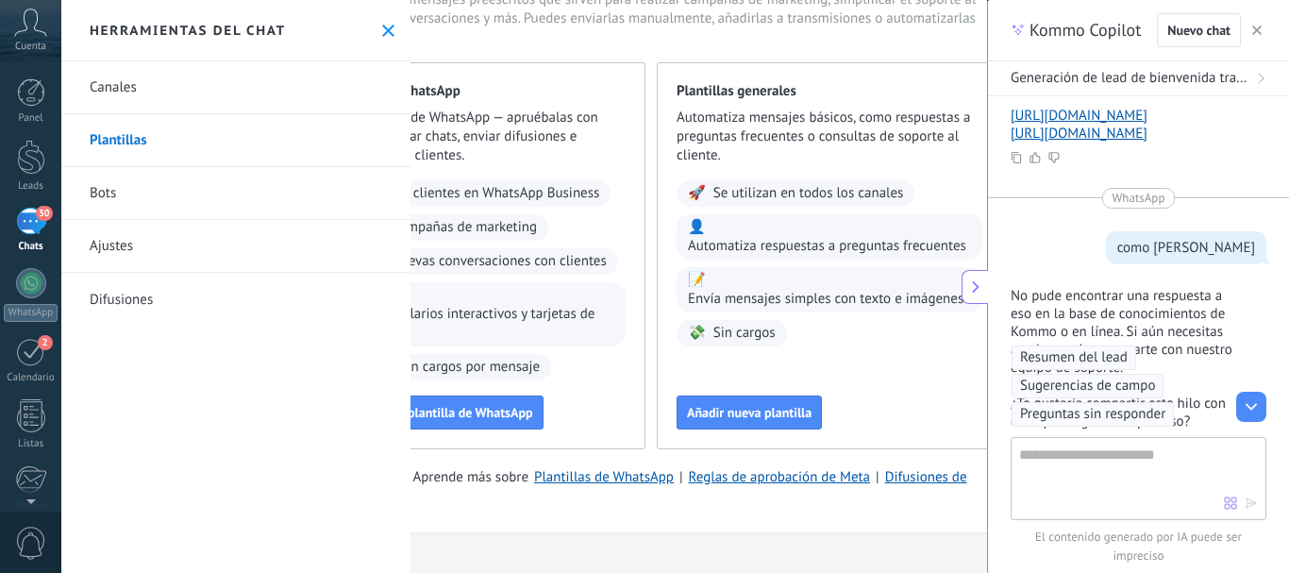
scroll to position [118, 0]
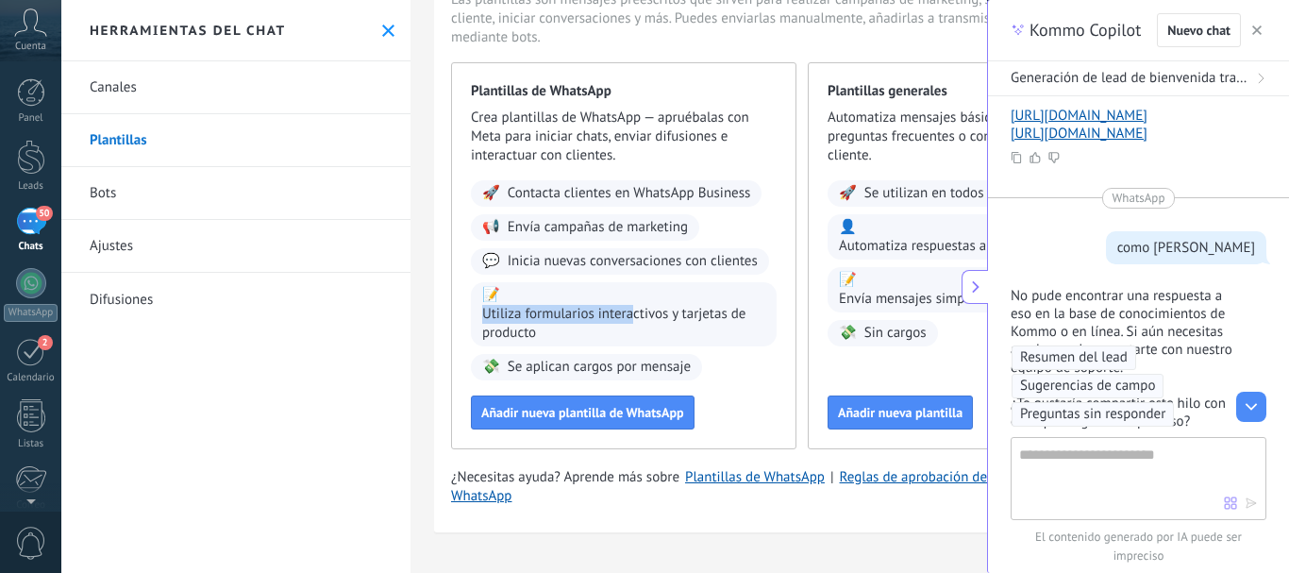
drag, startPoint x: 635, startPoint y: 322, endPoint x: 644, endPoint y: 285, distance: 37.8
click at [644, 285] on div "📝 Utiliza formularios interactivos y tarjetas de producto" at bounding box center [624, 314] width 306 height 64
click at [637, 263] on span "Inicia nuevas conversaciones con clientes" at bounding box center [633, 261] width 250 height 19
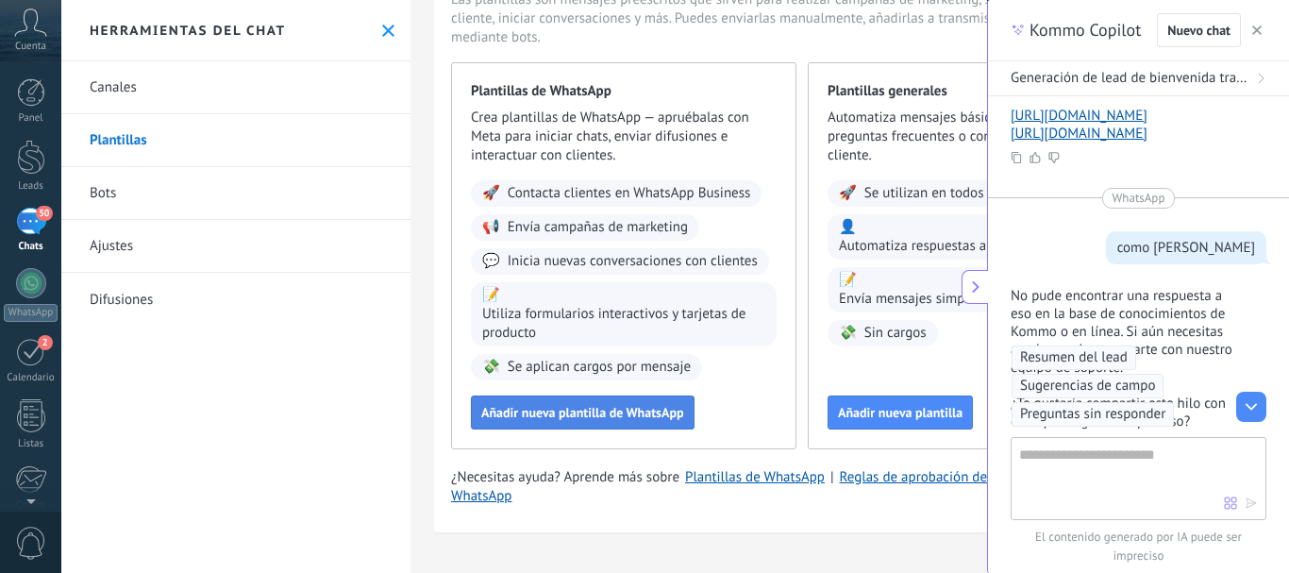
click at [600, 425] on button "Añadir nueva plantilla de WhatsApp" at bounding box center [583, 412] width 224 height 34
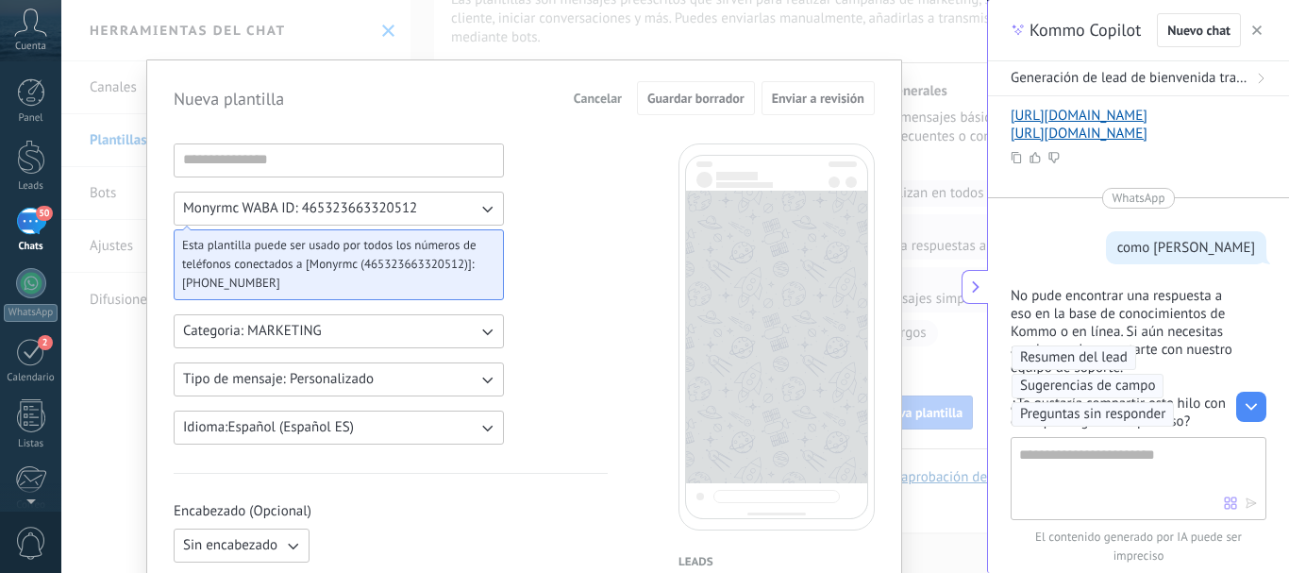
scroll to position [0, 0]
click at [599, 101] on span "Cancelar" at bounding box center [598, 99] width 48 height 13
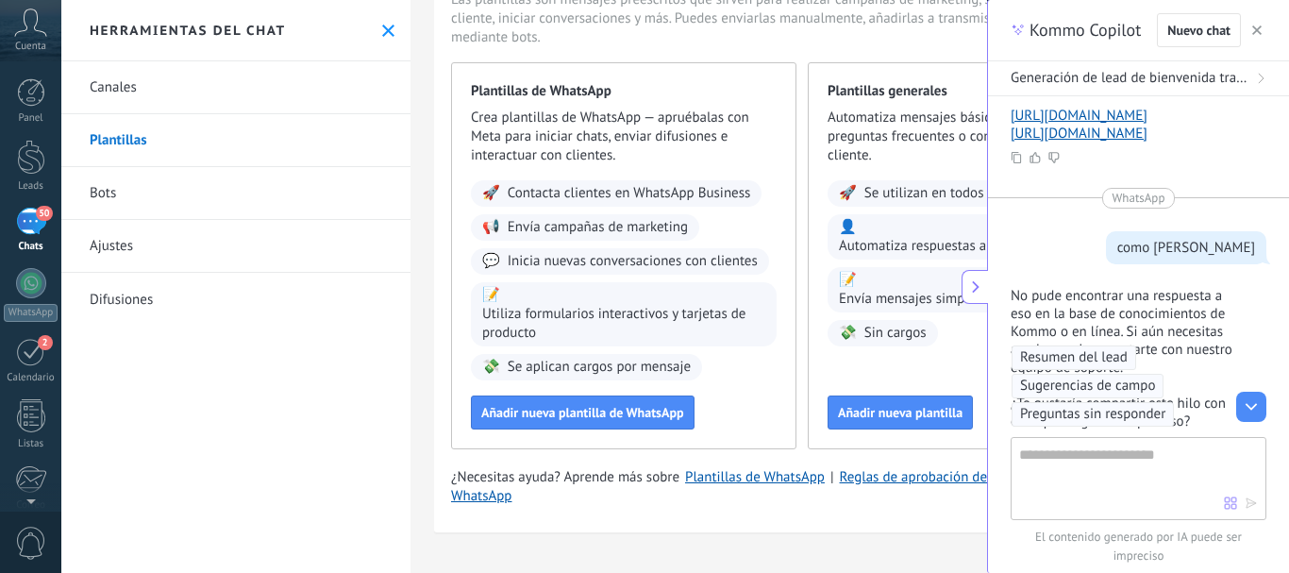
click at [111, 288] on link "Difusiones" at bounding box center [235, 299] width 349 height 53
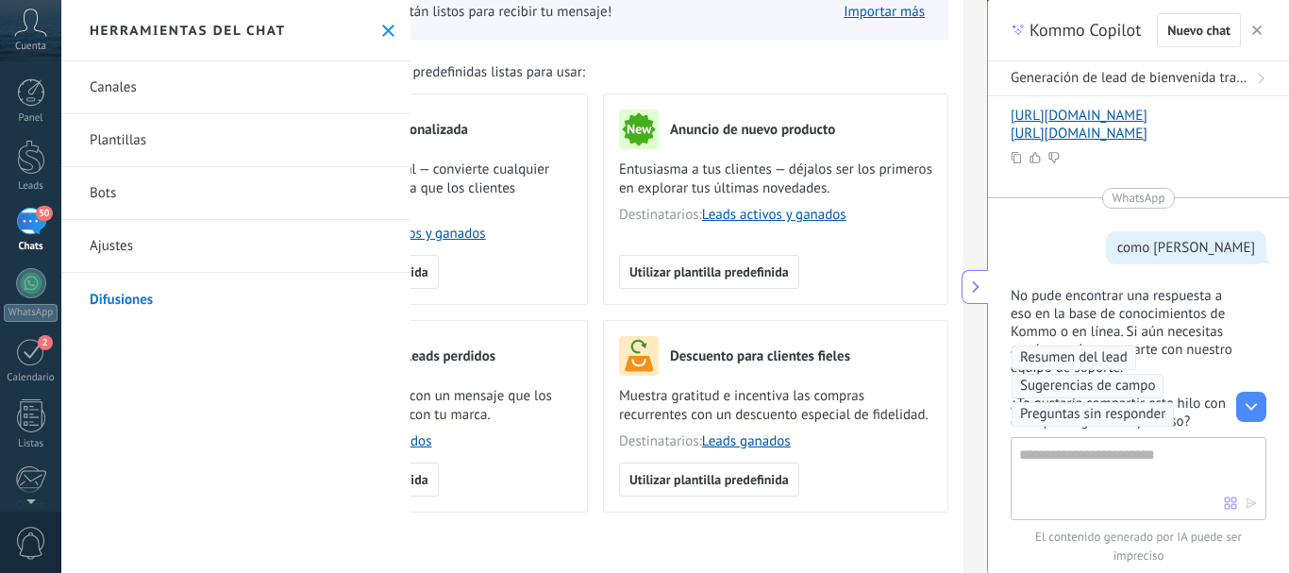
scroll to position [144, 213]
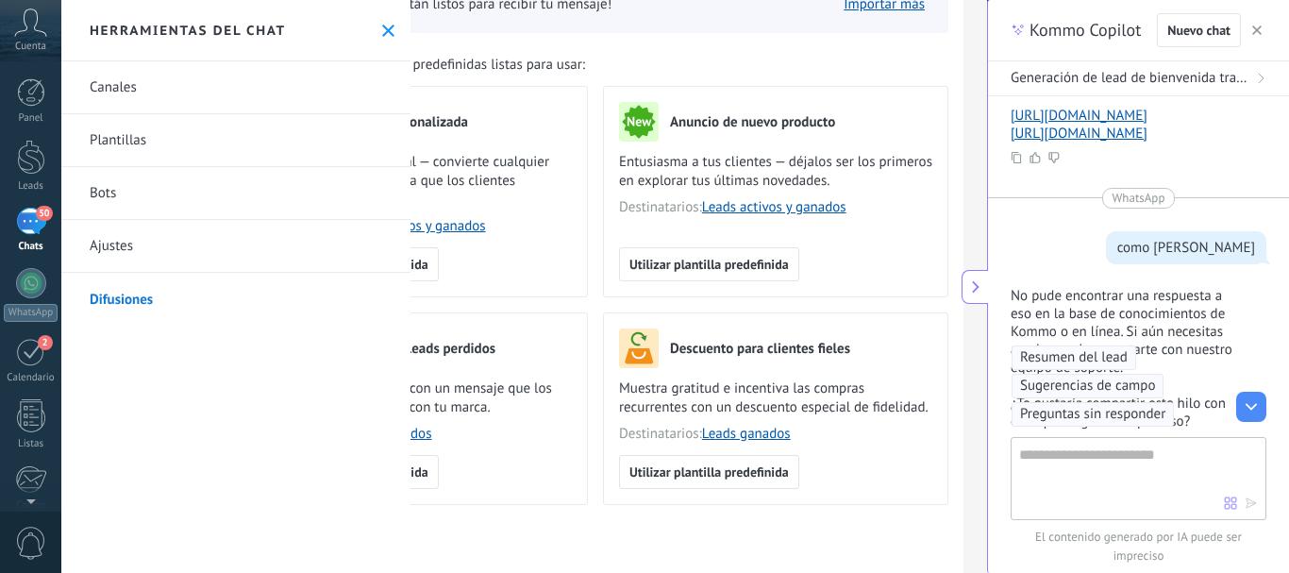
click at [140, 202] on link "Bots" at bounding box center [235, 193] width 349 height 53
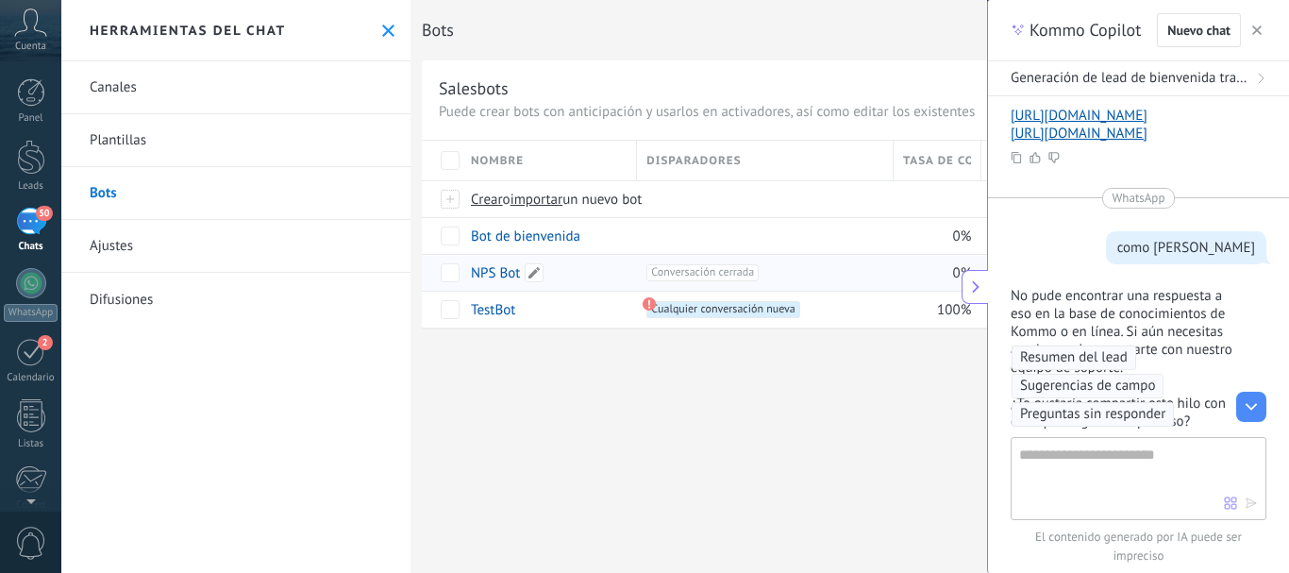
scroll to position [0, 11]
click at [672, 240] on span at bounding box center [673, 236] width 19 height 19
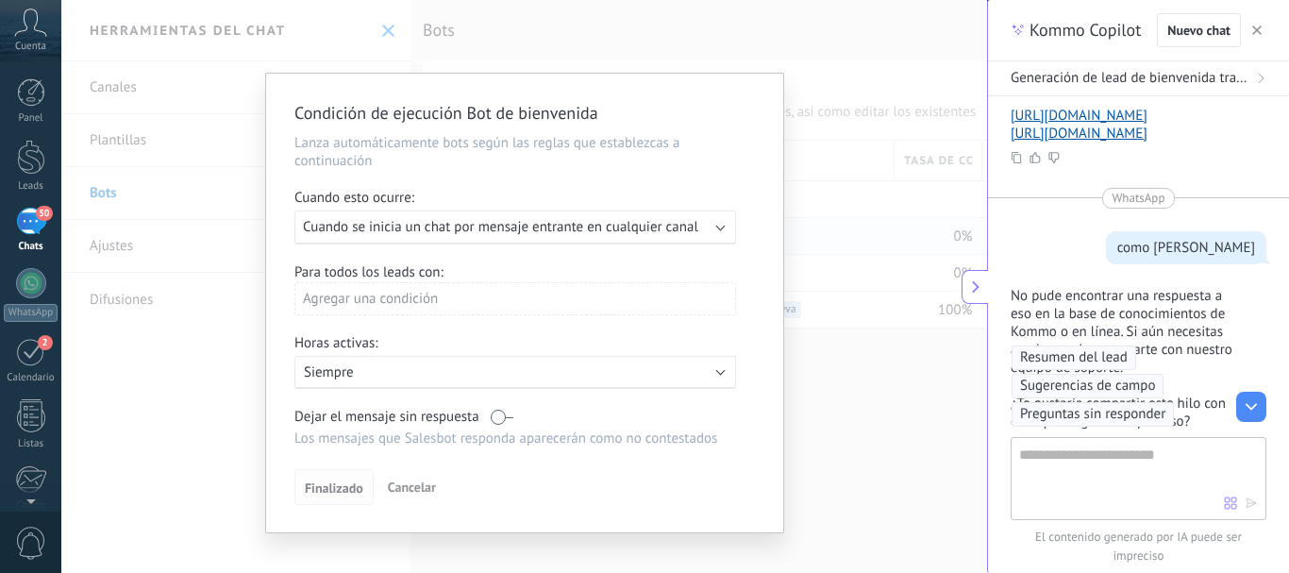
click at [328, 490] on span "Finalizado" at bounding box center [334, 487] width 59 height 13
click at [341, 489] on span "Finalizado" at bounding box center [334, 487] width 59 height 13
click at [475, 226] on span "Cuando se inicia un chat por mensaje entrante en cualquier canal" at bounding box center [500, 227] width 395 height 18
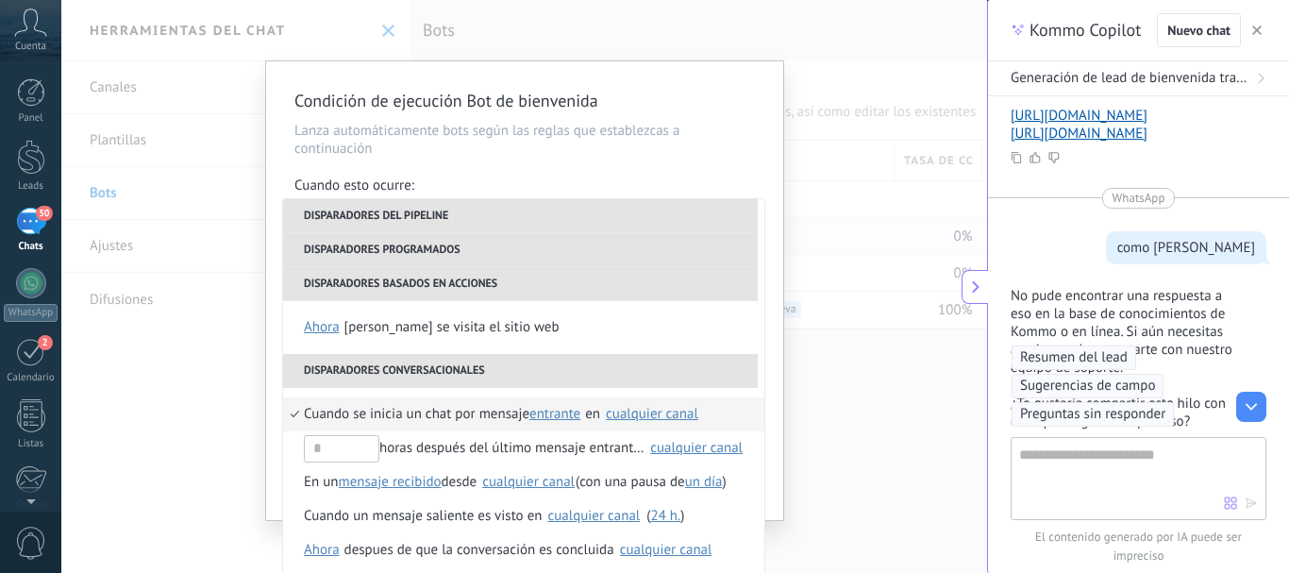
scroll to position [17, 0]
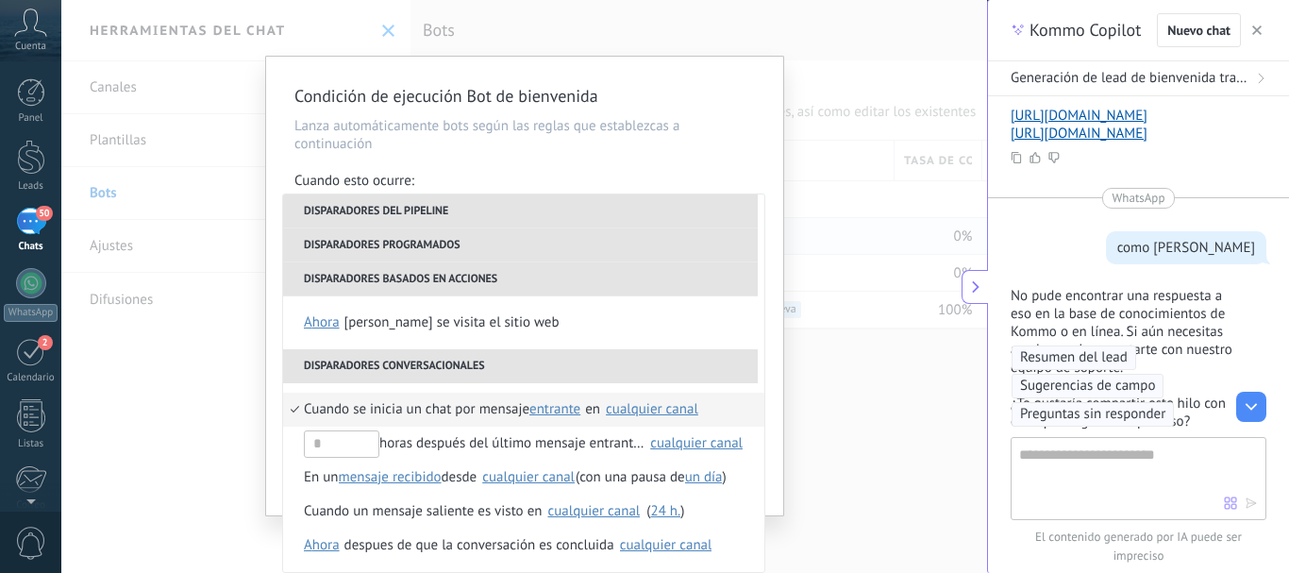
click at [826, 362] on div "Condición de ejecución Bot de bienvenida Lanza automáticamente bots según las r…" at bounding box center [524, 286] width 926 height 573
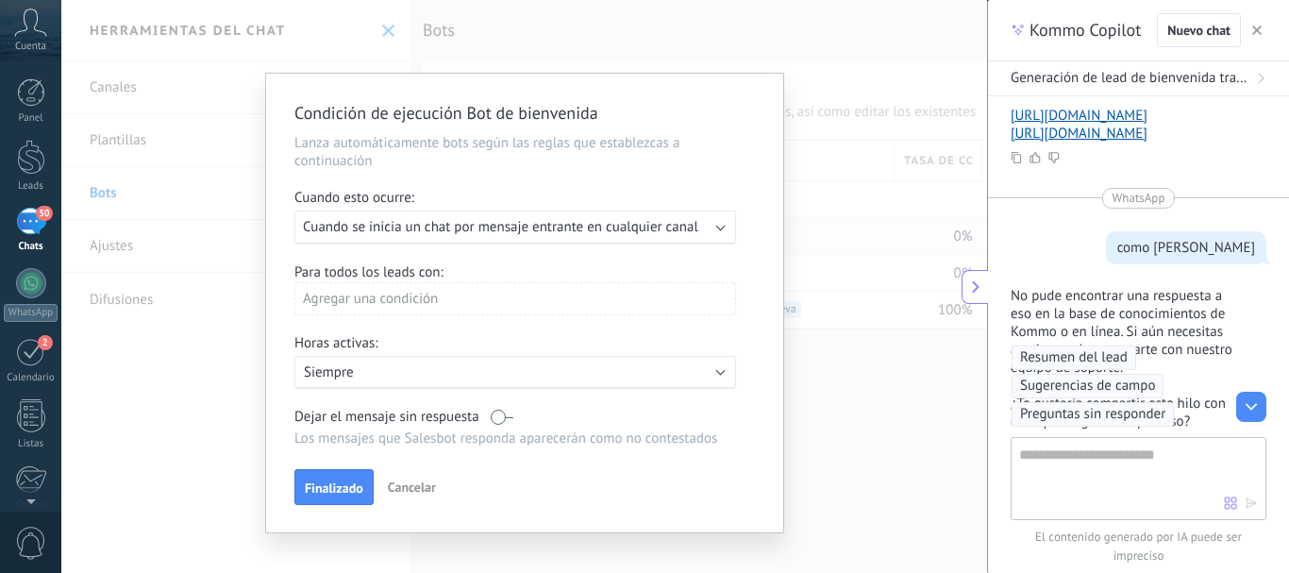
scroll to position [0, 0]
click at [316, 493] on span "Finalizado" at bounding box center [334, 487] width 59 height 13
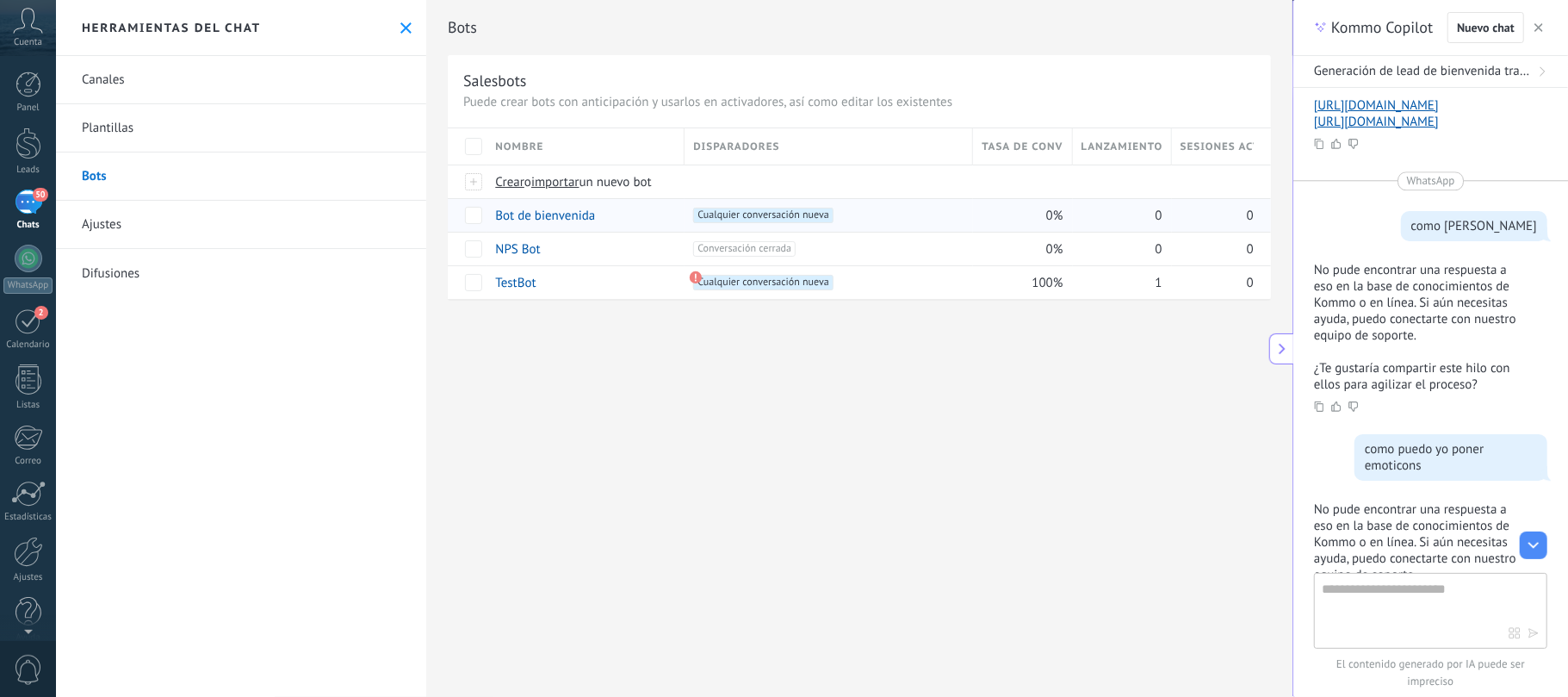
scroll to position [3212, 0]
type textarea "**********"
click at [514, 392] on div "Bots Salesbots Puede crear bots con anticipación y usarlos en activadores, así …" at bounding box center [859, 348] width 867 height 697
click at [121, 129] on link "Plantillas" at bounding box center [241, 128] width 370 height 48
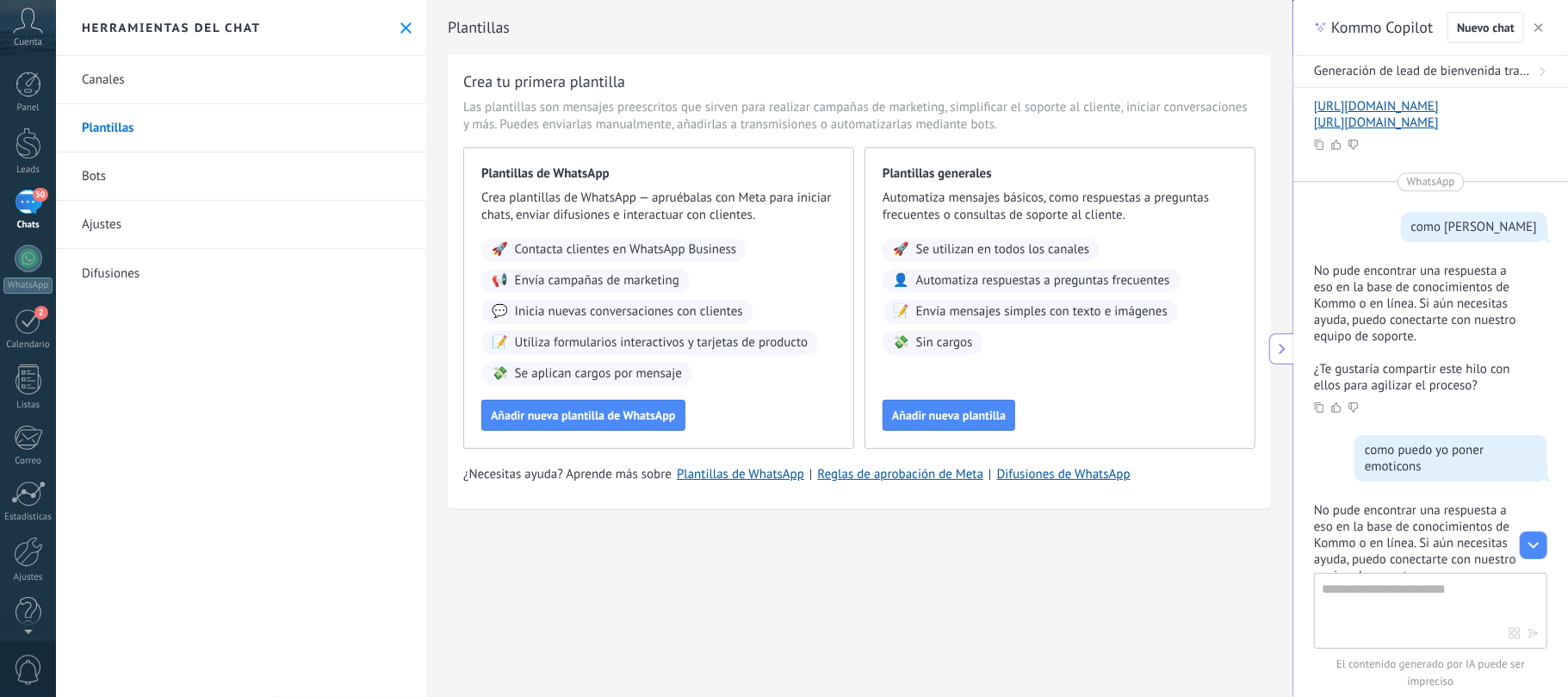
click at [99, 274] on link "Difusiones" at bounding box center [241, 273] width 370 height 48
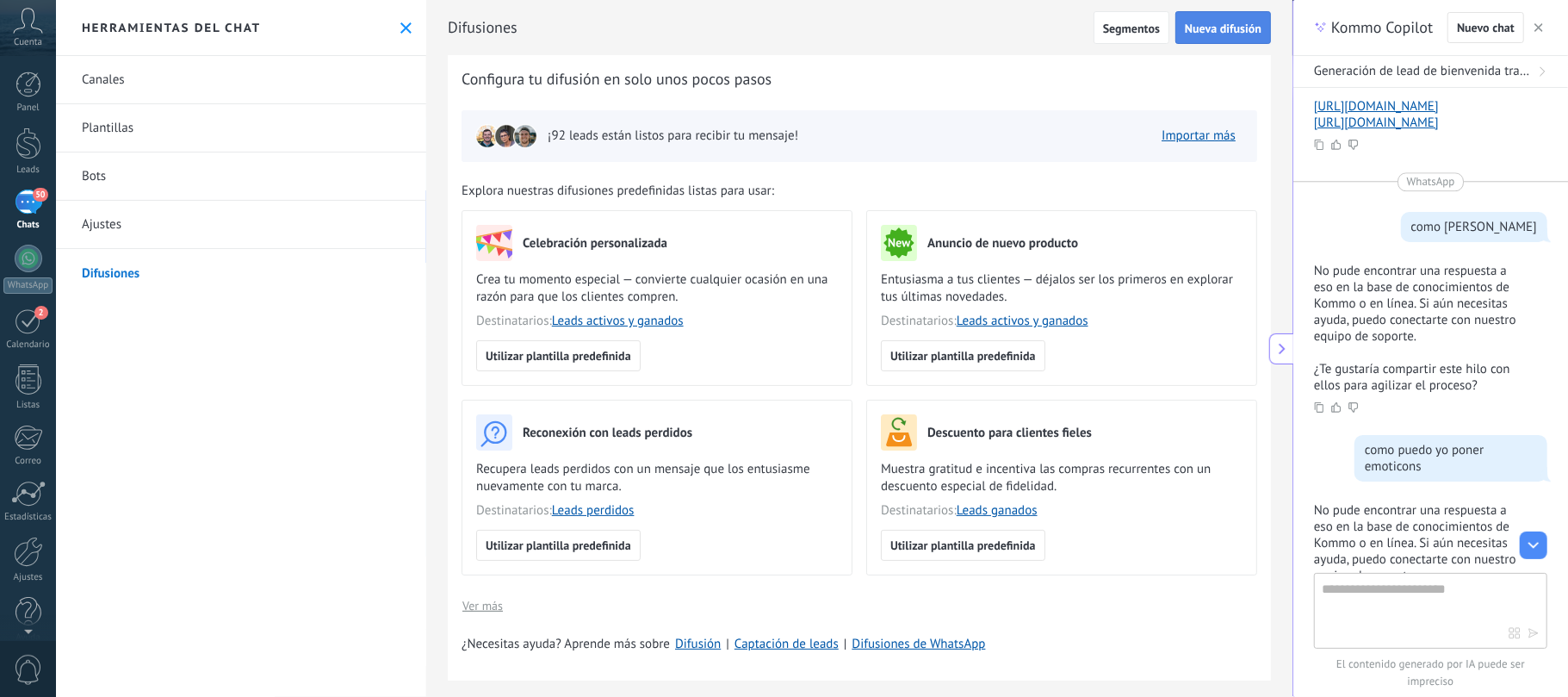
click at [1175, 25] on span "Nueva difusión" at bounding box center [1223, 28] width 77 height 12
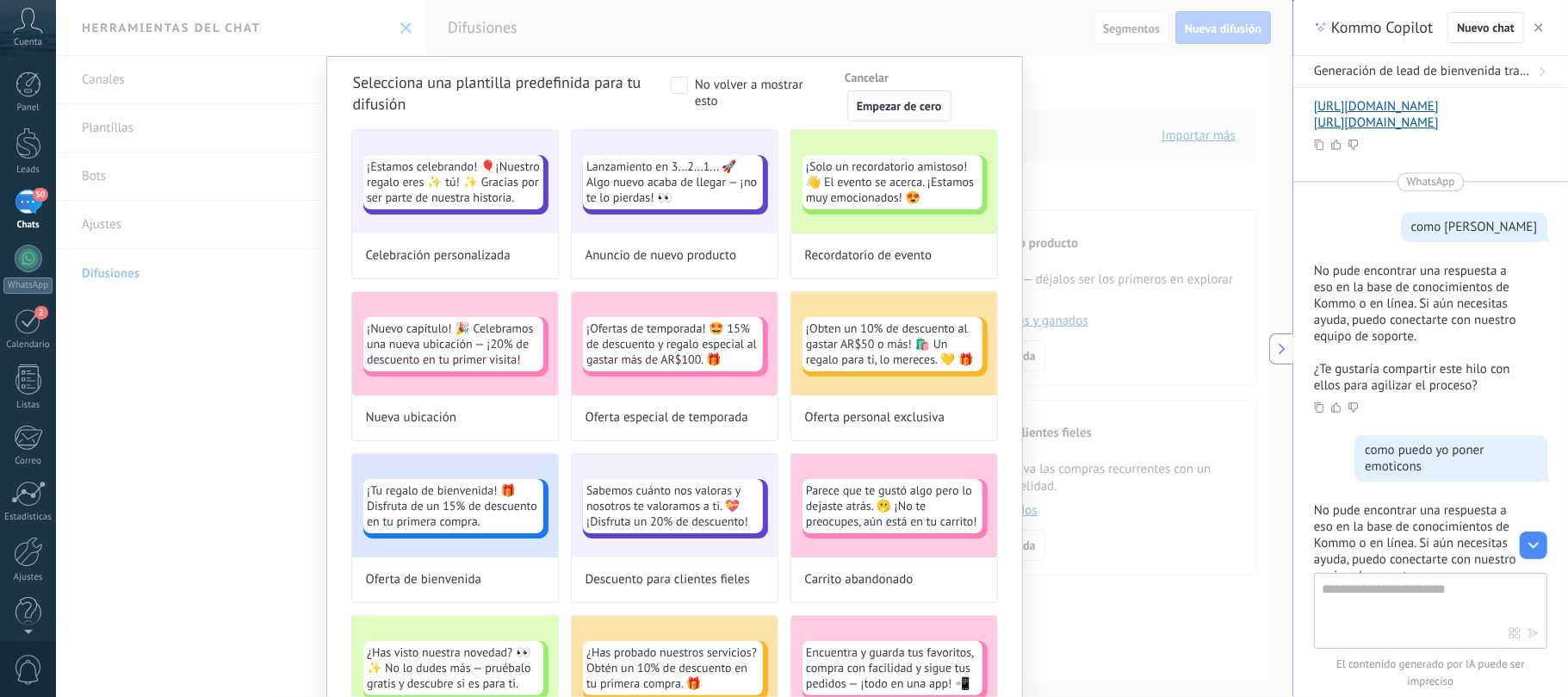
click at [908, 100] on span "Empezar de cero" at bounding box center [898, 105] width 85 height 12
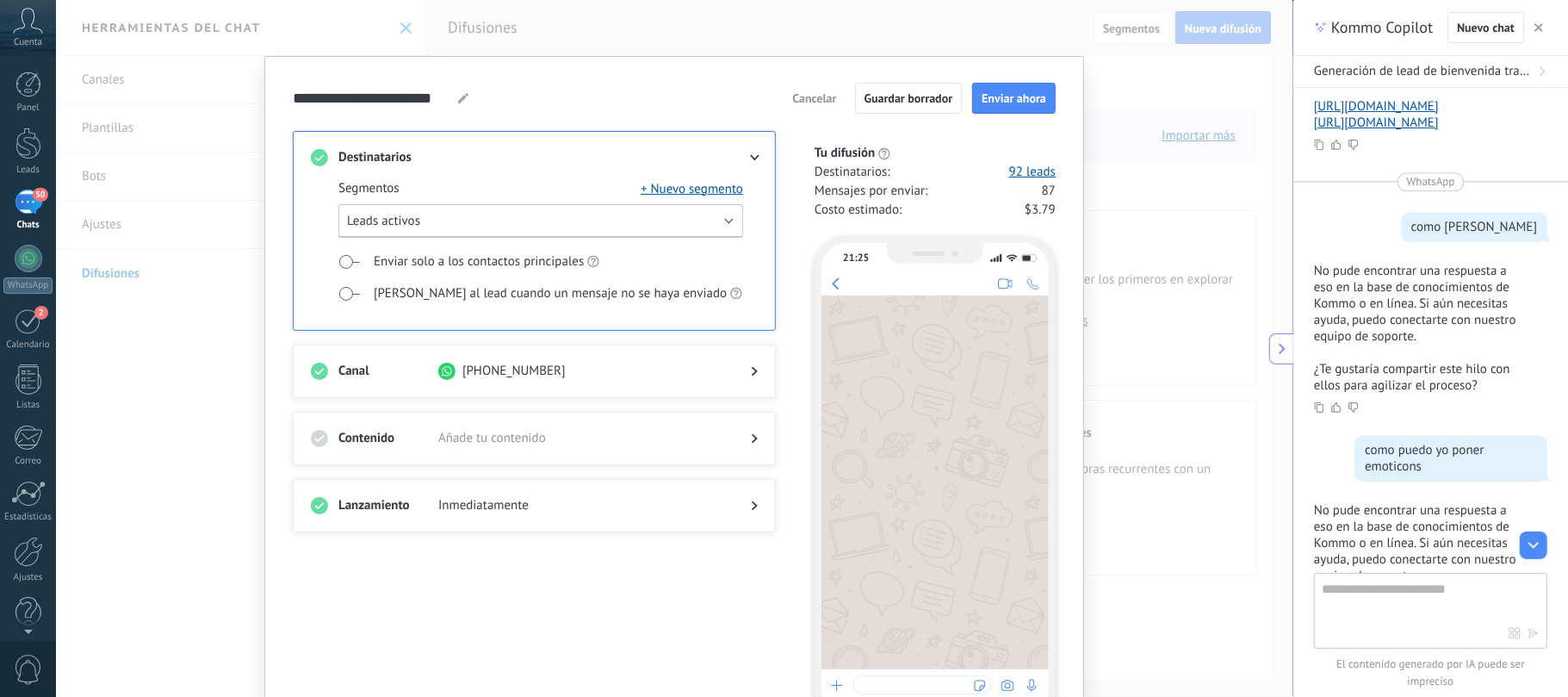
click at [729, 224] on button "Leads activos" at bounding box center [541, 221] width 405 height 34
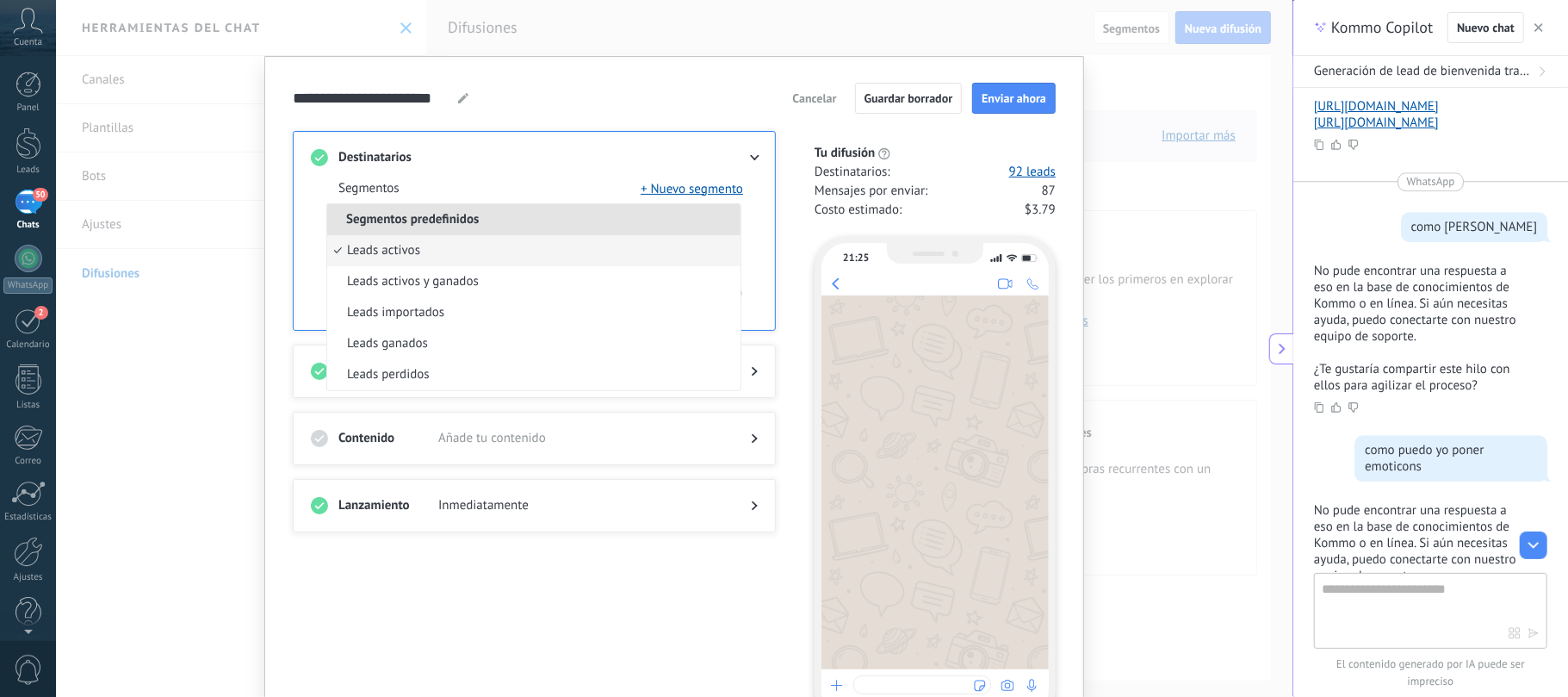
click at [700, 153] on span at bounding box center [580, 157] width 285 height 17
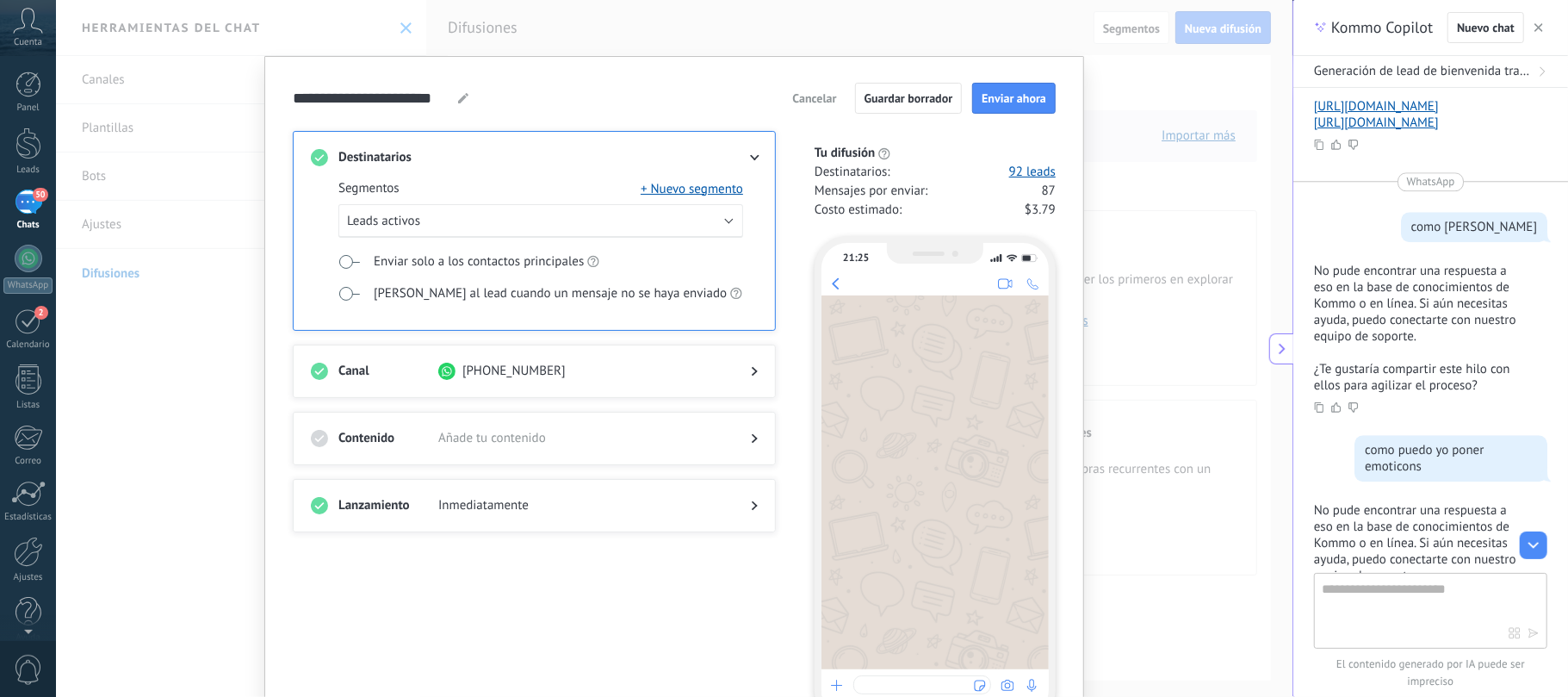
click at [723, 510] on div at bounding box center [741, 505] width 35 height 17
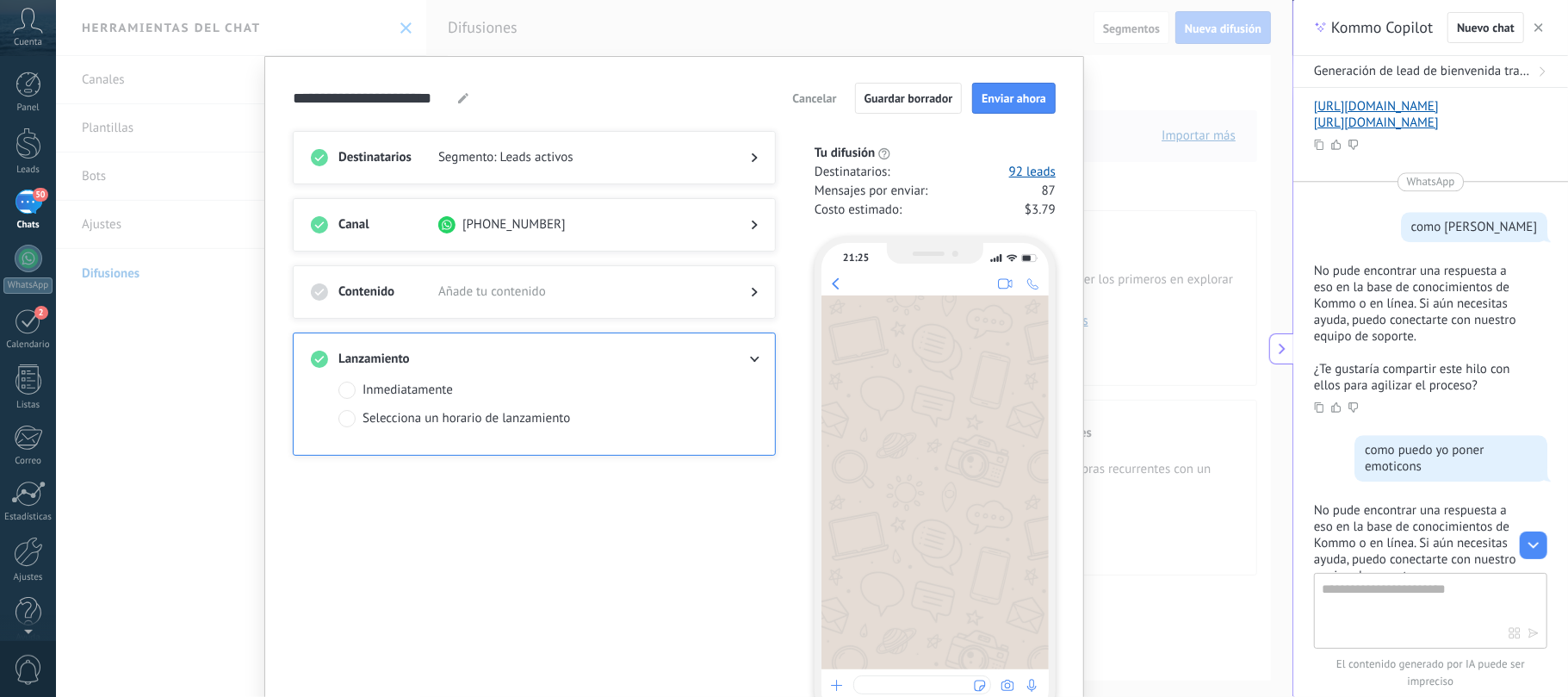
click at [728, 493] on div "Destinatarios Segmento: Leads activos Canal [PHONE_NUMBER] Contenido Añade tu c…" at bounding box center [545, 426] width 504 height 591
click at [346, 427] on span at bounding box center [347, 418] width 17 height 17
click at [414, 455] on input "**********" at bounding box center [394, 453] width 112 height 31
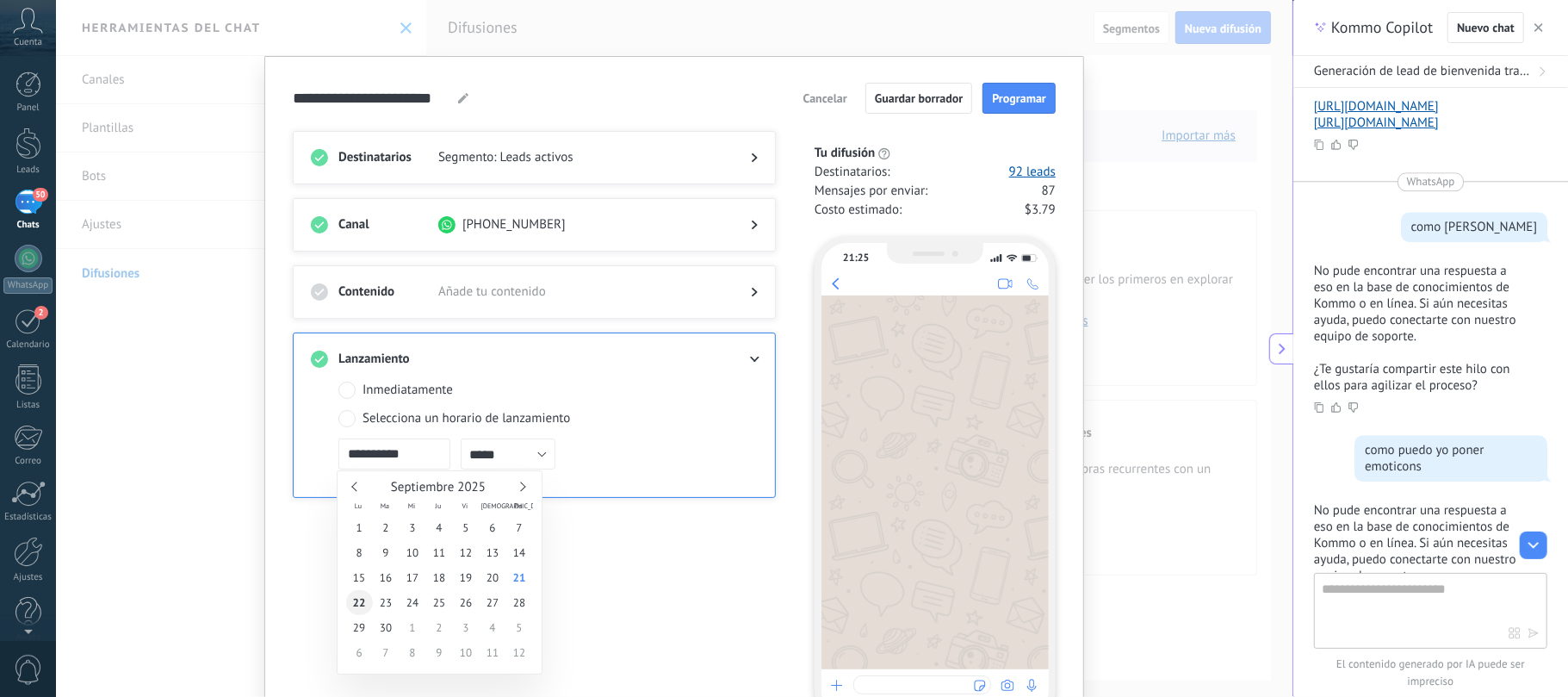
click at [353, 522] on span "22" at bounding box center [358, 602] width 26 height 25
click at [532, 454] on input "*****" at bounding box center [508, 453] width 95 height 31
click at [477, 522] on span "09:00" at bounding box center [483, 629] width 31 height 16
type input "*****"
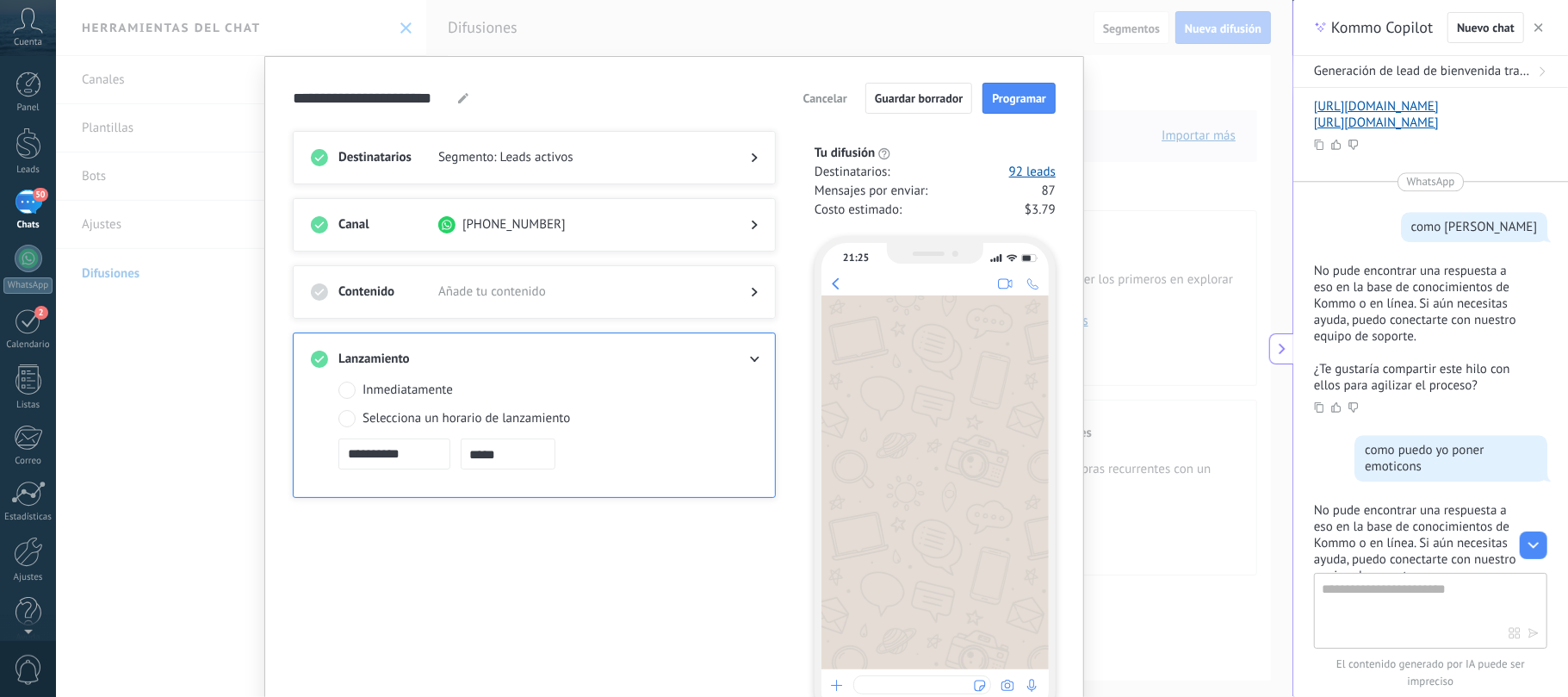
scroll to position [0, 0]
click at [752, 296] on icon at bounding box center [754, 291] width 6 height 10
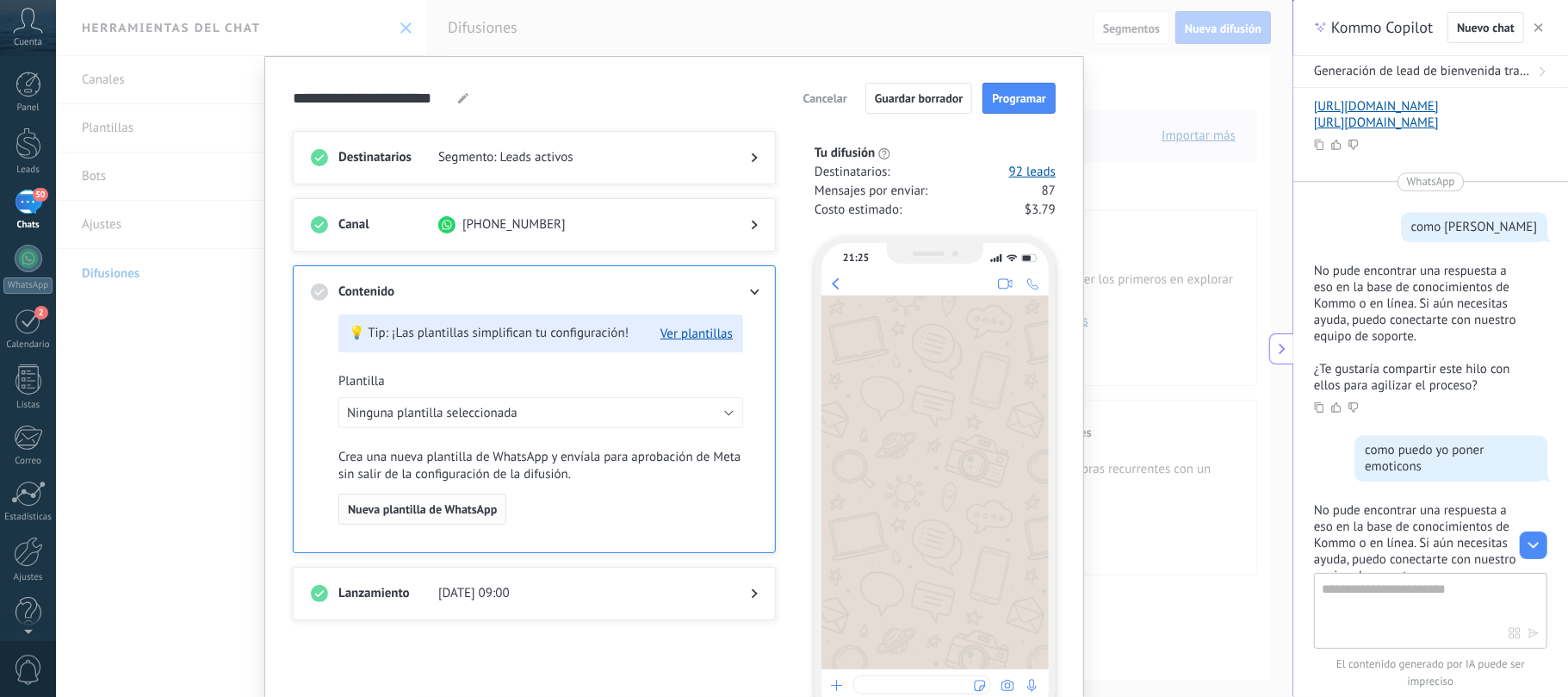
click at [486, 515] on span "Nueva plantilla de WhatsApp" at bounding box center [421, 508] width 149 height 12
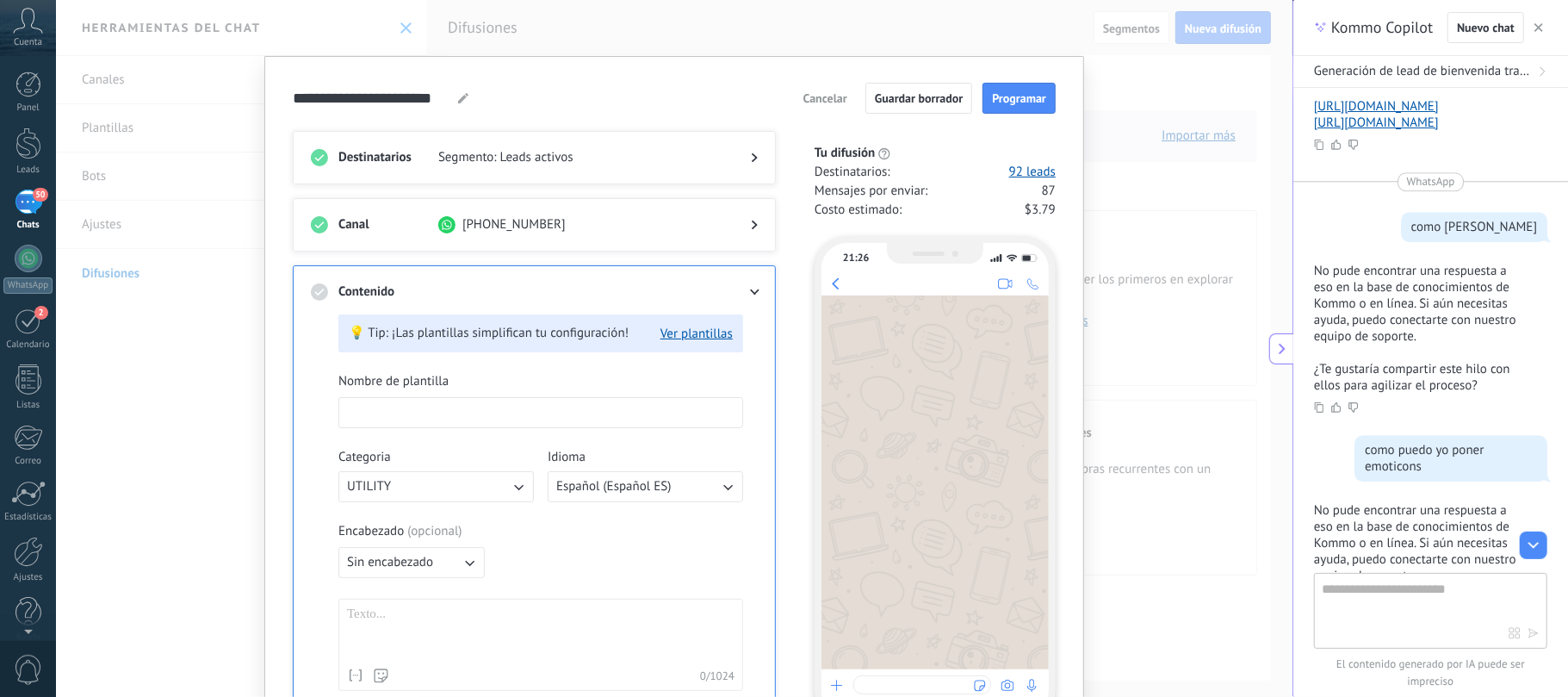
click at [487, 408] on input at bounding box center [541, 411] width 403 height 27
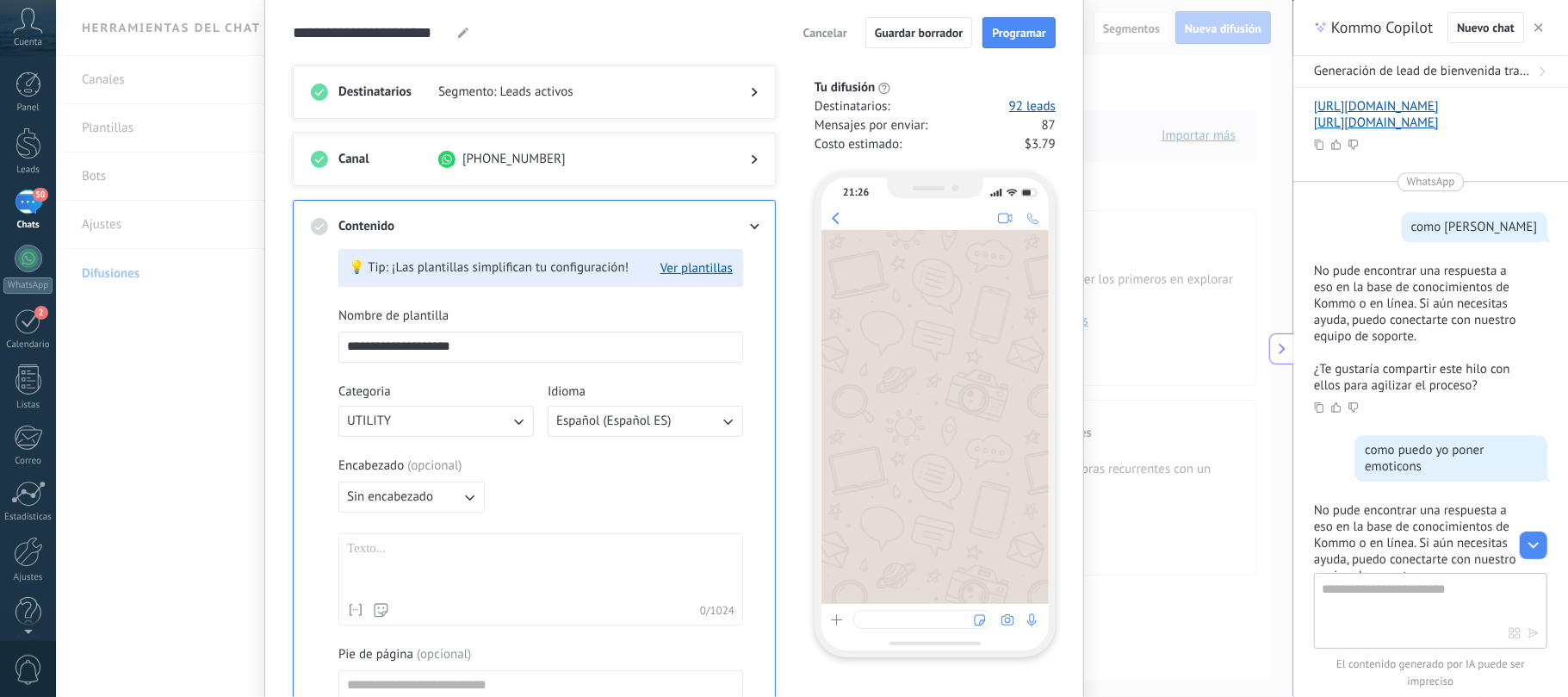
scroll to position [72, 0]
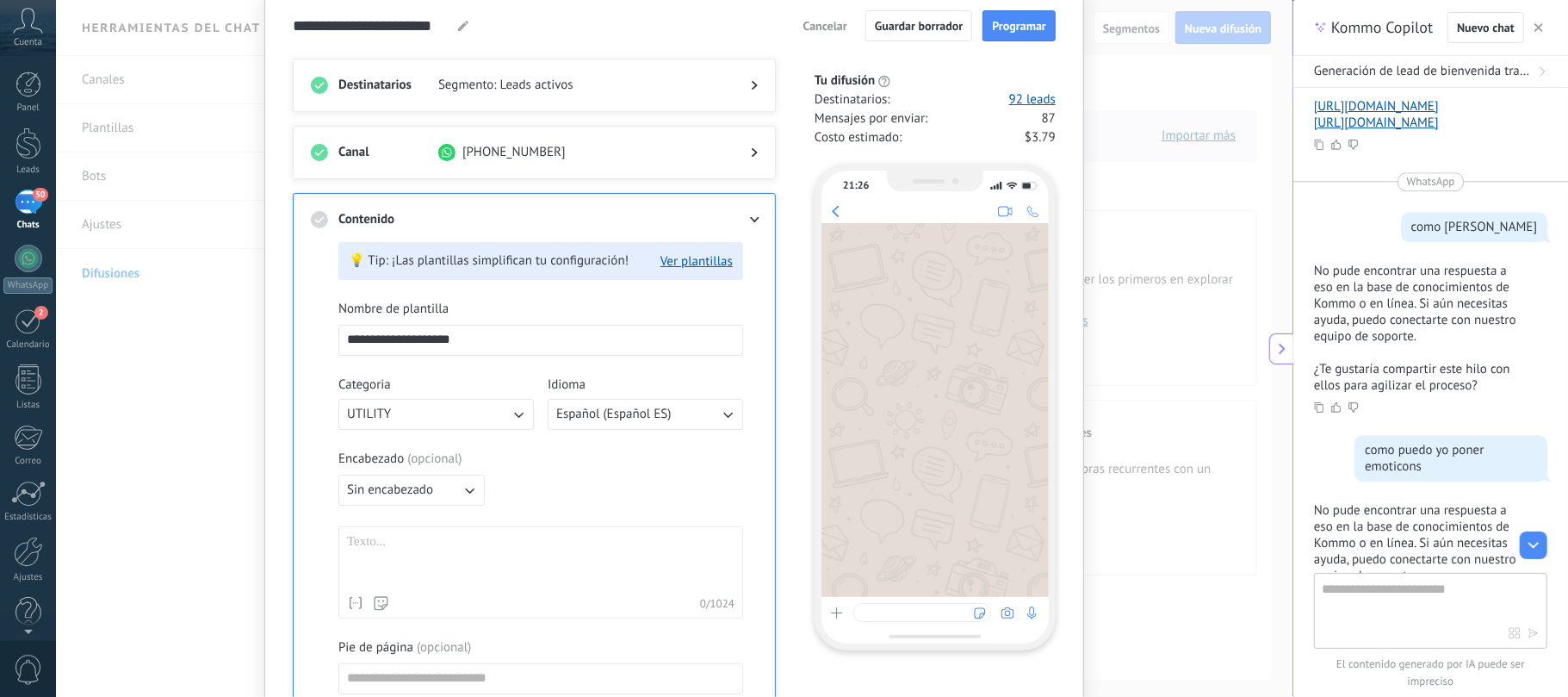
type input "**********"
click at [455, 522] on div at bounding box center [540, 560] width 388 height 54
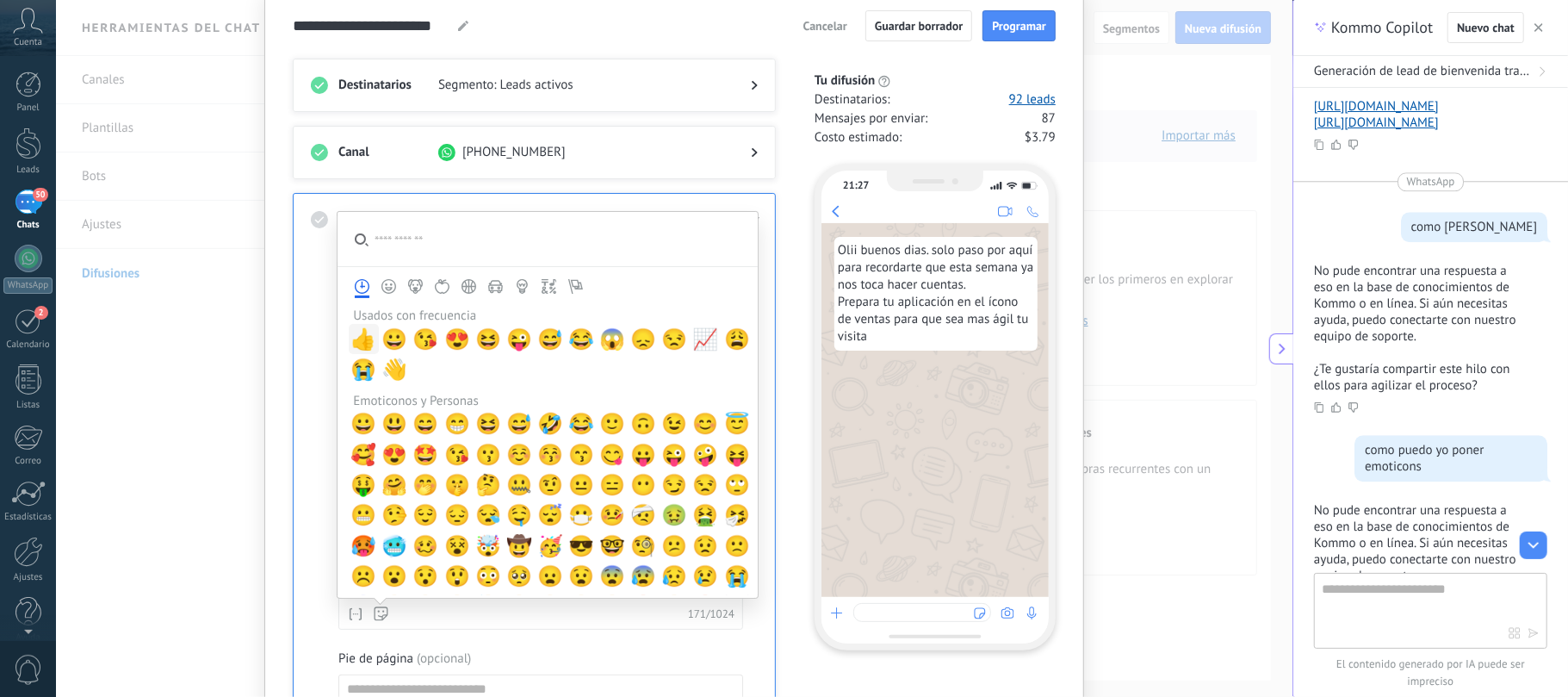
click at [357, 336] on span "👍" at bounding box center [363, 339] width 26 height 24
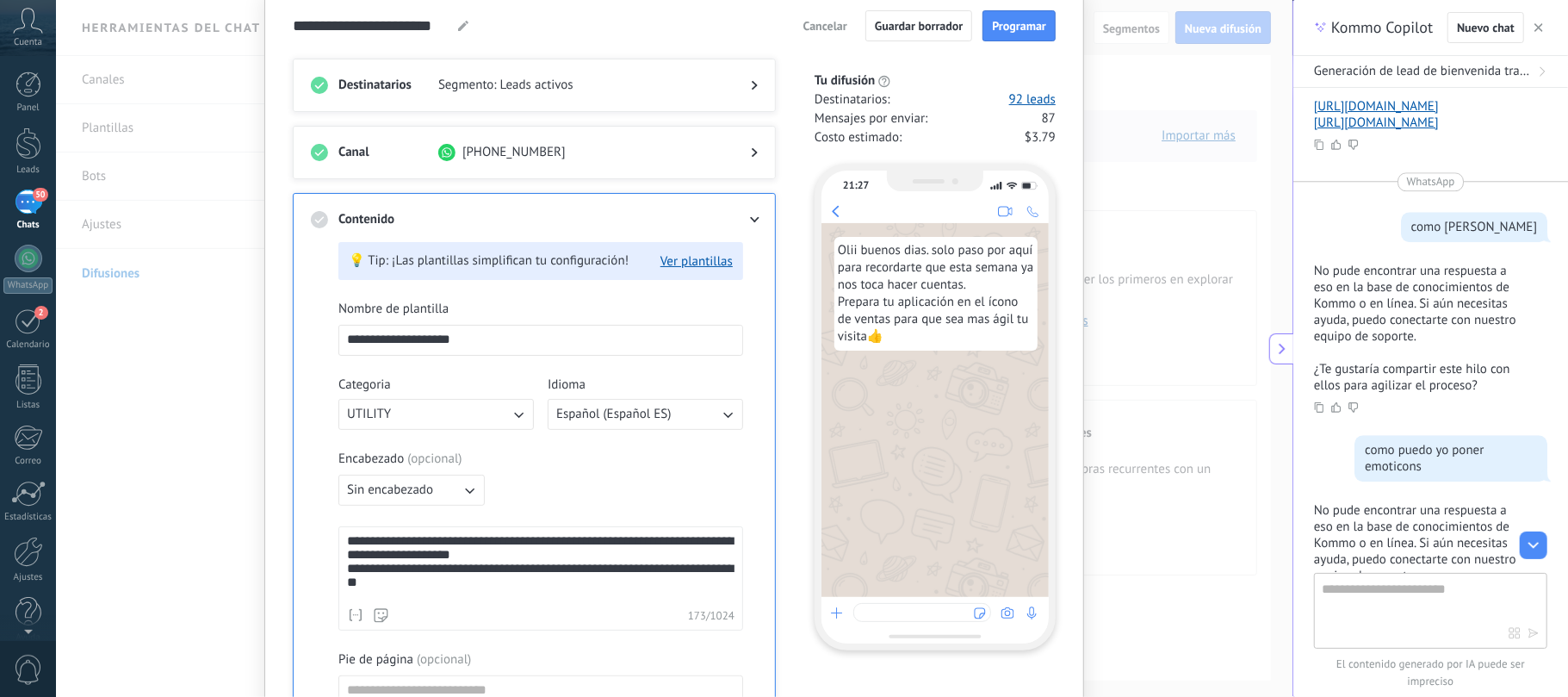
click at [576, 522] on div "**********" at bounding box center [541, 604] width 405 height 609
click at [512, 522] on div "**********" at bounding box center [540, 577] width 387 height 34
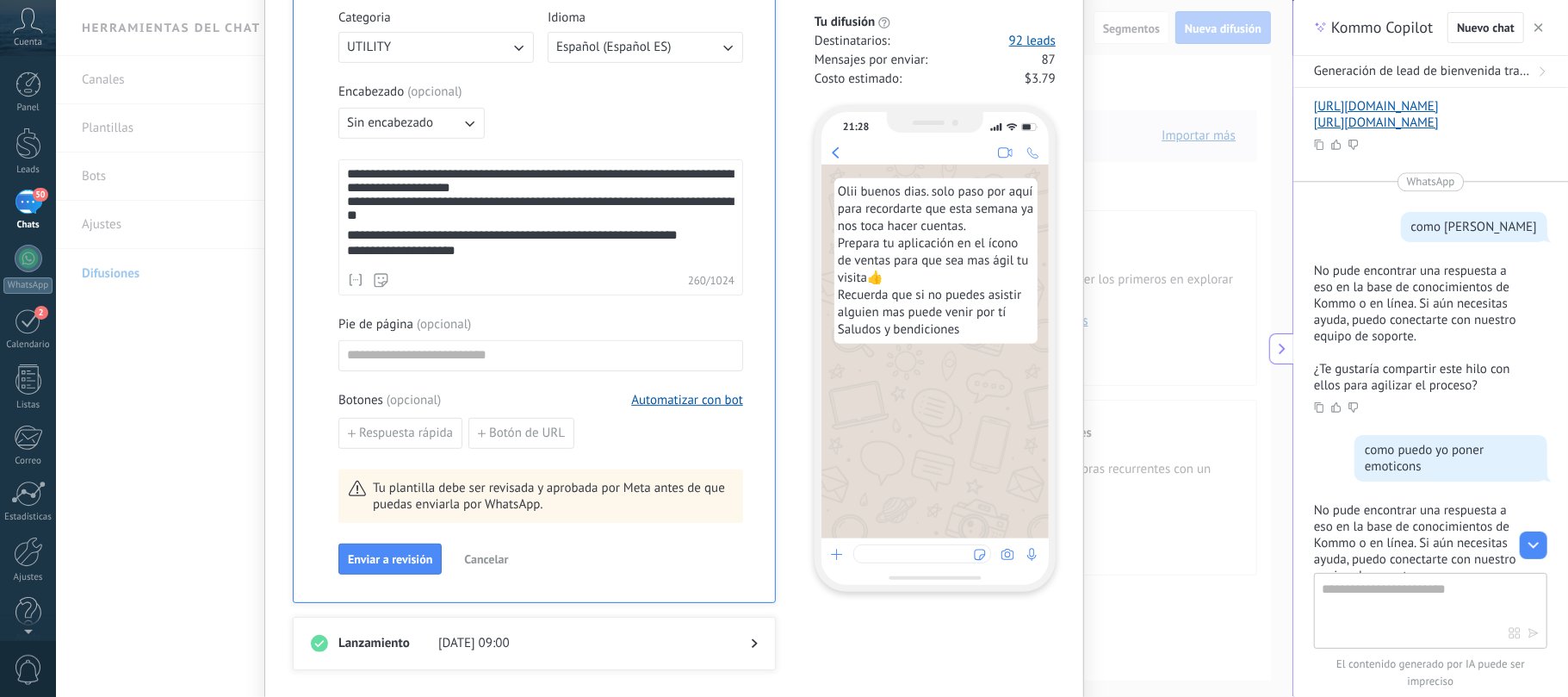
scroll to position [514, 0]
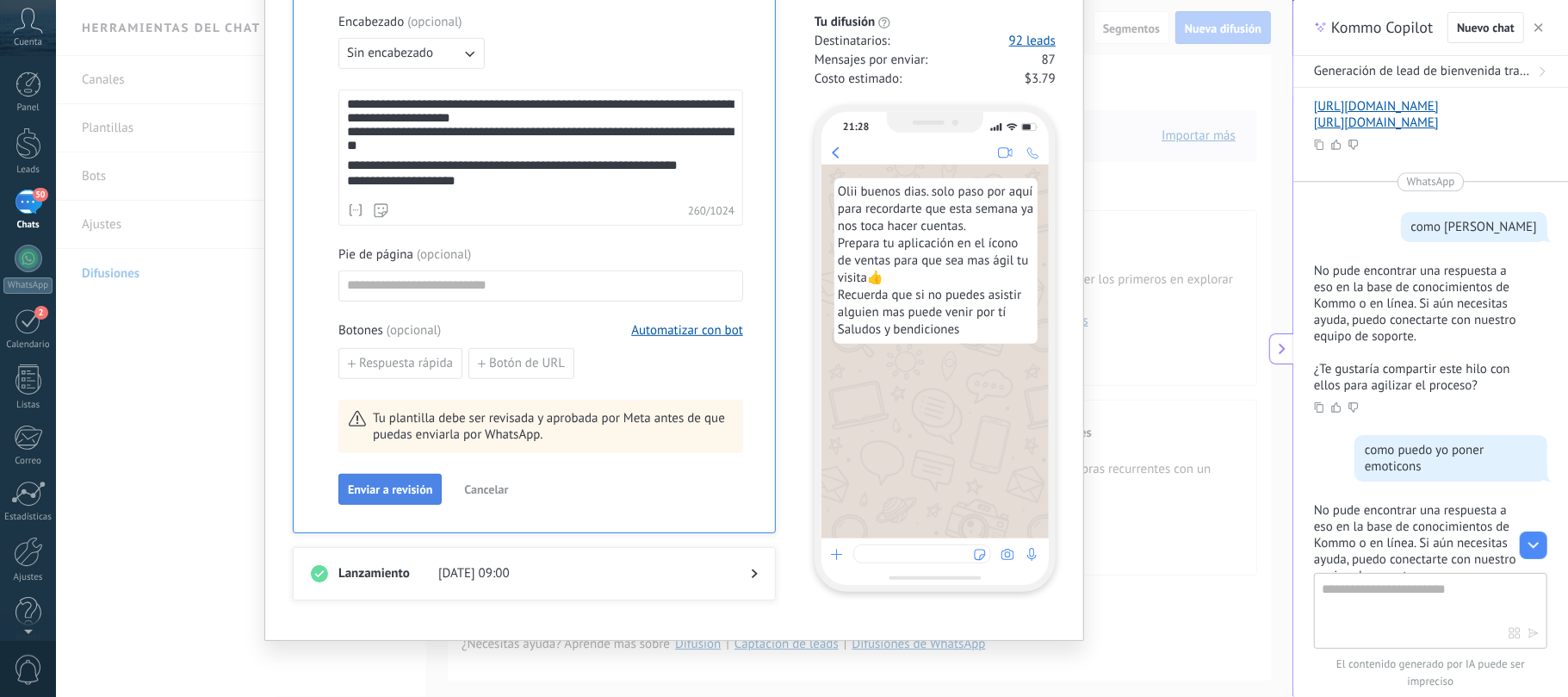
click at [400, 484] on span "Enviar a revisión" at bounding box center [389, 489] width 85 height 12
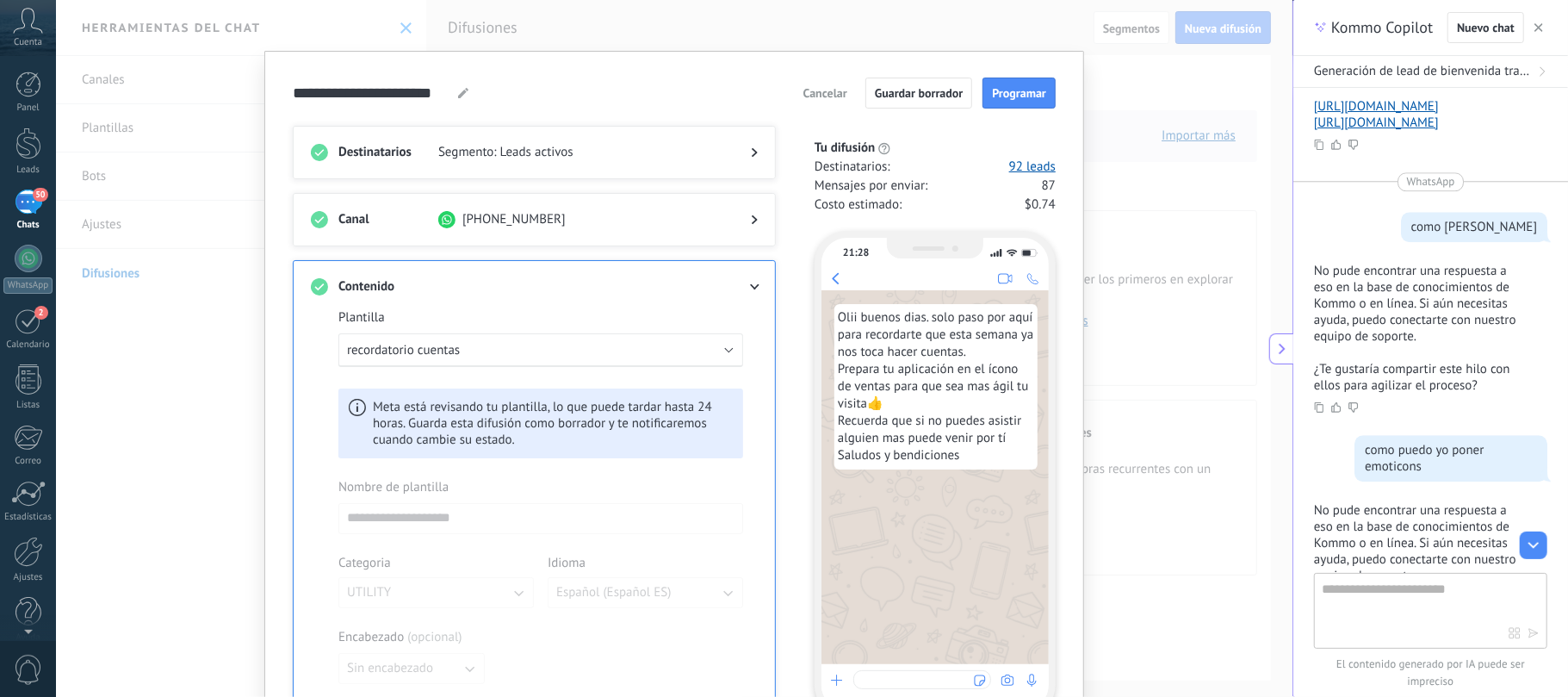
scroll to position [0, 0]
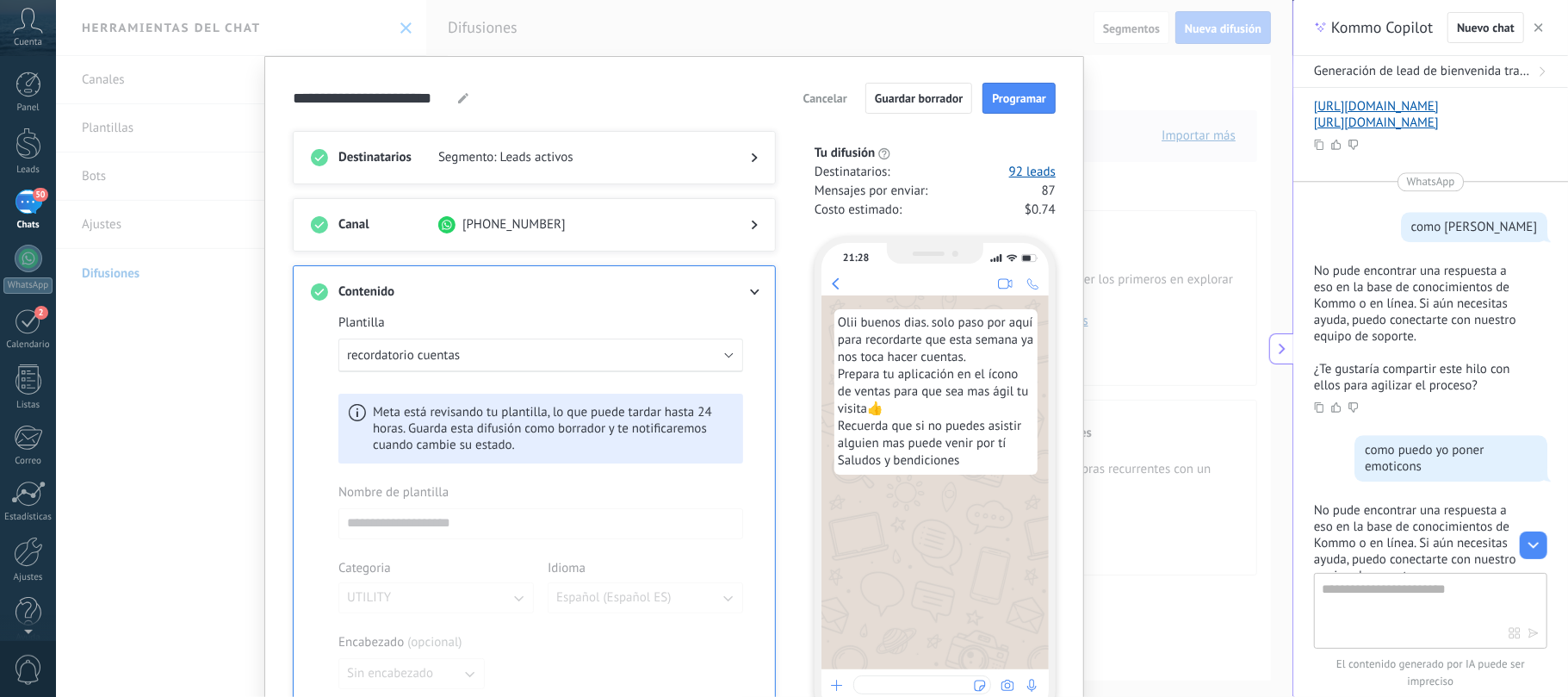
click at [458, 94] on icon at bounding box center [462, 98] width 10 height 10
click at [745, 157] on div at bounding box center [741, 157] width 35 height 17
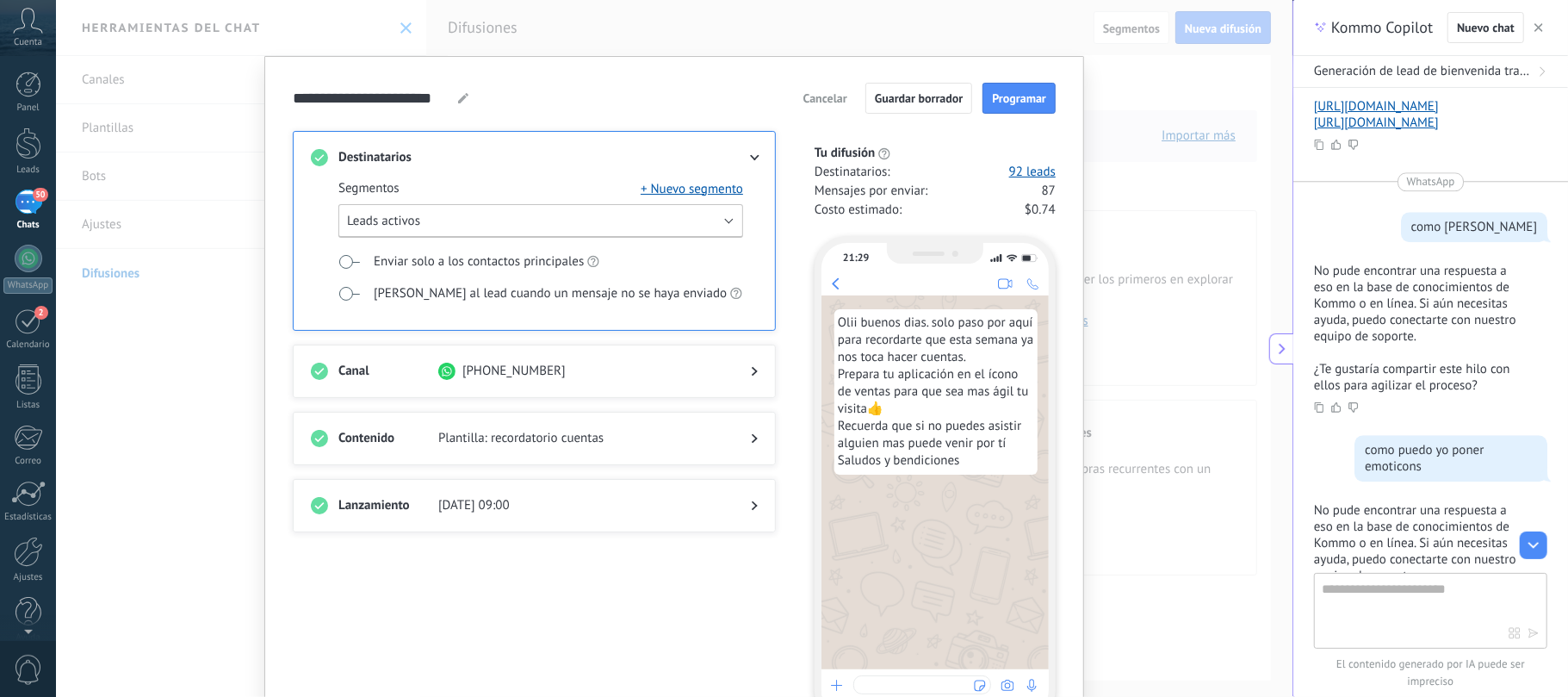
click at [727, 219] on button "Leads activos" at bounding box center [541, 221] width 405 height 34
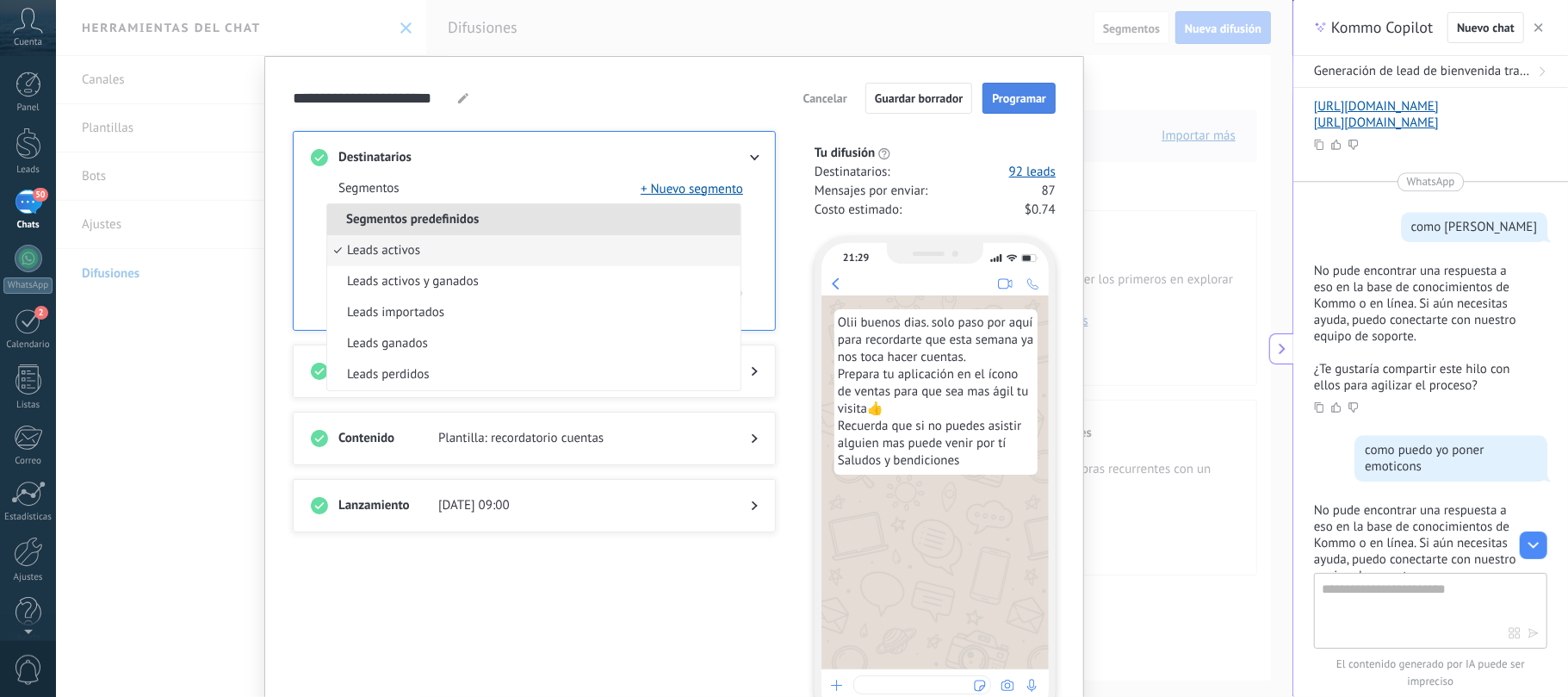
click at [1010, 92] on span "Programar" at bounding box center [1018, 98] width 54 height 12
